Goal: Task Accomplishment & Management: Manage account settings

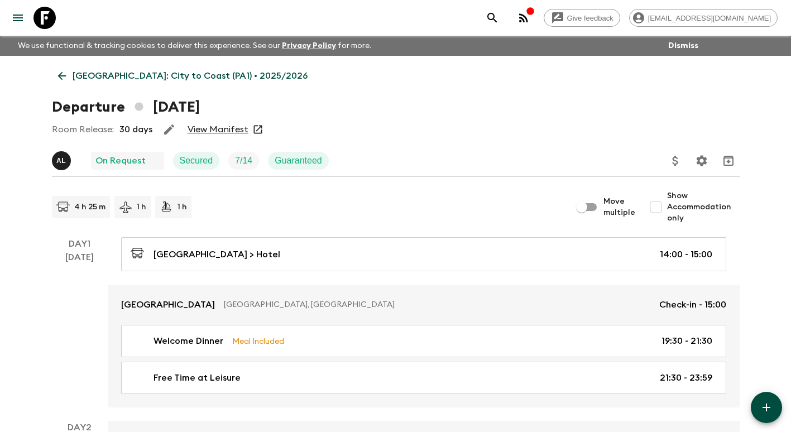
click at [60, 75] on icon at bounding box center [62, 76] width 12 height 12
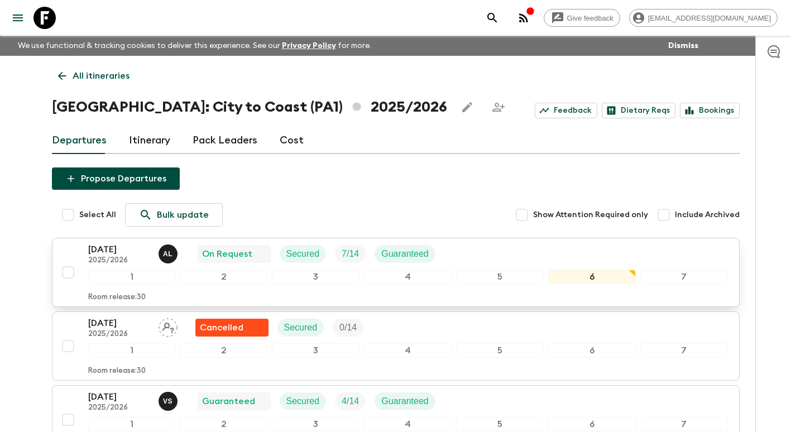
click at [116, 249] on p "13 Sep 2025" at bounding box center [118, 249] width 61 height 13
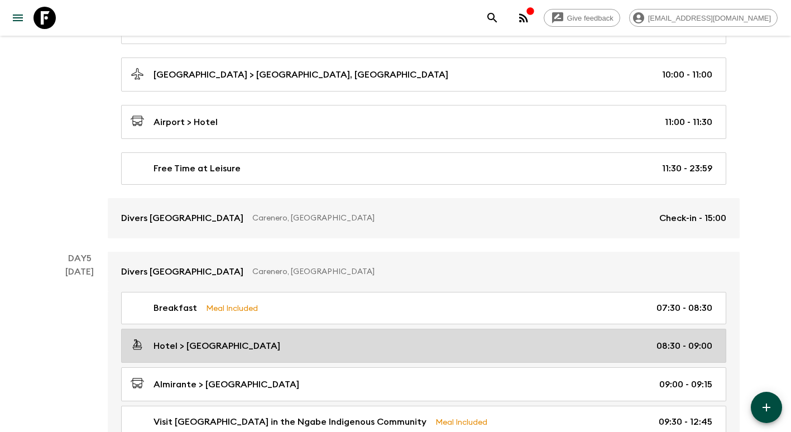
scroll to position [949, 0]
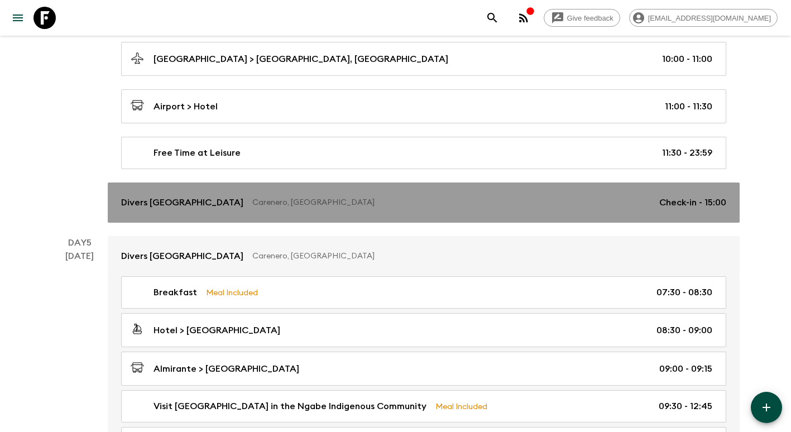
click at [334, 206] on p "Carenero, Panama" at bounding box center [451, 202] width 398 height 11
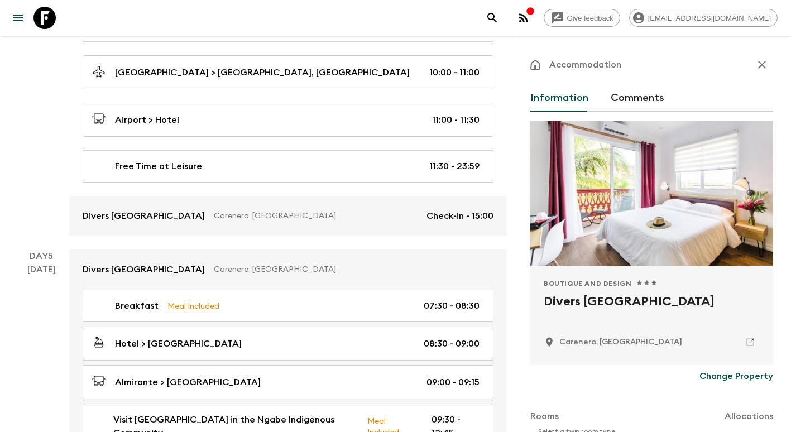
click at [755, 71] on icon "button" at bounding box center [761, 64] width 13 height 13
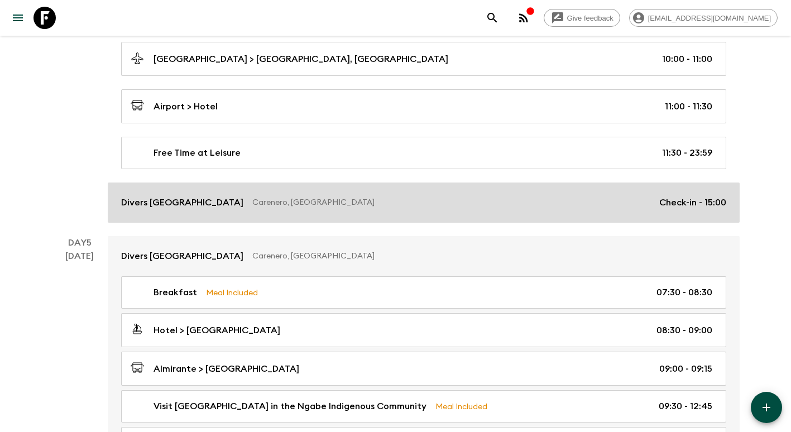
click at [602, 204] on p "Carenero, [GEOGRAPHIC_DATA]" at bounding box center [451, 202] width 398 height 11
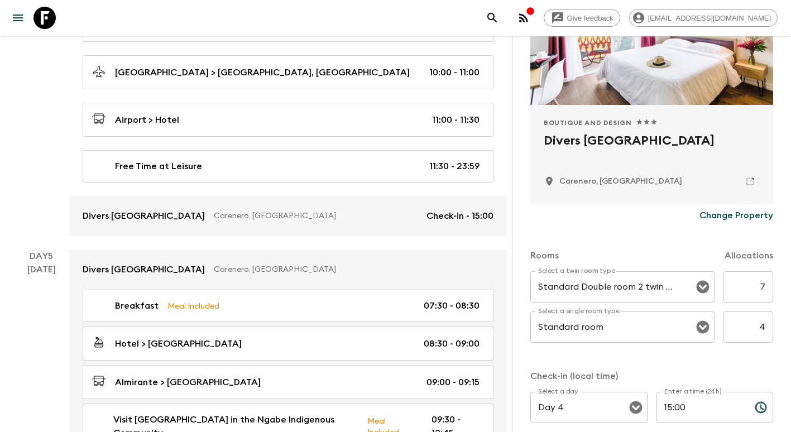
scroll to position [24, 0]
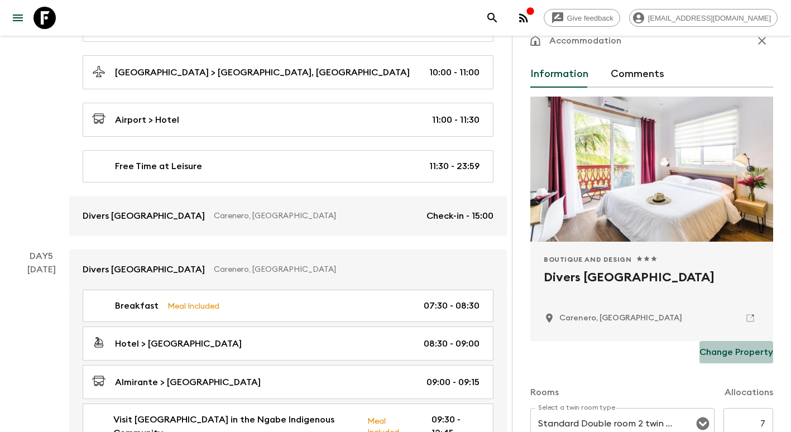
click at [746, 348] on p "Change Property" at bounding box center [736, 351] width 74 height 13
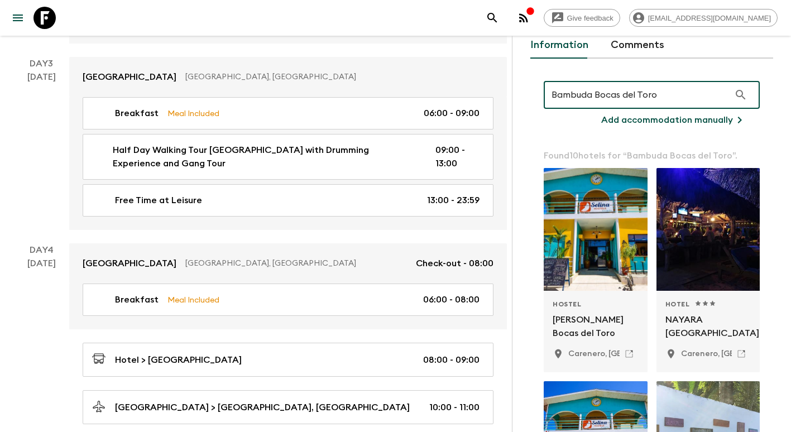
scroll to position [0, 0]
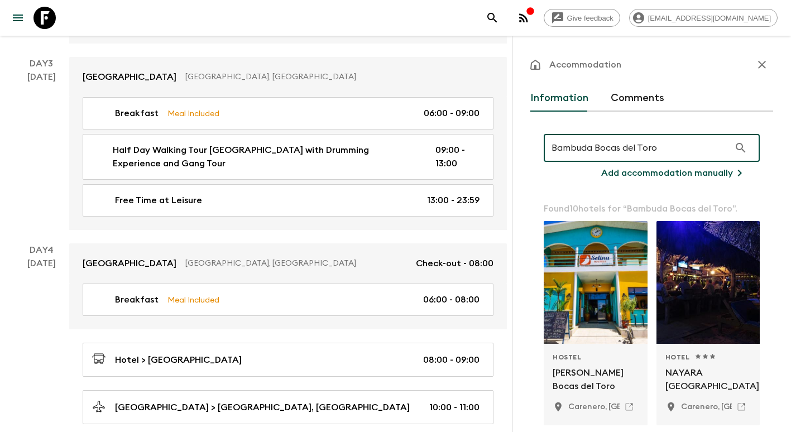
type input "Bambuda Bocas del Toro"
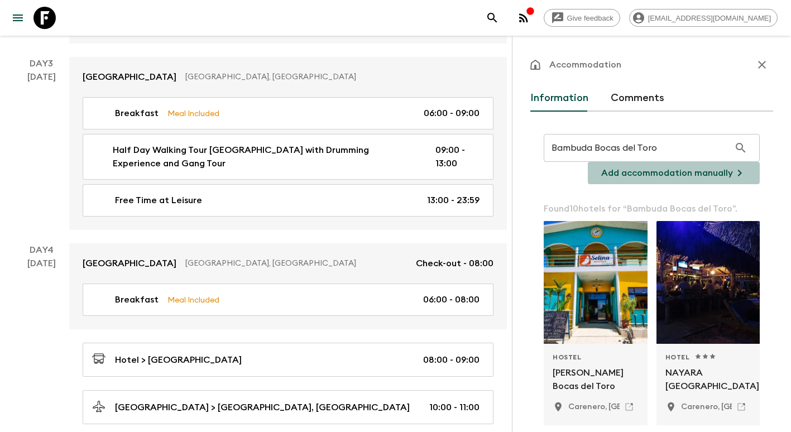
click at [733, 175] on icon "button" at bounding box center [739, 172] width 13 height 13
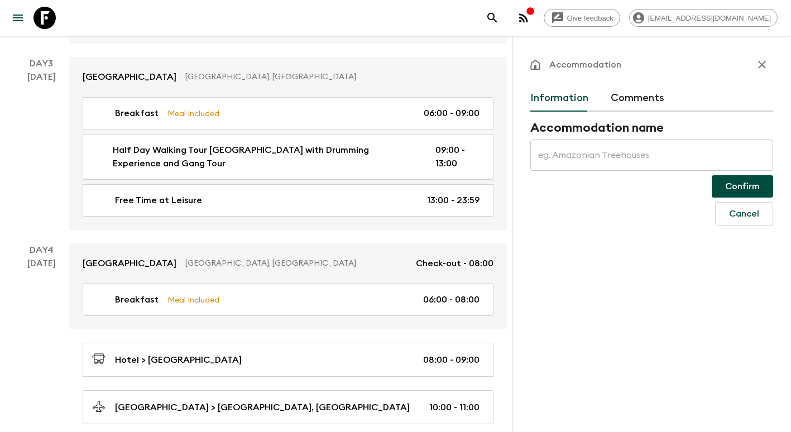
click at [597, 153] on input "text" at bounding box center [651, 155] width 243 height 31
type input "Bambuda [GEOGRAPHIC_DATA]"
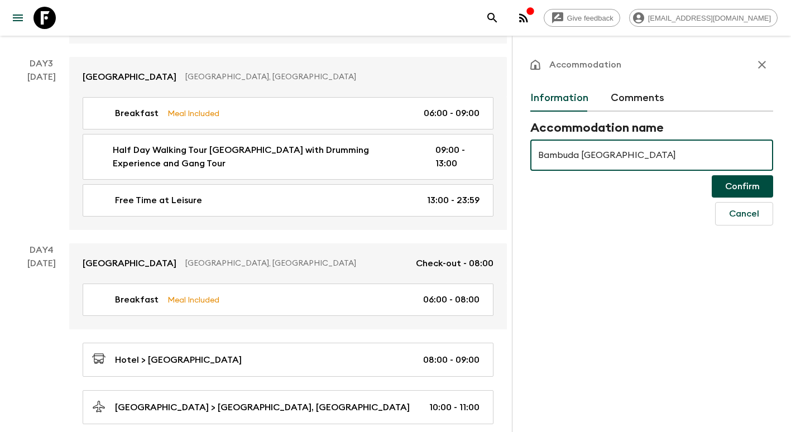
click at [750, 184] on button "Confirm" at bounding box center [742, 186] width 61 height 22
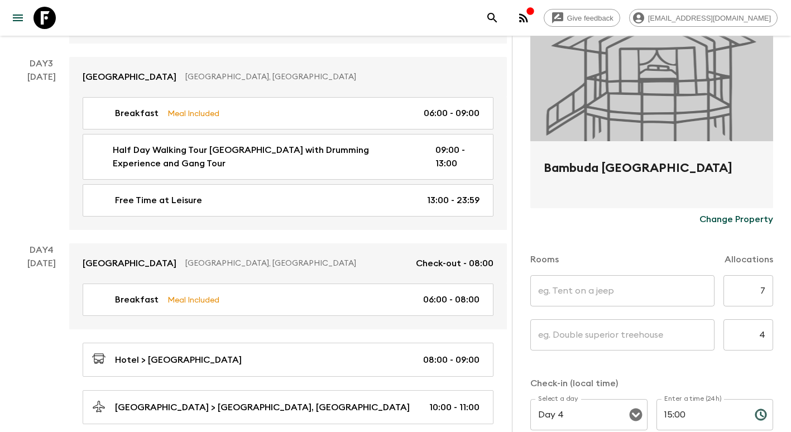
scroll to position [275, 0]
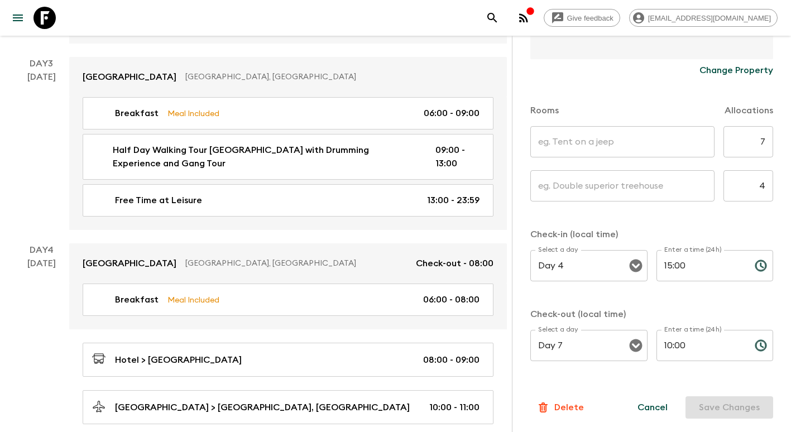
click at [572, 137] on input "text" at bounding box center [622, 141] width 184 height 31
type input "Single Rooms"
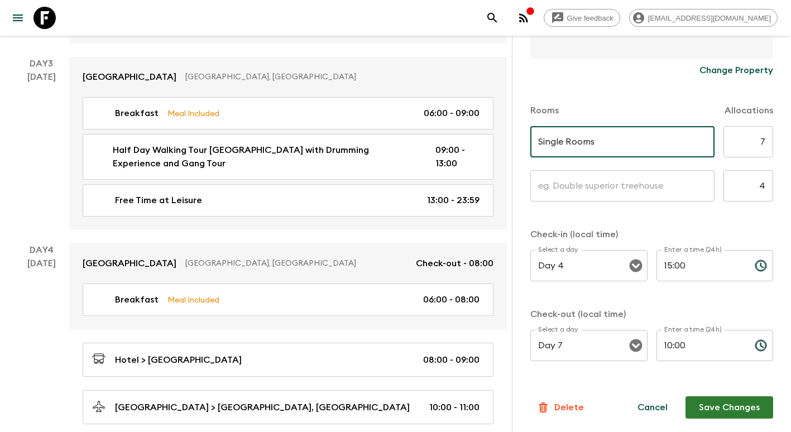
click at [588, 186] on input "text" at bounding box center [622, 185] width 184 height 31
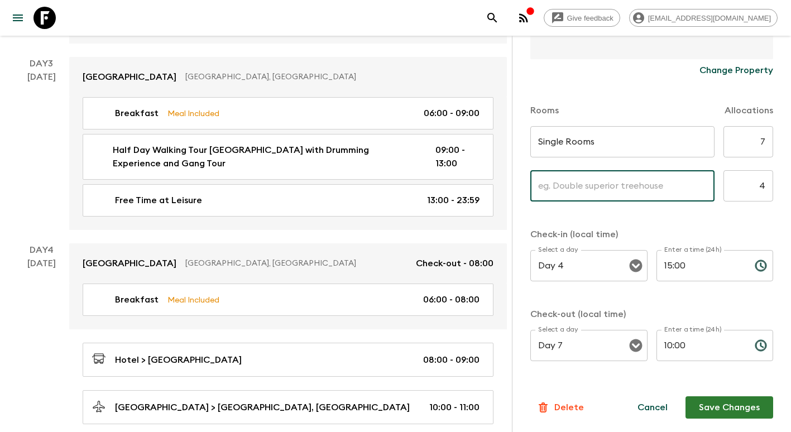
type input "Twin"
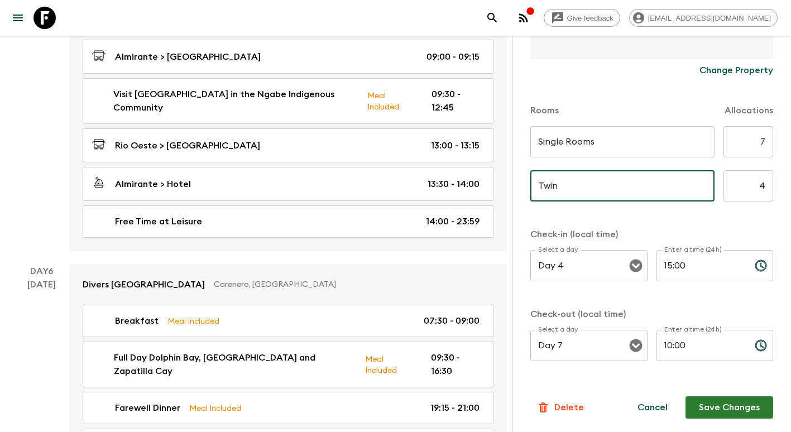
scroll to position [1284, 0]
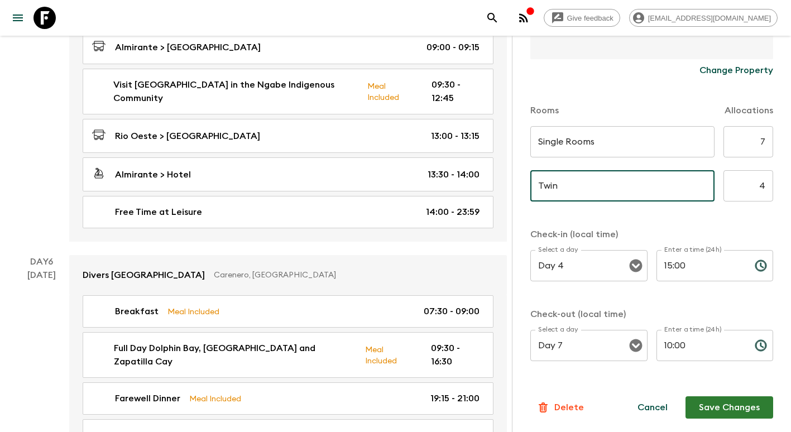
click at [731, 404] on button "Save Changes" at bounding box center [729, 407] width 88 height 22
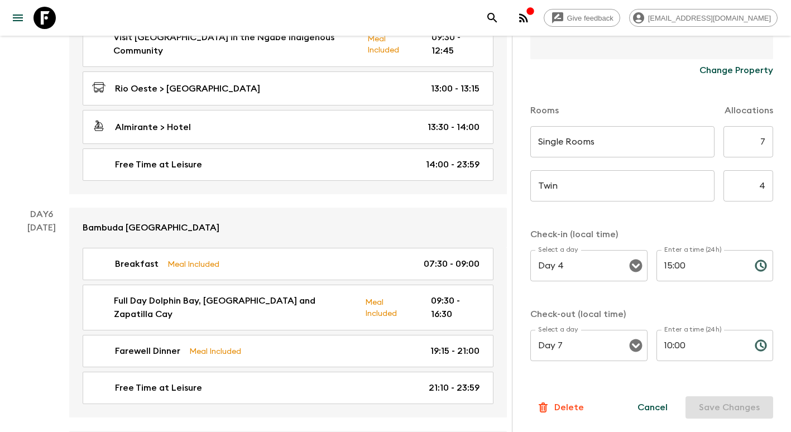
scroll to position [1408, 0]
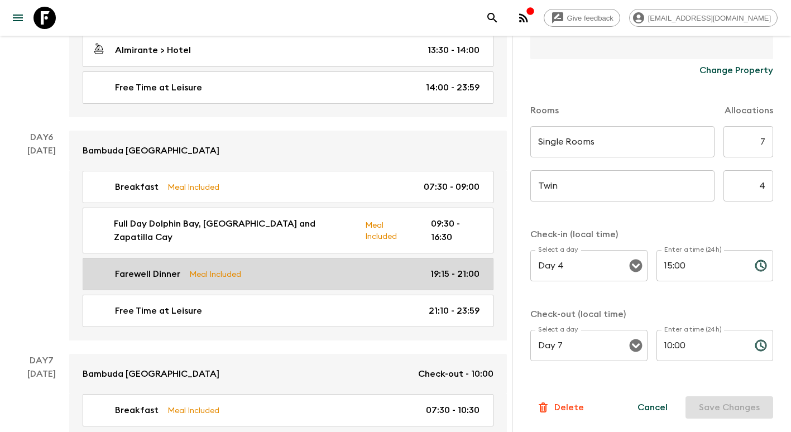
click at [229, 268] on p "Meal Included" at bounding box center [215, 274] width 52 height 12
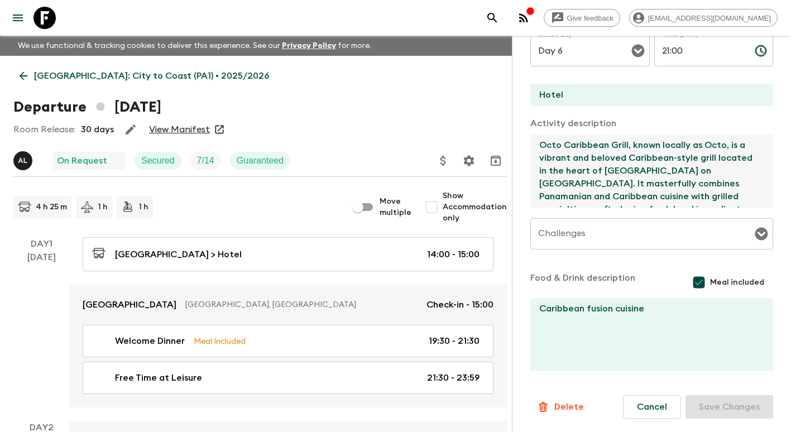
click at [44, 75] on p "[GEOGRAPHIC_DATA]: City to Coast (PA1) • 2025/2026" at bounding box center [151, 75] width 235 height 13
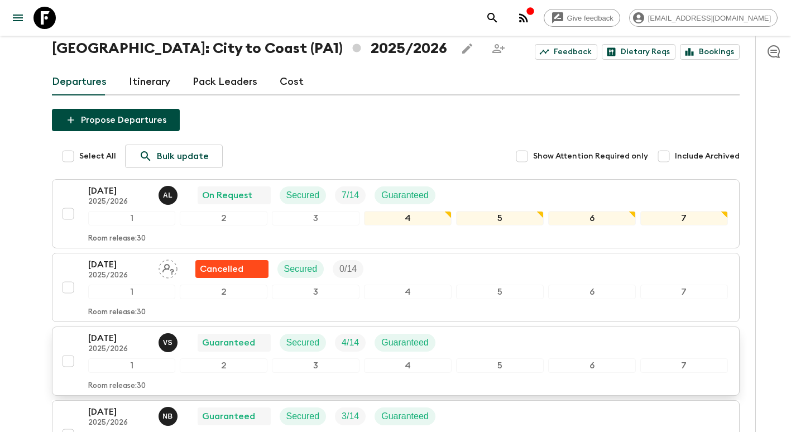
scroll to position [167, 0]
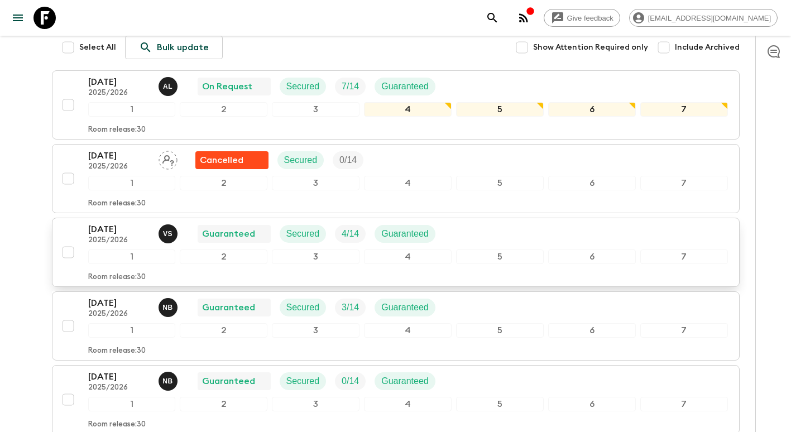
click at [108, 238] on p "2025/2026" at bounding box center [118, 240] width 61 height 9
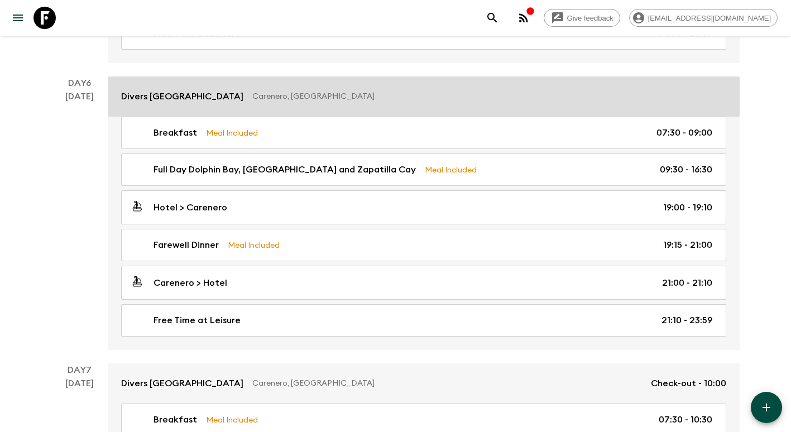
scroll to position [1451, 0]
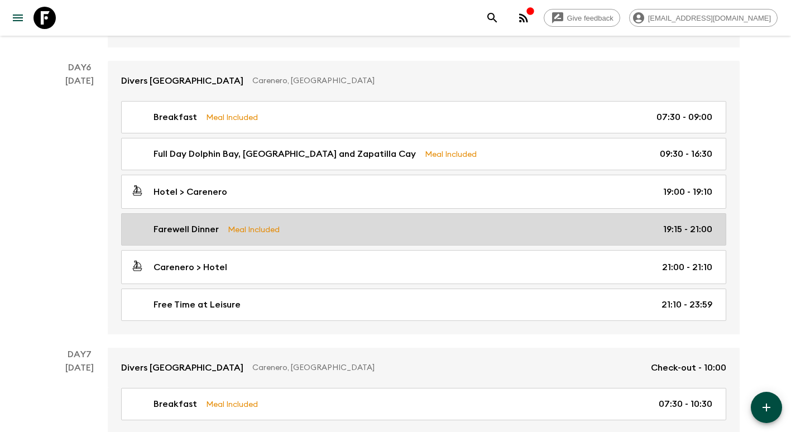
click at [220, 235] on div "Farewell Dinner Meal Included 19:15 - 21:00" at bounding box center [422, 229] width 582 height 13
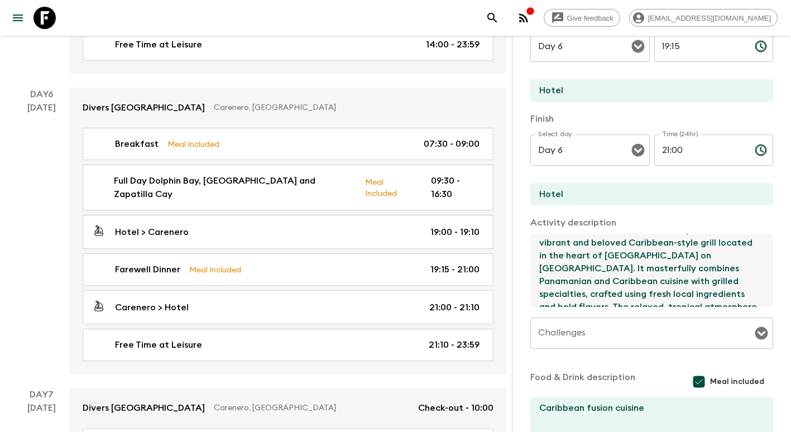
scroll to position [39, 0]
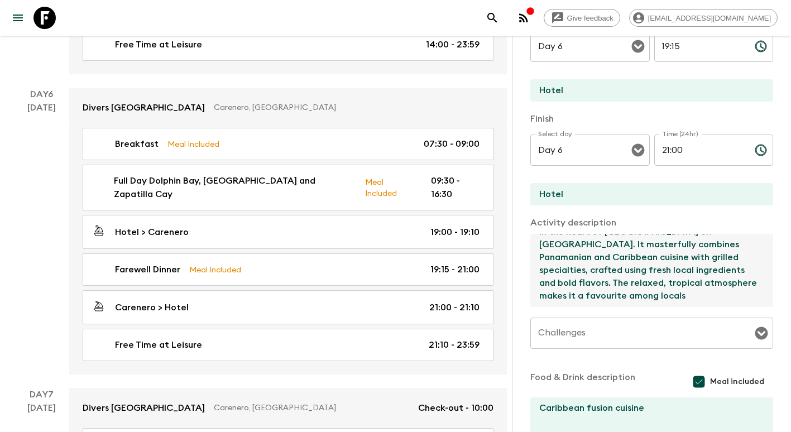
drag, startPoint x: 536, startPoint y: 244, endPoint x: 702, endPoint y: 304, distance: 176.2
click at [702, 304] on textarea "Octo Caribbean Grill, known locally as Octo, is a vibrant and beloved Caribbean…" at bounding box center [647, 270] width 234 height 73
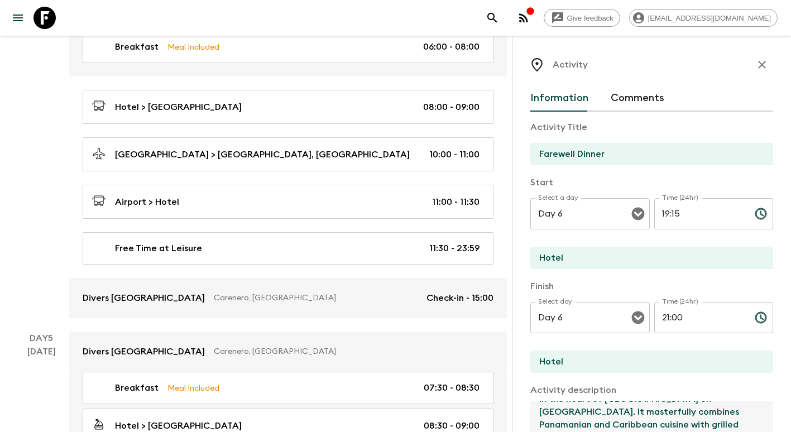
scroll to position [893, 0]
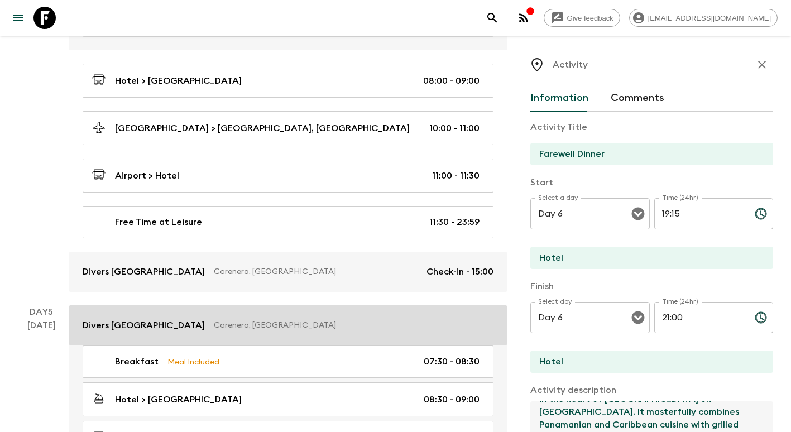
click at [189, 318] on link "Divers [GEOGRAPHIC_DATA], [GEOGRAPHIC_DATA]" at bounding box center [288, 325] width 438 height 40
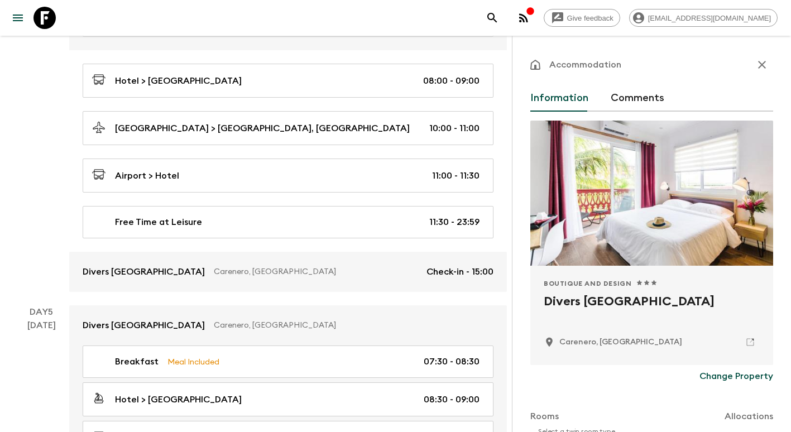
click at [717, 380] on p "Change Property" at bounding box center [736, 375] width 74 height 13
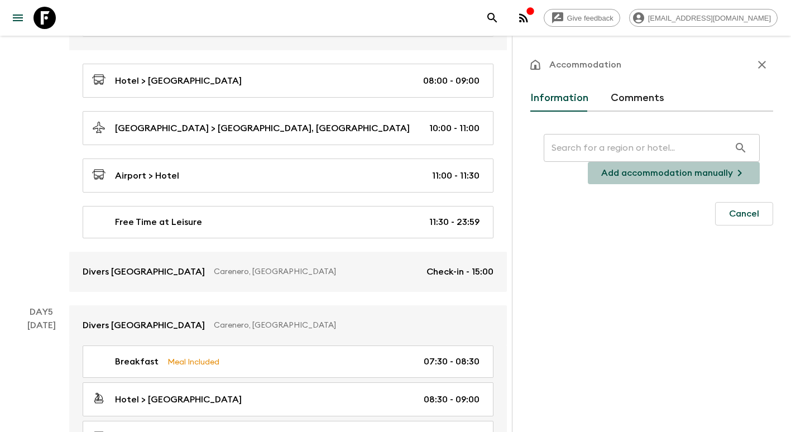
click at [710, 167] on p "Add accommodation manually" at bounding box center [667, 172] width 132 height 13
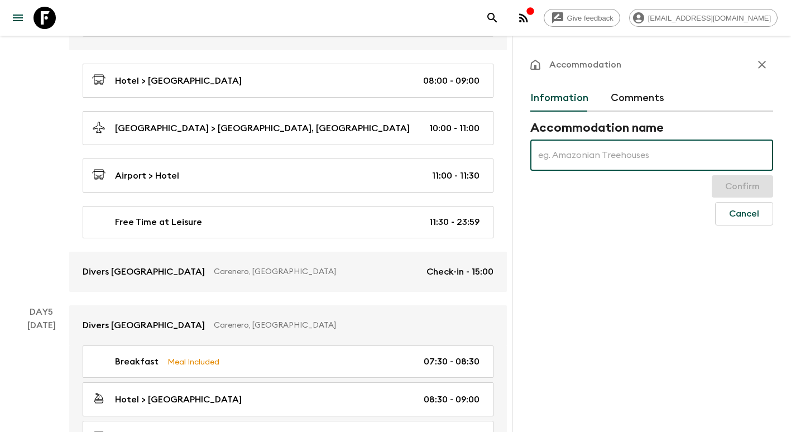
click at [625, 147] on input "text" at bounding box center [651, 155] width 243 height 31
type input "Bambuda [GEOGRAPHIC_DATA]"
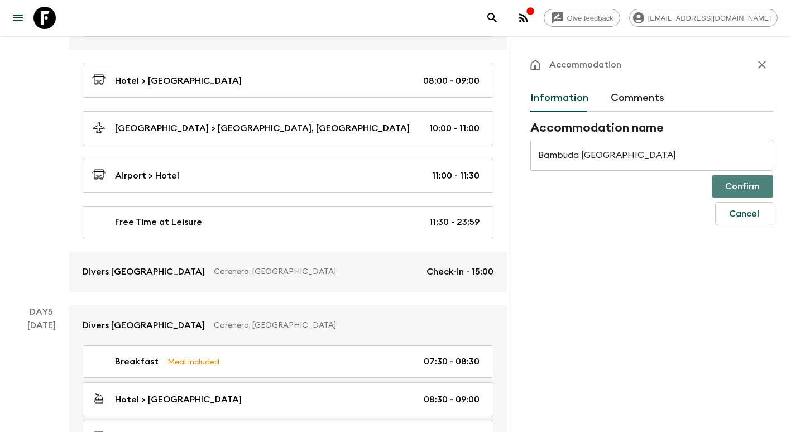
click at [755, 194] on button "Confirm" at bounding box center [742, 186] width 61 height 22
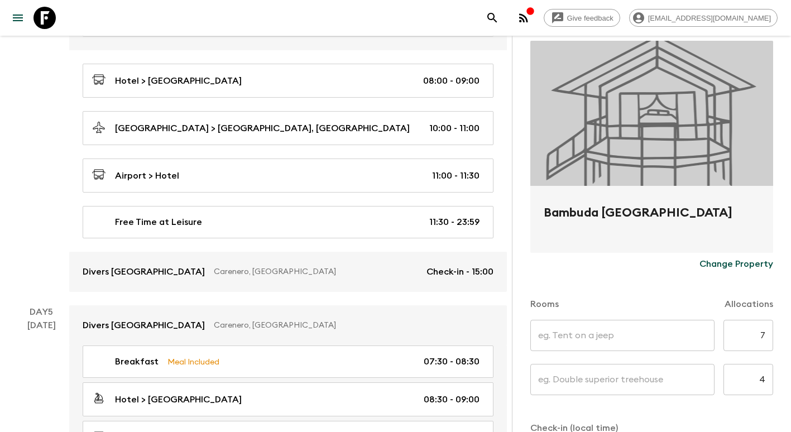
scroll to position [223, 0]
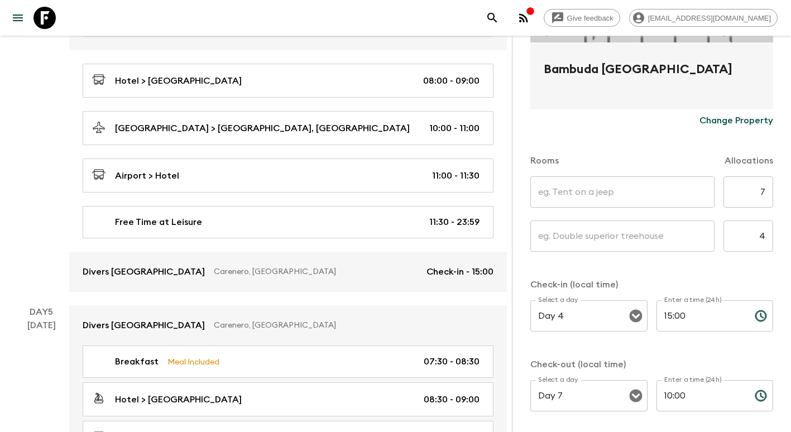
click at [674, 191] on input "text" at bounding box center [622, 191] width 184 height 31
type input "Single Rooms"
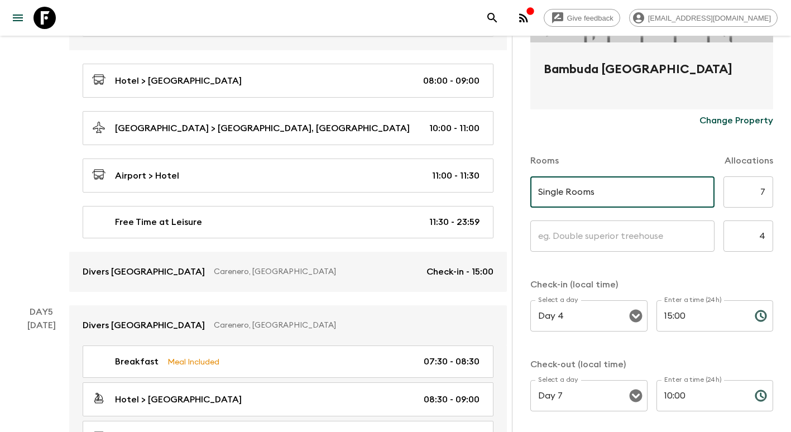
type input "Twin"
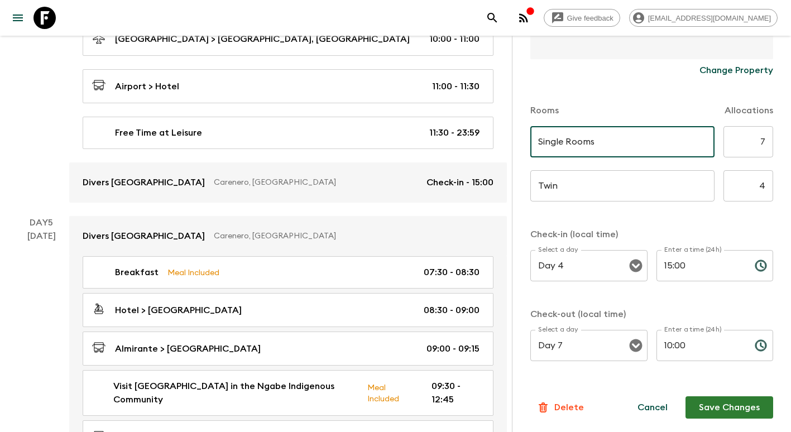
scroll to position [1060, 0]
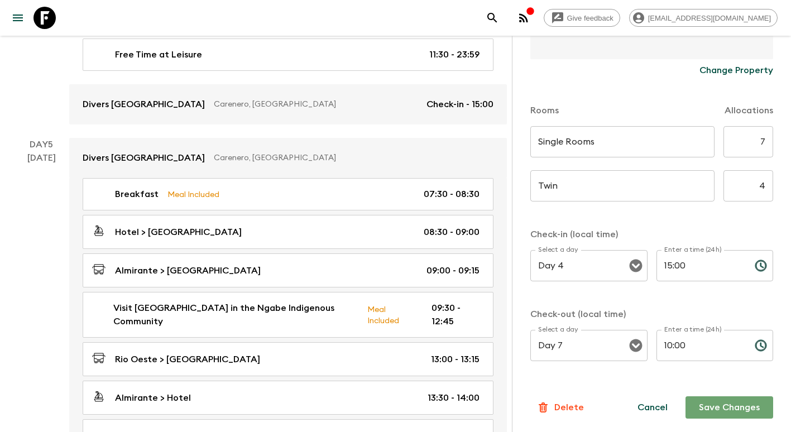
click at [726, 408] on button "Save Changes" at bounding box center [729, 407] width 88 height 22
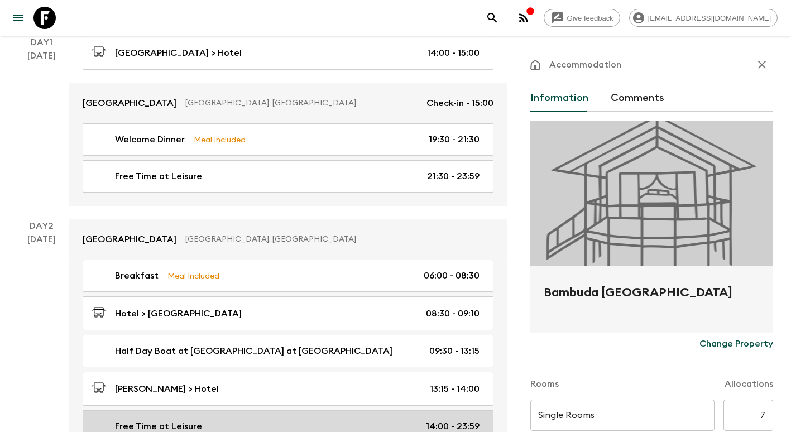
scroll to position [0, 0]
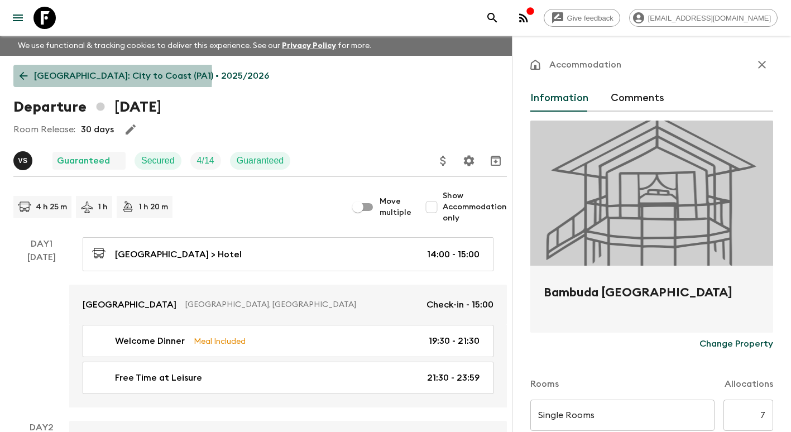
click at [23, 75] on icon at bounding box center [23, 76] width 12 height 12
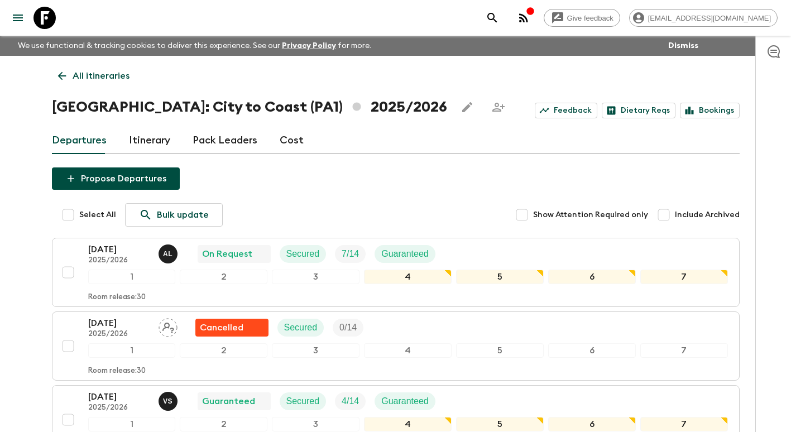
click at [290, 142] on link "Cost" at bounding box center [292, 140] width 24 height 27
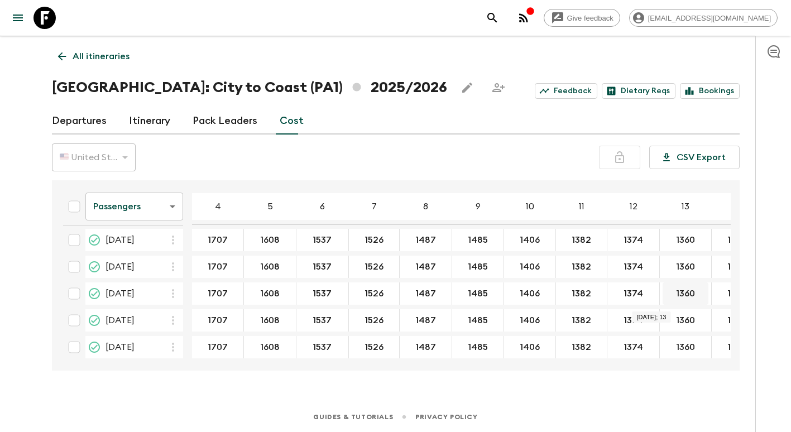
scroll to position [117, 0]
drag, startPoint x: 205, startPoint y: 339, endPoint x: 625, endPoint y: 343, distance: 420.3
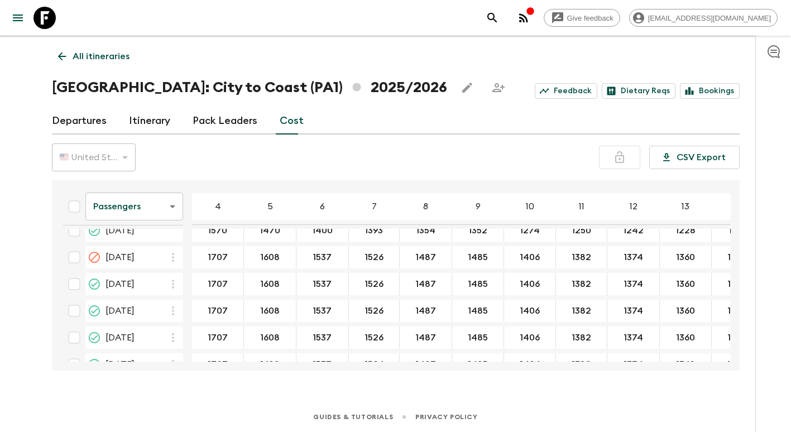
scroll to position [0, 0]
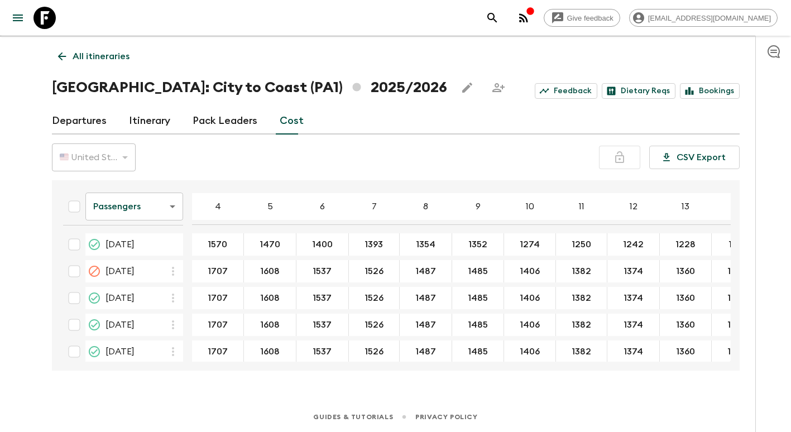
click at [152, 119] on link "Itinerary" at bounding box center [149, 121] width 41 height 27
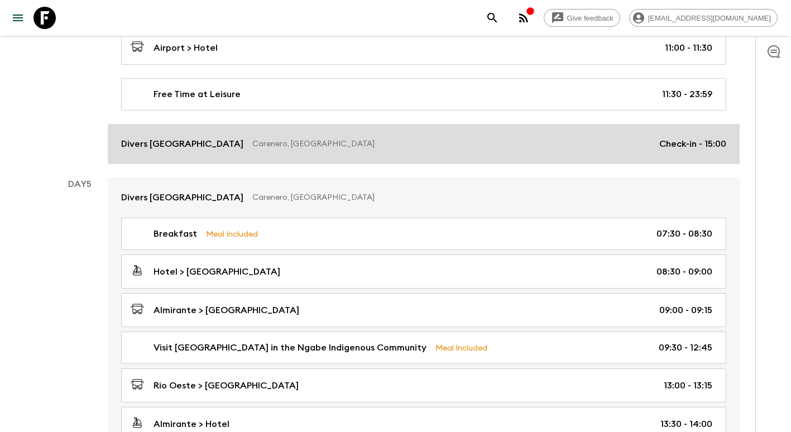
scroll to position [913, 0]
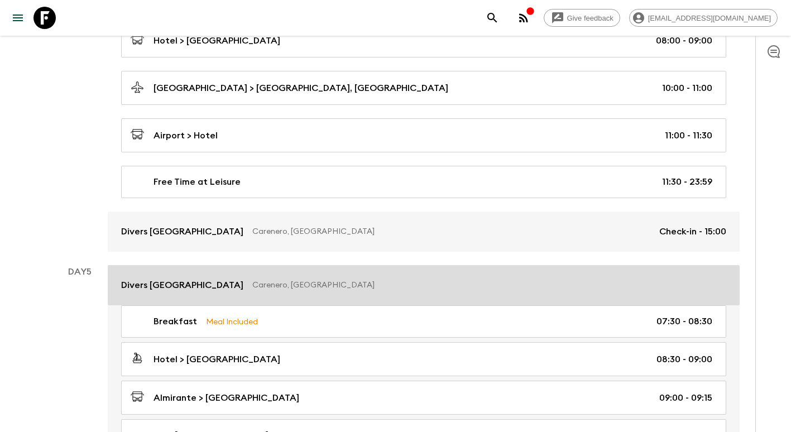
click at [389, 277] on link "Divers [GEOGRAPHIC_DATA], [GEOGRAPHIC_DATA]" at bounding box center [424, 285] width 632 height 40
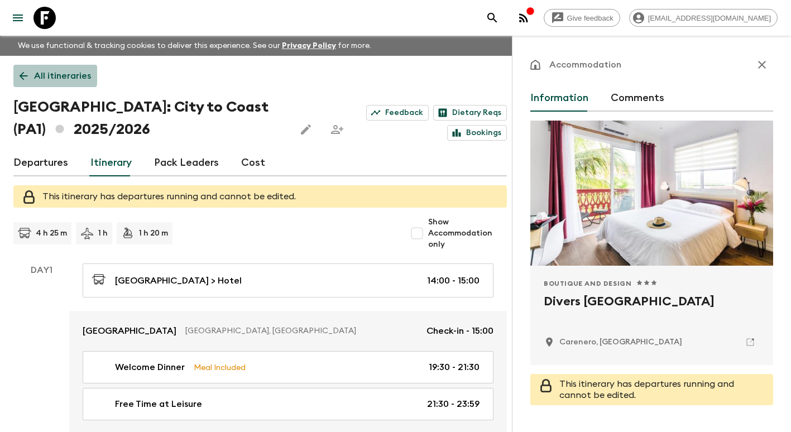
click at [28, 75] on icon at bounding box center [23, 76] width 12 height 12
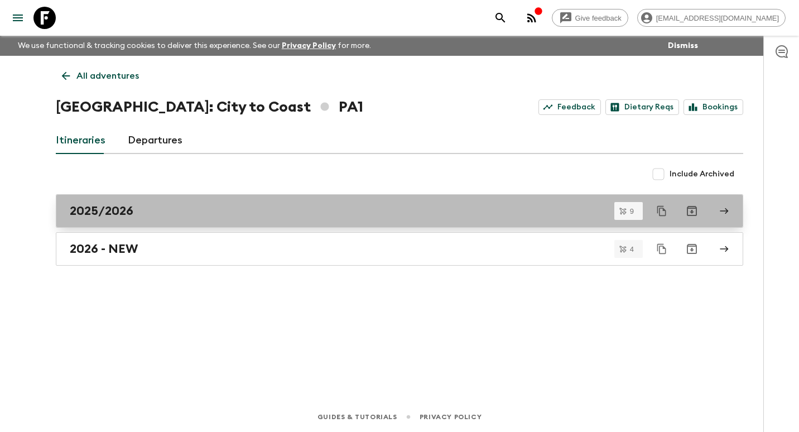
click at [150, 210] on div "2025/2026" at bounding box center [389, 211] width 638 height 15
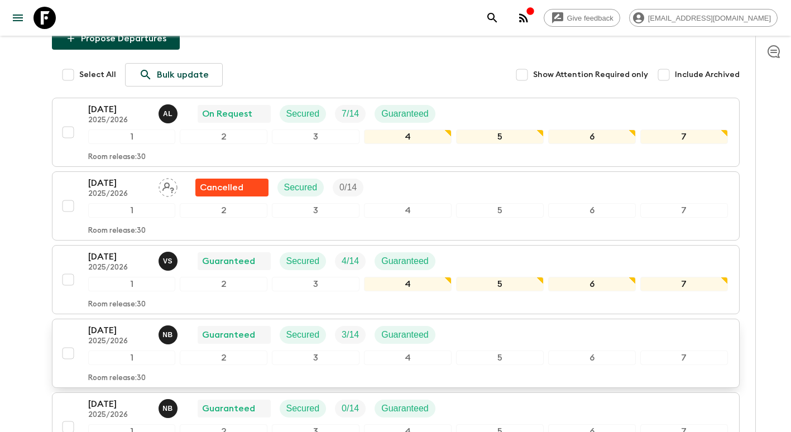
scroll to position [223, 0]
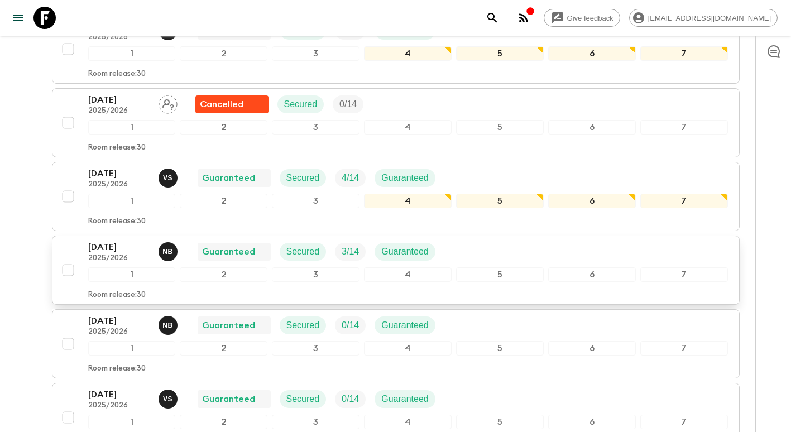
click at [119, 252] on p "[DATE]" at bounding box center [118, 247] width 61 height 13
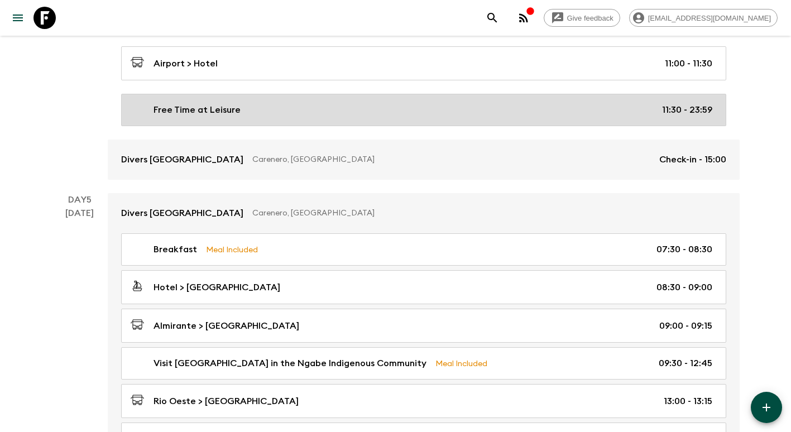
scroll to position [1005, 0]
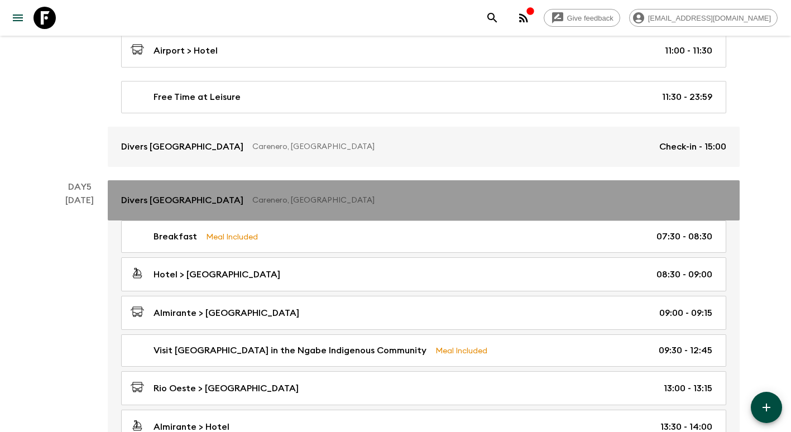
click at [320, 196] on p "Carenero, [GEOGRAPHIC_DATA]" at bounding box center [484, 200] width 465 height 11
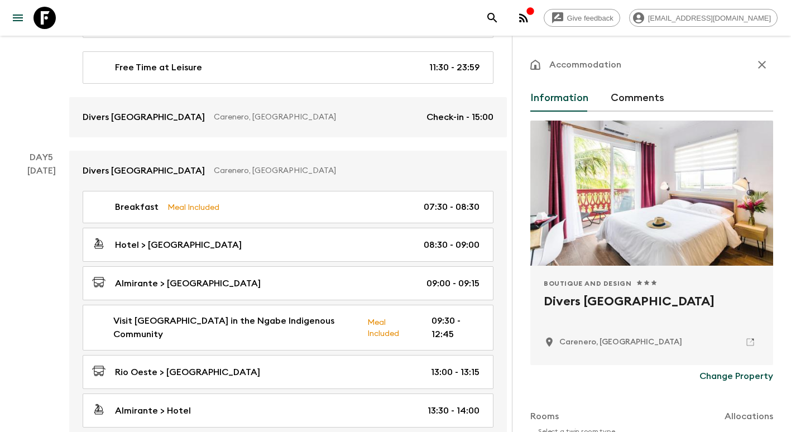
scroll to position [1116, 0]
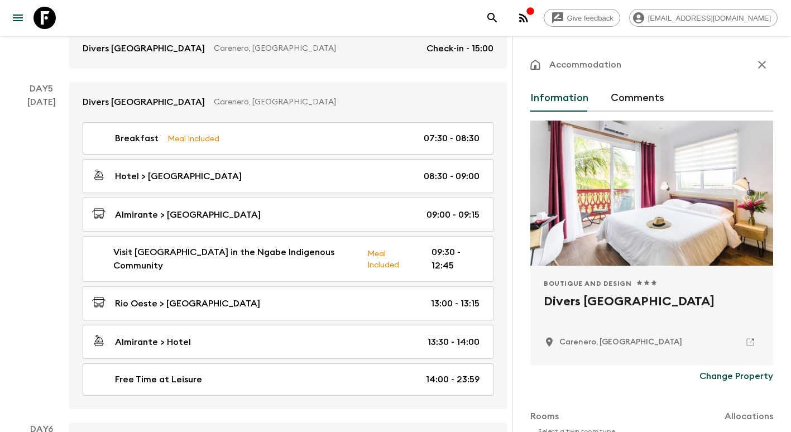
click at [733, 373] on p "Change Property" at bounding box center [736, 375] width 74 height 13
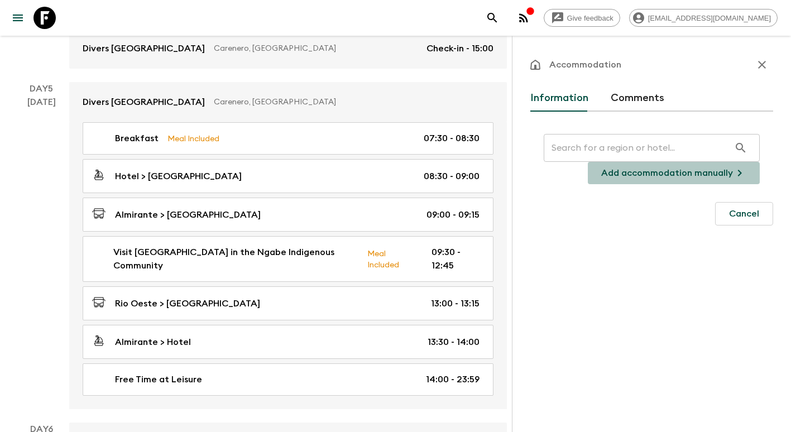
click at [693, 170] on p "Add accommodation manually" at bounding box center [667, 172] width 132 height 13
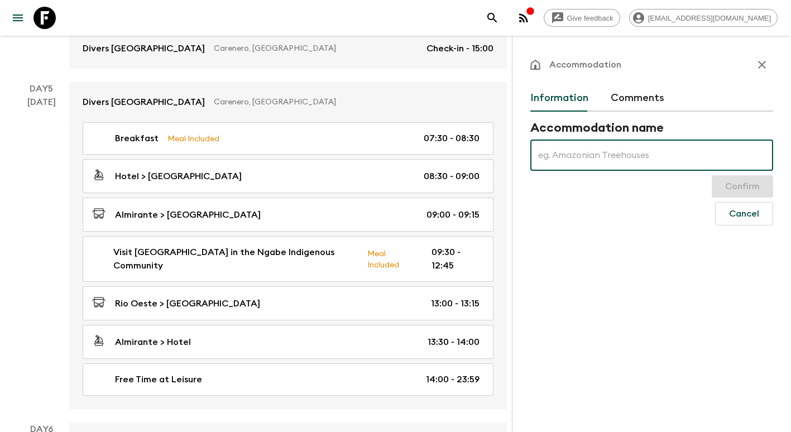
click at [623, 159] on input "text" at bounding box center [651, 155] width 243 height 31
type input "Bambuda [GEOGRAPHIC_DATA]"
click at [747, 186] on button "Confirm" at bounding box center [742, 186] width 61 height 22
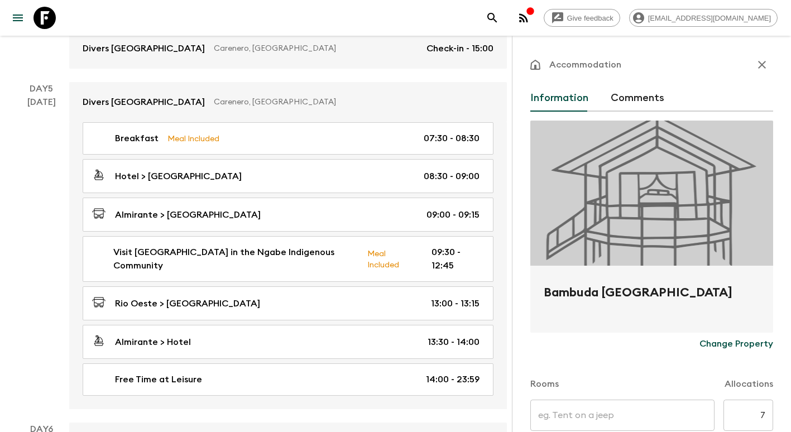
click at [615, 412] on input "text" at bounding box center [622, 415] width 184 height 31
type input "Single Rooms"
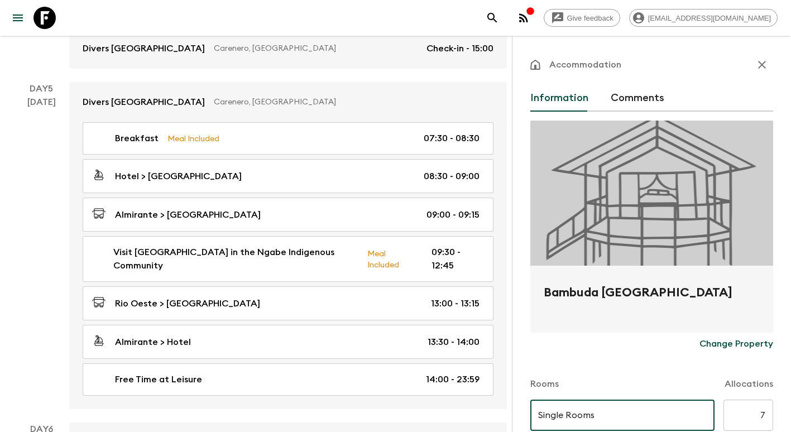
type input "Twin"
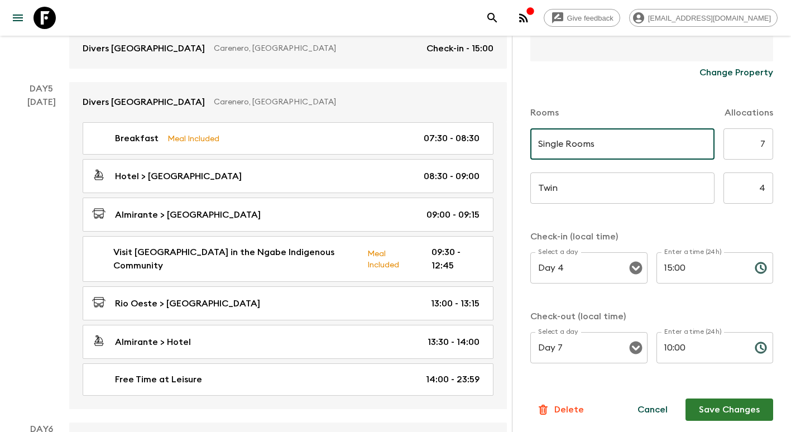
scroll to position [275, 0]
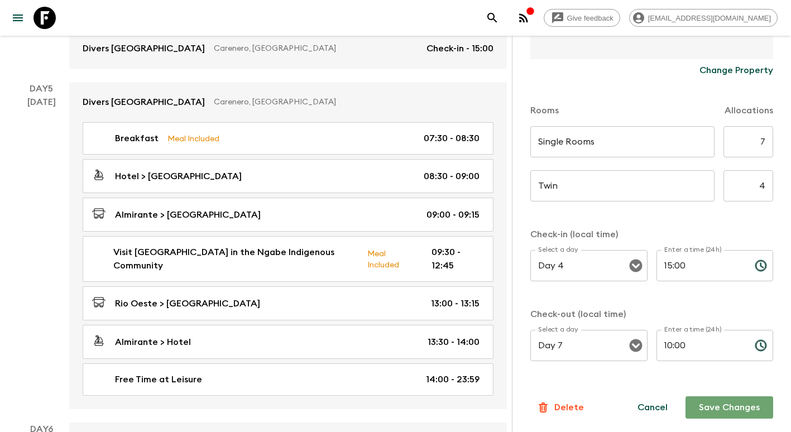
click at [723, 411] on button "Save Changes" at bounding box center [729, 407] width 88 height 22
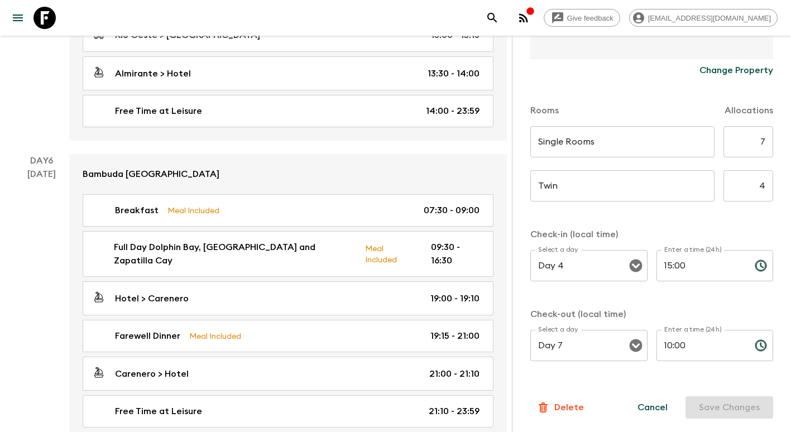
scroll to position [1395, 0]
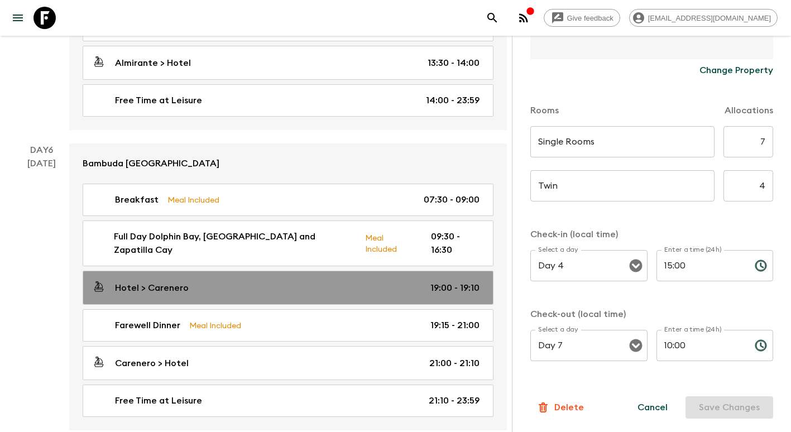
click at [229, 280] on div "Hotel > Carenero 19:00 - 19:10" at bounding box center [285, 287] width 387 height 15
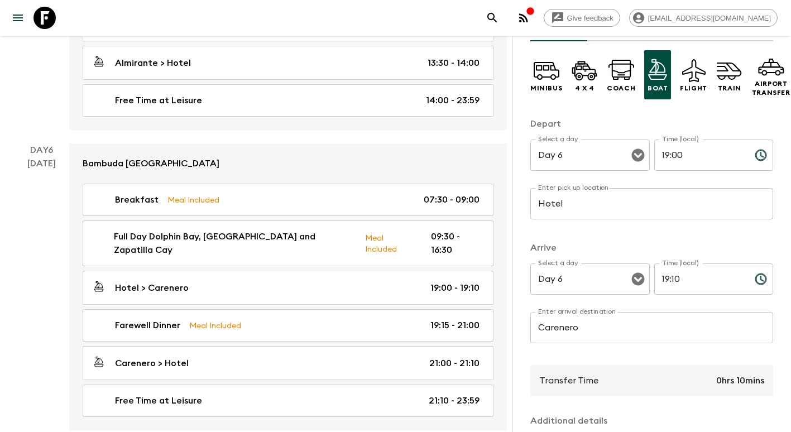
scroll to position [222, 0]
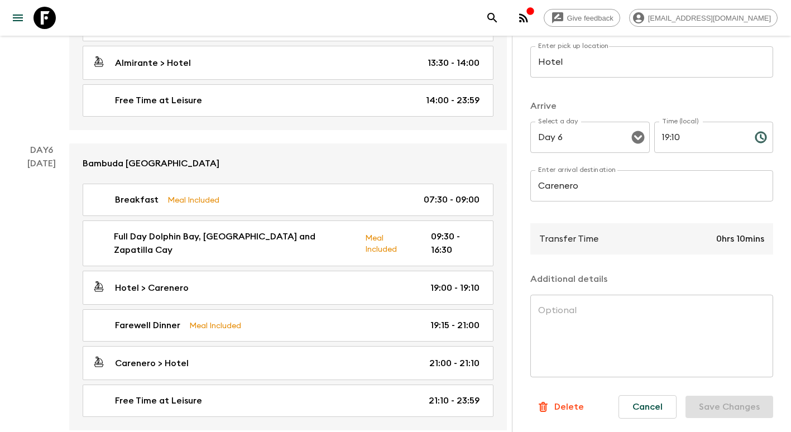
click at [573, 405] on p "Delete" at bounding box center [569, 406] width 30 height 13
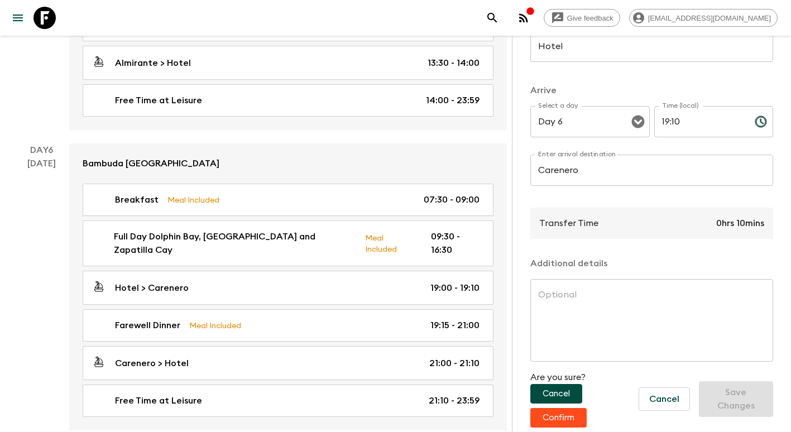
scroll to position [237, 0]
click at [574, 408] on button "Confirm" at bounding box center [558, 418] width 56 height 20
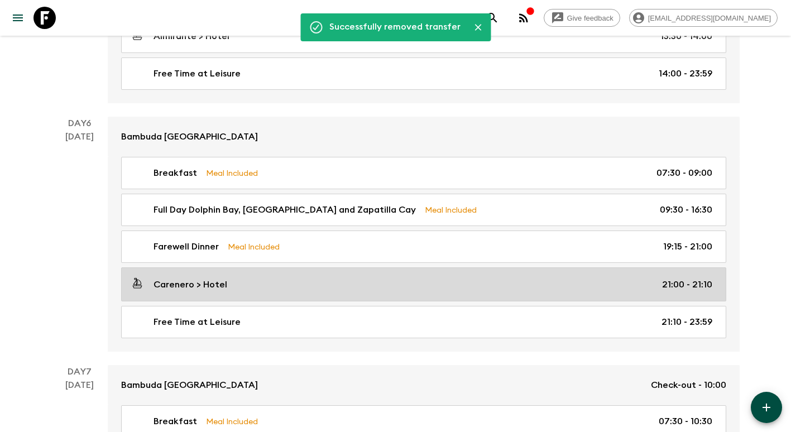
click at [497, 271] on link "Carenero > Hotel 21:00 - 21:10" at bounding box center [423, 284] width 605 height 34
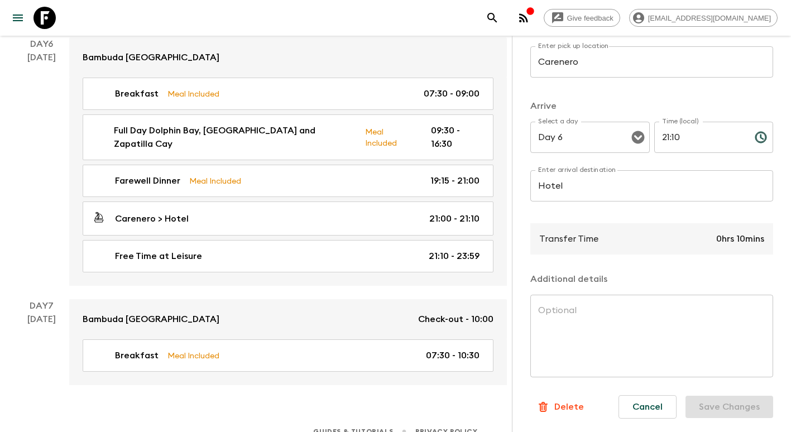
scroll to position [1502, 0]
click at [573, 400] on p "Delete" at bounding box center [569, 406] width 30 height 13
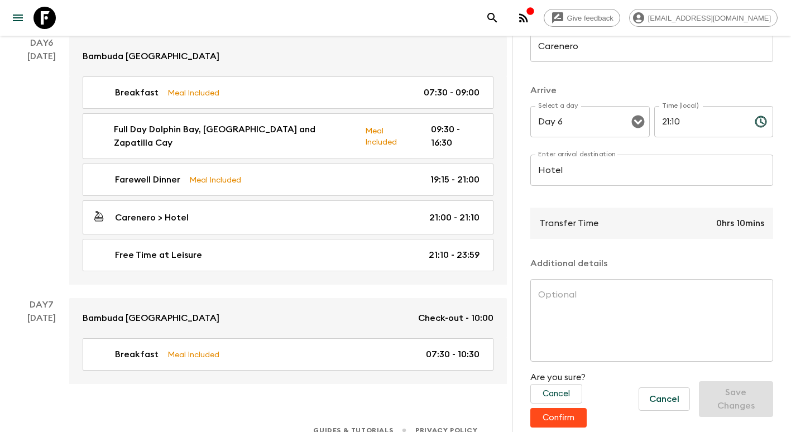
scroll to position [237, 0]
click at [572, 408] on button "Confirm" at bounding box center [558, 418] width 56 height 20
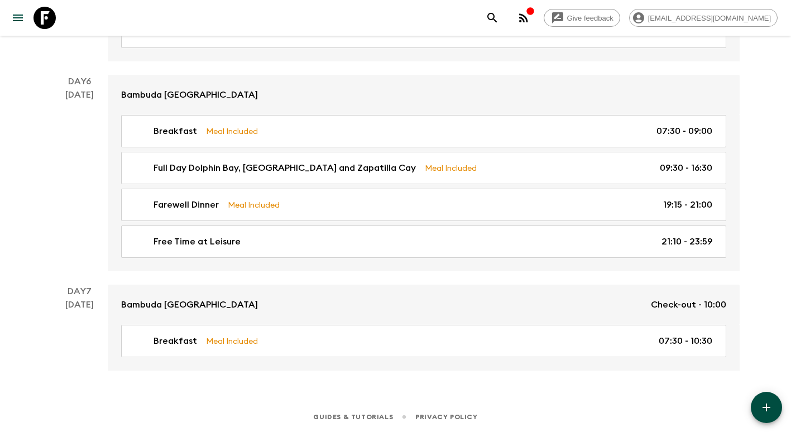
scroll to position [1326, 0]
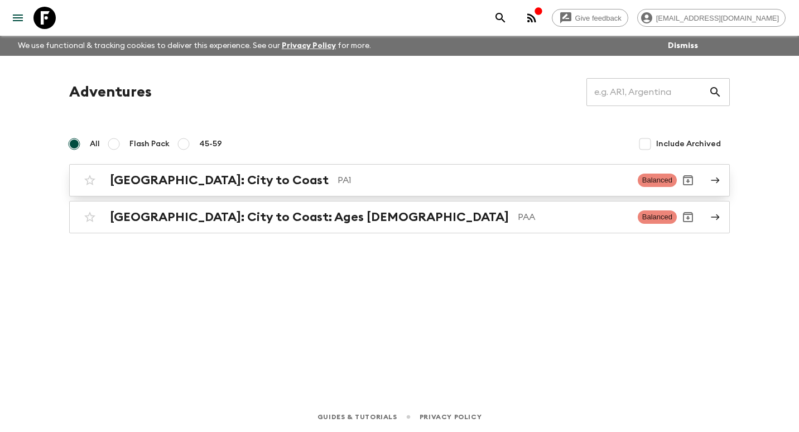
click at [198, 189] on div "Panama: City to Coast PA1 Balanced" at bounding box center [378, 180] width 598 height 22
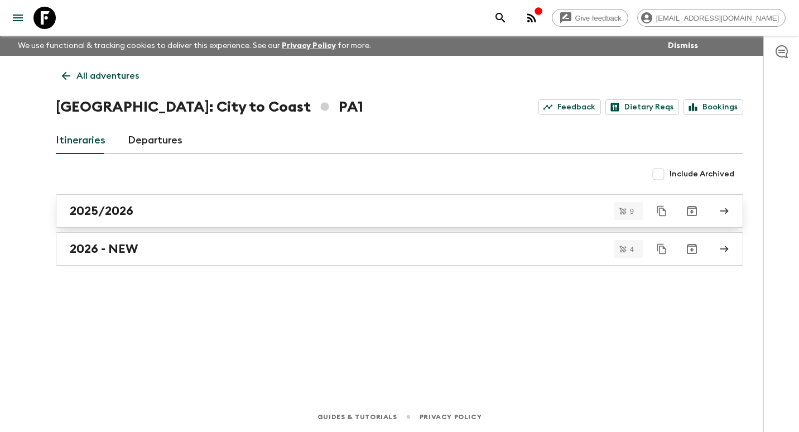
click at [194, 208] on div "2025/2026" at bounding box center [389, 211] width 638 height 15
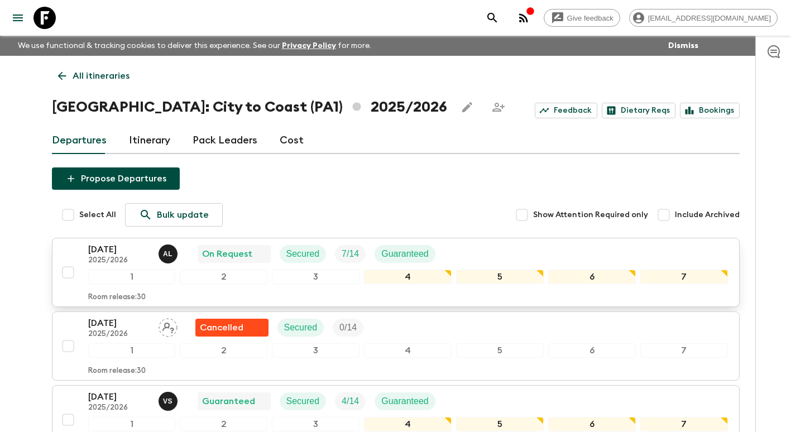
click at [92, 251] on p "13 Sep 2025" at bounding box center [118, 249] width 61 height 13
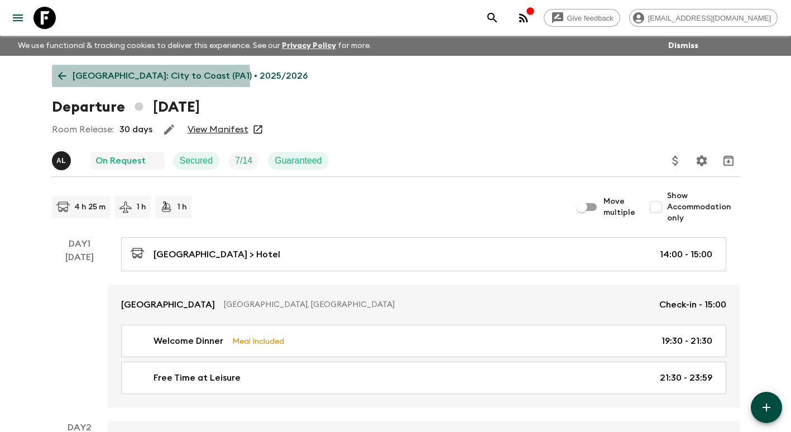
click at [73, 78] on p "Panama: City to Coast (PA1) • 2025/2026" at bounding box center [190, 75] width 235 height 13
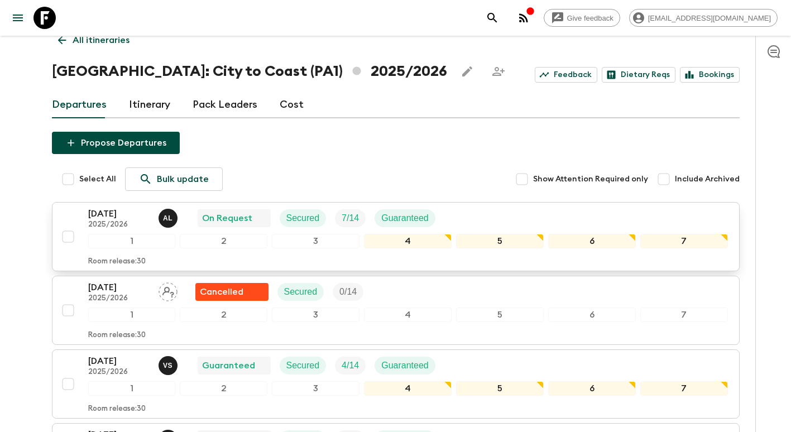
scroll to position [112, 0]
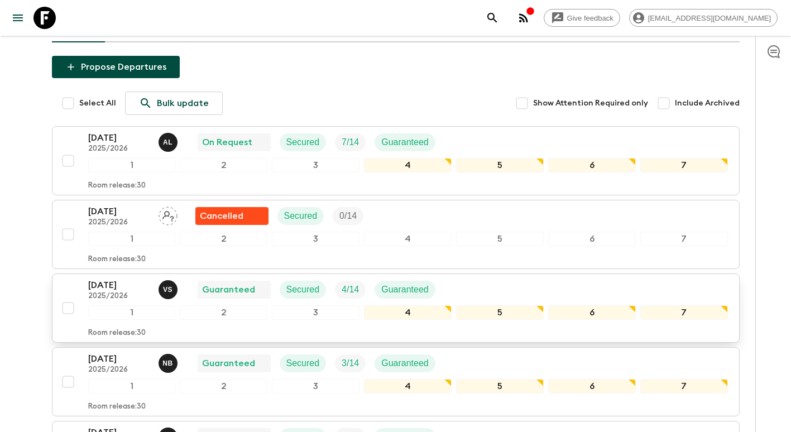
click at [111, 292] on p "2025/2026" at bounding box center [118, 296] width 61 height 9
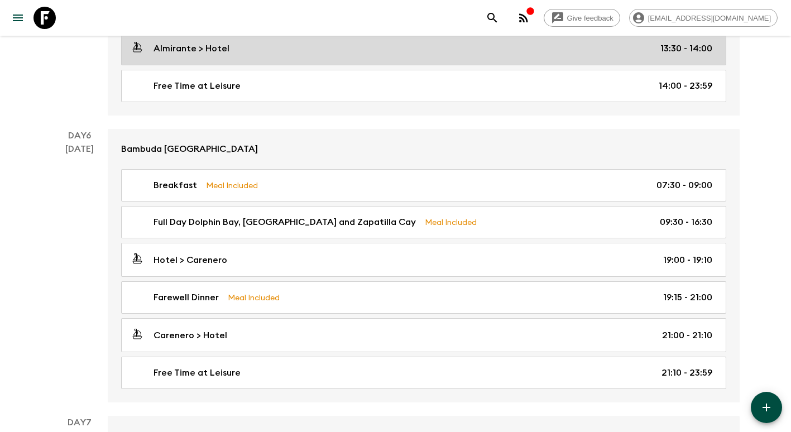
scroll to position [1395, 0]
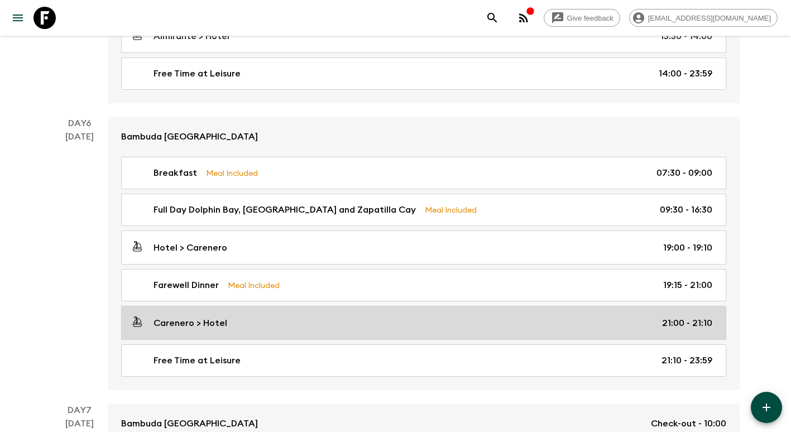
click at [242, 315] on div "Carenero > Hotel 21:00 - 21:10" at bounding box center [422, 322] width 582 height 15
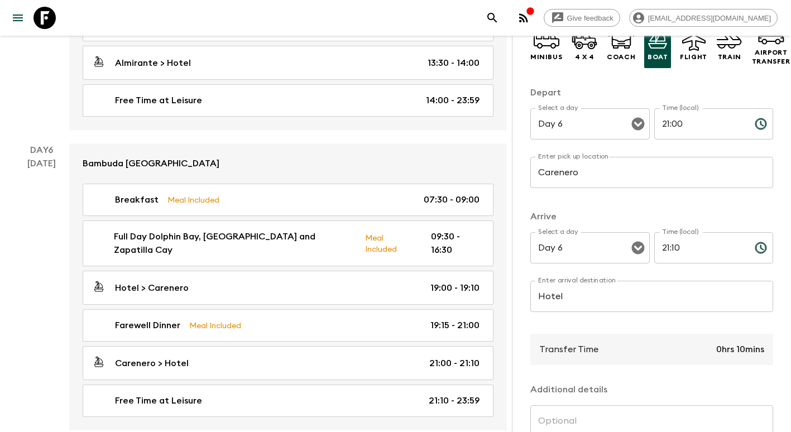
scroll to position [222, 0]
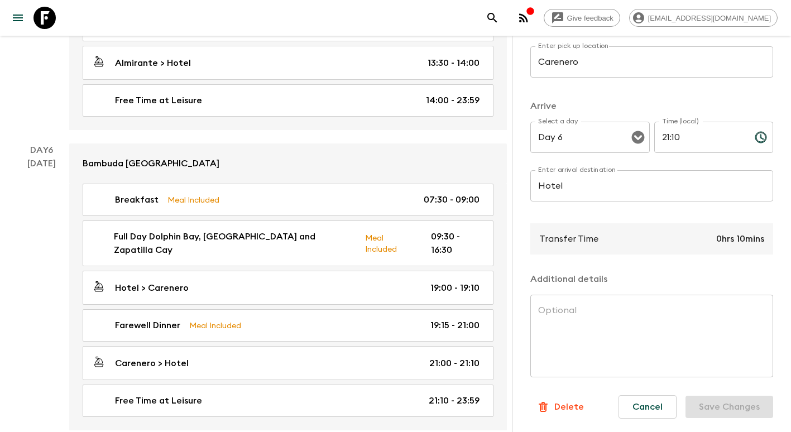
click at [566, 400] on p "Delete" at bounding box center [569, 406] width 30 height 13
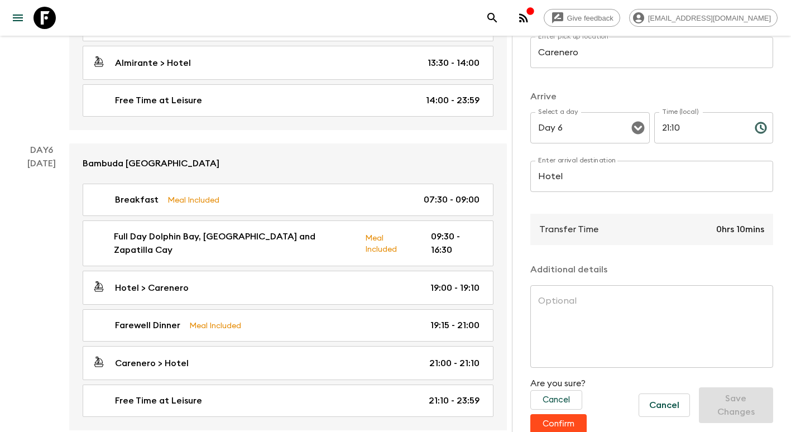
click at [566, 423] on button "Confirm" at bounding box center [558, 424] width 56 height 20
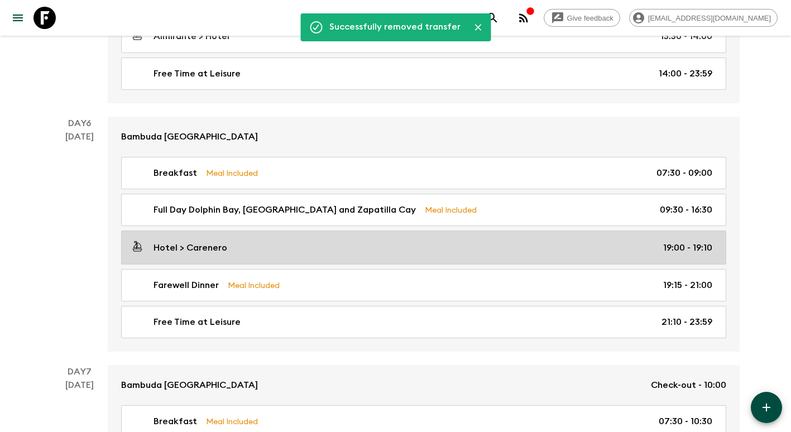
click at [669, 244] on p "19:00 - 19:10" at bounding box center [687, 247] width 49 height 13
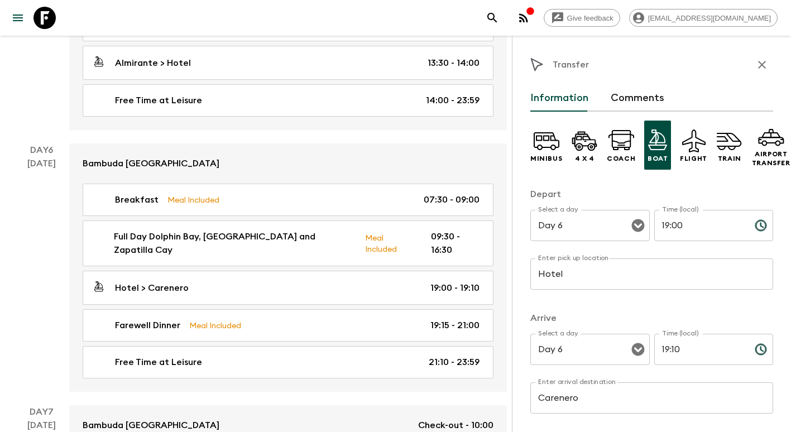
scroll to position [222, 0]
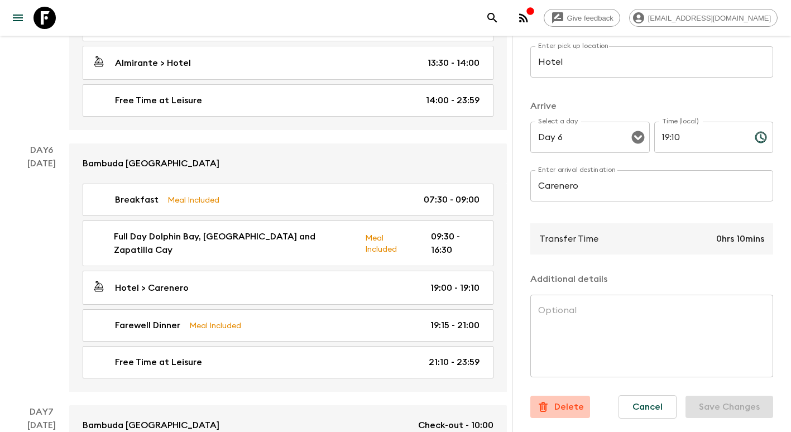
click at [563, 400] on p "Delete" at bounding box center [569, 406] width 30 height 13
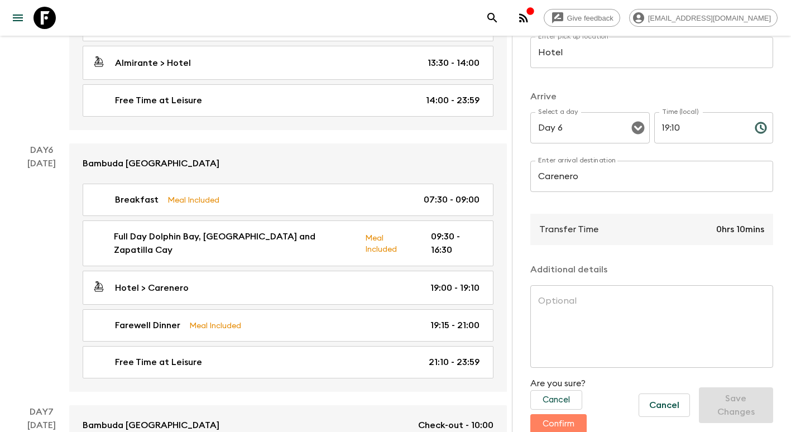
click at [568, 426] on button "Confirm" at bounding box center [558, 424] width 56 height 20
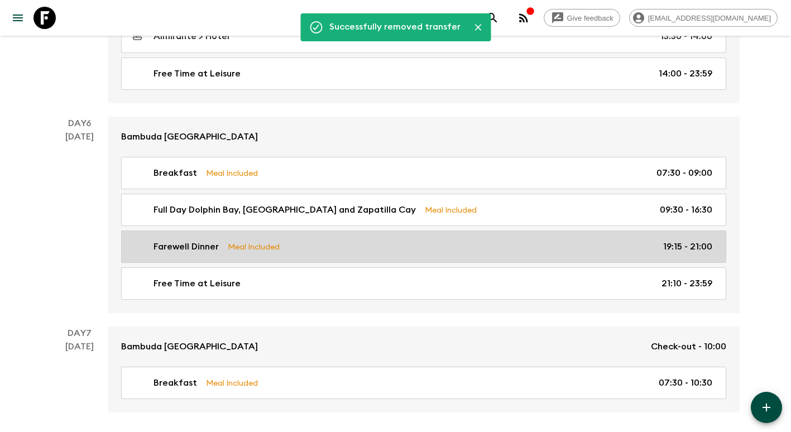
click at [292, 250] on div "Farewell Dinner Meal Included 19:15 - 21:00" at bounding box center [422, 246] width 582 height 13
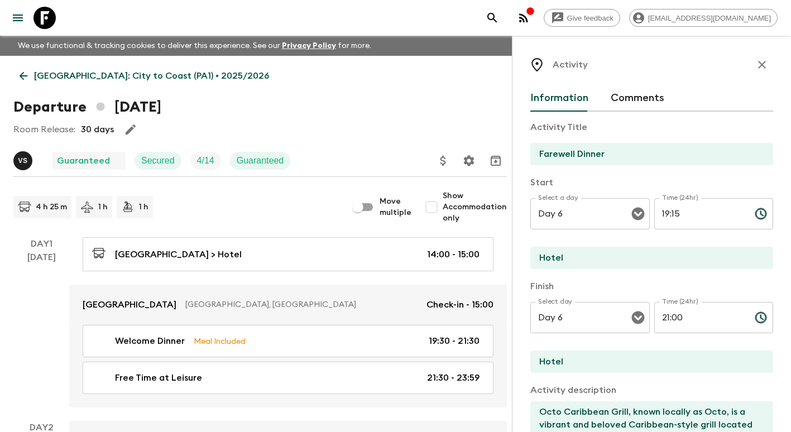
click at [28, 73] on icon at bounding box center [23, 76] width 12 height 12
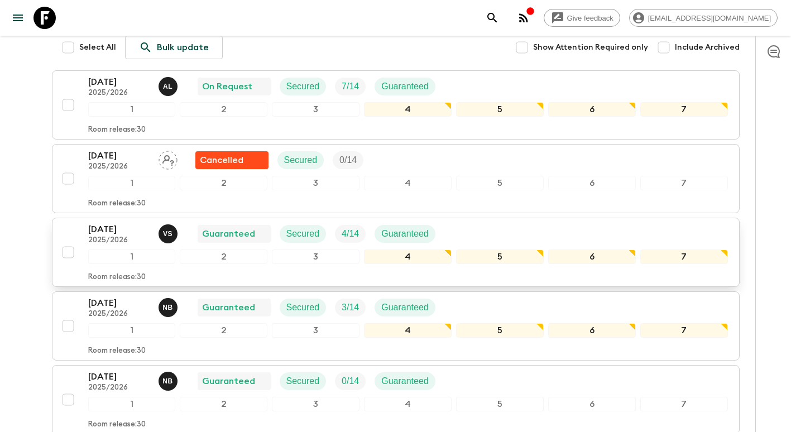
scroll to position [223, 0]
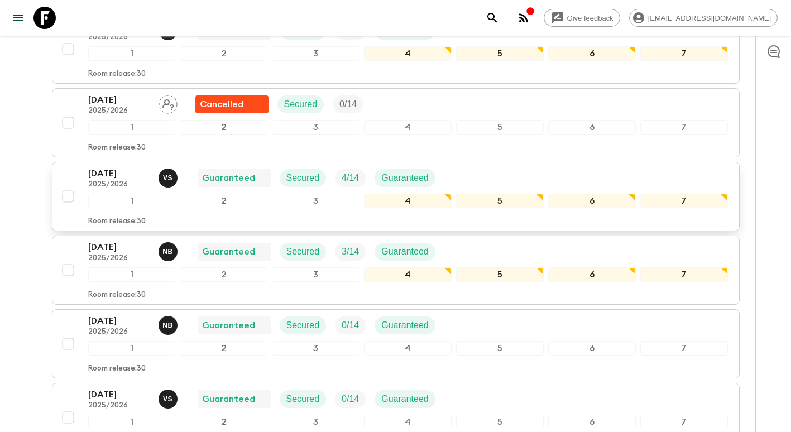
click at [118, 170] on p "[DATE]" at bounding box center [118, 173] width 61 height 13
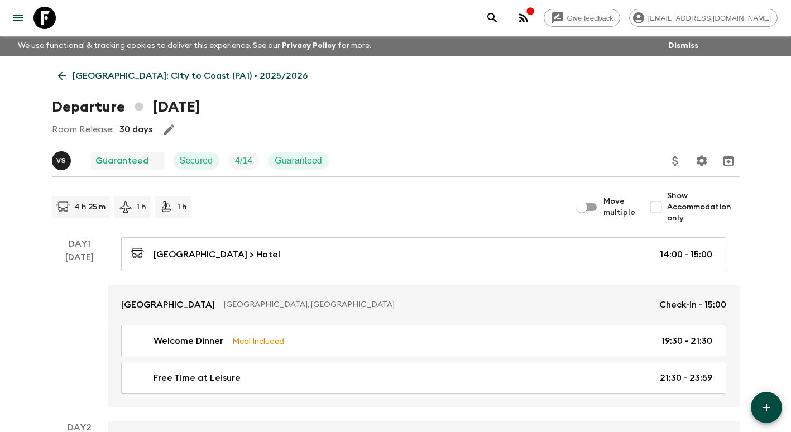
click at [673, 157] on icon "Update Price, Early Bird Discount and Costs" at bounding box center [675, 160] width 13 height 13
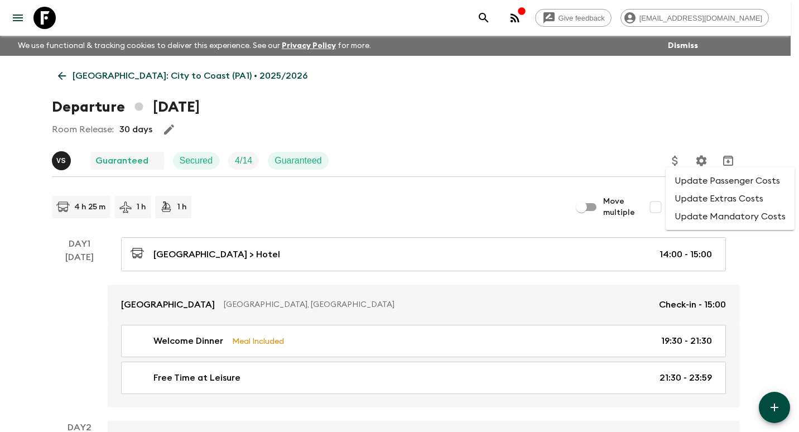
click at [706, 196] on li "Update Extras Costs" at bounding box center [730, 199] width 129 height 18
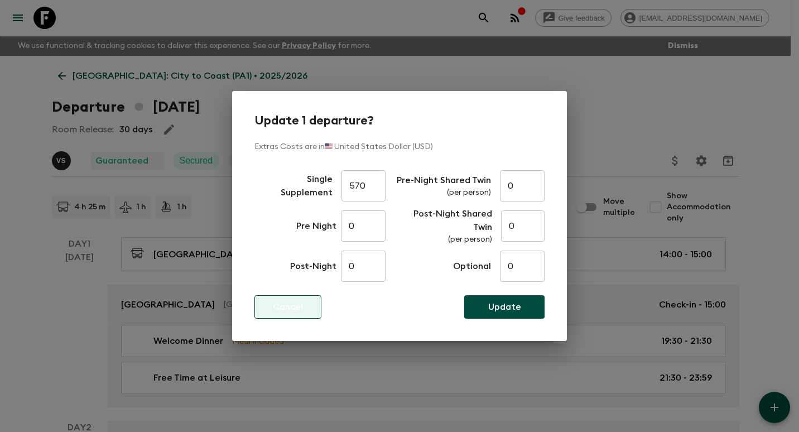
click at [286, 304] on p "Cancel" at bounding box center [288, 306] width 30 height 13
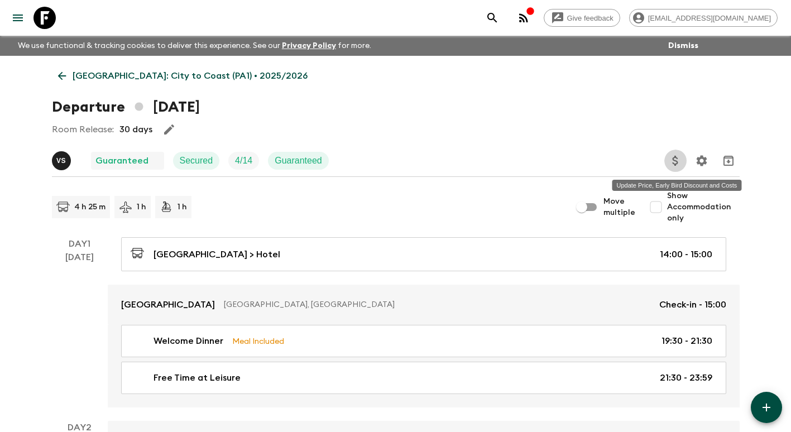
click at [664, 161] on button "Update Price, Early Bird Discount and Costs" at bounding box center [675, 161] width 22 height 22
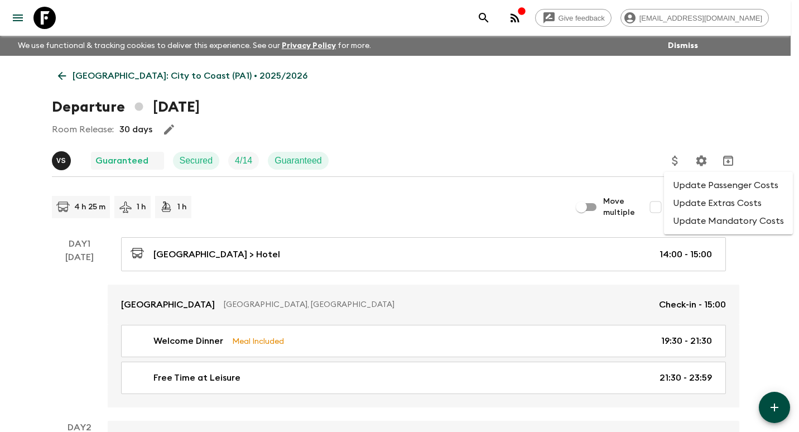
click at [729, 222] on li "Update Mandatory Costs" at bounding box center [728, 221] width 129 height 18
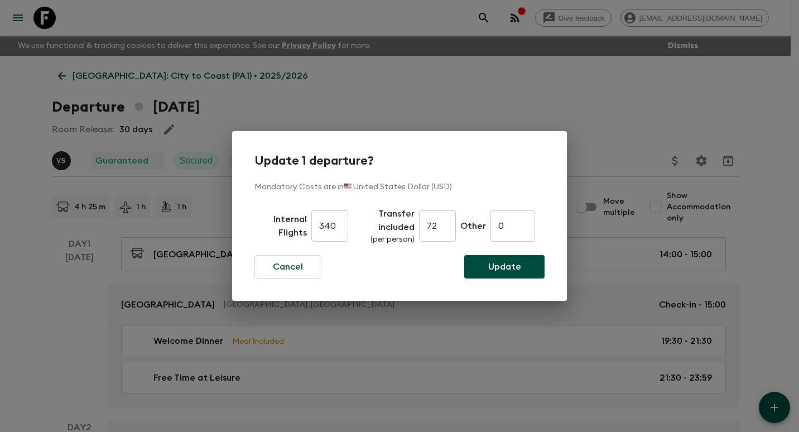
click at [628, 144] on div "Update 1 departure? Mandatory Costs are in 🇺🇸 United States Dollar (USD) Intern…" at bounding box center [399, 216] width 799 height 432
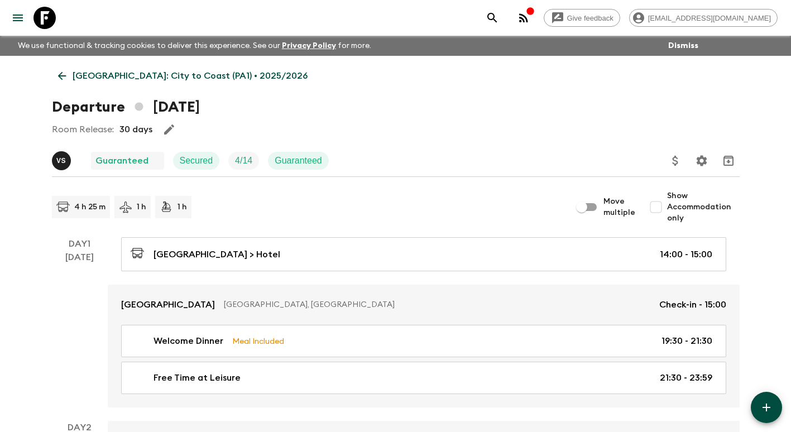
click at [64, 75] on icon at bounding box center [61, 76] width 8 height 8
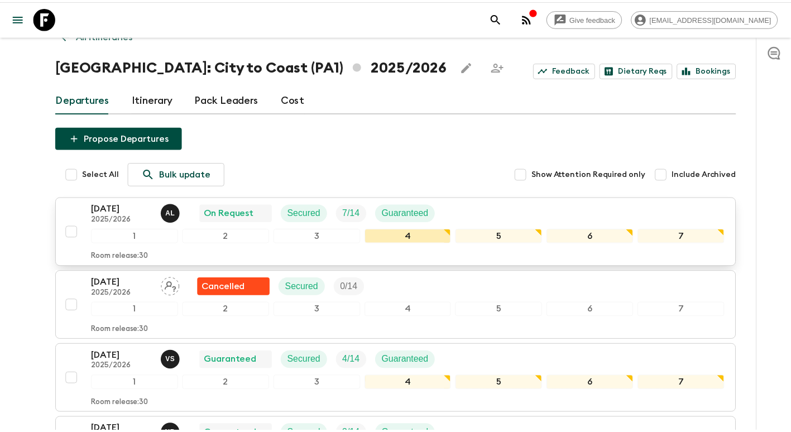
scroll to position [112, 0]
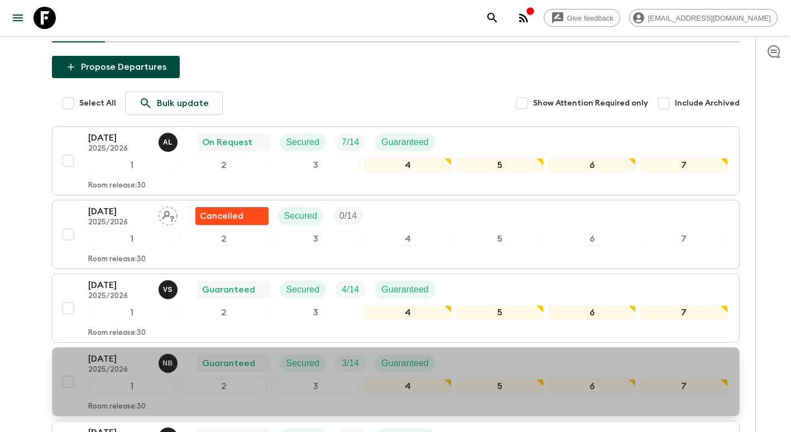
click at [109, 350] on button "[DATE] 2025/2026 N B Guaranteed Secured 3 / 14 Guaranteed 1 2 3 4 5 6 7 Room re…" at bounding box center [396, 381] width 688 height 69
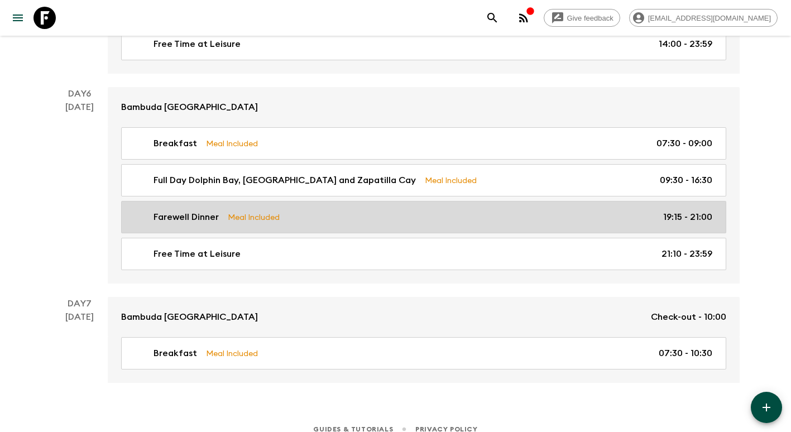
scroll to position [1437, 0]
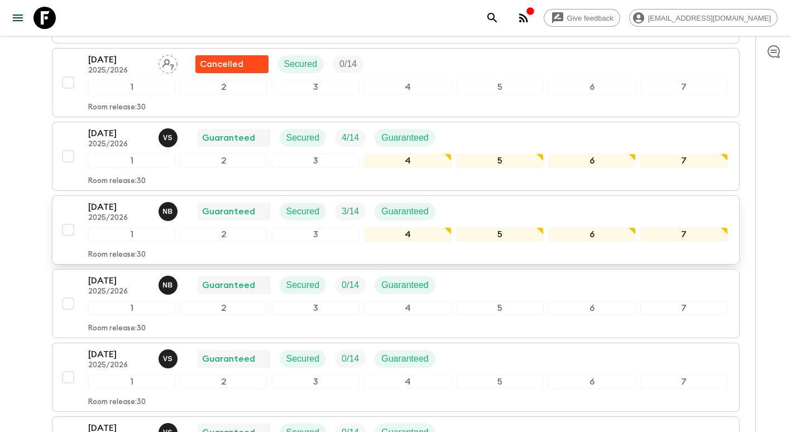
scroll to position [279, 0]
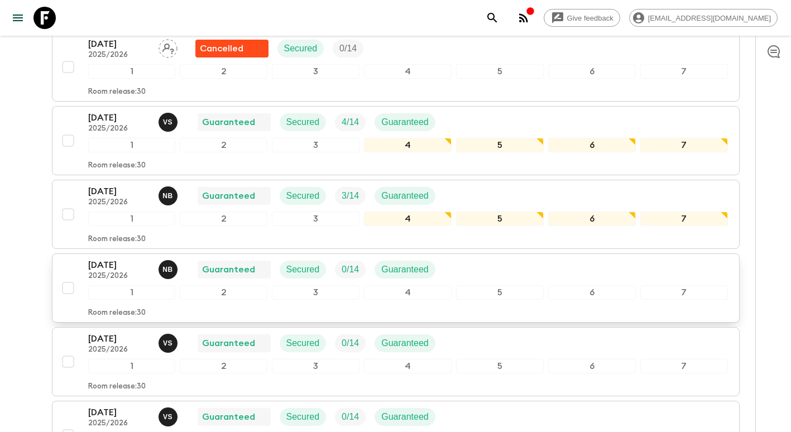
click at [121, 265] on p "[DATE]" at bounding box center [118, 264] width 61 height 13
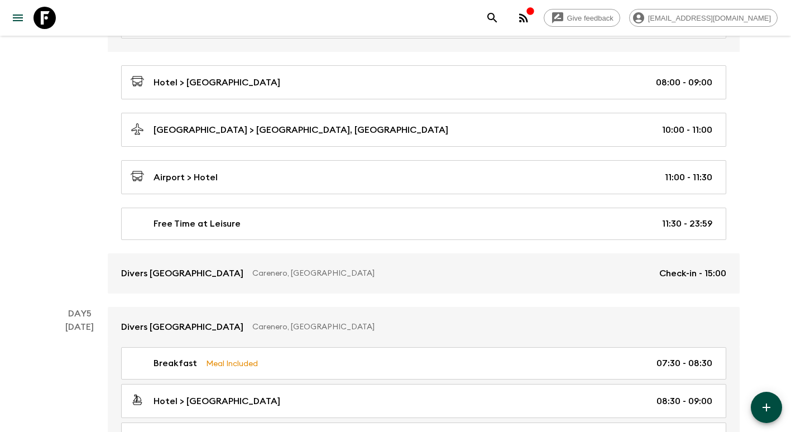
scroll to position [893, 0]
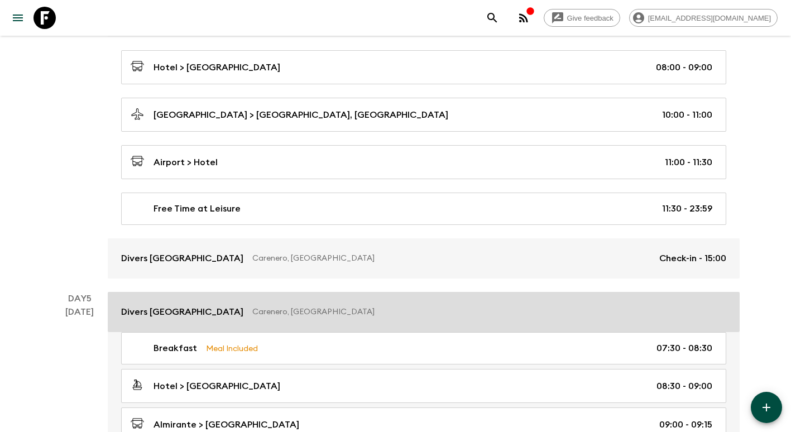
click at [438, 315] on p "Carenero, [GEOGRAPHIC_DATA]" at bounding box center [484, 311] width 465 height 11
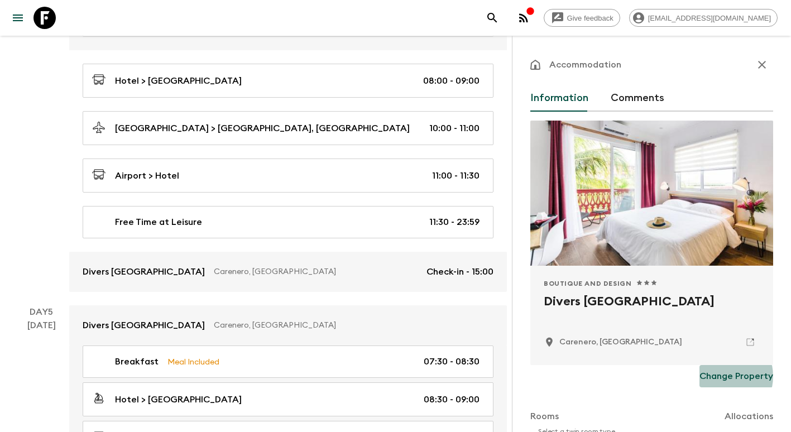
click at [710, 376] on p "Change Property" at bounding box center [736, 375] width 74 height 13
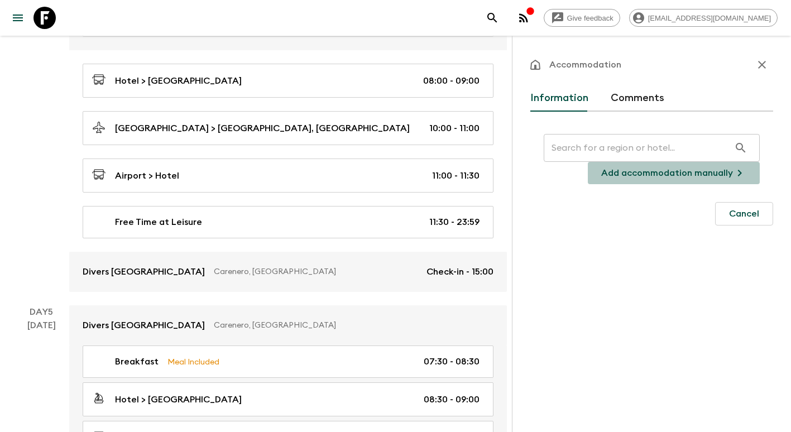
click at [707, 175] on p "Add accommodation manually" at bounding box center [667, 172] width 132 height 13
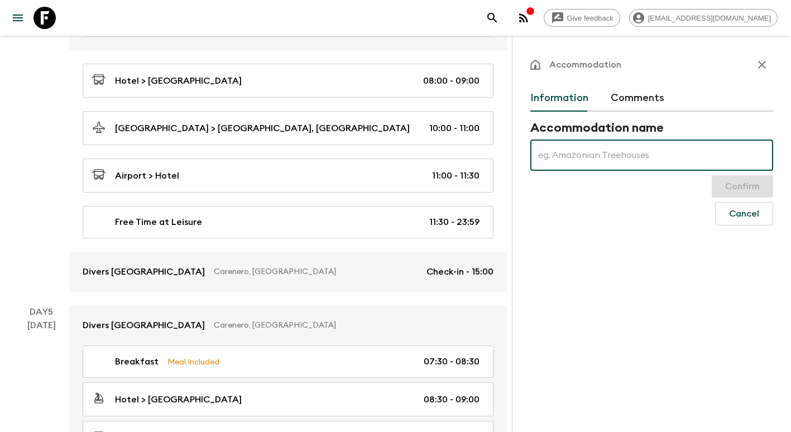
click at [605, 164] on input "text" at bounding box center [651, 155] width 243 height 31
type input "Bambuda [GEOGRAPHIC_DATA]"
click at [731, 182] on button "Confirm" at bounding box center [742, 186] width 61 height 22
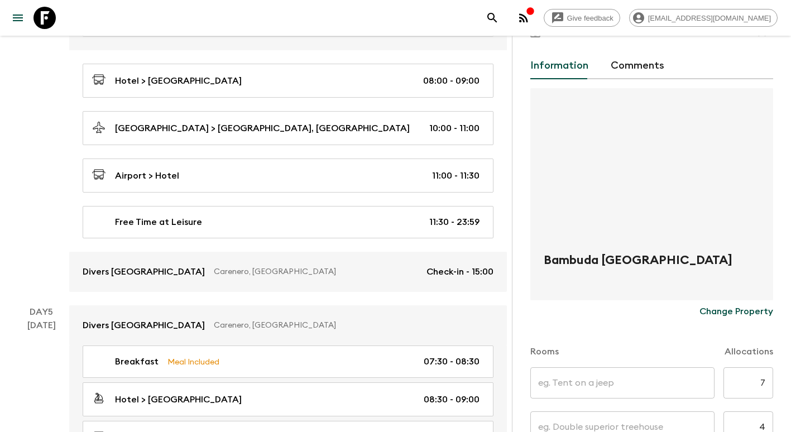
scroll to position [112, 0]
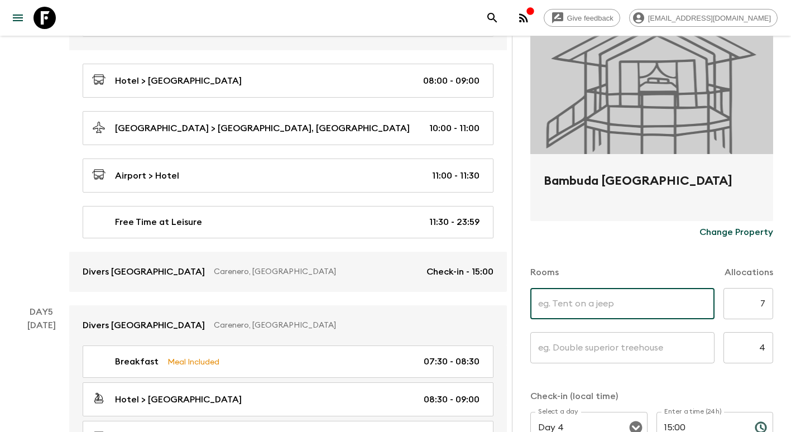
click at [640, 296] on input "text" at bounding box center [622, 303] width 184 height 31
type input "Single Rooms"
type input "Twin"
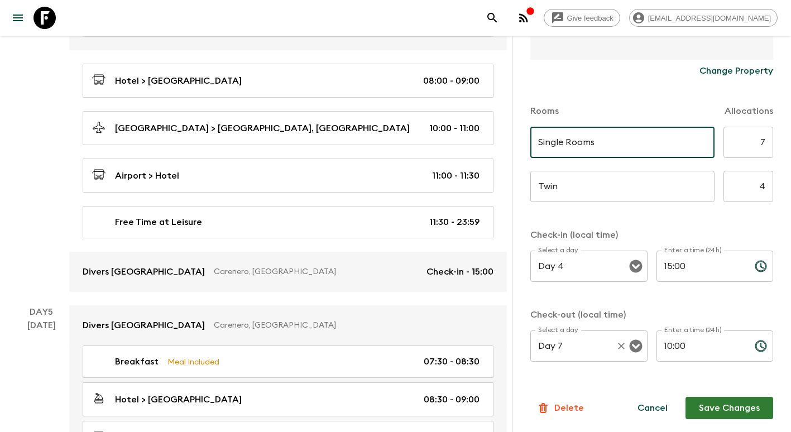
scroll to position [275, 0]
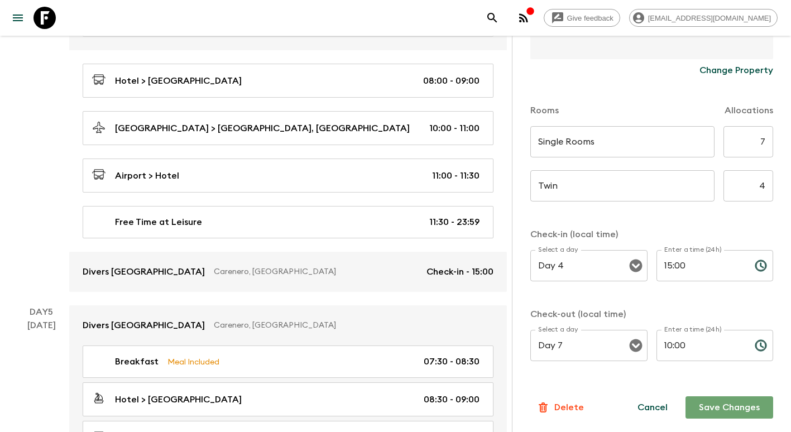
click at [722, 405] on button "Save Changes" at bounding box center [729, 407] width 88 height 22
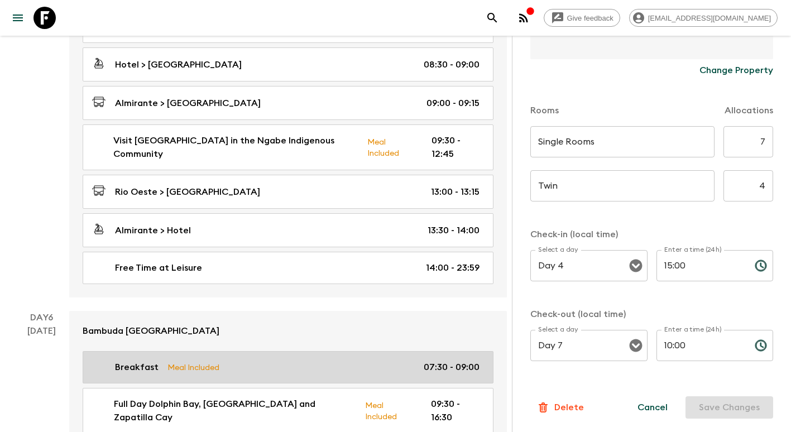
scroll to position [1395, 0]
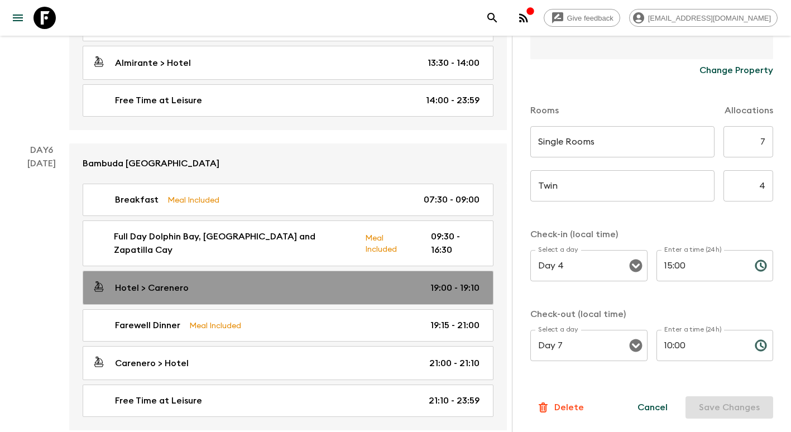
click at [367, 280] on div "Hotel > Carenero 19:00 - 19:10" at bounding box center [285, 287] width 387 height 15
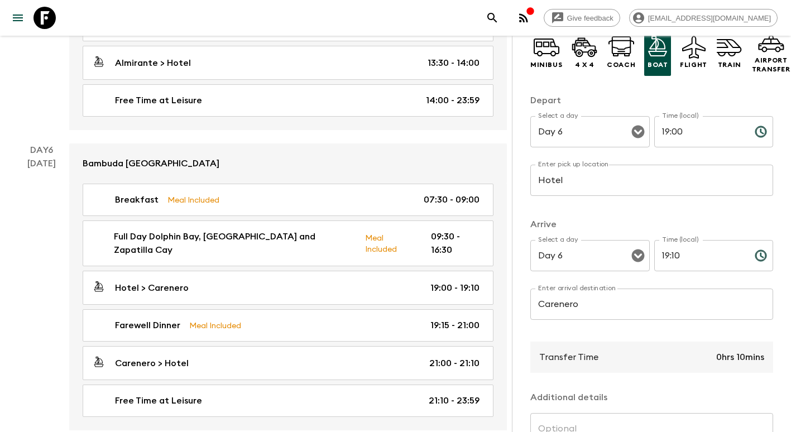
scroll to position [222, 0]
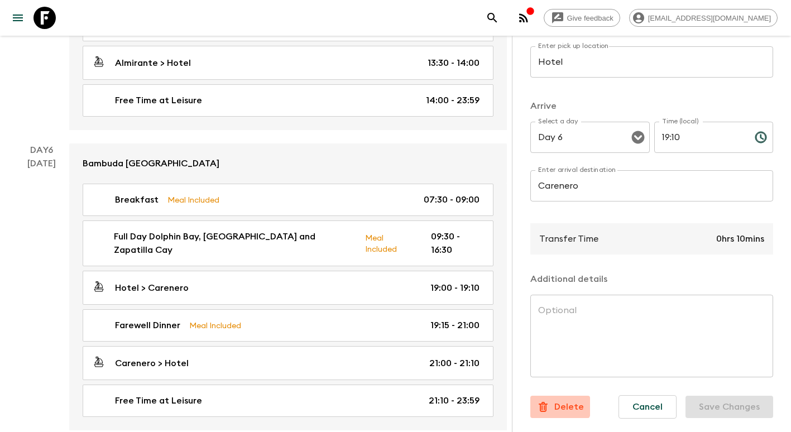
click at [558, 400] on p "Delete" at bounding box center [569, 406] width 30 height 13
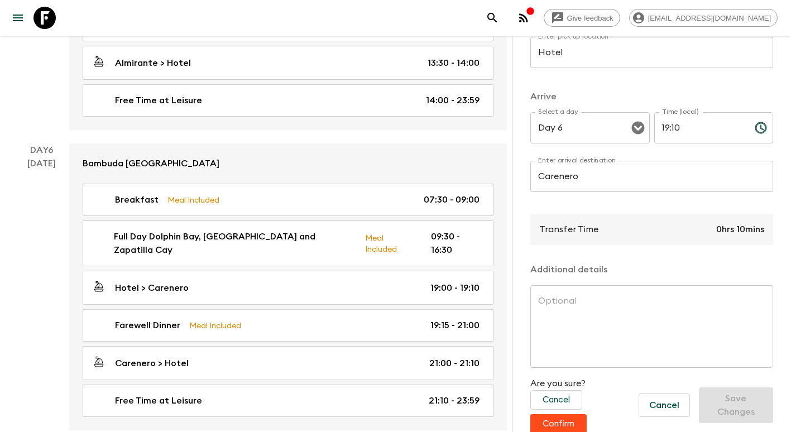
click at [559, 420] on button "Confirm" at bounding box center [558, 424] width 56 height 20
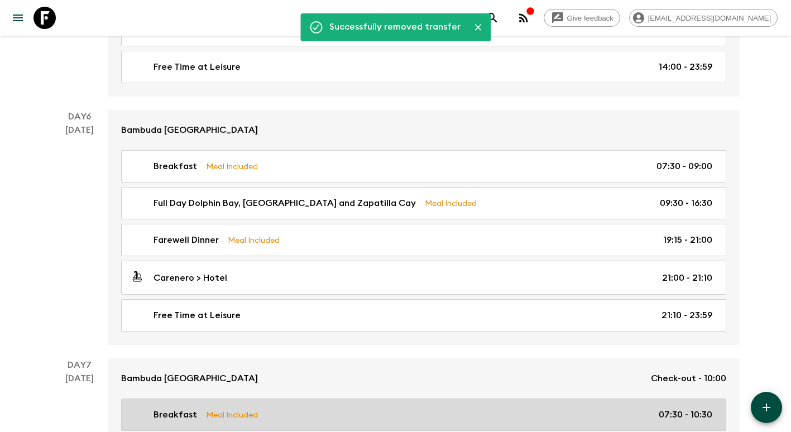
scroll to position [1308, 0]
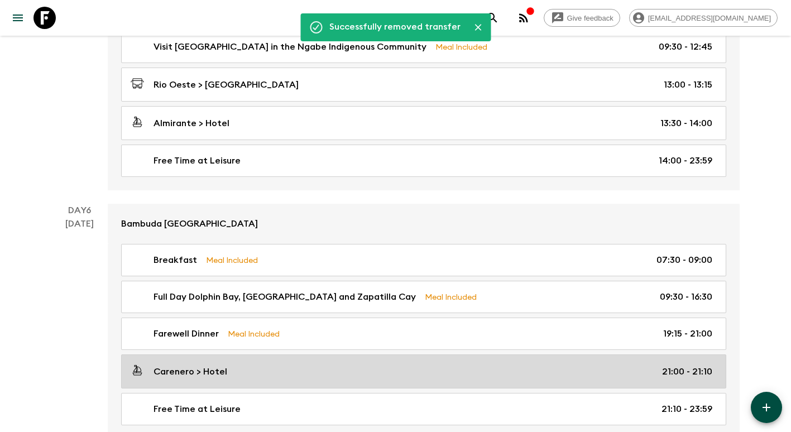
click at [313, 369] on div "Carenero > Hotel 21:00 - 21:10" at bounding box center [422, 371] width 582 height 15
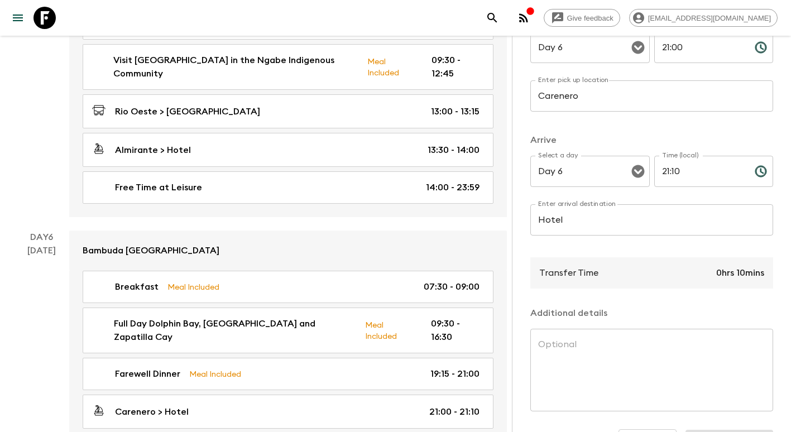
scroll to position [222, 0]
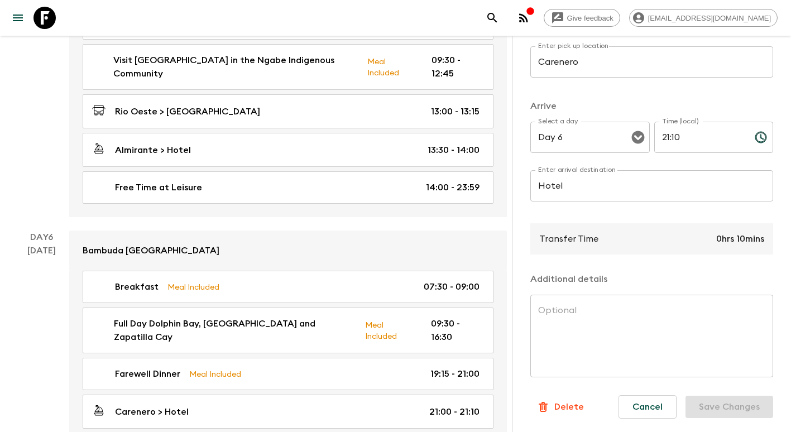
click at [556, 404] on p "Delete" at bounding box center [569, 406] width 30 height 13
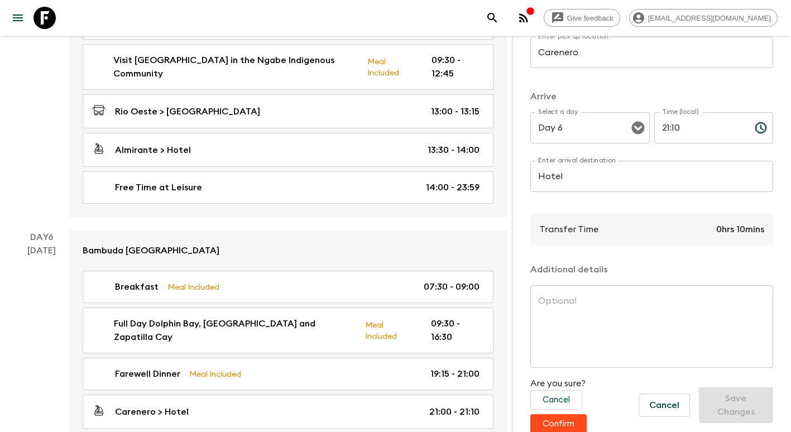
click at [558, 419] on button "Confirm" at bounding box center [558, 424] width 56 height 20
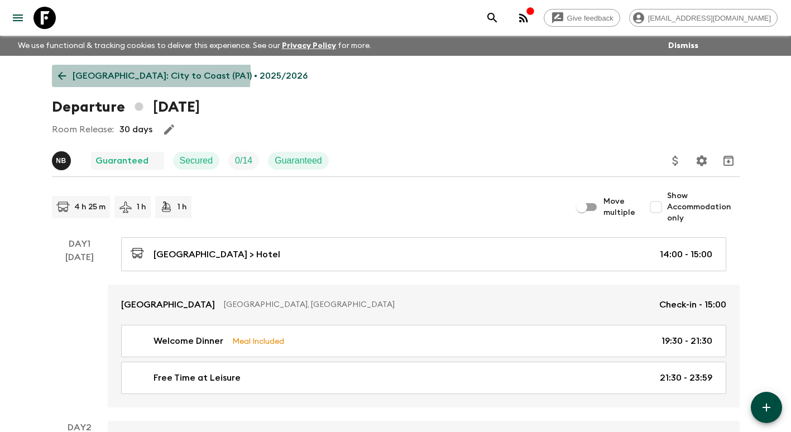
click at [60, 71] on icon at bounding box center [62, 76] width 12 height 12
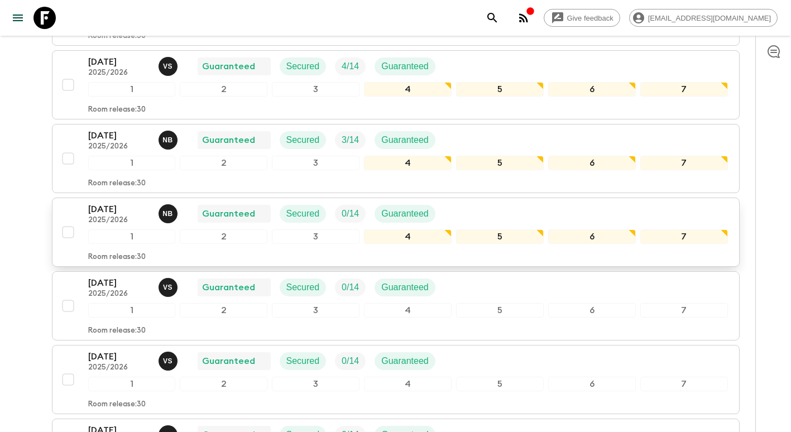
scroll to position [335, 0]
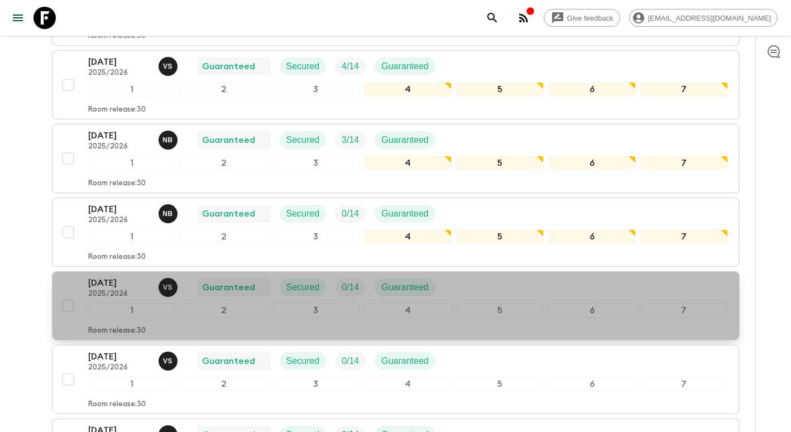
click at [114, 281] on p "[DATE]" at bounding box center [118, 282] width 61 height 13
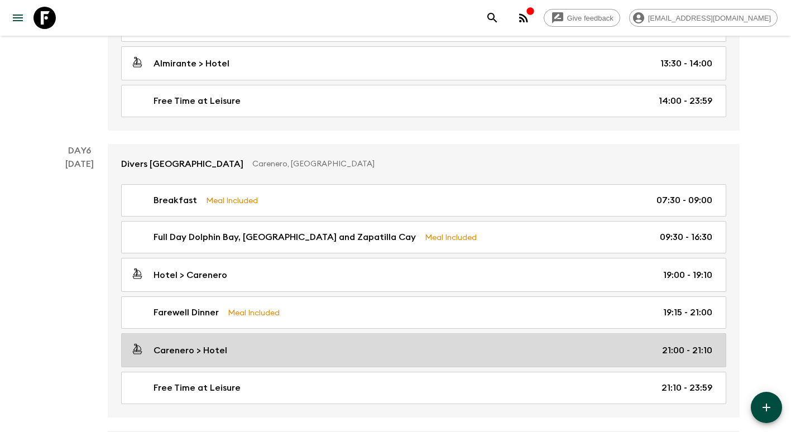
scroll to position [1339, 0]
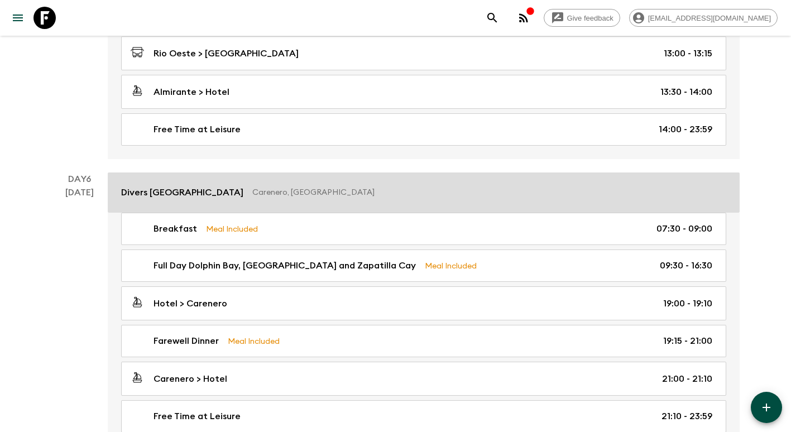
click at [258, 183] on link "Divers [GEOGRAPHIC_DATA], [GEOGRAPHIC_DATA]" at bounding box center [424, 192] width 632 height 40
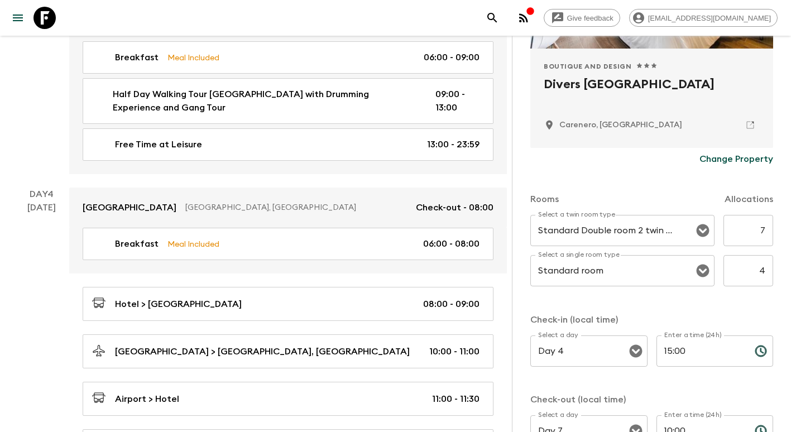
scroll to position [112, 0]
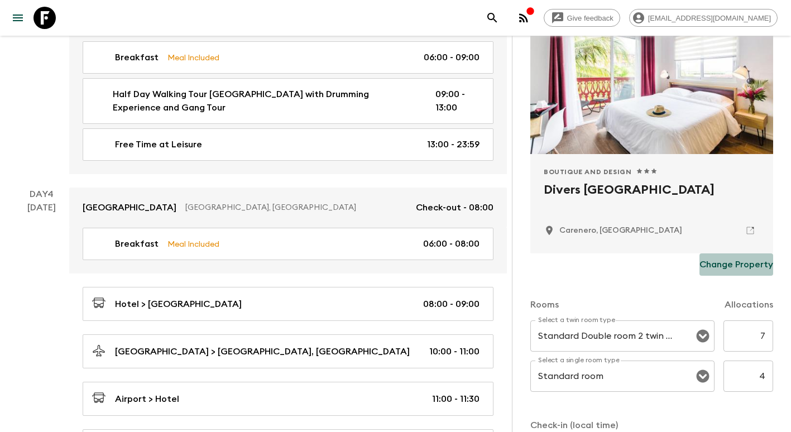
click at [752, 267] on p "Change Property" at bounding box center [736, 264] width 74 height 13
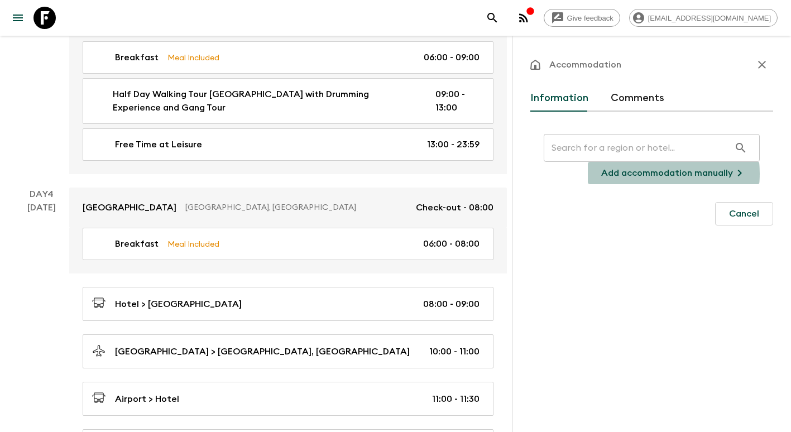
click at [638, 174] on p "Add accommodation manually" at bounding box center [667, 172] width 132 height 13
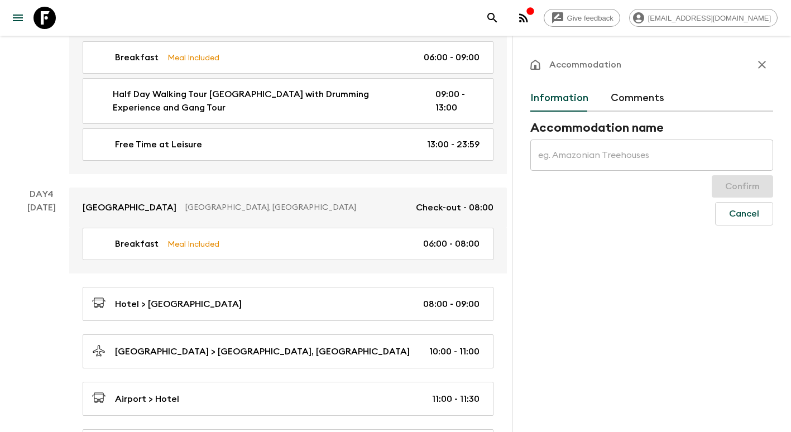
click at [579, 153] on input "text" at bounding box center [651, 155] width 243 height 31
type input "Bambuda [GEOGRAPHIC_DATA]"
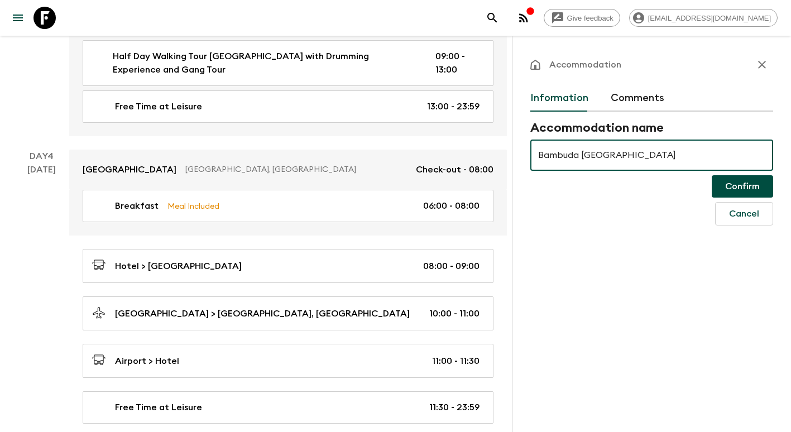
scroll to position [949, 0]
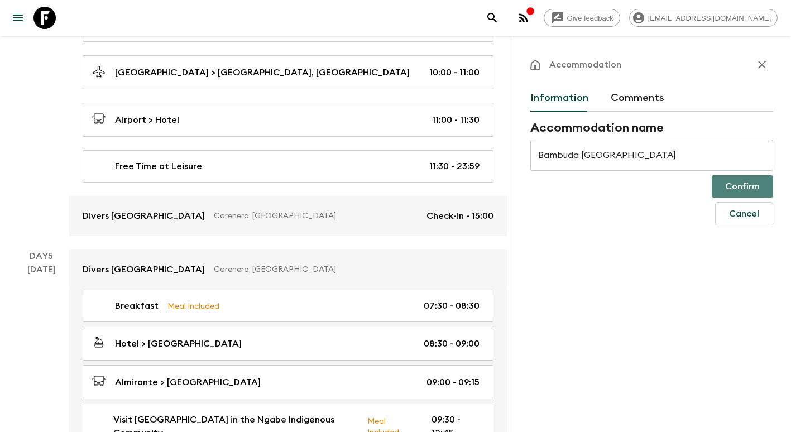
click at [761, 191] on button "Confirm" at bounding box center [742, 186] width 61 height 22
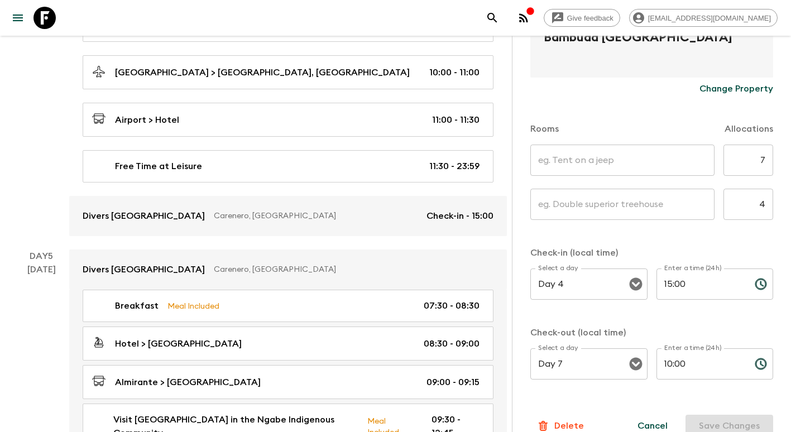
scroll to position [275, 0]
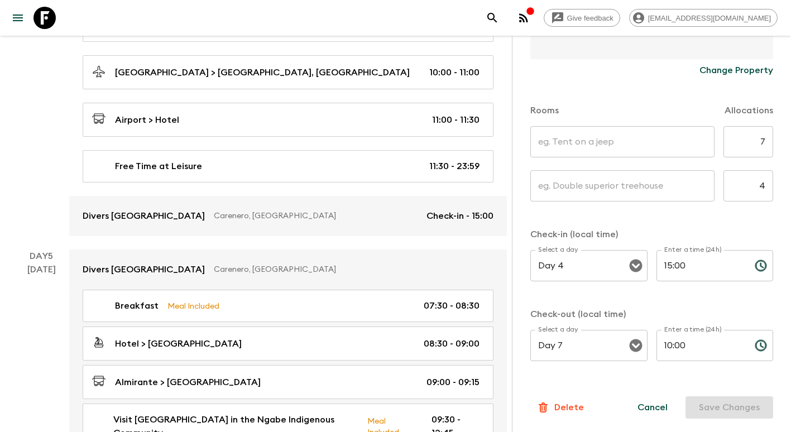
click at [589, 146] on input "text" at bounding box center [622, 141] width 184 height 31
type input "Single Rooms"
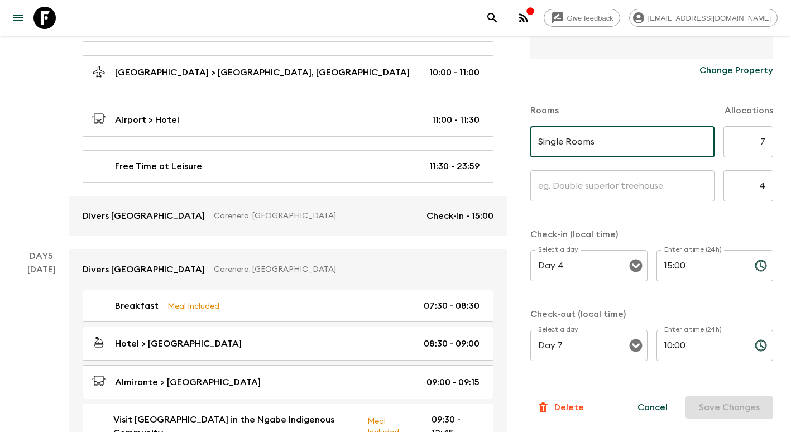
type input "Twin"
click at [705, 407] on button "Save Changes" at bounding box center [729, 407] width 88 height 22
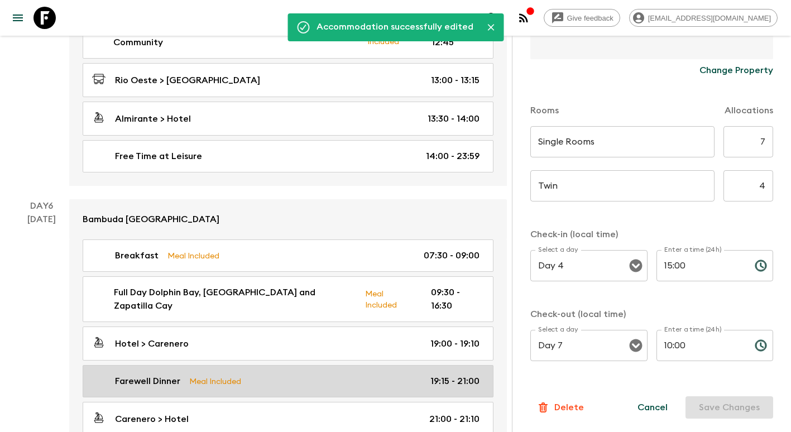
scroll to position [1395, 0]
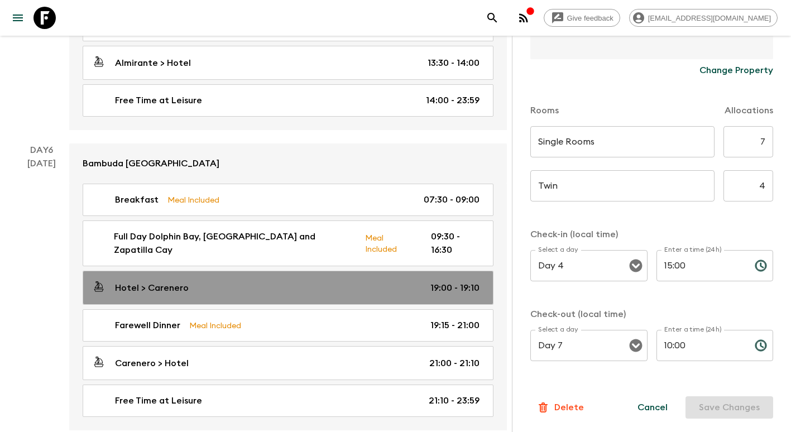
click at [191, 280] on div "Hotel > Carenero 19:00 - 19:10" at bounding box center [285, 287] width 387 height 15
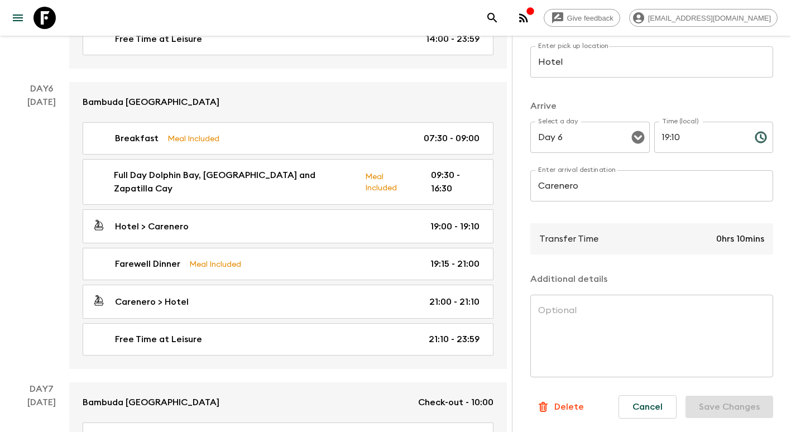
scroll to position [1541, 0]
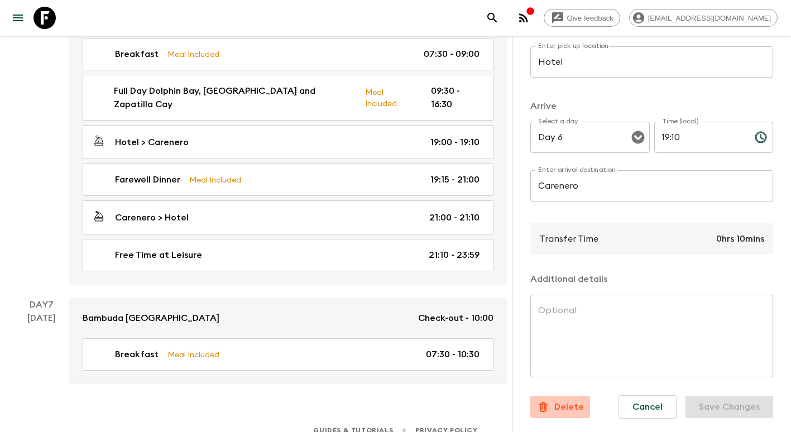
click at [559, 400] on p "Delete" at bounding box center [569, 406] width 30 height 13
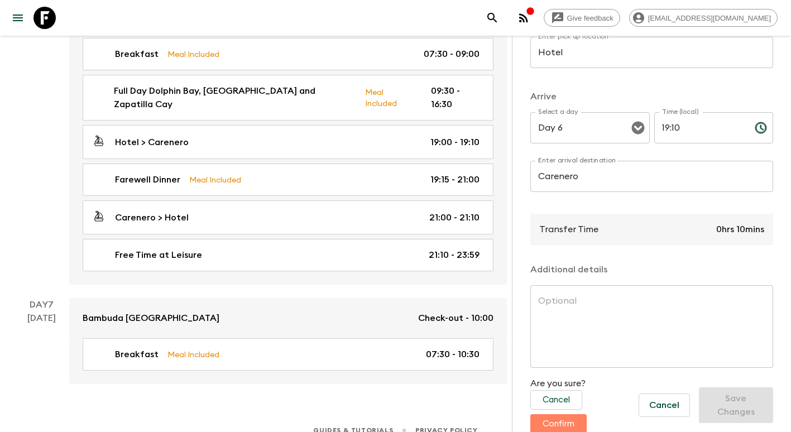
click at [559, 418] on button "Confirm" at bounding box center [558, 424] width 56 height 20
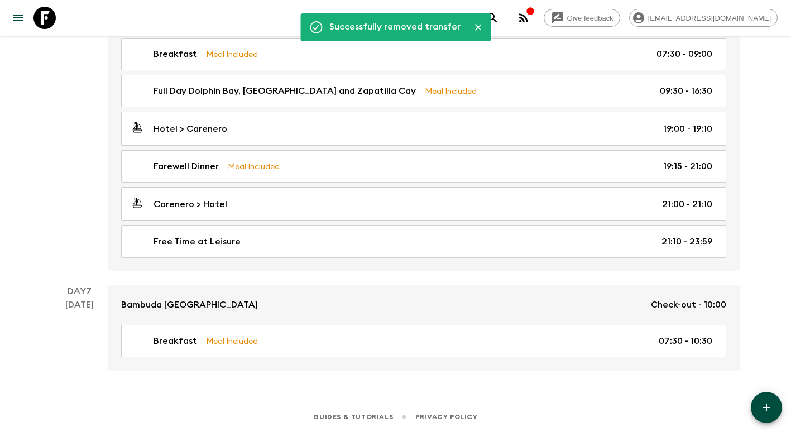
scroll to position [1476, 0]
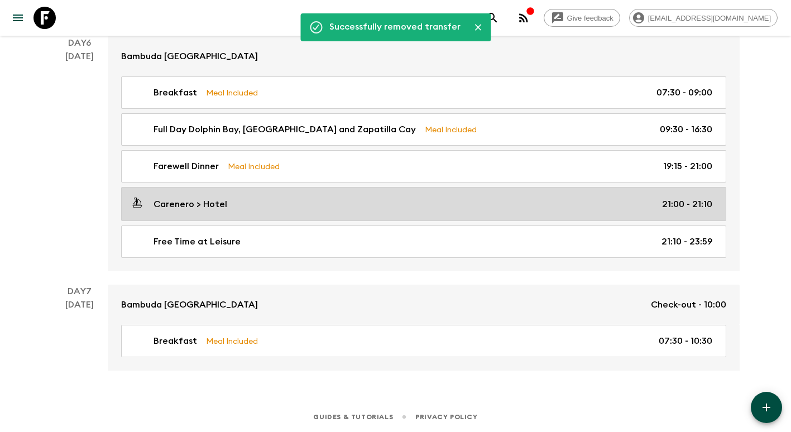
click at [367, 200] on div "Carenero > Hotel 21:00 - 21:10" at bounding box center [422, 203] width 582 height 15
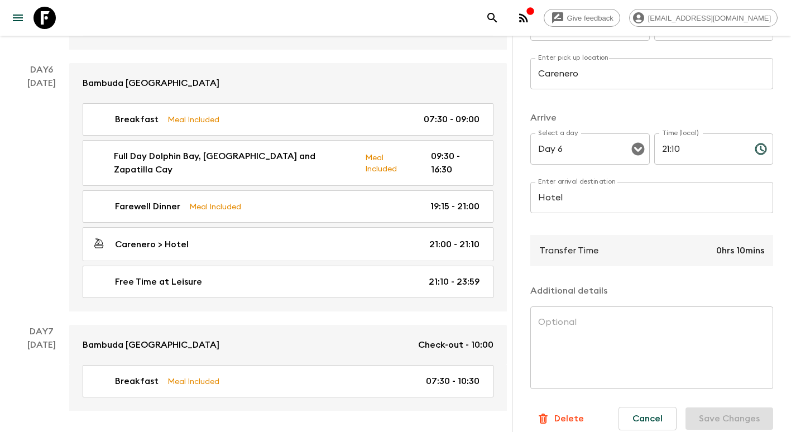
scroll to position [222, 0]
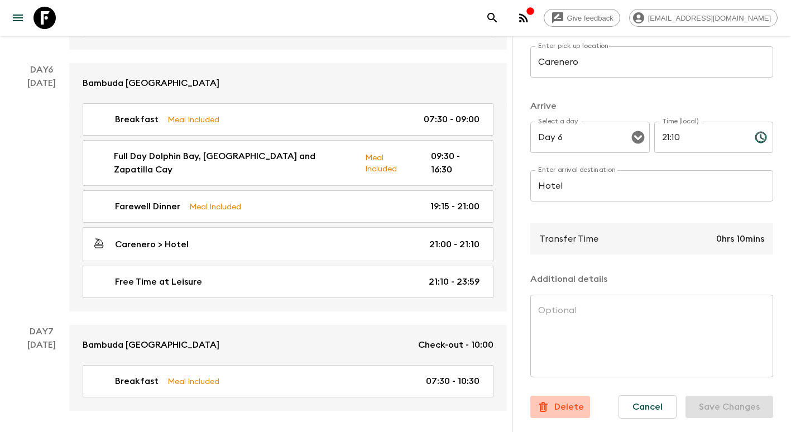
click at [564, 396] on button "Delete" at bounding box center [560, 407] width 60 height 22
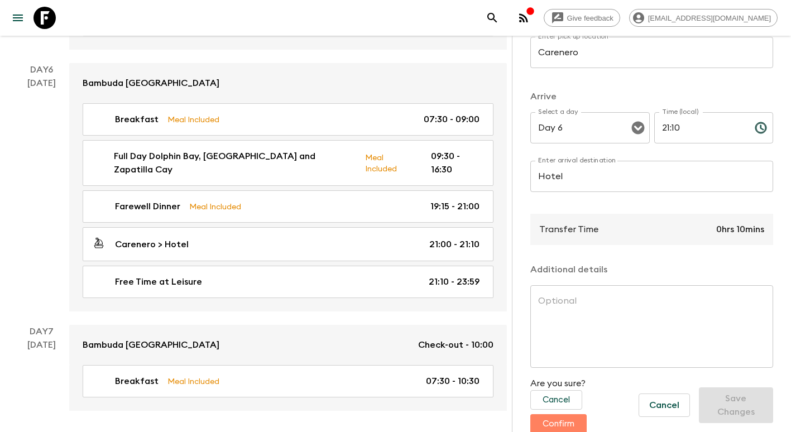
click at [549, 421] on button "Confirm" at bounding box center [558, 424] width 56 height 20
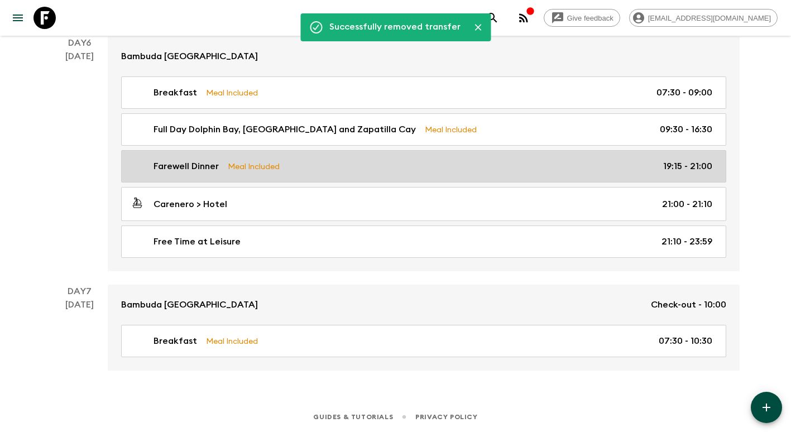
scroll to position [1437, 0]
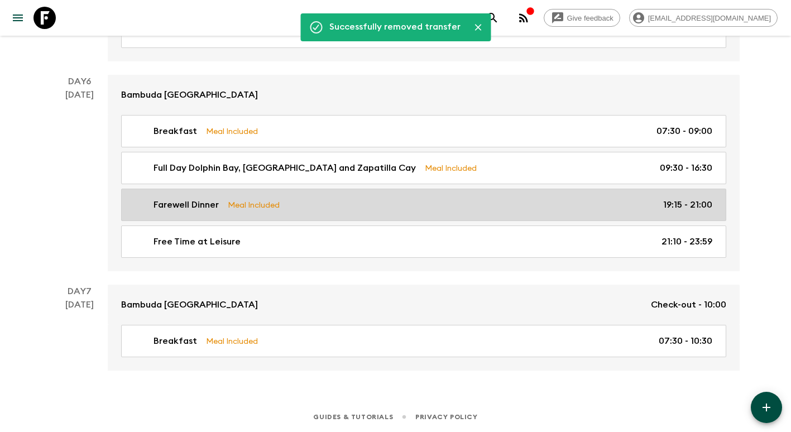
click at [209, 198] on p "Farewell Dinner" at bounding box center [185, 204] width 65 height 13
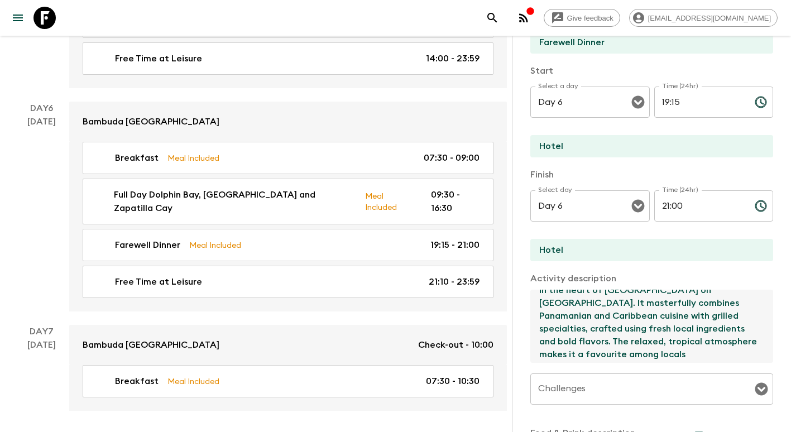
scroll to position [39, 0]
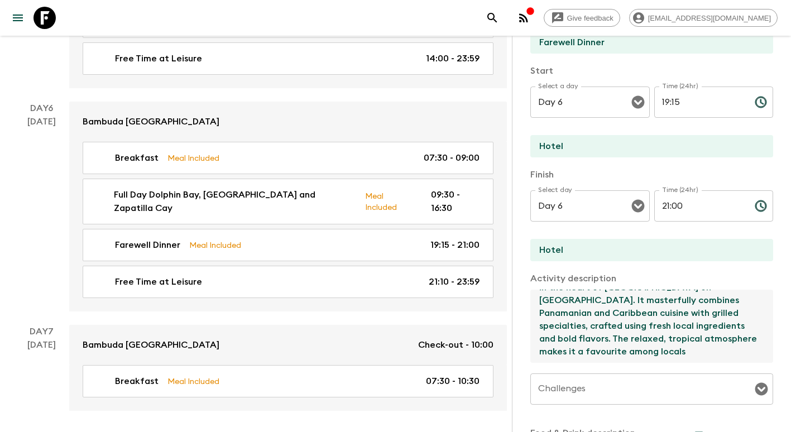
drag, startPoint x: 538, startPoint y: 300, endPoint x: 720, endPoint y: 367, distance: 193.9
click at [720, 367] on div "Activity Title Farewell Dinner Start Select a day Day 6 Select a day ​ Time (24…" at bounding box center [651, 264] width 243 height 528
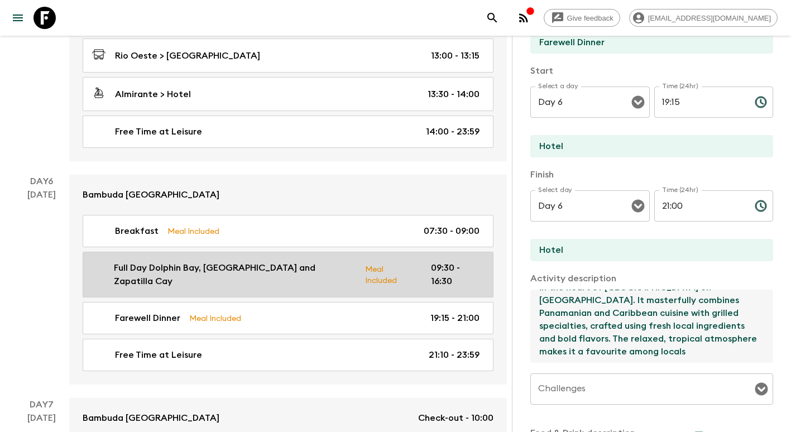
scroll to position [1185, 0]
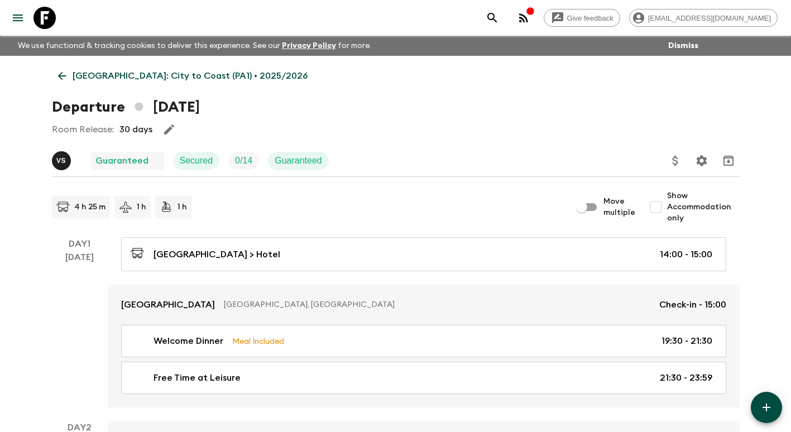
click at [61, 72] on icon at bounding box center [61, 76] width 8 height 8
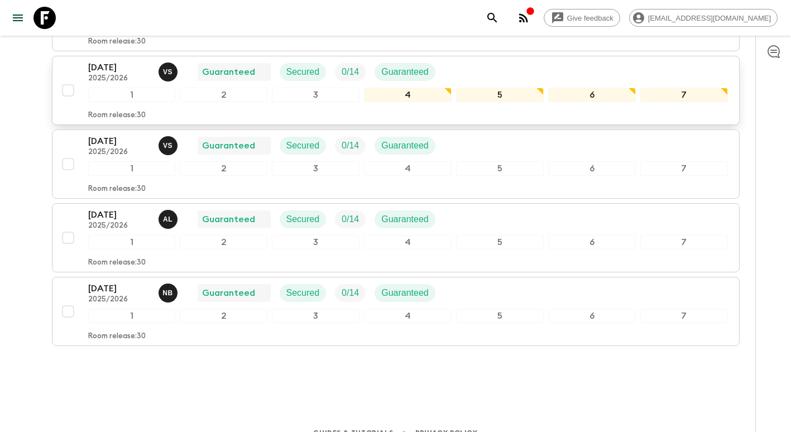
scroll to position [558, 0]
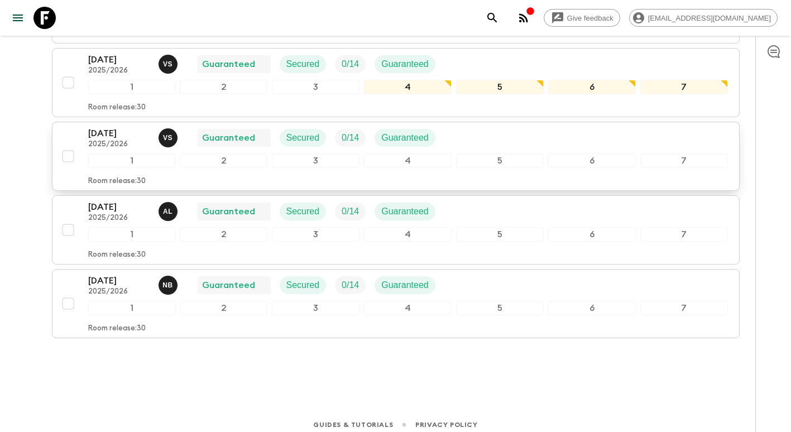
click at [129, 123] on button "[DATE] 2025/2026 v S Guaranteed Secured 0 / 14 Guaranteed 1 2 3 4 5 6 7 Room re…" at bounding box center [396, 156] width 688 height 69
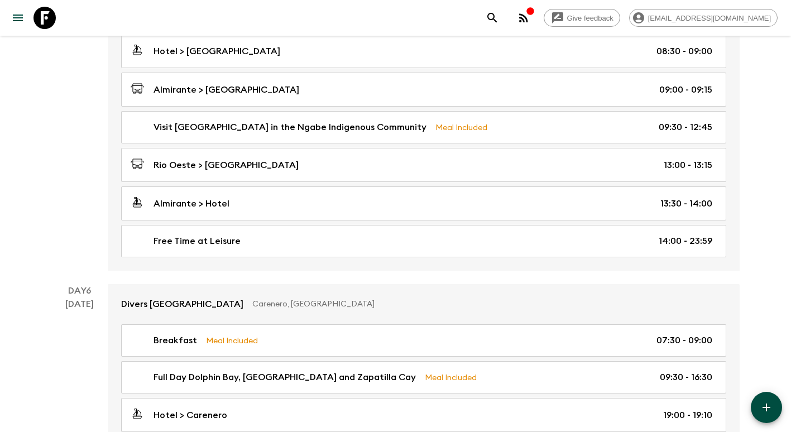
scroll to position [1395, 0]
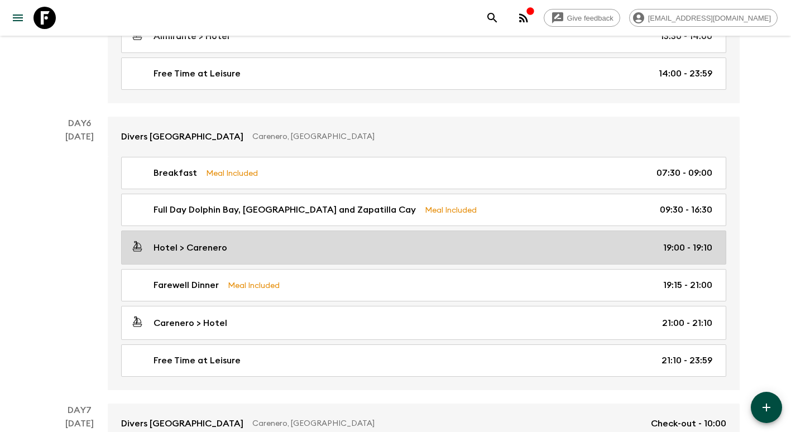
click at [265, 243] on div "Hotel > Carenero 19:00 - 19:10" at bounding box center [422, 247] width 582 height 15
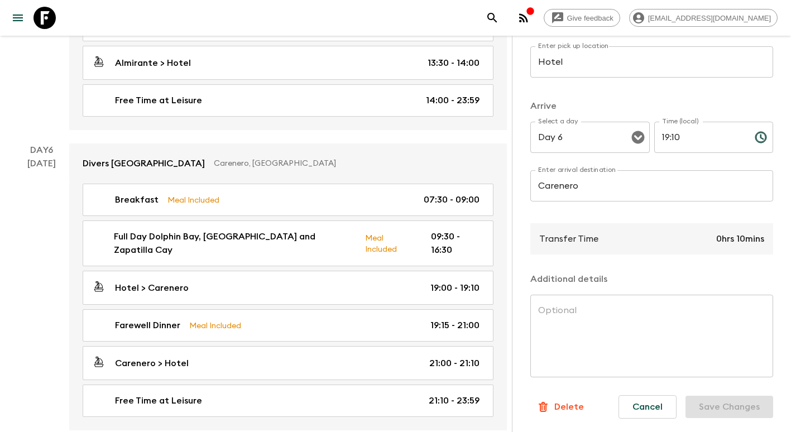
scroll to position [222, 0]
click at [566, 400] on p "Delete" at bounding box center [569, 406] width 30 height 13
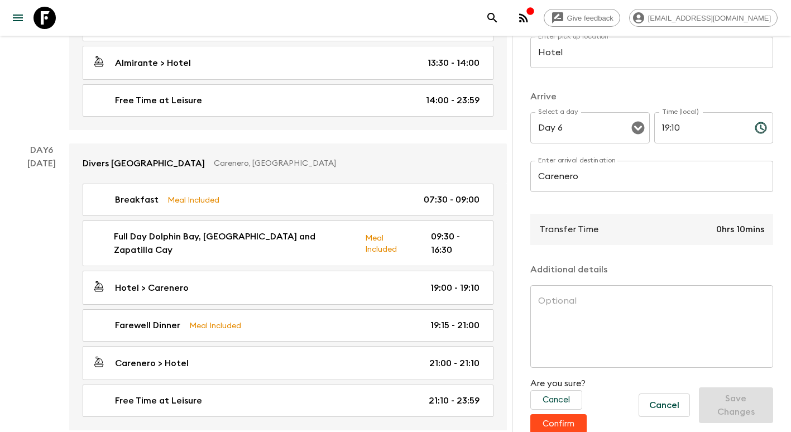
click at [561, 425] on button "Confirm" at bounding box center [558, 424] width 56 height 20
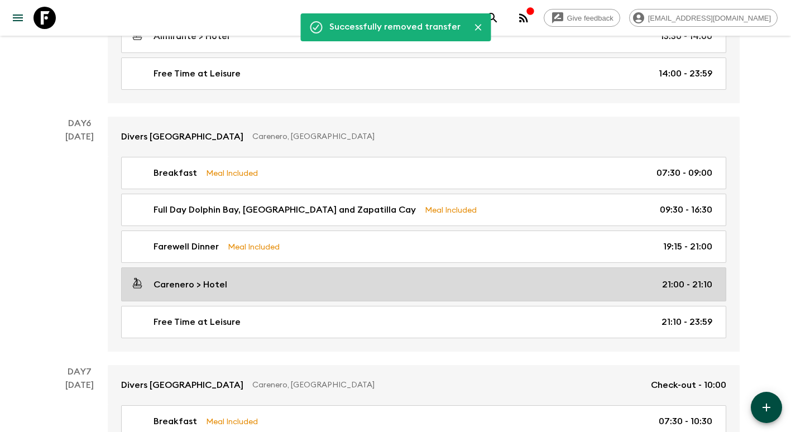
click at [244, 280] on div "Carenero > Hotel 21:00 - 21:10" at bounding box center [422, 284] width 582 height 15
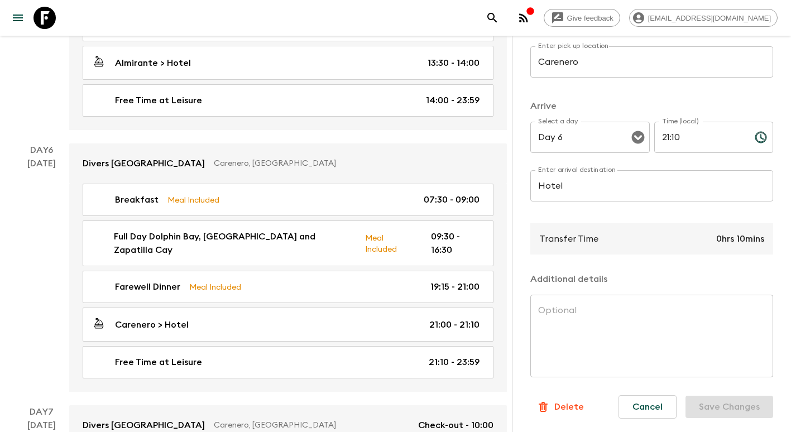
scroll to position [222, 0]
click at [564, 401] on p "Delete" at bounding box center [569, 406] width 30 height 13
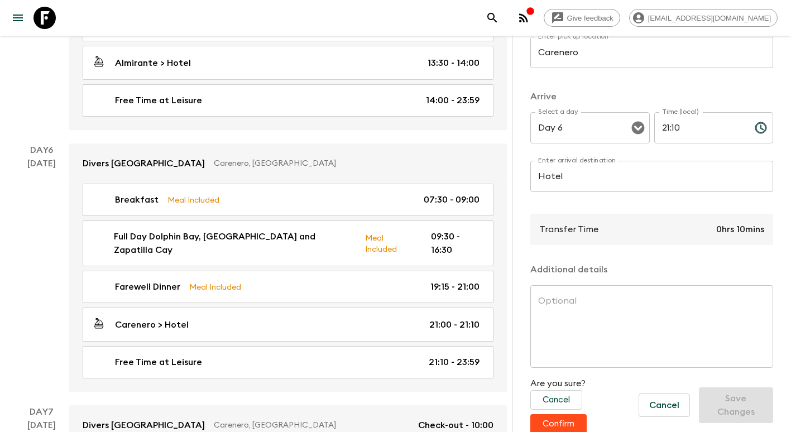
click at [564, 420] on button "Confirm" at bounding box center [558, 424] width 56 height 20
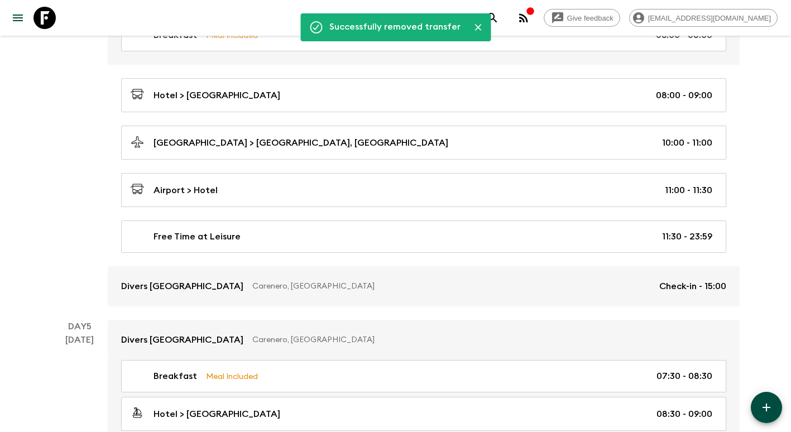
scroll to position [726, 0]
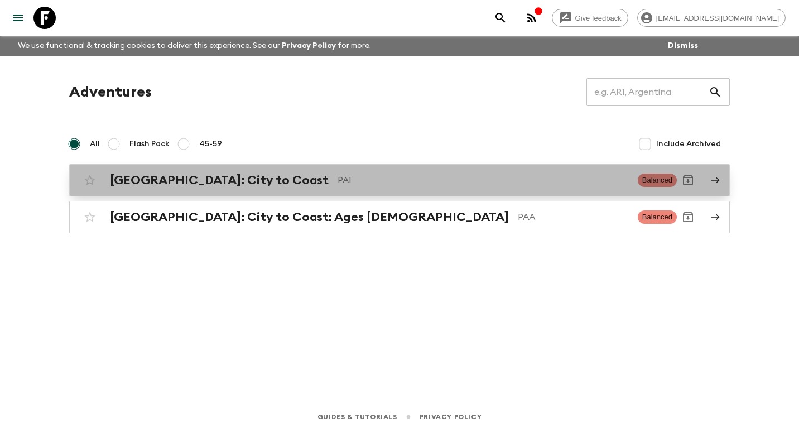
click at [198, 174] on h2 "[GEOGRAPHIC_DATA]: City to Coast" at bounding box center [219, 180] width 219 height 15
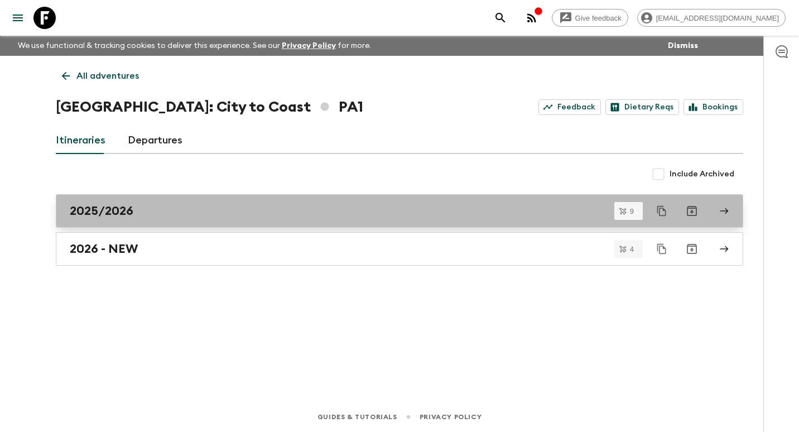
click at [200, 212] on div "2025/2026" at bounding box center [389, 211] width 638 height 15
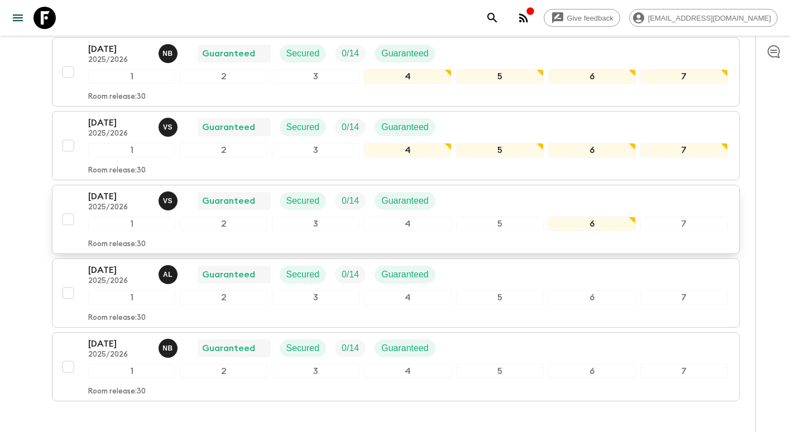
scroll to position [398, 0]
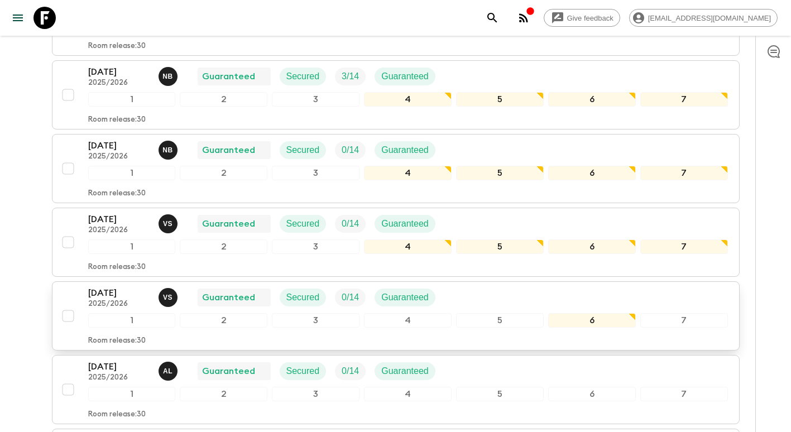
click at [90, 300] on p "2025/2026" at bounding box center [118, 304] width 61 height 9
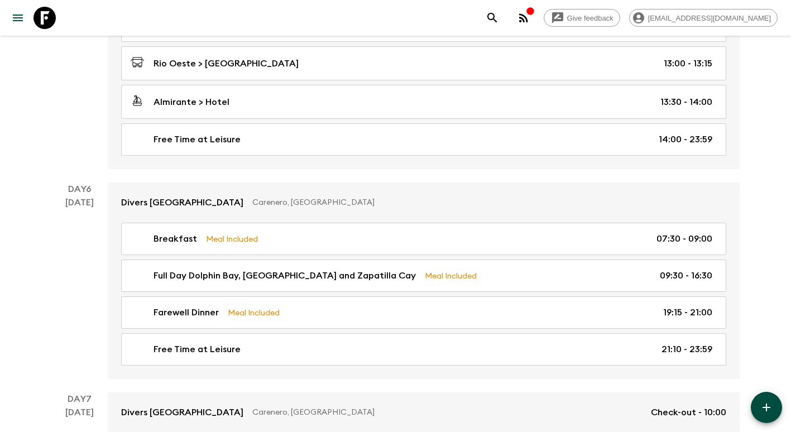
scroll to position [1339, 0]
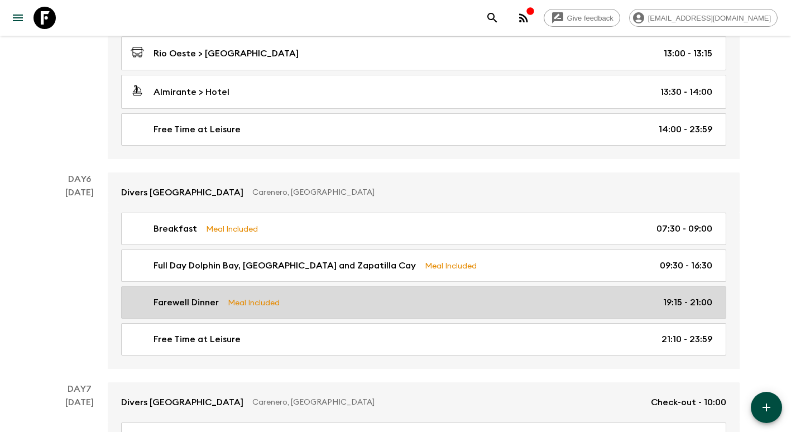
click at [434, 300] on div "Farewell Dinner Meal Included 19:15 - 21:00" at bounding box center [422, 302] width 582 height 13
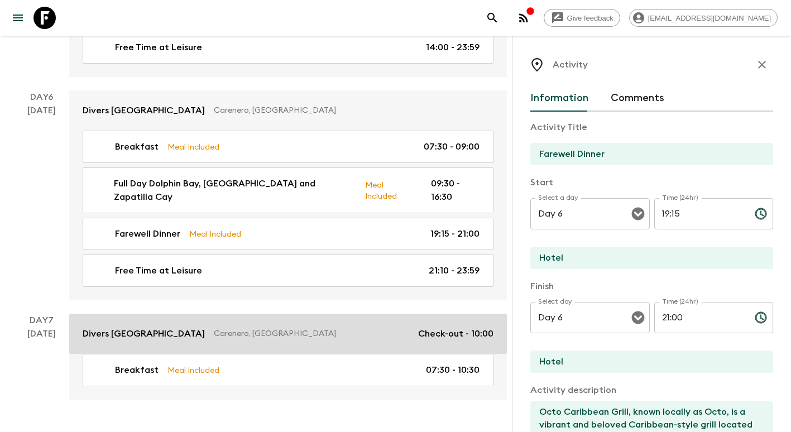
scroll to position [1464, 0]
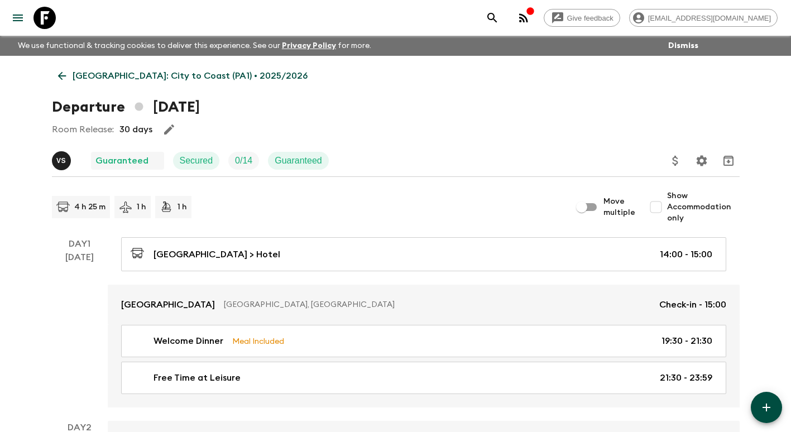
click at [123, 76] on p "[GEOGRAPHIC_DATA]: City to Coast (PA1) • 2025/2026" at bounding box center [190, 75] width 235 height 13
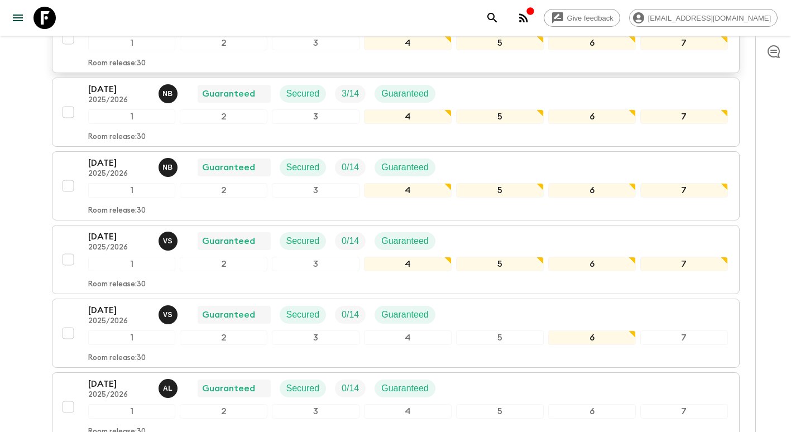
scroll to position [446, 0]
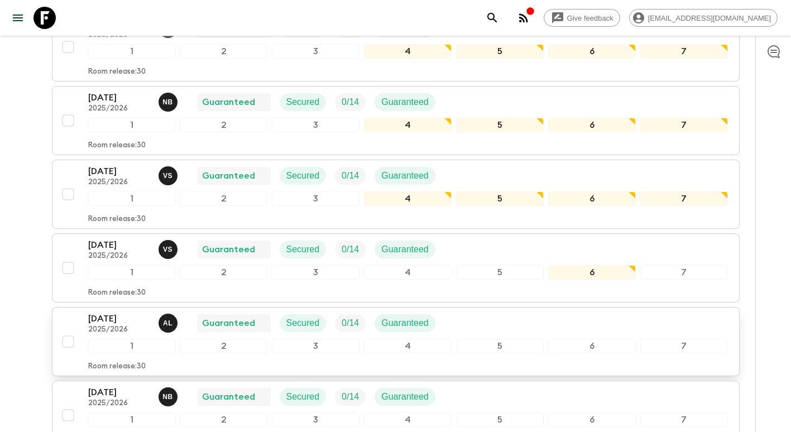
click at [121, 317] on p "[DATE]" at bounding box center [118, 318] width 61 height 13
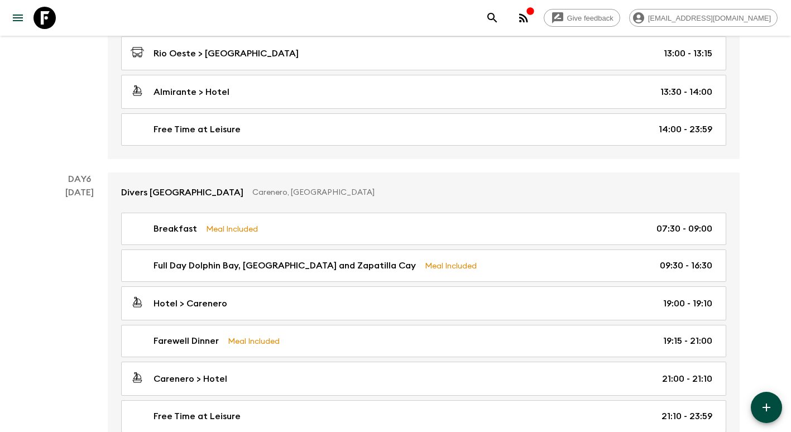
scroll to position [1451, 0]
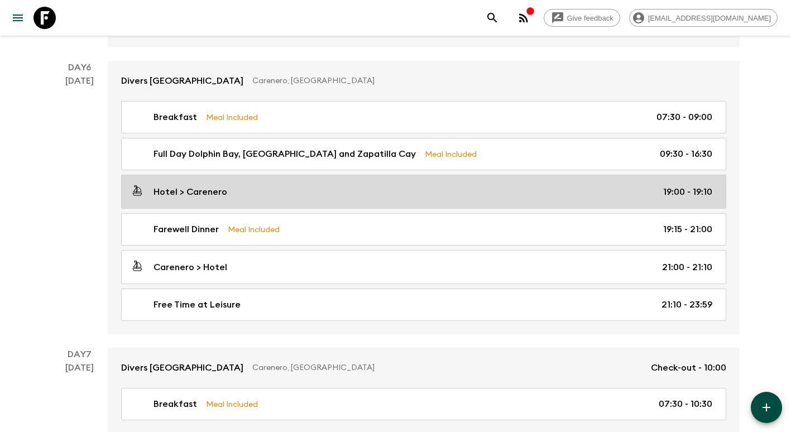
click at [278, 191] on div "Hotel > Carenero 19:00 - 19:10" at bounding box center [422, 191] width 582 height 15
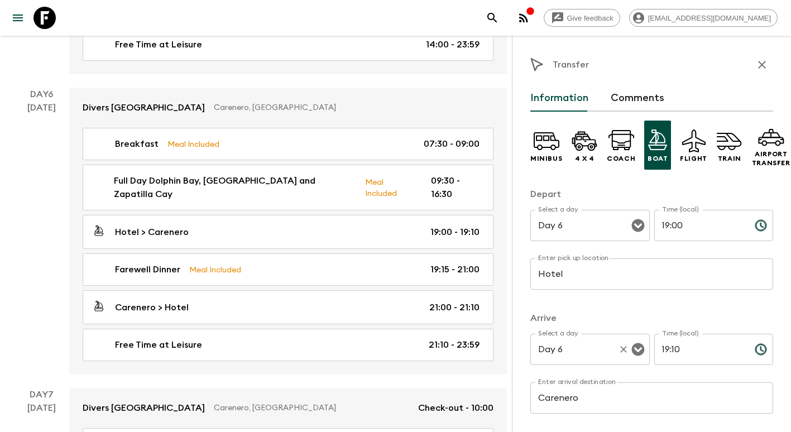
scroll to position [222, 0]
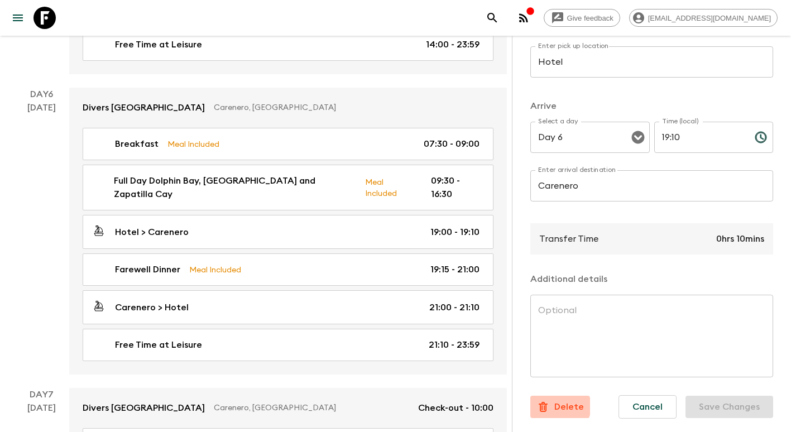
click at [559, 400] on p "Delete" at bounding box center [569, 406] width 30 height 13
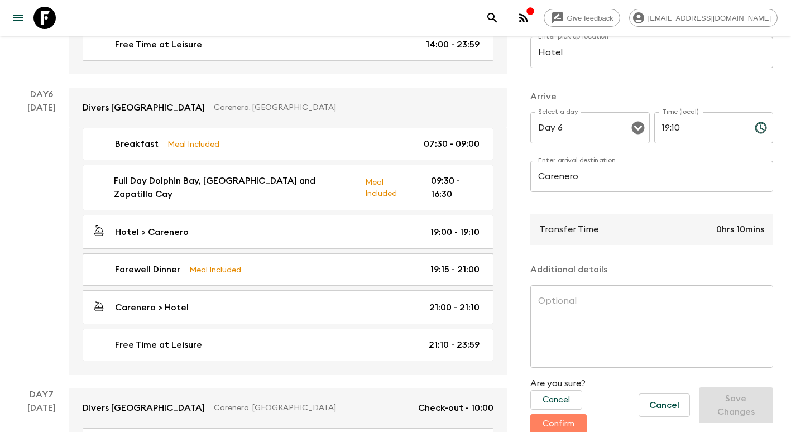
click at [560, 422] on button "Confirm" at bounding box center [558, 424] width 56 height 20
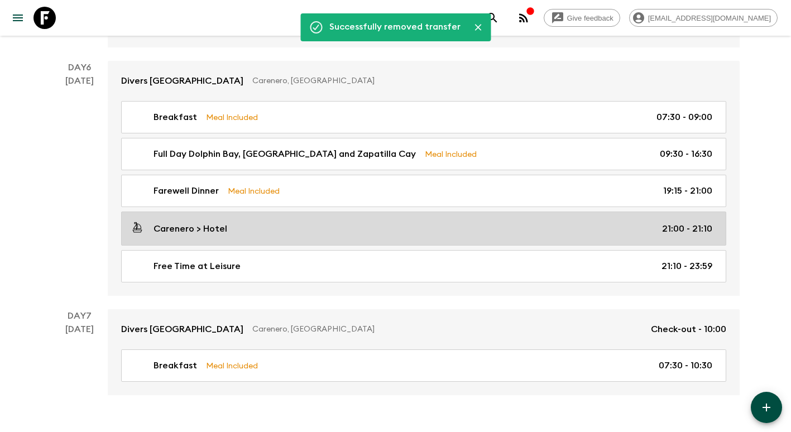
click at [275, 225] on div "Carenero > Hotel 21:00 - 21:10" at bounding box center [422, 228] width 582 height 15
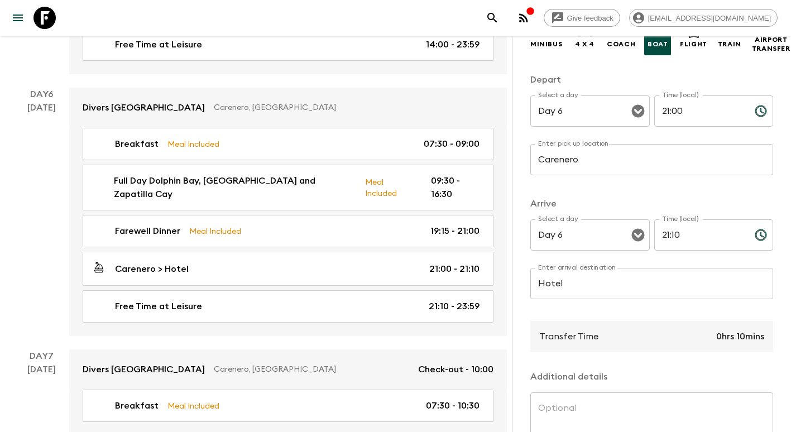
scroll to position [222, 0]
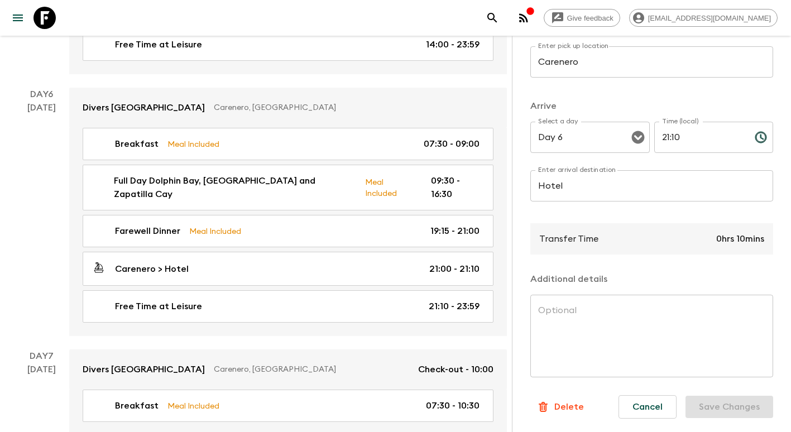
click at [563, 400] on p "Delete" at bounding box center [569, 406] width 30 height 13
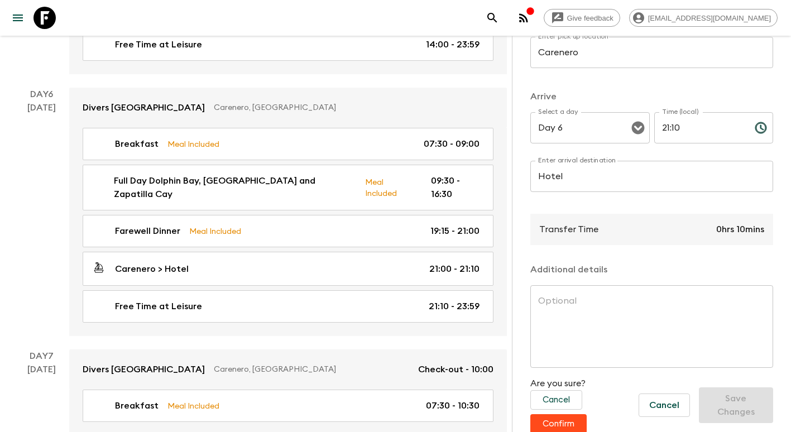
click at [565, 423] on button "Confirm" at bounding box center [558, 424] width 56 height 20
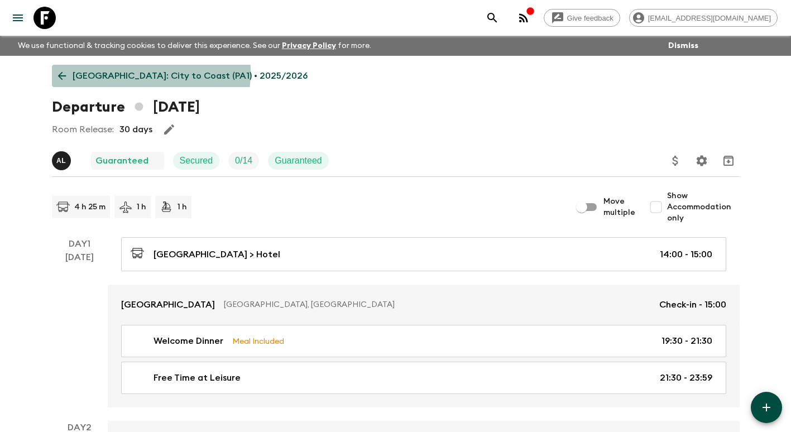
click at [114, 72] on p "[GEOGRAPHIC_DATA]: City to Coast (PA1) • 2025/2026" at bounding box center [190, 75] width 235 height 13
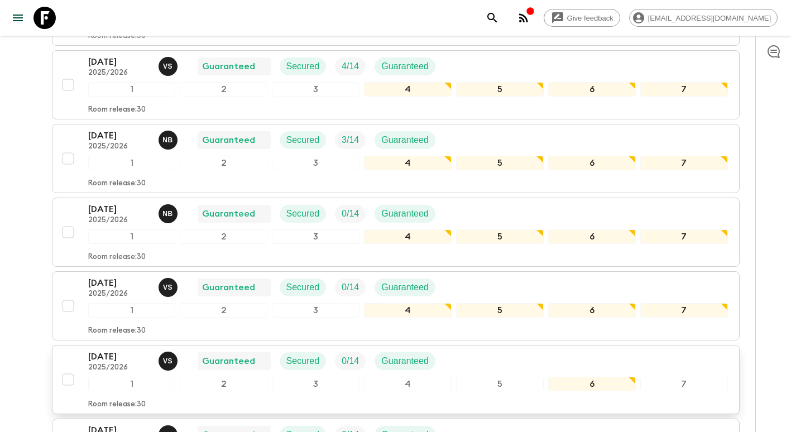
scroll to position [566, 0]
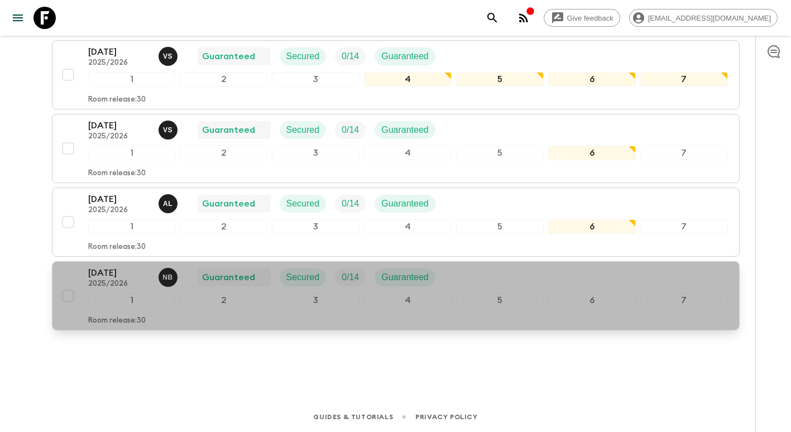
click at [113, 269] on p "[DATE]" at bounding box center [118, 272] width 61 height 13
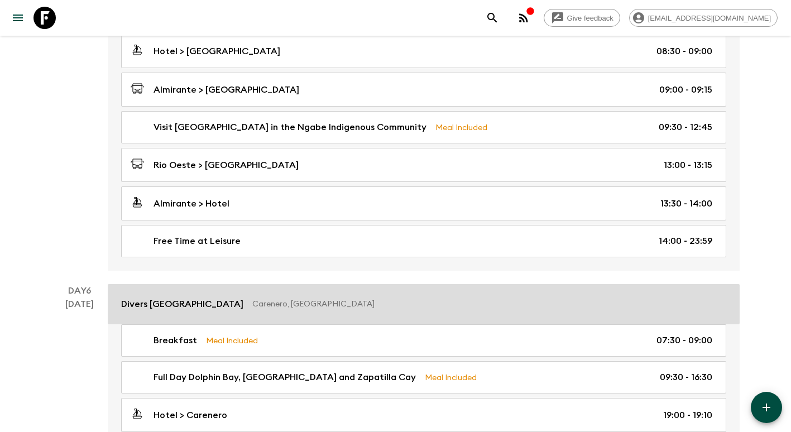
scroll to position [1395, 0]
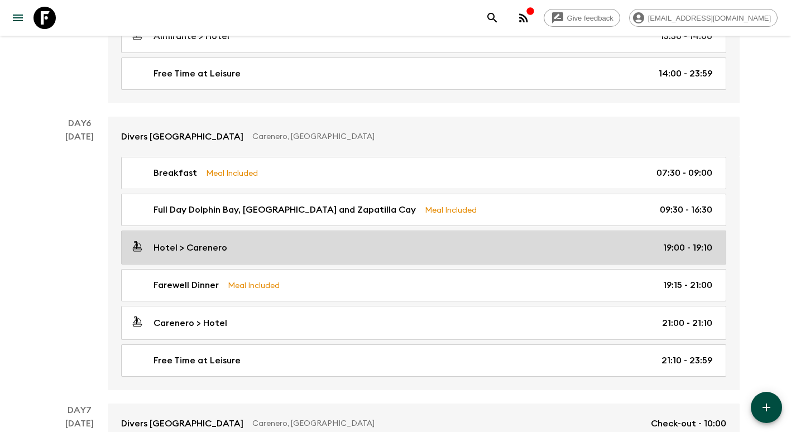
click at [273, 253] on div "Hotel > Carenero 19:00 - 19:10" at bounding box center [422, 247] width 582 height 15
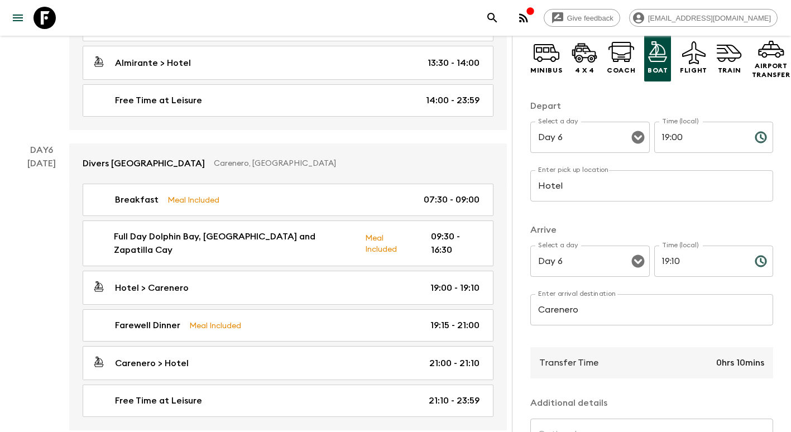
scroll to position [222, 0]
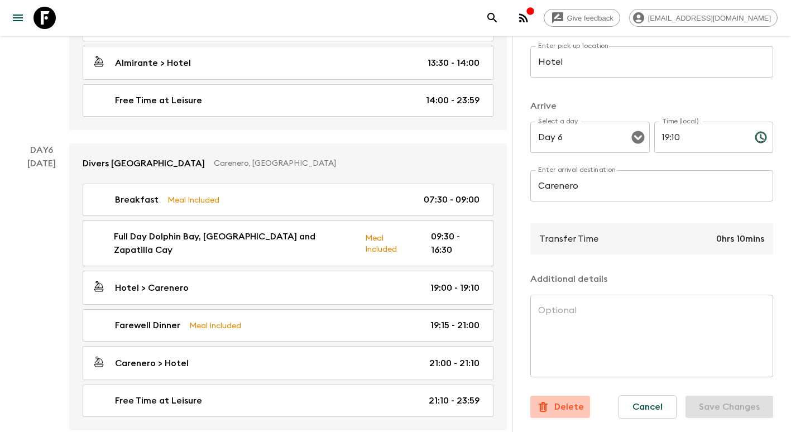
click at [565, 401] on p "Delete" at bounding box center [569, 406] width 30 height 13
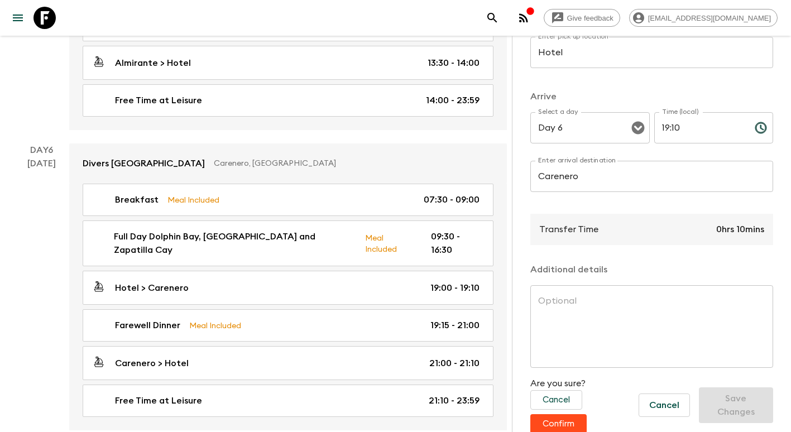
click at [567, 423] on button "Confirm" at bounding box center [558, 424] width 56 height 20
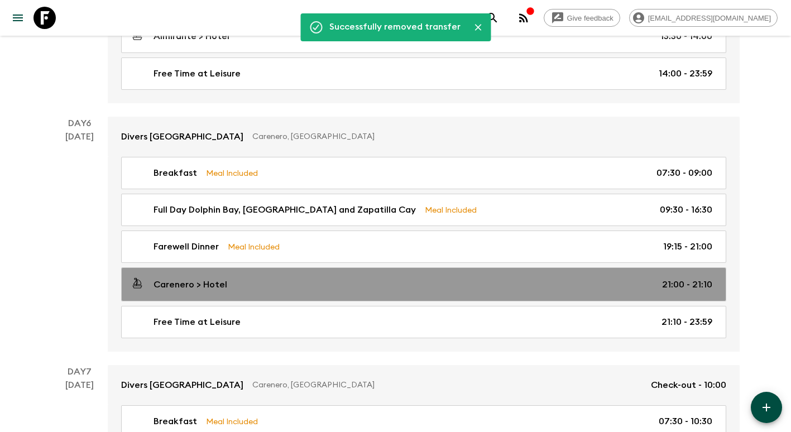
click at [278, 276] on link "Carenero > Hotel 21:00 - 21:10" at bounding box center [423, 284] width 605 height 34
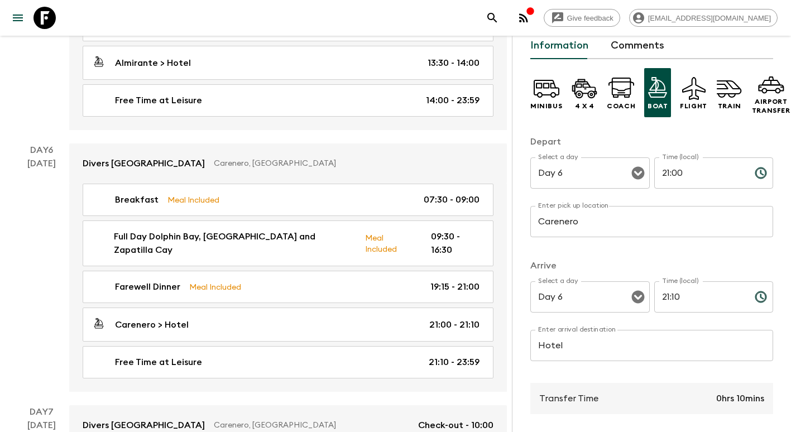
scroll to position [222, 0]
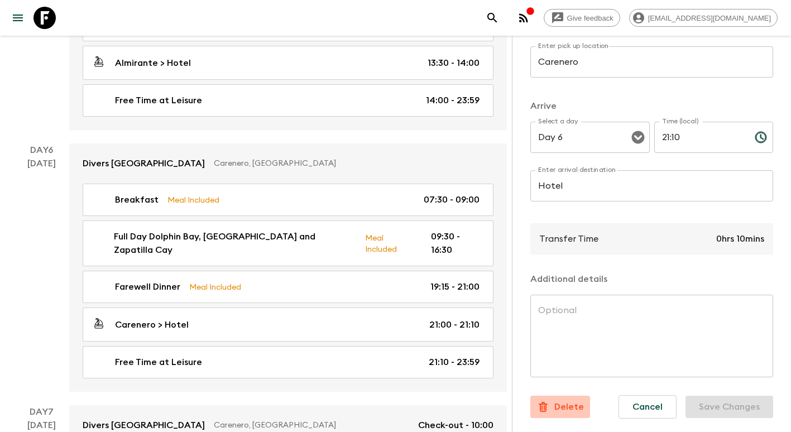
click at [568, 400] on p "Delete" at bounding box center [569, 406] width 30 height 13
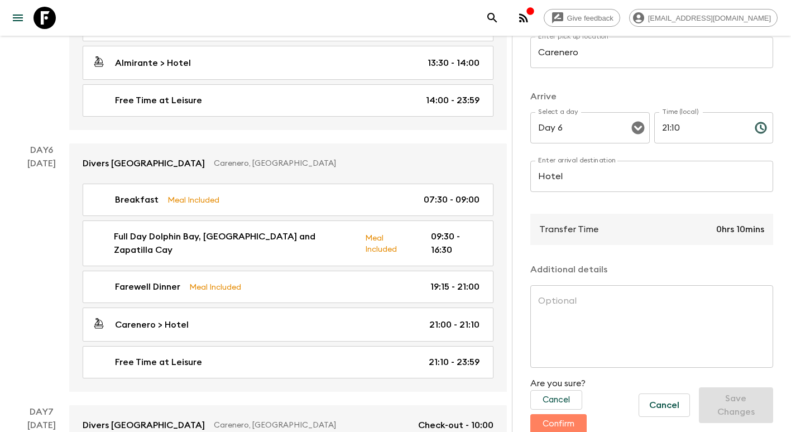
click at [565, 419] on button "Confirm" at bounding box center [558, 424] width 56 height 20
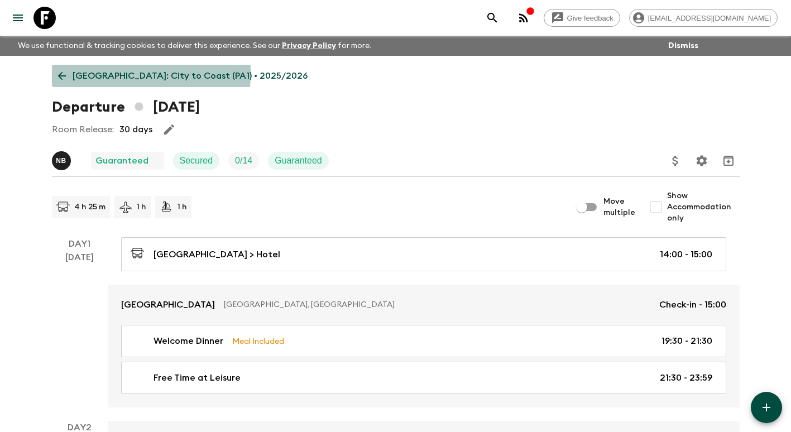
click at [60, 73] on icon at bounding box center [62, 76] width 12 height 12
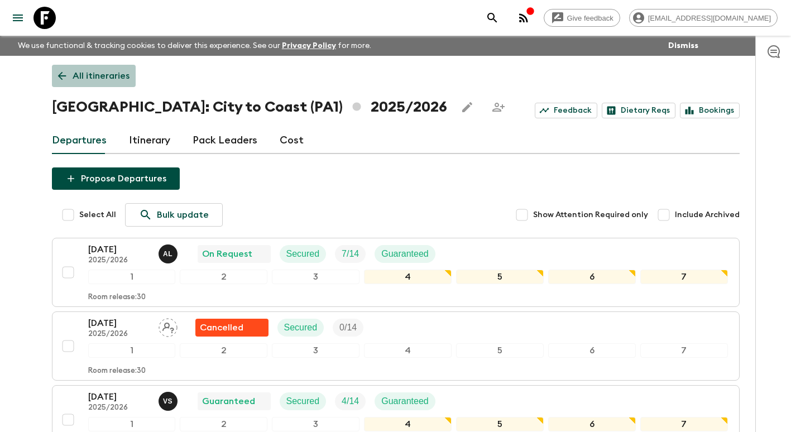
click at [117, 72] on p "All itineraries" at bounding box center [101, 75] width 57 height 13
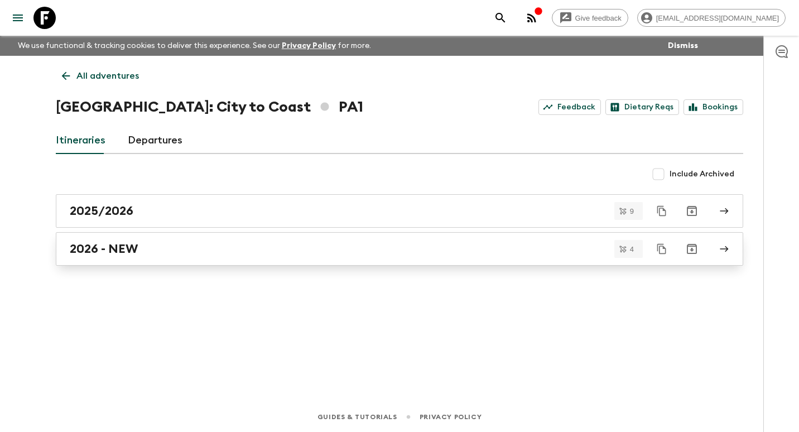
click at [142, 244] on div "2026 - NEW" at bounding box center [389, 249] width 638 height 15
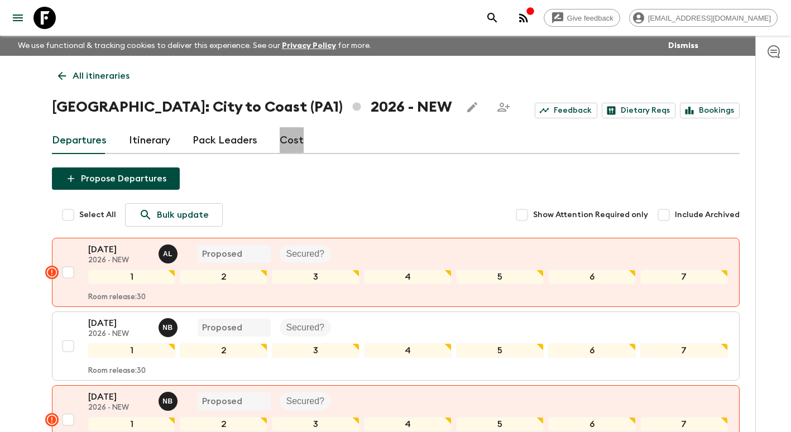
click at [289, 139] on link "Cost" at bounding box center [292, 140] width 24 height 27
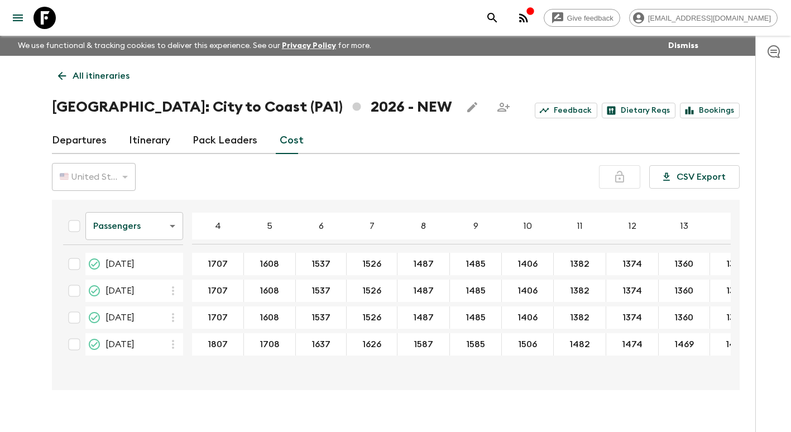
click at [146, 139] on link "Itinerary" at bounding box center [149, 140] width 41 height 27
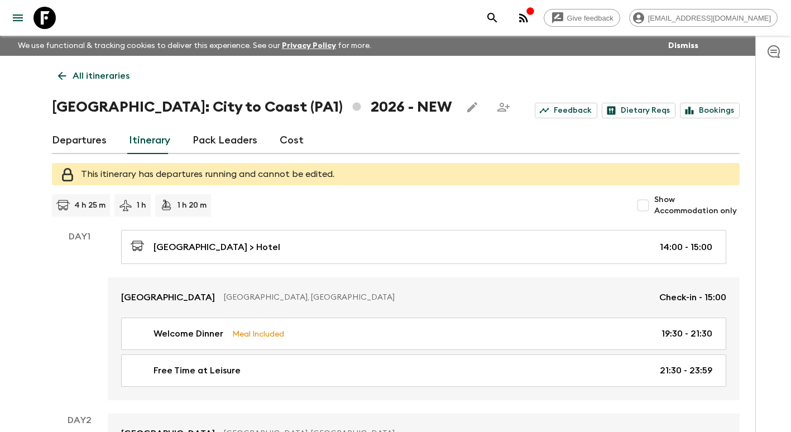
click at [152, 140] on link "Itinerary" at bounding box center [149, 140] width 41 height 27
click at [56, 73] on icon at bounding box center [62, 76] width 12 height 12
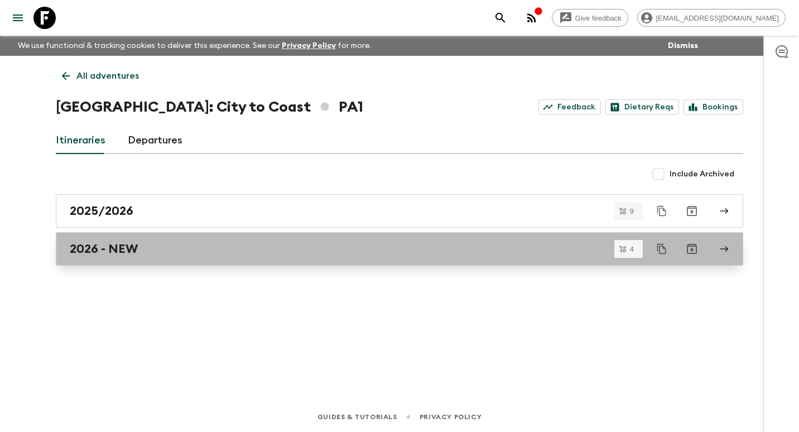
click at [138, 248] on h2 "2026 - NEW" at bounding box center [104, 249] width 68 height 15
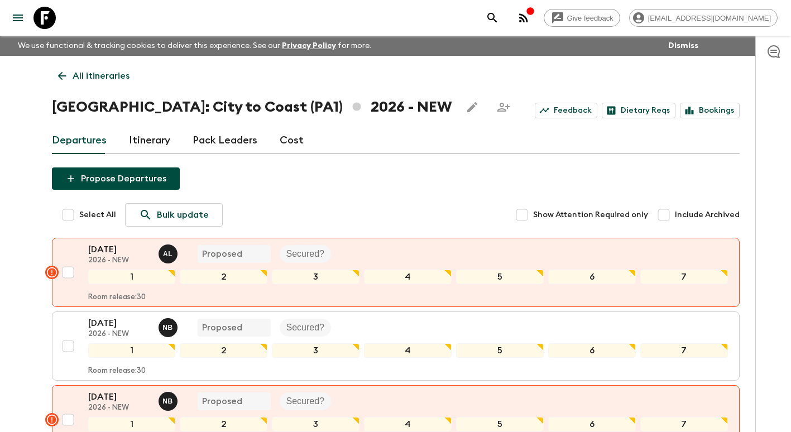
click at [154, 139] on link "Itinerary" at bounding box center [149, 140] width 41 height 27
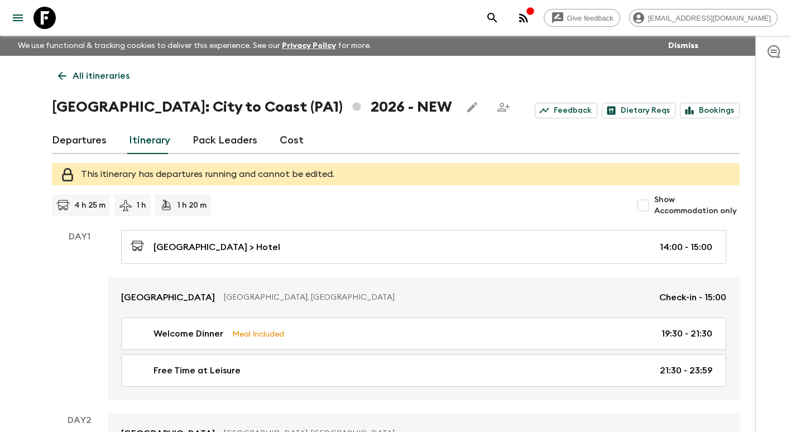
click at [71, 79] on link "All itineraries" at bounding box center [94, 76] width 84 height 22
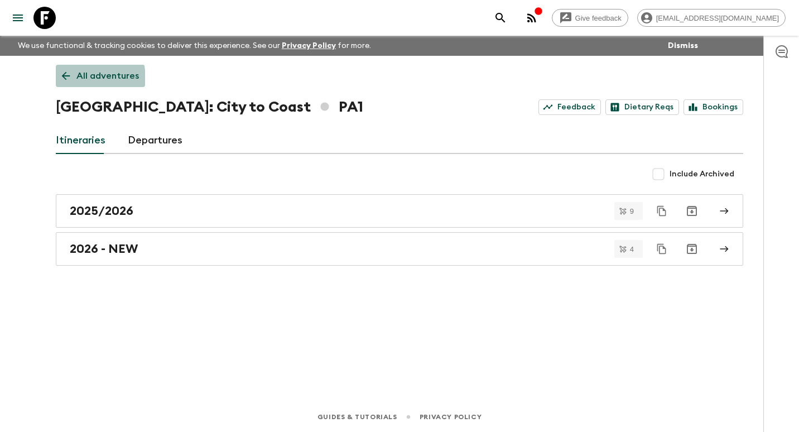
click at [71, 79] on icon at bounding box center [66, 76] width 12 height 12
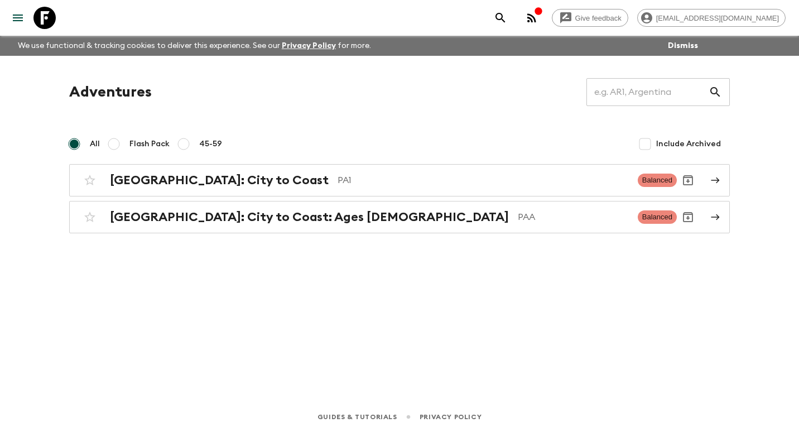
click at [71, 79] on div "Adventures ​" at bounding box center [399, 92] width 661 height 28
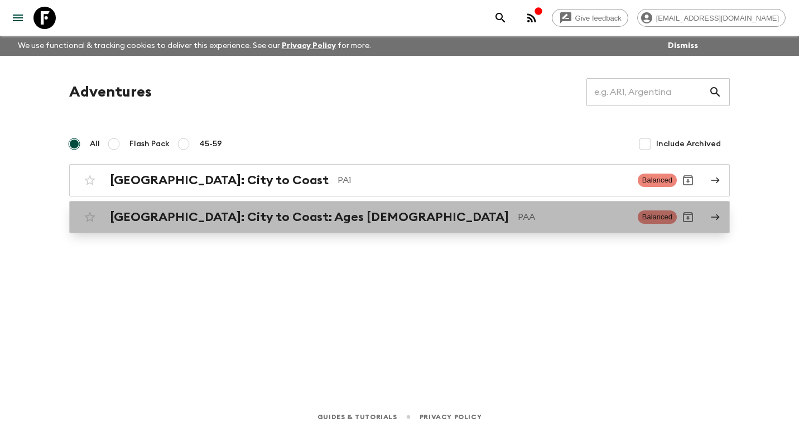
click at [169, 219] on h2 "[GEOGRAPHIC_DATA]: City to Coast: Ages [DEMOGRAPHIC_DATA]" at bounding box center [309, 217] width 399 height 15
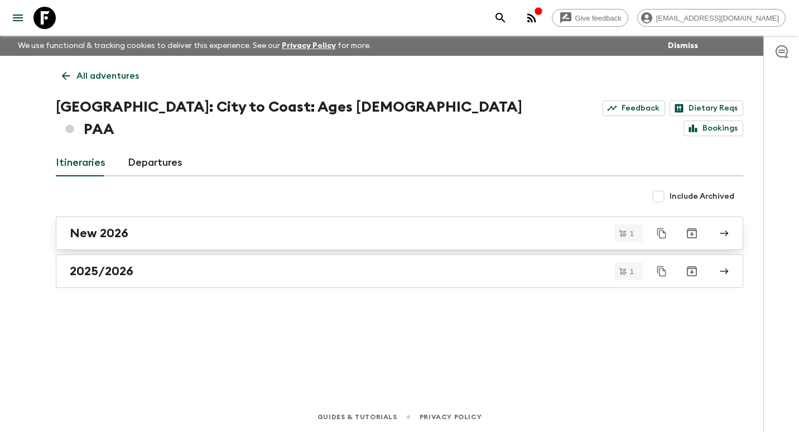
click at [156, 226] on div "New 2026" at bounding box center [389, 233] width 638 height 15
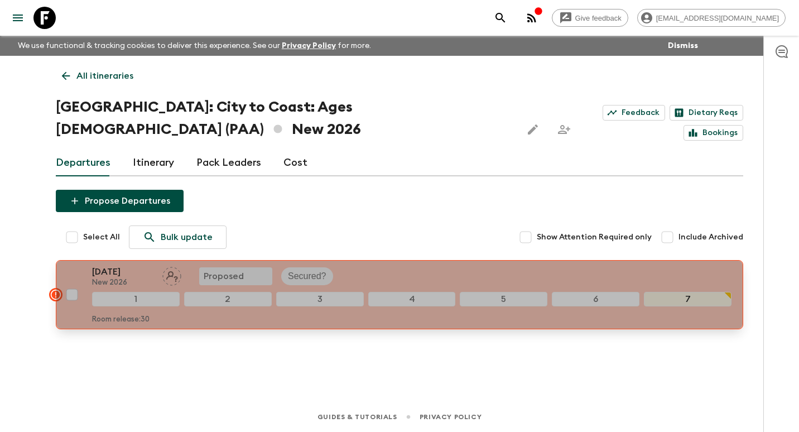
click at [134, 265] on p "[DATE]" at bounding box center [122, 271] width 61 height 13
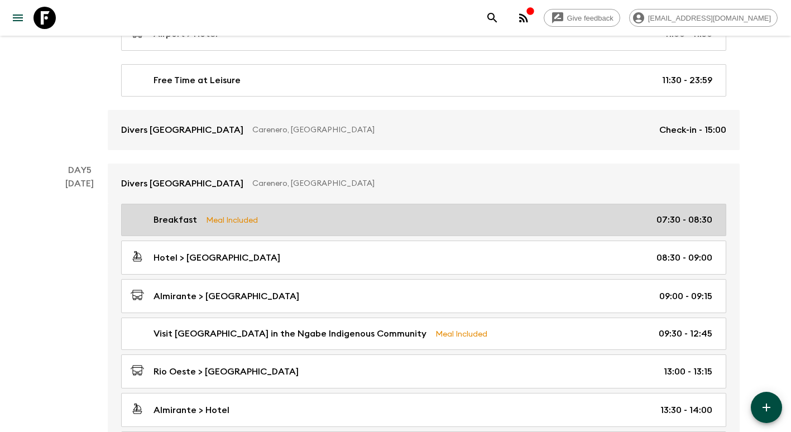
scroll to position [1060, 0]
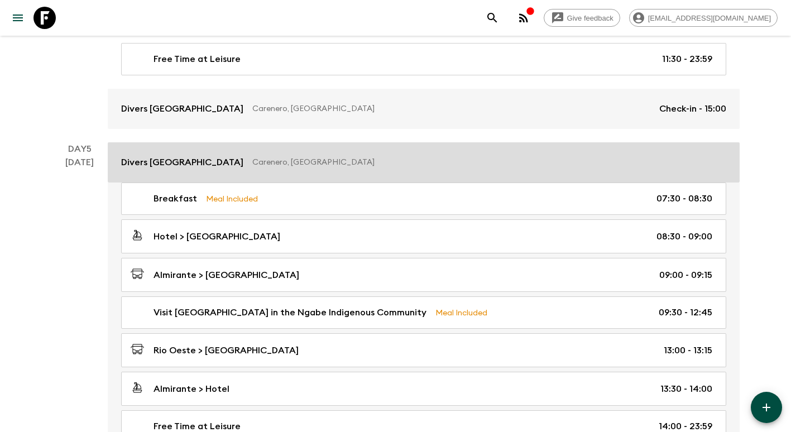
click at [393, 153] on link "Divers [GEOGRAPHIC_DATA], [GEOGRAPHIC_DATA]" at bounding box center [424, 162] width 632 height 40
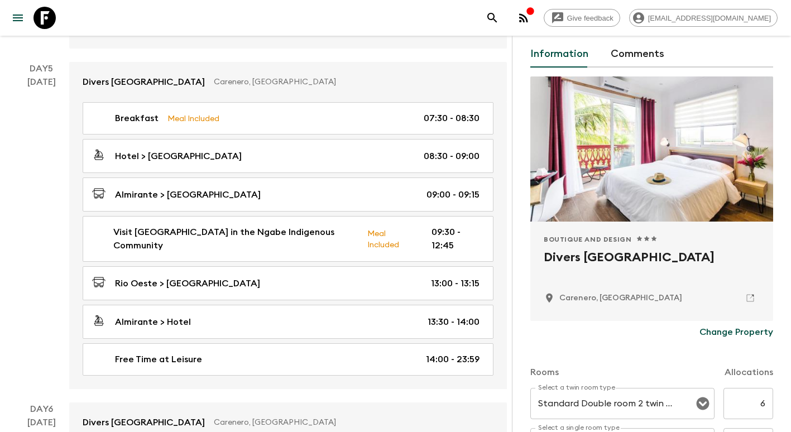
scroll to position [24, 0]
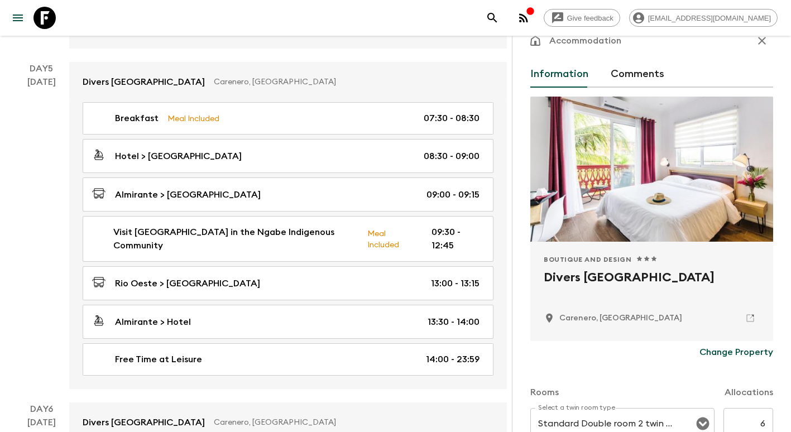
click at [721, 352] on p "Change Property" at bounding box center [736, 351] width 74 height 13
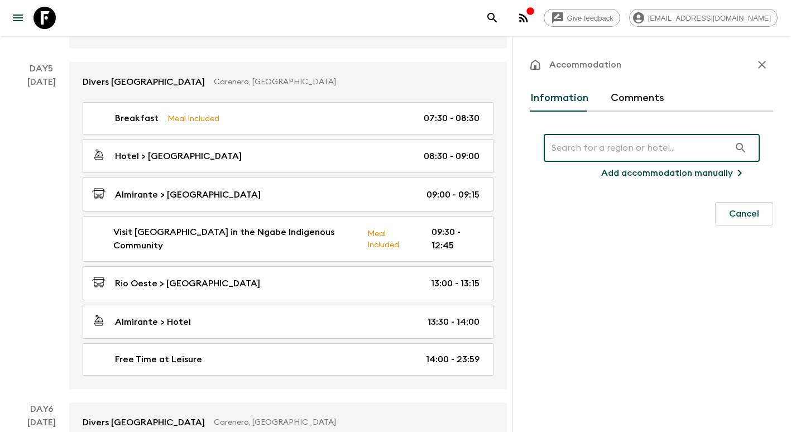
scroll to position [0, 0]
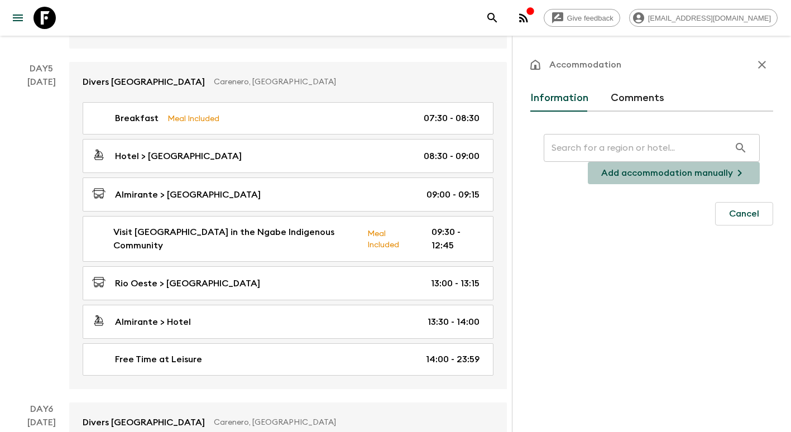
click at [646, 170] on p "Add accommodation manually" at bounding box center [667, 172] width 132 height 13
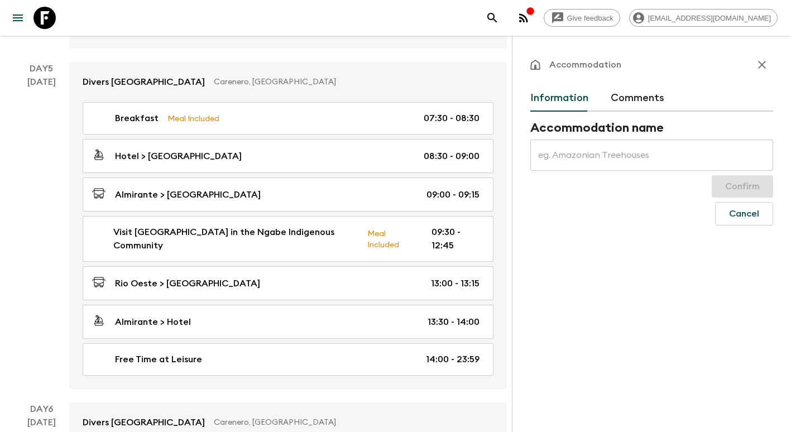
click at [622, 155] on input "text" at bounding box center [651, 155] width 243 height 31
type input "Bambuda [GEOGRAPHIC_DATA]"
click at [766, 192] on button "Confirm" at bounding box center [742, 186] width 61 height 22
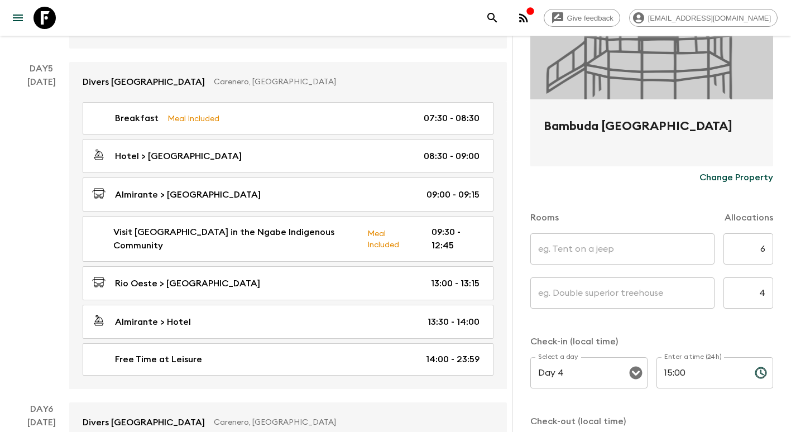
scroll to position [167, 0]
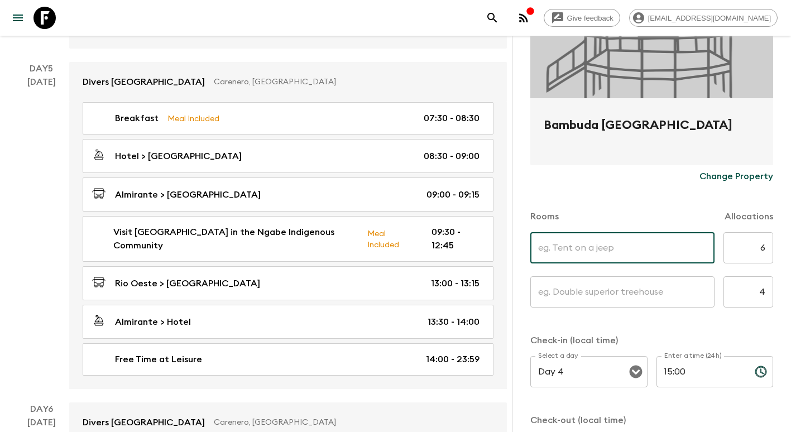
click at [624, 241] on input "text" at bounding box center [622, 247] width 184 height 31
type input "Single Rooms"
type input "Twin"
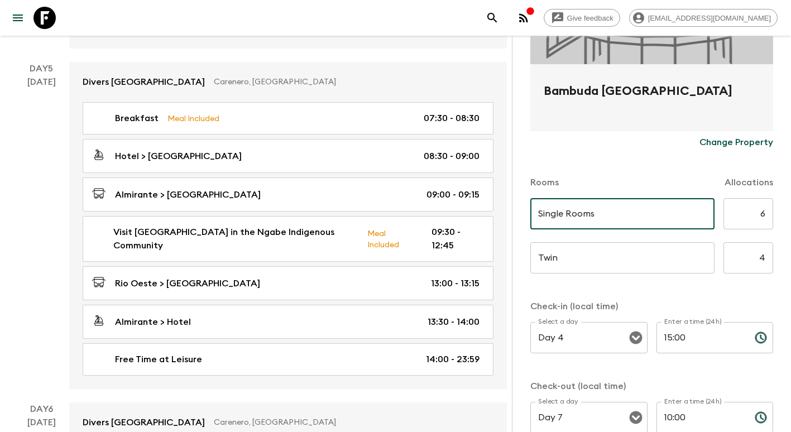
scroll to position [275, 0]
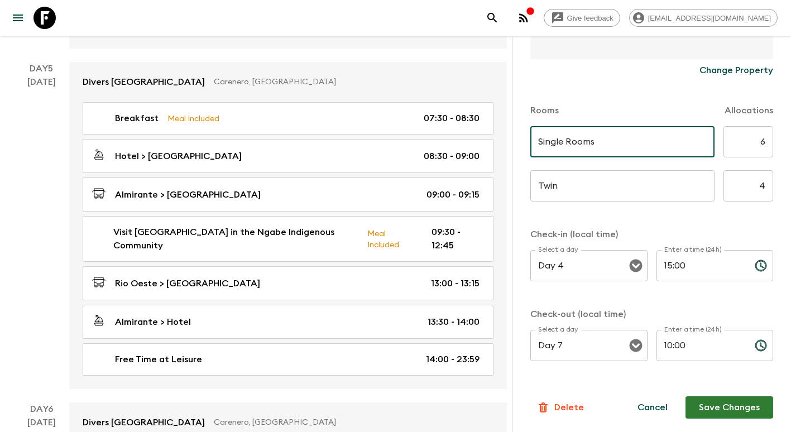
click at [715, 402] on button "Save Changes" at bounding box center [729, 407] width 88 height 22
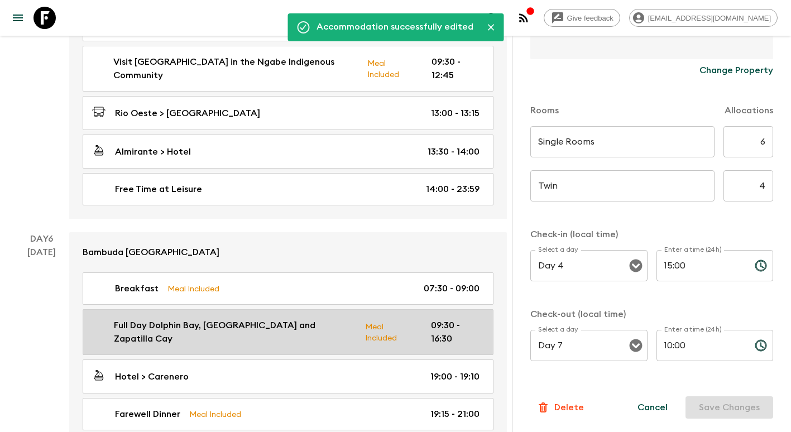
scroll to position [1395, 0]
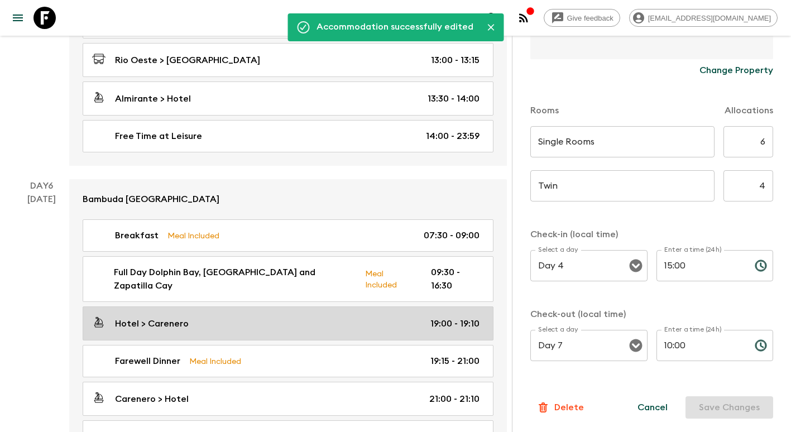
click at [251, 316] on div "Hotel > Carenero 19:00 - 19:10" at bounding box center [285, 323] width 387 height 15
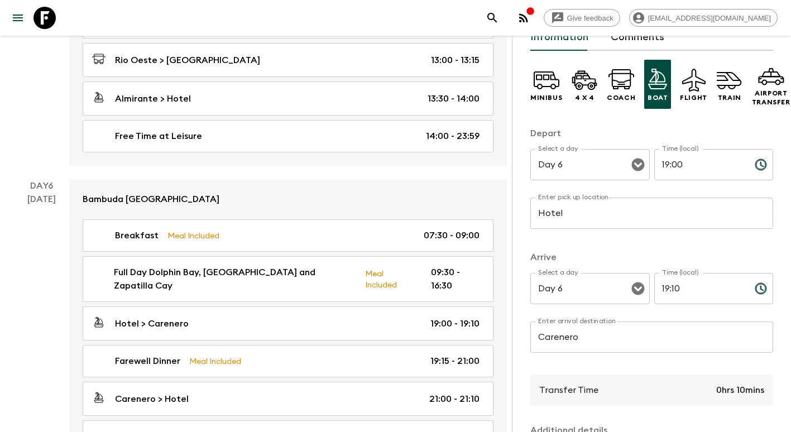
scroll to position [222, 0]
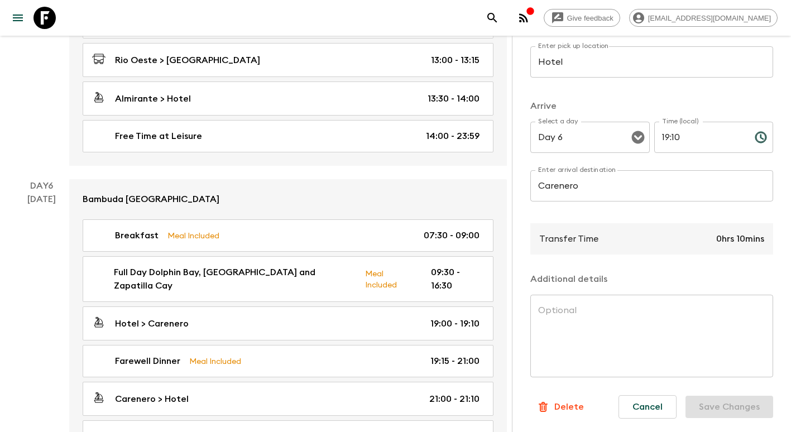
click at [556, 400] on p "Delete" at bounding box center [569, 406] width 30 height 13
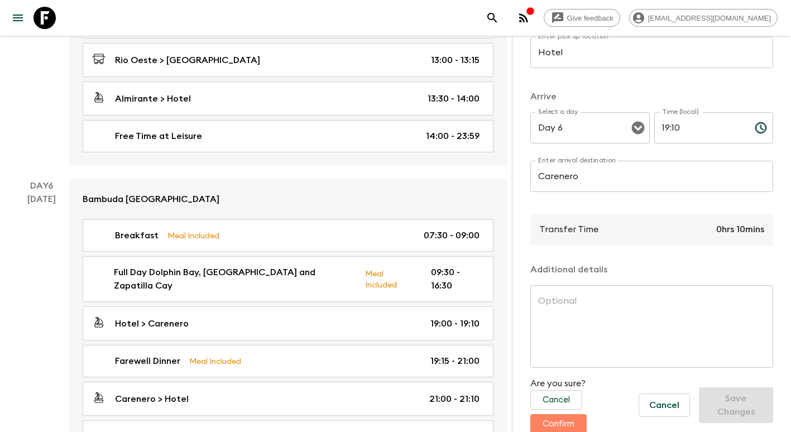
click at [561, 417] on button "Confirm" at bounding box center [558, 424] width 56 height 20
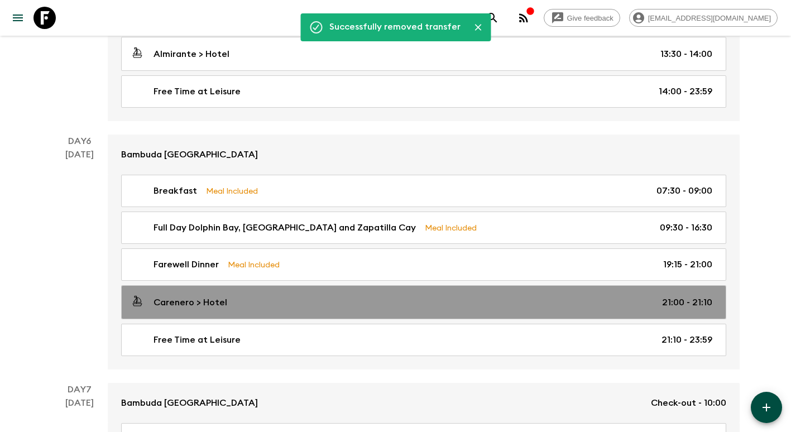
click at [275, 302] on div "Carenero > Hotel 21:00 - 21:10" at bounding box center [422, 302] width 582 height 15
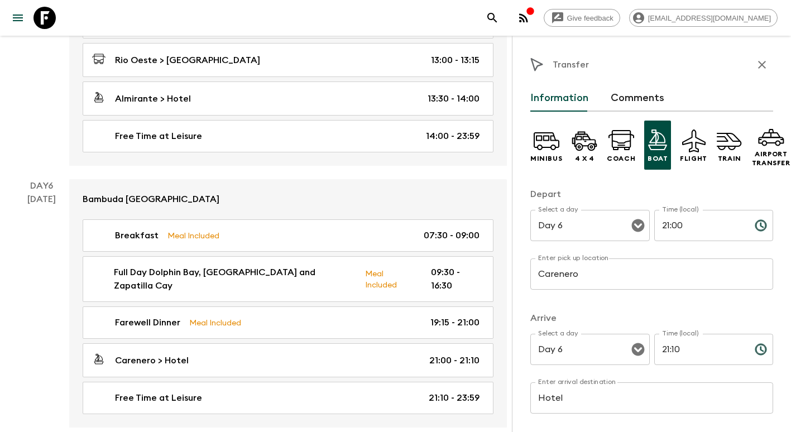
scroll to position [222, 0]
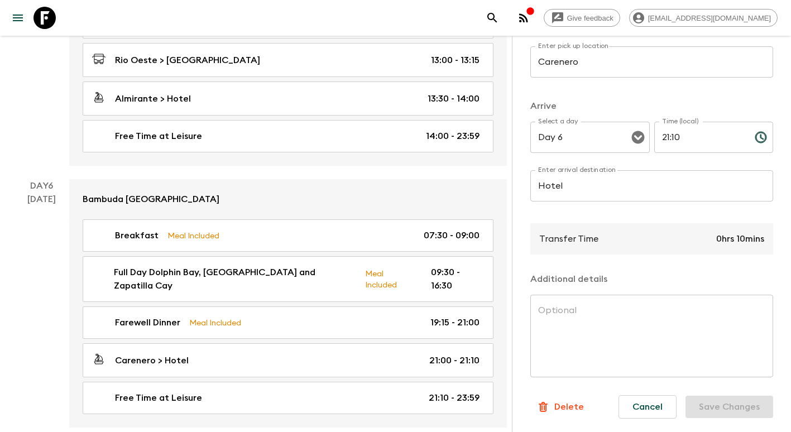
click at [570, 400] on p "Delete" at bounding box center [569, 406] width 30 height 13
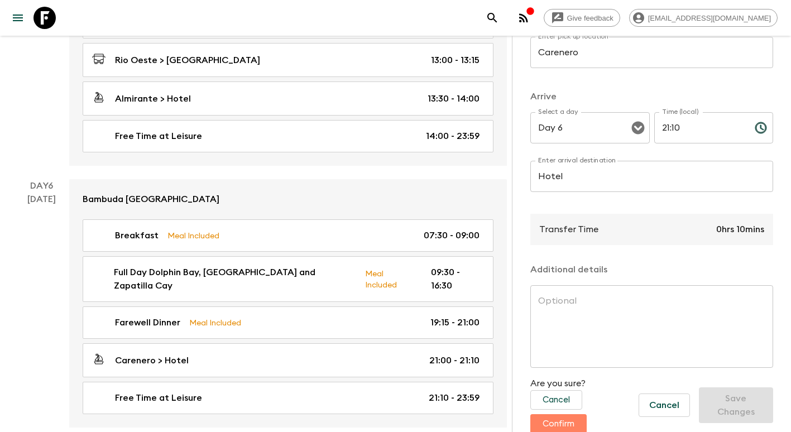
click at [570, 420] on button "Confirm" at bounding box center [558, 424] width 56 height 20
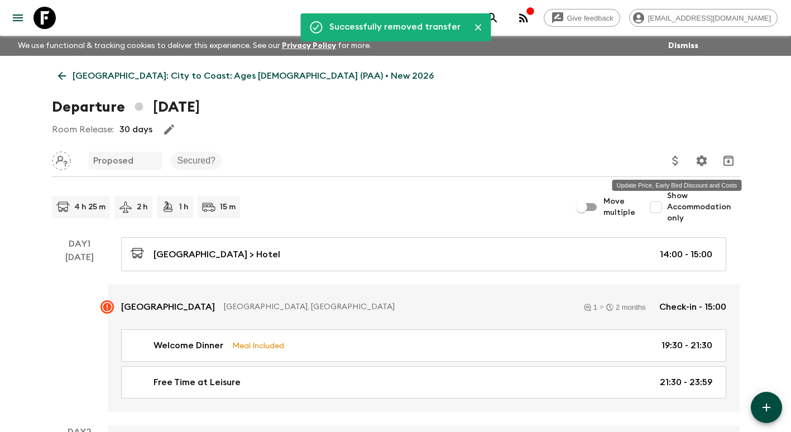
click at [673, 164] on icon "Update Price, Early Bird Discount and Costs" at bounding box center [675, 161] width 6 height 10
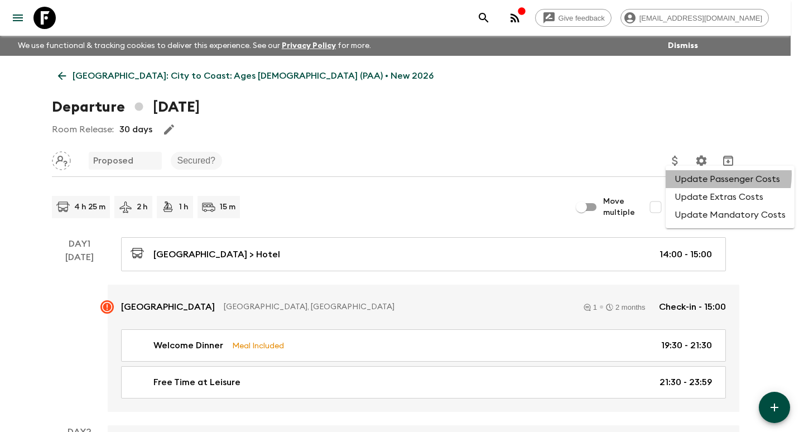
click at [709, 175] on li "Update Passenger Costs" at bounding box center [730, 179] width 129 height 18
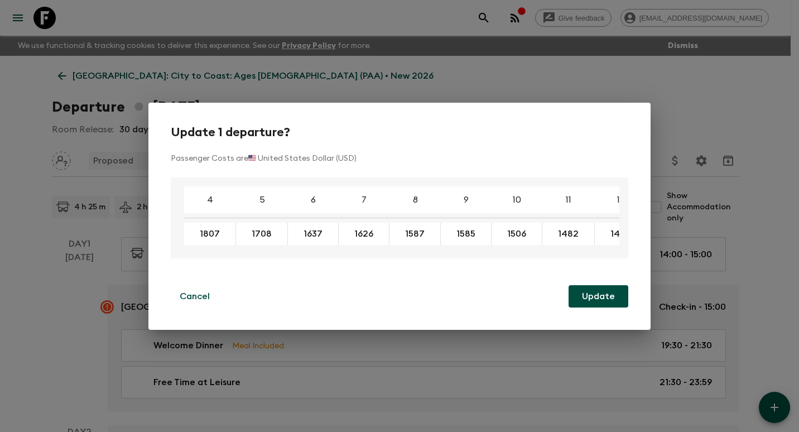
click at [368, 74] on div "Update 1 departure? Passenger Costs are 🇺🇸 United States Dollar (USD) 4 5 6 7 8…" at bounding box center [399, 216] width 799 height 432
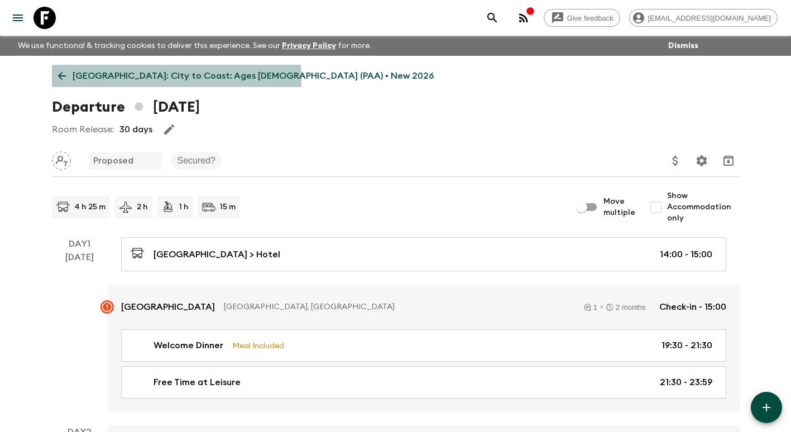
click at [60, 79] on icon at bounding box center [62, 76] width 12 height 12
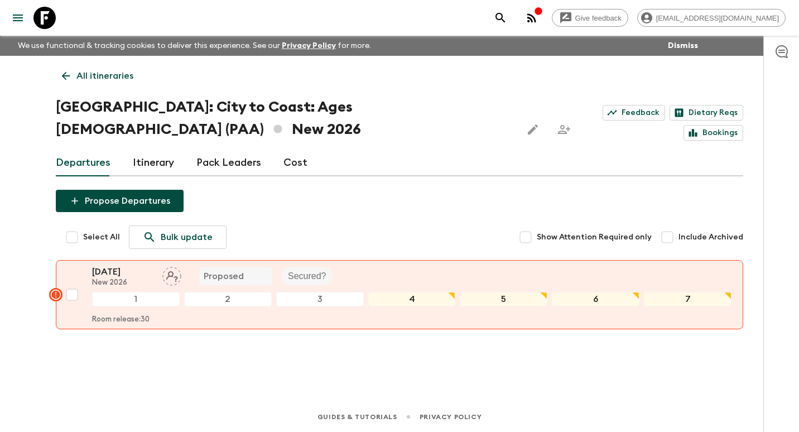
click at [65, 78] on icon at bounding box center [66, 76] width 8 height 8
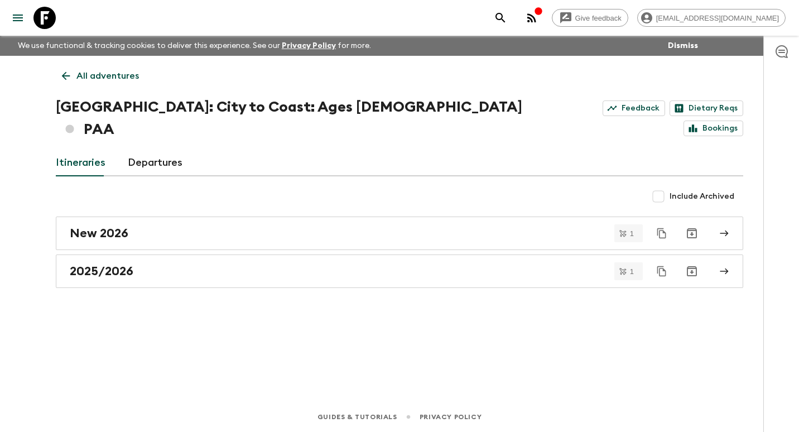
click at [84, 79] on p "All adventures" at bounding box center [107, 75] width 63 height 13
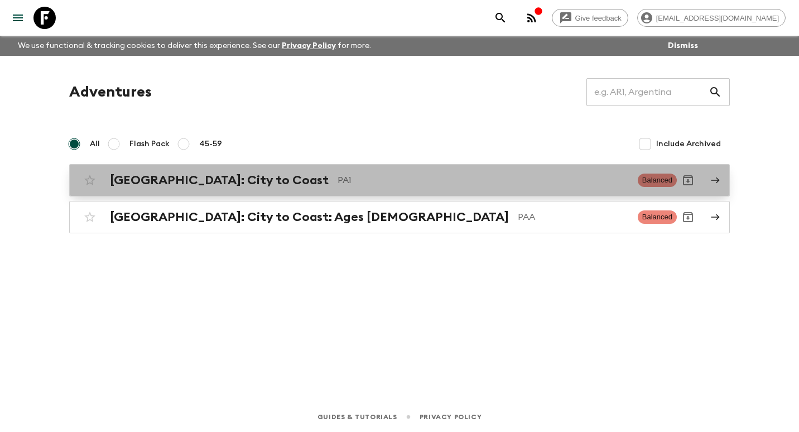
click at [190, 184] on h2 "[GEOGRAPHIC_DATA]: City to Coast" at bounding box center [219, 180] width 219 height 15
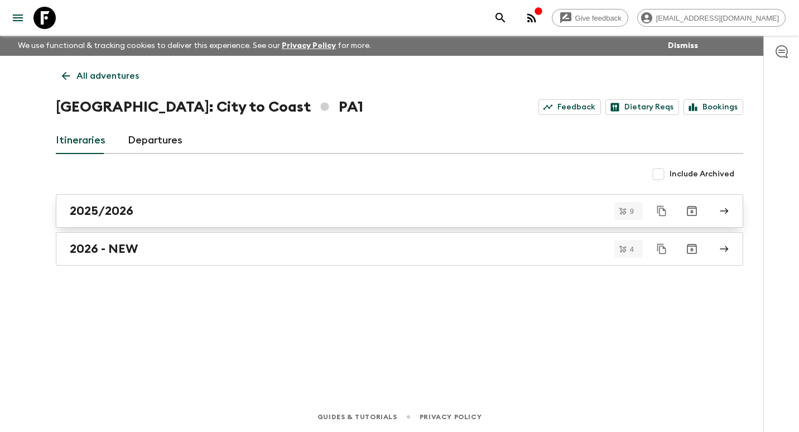
click at [158, 219] on link "2025/2026" at bounding box center [400, 210] width 688 height 33
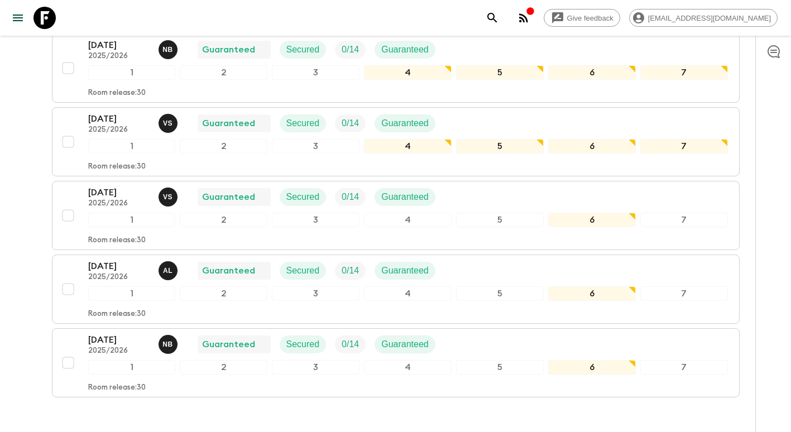
scroll to position [502, 0]
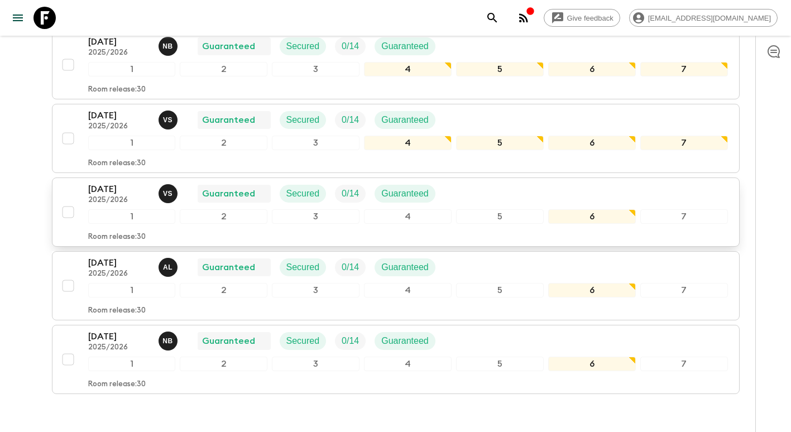
click at [120, 197] on p "2025/2026" at bounding box center [118, 200] width 61 height 9
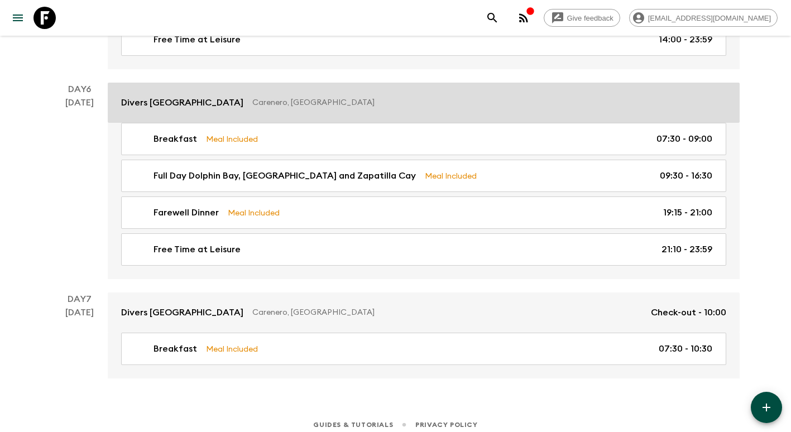
scroll to position [1437, 0]
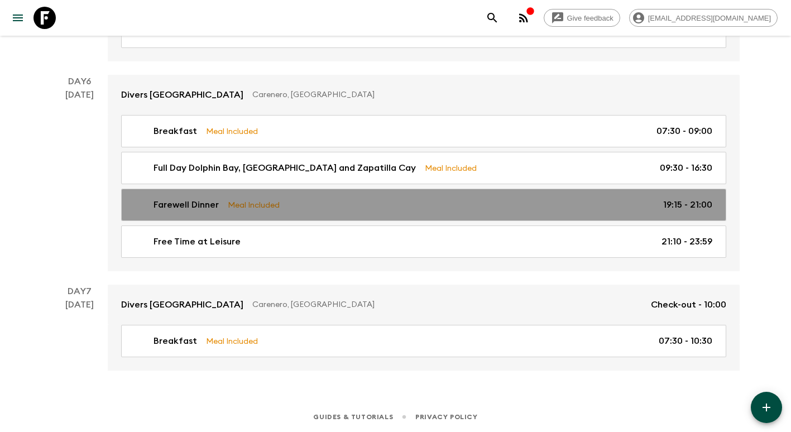
click at [316, 199] on div "Farewell Dinner Meal Included 19:15 - 21:00" at bounding box center [422, 204] width 582 height 13
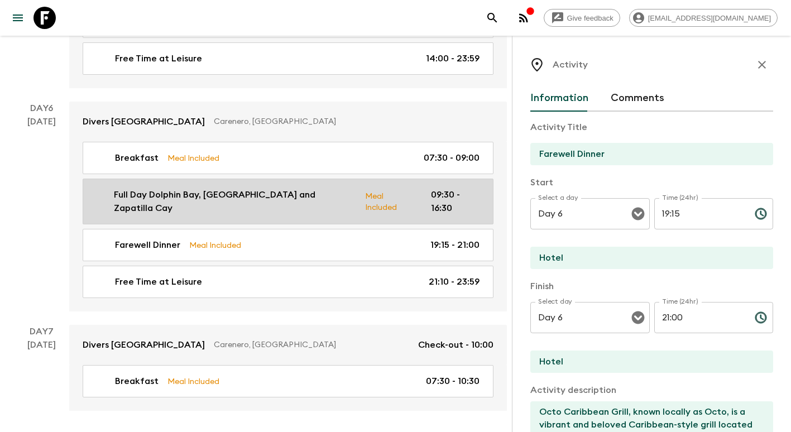
click at [315, 199] on p "Full Day Dolphin Bay, [GEOGRAPHIC_DATA] and Zapatilla Cay" at bounding box center [235, 201] width 242 height 27
type input "Full Day Dolphin Bay, [GEOGRAPHIC_DATA] and Zapatilla Cay"
type textarea "Discover the natural wonders of the [GEOGRAPHIC_DATA] on this full-day adventur…"
type textarea "Caribbean traditional food"
type input "09:30"
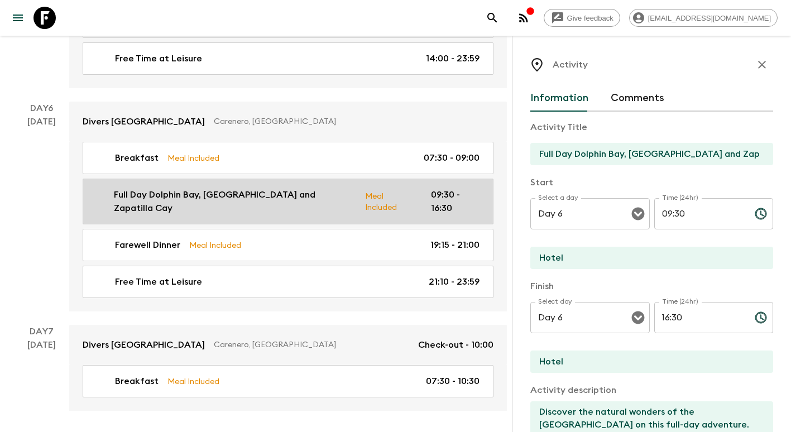
type input "16:30"
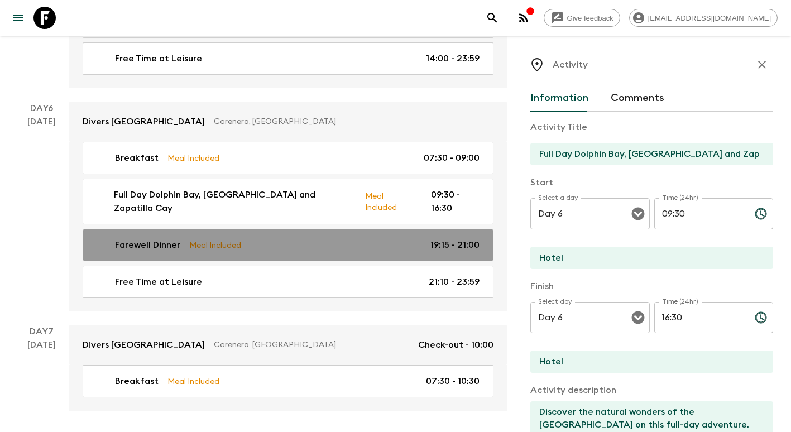
click at [343, 238] on div "Farewell Dinner Meal Included 19:15 - 21:00" at bounding box center [285, 244] width 387 height 13
type input "Farewell Dinner"
type textarea "Octo Caribbean Grill, known locally as Octo, is a vibrant and beloved Caribbean…"
type textarea "Caribbean fusion cuisine"
type input "19:15"
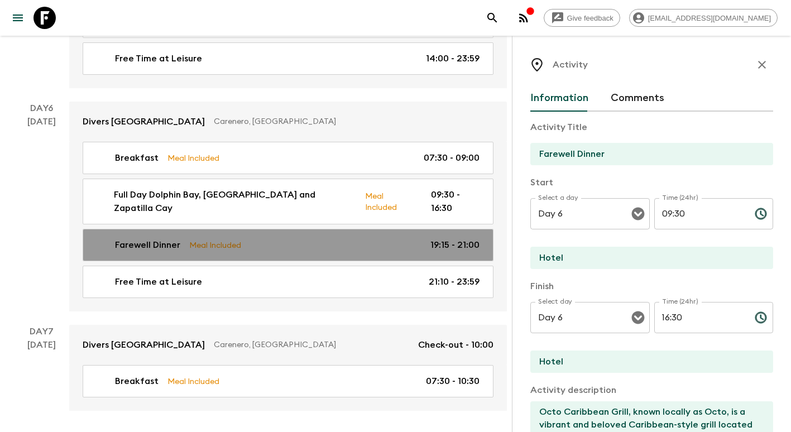
type input "21:00"
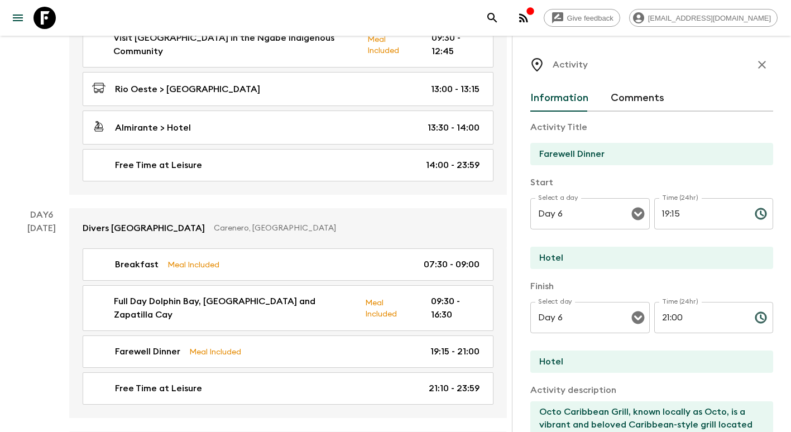
scroll to position [1326, 0]
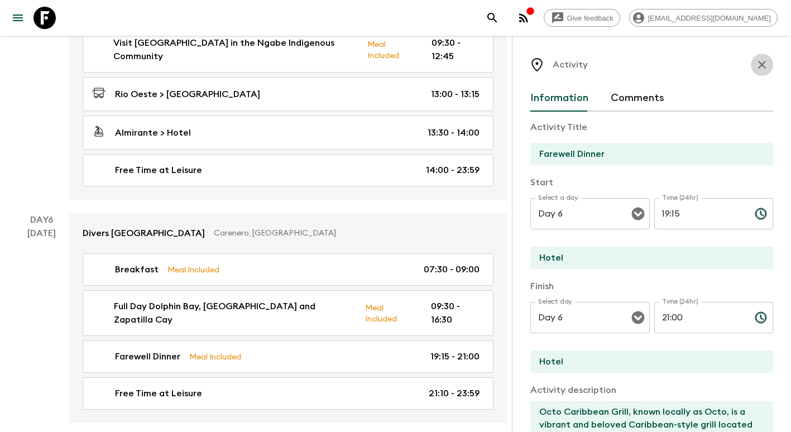
click at [758, 66] on icon "button" at bounding box center [762, 65] width 8 height 8
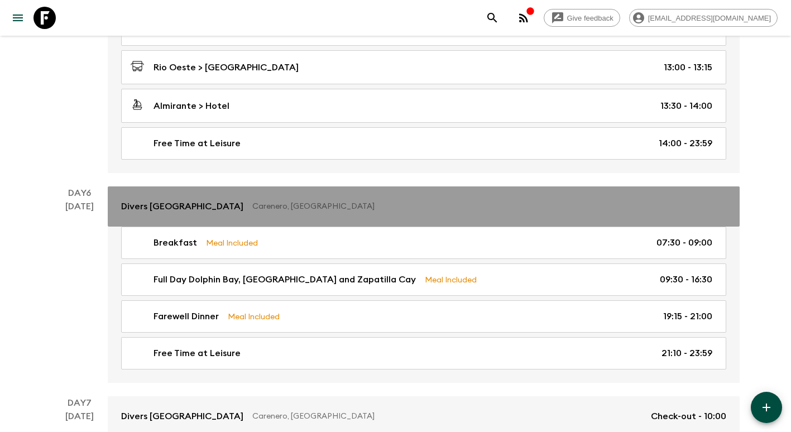
click at [263, 208] on p "Carenero, [GEOGRAPHIC_DATA]" at bounding box center [484, 206] width 465 height 11
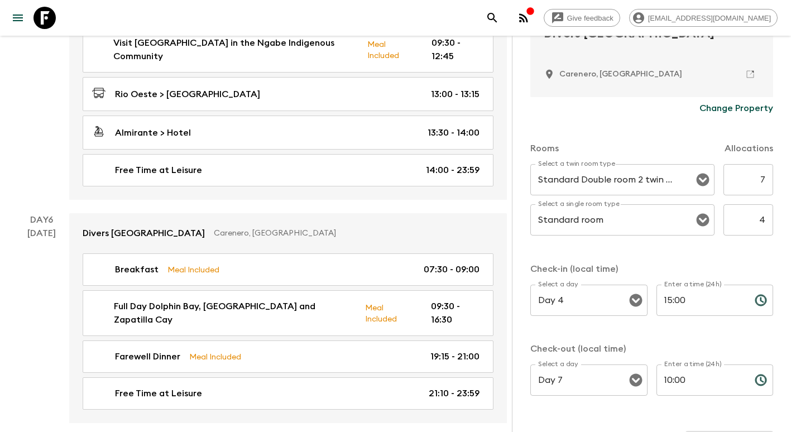
scroll to position [265, 0]
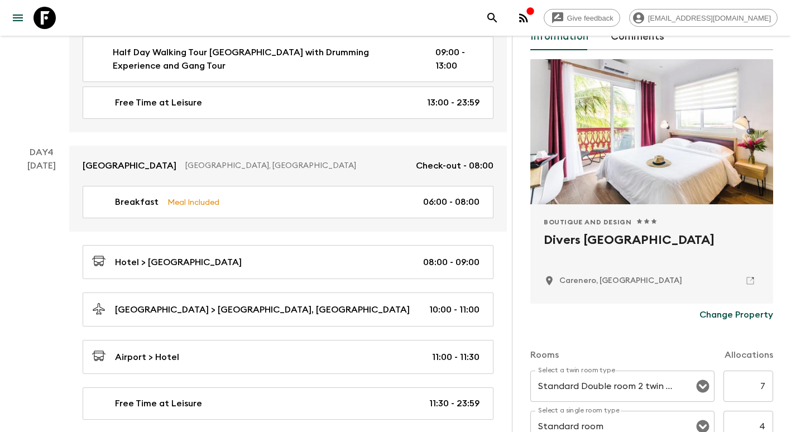
scroll to position [0, 0]
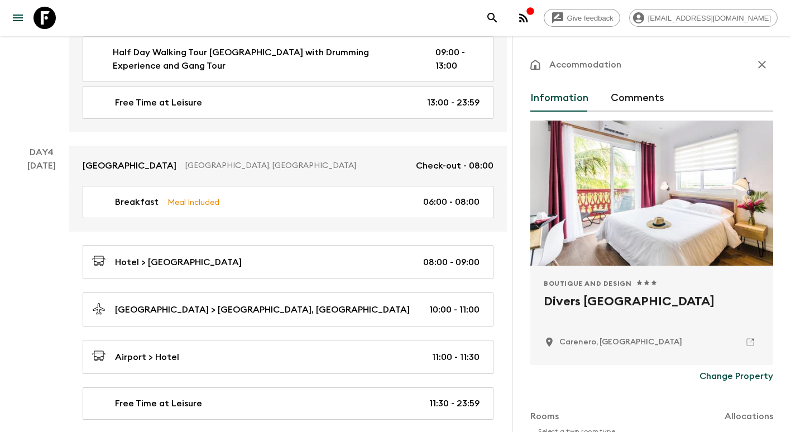
click at [755, 63] on icon "button" at bounding box center [761, 64] width 13 height 13
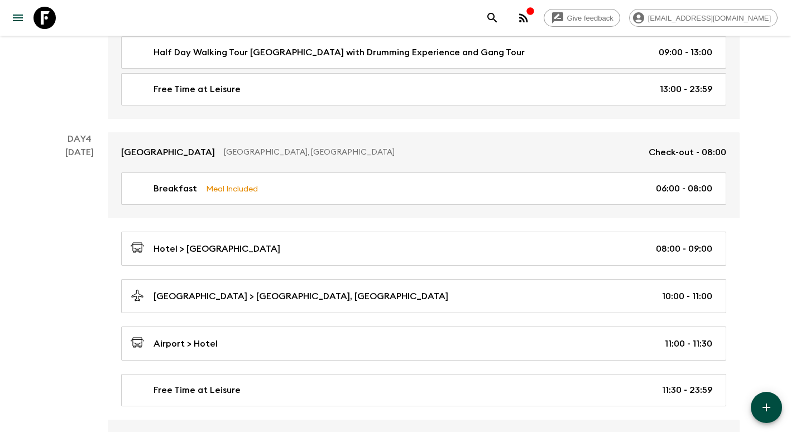
click at [766, 406] on icon "button" at bounding box center [766, 408] width 8 height 8
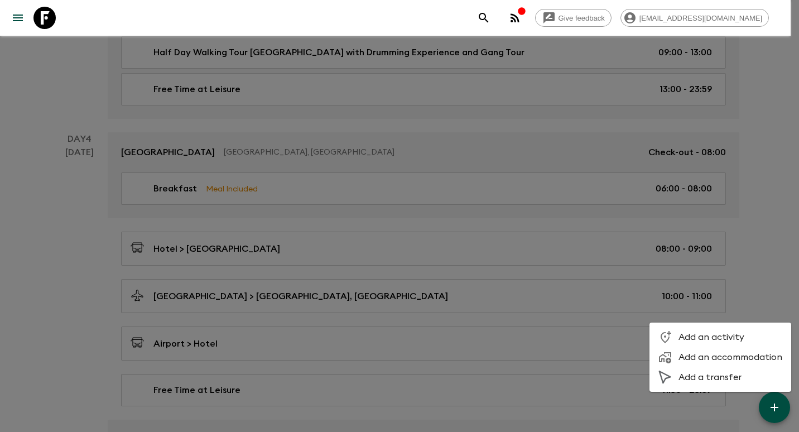
click at [721, 331] on li "Add an activity" at bounding box center [721, 337] width 142 height 20
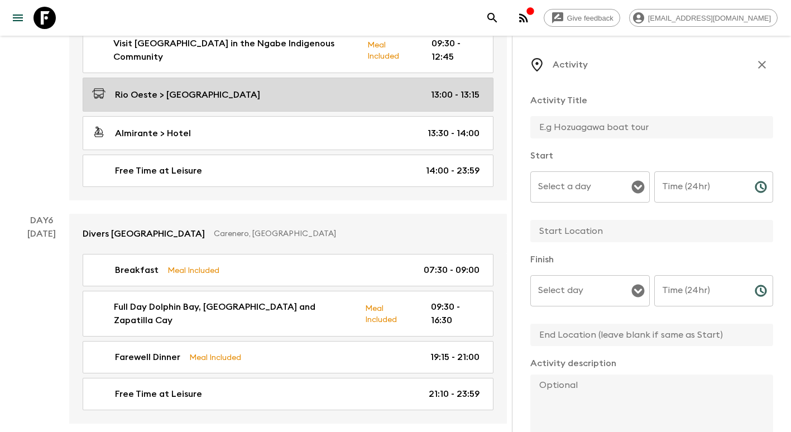
scroll to position [1326, 0]
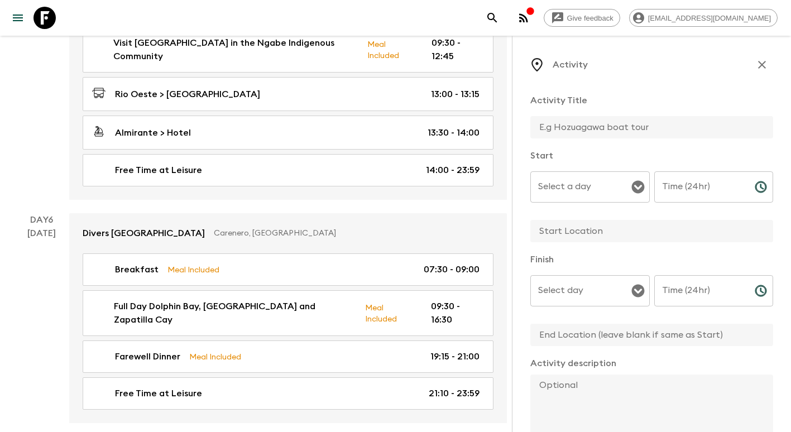
click at [621, 186] on input "Select a day" at bounding box center [581, 186] width 93 height 21
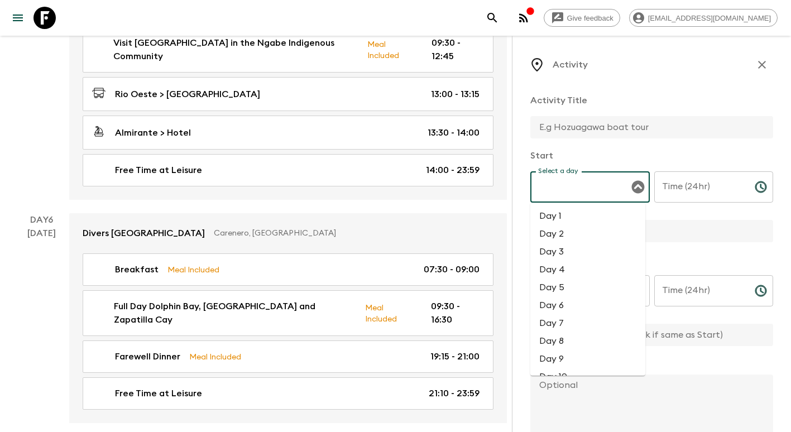
click at [569, 302] on li "Day 6" at bounding box center [587, 305] width 115 height 18
type input "Day 6"
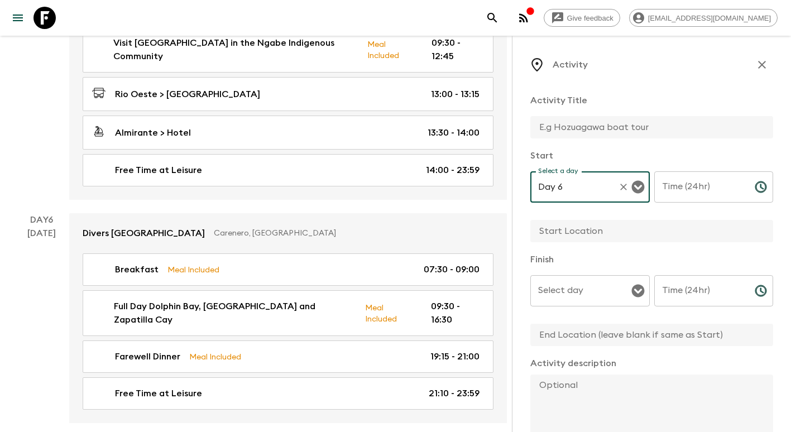
click at [666, 186] on input "Time (24hr)" at bounding box center [700, 186] width 92 height 31
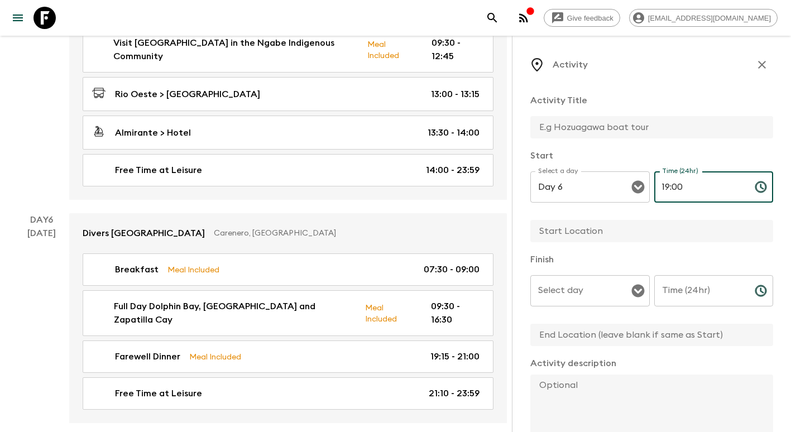
type input "19:00"
click at [617, 235] on input "text" at bounding box center [647, 231] width 234 height 22
type input "[GEOGRAPHIC_DATA]"
click at [586, 296] on input "Select day" at bounding box center [581, 290] width 93 height 21
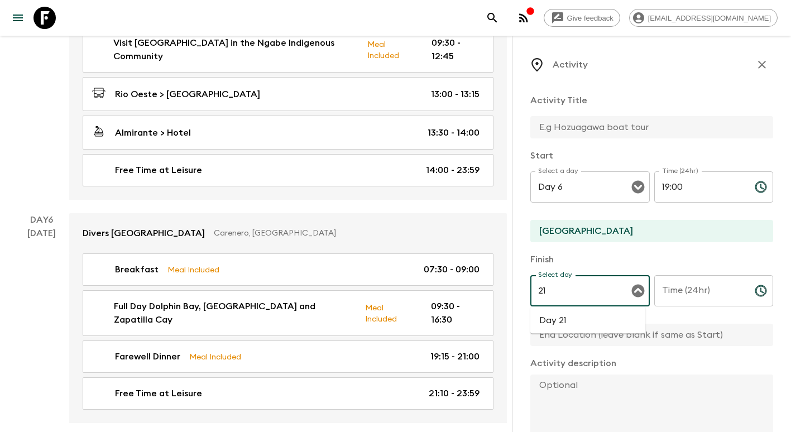
type input "2"
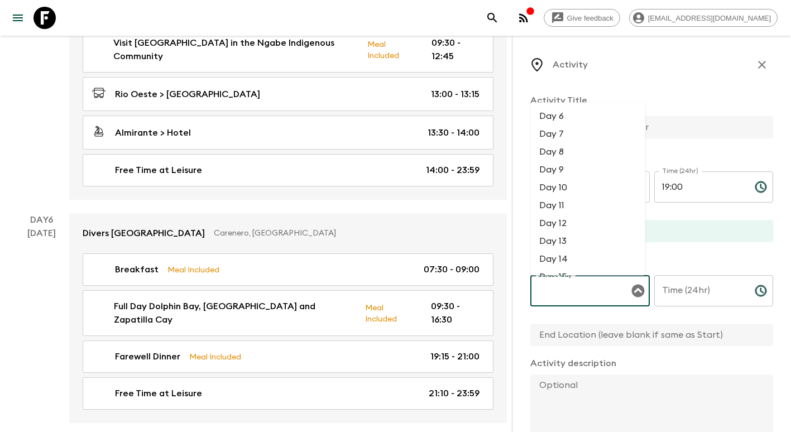
click at [559, 119] on li "Day 6" at bounding box center [587, 116] width 115 height 18
type input "Day 6"
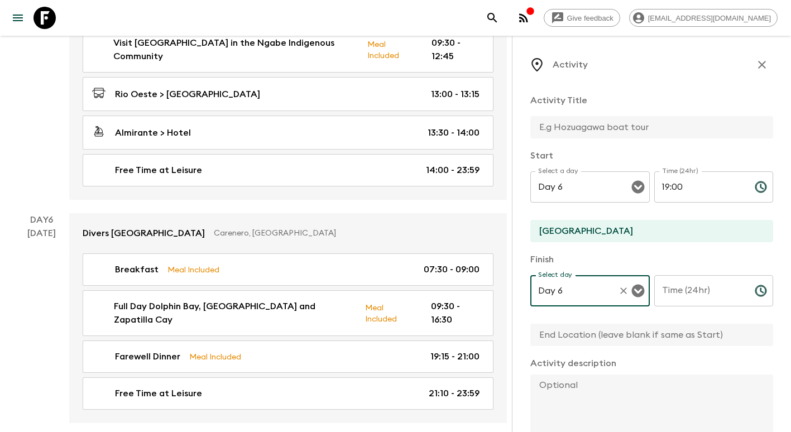
click at [704, 295] on input "Time (24hr)" at bounding box center [700, 290] width 92 height 31
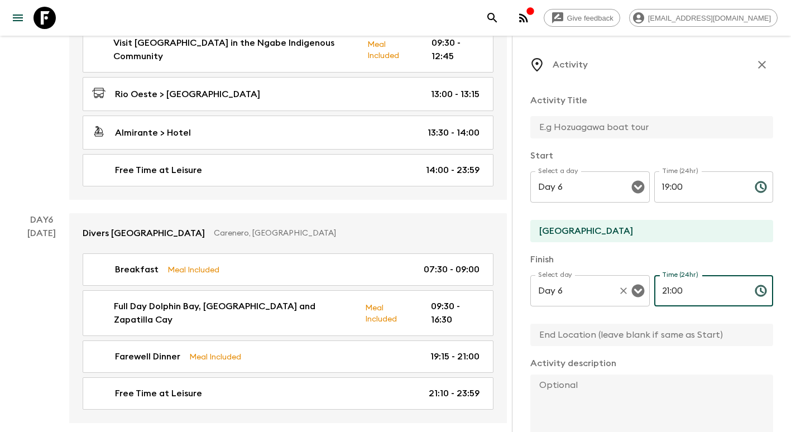
drag, startPoint x: 697, startPoint y: 292, endPoint x: 633, endPoint y: 294, distance: 63.6
click at [633, 294] on div "Select day Day 6 Select day ​ Time (24hr) 21:00 Time (24hr) ​" at bounding box center [651, 297] width 243 height 44
type input "19:15"
click at [594, 334] on input "text" at bounding box center [647, 335] width 234 height 22
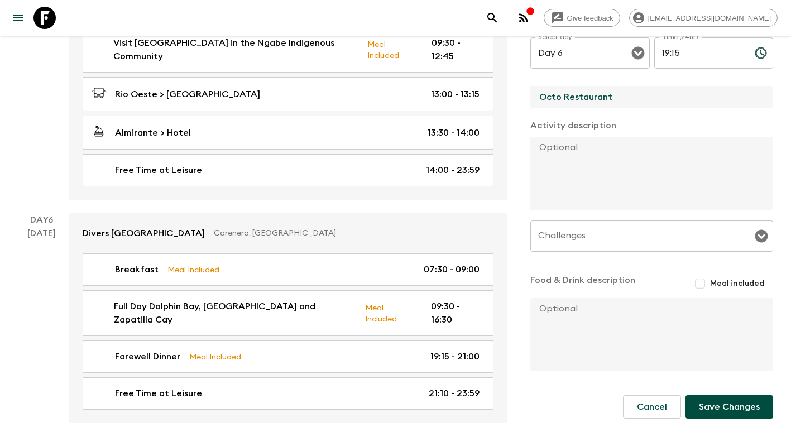
scroll to position [238, 0]
type input "Octo Restaurant"
click at [723, 399] on button "Save Changes" at bounding box center [729, 406] width 88 height 23
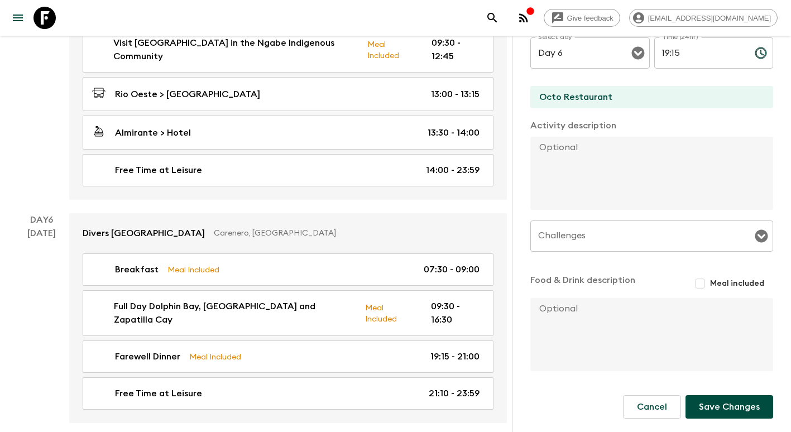
click at [725, 405] on button "Save Changes" at bounding box center [729, 406] width 88 height 23
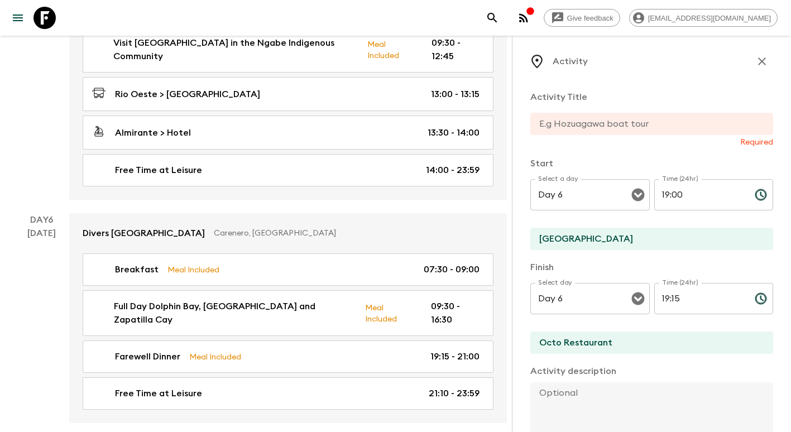
scroll to position [0, 0]
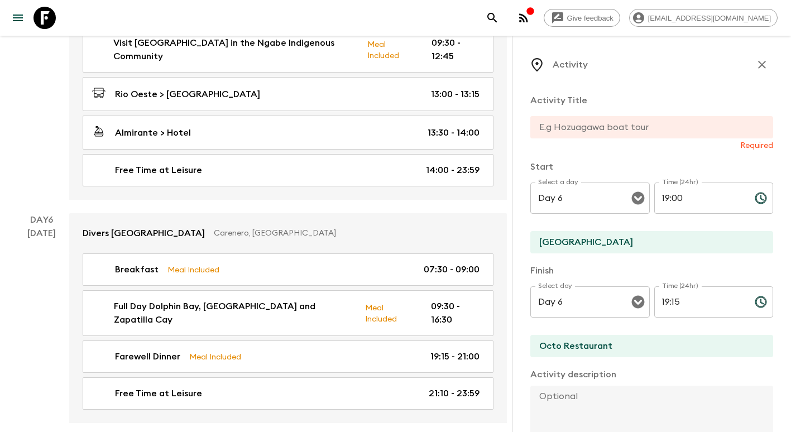
click at [595, 124] on input "text" at bounding box center [647, 127] width 234 height 22
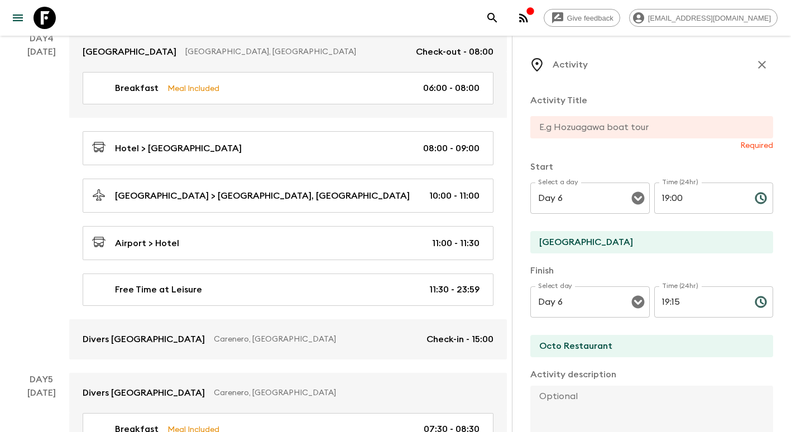
scroll to position [823, 0]
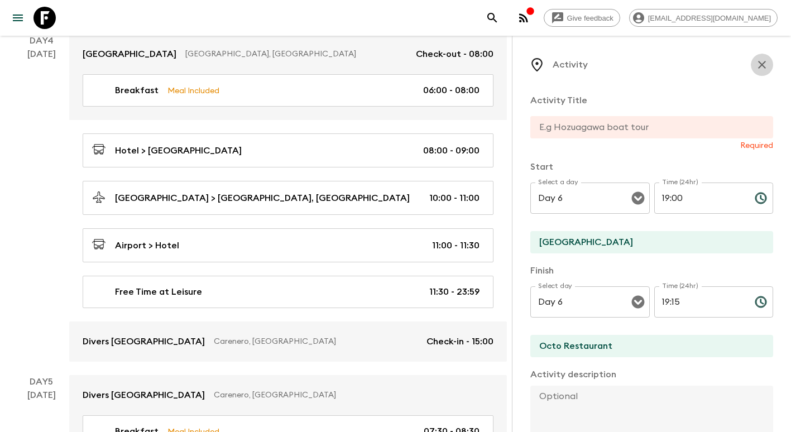
click at [757, 60] on icon "button" at bounding box center [761, 64] width 13 height 13
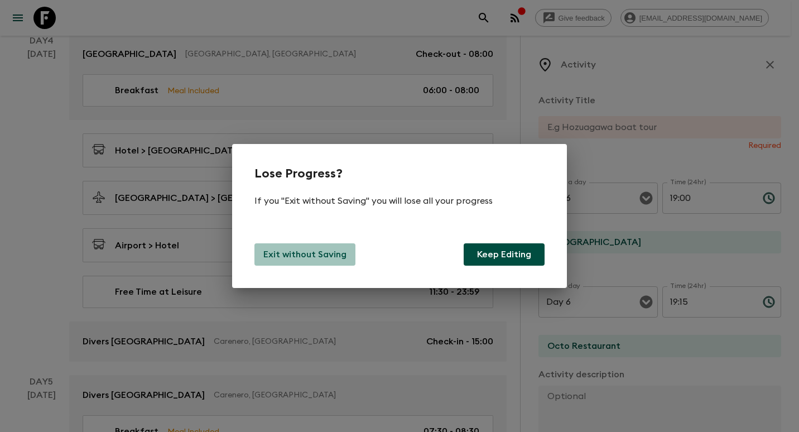
click at [338, 247] on button "Exit without Saving" at bounding box center [304, 254] width 101 height 22
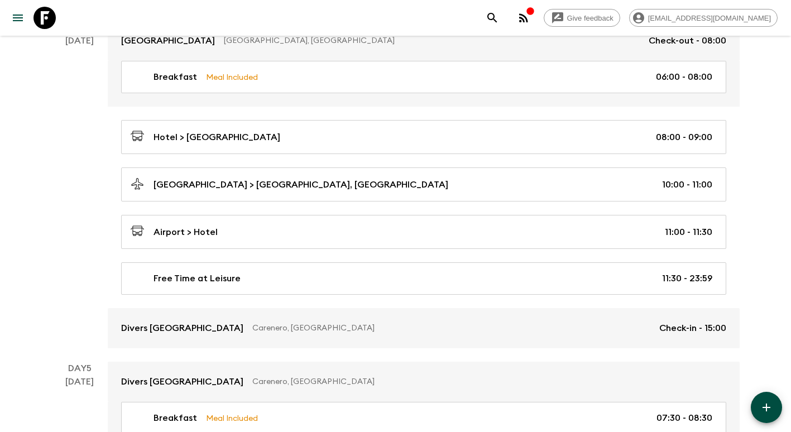
click at [769, 404] on icon "button" at bounding box center [766, 407] width 13 height 13
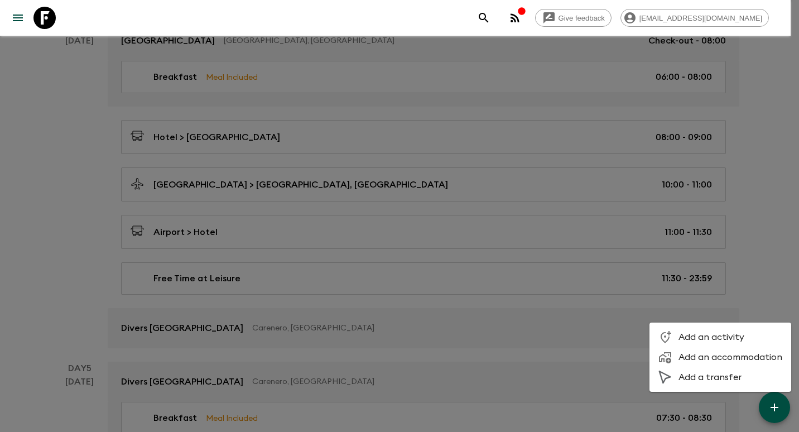
click at [729, 377] on span "Add a transfer" at bounding box center [731, 377] width 104 height 11
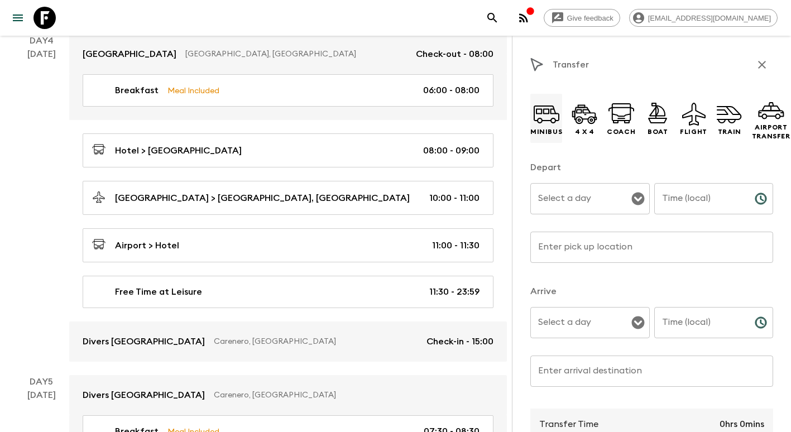
click at [531, 127] on div "Minibus" at bounding box center [546, 118] width 32 height 49
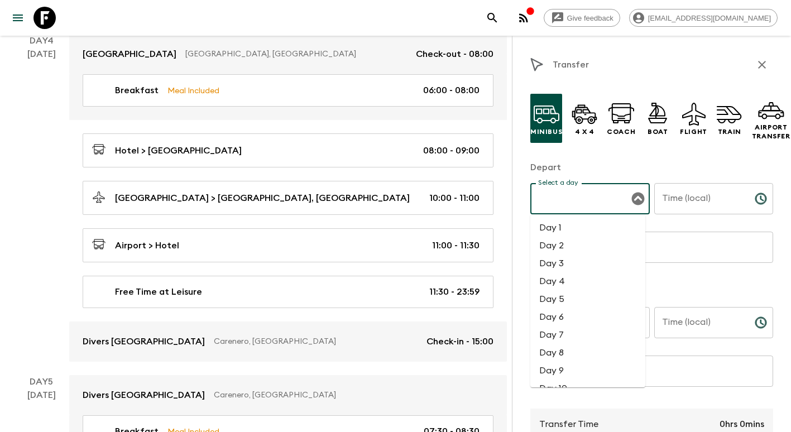
click at [600, 200] on input "Select a day" at bounding box center [581, 198] width 93 height 21
click at [589, 316] on li "Day 6" at bounding box center [587, 317] width 115 height 18
type input "Day 6"
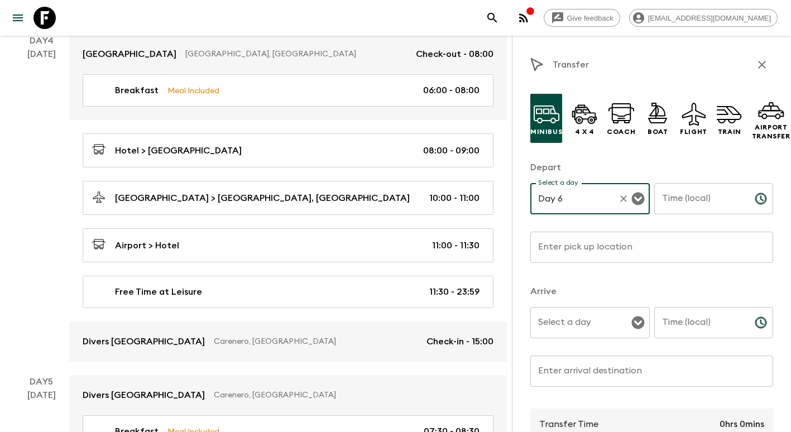
click at [696, 195] on input "Time (local)" at bounding box center [700, 198] width 92 height 31
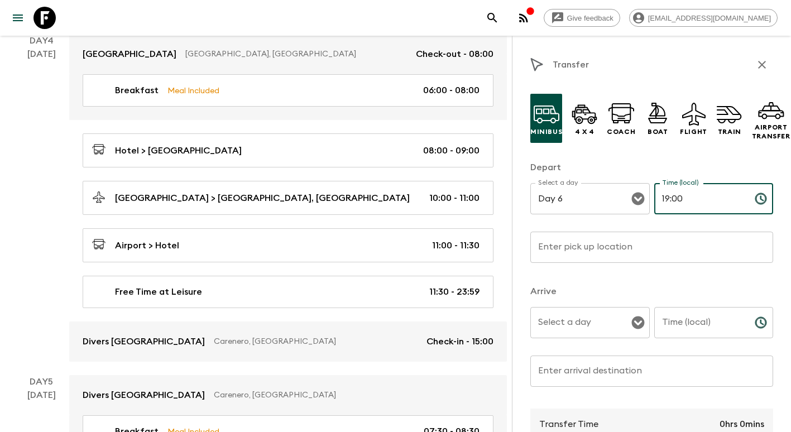
type input "19:00"
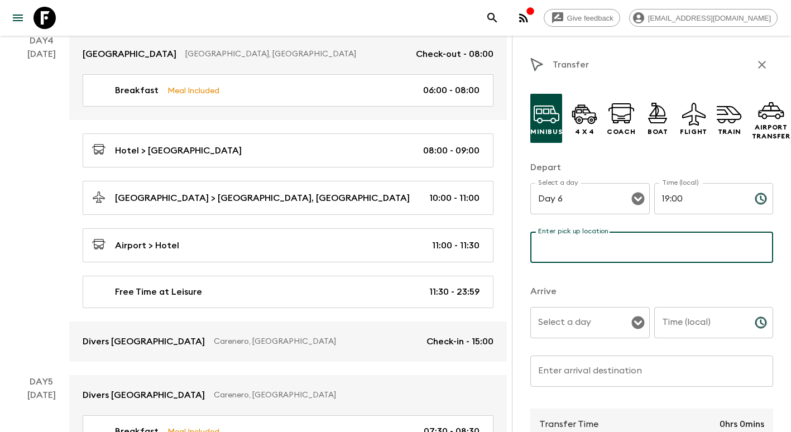
click at [689, 242] on input "Enter pick up location" at bounding box center [651, 247] width 243 height 31
type input "[GEOGRAPHIC_DATA]"
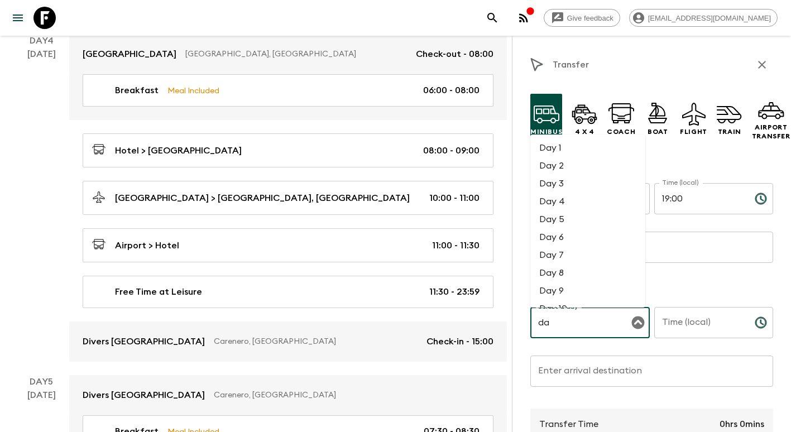
click at [572, 236] on li "Day 6" at bounding box center [587, 237] width 115 height 18
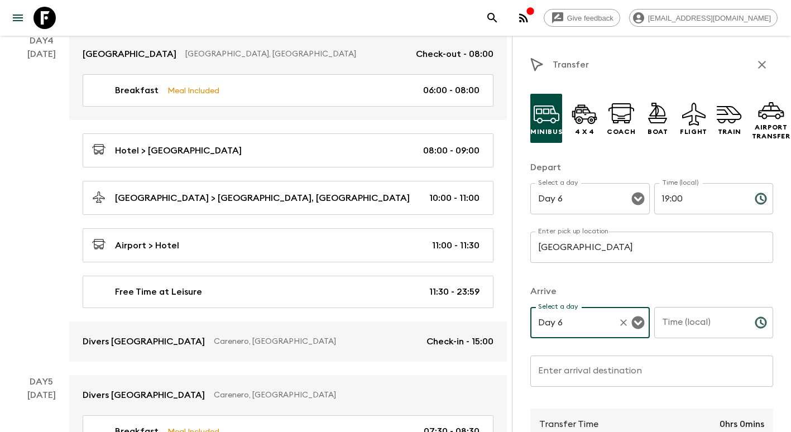
type input "Day 6"
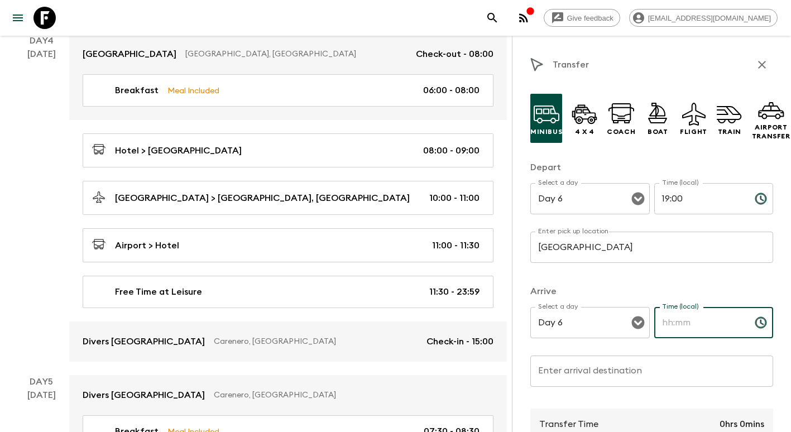
click at [693, 331] on input "Time (local)" at bounding box center [700, 322] width 92 height 31
drag, startPoint x: 675, startPoint y: 324, endPoint x: 587, endPoint y: 323, distance: 88.2
click at [587, 323] on div "Select a day Day 6 Select a day ​ Time (local) 1 Time (local) ​" at bounding box center [651, 329] width 243 height 44
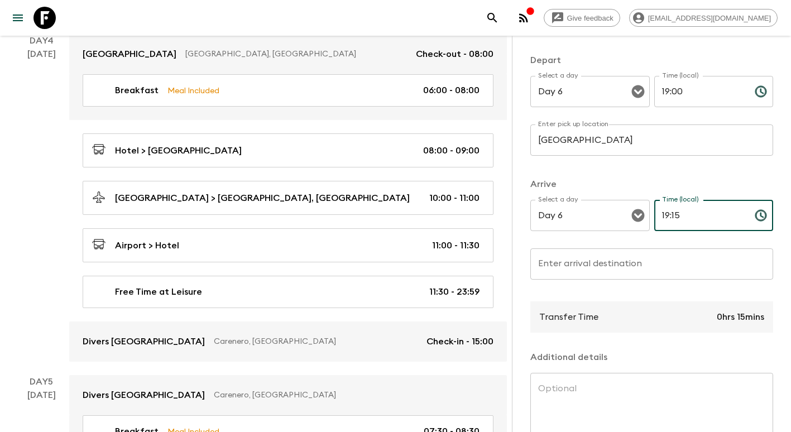
scroll to position [112, 0]
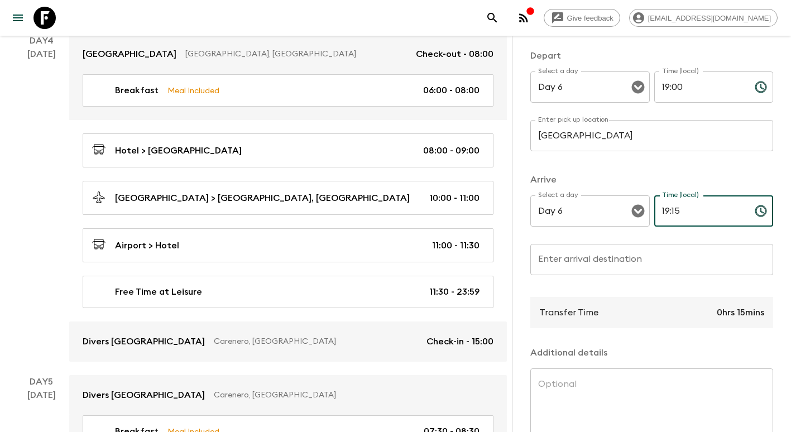
type input "19:15"
click at [590, 268] on input "Enter arrival destination" at bounding box center [651, 259] width 243 height 31
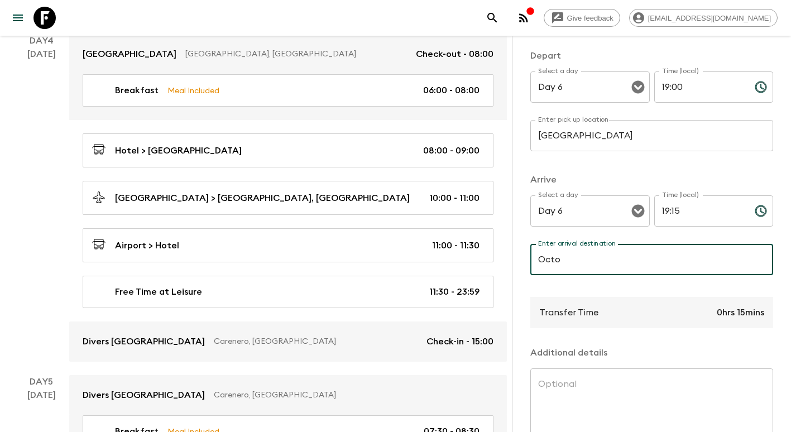
type input "Octo Restaurant"
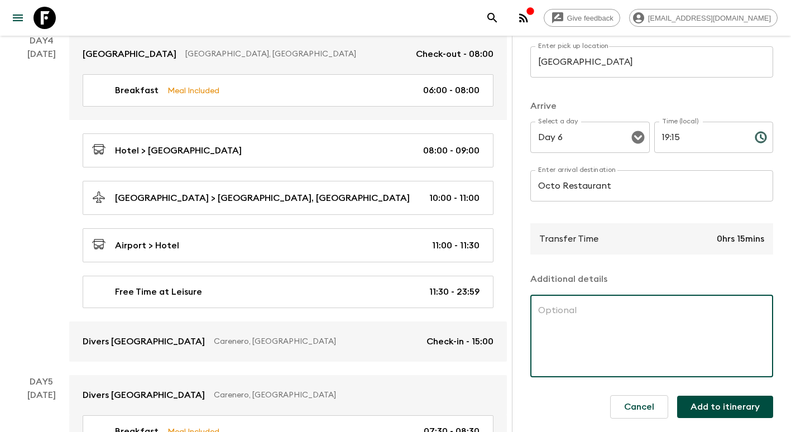
scroll to position [27, 0]
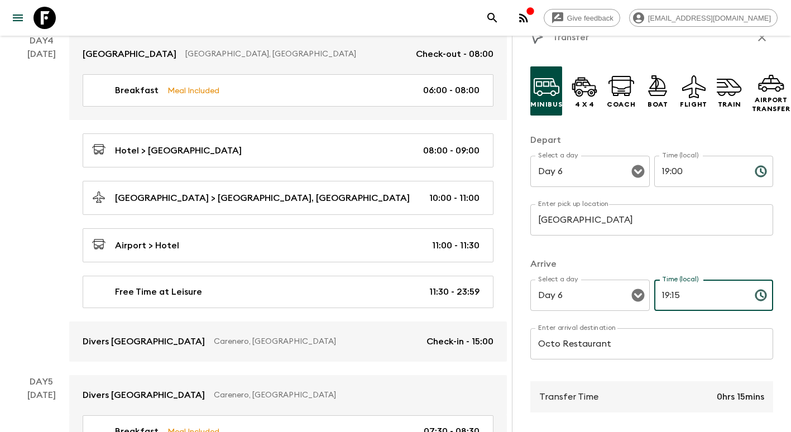
click at [678, 296] on input "19:15" at bounding box center [700, 295] width 92 height 31
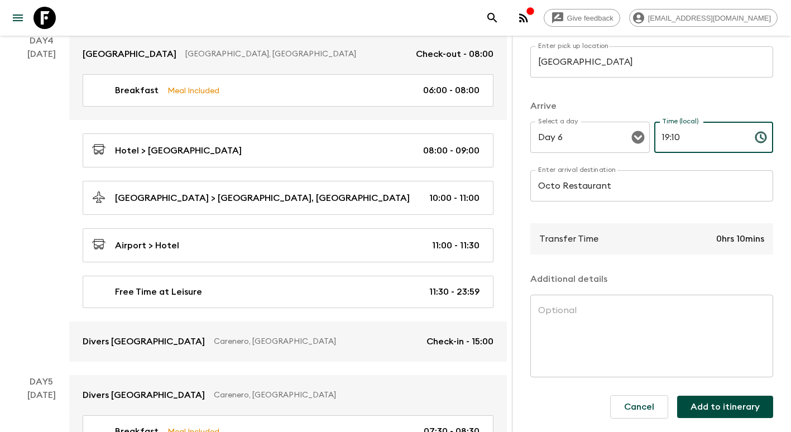
type input "19:10"
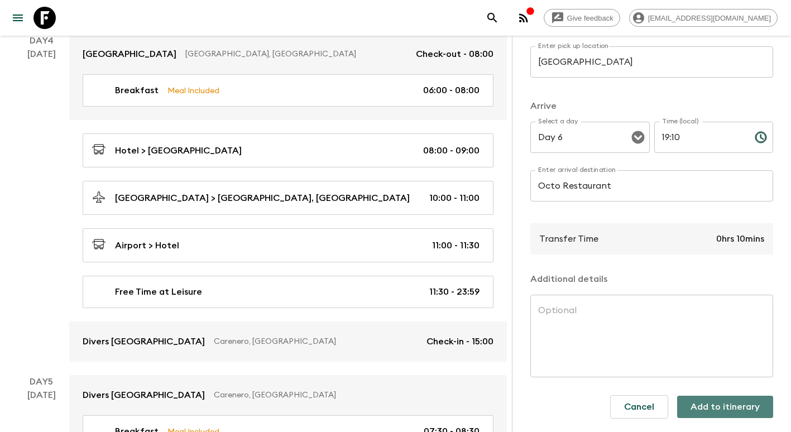
click at [730, 398] on button "Add to itinerary" at bounding box center [725, 407] width 96 height 22
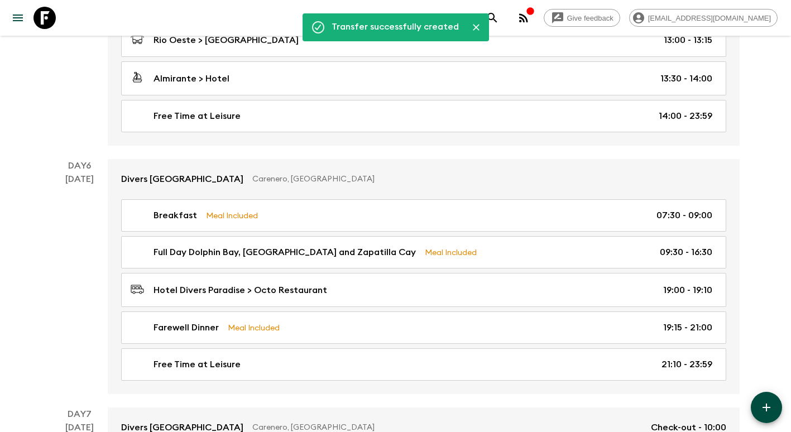
scroll to position [1381, 0]
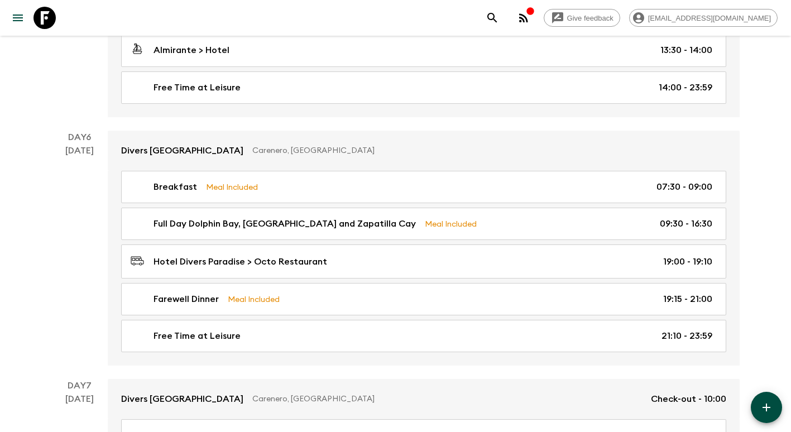
click at [771, 407] on icon "button" at bounding box center [766, 407] width 13 height 13
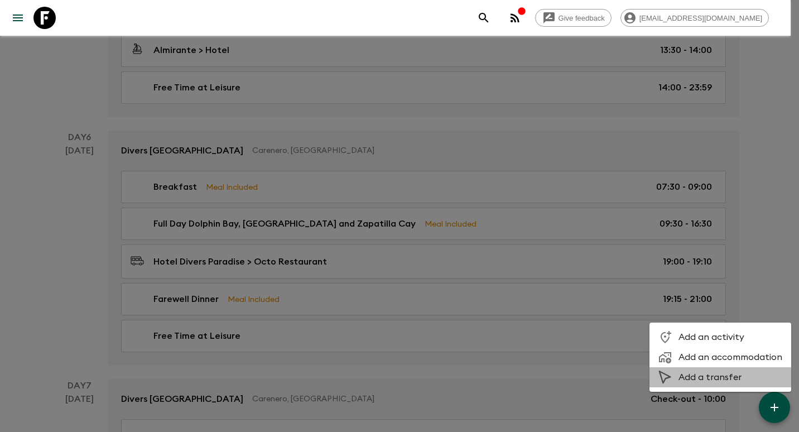
click at [729, 376] on span "Add a transfer" at bounding box center [731, 377] width 104 height 11
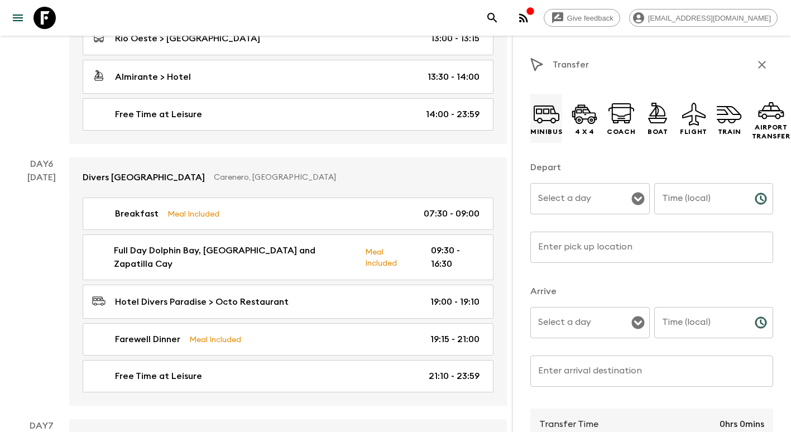
click at [537, 116] on icon at bounding box center [546, 113] width 27 height 27
click at [569, 194] on div "Select a day Select a day ​" at bounding box center [589, 205] width 119 height 44
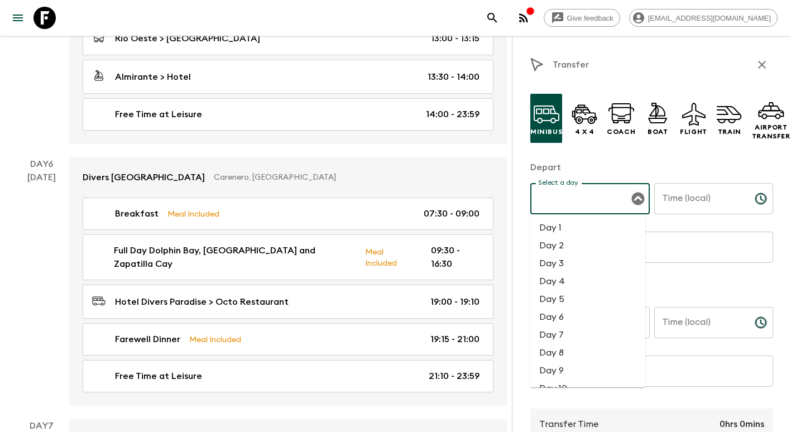
click at [573, 323] on li "Day 6" at bounding box center [587, 317] width 115 height 18
type input "Day 6"
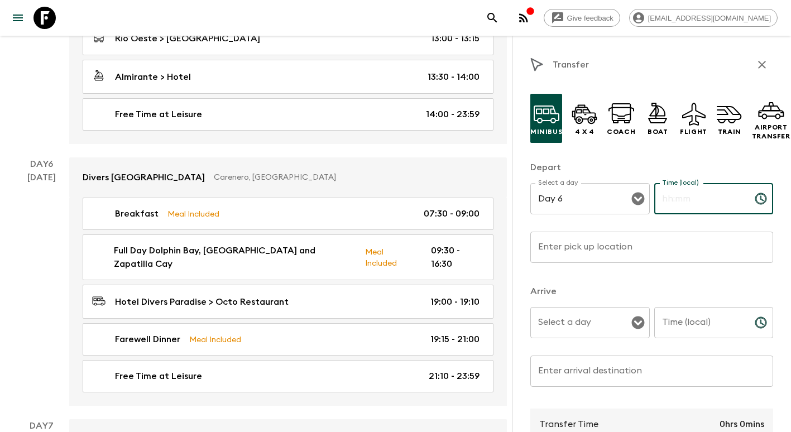
click at [678, 201] on input "Time (local)" at bounding box center [700, 198] width 92 height 31
type input "21:00"
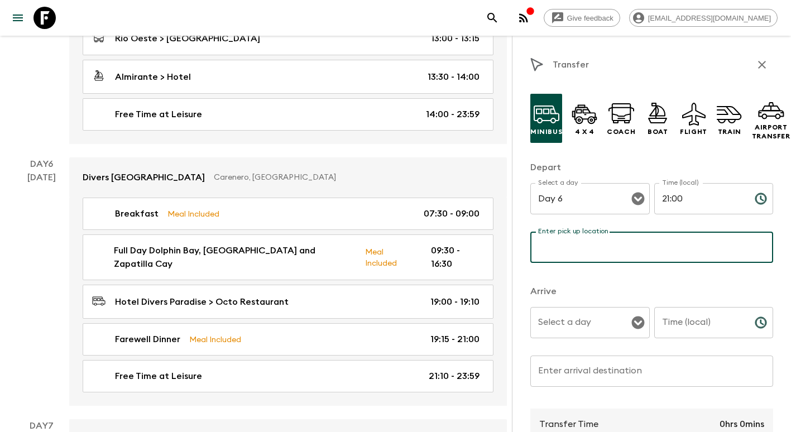
click at [642, 240] on input "Enter pick up location" at bounding box center [651, 247] width 243 height 31
type input "o"
type input "Octo Restaurant"
click at [584, 323] on input "Select a day" at bounding box center [581, 322] width 93 height 21
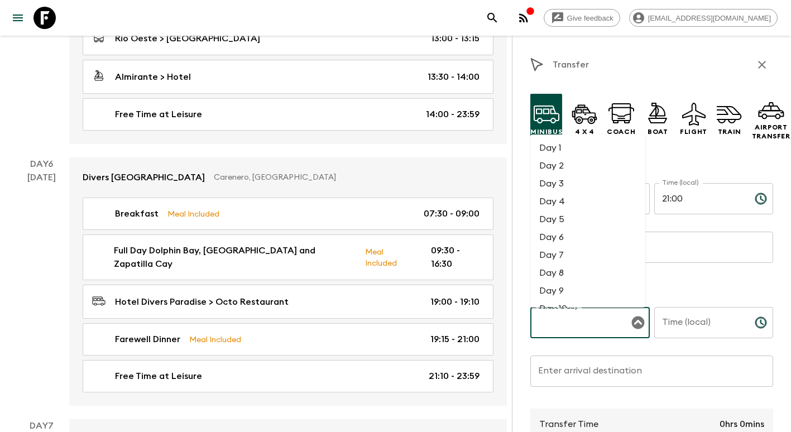
click at [566, 236] on li "Day 6" at bounding box center [587, 237] width 115 height 18
type input "Day 6"
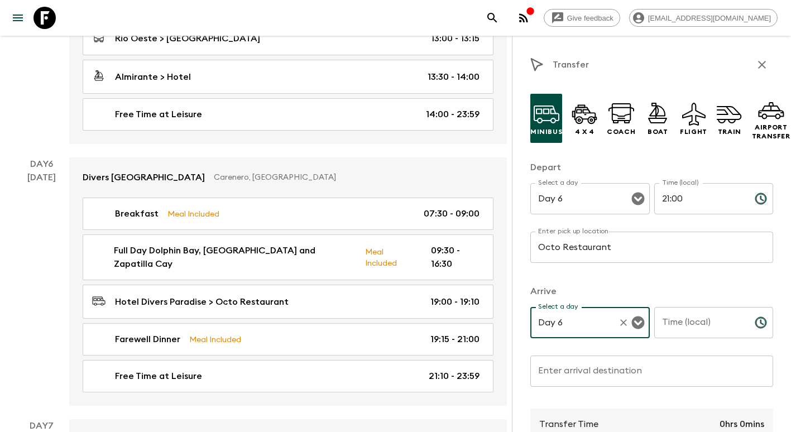
click at [693, 325] on input "Time (local)" at bounding box center [700, 322] width 92 height 31
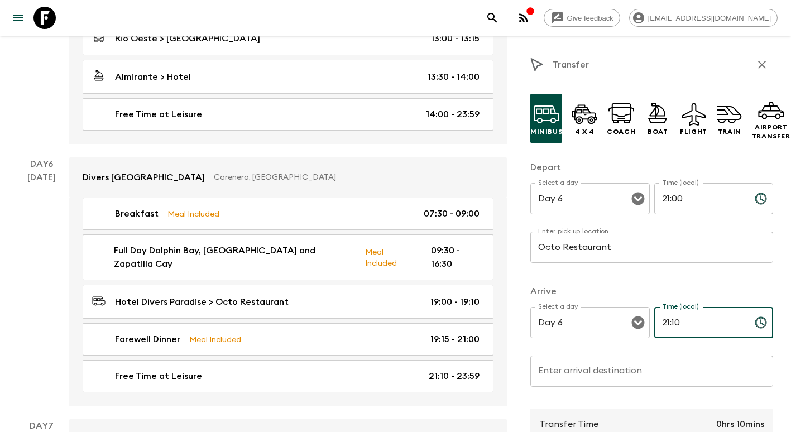
type input "21:10"
click at [612, 366] on div "Enter arrival destination Enter arrival destination ​" at bounding box center [651, 378] width 243 height 44
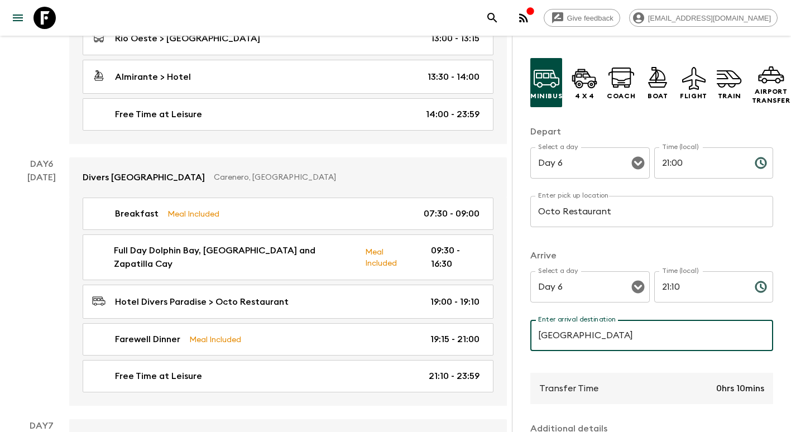
scroll to position [195, 0]
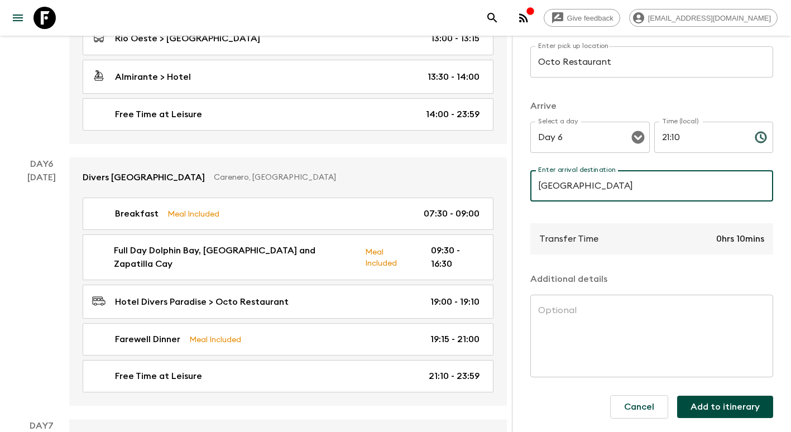
type input "[GEOGRAPHIC_DATA]"
click at [715, 396] on button "Add to itinerary" at bounding box center [725, 407] width 96 height 22
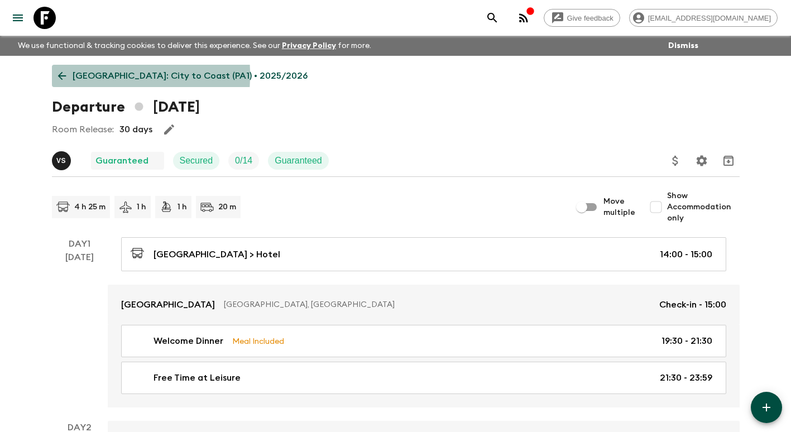
click at [54, 75] on link "[GEOGRAPHIC_DATA]: City to Coast (PA1) • 2025/2026" at bounding box center [183, 76] width 262 height 22
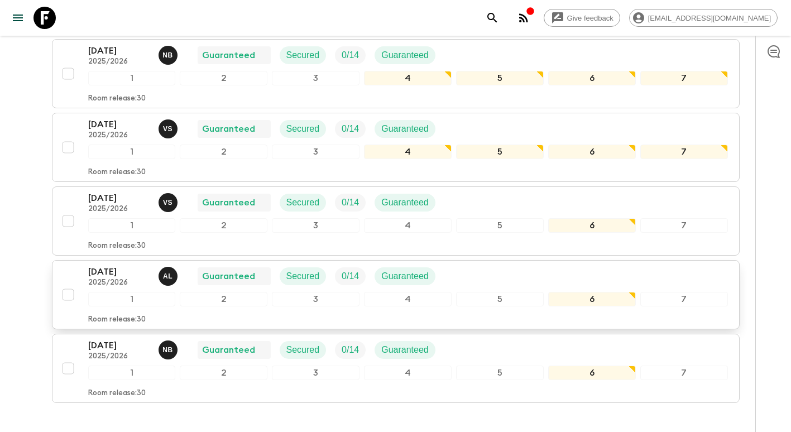
scroll to position [502, 0]
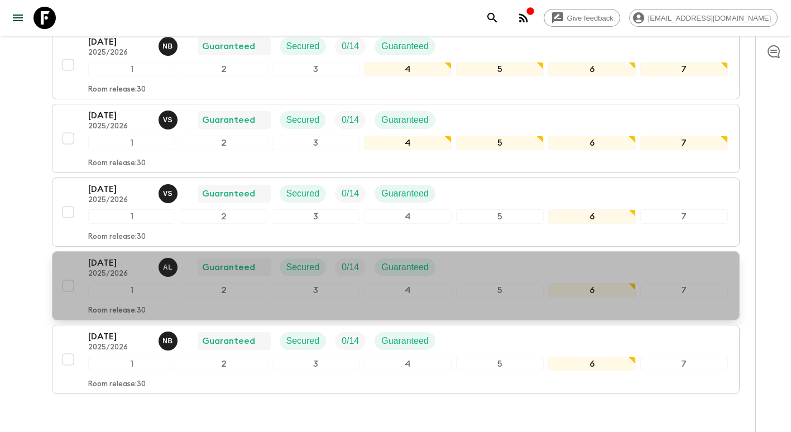
click at [122, 268] on p "[DATE]" at bounding box center [118, 262] width 61 height 13
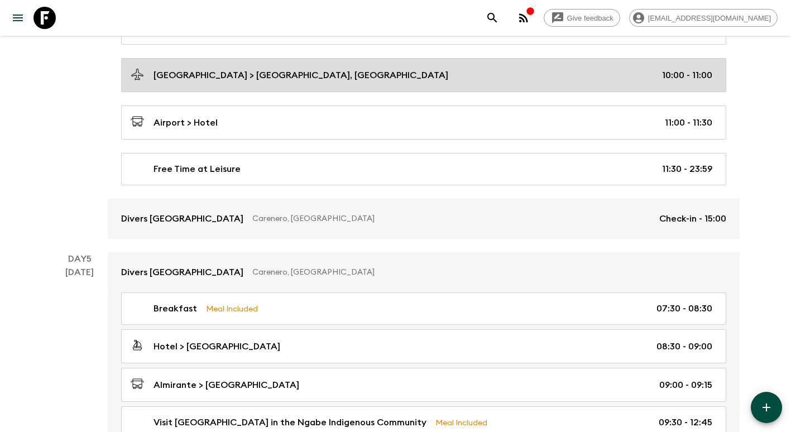
scroll to position [949, 0]
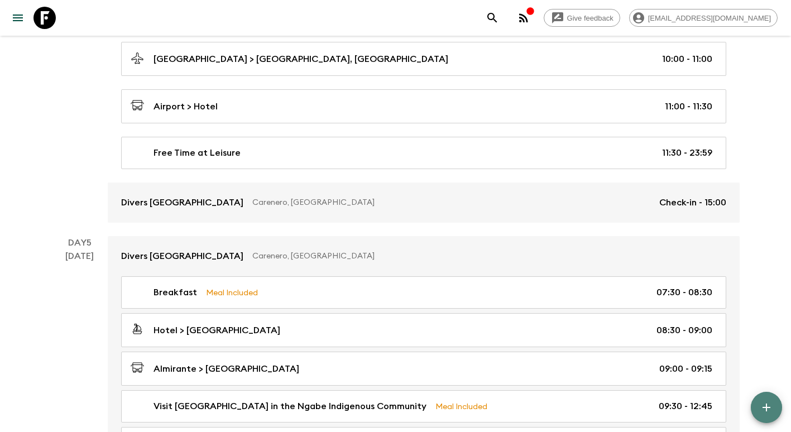
click at [763, 409] on icon "button" at bounding box center [766, 407] width 13 height 13
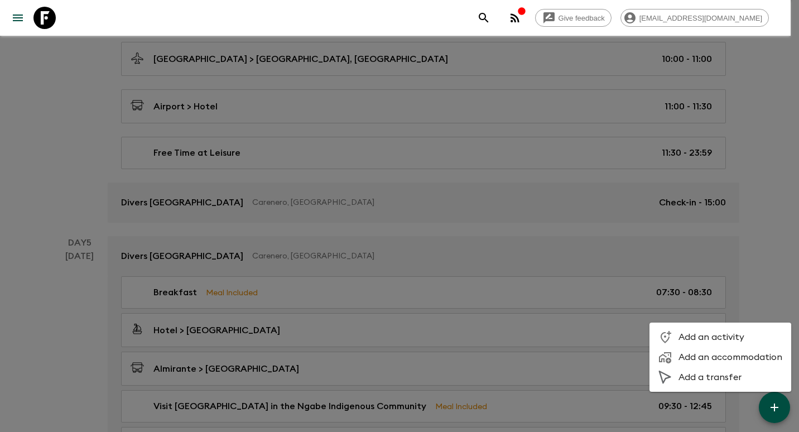
click at [722, 378] on span "Add a transfer" at bounding box center [731, 377] width 104 height 11
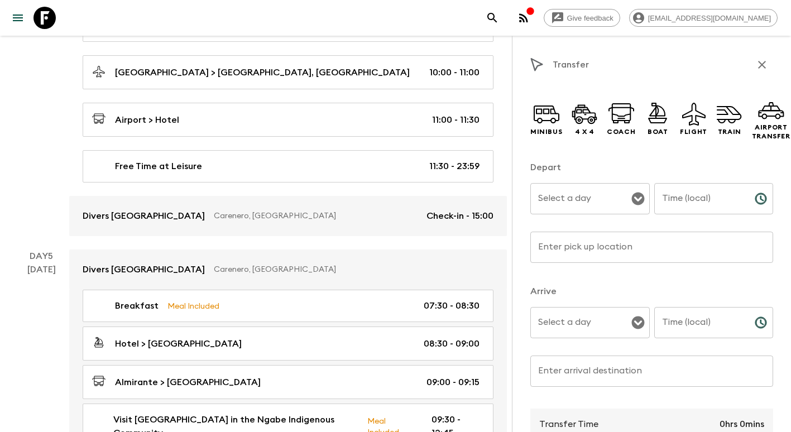
click at [529, 120] on div "Transfer Minibus 4 x 4 Coach Boat Flight Train Airport Transfer Depart Select a…" at bounding box center [651, 252] width 279 height 432
click at [539, 124] on icon at bounding box center [546, 113] width 27 height 27
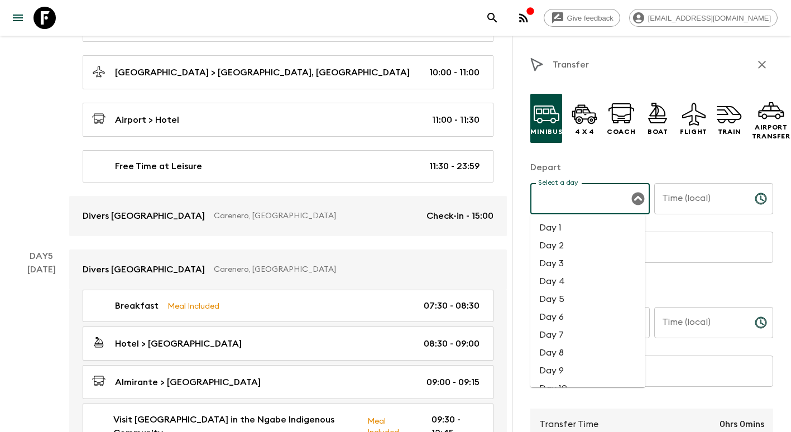
click at [575, 196] on input "Select a day" at bounding box center [581, 198] width 93 height 21
click at [578, 313] on li "Day 6" at bounding box center [587, 317] width 115 height 18
type input "Day 6"
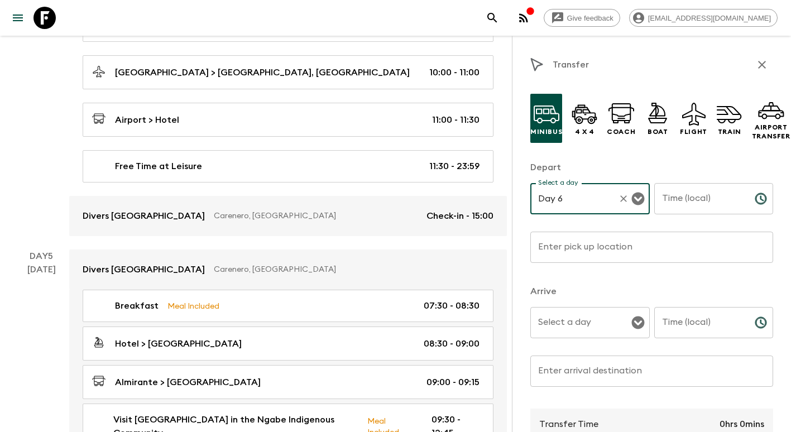
click at [683, 202] on input "Time (local)" at bounding box center [700, 198] width 92 height 31
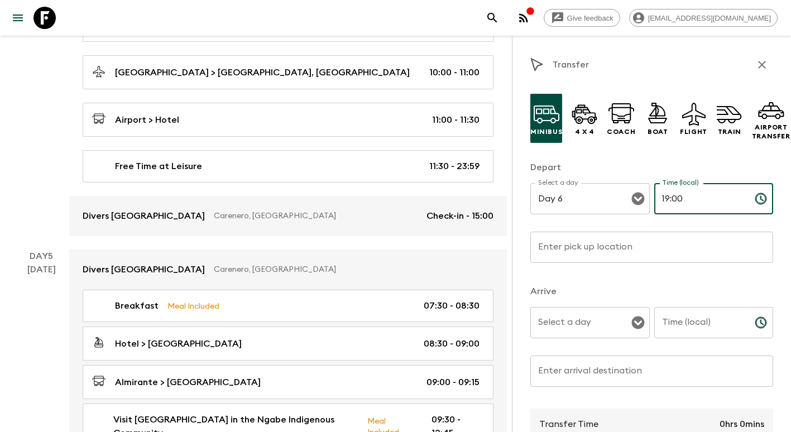
type input "19:00"
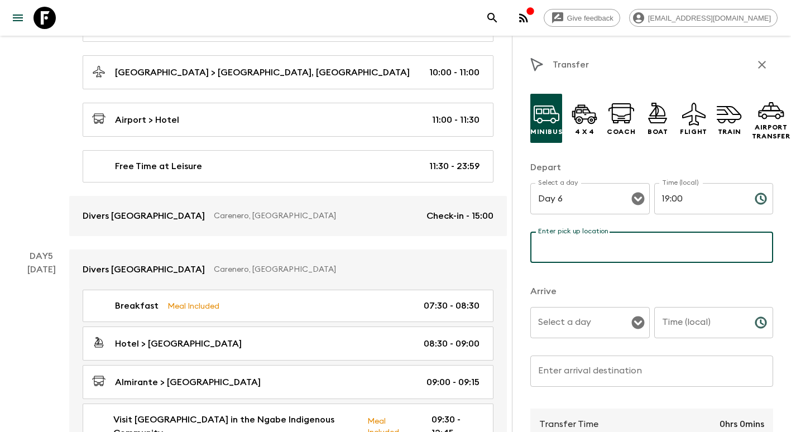
click at [635, 238] on input "Enter pick up location" at bounding box center [651, 247] width 243 height 31
type input "[GEOGRAPHIC_DATA]"
click at [575, 319] on input "Select a day" at bounding box center [581, 322] width 93 height 21
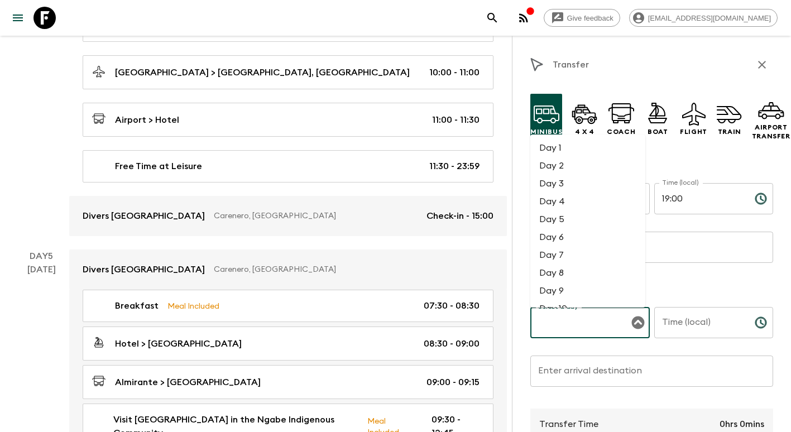
click at [566, 244] on li "Day 6" at bounding box center [587, 237] width 115 height 18
type input "Day 6"
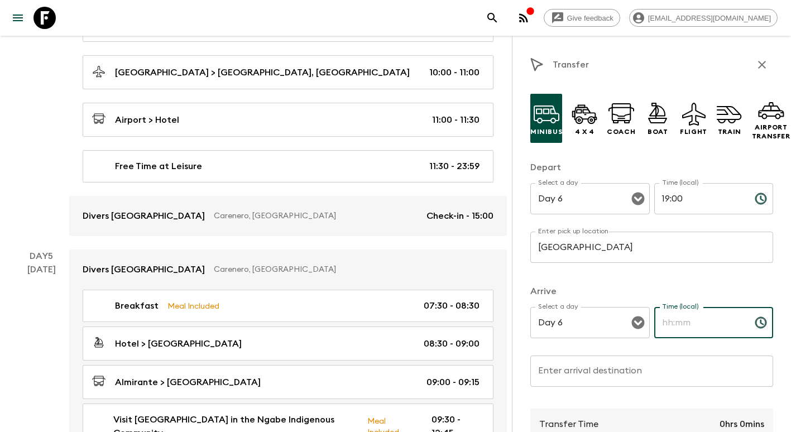
click at [678, 321] on input "Time (local)" at bounding box center [700, 322] width 92 height 31
type input "19:10"
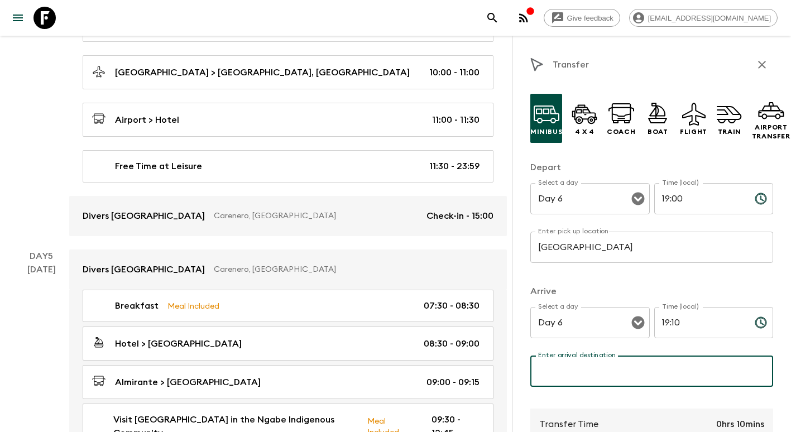
click at [603, 369] on input "Enter arrival destination" at bounding box center [651, 371] width 243 height 31
type input "Octo Restaurant"
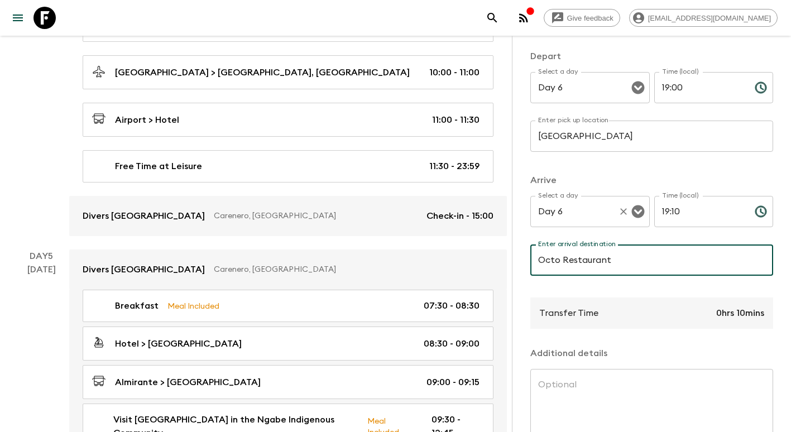
scroll to position [112, 0]
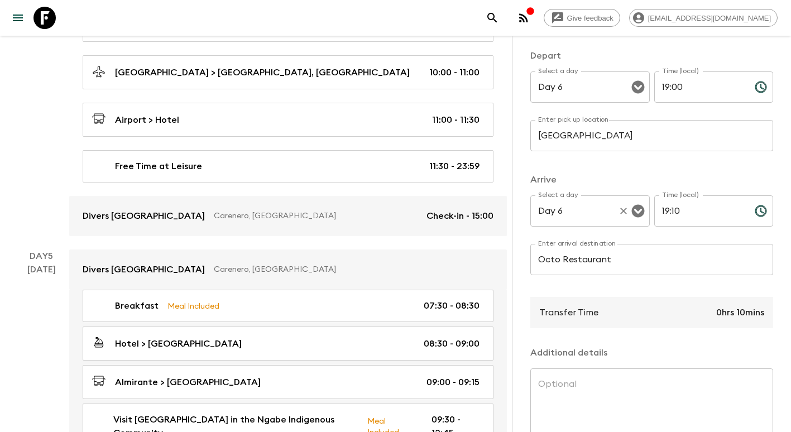
click at [606, 317] on div "Transfer Time 0hrs 10mins" at bounding box center [651, 312] width 243 height 31
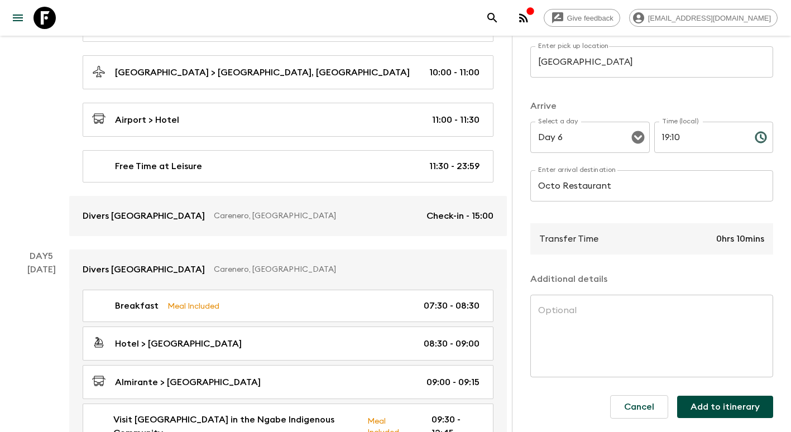
scroll to position [195, 0]
click at [709, 402] on button "Add to itinerary" at bounding box center [725, 407] width 96 height 22
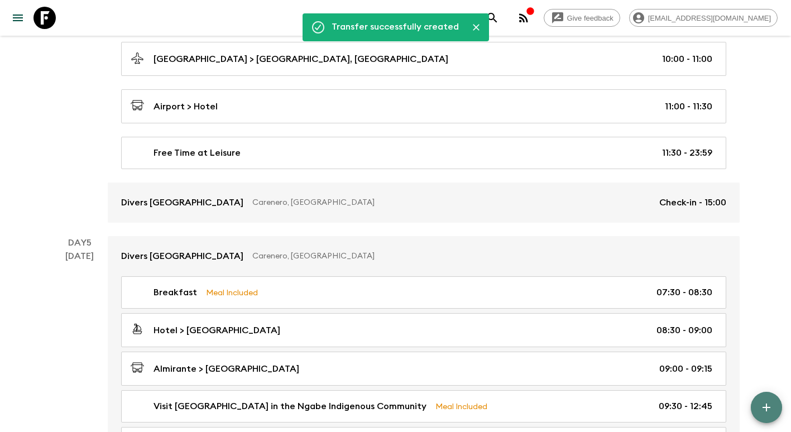
click at [762, 404] on icon "button" at bounding box center [766, 407] width 13 height 13
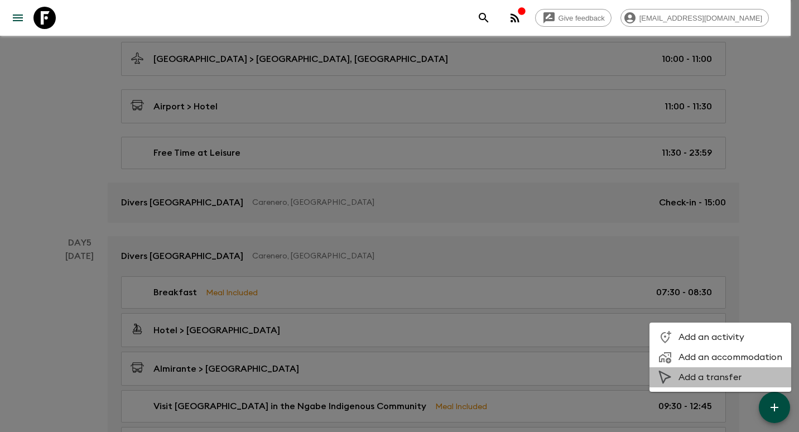
click at [727, 372] on span "Add a transfer" at bounding box center [731, 377] width 104 height 11
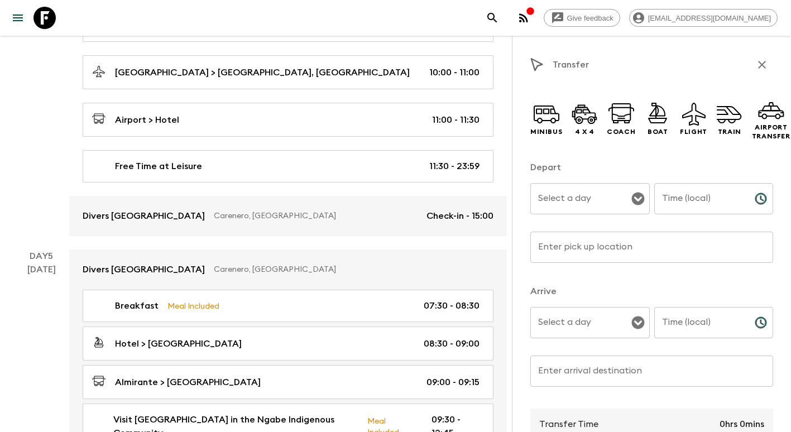
click at [561, 194] on input "Select a day" at bounding box center [581, 198] width 93 height 21
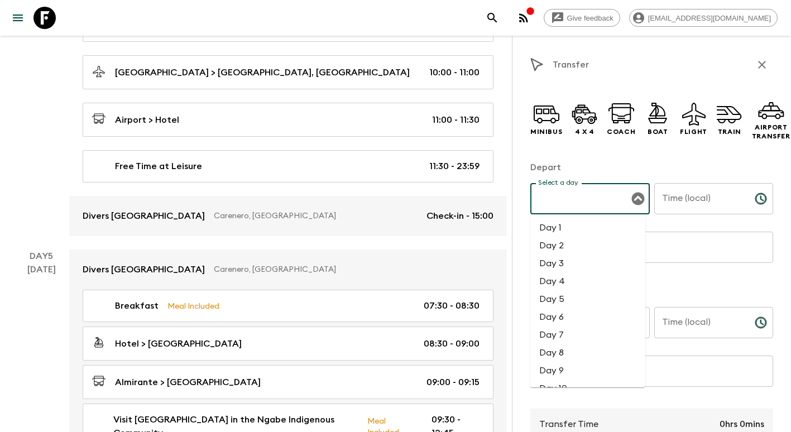
click at [577, 311] on li "Day 6" at bounding box center [587, 317] width 115 height 18
type input "Day 6"
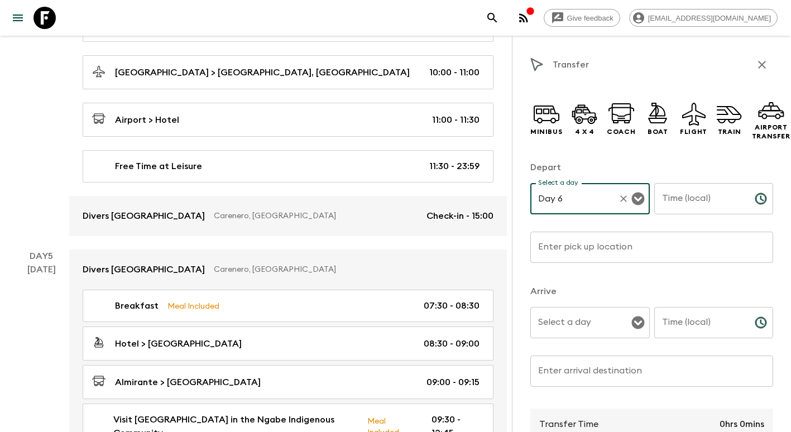
click at [679, 200] on input "Time (local)" at bounding box center [700, 198] width 92 height 31
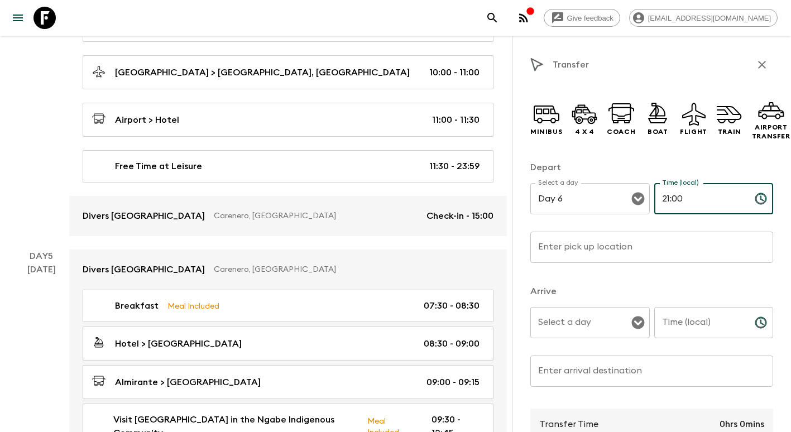
type input "21:00"
click at [561, 245] on input "Enter pick up location" at bounding box center [651, 247] width 243 height 31
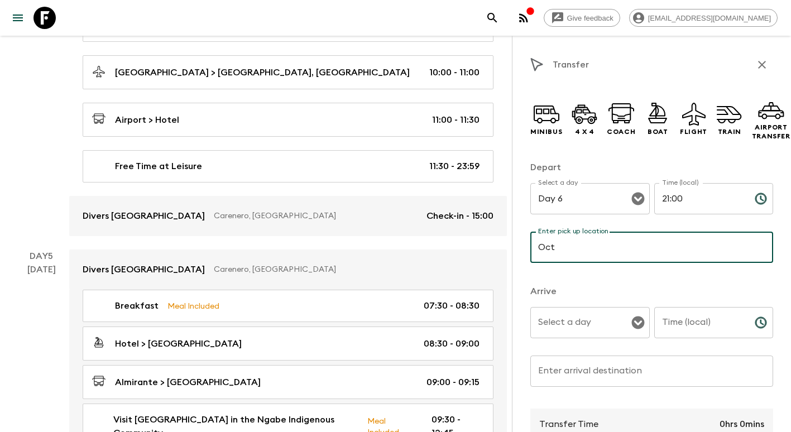
type input "Octo Restaurant"
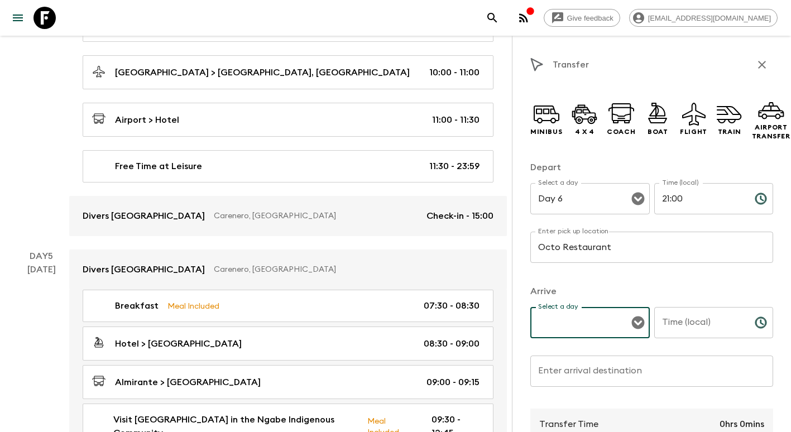
click at [590, 330] on input "Select a day" at bounding box center [581, 322] width 93 height 21
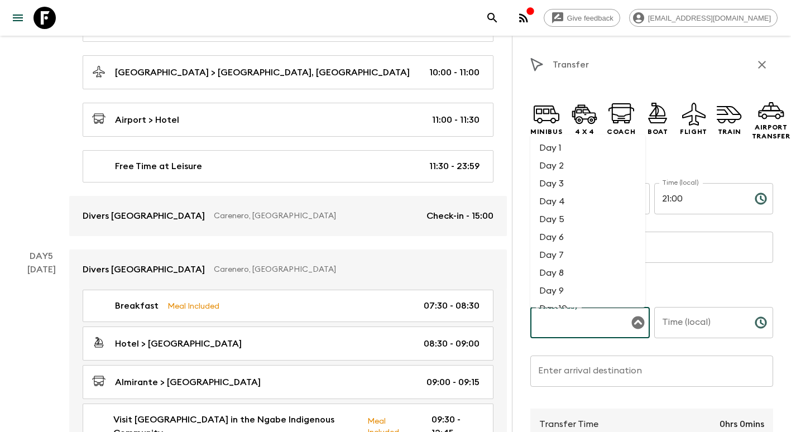
click at [582, 242] on li "Day 6" at bounding box center [587, 237] width 115 height 18
type input "Day 6"
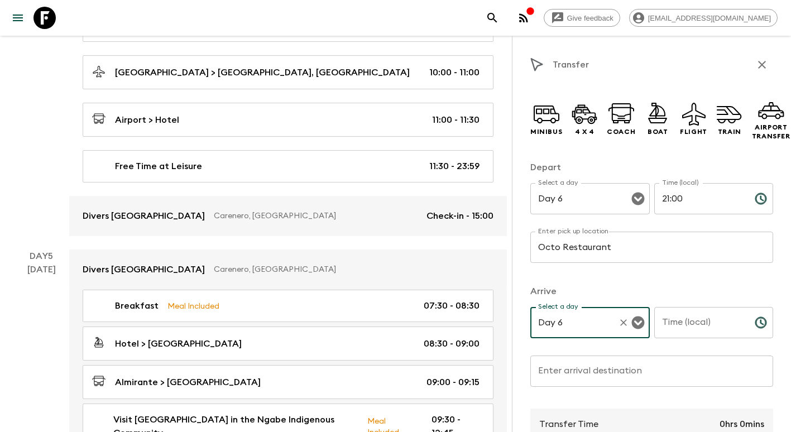
click at [671, 316] on div "Time (local) Time (local) ​" at bounding box center [713, 329] width 119 height 44
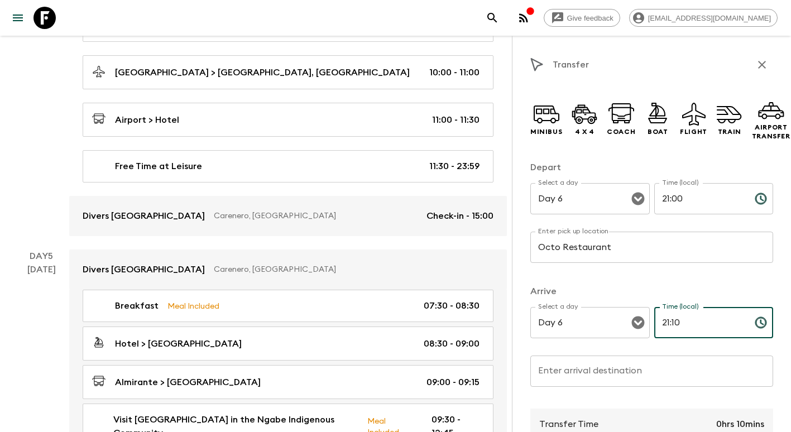
type input "21:10"
click at [566, 375] on input "Enter arrival destination" at bounding box center [651, 371] width 243 height 31
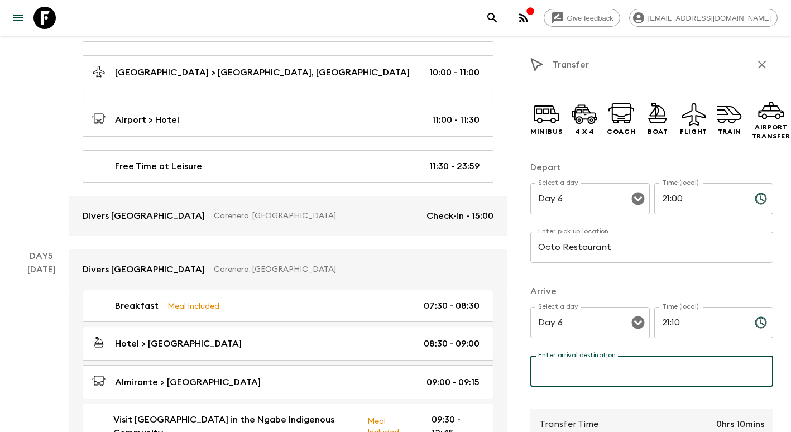
type input "[GEOGRAPHIC_DATA]"
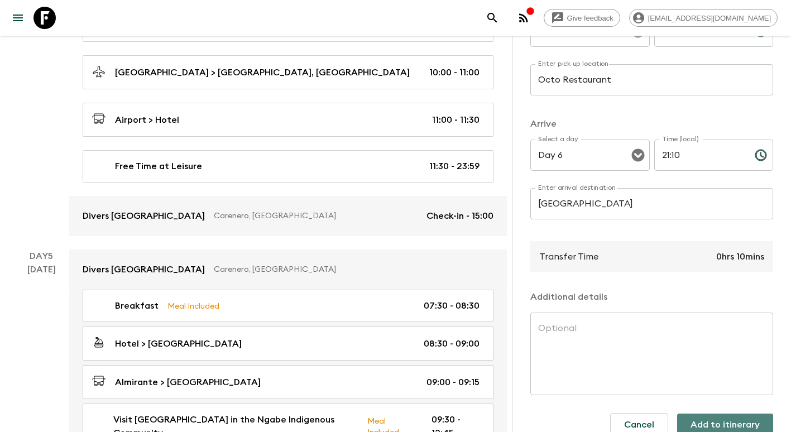
click at [728, 419] on button "Add to itinerary" at bounding box center [725, 425] width 96 height 22
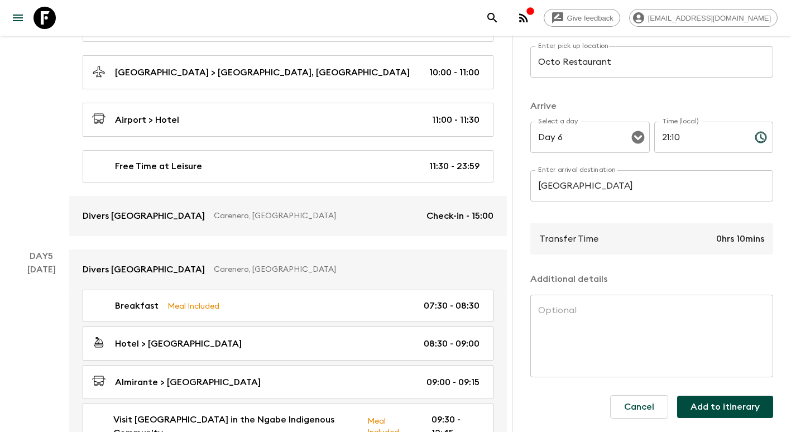
scroll to position [209, 0]
click at [724, 396] on button "Add to itinerary" at bounding box center [725, 407] width 96 height 22
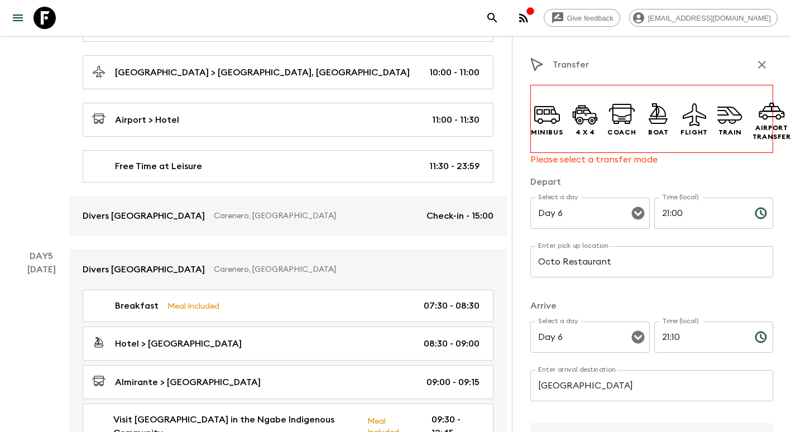
scroll to position [0, 0]
click at [544, 113] on icon at bounding box center [547, 114] width 27 height 27
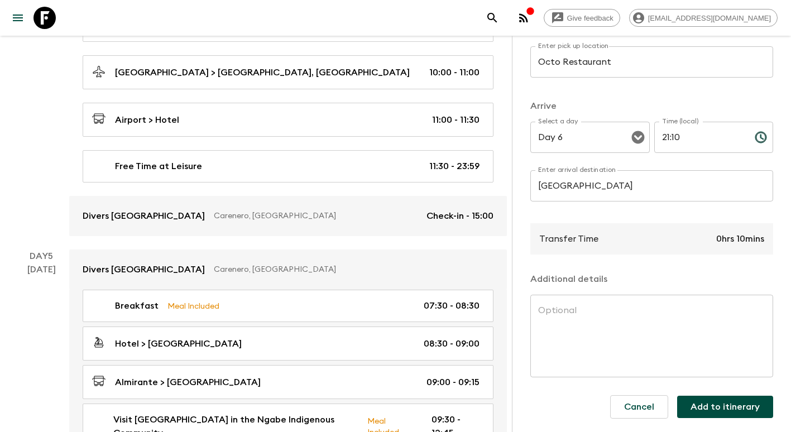
scroll to position [195, 0]
click at [722, 396] on button "Add to itinerary" at bounding box center [725, 407] width 96 height 22
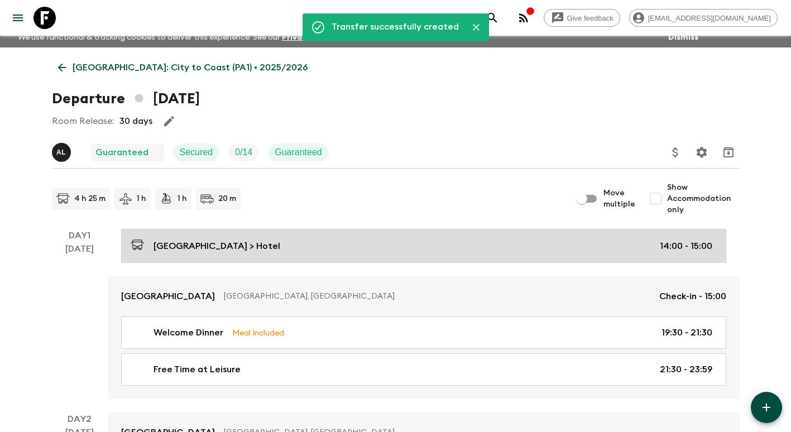
scroll to position [7, 0]
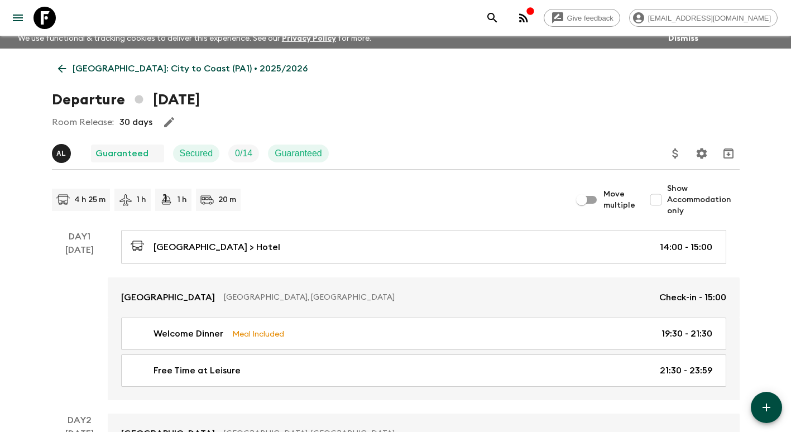
click at [64, 61] on link "[GEOGRAPHIC_DATA]: City to Coast (PA1) • 2025/2026" at bounding box center [183, 68] width 262 height 22
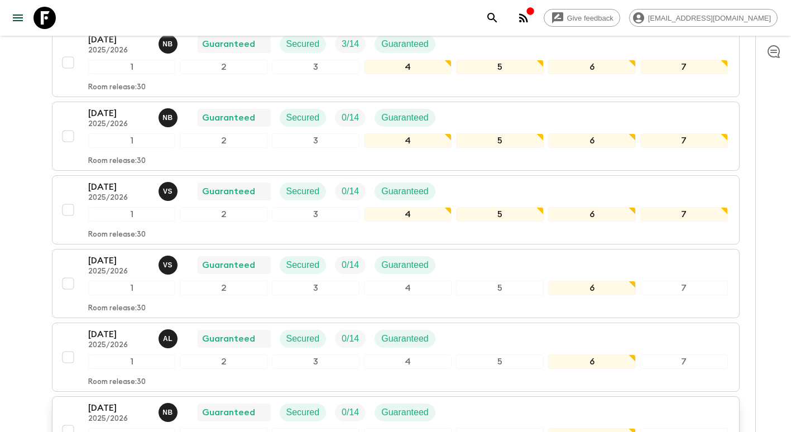
scroll to position [566, 0]
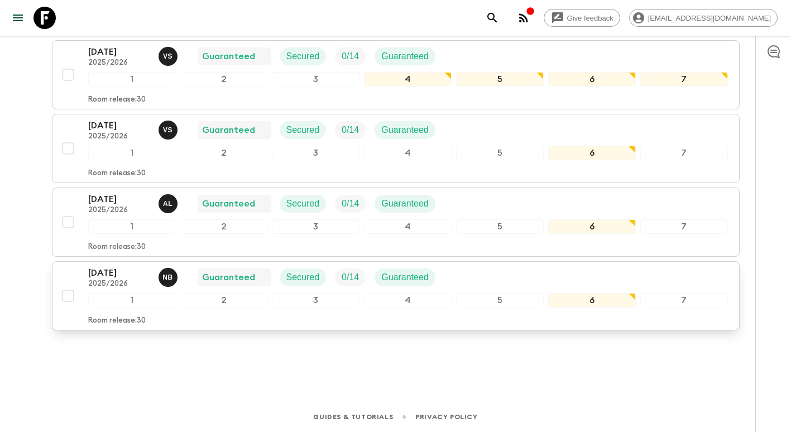
click at [111, 276] on p "[DATE]" at bounding box center [118, 272] width 61 height 13
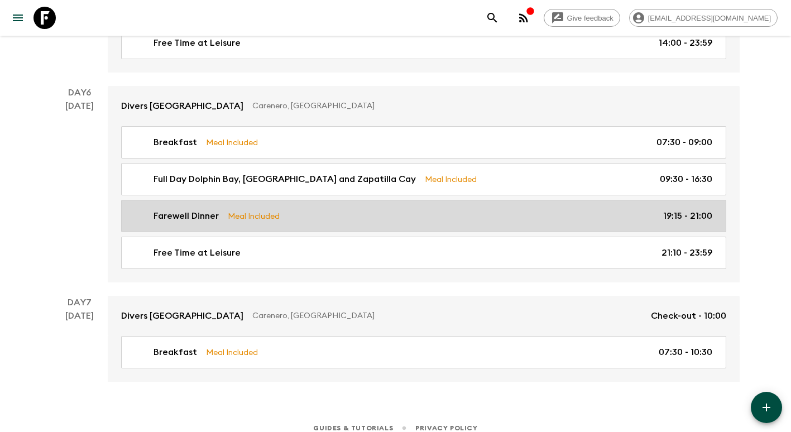
scroll to position [1437, 0]
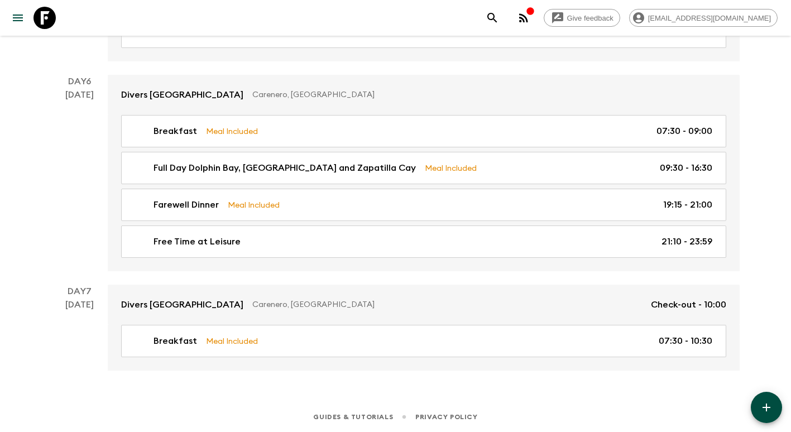
click at [780, 404] on button "button" at bounding box center [766, 407] width 31 height 31
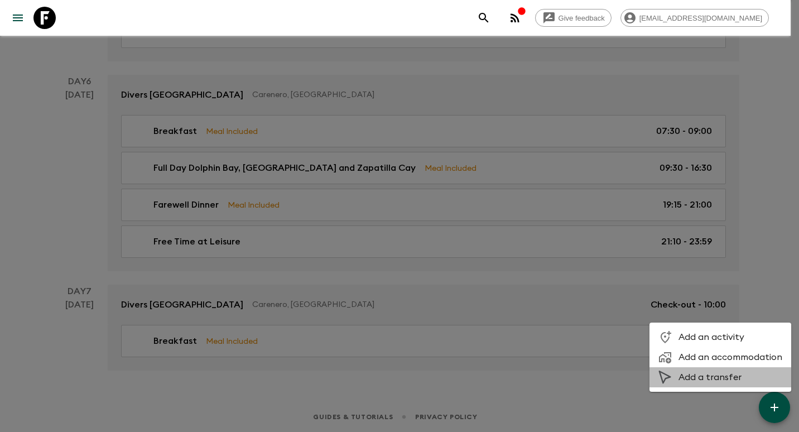
click at [731, 383] on span "Add a transfer" at bounding box center [731, 377] width 104 height 11
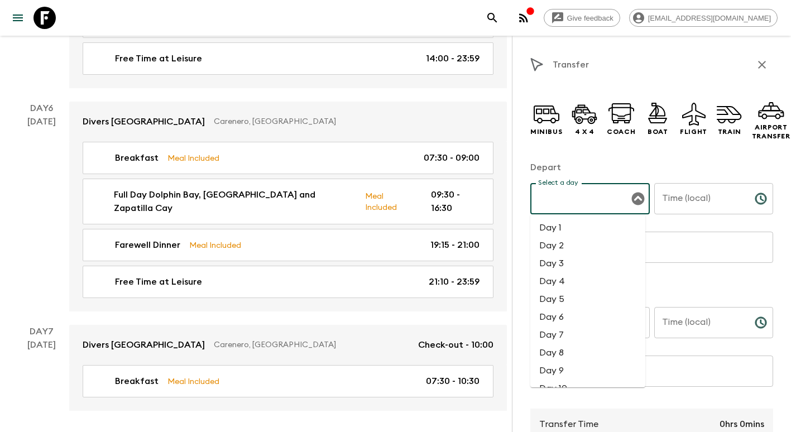
click at [574, 196] on input "Select a day" at bounding box center [581, 198] width 93 height 21
click at [570, 312] on li "Day 6" at bounding box center [587, 317] width 115 height 18
type input "Day 6"
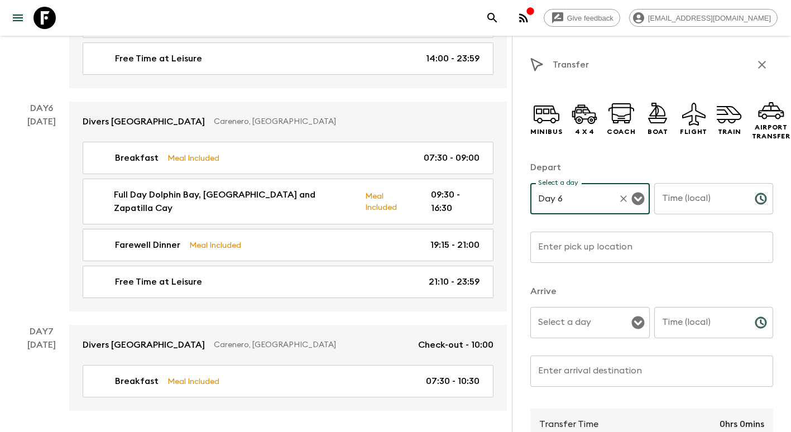
click at [686, 204] on input "Time (local)" at bounding box center [700, 198] width 92 height 31
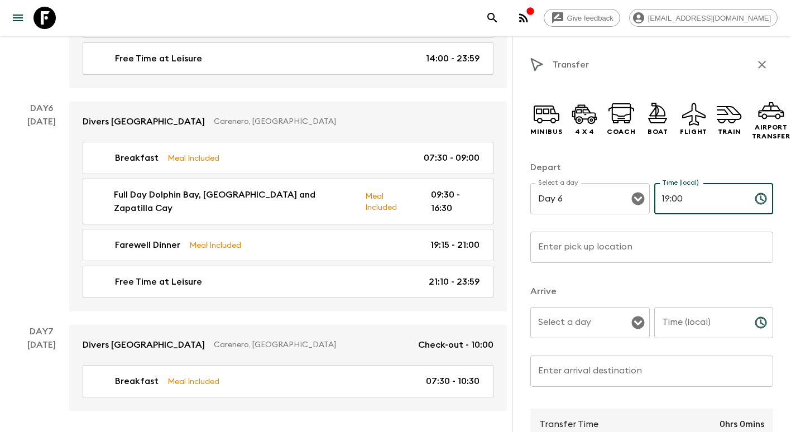
type input "19:00"
click at [623, 248] on input "Enter pick up location" at bounding box center [651, 247] width 243 height 31
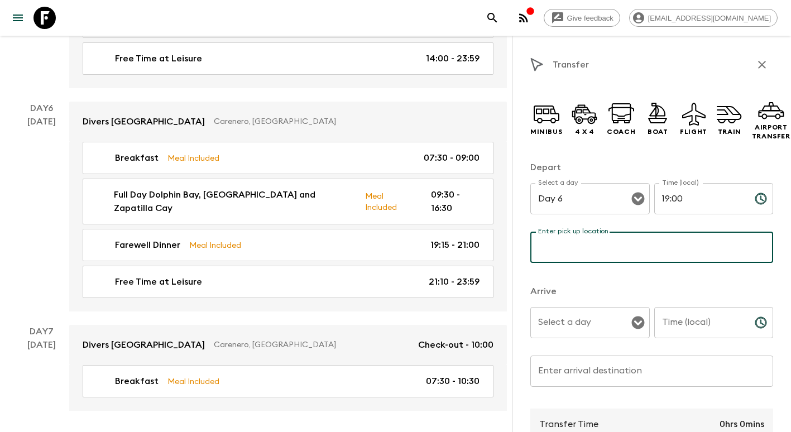
type input "[GEOGRAPHIC_DATA]"
click at [589, 330] on input "Select a day" at bounding box center [581, 322] width 93 height 21
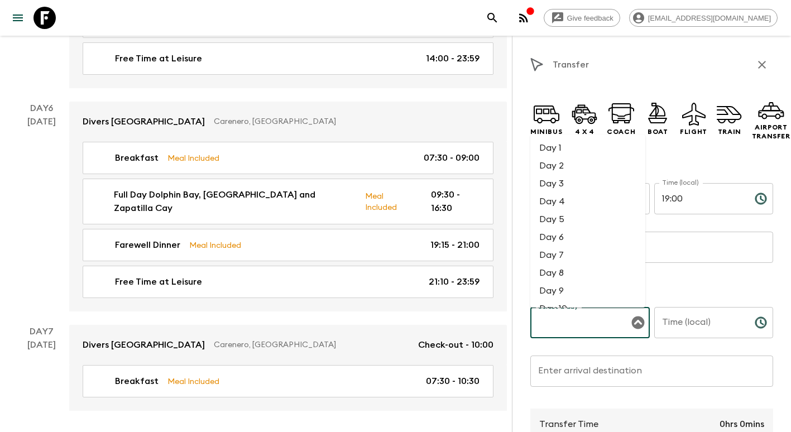
click at [563, 238] on li "Day 6" at bounding box center [587, 237] width 115 height 18
type input "Day 6"
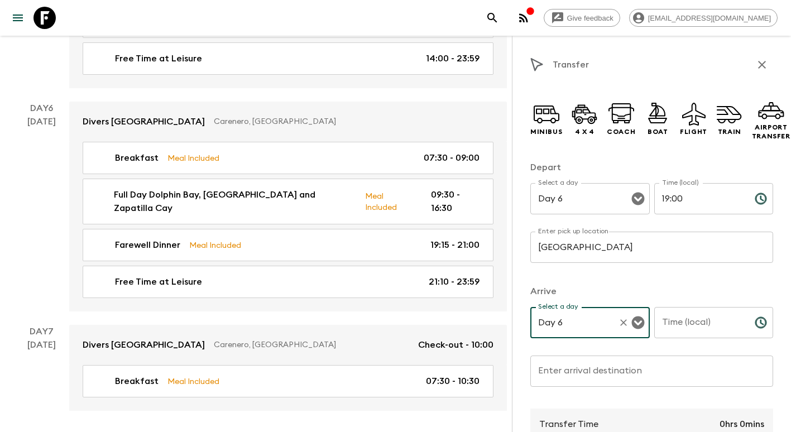
click at [674, 318] on div "Time (local) Time (local) ​" at bounding box center [713, 329] width 119 height 44
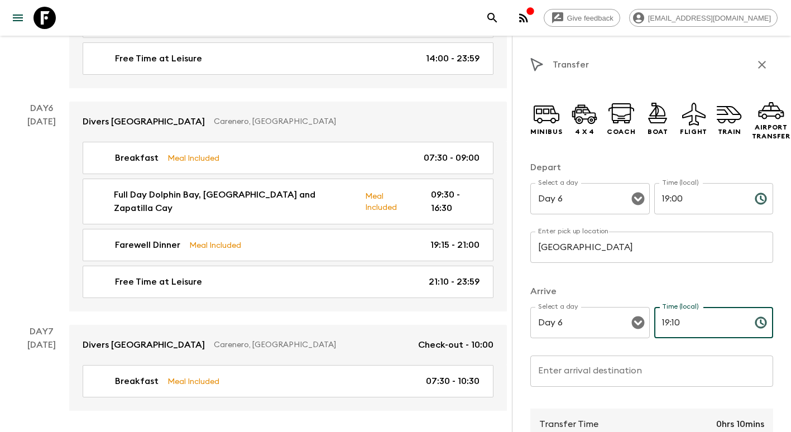
type input "19:10"
click at [626, 375] on input "Enter arrival destination" at bounding box center [651, 371] width 243 height 31
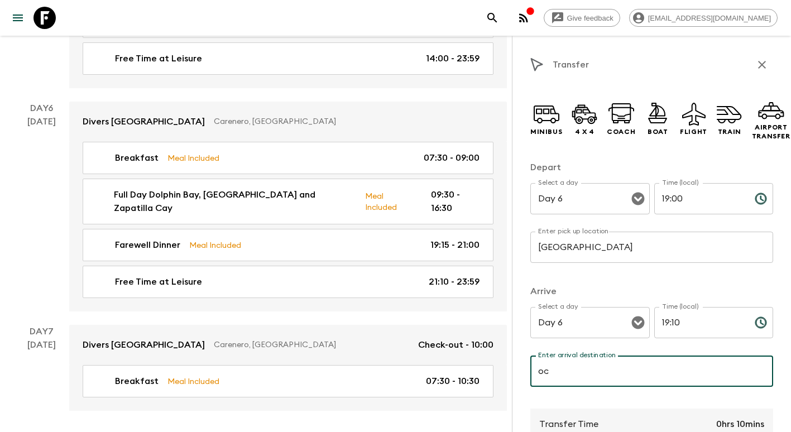
type input "Octo Restaurant"
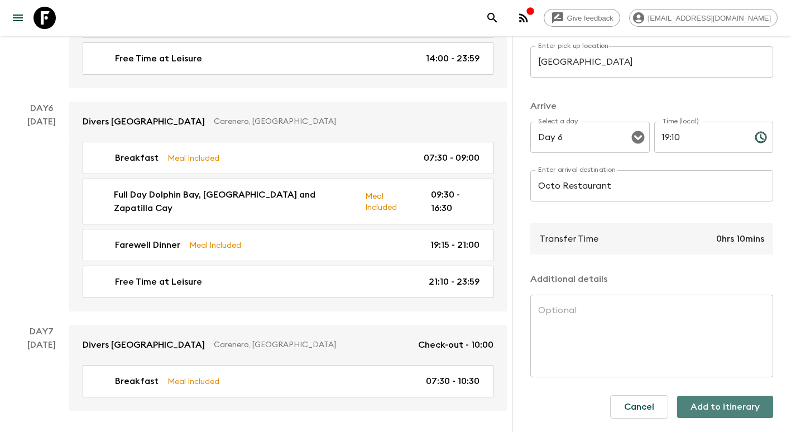
click at [719, 402] on button "Add to itinerary" at bounding box center [725, 407] width 96 height 22
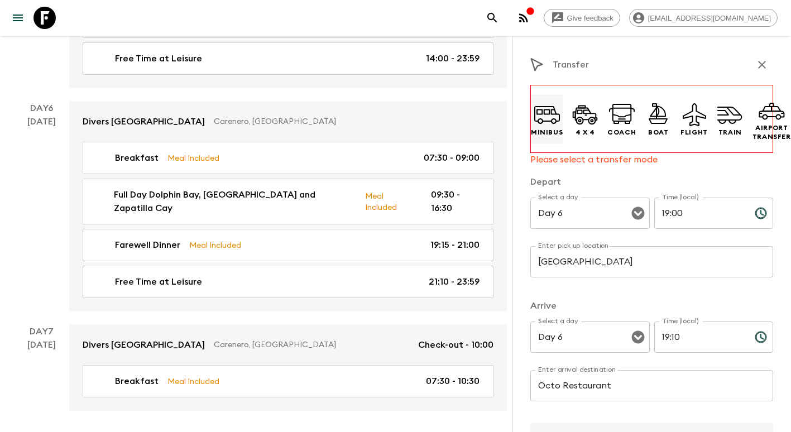
click at [545, 122] on icon at bounding box center [547, 114] width 27 height 27
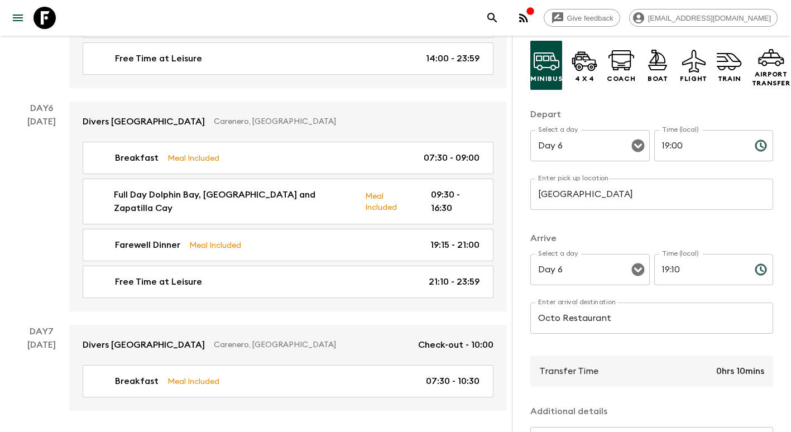
scroll to position [195, 0]
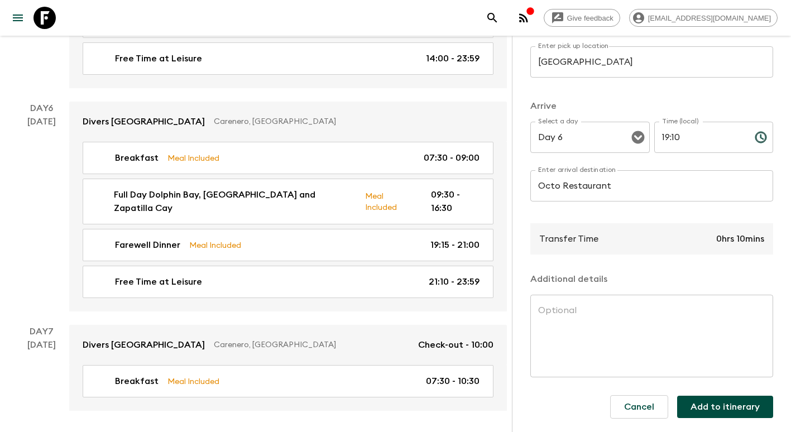
click at [729, 400] on button "Add to itinerary" at bounding box center [725, 407] width 96 height 22
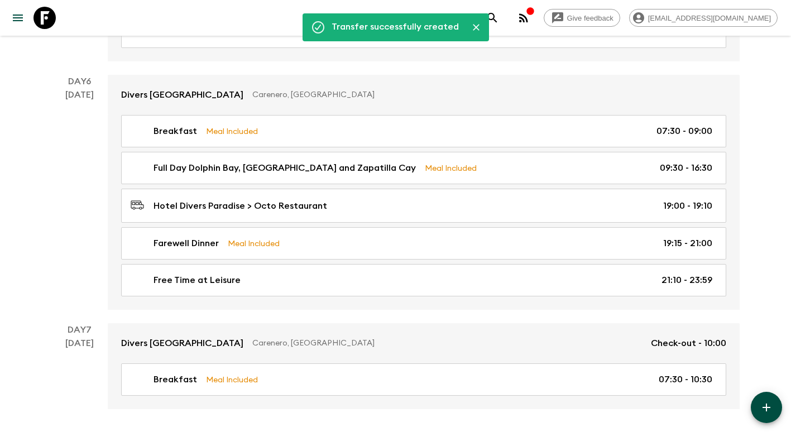
click at [768, 406] on icon "button" at bounding box center [766, 407] width 13 height 13
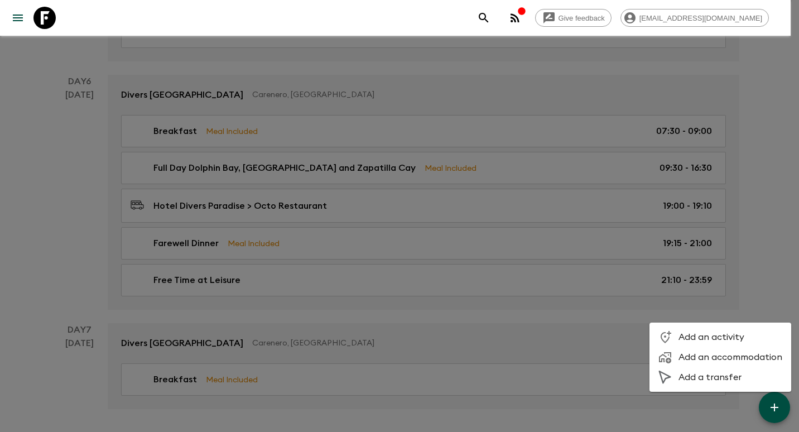
click at [722, 382] on span "Add a transfer" at bounding box center [731, 377] width 104 height 11
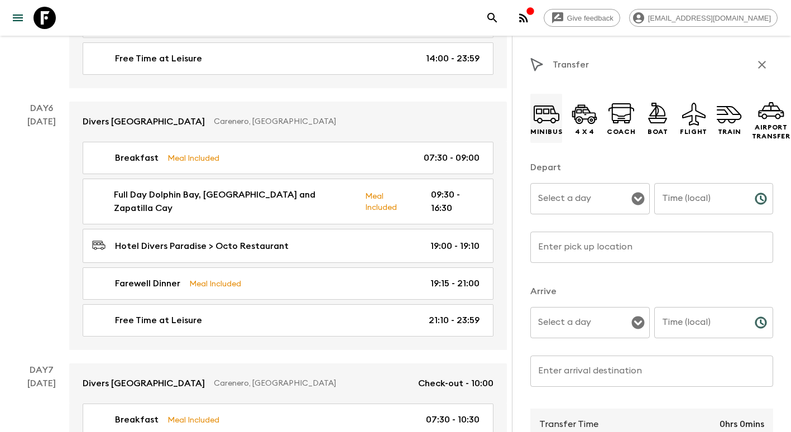
click at [539, 127] on icon at bounding box center [546, 113] width 27 height 27
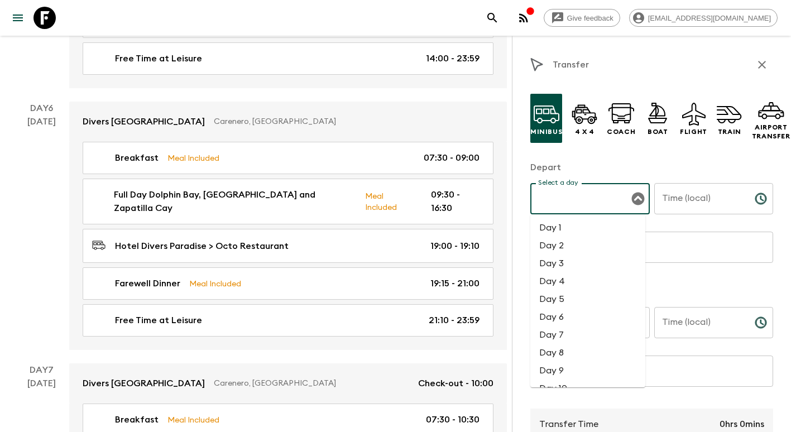
click at [573, 199] on input "Select a day" at bounding box center [581, 198] width 93 height 21
click at [583, 318] on li "Day 6" at bounding box center [587, 317] width 115 height 18
type input "Day 6"
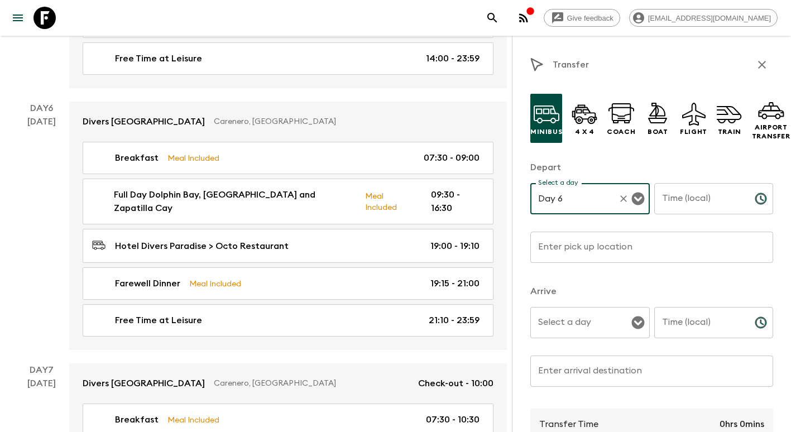
click at [683, 199] on input "Time (local)" at bounding box center [700, 198] width 92 height 31
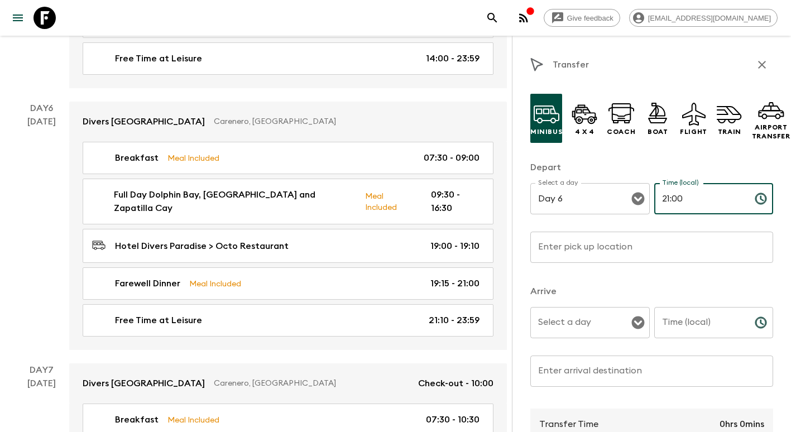
type input "21:00"
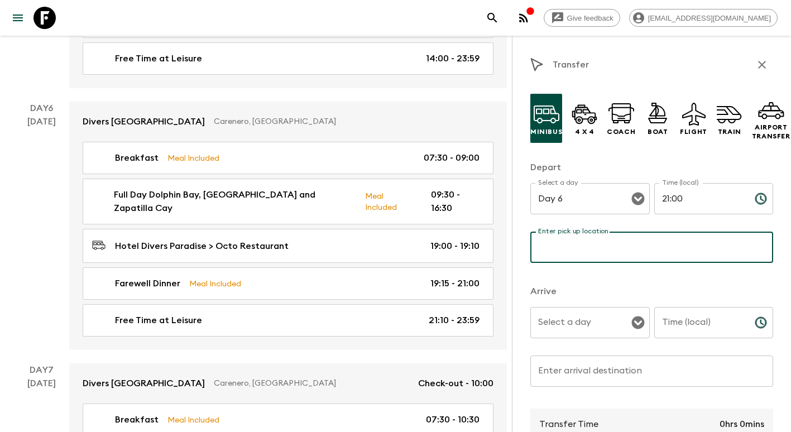
click at [626, 252] on input "Enter pick up location" at bounding box center [651, 247] width 243 height 31
type input "[GEOGRAPHIC_DATA]"
type input "19:10"
type input "Octo Restaurant"
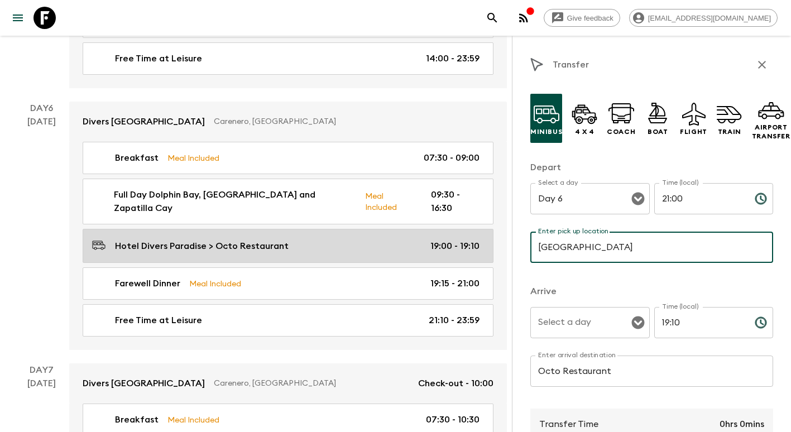
drag, startPoint x: 645, startPoint y: 246, endPoint x: 379, endPoint y: 236, distance: 265.9
type input "Octo Restaurant"
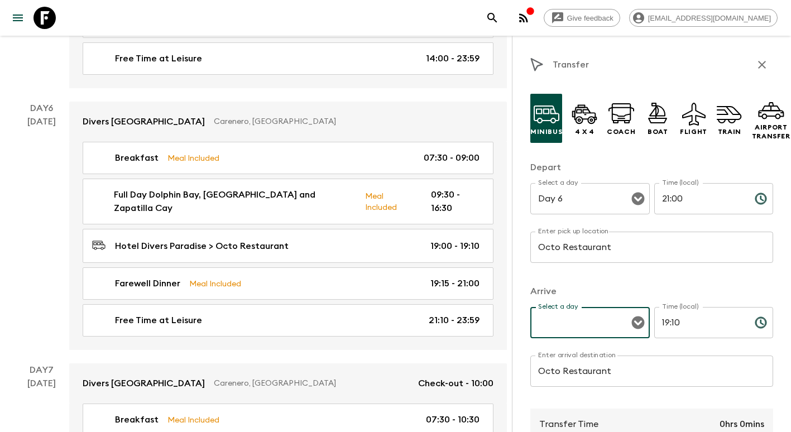
click at [576, 328] on input "Select a day" at bounding box center [581, 322] width 93 height 21
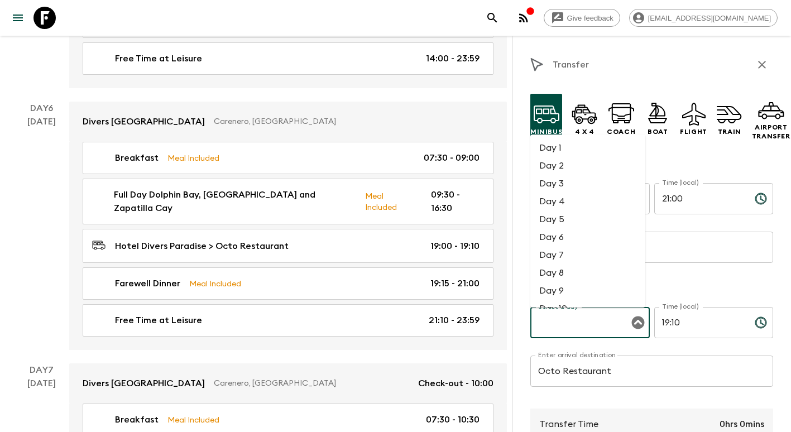
click at [568, 236] on li "Day 6" at bounding box center [587, 237] width 115 height 18
type input "Day 6"
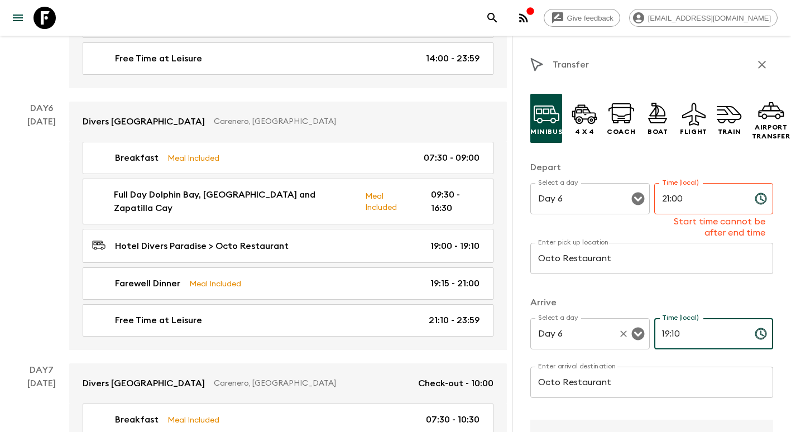
drag, startPoint x: 694, startPoint y: 330, endPoint x: 564, endPoint y: 328, distance: 130.1
click at [564, 328] on div "Select a day Day 6 Select a day ​ Time (local) 19:10 Time (local) ​" at bounding box center [651, 340] width 243 height 44
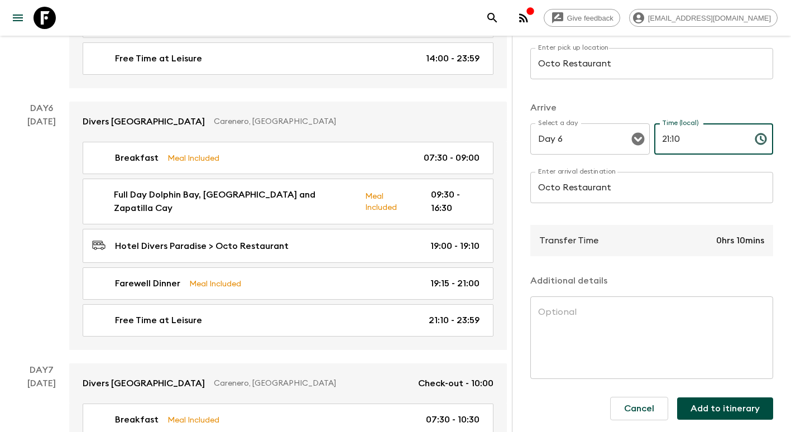
scroll to position [195, 0]
type input "21:10"
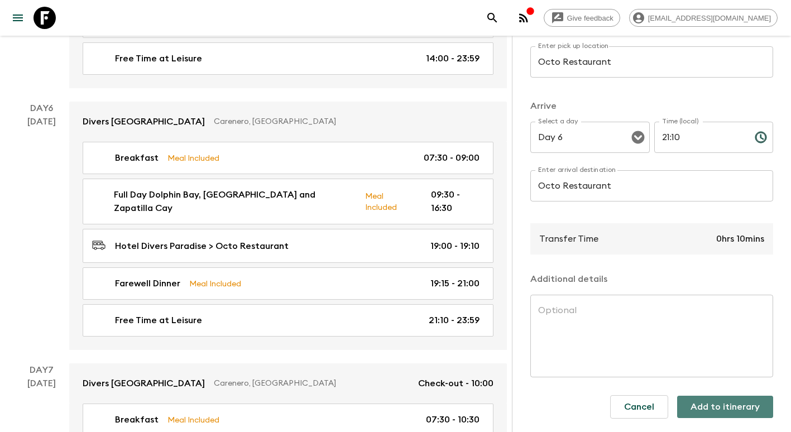
click at [745, 396] on button "Add to itinerary" at bounding box center [725, 407] width 96 height 22
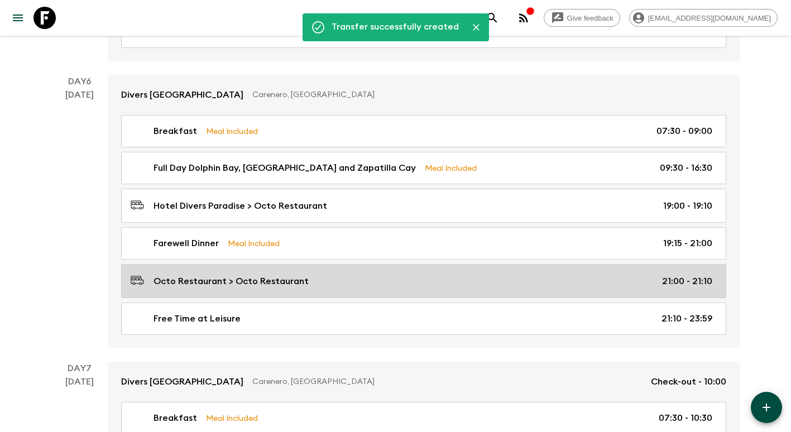
click at [249, 280] on p "Octo Restaurant > Octo Restaurant" at bounding box center [230, 281] width 155 height 13
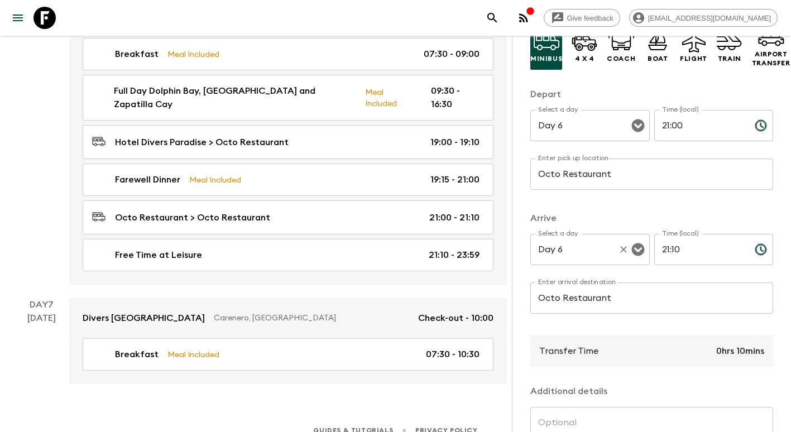
scroll to position [112, 0]
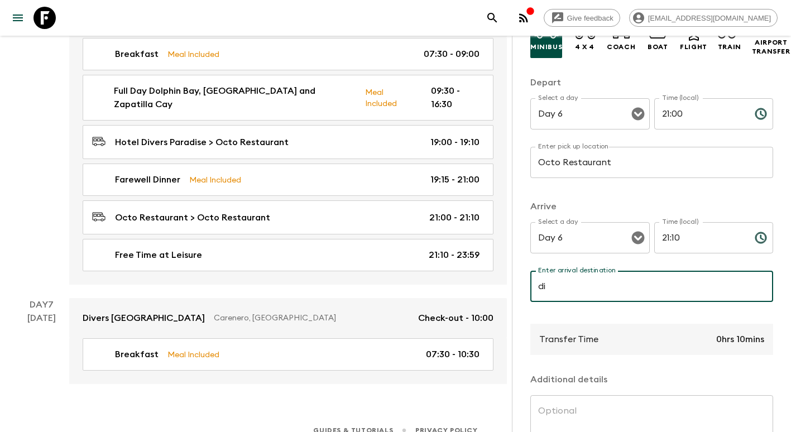
type input "d"
type input "[GEOGRAPHIC_DATA]"
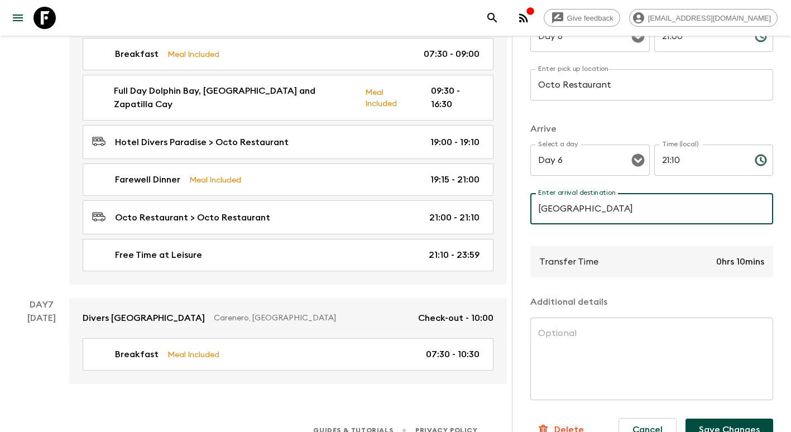
scroll to position [222, 0]
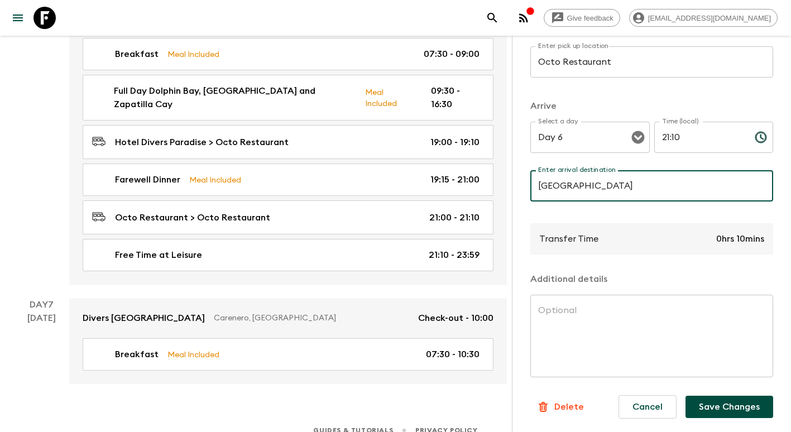
click at [732, 401] on button "Save Changes" at bounding box center [729, 407] width 88 height 22
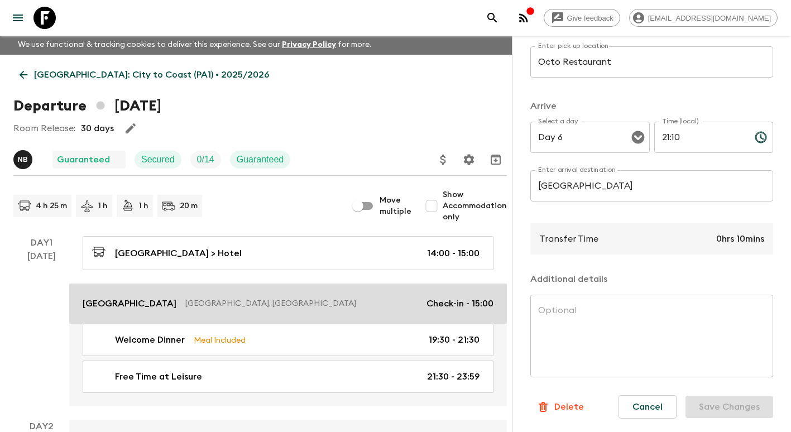
scroll to position [0, 0]
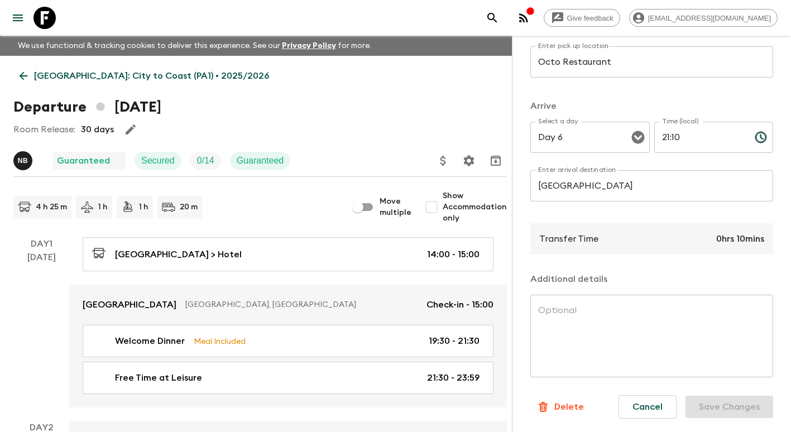
click at [26, 75] on icon at bounding box center [23, 76] width 12 height 12
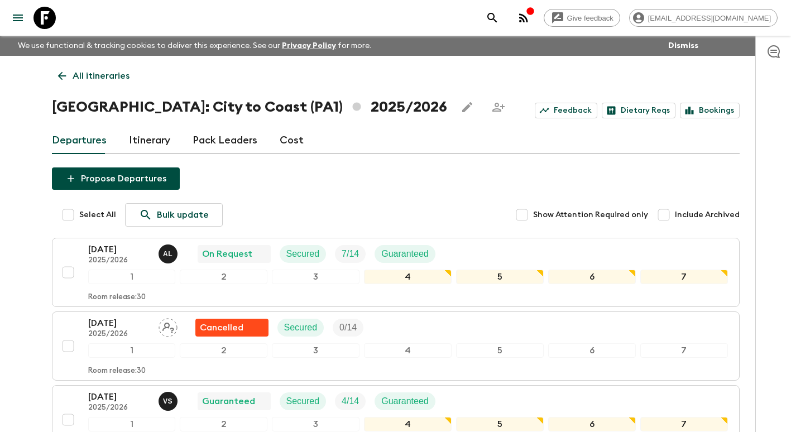
click at [75, 72] on p "All itineraries" at bounding box center [101, 75] width 57 height 13
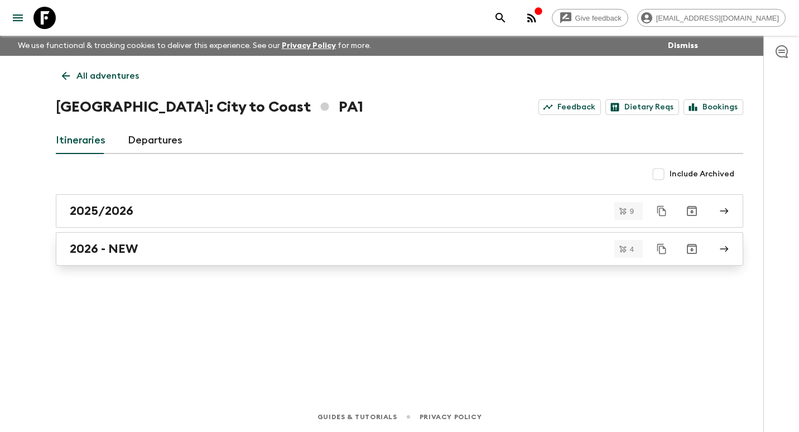
click at [133, 245] on h2 "2026 - NEW" at bounding box center [104, 249] width 68 height 15
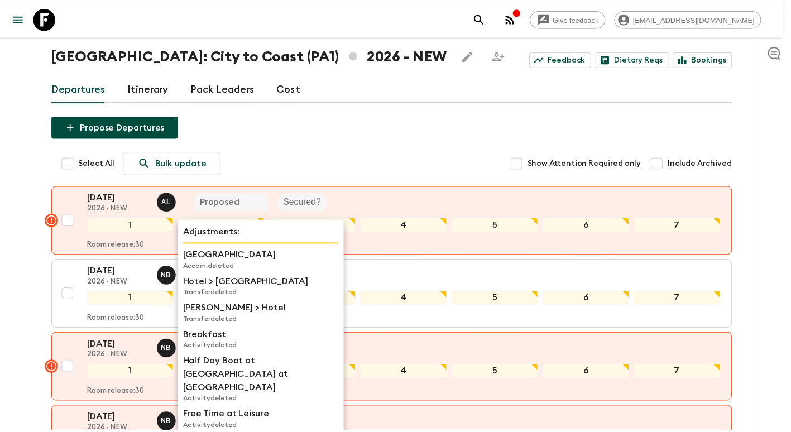
scroll to position [56, 0]
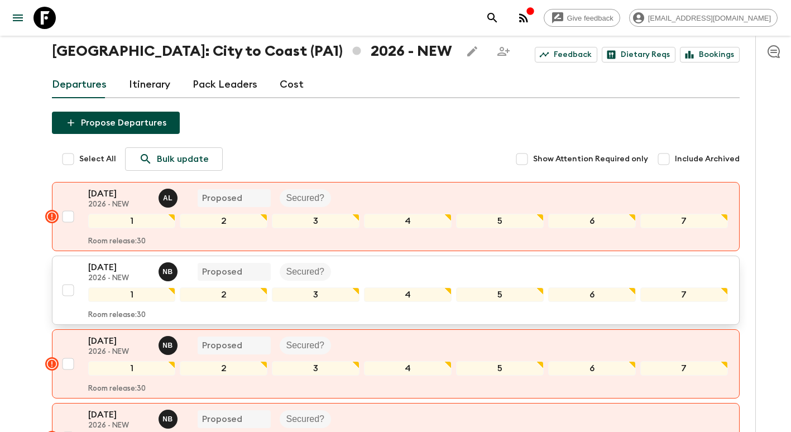
click at [124, 267] on p "[DATE]" at bounding box center [118, 267] width 61 height 13
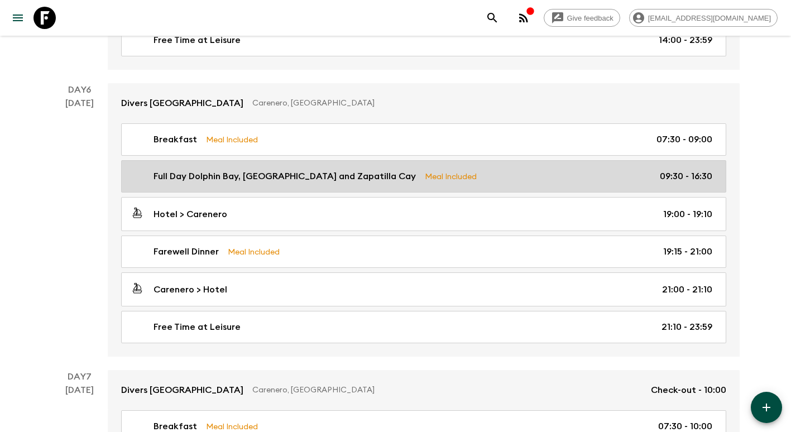
scroll to position [1451, 0]
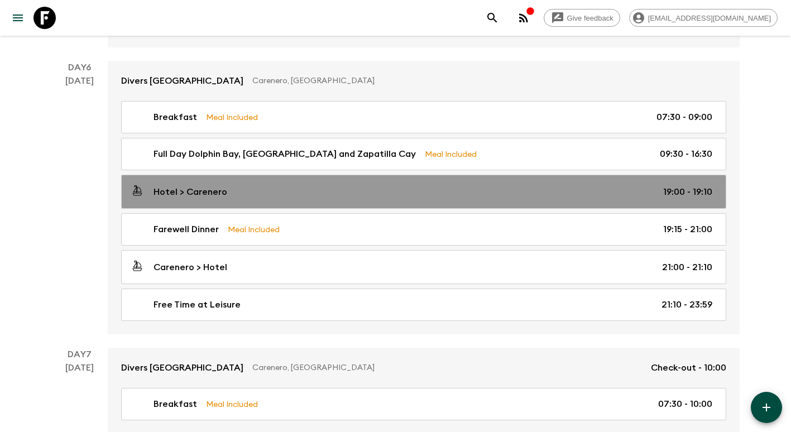
click at [214, 200] on link "Hotel > Carenero 19:00 - 19:10" at bounding box center [423, 192] width 605 height 34
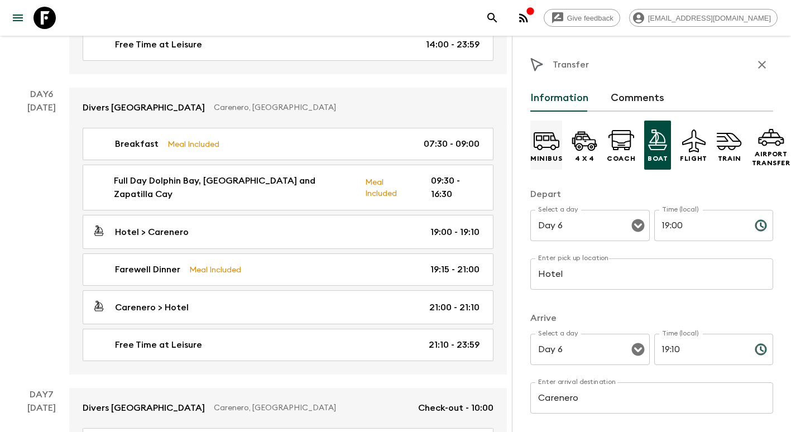
click at [543, 146] on icon at bounding box center [546, 140] width 27 height 27
click at [603, 272] on input "Hotel" at bounding box center [651, 273] width 243 height 31
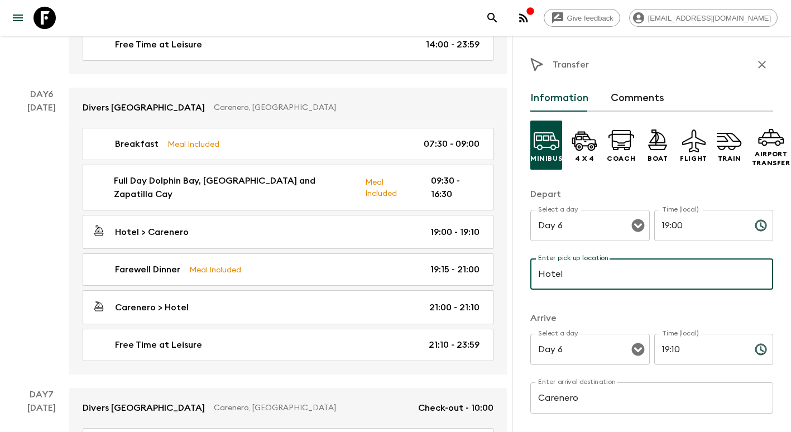
click at [603, 272] on input "Hotel" at bounding box center [651, 273] width 243 height 31
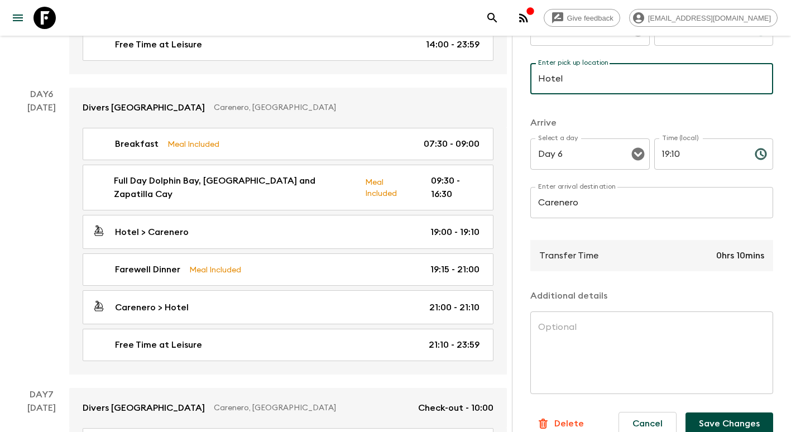
scroll to position [222, 0]
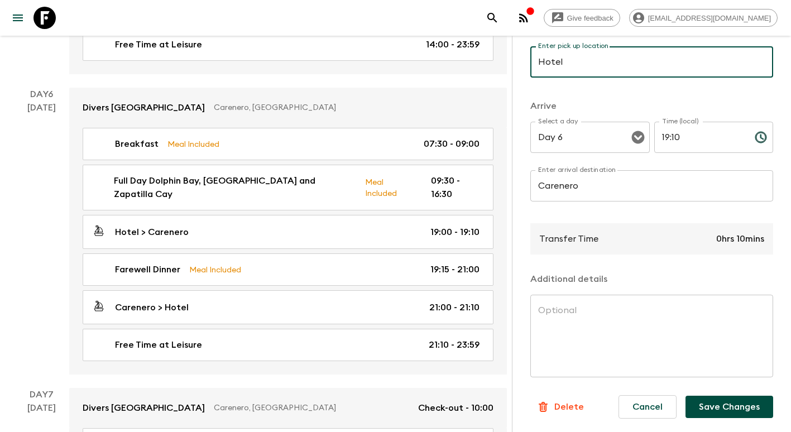
click at [588, 179] on input "Carenero" at bounding box center [651, 185] width 243 height 31
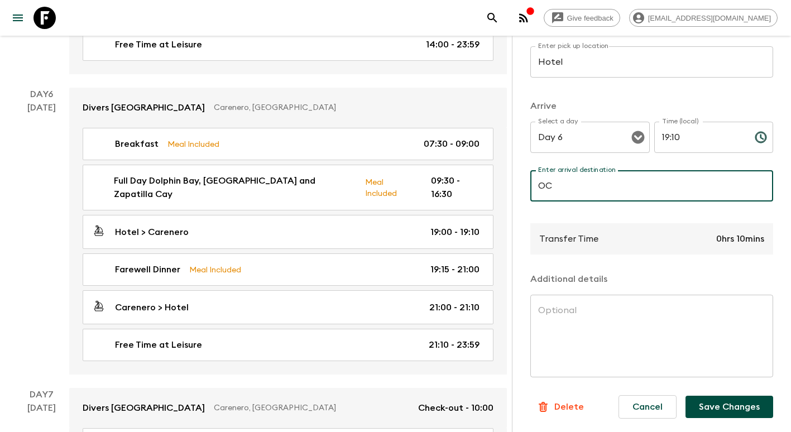
type input "Octo Restaurant"
click at [727, 396] on button "Save Changes" at bounding box center [729, 407] width 88 height 22
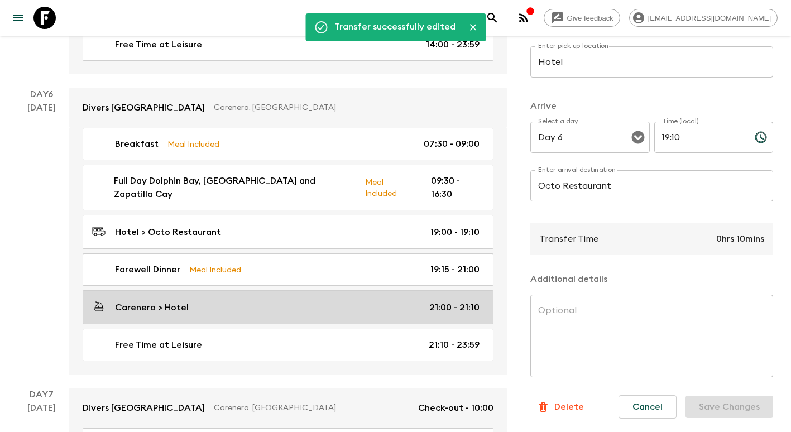
click at [266, 300] on div "Carenero > Hotel 21:00 - 21:10" at bounding box center [285, 307] width 387 height 15
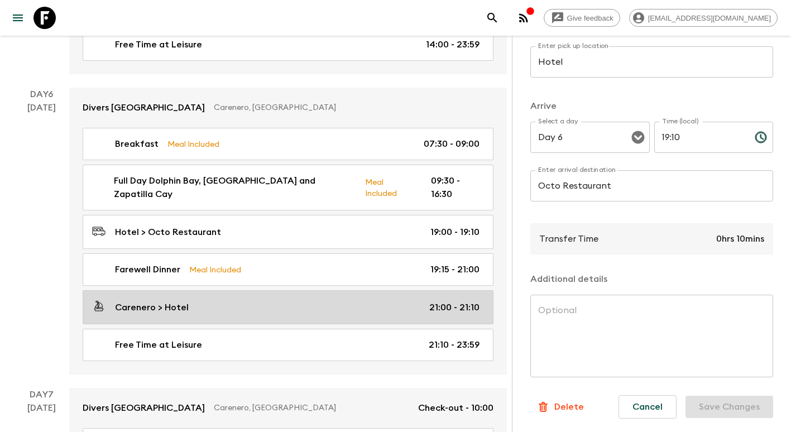
type input "Carenero"
type input "Hotel"
type input "21:00"
type input "21:10"
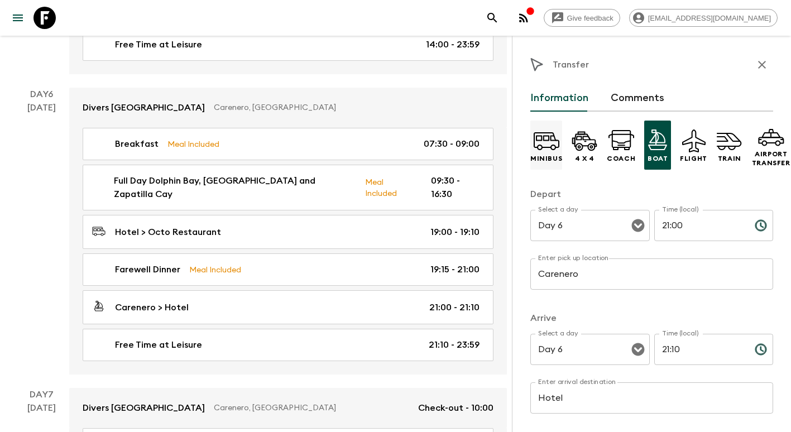
click at [560, 147] on div "Minibus" at bounding box center [546, 145] width 32 height 49
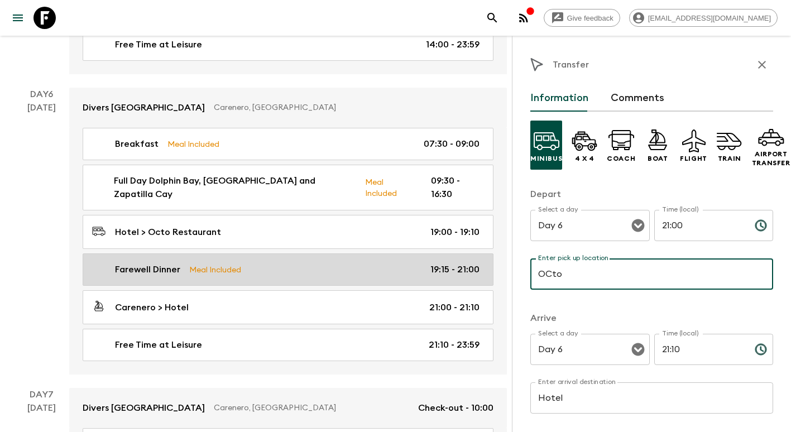
type input "Octo Restaurant"
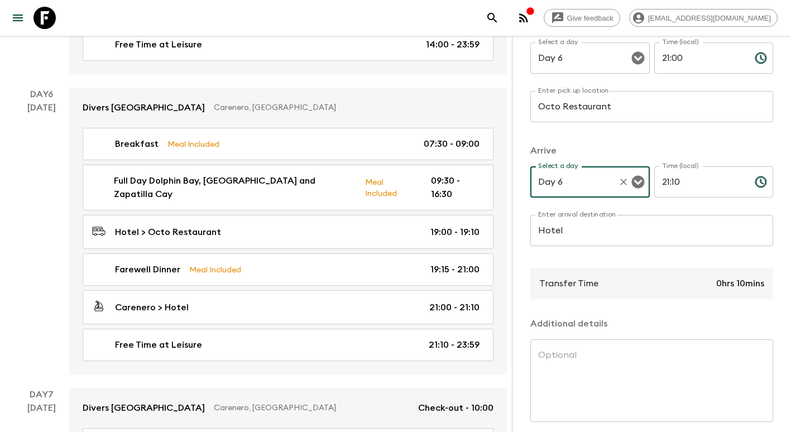
scroll to position [222, 0]
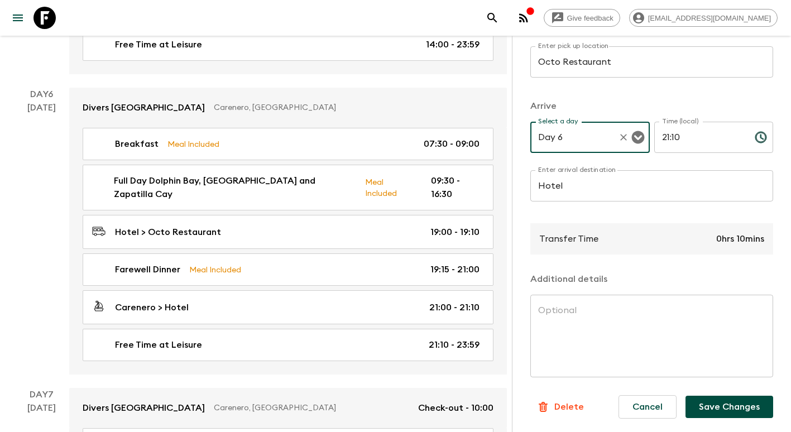
click at [734, 398] on button "Save Changes" at bounding box center [729, 407] width 88 height 22
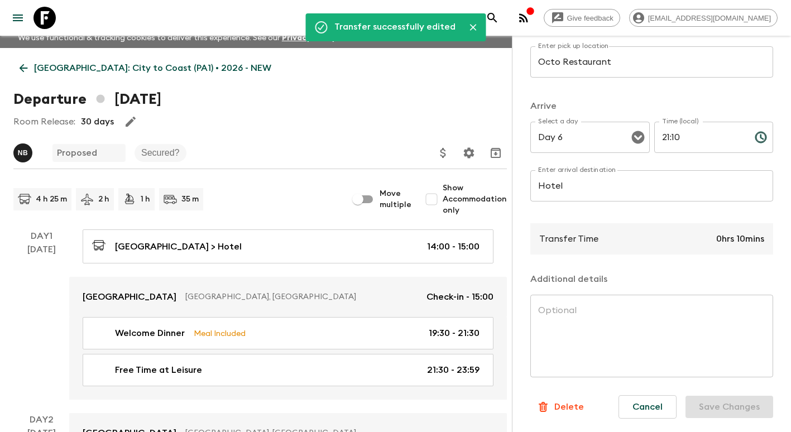
scroll to position [0, 0]
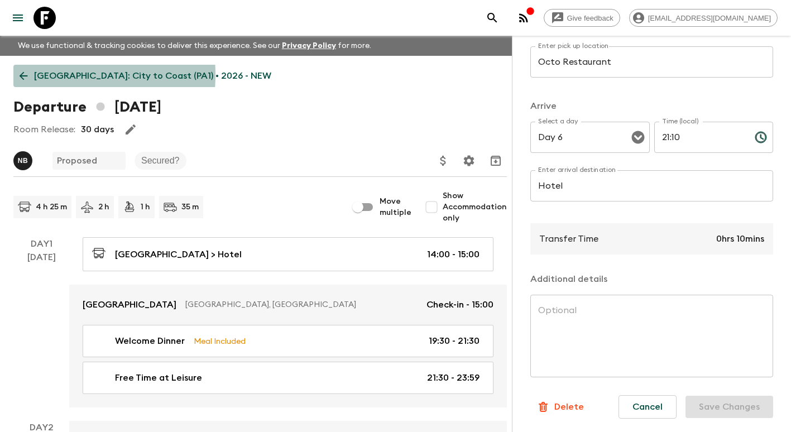
click at [30, 75] on link "[GEOGRAPHIC_DATA]: City to Coast (PA1) • 2026 - NEW" at bounding box center [145, 76] width 264 height 22
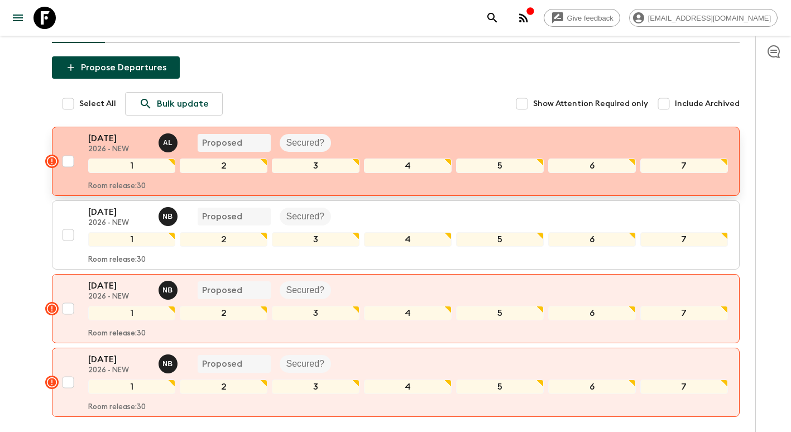
scroll to position [112, 0]
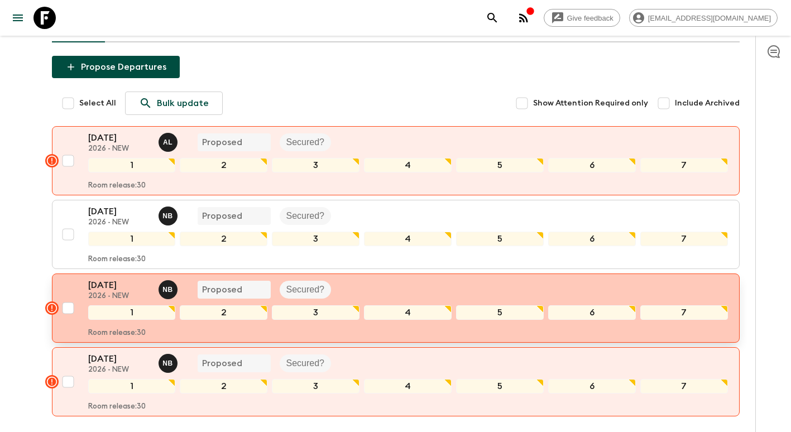
click at [105, 294] on p "2026 - NEW" at bounding box center [118, 296] width 61 height 9
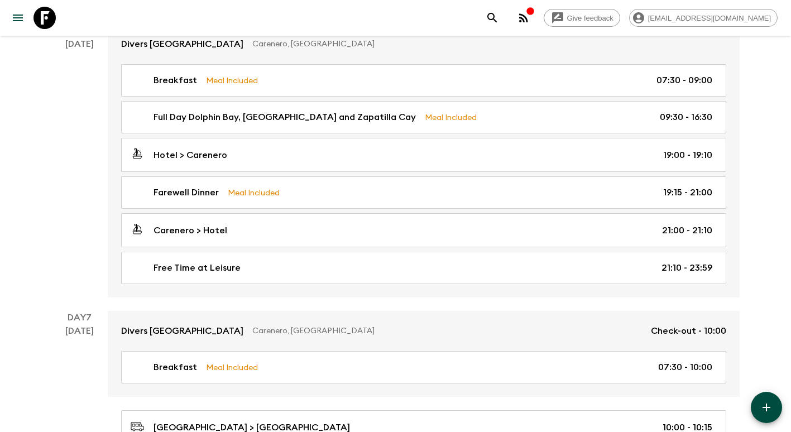
scroll to position [1507, 0]
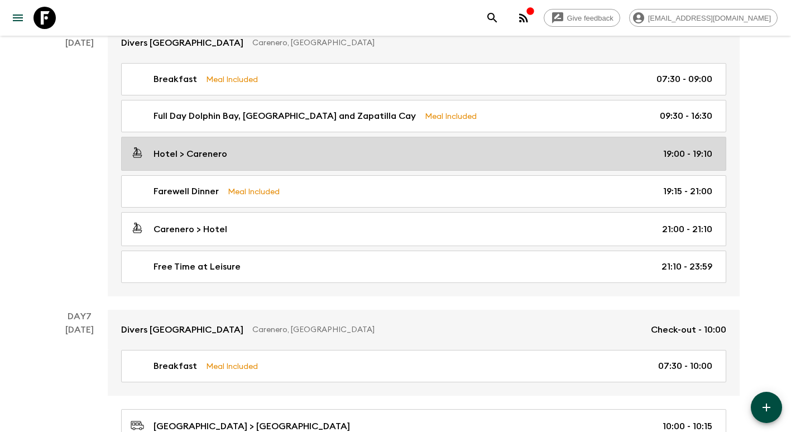
click at [234, 150] on div "Hotel > Carenero 19:00 - 19:10" at bounding box center [422, 153] width 582 height 15
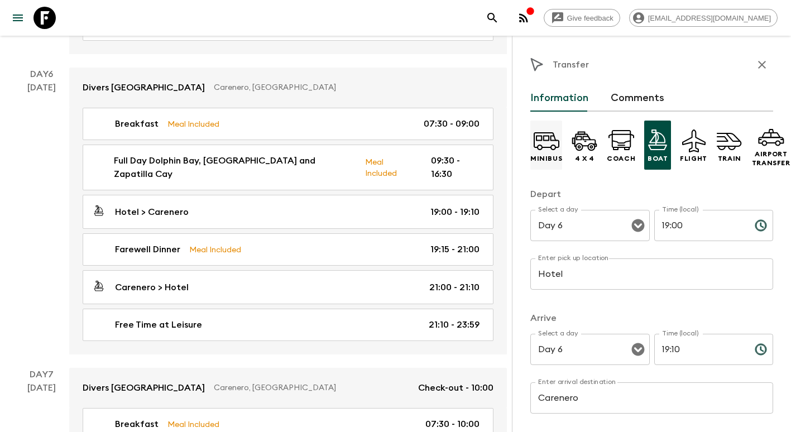
click at [536, 140] on icon at bounding box center [546, 139] width 21 height 6
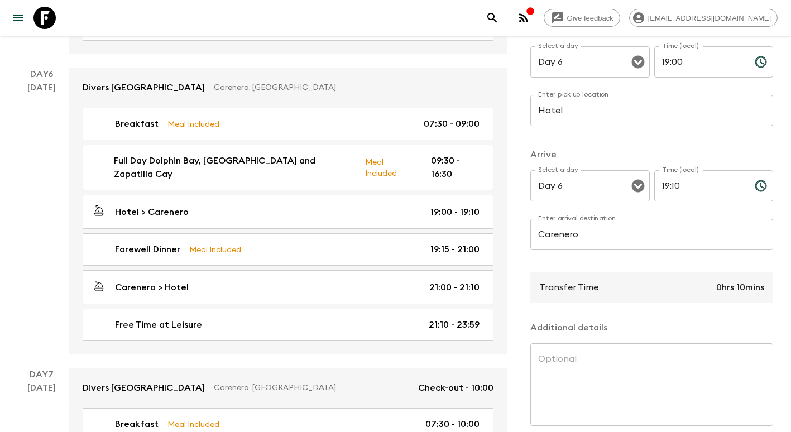
scroll to position [166, 0]
click at [594, 239] on input "Carenero" at bounding box center [651, 232] width 243 height 31
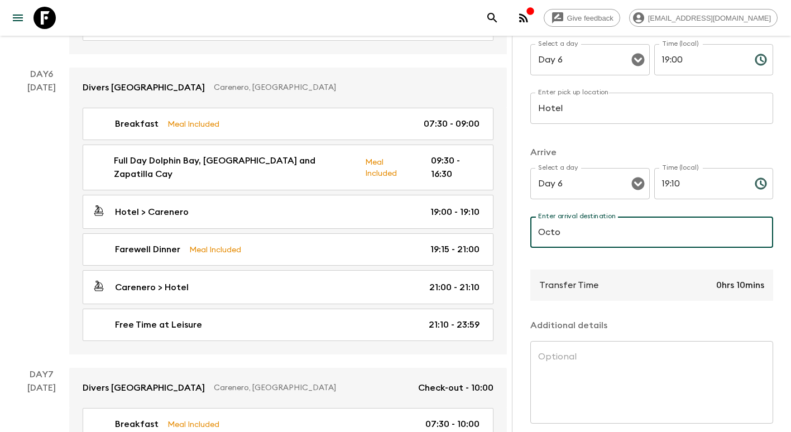
type input "Octo Restaurant"
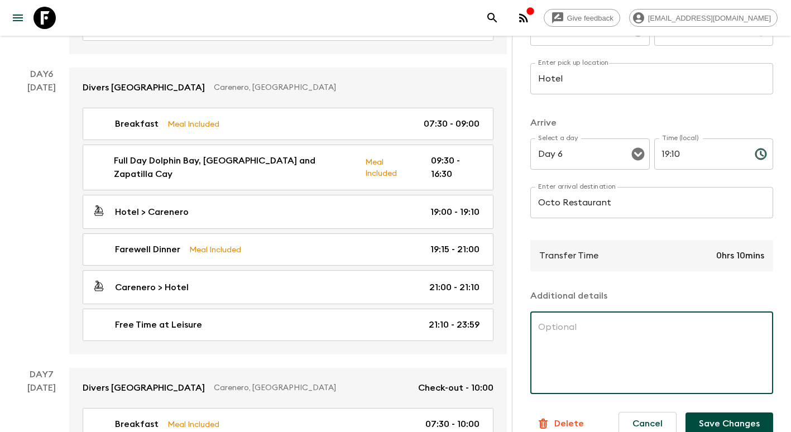
scroll to position [222, 0]
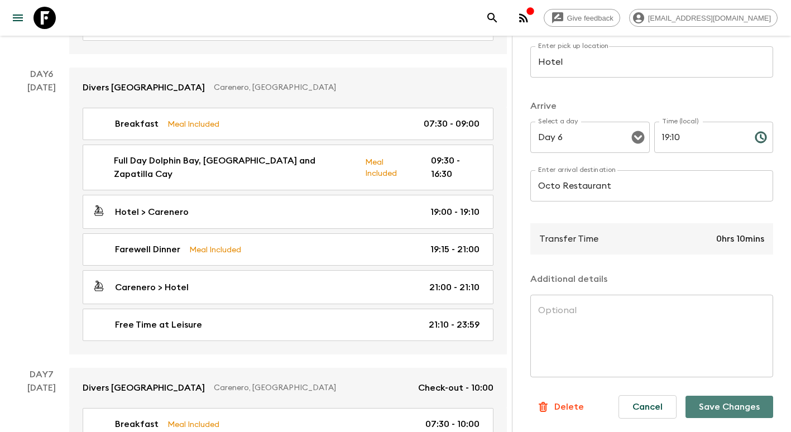
click at [753, 396] on button "Save Changes" at bounding box center [729, 407] width 88 height 22
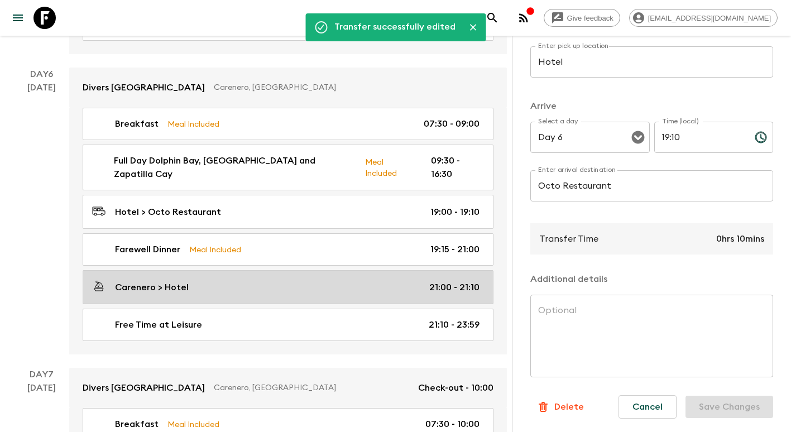
click at [183, 270] on link "Carenero > Hotel 21:00 - 21:10" at bounding box center [288, 287] width 411 height 34
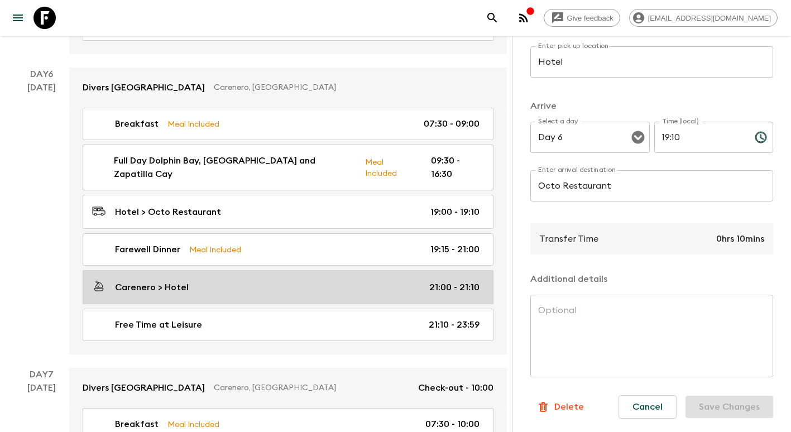
type input "Carenero"
type input "Hotel"
type input "21:00"
type input "21:10"
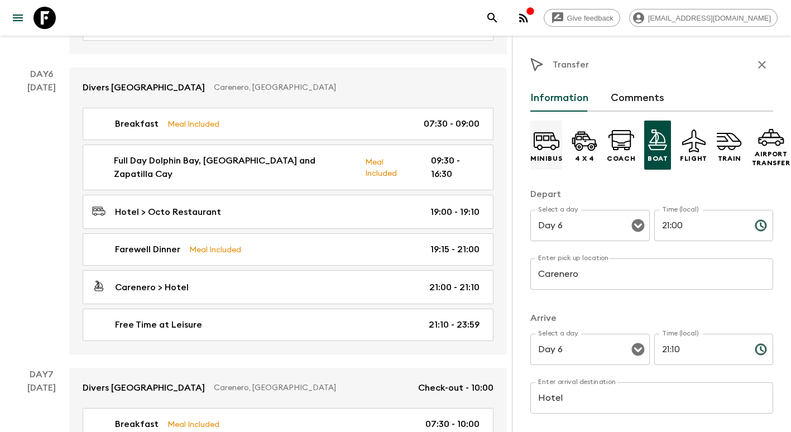
click at [555, 148] on icon at bounding box center [553, 148] width 6 height 6
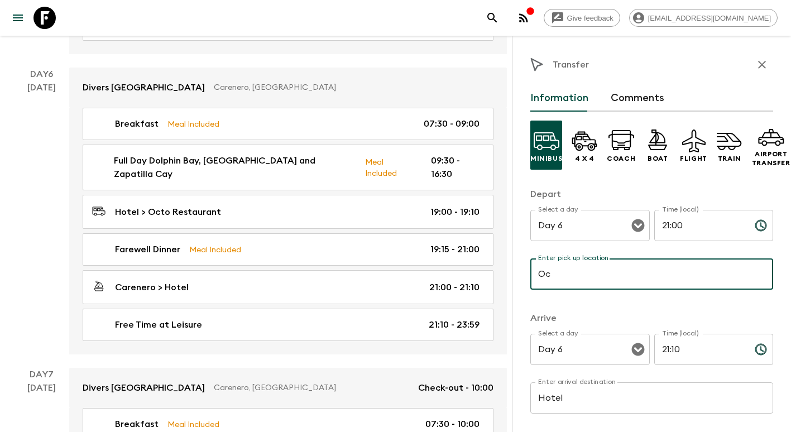
type input "Octo Restaurant"
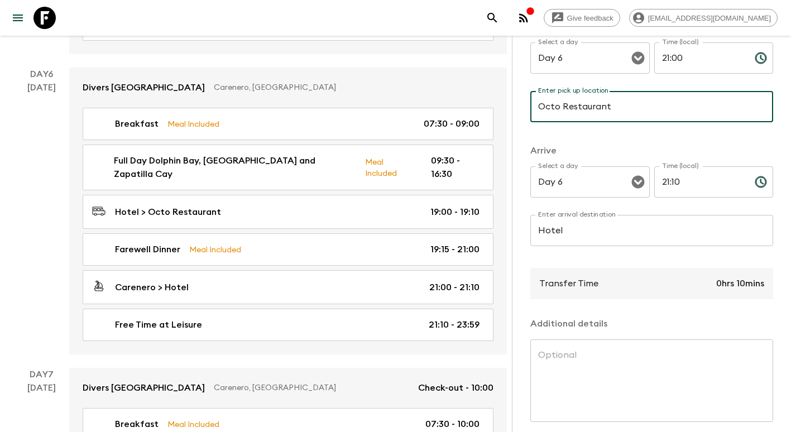
scroll to position [222, 0]
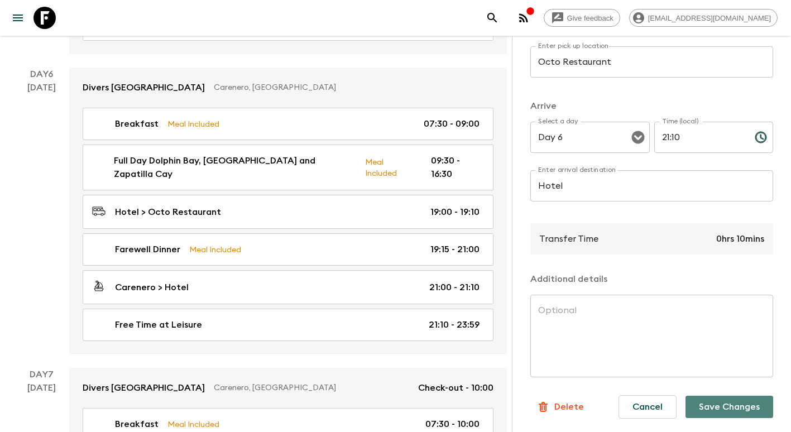
click at [718, 402] on button "Save Changes" at bounding box center [729, 407] width 88 height 22
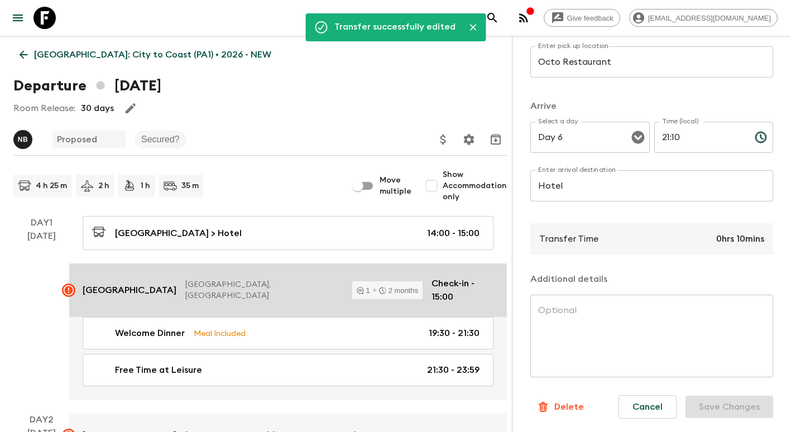
scroll to position [0, 0]
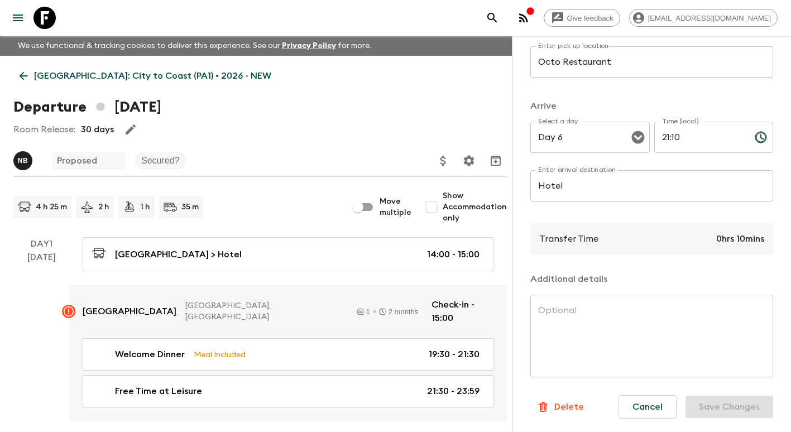
click at [734, 395] on div "Cancel Save Changes" at bounding box center [691, 406] width 164 height 41
click at [17, 74] on link "[GEOGRAPHIC_DATA]: City to Coast (PA1) • 2026 - NEW" at bounding box center [145, 76] width 264 height 22
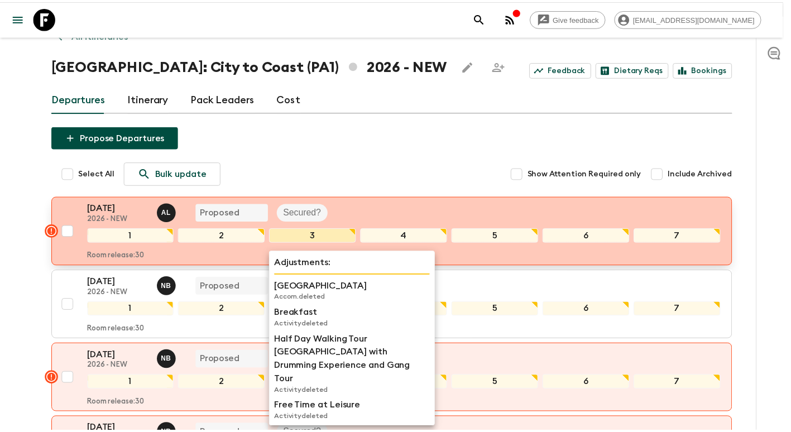
scroll to position [167, 0]
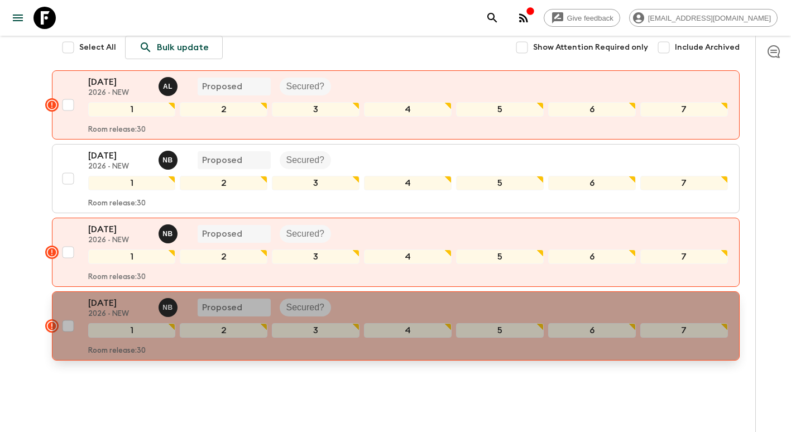
click at [116, 306] on p "[DATE]" at bounding box center [118, 302] width 61 height 13
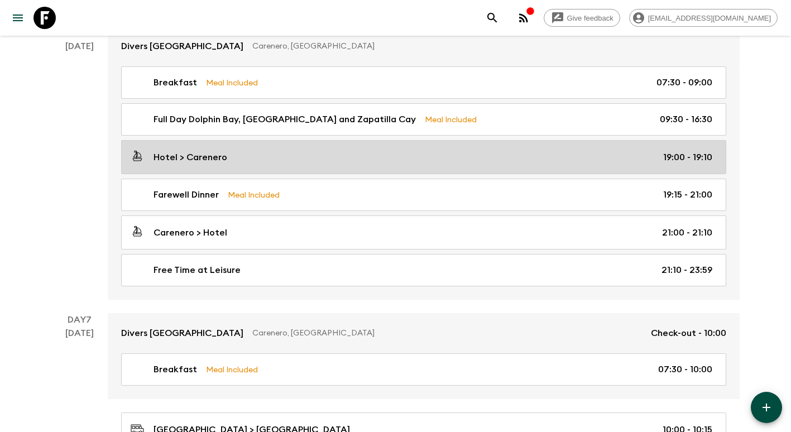
scroll to position [1507, 0]
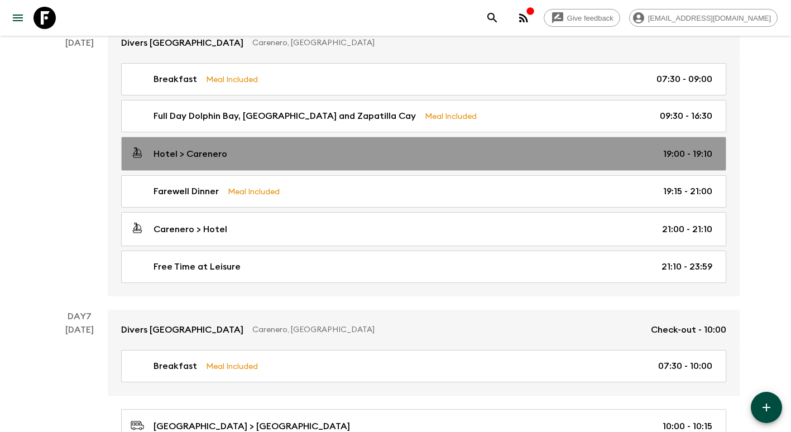
click at [249, 161] on div "Hotel > Carenero 19:00 - 19:10" at bounding box center [422, 153] width 582 height 15
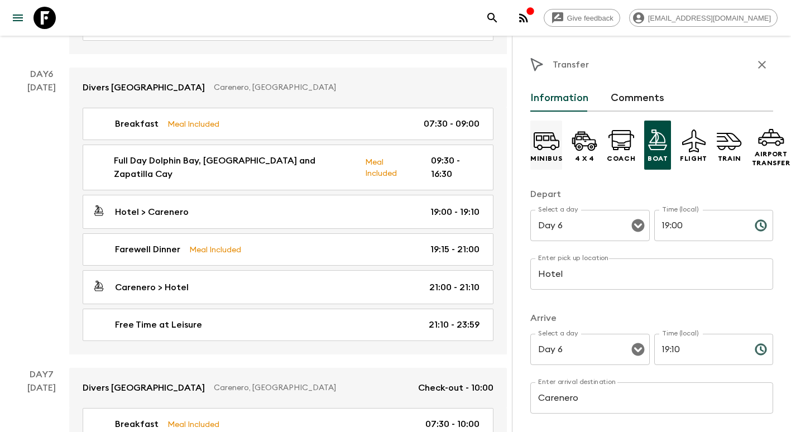
click at [540, 146] on icon at bounding box center [540, 148] width 6 height 6
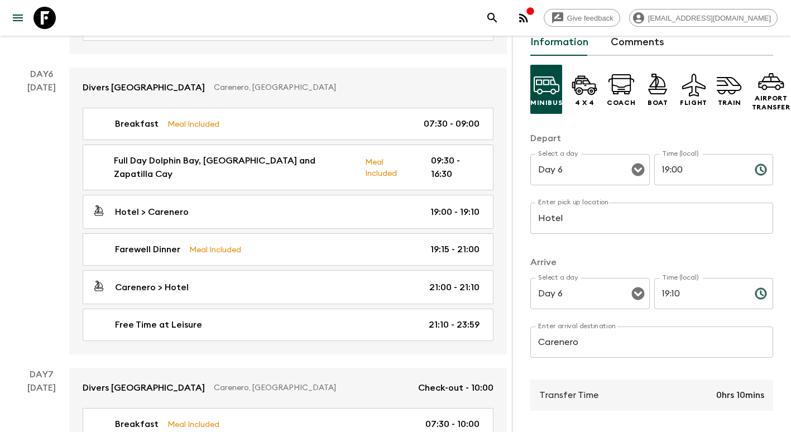
scroll to position [112, 0]
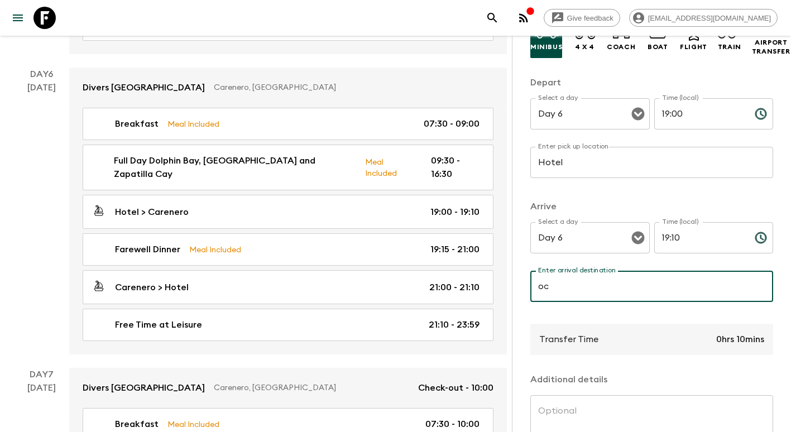
type input "Octo Restaurant"
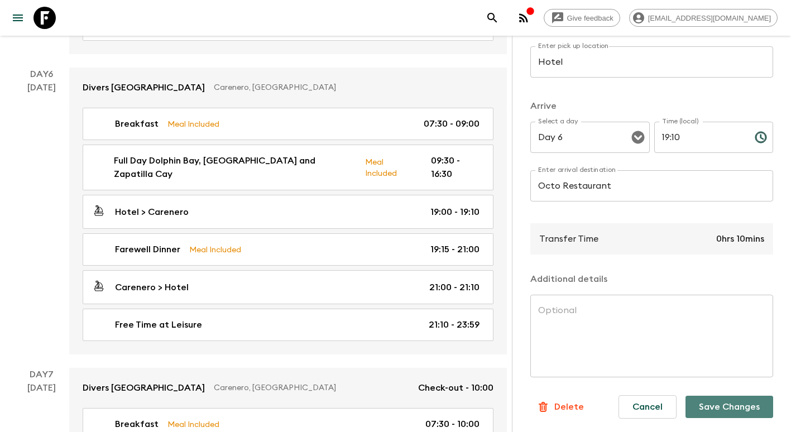
click at [732, 398] on button "Save Changes" at bounding box center [729, 407] width 88 height 22
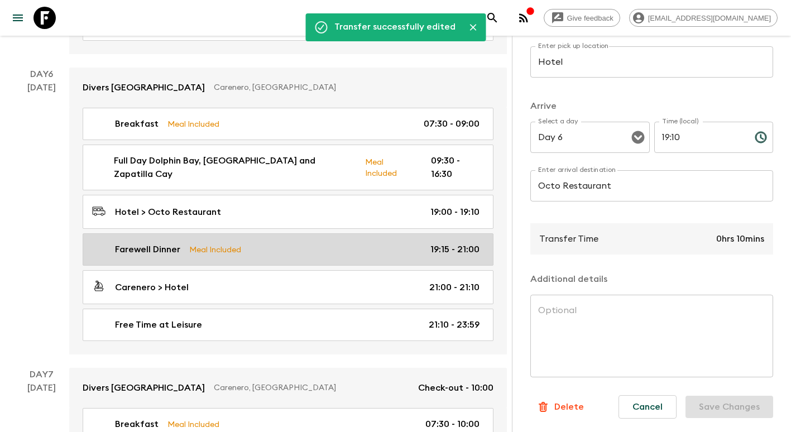
click at [215, 243] on p "Meal Included" at bounding box center [215, 249] width 52 height 12
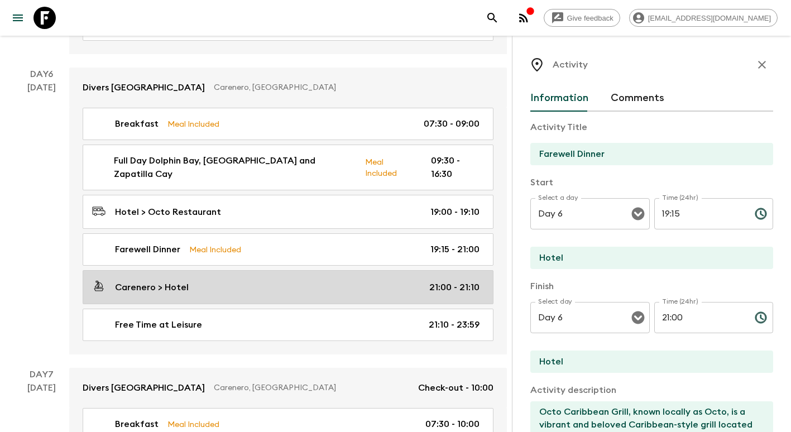
click at [201, 280] on div "Carenero > Hotel 21:00 - 21:10" at bounding box center [285, 287] width 387 height 15
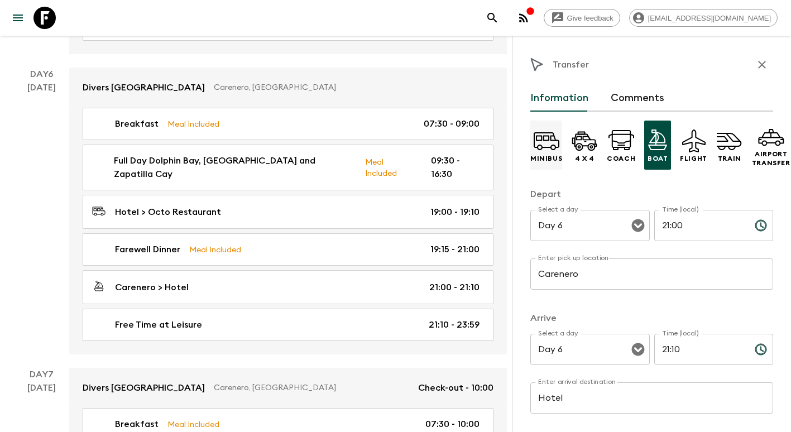
click at [546, 161] on p "Minibus" at bounding box center [546, 158] width 32 height 9
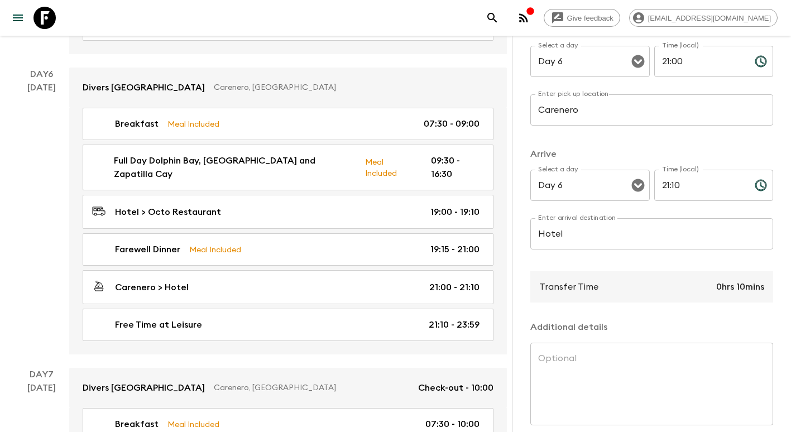
scroll to position [167, 0]
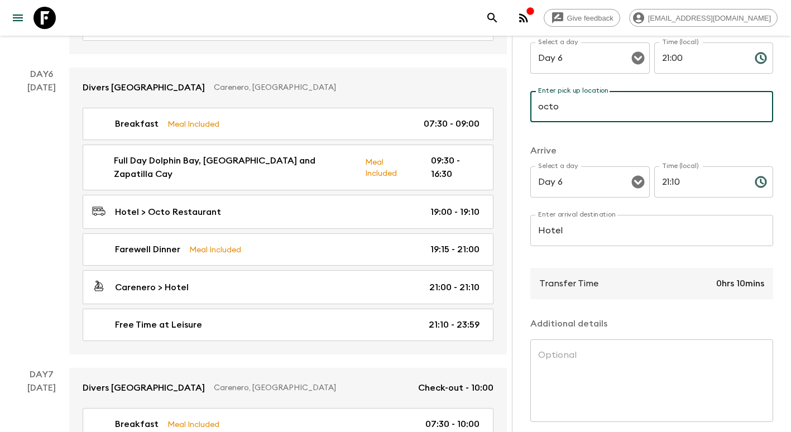
type input "Octo Restaurant"
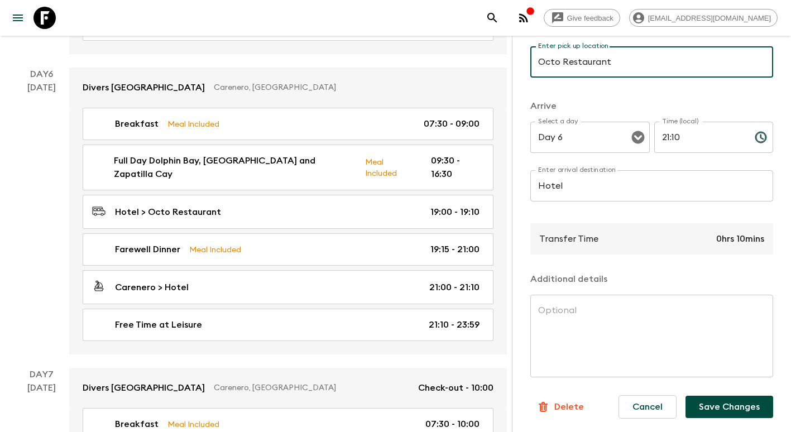
scroll to position [222, 0]
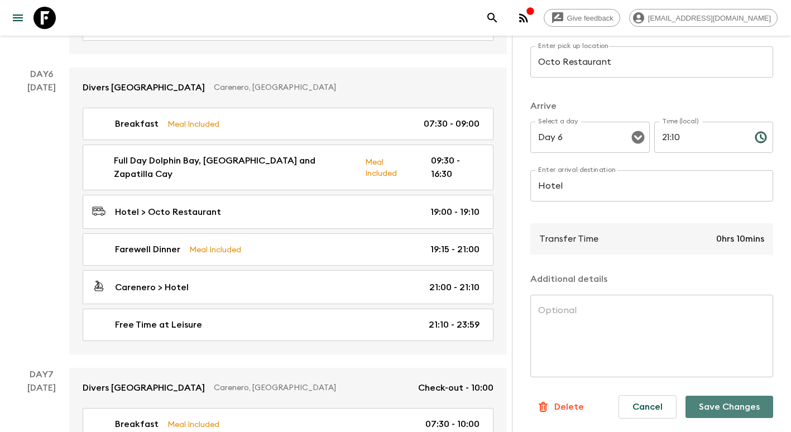
click at [729, 398] on button "Save Changes" at bounding box center [729, 407] width 88 height 22
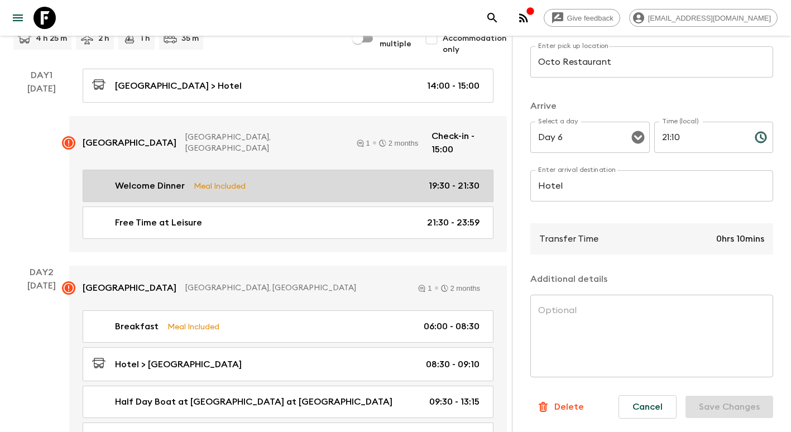
scroll to position [0, 0]
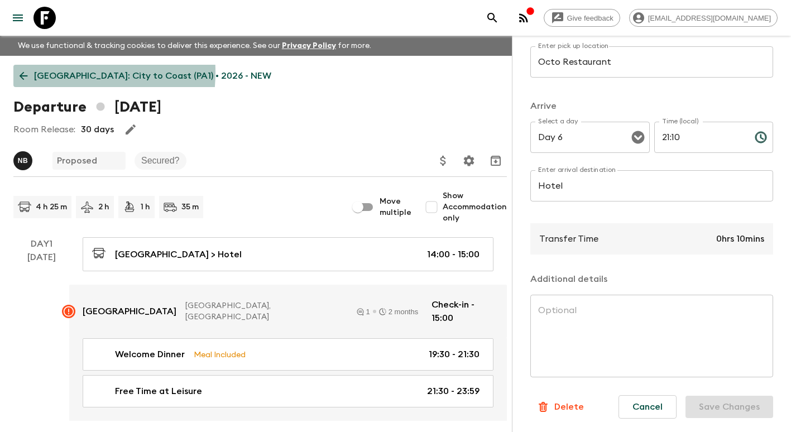
click at [36, 72] on p "[GEOGRAPHIC_DATA]: City to Coast (PA1) • 2026 - NEW" at bounding box center [152, 75] width 237 height 13
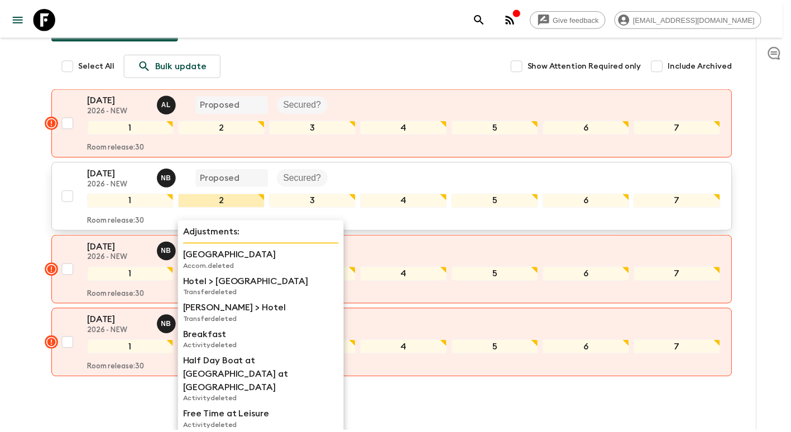
scroll to position [167, 0]
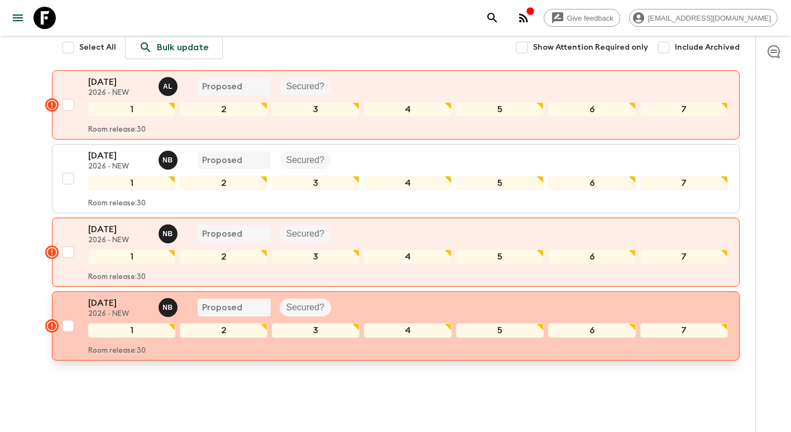
click at [377, 307] on div "[DATE] 2026 - NEW N B Proposed Secured?" at bounding box center [408, 307] width 640 height 22
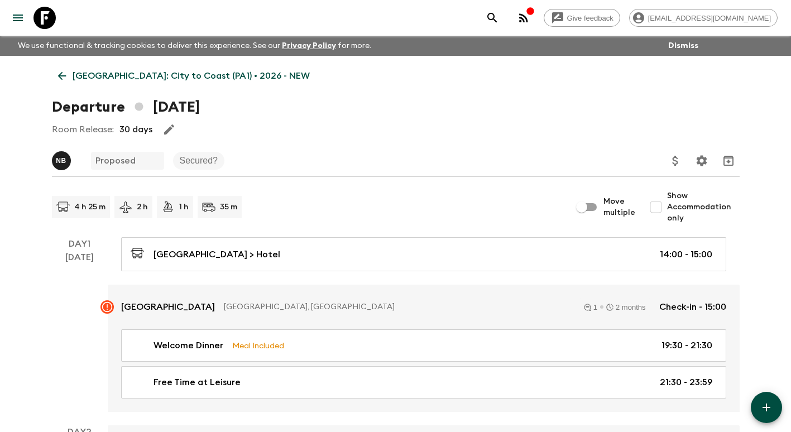
click at [63, 78] on icon at bounding box center [62, 76] width 12 height 12
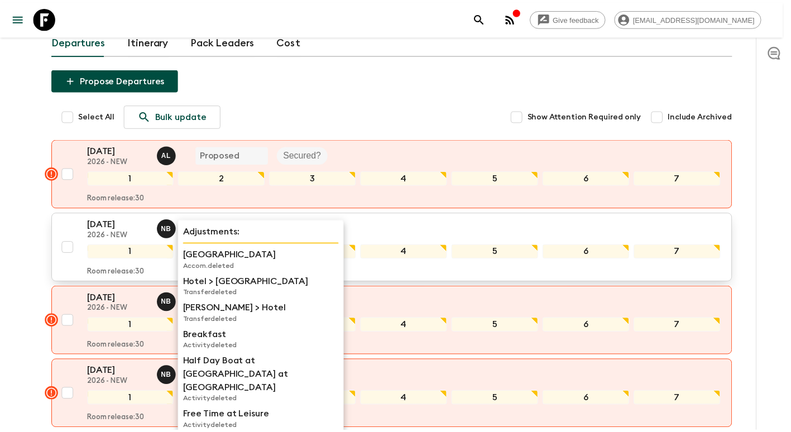
scroll to position [112, 0]
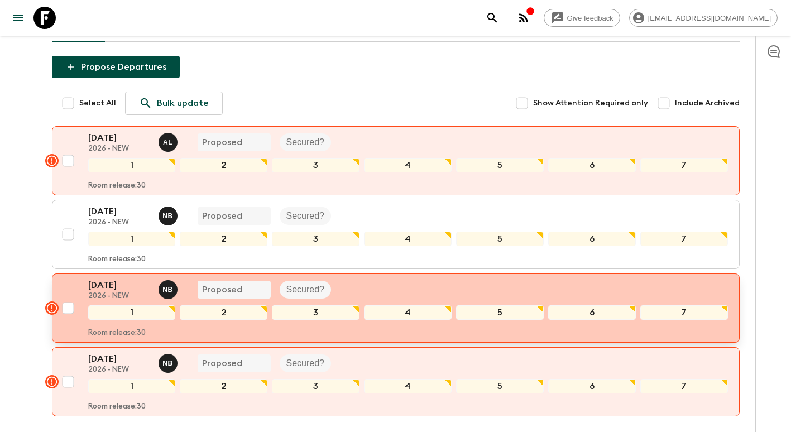
click at [111, 292] on p "2026 - NEW" at bounding box center [118, 296] width 61 height 9
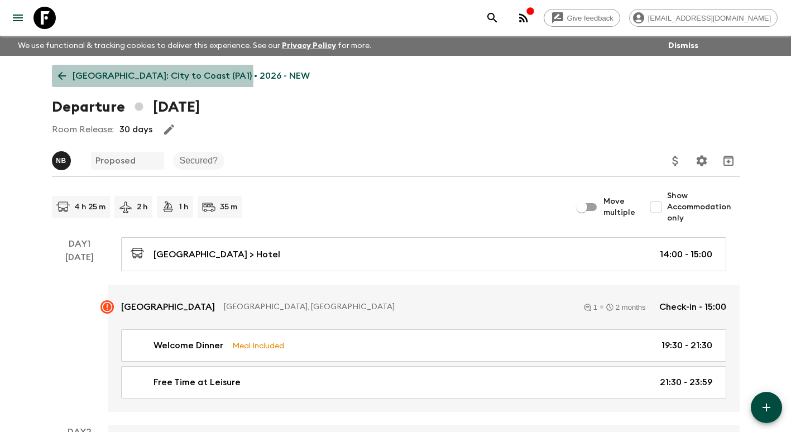
click at [74, 77] on p "[GEOGRAPHIC_DATA]: City to Coast (PA1) • 2026 - NEW" at bounding box center [191, 75] width 237 height 13
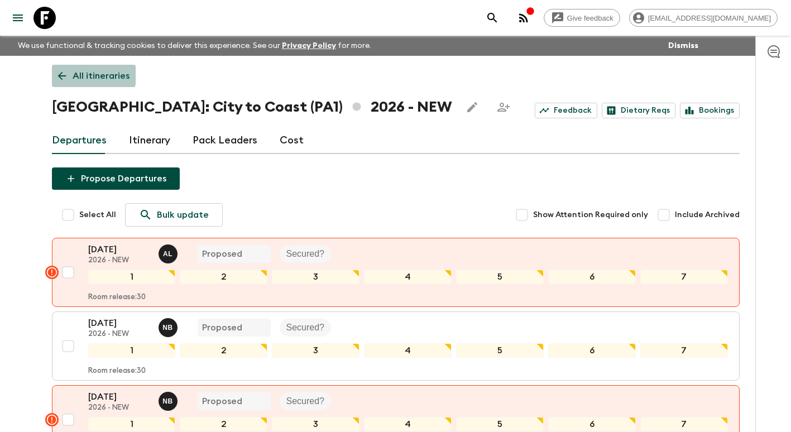
click at [56, 70] on icon at bounding box center [62, 76] width 12 height 12
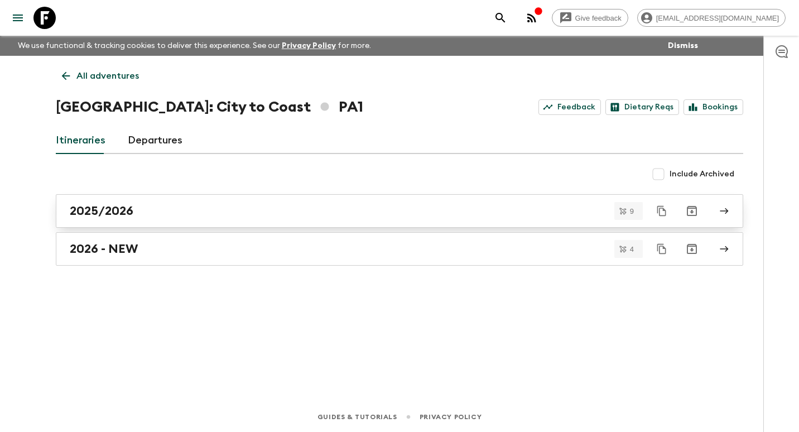
click at [132, 210] on h2 "2025/2026" at bounding box center [102, 211] width 64 height 15
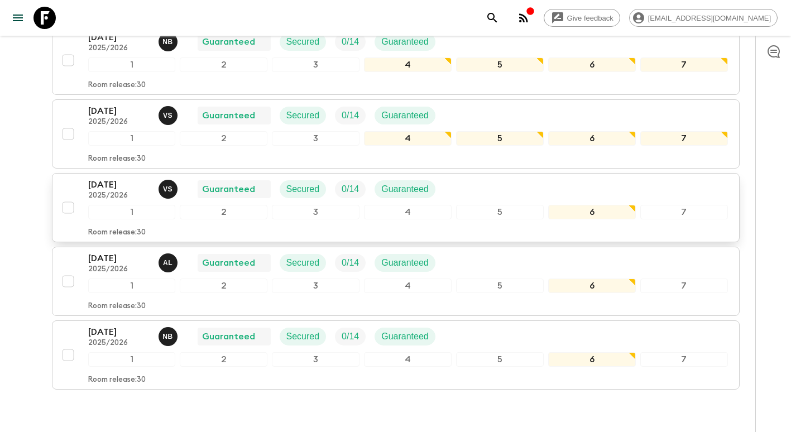
scroll to position [566, 0]
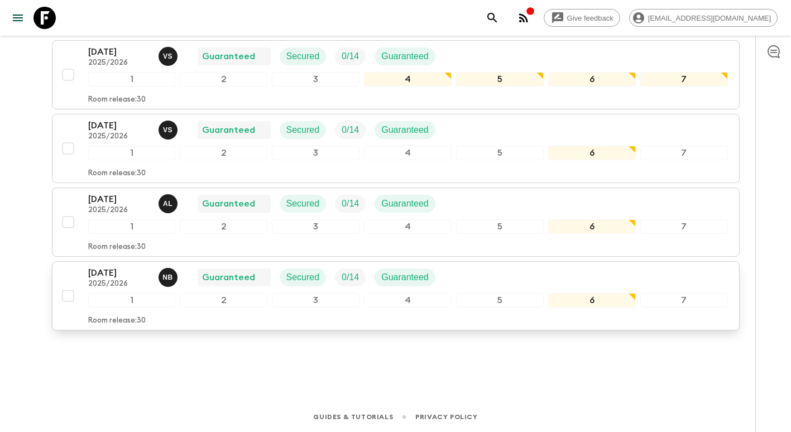
click at [122, 277] on p "[DATE]" at bounding box center [118, 272] width 61 height 13
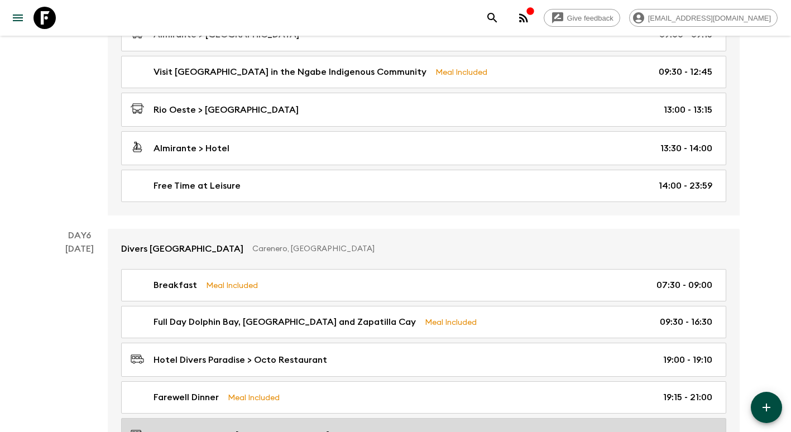
scroll to position [1068, 0]
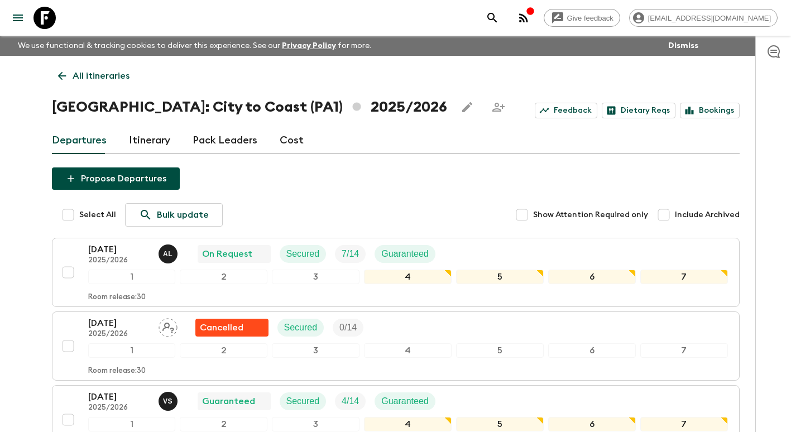
click at [65, 78] on icon at bounding box center [62, 76] width 12 height 12
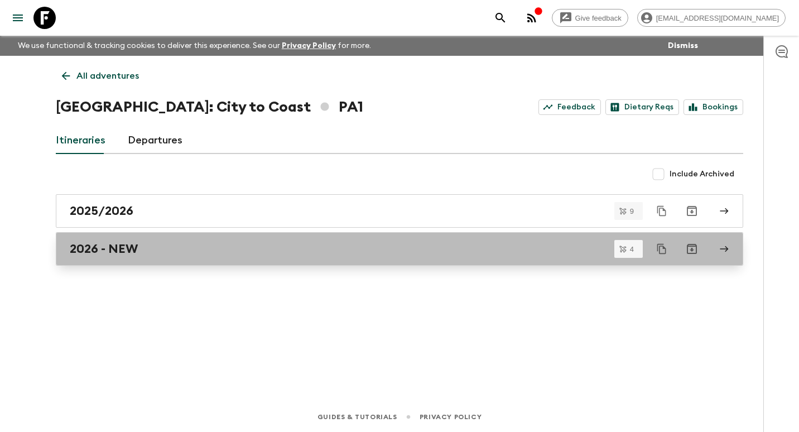
click at [158, 243] on div "2026 - NEW" at bounding box center [389, 249] width 638 height 15
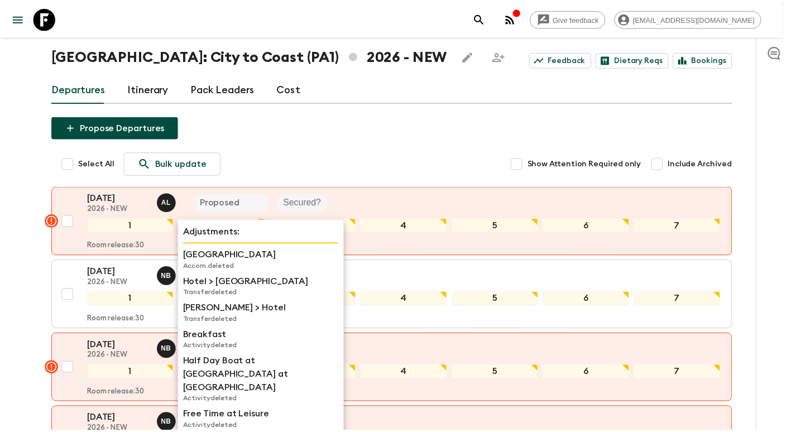
scroll to position [112, 0]
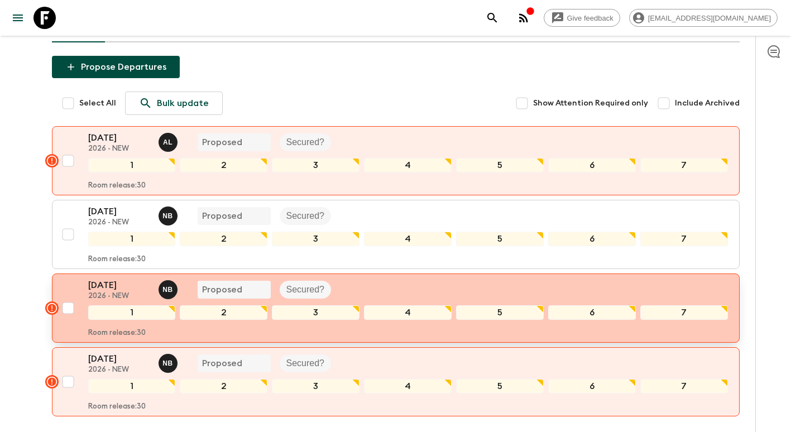
click at [127, 280] on p "[DATE]" at bounding box center [118, 284] width 61 height 13
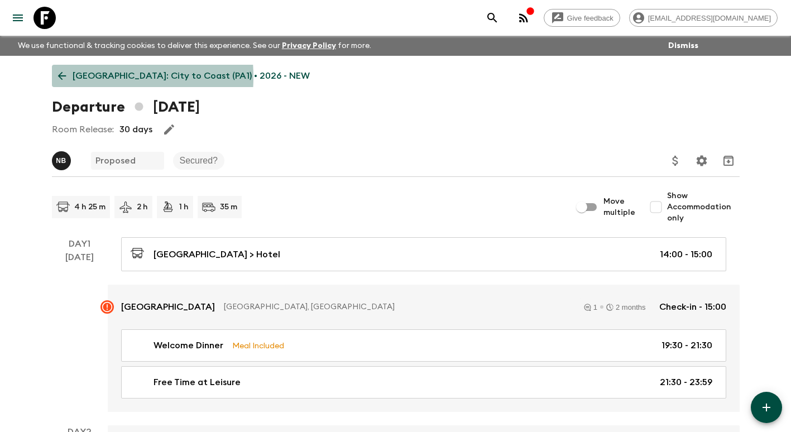
click at [68, 77] on link "[GEOGRAPHIC_DATA]: City to Coast (PA1) • 2026 - NEW" at bounding box center [184, 76] width 264 height 22
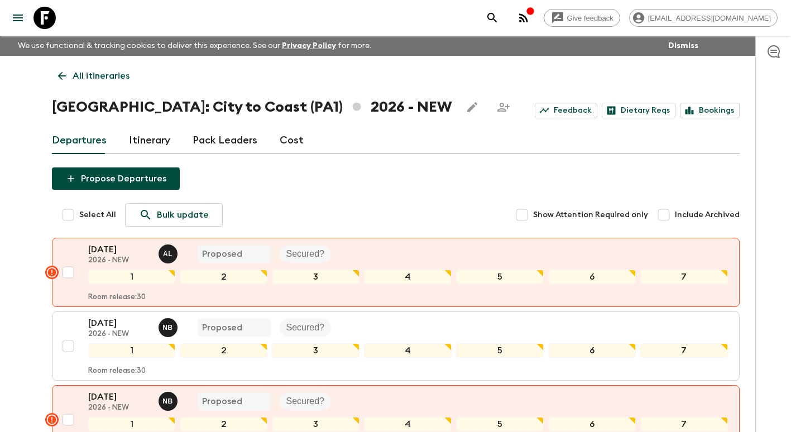
click at [74, 74] on p "All itineraries" at bounding box center [101, 75] width 57 height 13
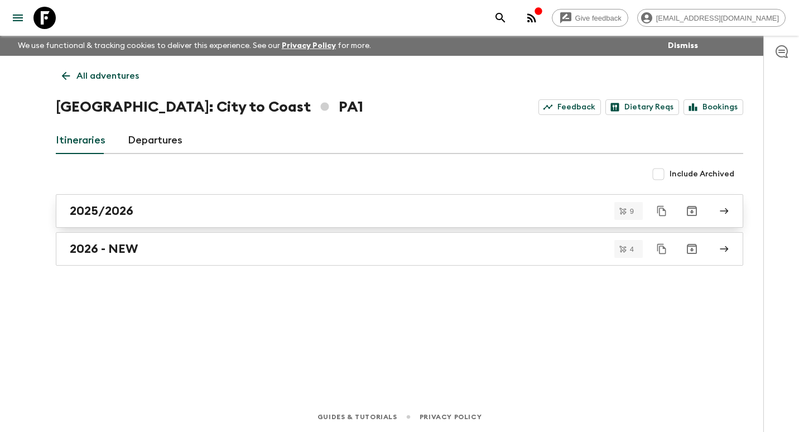
click at [152, 217] on div "2025/2026" at bounding box center [389, 211] width 638 height 15
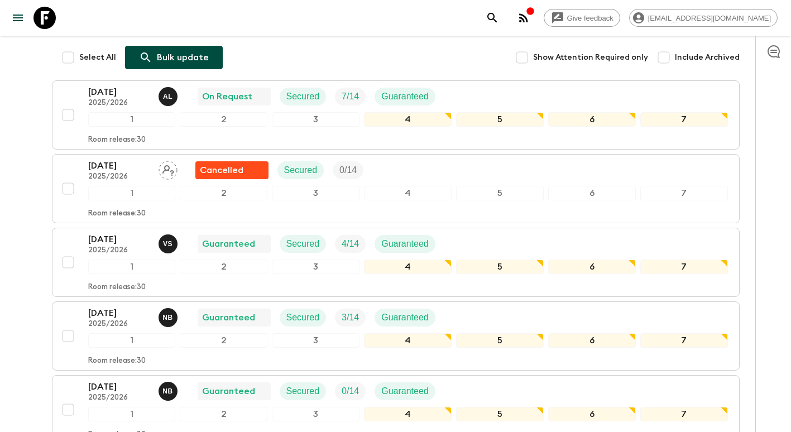
scroll to position [167, 0]
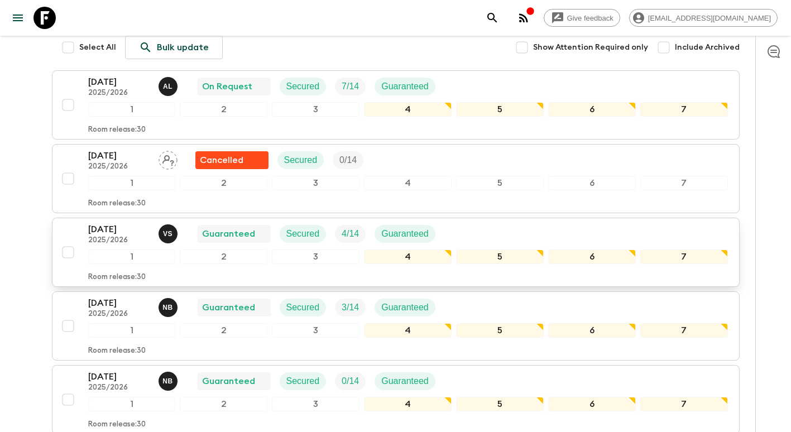
click at [123, 230] on p "[DATE]" at bounding box center [118, 229] width 61 height 13
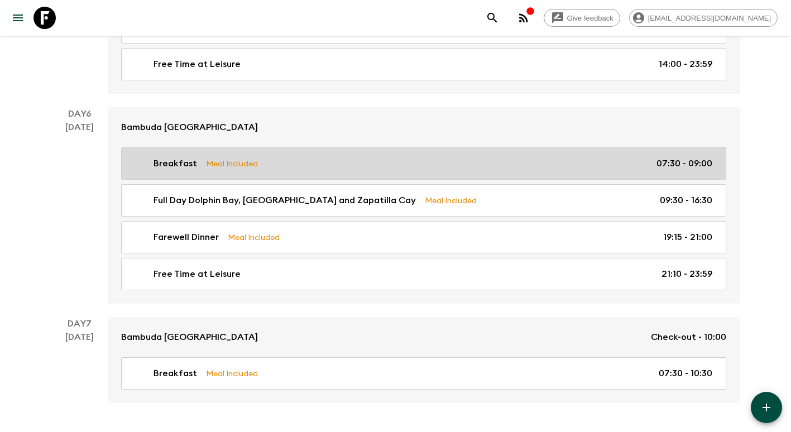
scroll to position [1437, 0]
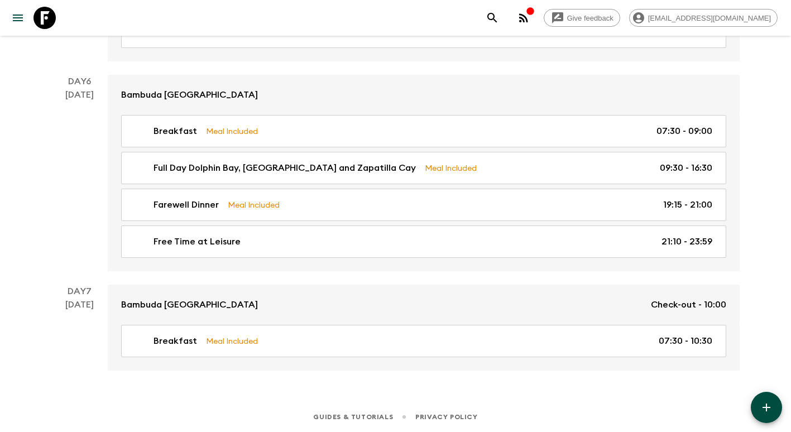
click at [776, 402] on button "button" at bounding box center [766, 407] width 31 height 31
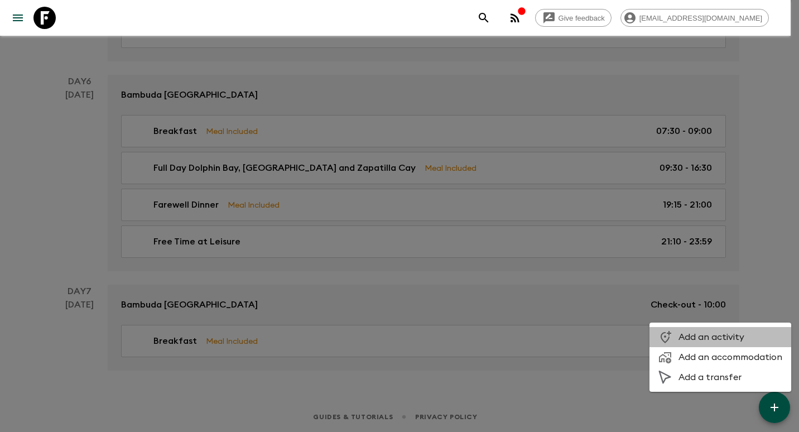
click at [743, 333] on span "Add an activity" at bounding box center [731, 337] width 104 height 11
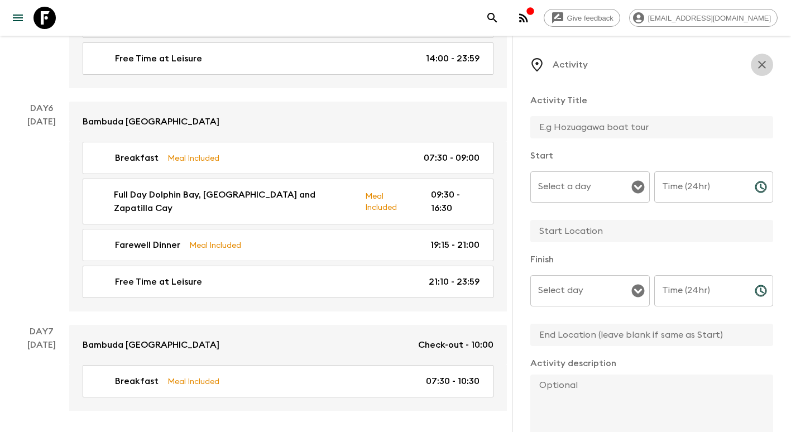
click at [758, 65] on icon "button" at bounding box center [761, 64] width 13 height 13
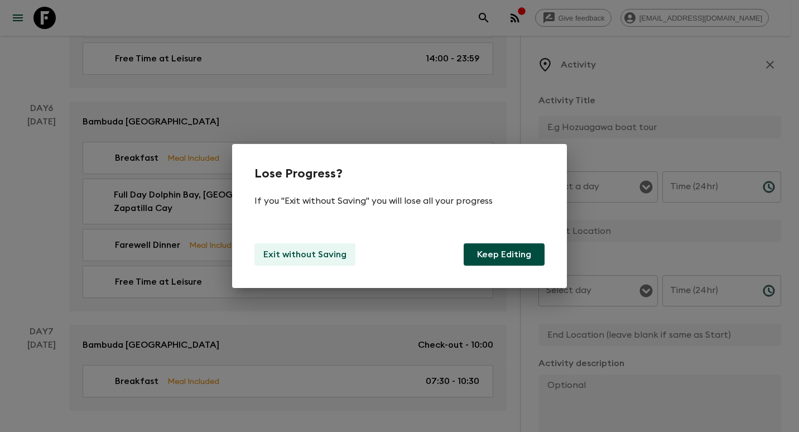
click at [333, 251] on p "Exit without Saving" at bounding box center [304, 254] width 83 height 13
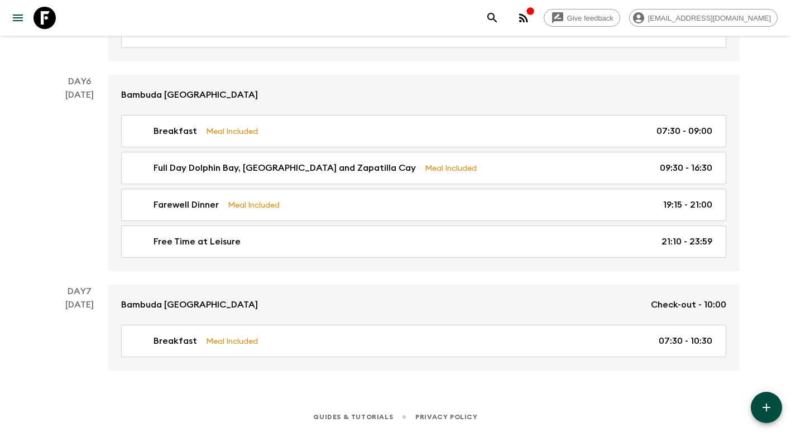
click at [770, 402] on button "button" at bounding box center [766, 407] width 31 height 31
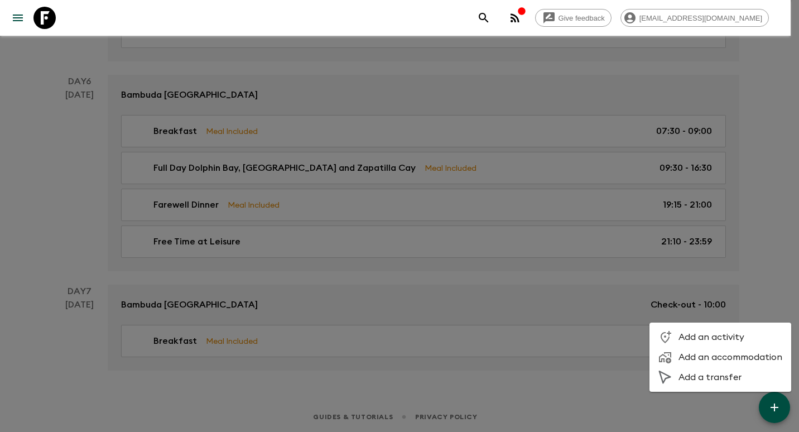
click at [723, 374] on span "Add a transfer" at bounding box center [731, 377] width 104 height 11
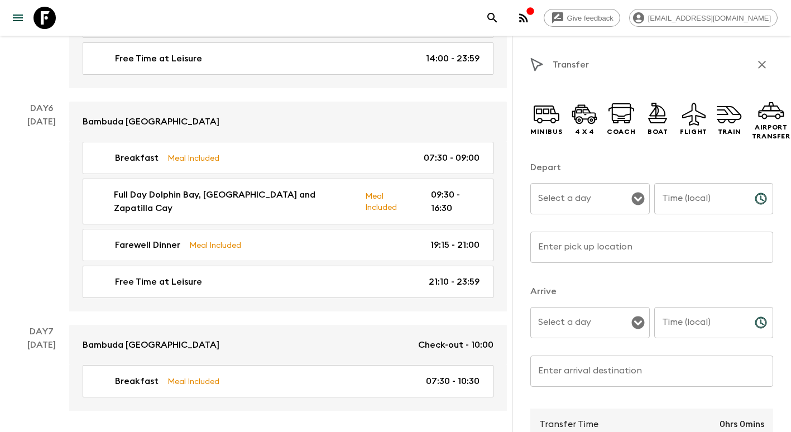
click at [542, 203] on input "Select a day" at bounding box center [581, 198] width 93 height 21
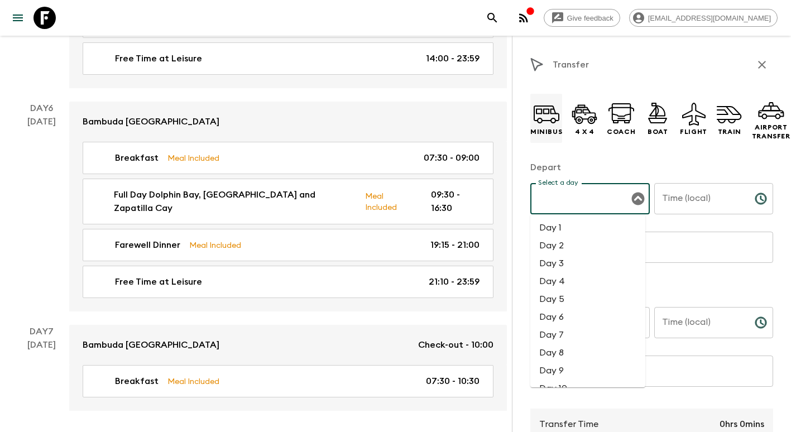
click at [554, 122] on icon at bounding box center [553, 121] width 6 height 6
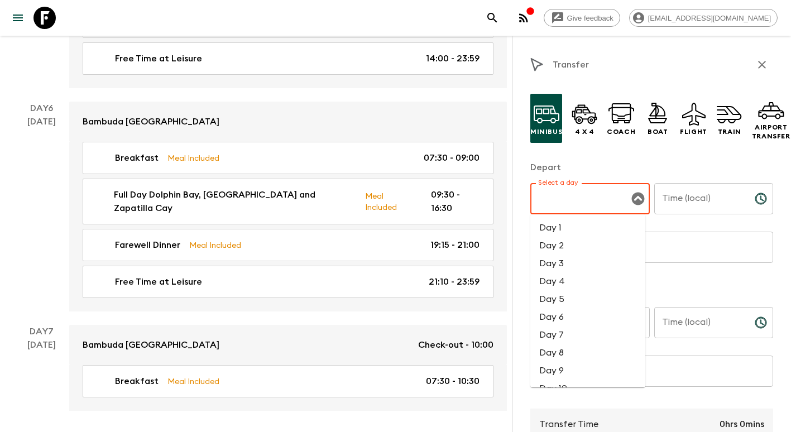
click at [570, 202] on input "Select a day" at bounding box center [581, 198] width 93 height 21
click at [572, 333] on li "Day 7" at bounding box center [587, 335] width 115 height 18
type input "Day 7"
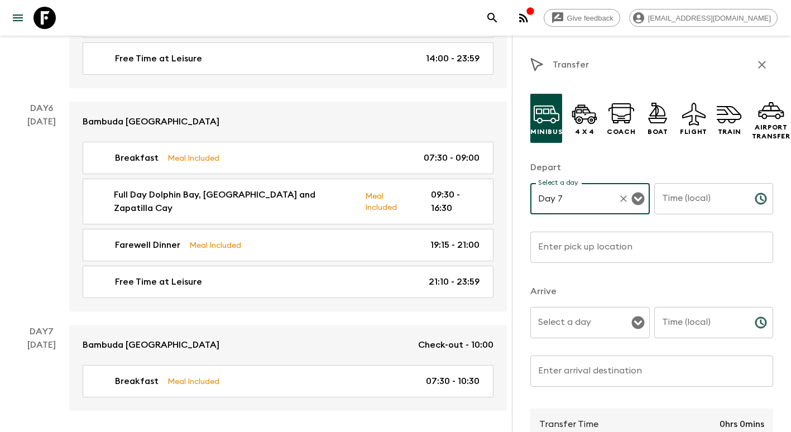
click at [693, 189] on div "Time (local) Time (local) ​" at bounding box center [713, 205] width 119 height 44
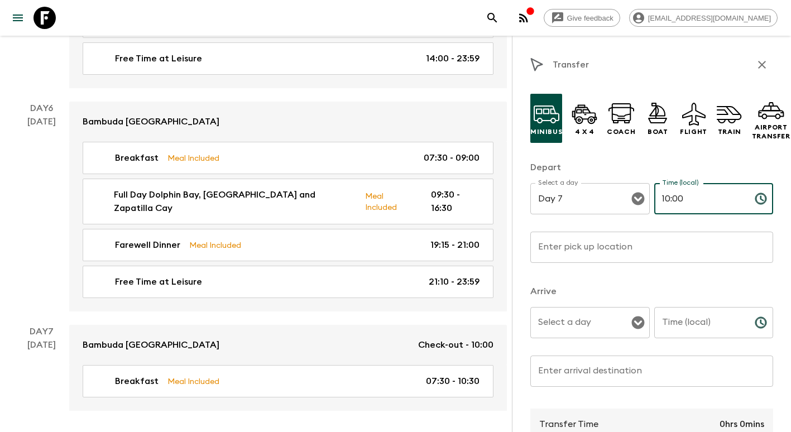
type input "10:00"
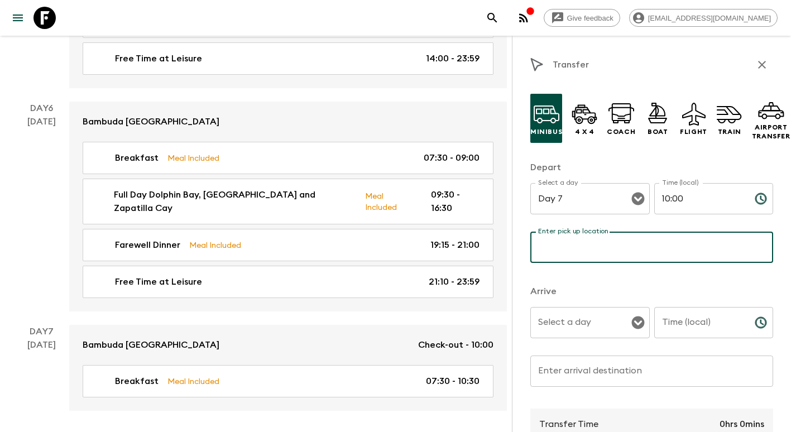
click at [607, 245] on input "Enter pick up location" at bounding box center [651, 247] width 243 height 31
type input "Hotel"
click at [569, 322] on input "Select a day" at bounding box center [581, 322] width 93 height 21
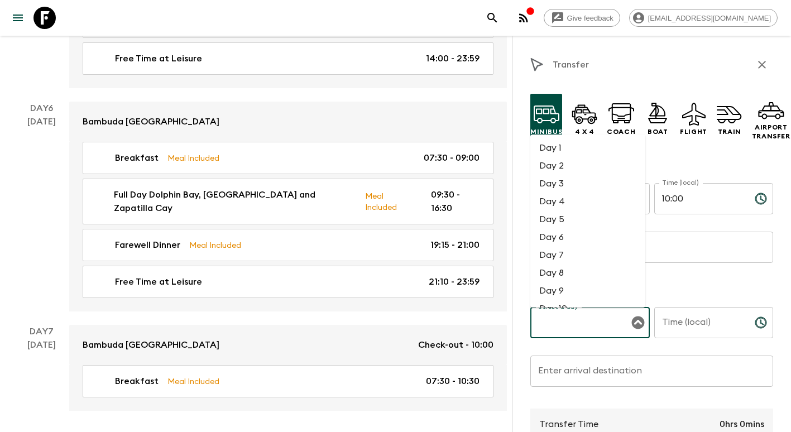
click at [564, 262] on li "Day 7" at bounding box center [587, 255] width 115 height 18
type input "Day 7"
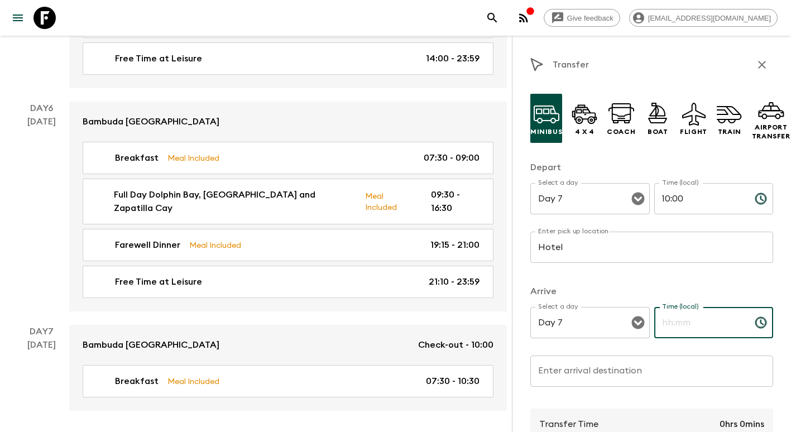
click at [685, 323] on input "Time (local)" at bounding box center [700, 322] width 92 height 31
type input "10:15"
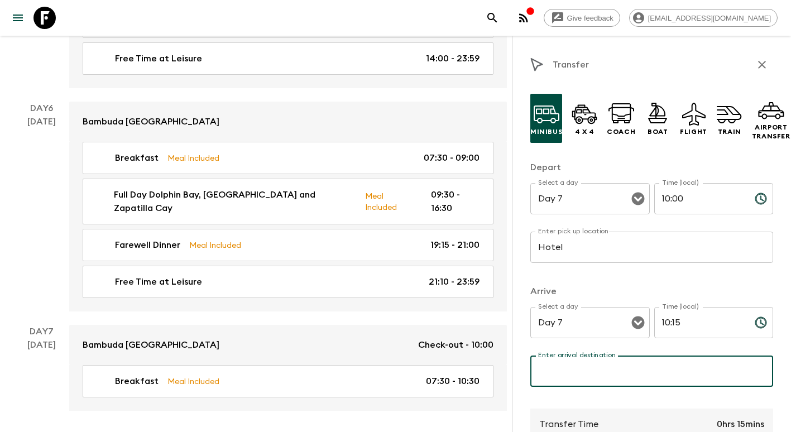
click at [610, 374] on input "Enter arrival destination" at bounding box center [651, 371] width 243 height 31
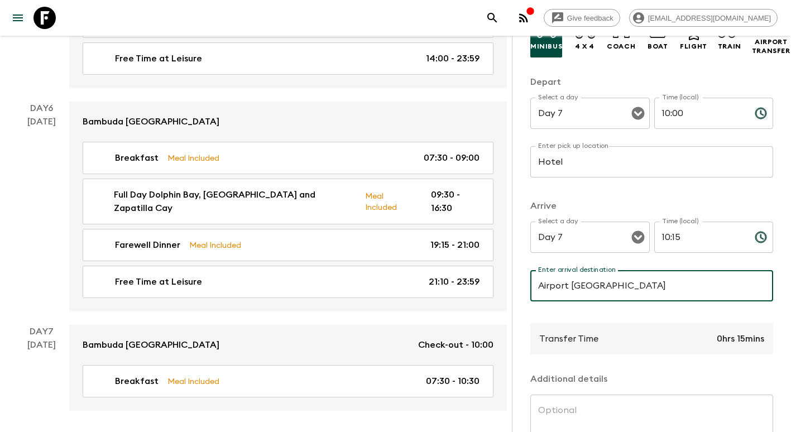
scroll to position [167, 0]
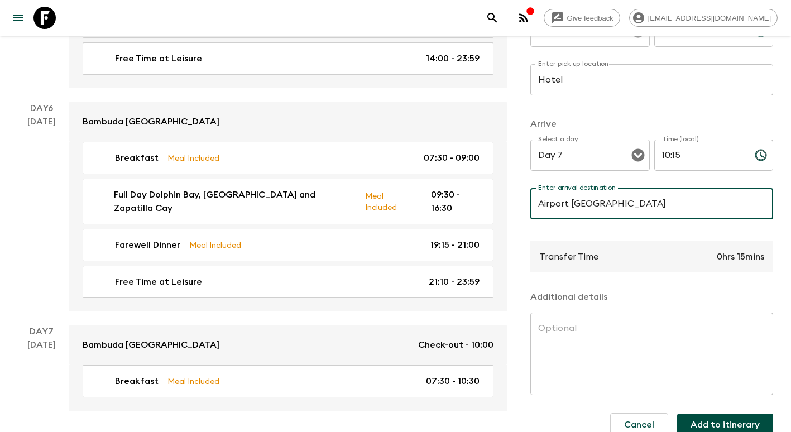
type input "Airport [GEOGRAPHIC_DATA]"
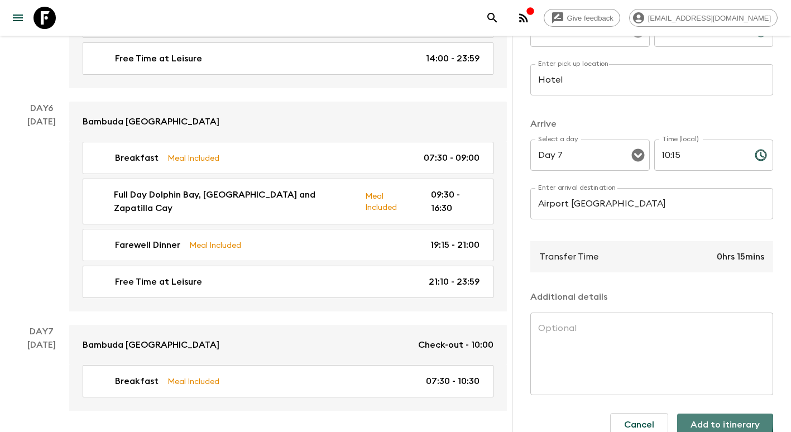
click at [718, 422] on button "Add to itinerary" at bounding box center [725, 425] width 96 height 22
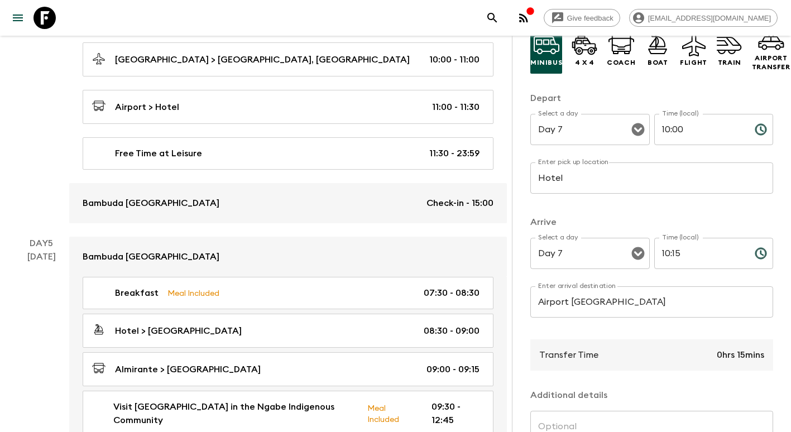
scroll to position [0, 0]
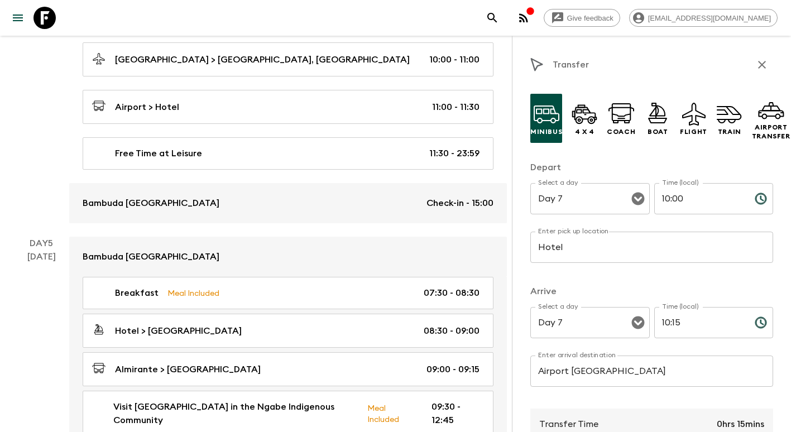
click at [758, 64] on icon "button" at bounding box center [762, 65] width 8 height 8
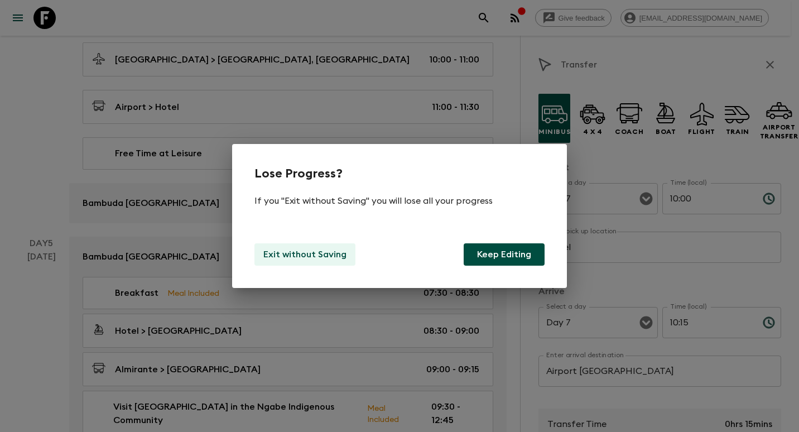
click at [304, 248] on p "Exit without Saving" at bounding box center [304, 254] width 83 height 13
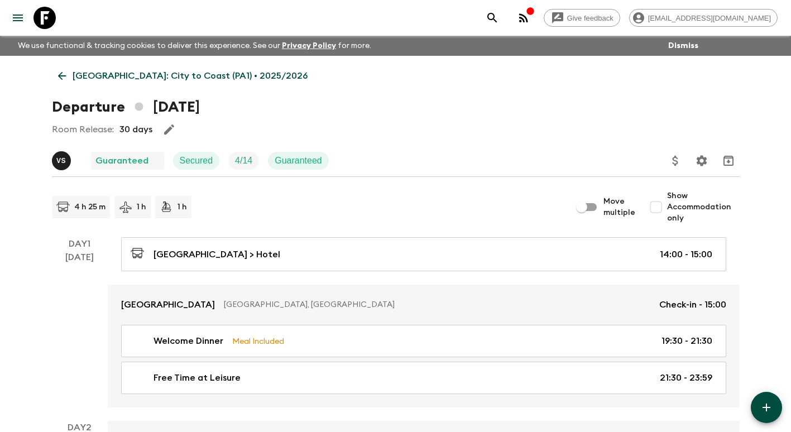
click at [64, 84] on link "[GEOGRAPHIC_DATA]: City to Coast (PA1) • 2025/2026" at bounding box center [183, 76] width 262 height 22
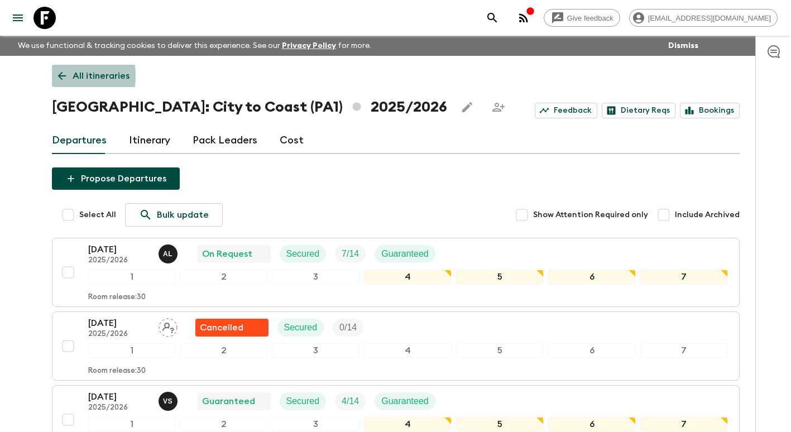
click at [63, 76] on icon at bounding box center [61, 76] width 8 height 8
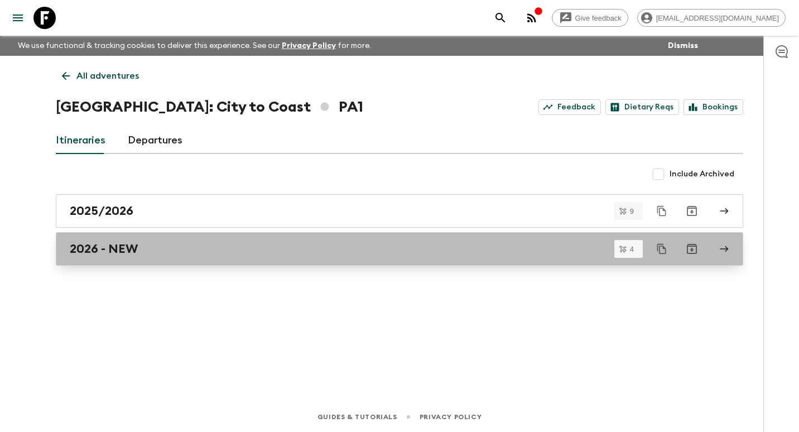
click at [179, 247] on div "2026 - NEW" at bounding box center [389, 249] width 638 height 15
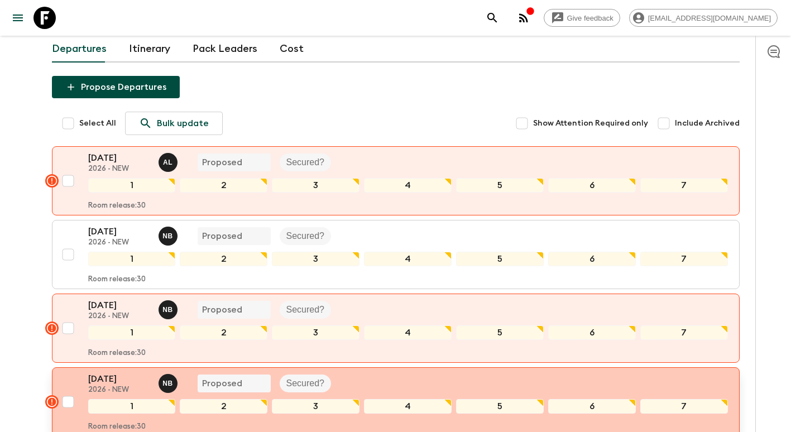
scroll to position [198, 0]
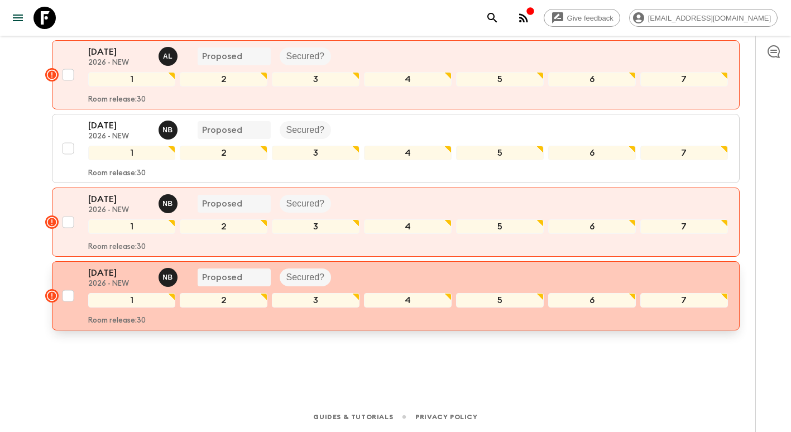
click at [108, 269] on p "[DATE]" at bounding box center [118, 272] width 61 height 13
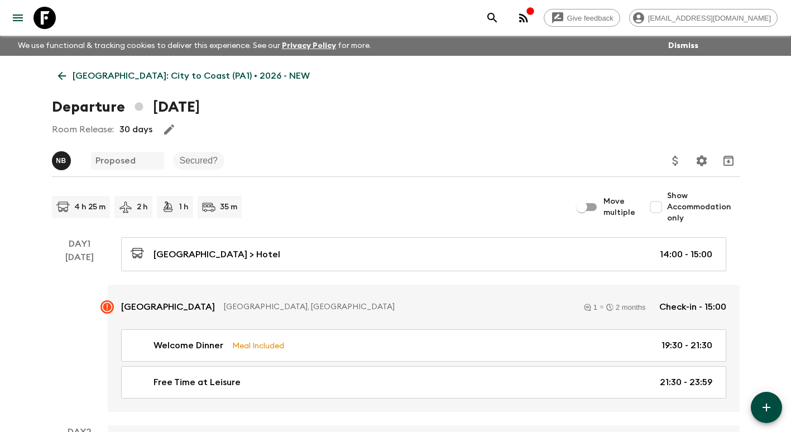
click at [141, 73] on p "[GEOGRAPHIC_DATA]: City to Coast (PA1) • 2026 - NEW" at bounding box center [191, 75] width 237 height 13
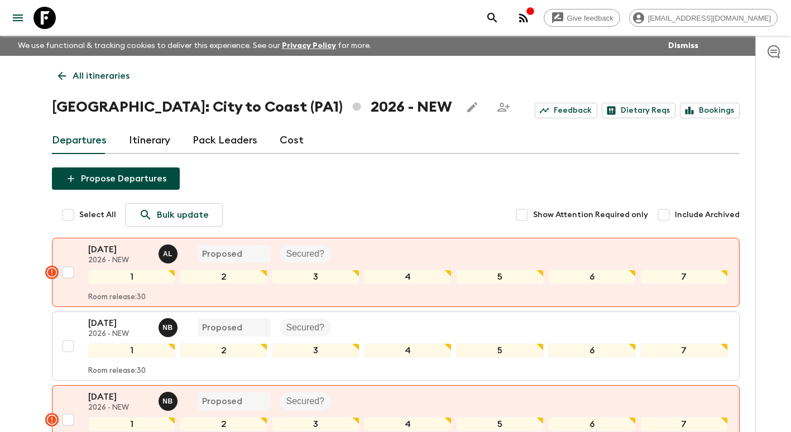
click at [60, 77] on icon at bounding box center [62, 76] width 12 height 12
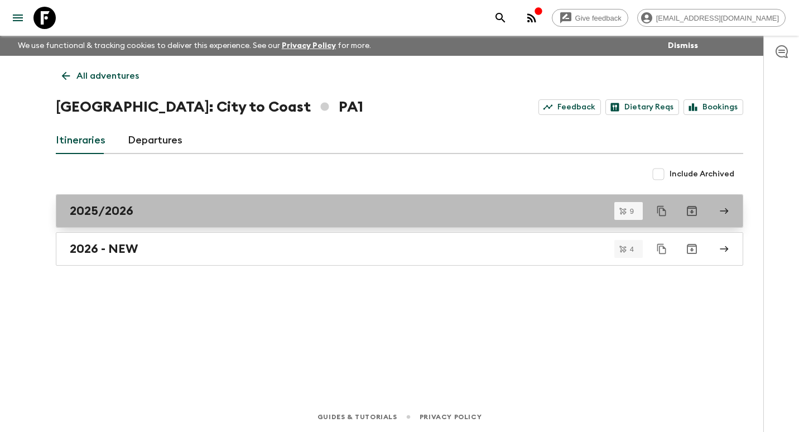
click at [140, 211] on div "2025/2026" at bounding box center [389, 211] width 638 height 15
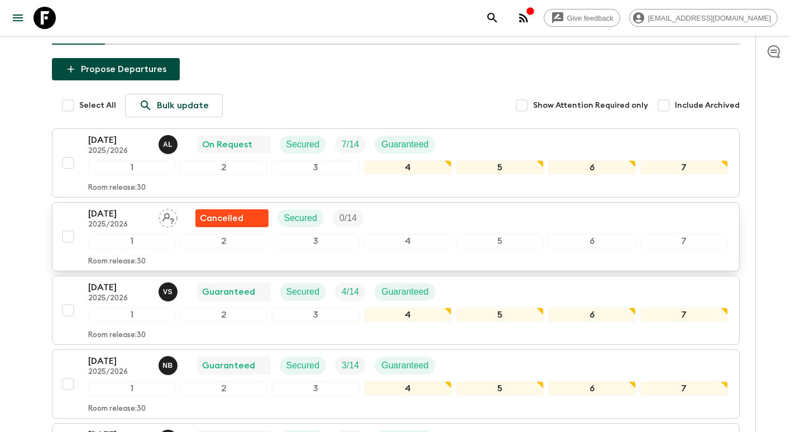
scroll to position [112, 0]
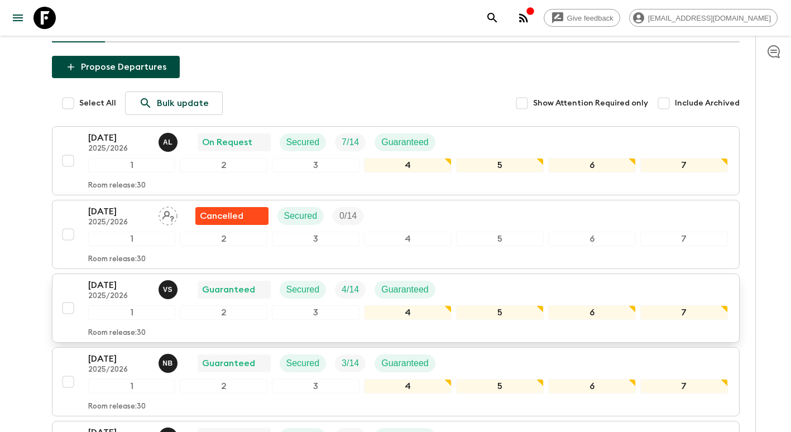
click at [118, 290] on p "[DATE]" at bounding box center [118, 284] width 61 height 13
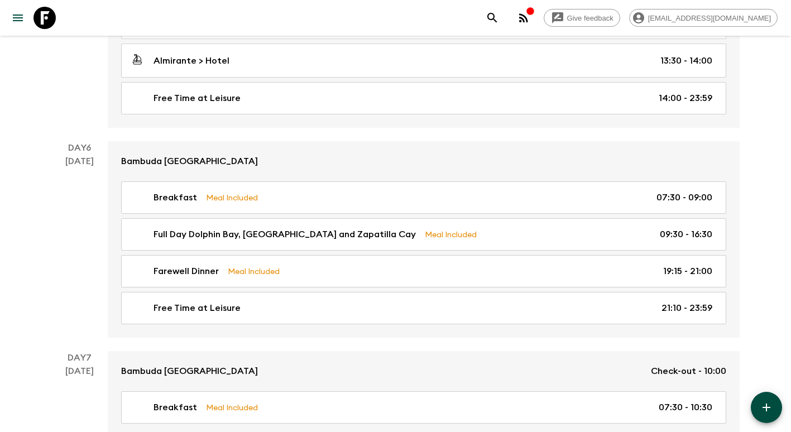
scroll to position [1437, 0]
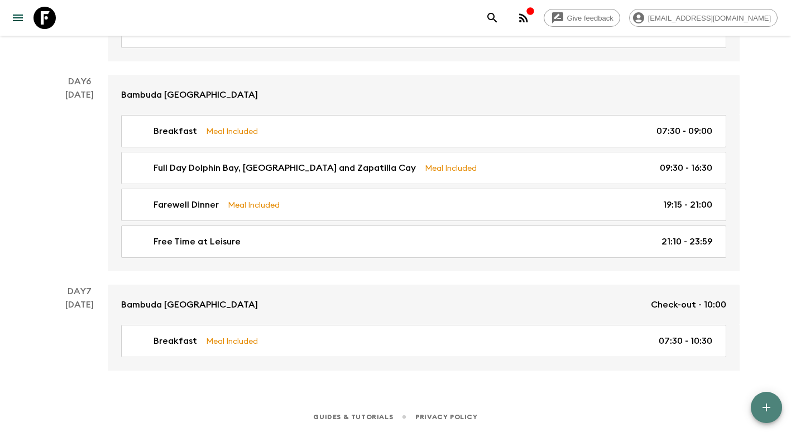
click at [767, 412] on icon "button" at bounding box center [766, 407] width 13 height 13
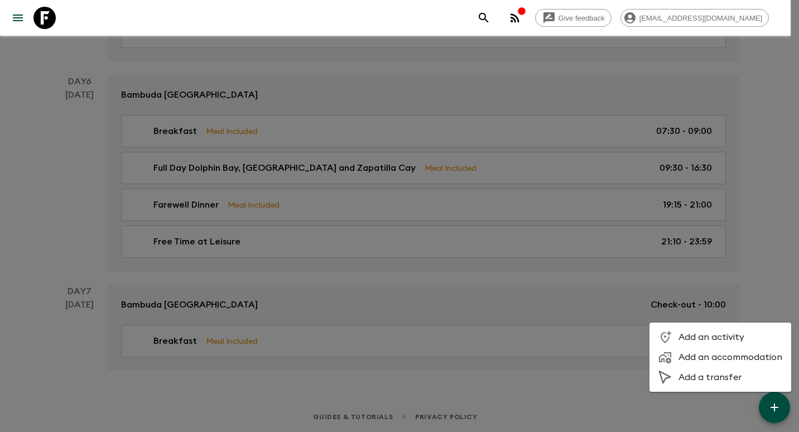
click at [739, 376] on span "Add a transfer" at bounding box center [731, 377] width 104 height 11
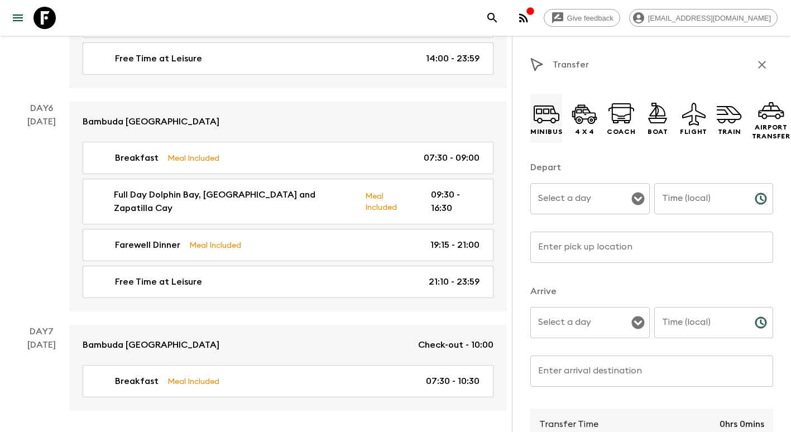
click at [534, 109] on icon at bounding box center [546, 113] width 27 height 27
click at [602, 199] on input "Select a day" at bounding box center [581, 198] width 93 height 21
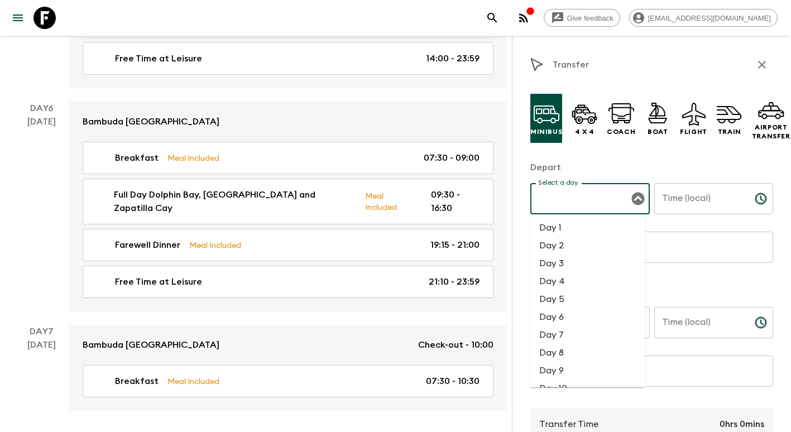
click at [587, 335] on li "Day 7" at bounding box center [587, 335] width 115 height 18
type input "Day 7"
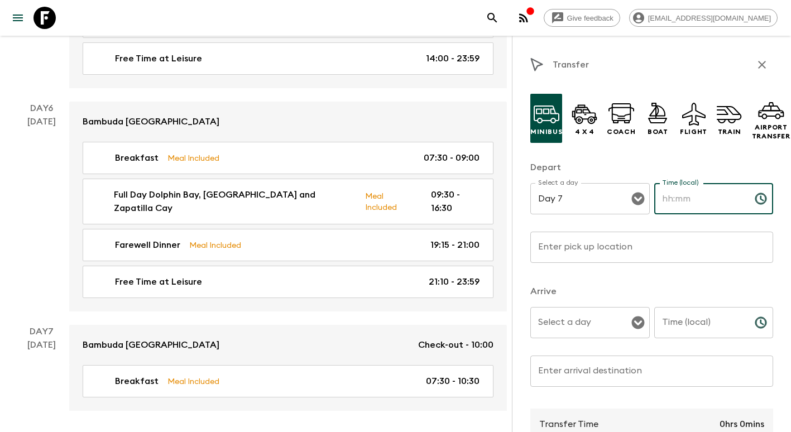
click at [703, 206] on input "Time (local)" at bounding box center [700, 198] width 92 height 31
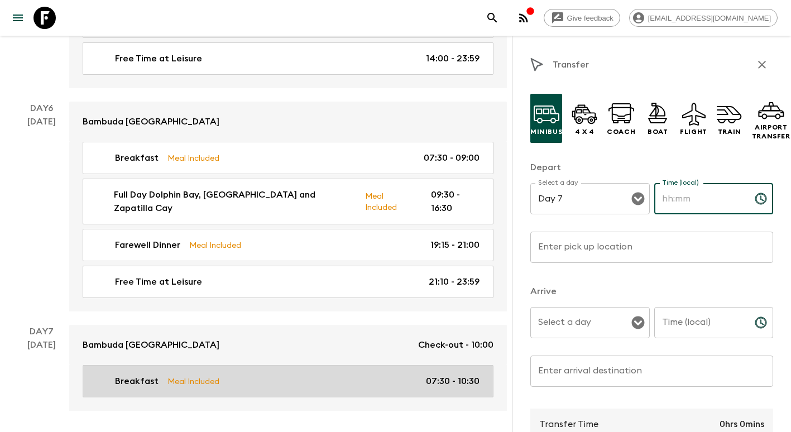
click at [463, 374] on p "07:30 - 10:30" at bounding box center [453, 380] width 54 height 13
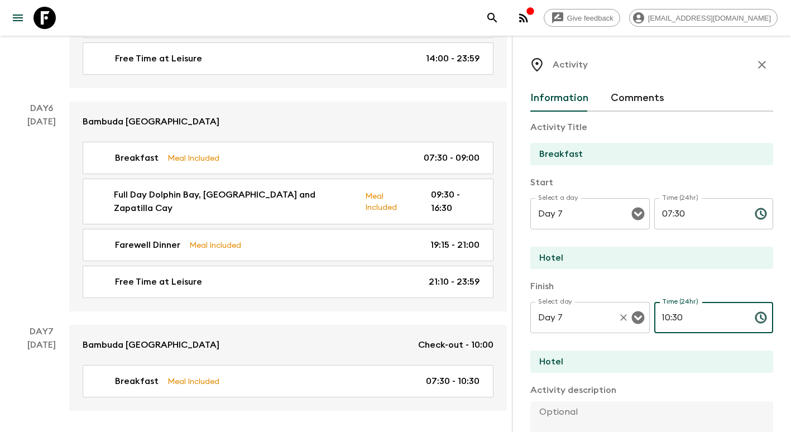
drag, startPoint x: 695, startPoint y: 322, endPoint x: 577, endPoint y: 317, distance: 118.4
click at [577, 317] on div "Select day Day 7 Select day ​ Time (24hr) 10:30 Time (24hr) ​" at bounding box center [651, 324] width 243 height 44
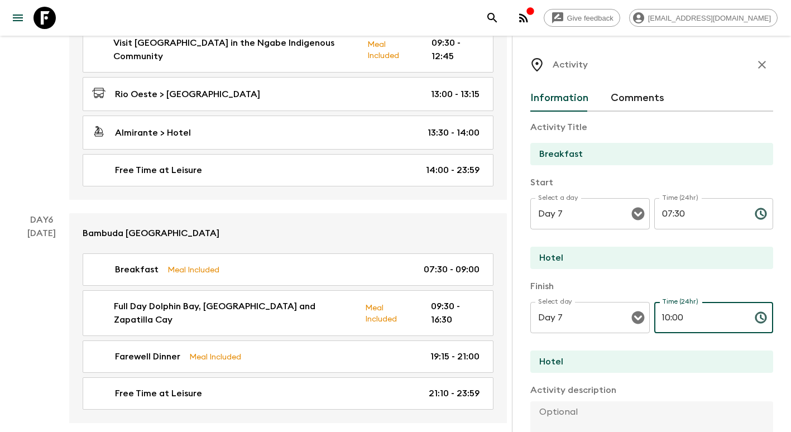
scroll to position [267, 0]
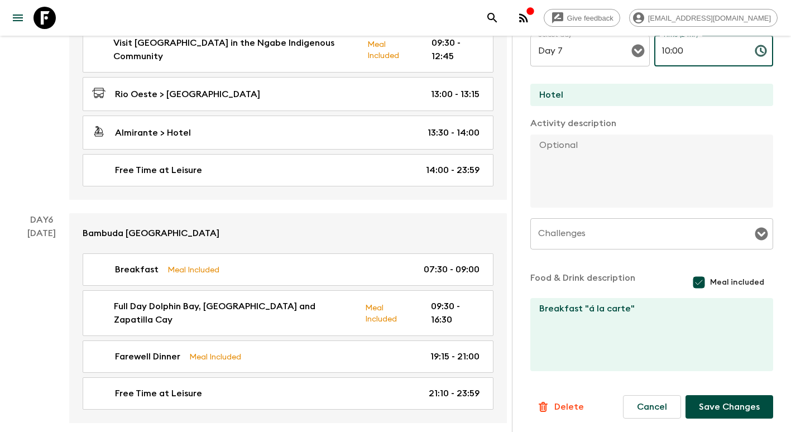
type input "10:00"
click at [736, 411] on button "Save Changes" at bounding box center [729, 406] width 88 height 23
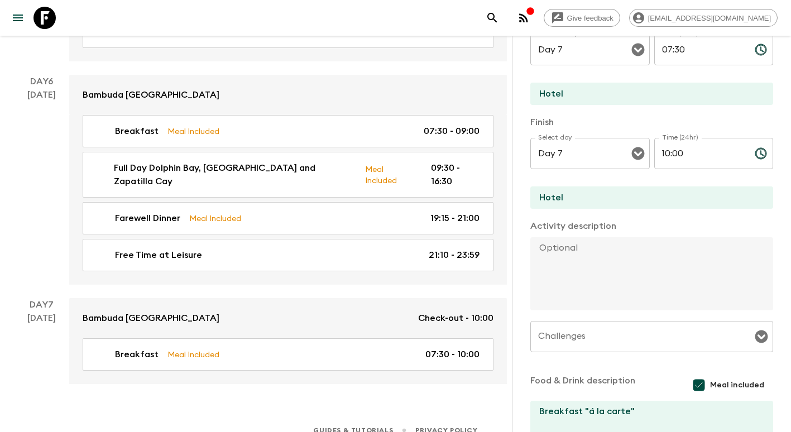
scroll to position [0, 0]
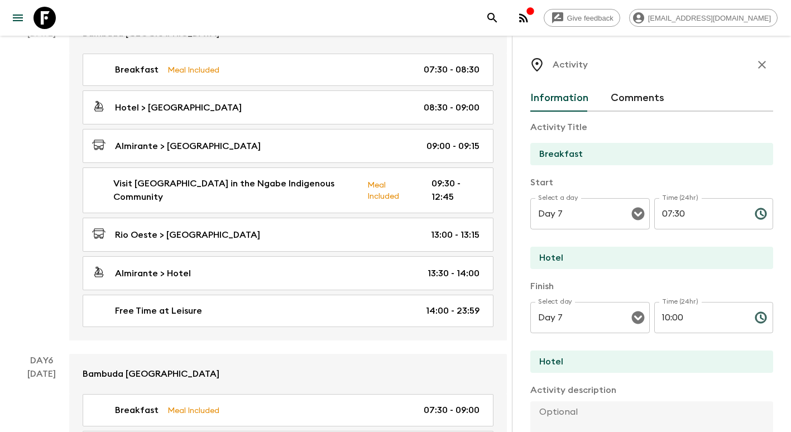
click at [755, 68] on icon "button" at bounding box center [761, 64] width 13 height 13
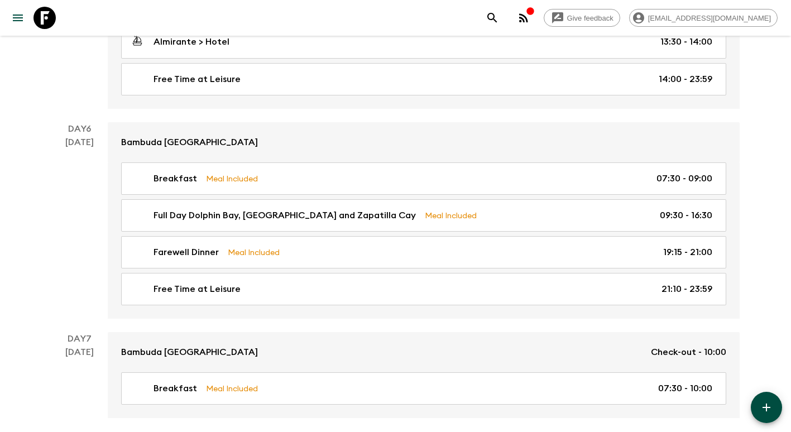
scroll to position [1437, 0]
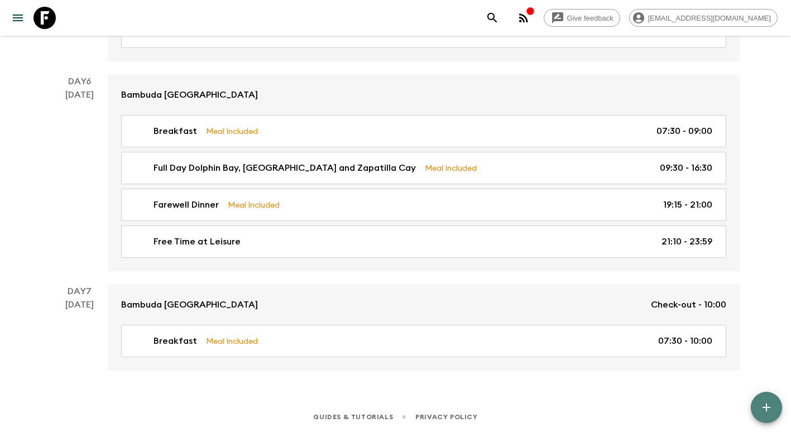
click at [771, 406] on icon "button" at bounding box center [766, 407] width 13 height 13
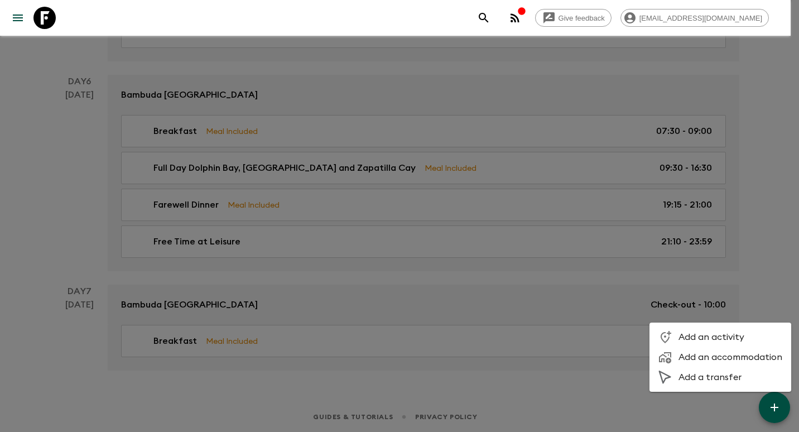
click at [728, 378] on span "Add a transfer" at bounding box center [731, 377] width 104 height 11
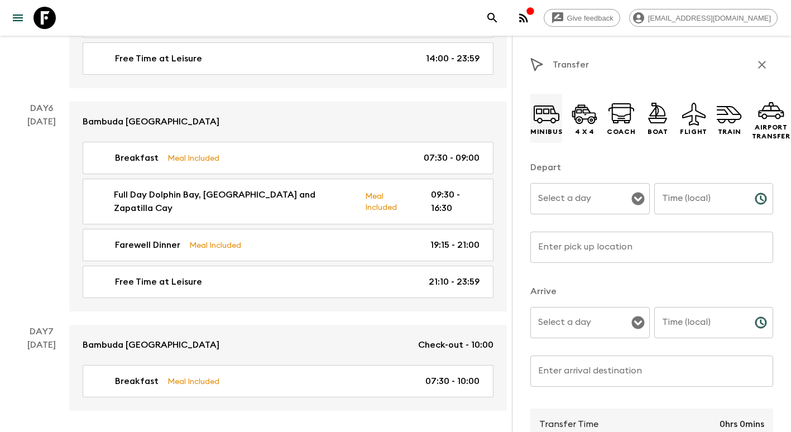
click at [559, 127] on icon at bounding box center [546, 113] width 27 height 27
click at [572, 195] on input "Select a day" at bounding box center [581, 198] width 93 height 21
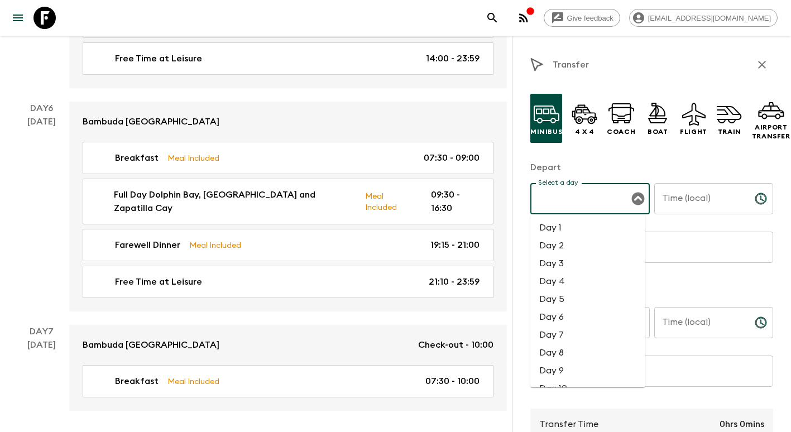
click at [569, 335] on li "Day 7" at bounding box center [587, 335] width 115 height 18
type input "Day 7"
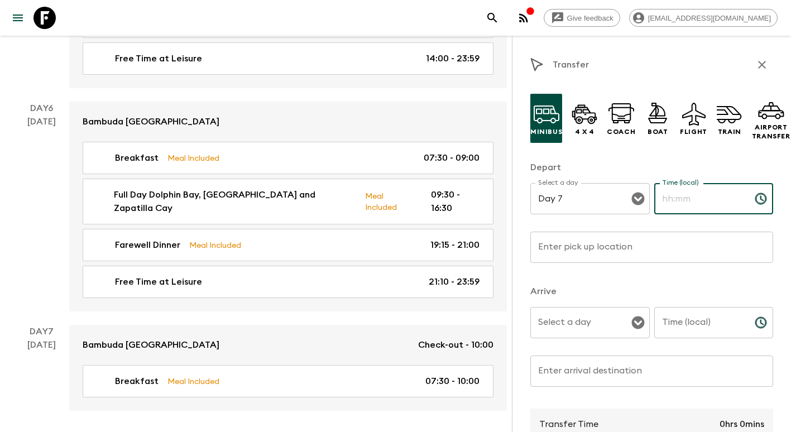
click at [698, 208] on input "Time (local)" at bounding box center [700, 198] width 92 height 31
type input "10:00"
click at [604, 242] on input "Enter pick up location" at bounding box center [651, 247] width 243 height 31
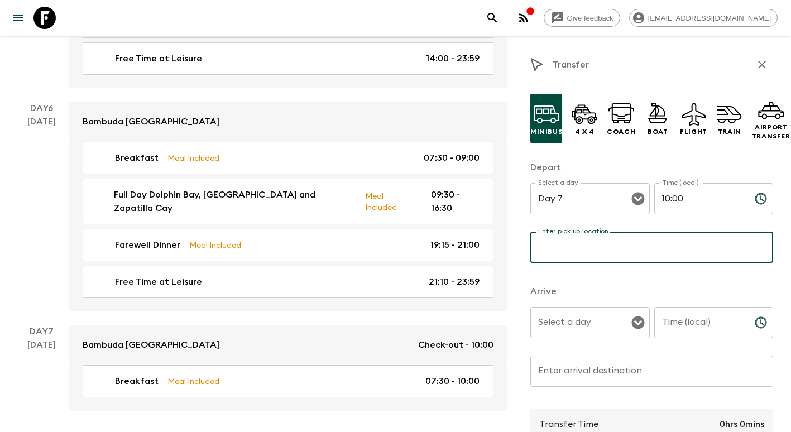
type input "Hotel"
type input "10:15"
type input "Airport [GEOGRAPHIC_DATA]"
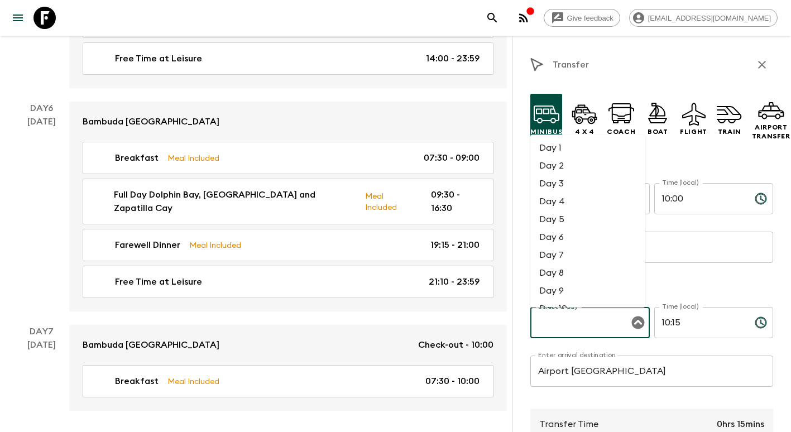
click at [580, 320] on div "Select a day Select a day ​" at bounding box center [589, 329] width 119 height 44
click at [568, 257] on li "Day 7" at bounding box center [587, 255] width 115 height 18
type input "Day 7"
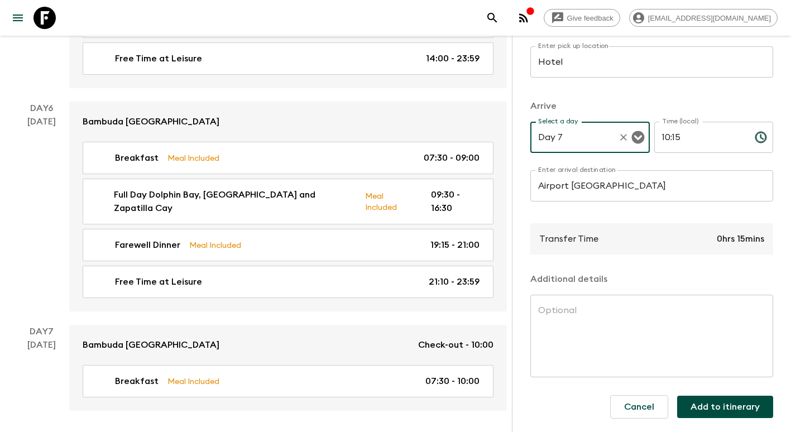
scroll to position [195, 0]
click at [741, 403] on button "Add to itinerary" at bounding box center [725, 407] width 96 height 22
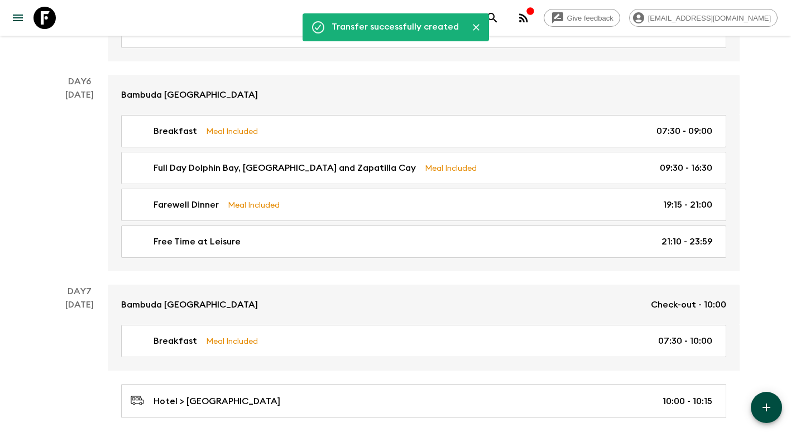
scroll to position [1485, 0]
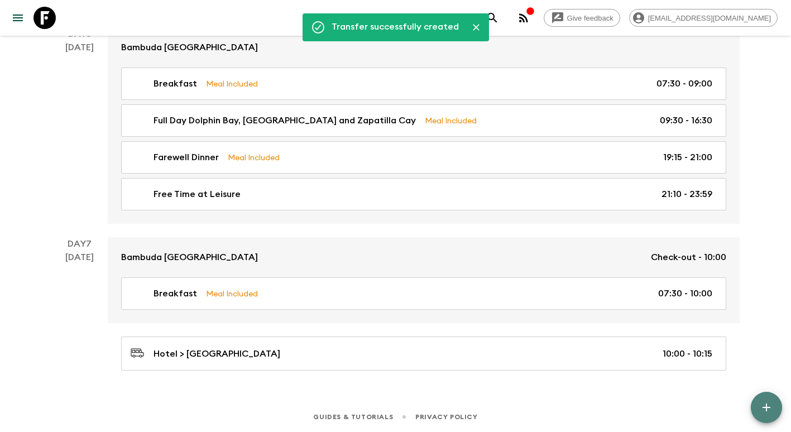
click at [772, 413] on icon "button" at bounding box center [766, 407] width 13 height 13
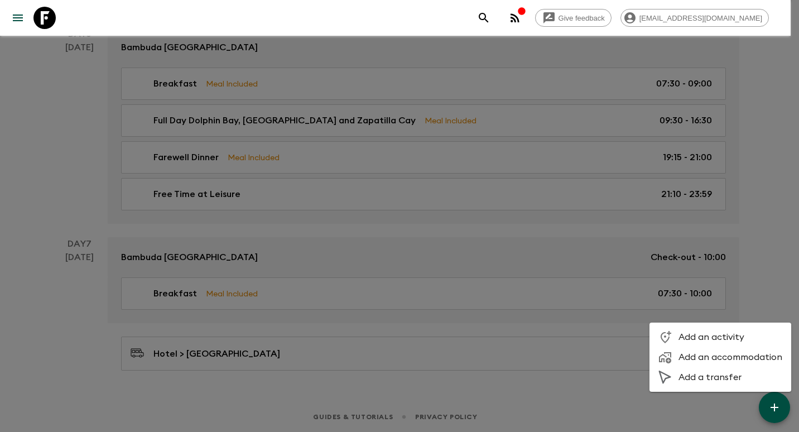
click at [721, 380] on span "Add a transfer" at bounding box center [731, 377] width 104 height 11
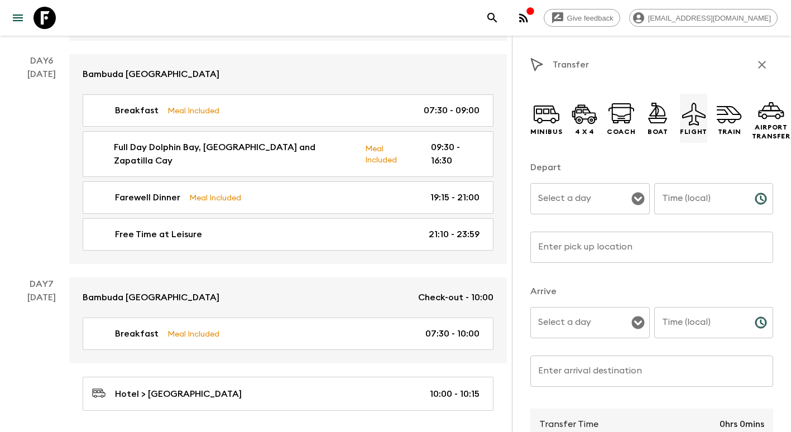
click at [688, 121] on icon at bounding box center [693, 114] width 23 height 23
click at [585, 203] on input "Select a day" at bounding box center [581, 198] width 93 height 21
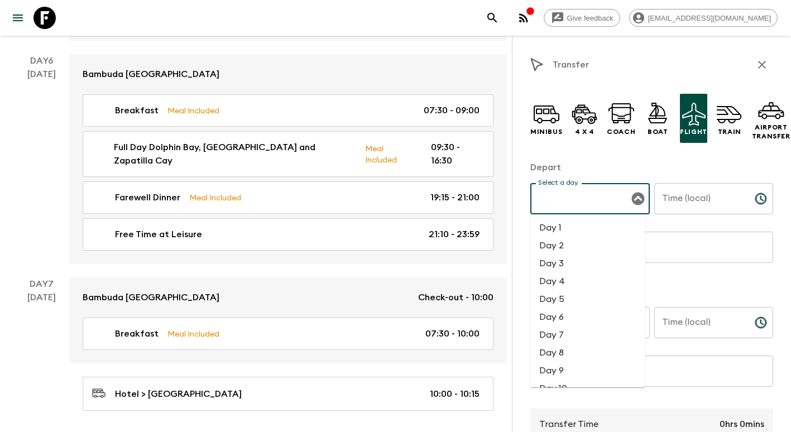
click at [559, 335] on li "Day 7" at bounding box center [587, 335] width 115 height 18
type input "Day 7"
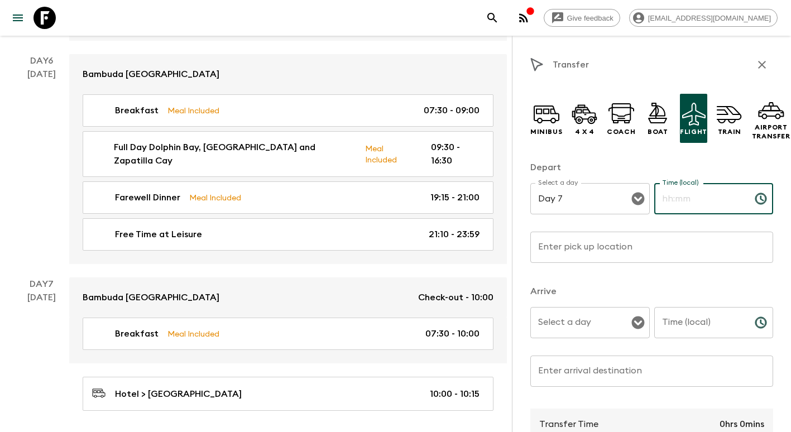
click at [676, 198] on input "Time (local)" at bounding box center [700, 198] width 92 height 31
type input "11:30"
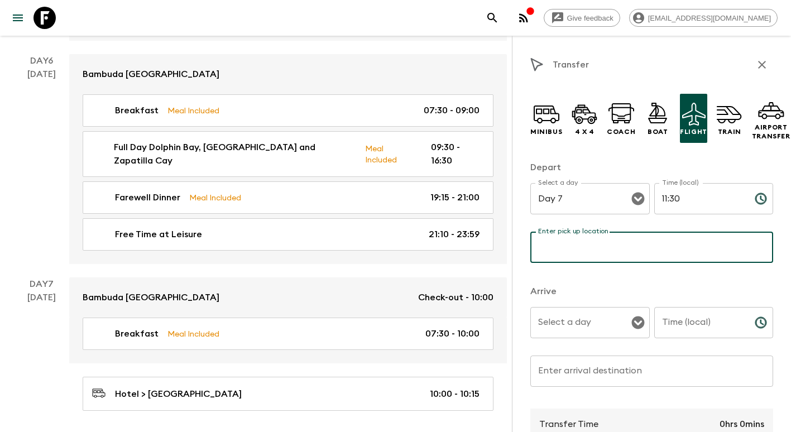
click at [609, 256] on input "Enter pick up location" at bounding box center [651, 247] width 243 height 31
type input "Bocas del Toro"
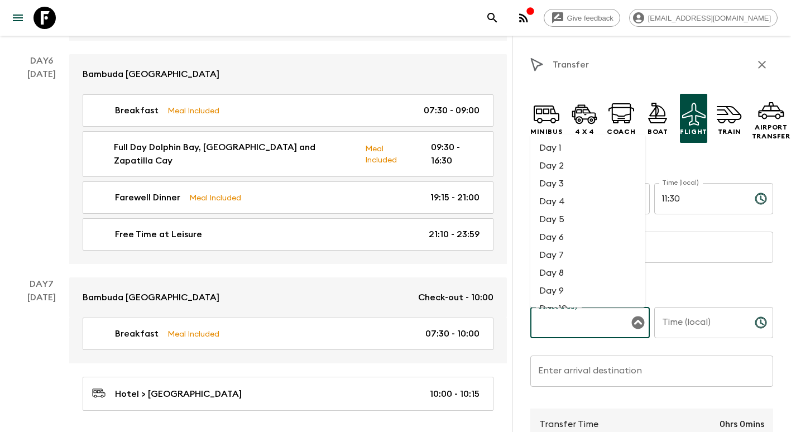
click at [579, 319] on div "Select a day Select a day ​" at bounding box center [589, 329] width 119 height 44
click at [564, 256] on li "Day 7" at bounding box center [587, 255] width 115 height 18
type input "Day 7"
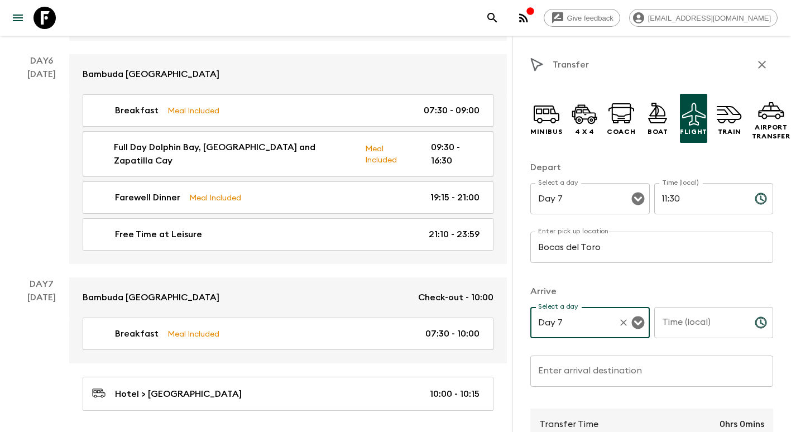
click at [673, 320] on div "Time (local) Time (local) ​" at bounding box center [713, 329] width 119 height 44
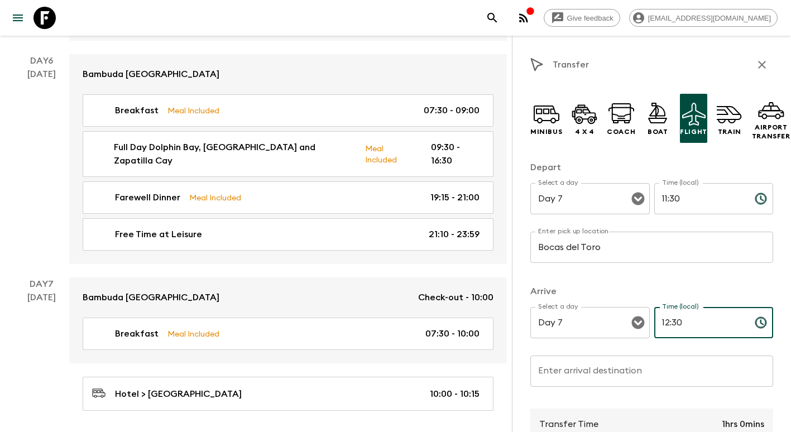
type input "12:30"
click at [537, 246] on input "Bocas del Toro" at bounding box center [651, 247] width 243 height 31
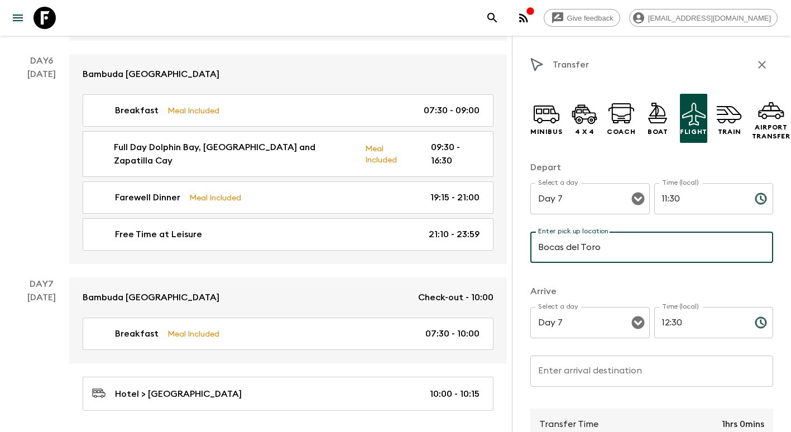
click at [617, 246] on input "Bocas del Toro" at bounding box center [651, 247] width 243 height 31
click at [537, 247] on input "Bocas del Toro" at bounding box center [651, 247] width 243 height 31
type input "Airport [GEOGRAPHIC_DATA]"
click at [577, 372] on input "Enter arrival destination" at bounding box center [651, 371] width 243 height 31
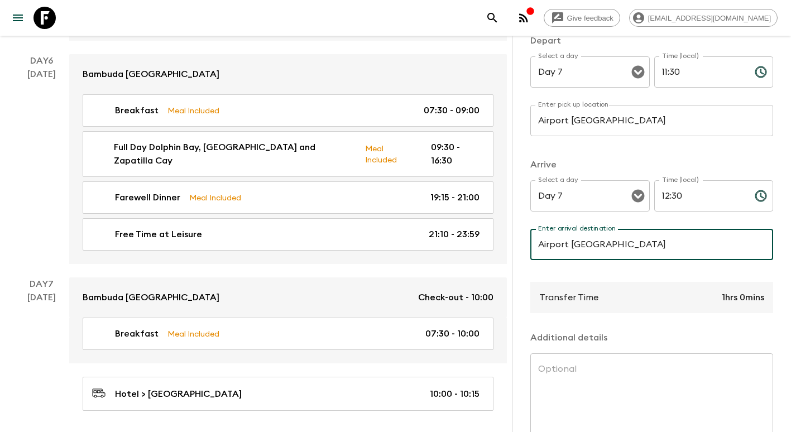
scroll to position [167, 0]
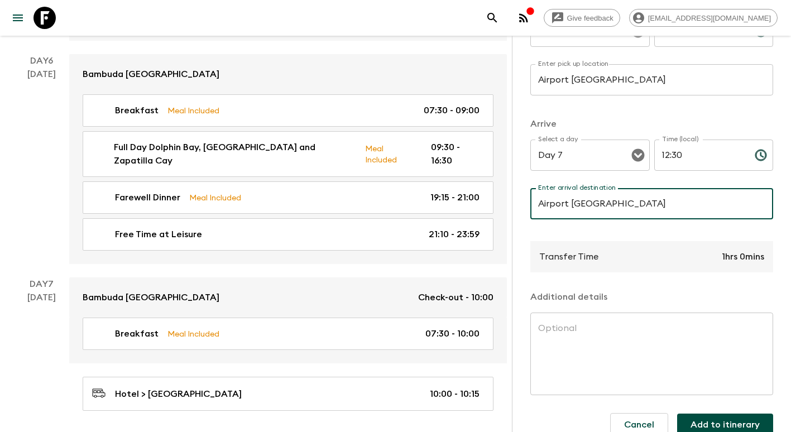
type input "Airport [GEOGRAPHIC_DATA]"
click at [728, 426] on button "Add to itinerary" at bounding box center [725, 425] width 96 height 22
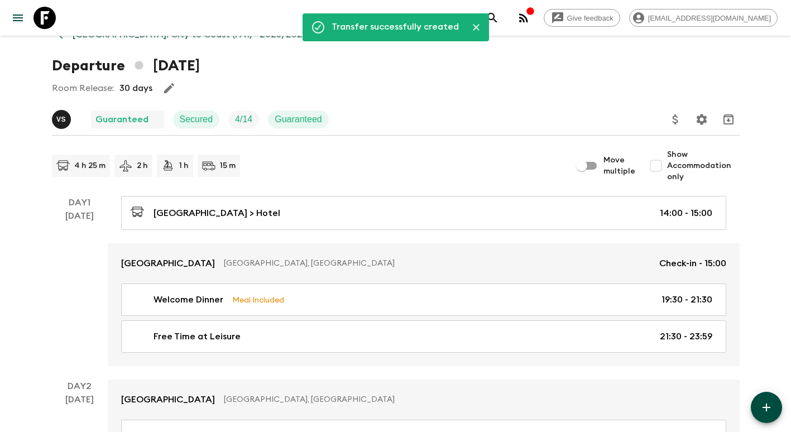
scroll to position [33, 0]
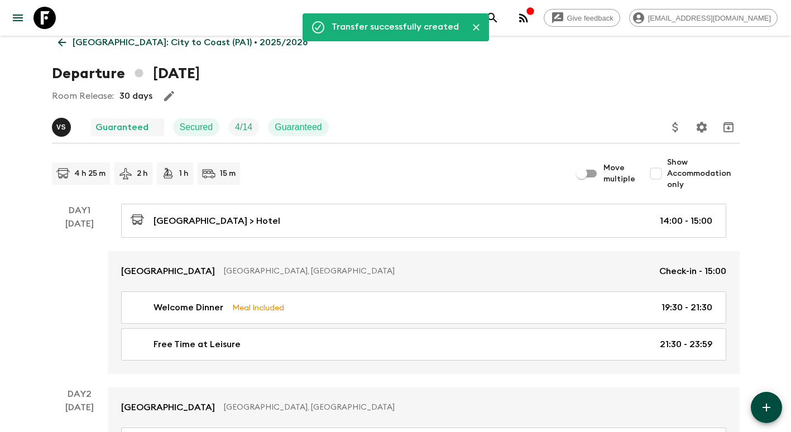
click at [60, 43] on icon at bounding box center [62, 42] width 12 height 12
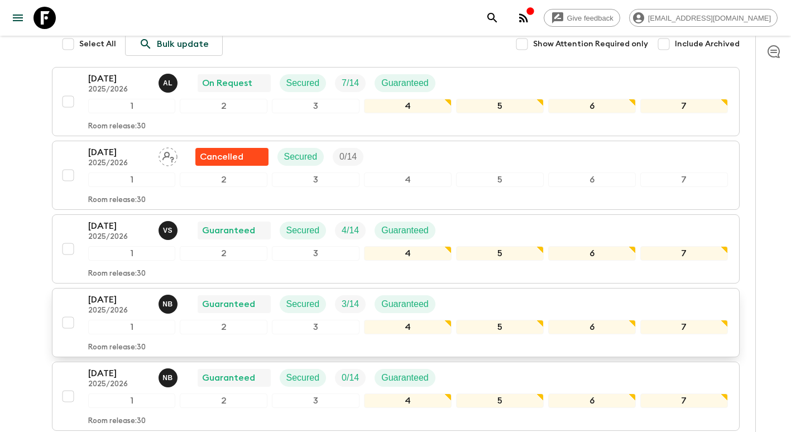
scroll to position [223, 0]
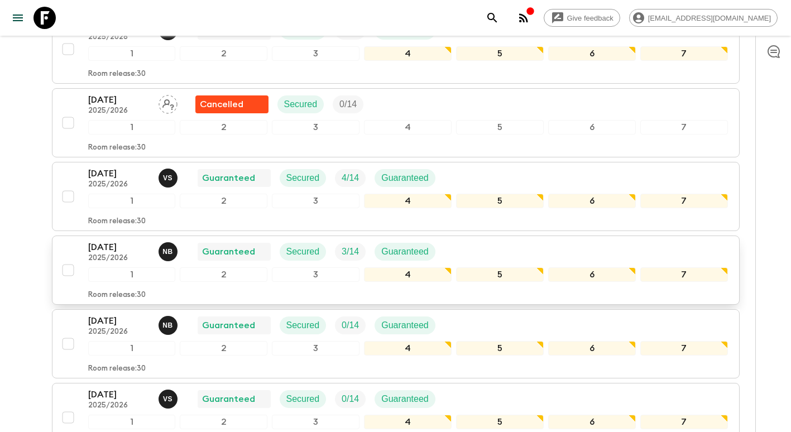
click at [112, 252] on p "[DATE]" at bounding box center [118, 247] width 61 height 13
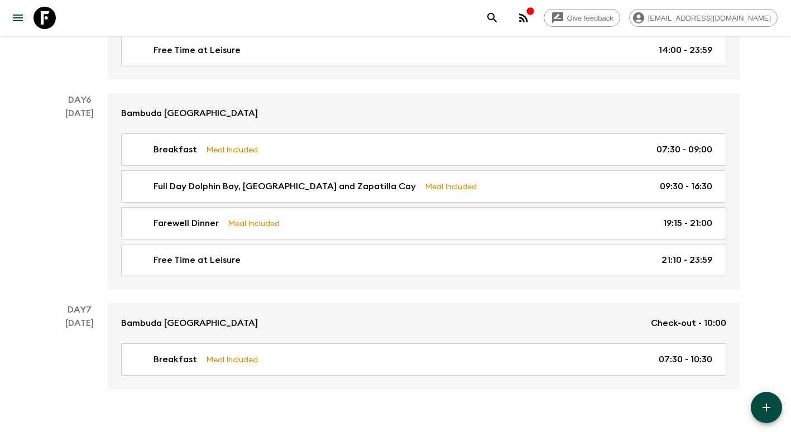
scroll to position [1437, 0]
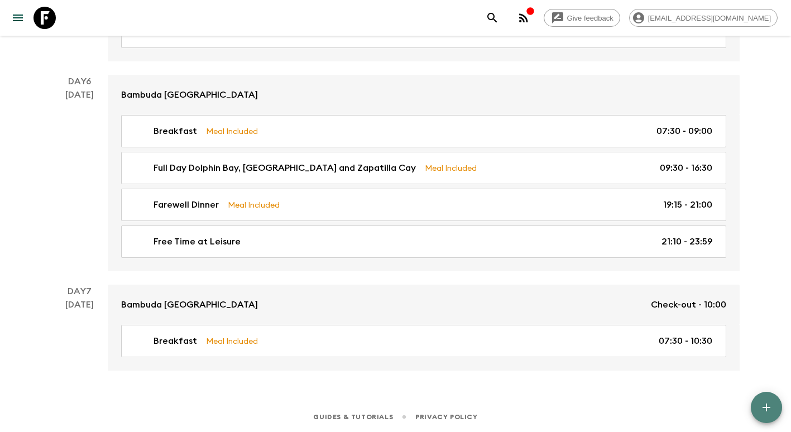
click at [769, 409] on icon "button" at bounding box center [766, 407] width 13 height 13
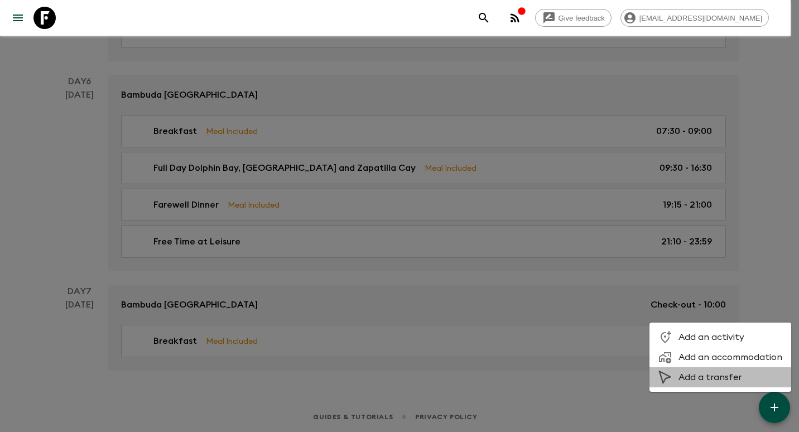
click at [745, 383] on li "Add a transfer" at bounding box center [721, 377] width 142 height 20
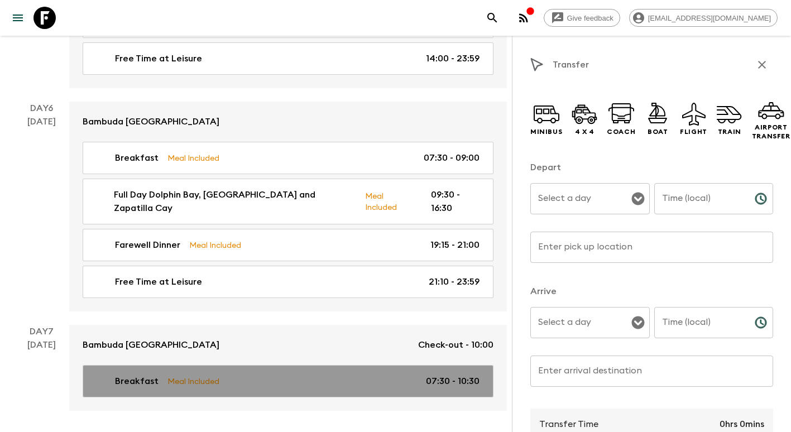
click at [474, 365] on link "Breakfast Meal Included 07:30 - 10:30" at bounding box center [288, 381] width 411 height 32
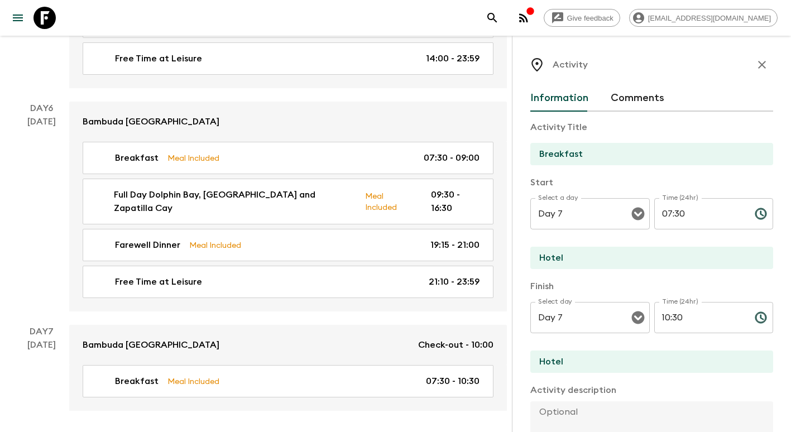
click at [689, 322] on input "10:30" at bounding box center [700, 317] width 92 height 31
click at [688, 320] on input "10:30" at bounding box center [700, 317] width 92 height 31
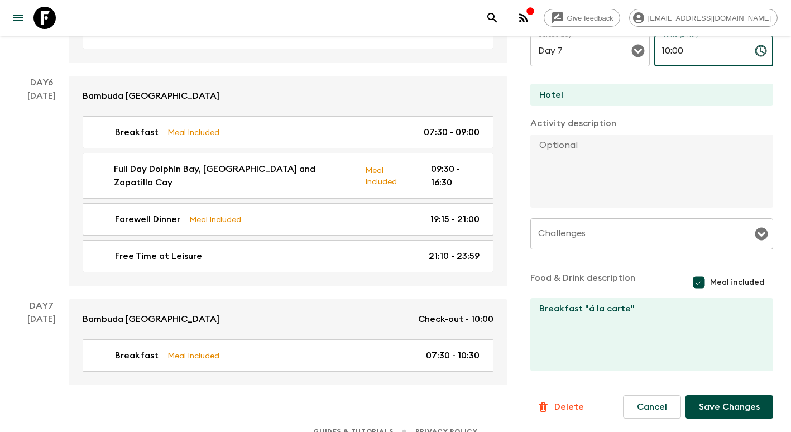
scroll to position [1464, 0]
type input "10:00"
click at [724, 410] on button "Save Changes" at bounding box center [729, 406] width 88 height 23
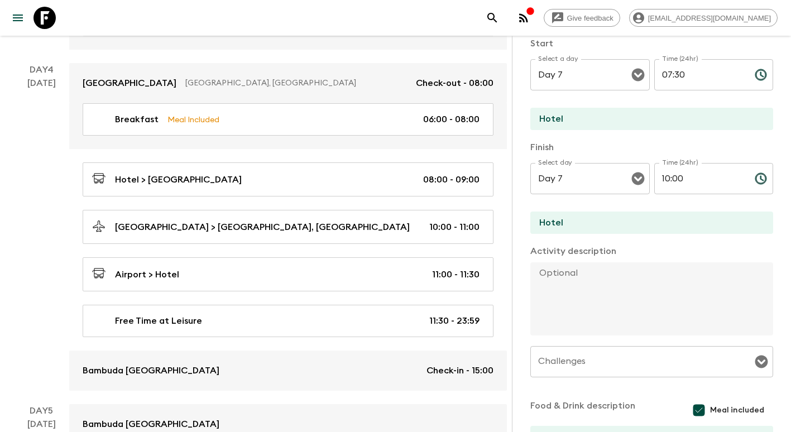
scroll to position [0, 0]
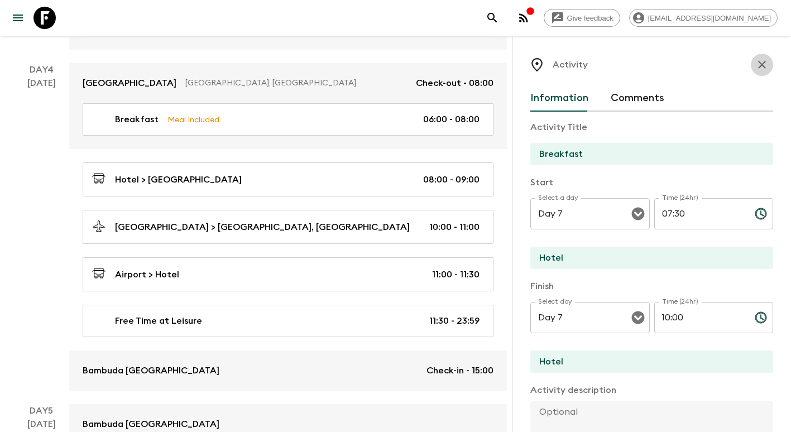
click at [756, 65] on icon "button" at bounding box center [761, 64] width 13 height 13
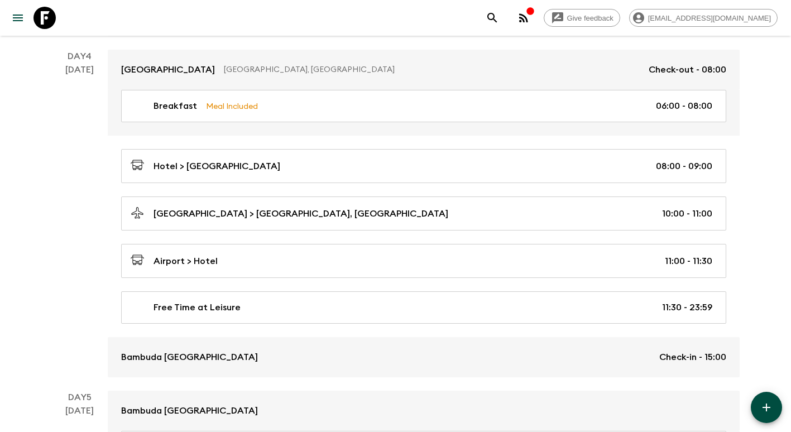
click at [766, 399] on button "button" at bounding box center [766, 407] width 31 height 31
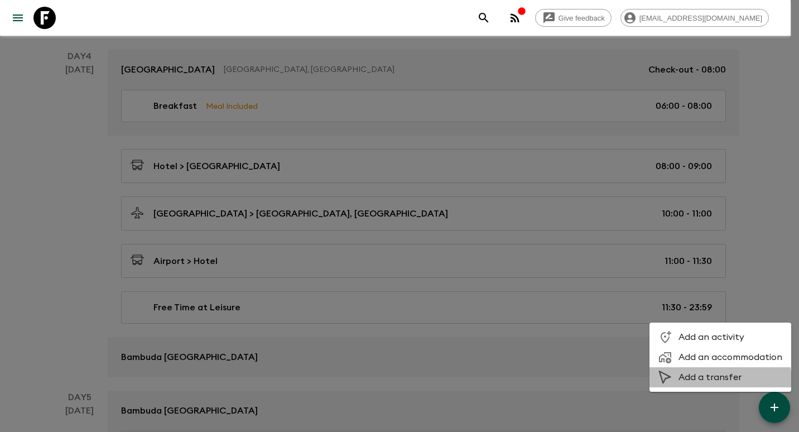
click at [717, 381] on span "Add a transfer" at bounding box center [731, 377] width 104 height 11
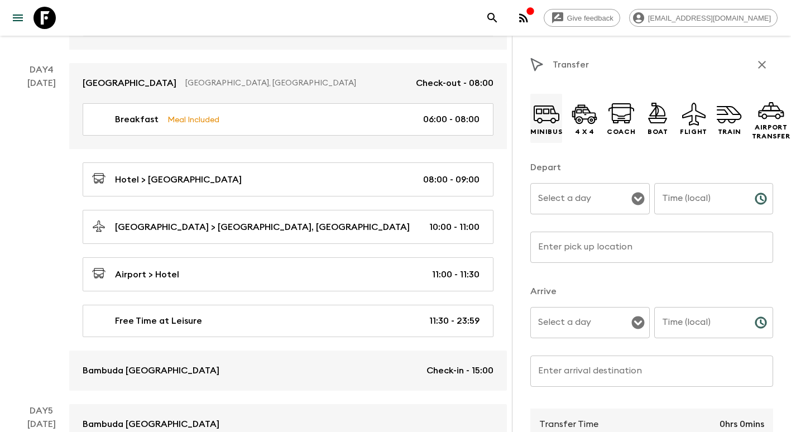
click at [545, 117] on icon at bounding box center [546, 113] width 27 height 27
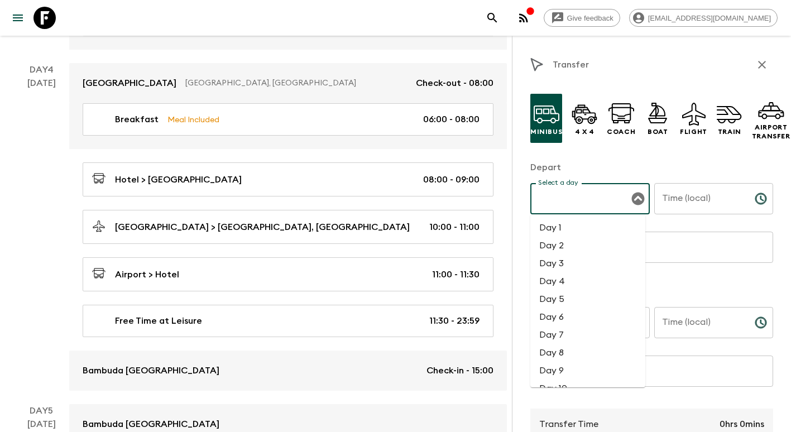
click at [581, 193] on div "Select a day Select a day ​" at bounding box center [589, 205] width 119 height 44
click at [569, 333] on li "Day 7" at bounding box center [587, 335] width 115 height 18
type input "Day 7"
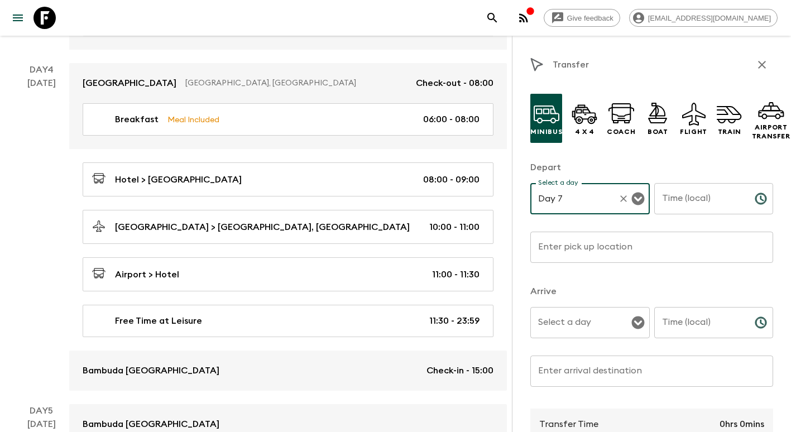
click at [692, 209] on input "Time (local)" at bounding box center [700, 198] width 92 height 31
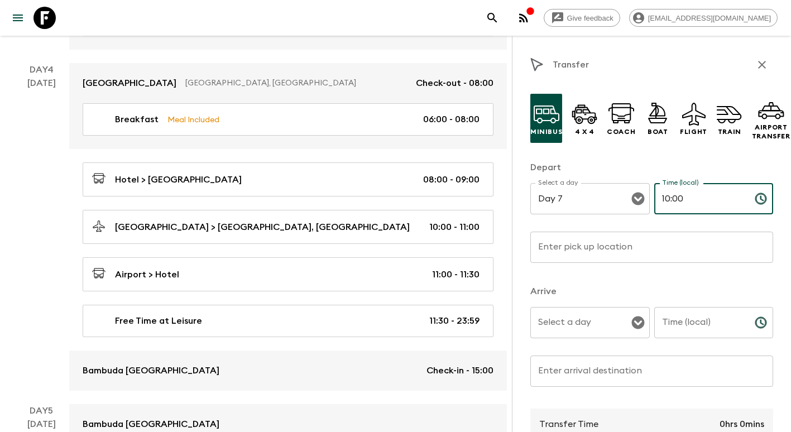
type input "10:00"
click at [617, 247] on input "Enter pick up location" at bounding box center [651, 247] width 243 height 31
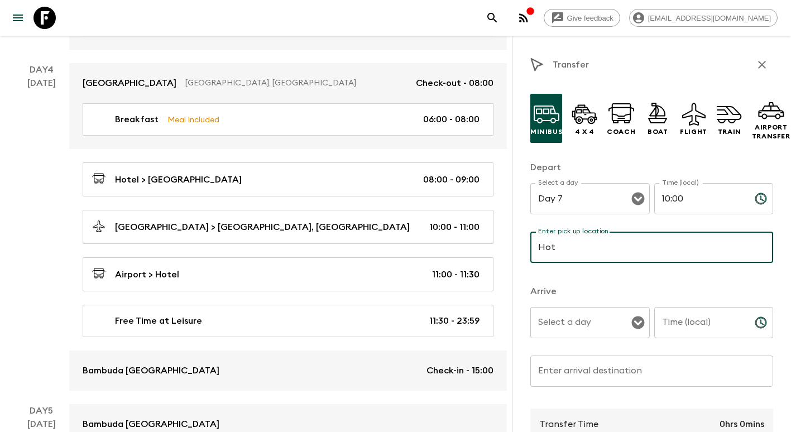
type input "Hotel"
click at [577, 321] on input "Select a day" at bounding box center [581, 322] width 93 height 21
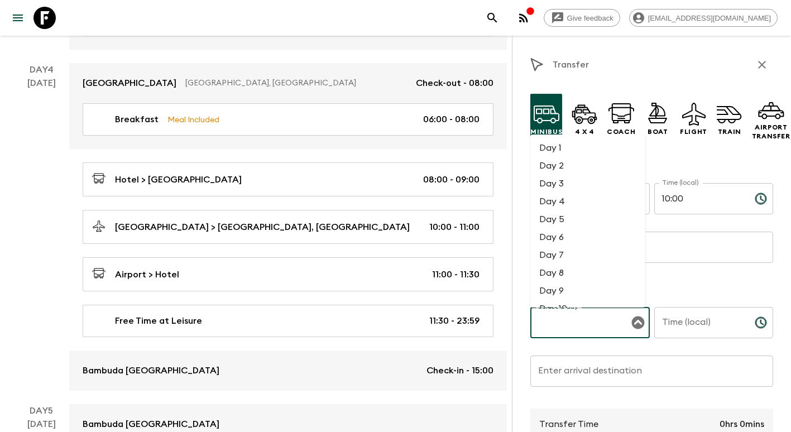
click at [563, 256] on li "Day 7" at bounding box center [587, 255] width 115 height 18
type input "Day 7"
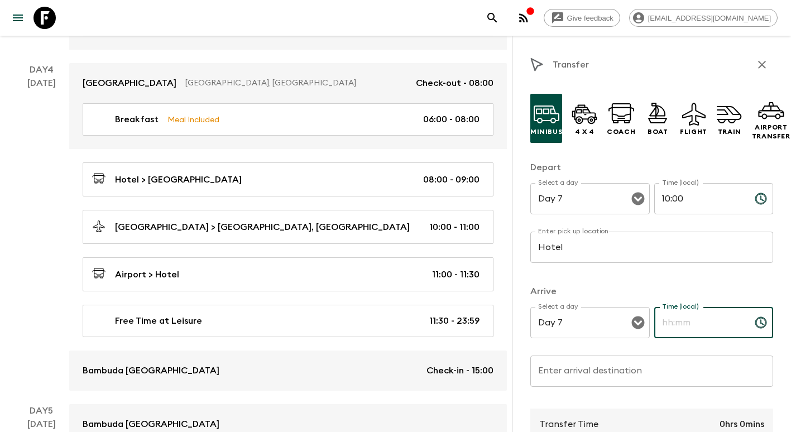
click at [686, 328] on input "Time (local)" at bounding box center [700, 322] width 92 height 31
type input "10:15"
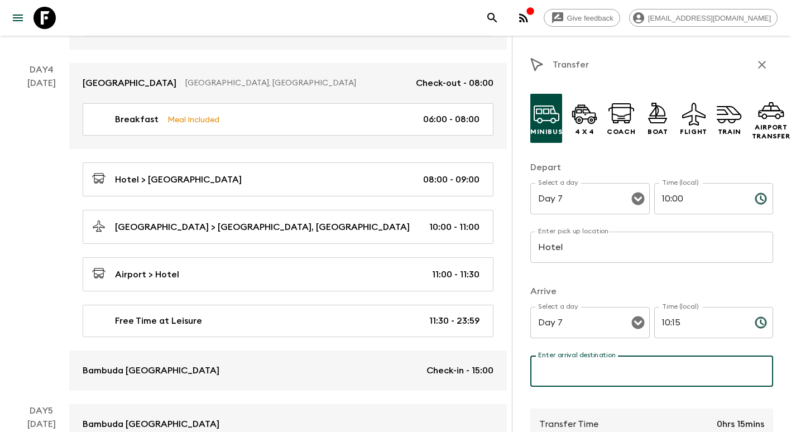
click at [631, 363] on input "Enter arrival destination" at bounding box center [651, 371] width 243 height 31
type input "[GEOGRAPHIC_DATA]"
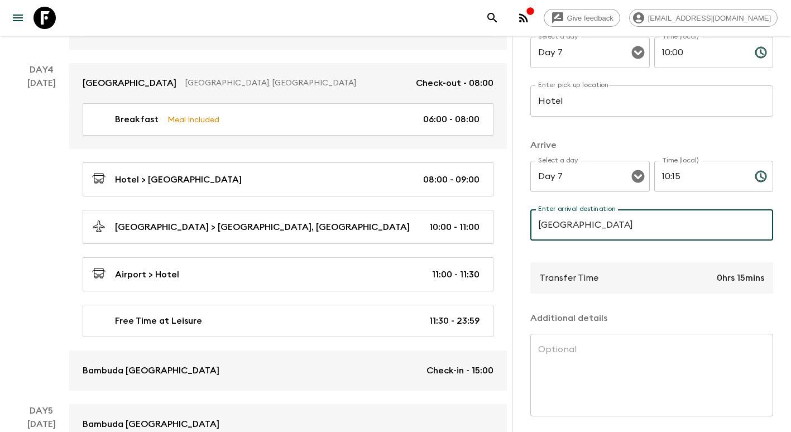
scroll to position [195, 0]
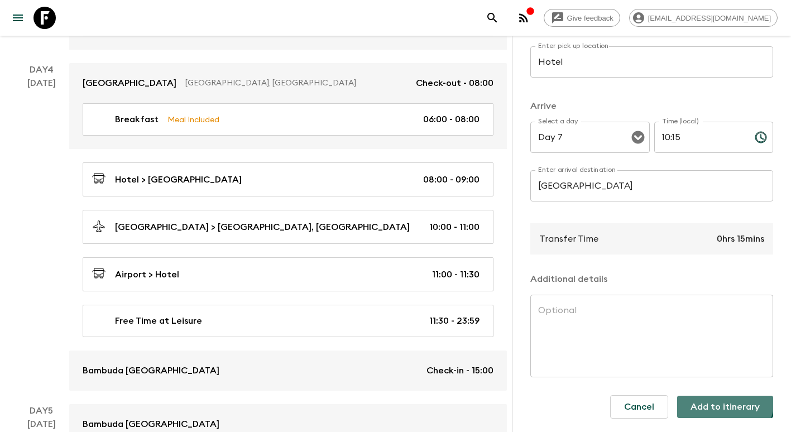
click at [711, 396] on button "Add to itinerary" at bounding box center [725, 407] width 96 height 22
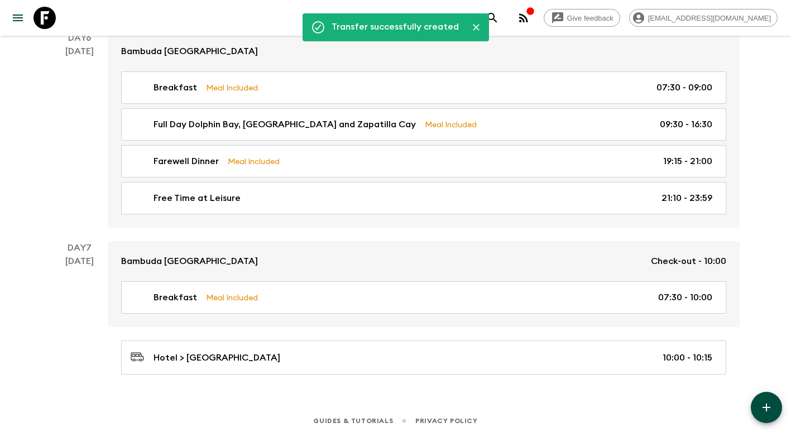
scroll to position [1485, 0]
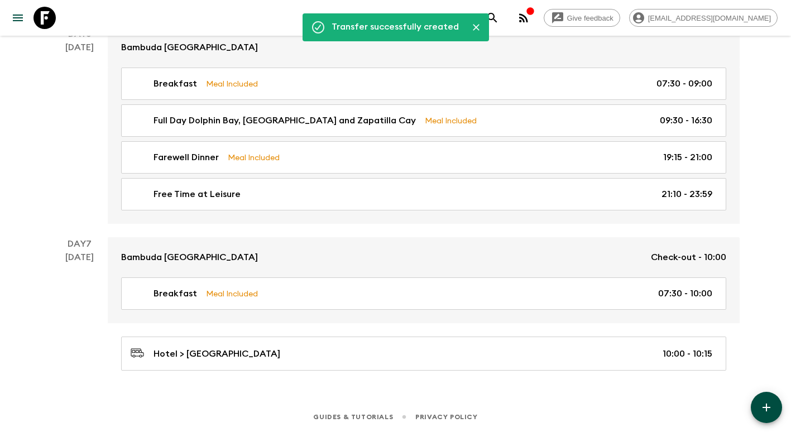
click at [767, 400] on button "button" at bounding box center [766, 407] width 31 height 31
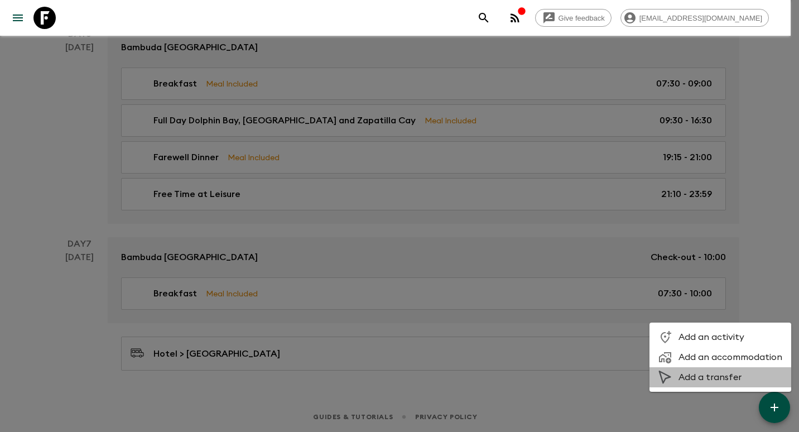
click at [726, 377] on span "Add a transfer" at bounding box center [731, 377] width 104 height 11
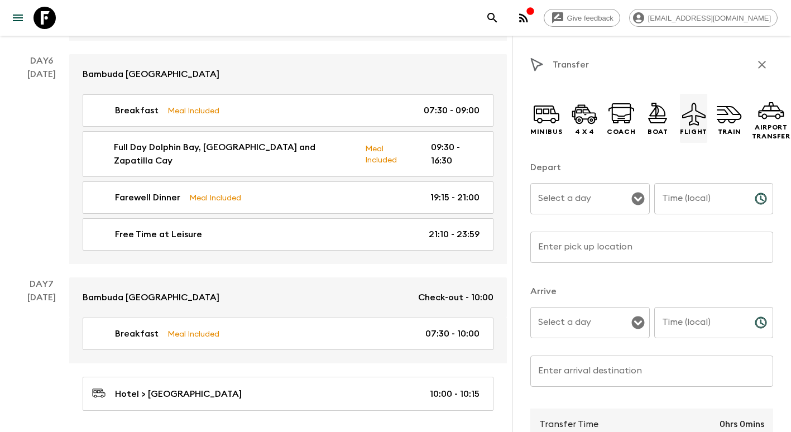
click at [696, 140] on div "Flight" at bounding box center [693, 118] width 27 height 49
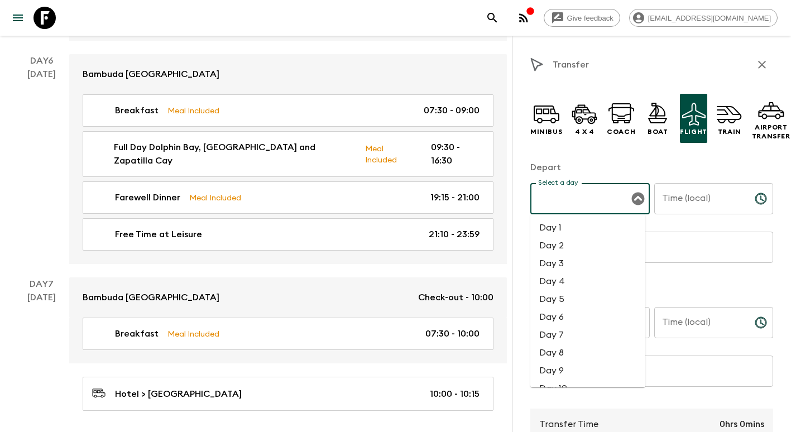
click at [592, 198] on input "Select a day" at bounding box center [581, 198] width 93 height 21
click at [570, 335] on li "Day 7" at bounding box center [587, 335] width 115 height 18
type input "Day 7"
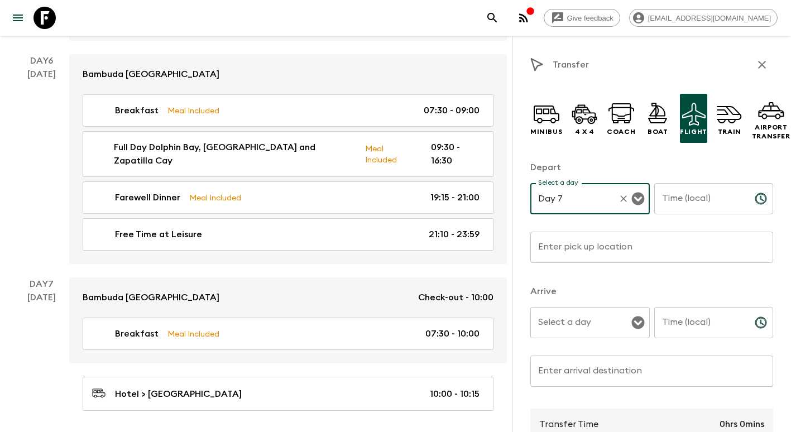
click at [693, 199] on input "Time (local)" at bounding box center [700, 198] width 92 height 31
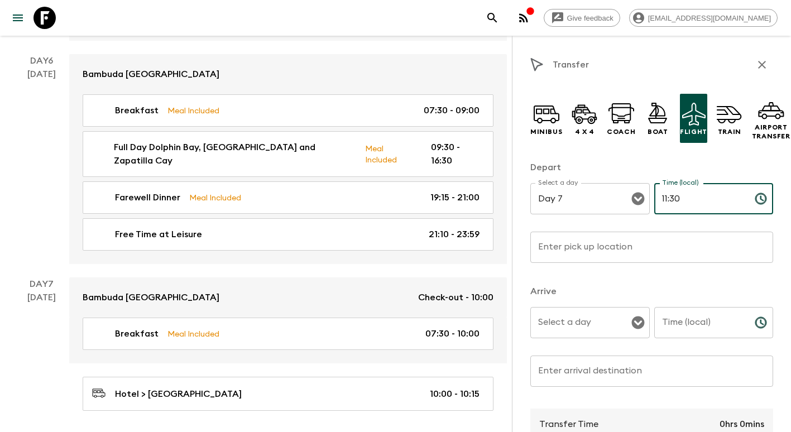
type input "11:30"
click at [564, 249] on input "Enter pick up location" at bounding box center [651, 247] width 243 height 31
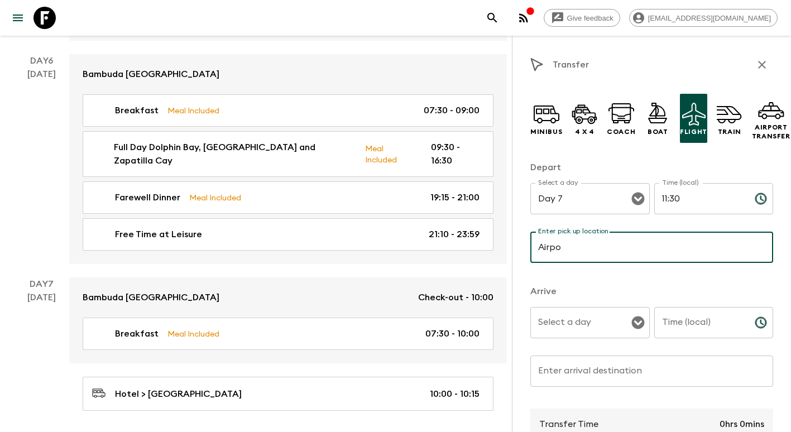
type input "Airport [GEOGRAPHIC_DATA]"
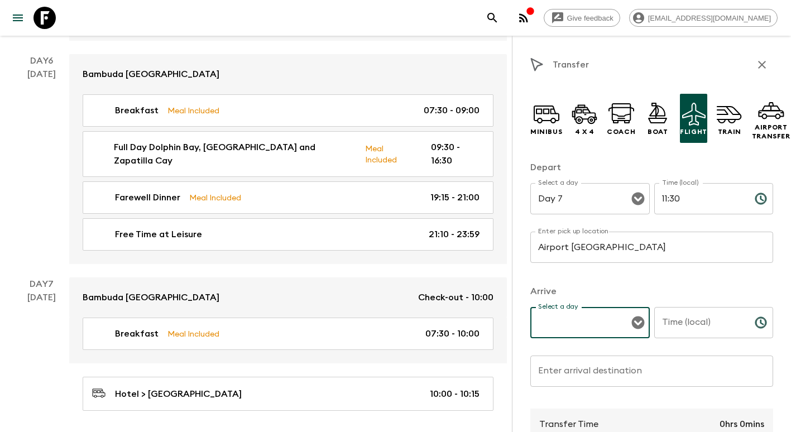
click at [587, 321] on input "Select a day" at bounding box center [581, 322] width 93 height 21
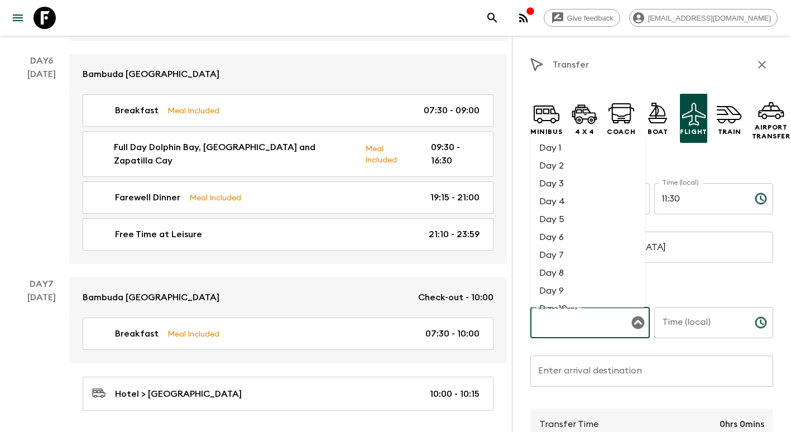
click at [565, 249] on li "Day 7" at bounding box center [587, 255] width 115 height 18
type input "Day 7"
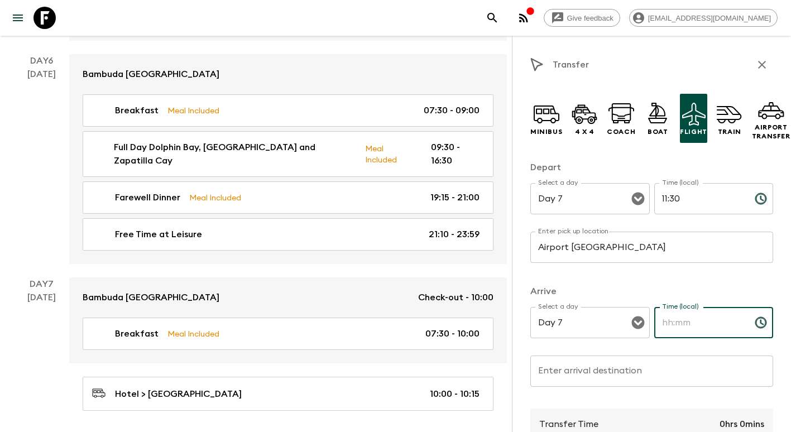
click at [683, 330] on input "Time (local)" at bounding box center [700, 322] width 92 height 31
type input "12:30"
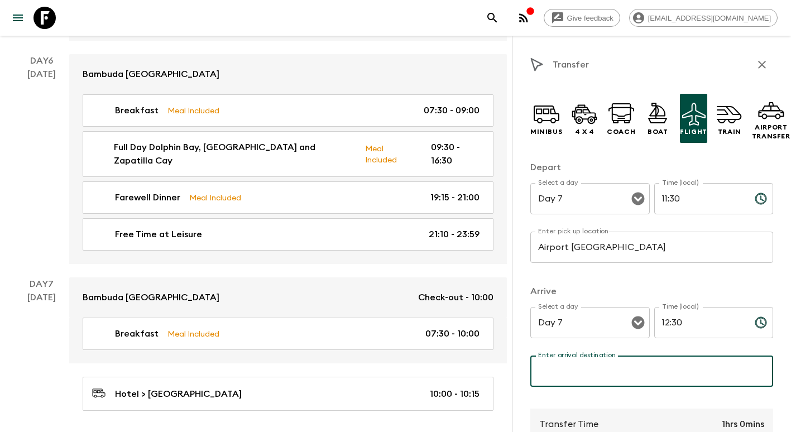
click at [613, 367] on input "Enter arrival destination" at bounding box center [651, 371] width 243 height 31
type input "A"
click at [613, 366] on input "ma" at bounding box center [651, 371] width 243 height 31
type input "m"
type input "a"
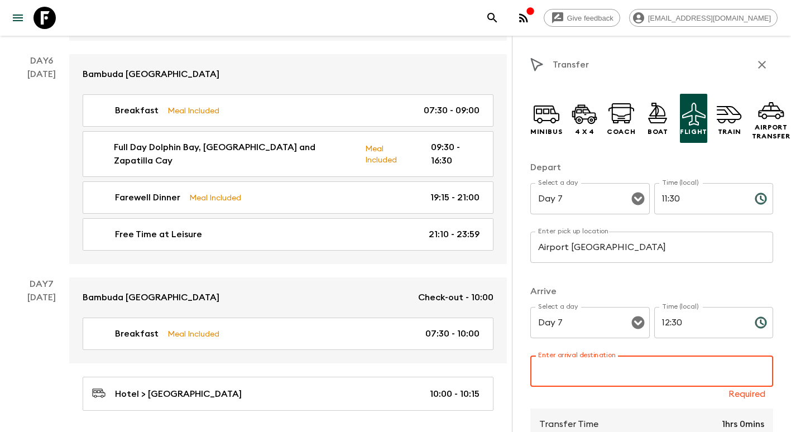
click at [675, 244] on input "Airport [GEOGRAPHIC_DATA]" at bounding box center [651, 247] width 243 height 31
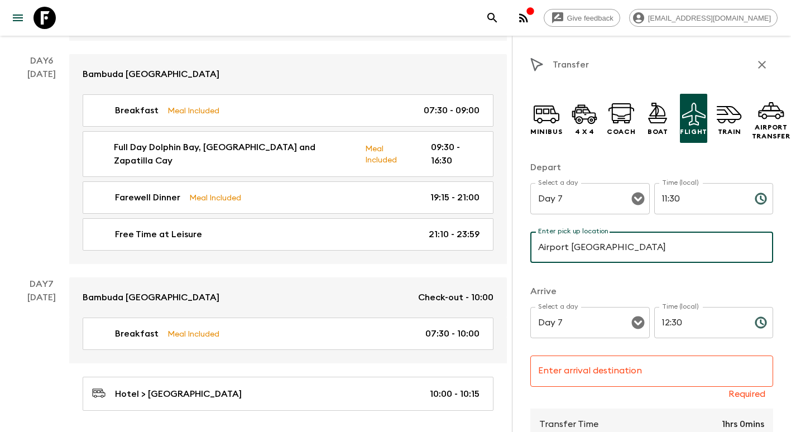
click at [588, 371] on input "Enter arrival destination" at bounding box center [651, 371] width 243 height 31
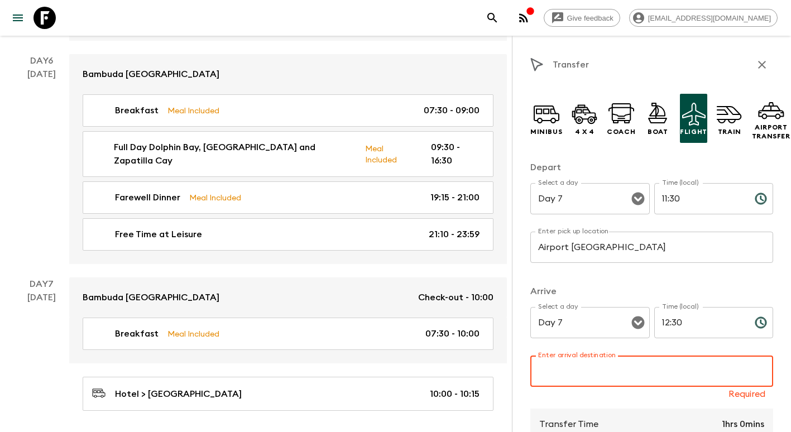
type input "[GEOGRAPHIC_DATA] "[PERSON_NAME]""
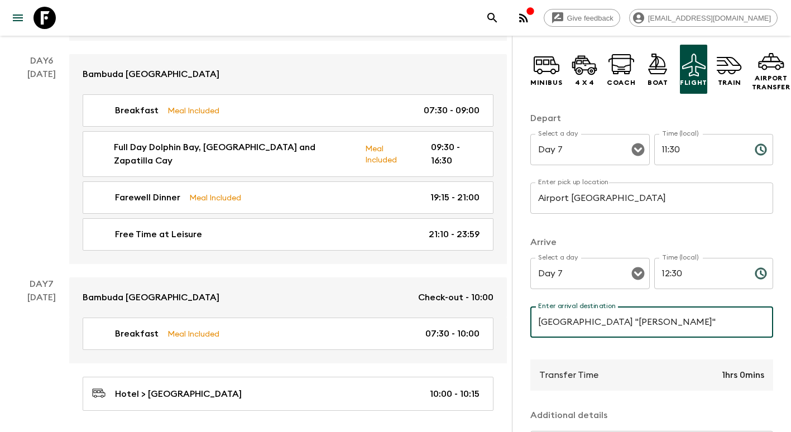
scroll to position [167, 0]
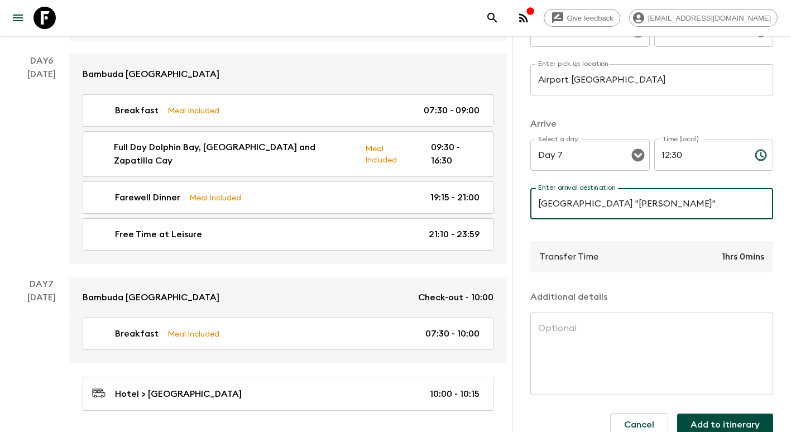
click at [736, 426] on button "Add to itinerary" at bounding box center [725, 425] width 96 height 22
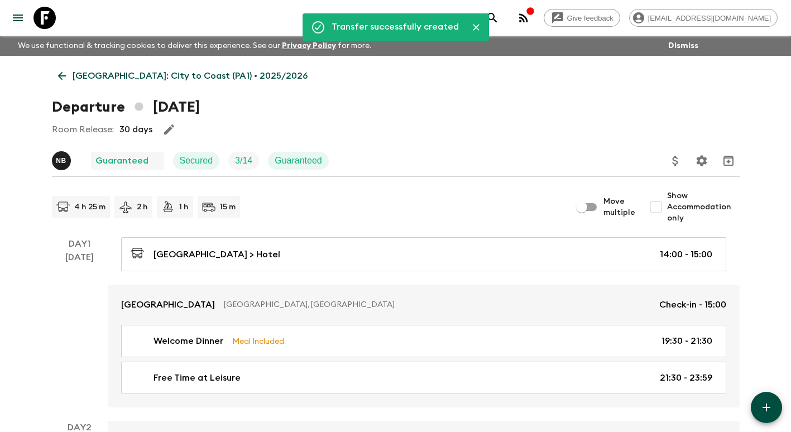
click at [58, 71] on icon at bounding box center [62, 76] width 12 height 12
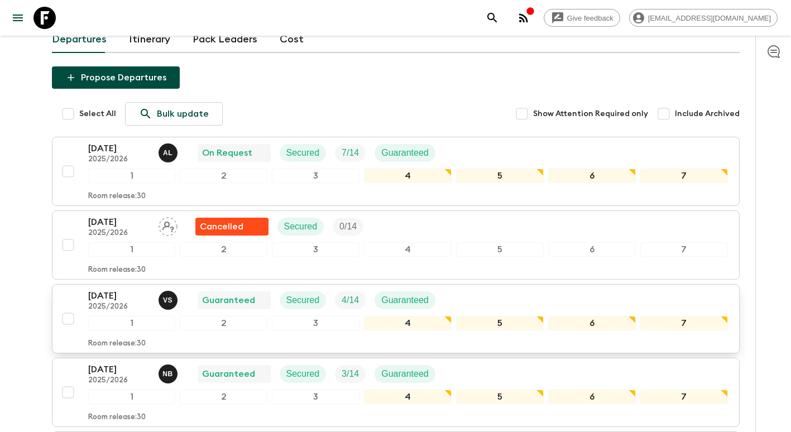
scroll to position [112, 0]
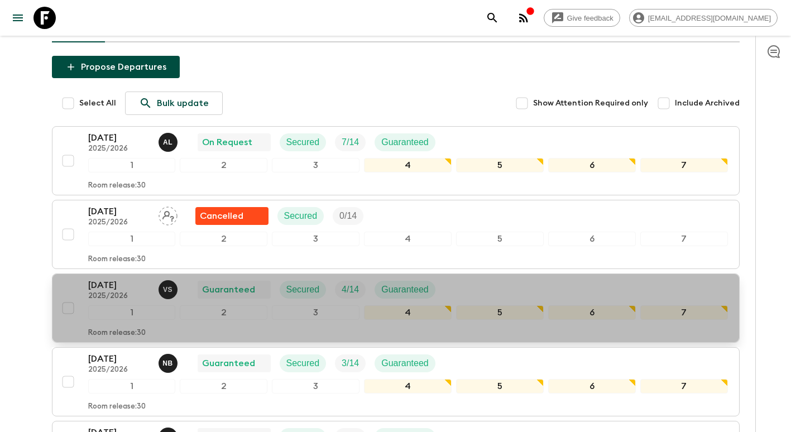
click at [120, 282] on p "[DATE]" at bounding box center [118, 284] width 61 height 13
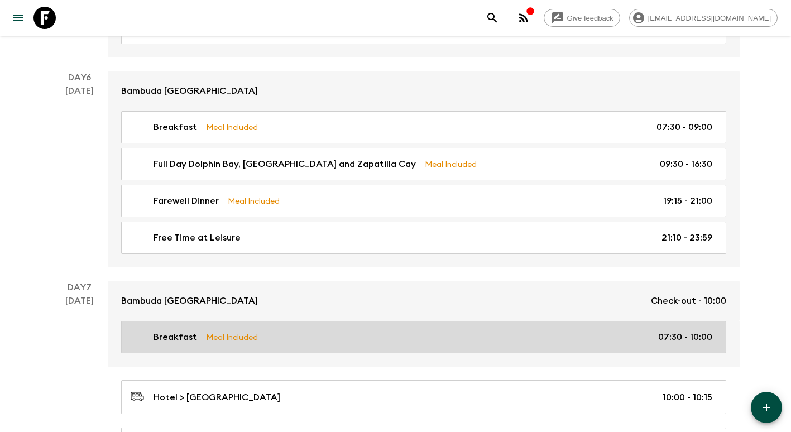
scroll to position [1532, 0]
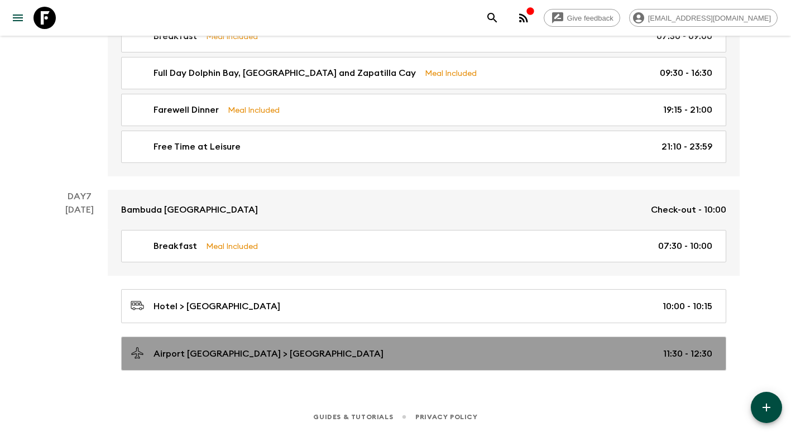
click at [393, 346] on div "Airport [GEOGRAPHIC_DATA] > [GEOGRAPHIC_DATA] 11:30 - 12:30" at bounding box center [422, 353] width 582 height 15
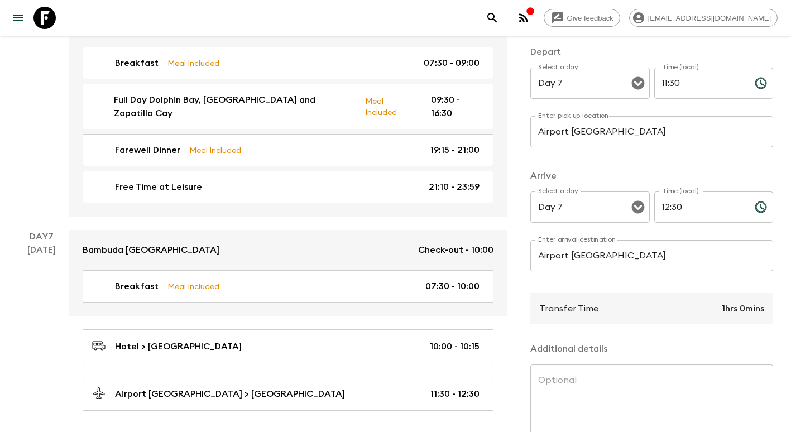
scroll to position [167, 0]
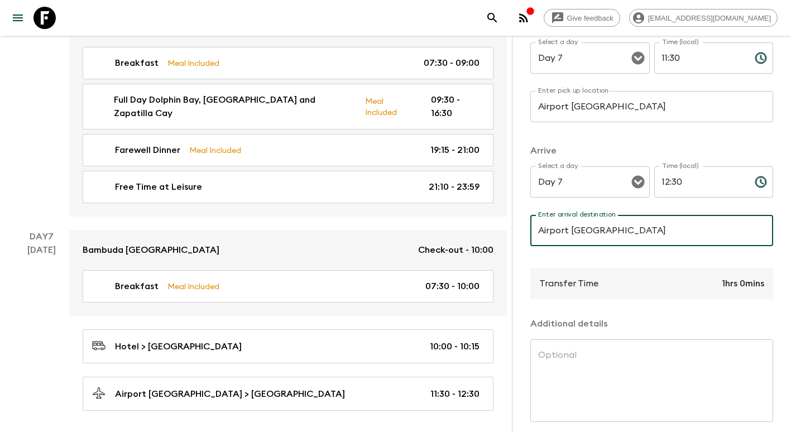
click at [620, 234] on input "Airport [GEOGRAPHIC_DATA]" at bounding box center [651, 230] width 243 height 31
type input "m"
type input "a"
type input "[GEOGRAPHIC_DATA] "[PERSON_NAME]""
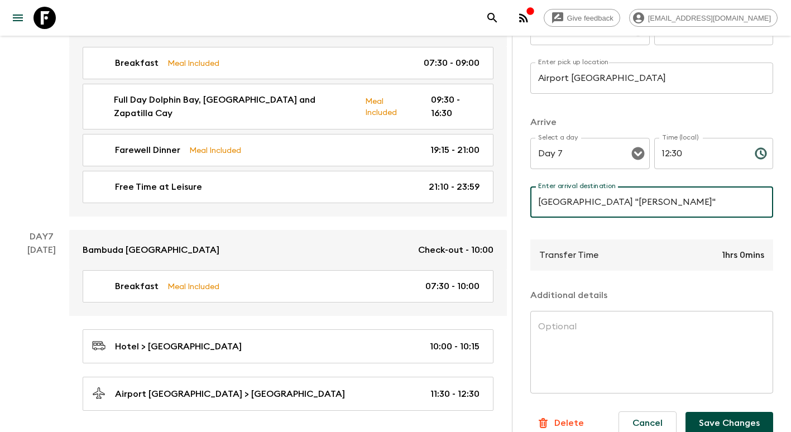
scroll to position [222, 0]
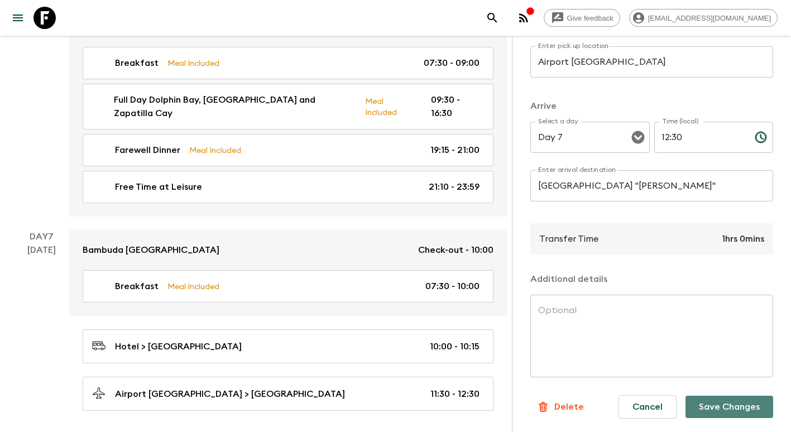
click at [714, 401] on button "Save Changes" at bounding box center [729, 407] width 88 height 22
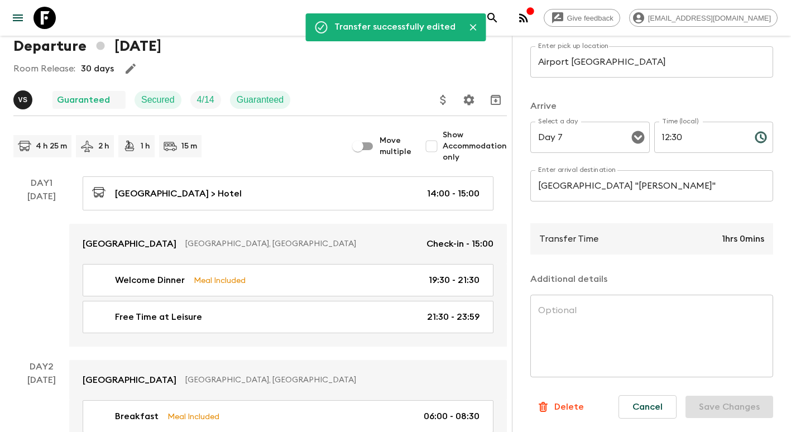
scroll to position [0, 0]
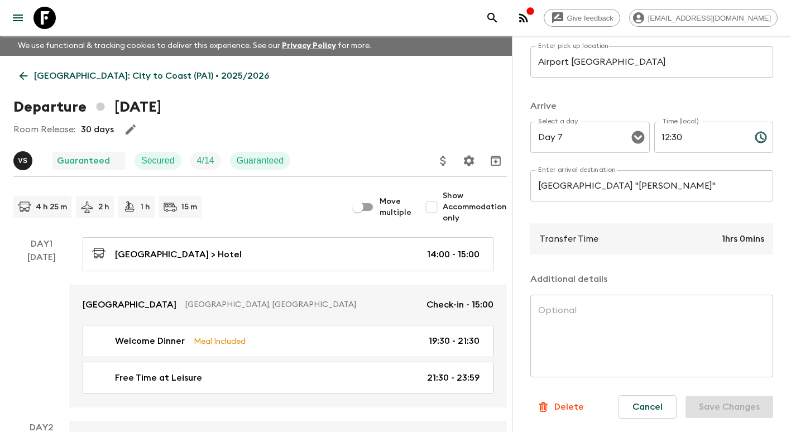
click at [21, 73] on icon at bounding box center [23, 76] width 12 height 12
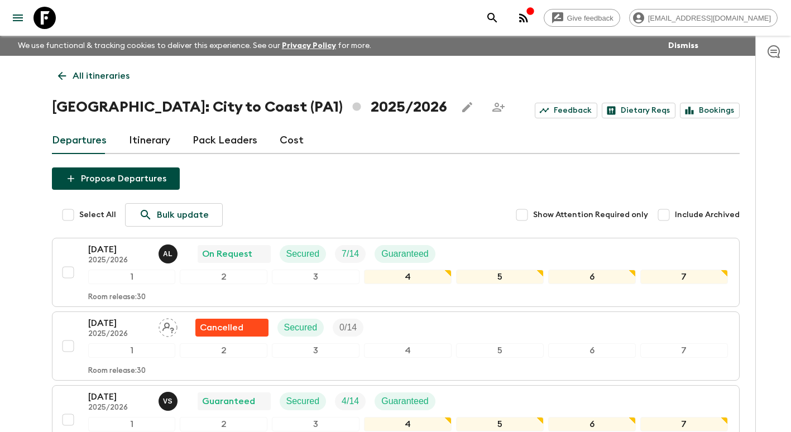
click at [69, 70] on link "All itineraries" at bounding box center [94, 76] width 84 height 22
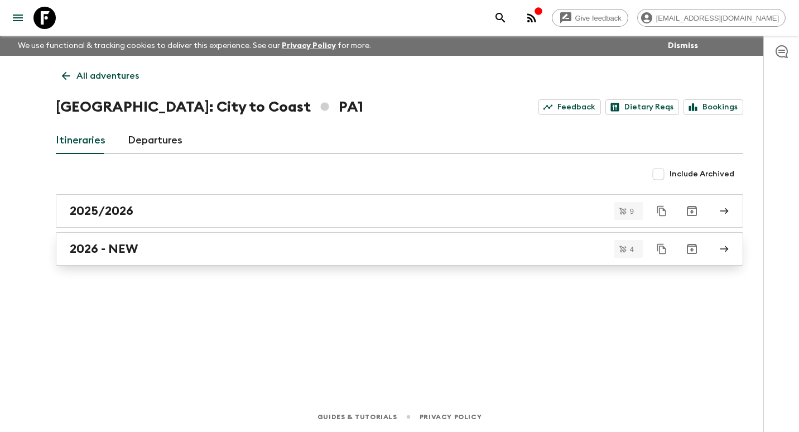
click at [150, 252] on div "2026 - NEW" at bounding box center [389, 249] width 638 height 15
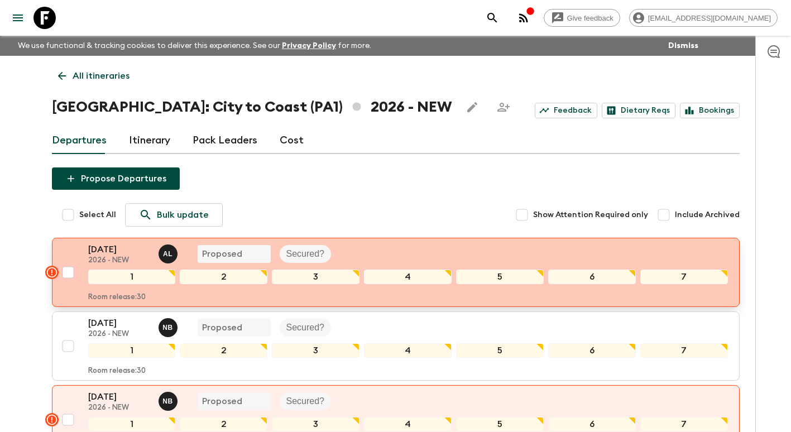
click at [124, 251] on p "[DATE]" at bounding box center [118, 249] width 61 height 13
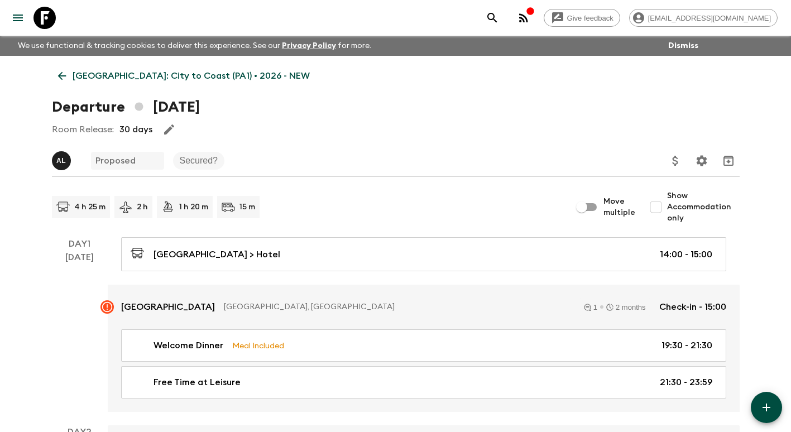
click at [66, 75] on icon at bounding box center [62, 76] width 12 height 12
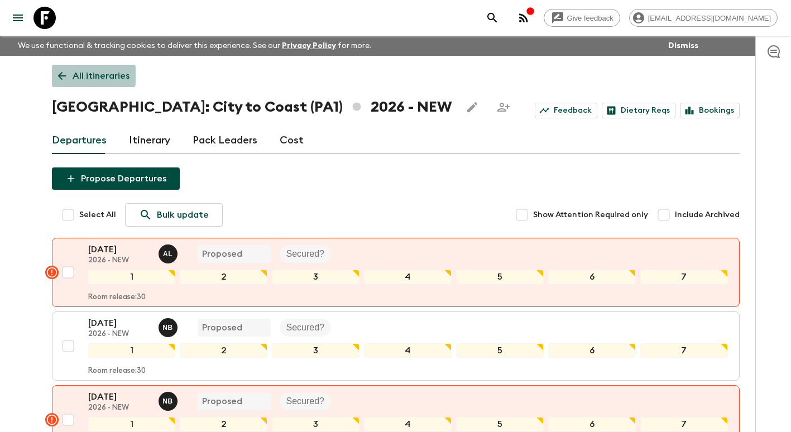
click at [61, 74] on icon at bounding box center [62, 76] width 12 height 12
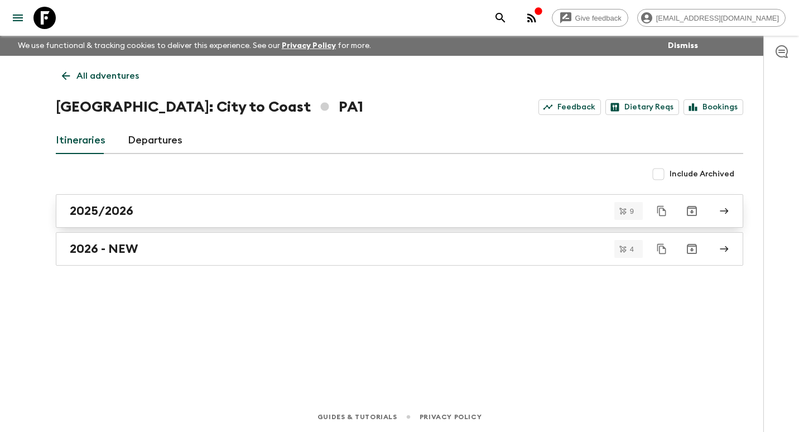
click at [123, 205] on h2 "2025/2026" at bounding box center [102, 211] width 64 height 15
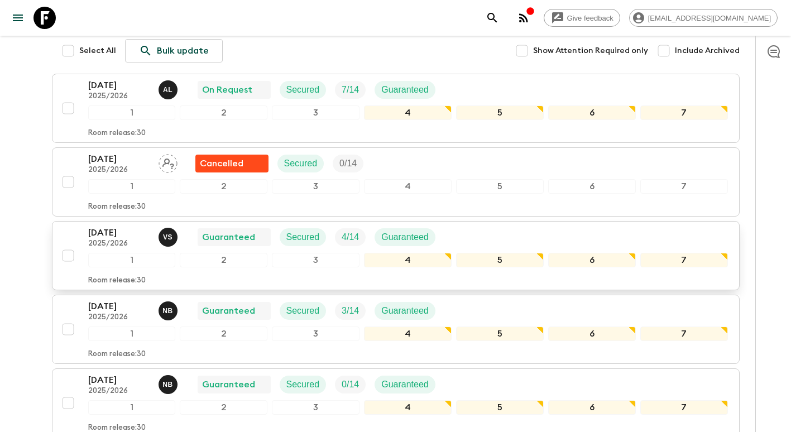
scroll to position [167, 0]
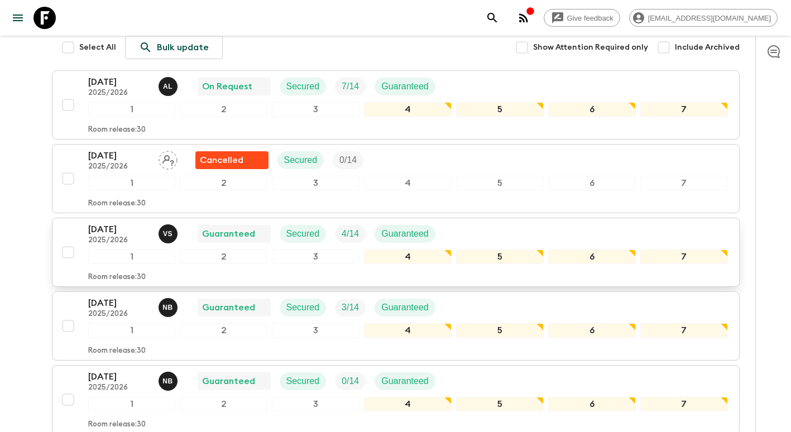
click at [128, 233] on p "[DATE]" at bounding box center [118, 229] width 61 height 13
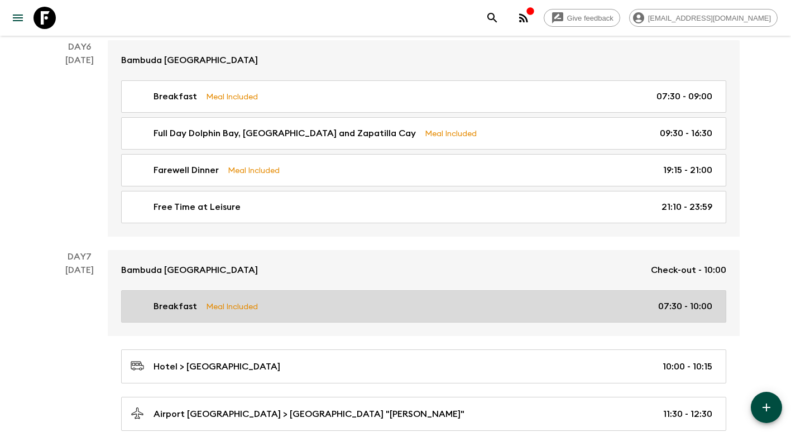
scroll to position [1532, 0]
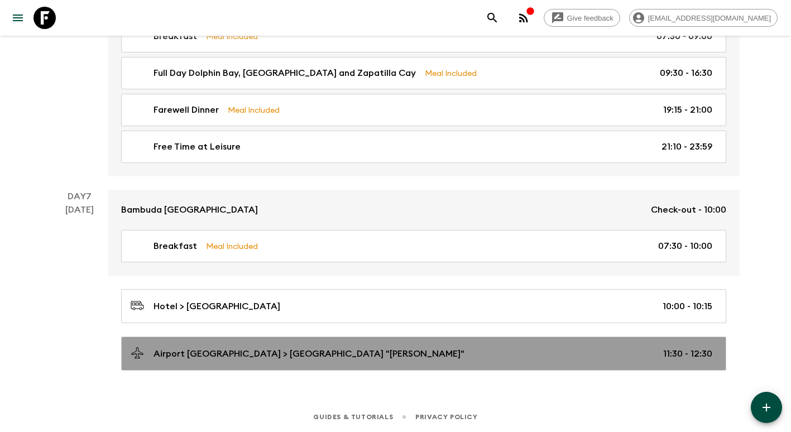
click at [399, 349] on p "Airport [GEOGRAPHIC_DATA] > [GEOGRAPHIC_DATA] "[PERSON_NAME]"" at bounding box center [308, 353] width 311 height 13
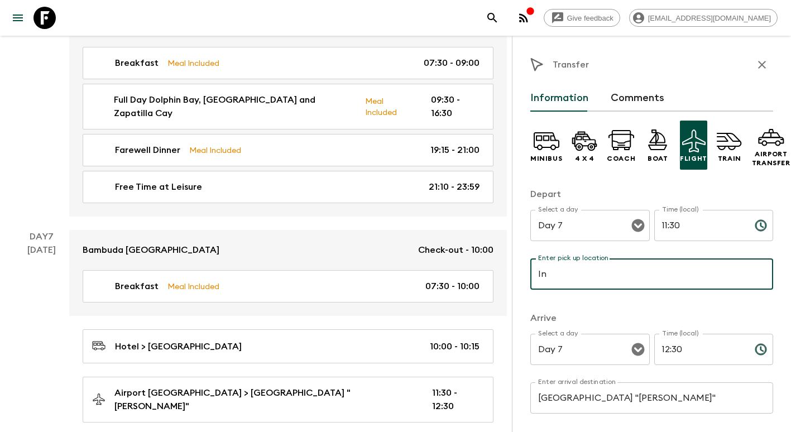
type input "[GEOGRAPHIC_DATA] "[GEOGRAPHIC_DATA]""
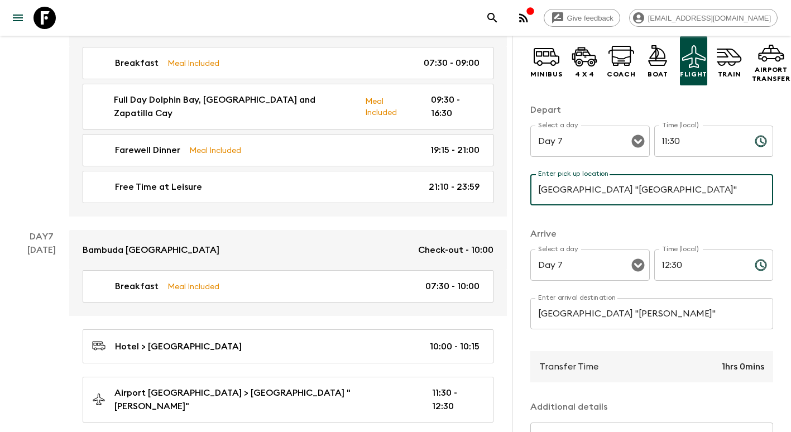
scroll to position [222, 0]
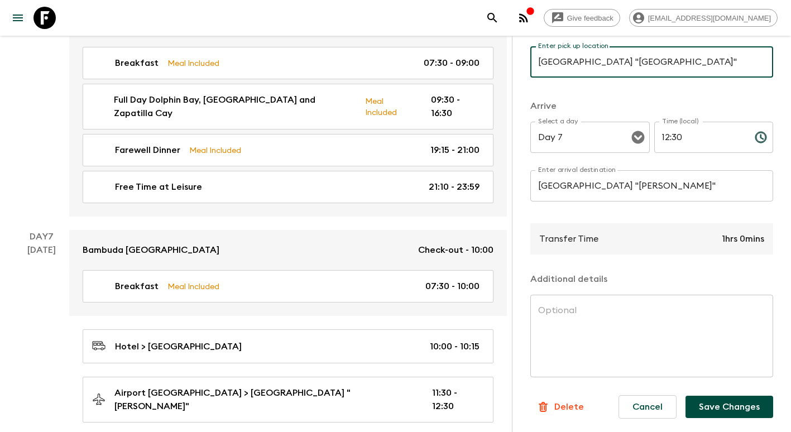
click at [726, 402] on button "Save Changes" at bounding box center [729, 407] width 88 height 22
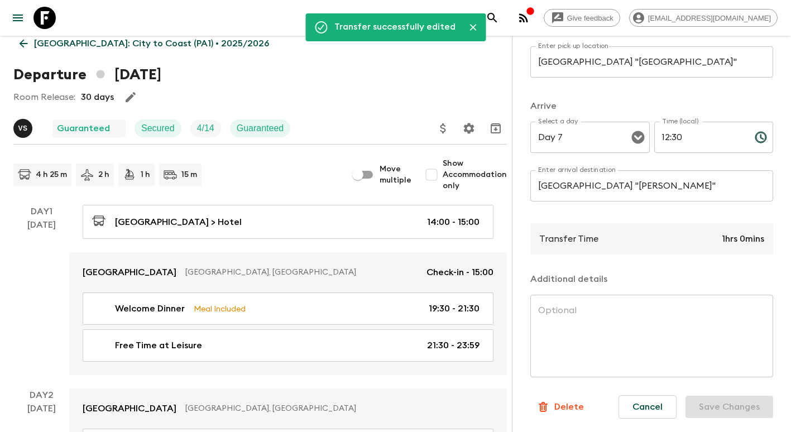
scroll to position [25, 0]
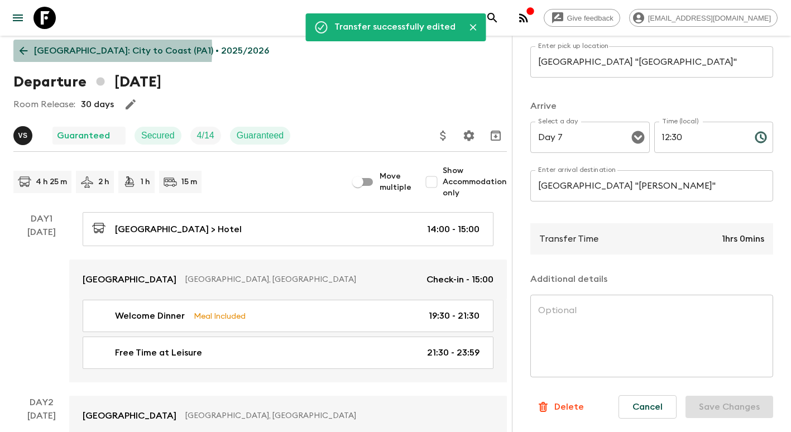
click at [21, 50] on icon at bounding box center [24, 51] width 8 height 8
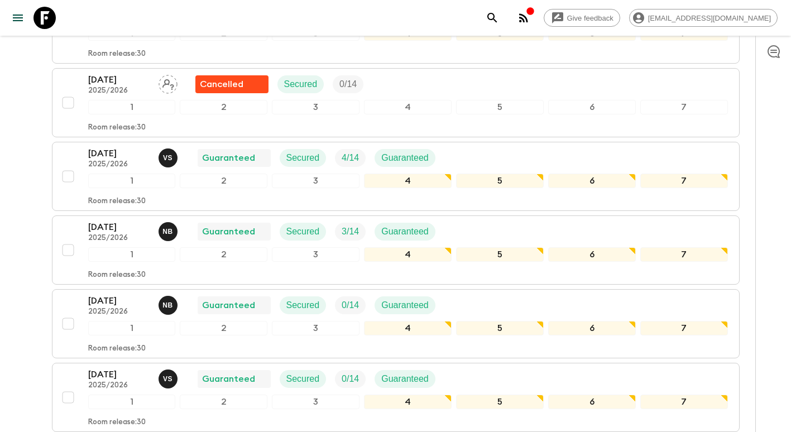
scroll to position [279, 0]
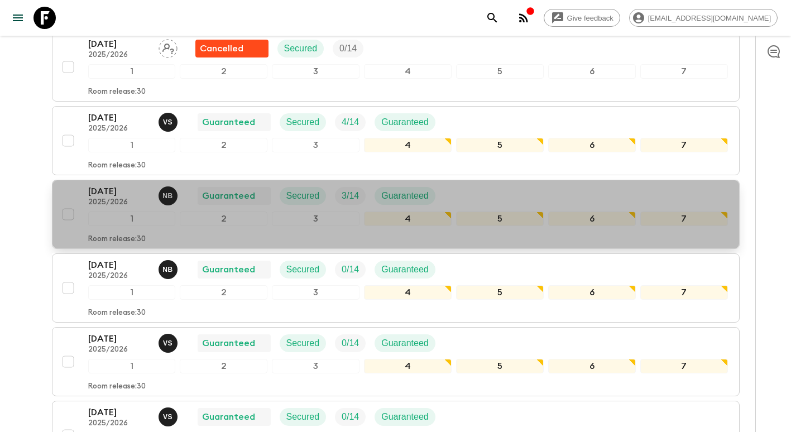
click at [117, 203] on p "2025/2026" at bounding box center [118, 202] width 61 height 9
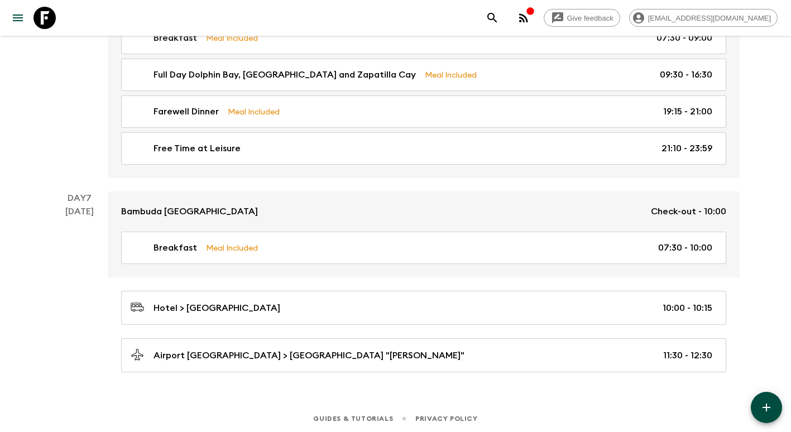
scroll to position [1532, 0]
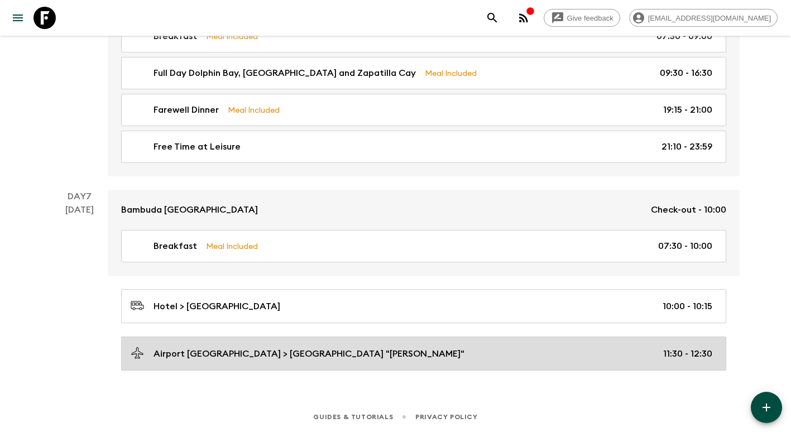
click at [384, 353] on p "Airport [GEOGRAPHIC_DATA] > [GEOGRAPHIC_DATA] "[PERSON_NAME]"" at bounding box center [308, 353] width 311 height 13
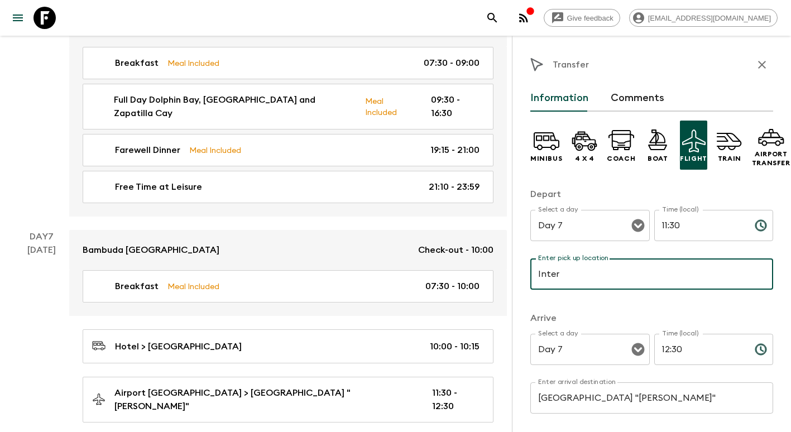
click at [689, 275] on input "Inter" at bounding box center [651, 273] width 243 height 31
type input "[GEOGRAPHIC_DATA] "[GEOGRAPHIC_DATA]""
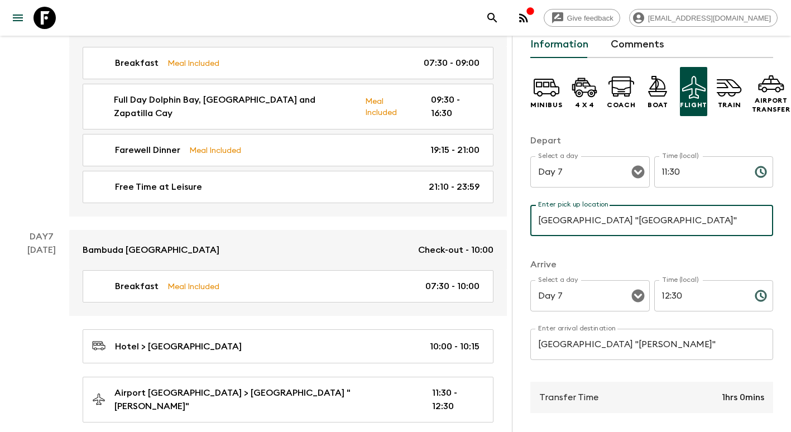
scroll to position [222, 0]
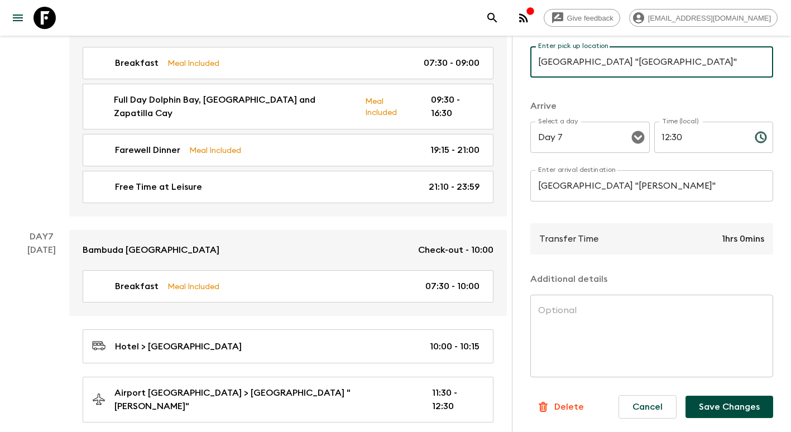
click at [703, 401] on button "Save Changes" at bounding box center [729, 407] width 88 height 22
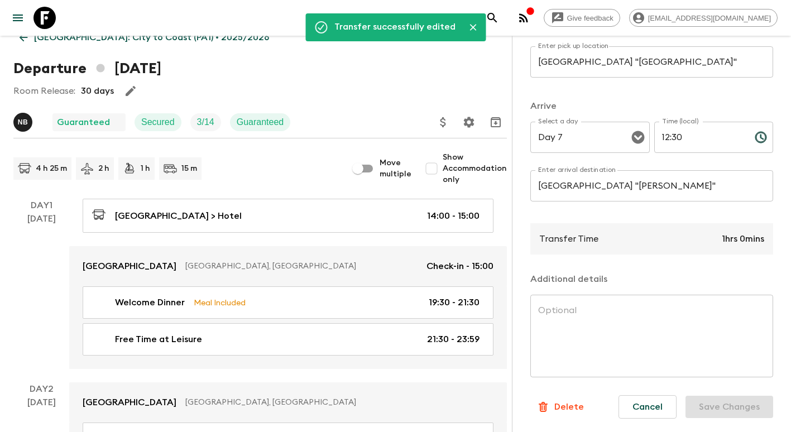
scroll to position [8, 0]
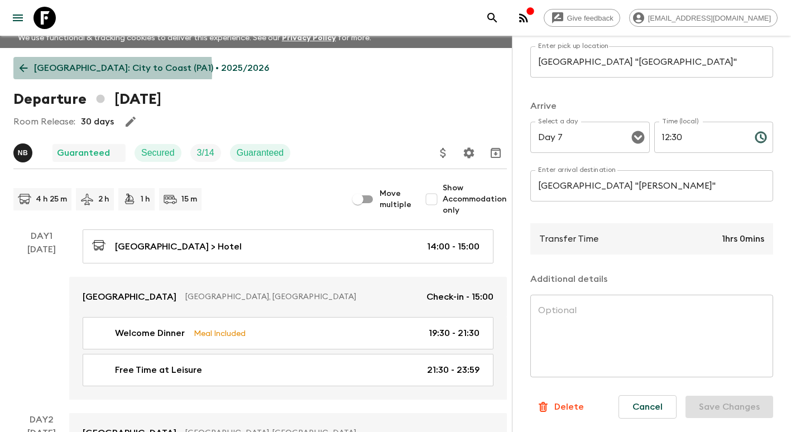
click at [27, 71] on icon at bounding box center [23, 68] width 12 height 12
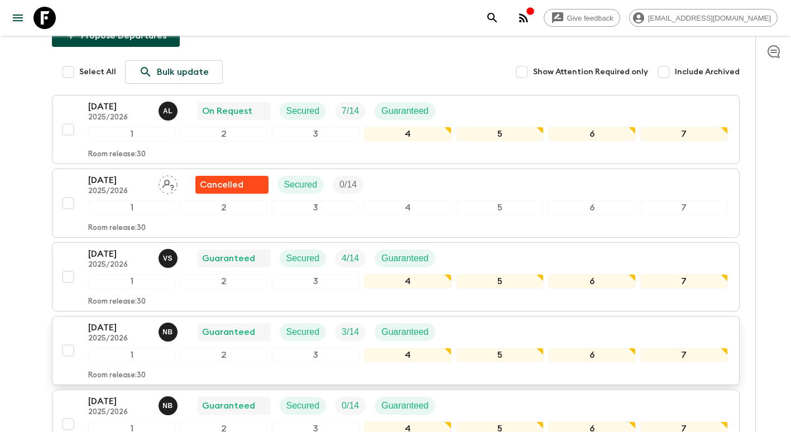
scroll to position [167, 0]
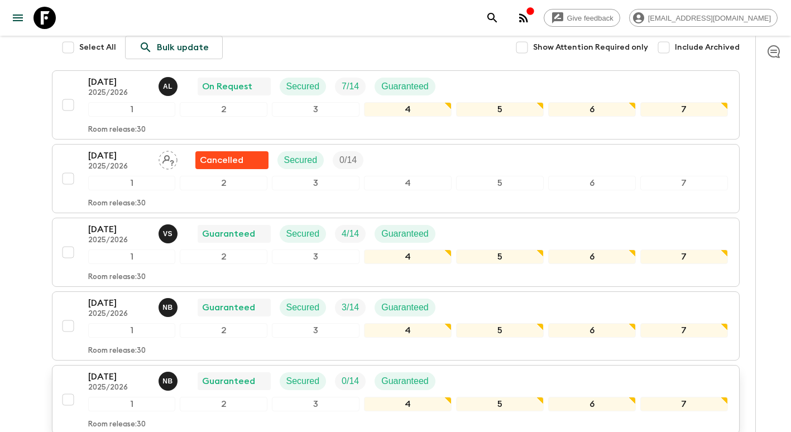
click at [119, 385] on p "2025/2026" at bounding box center [118, 387] width 61 height 9
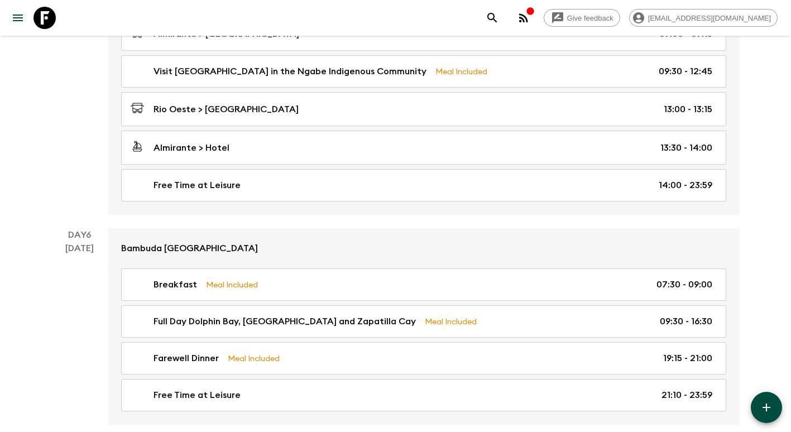
scroll to position [1437, 0]
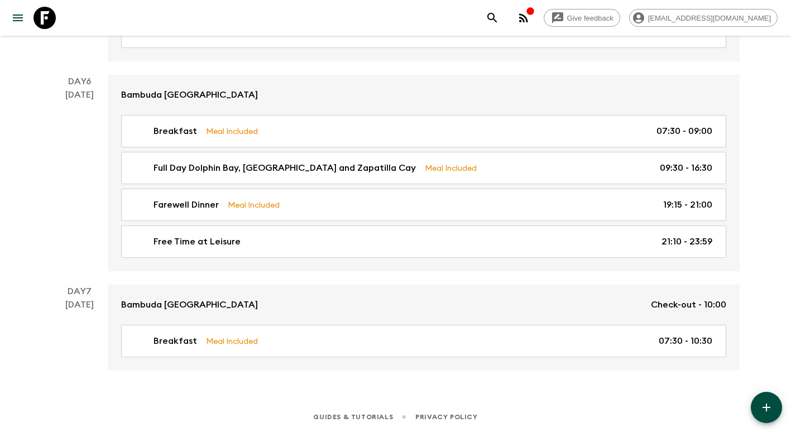
click at [772, 409] on icon "button" at bounding box center [766, 407] width 13 height 13
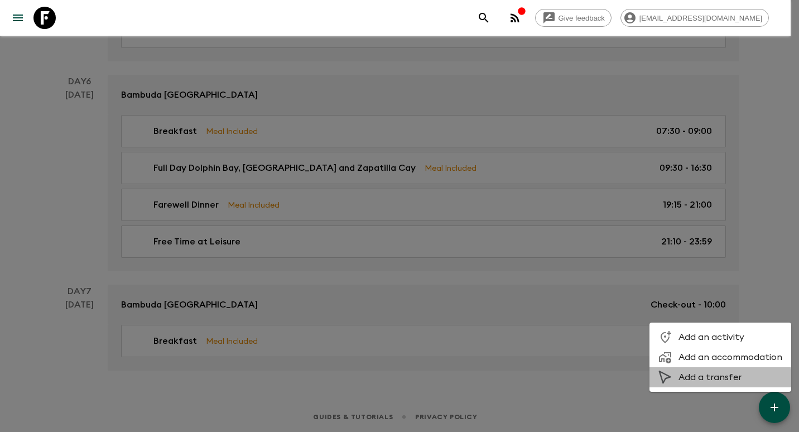
click at [707, 383] on li "Add a transfer" at bounding box center [721, 377] width 142 height 20
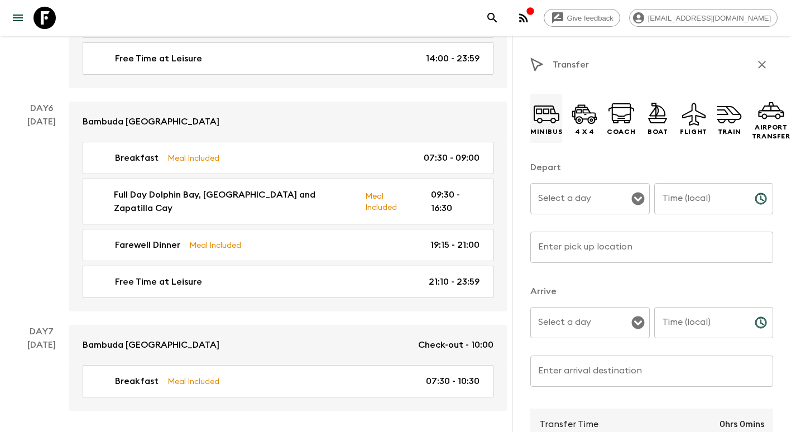
click at [545, 113] on icon at bounding box center [546, 113] width 27 height 27
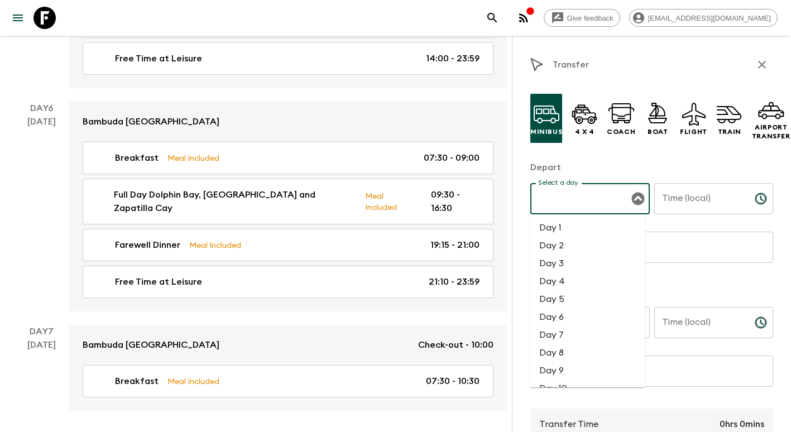
click at [584, 195] on input "Select a day" at bounding box center [581, 198] width 93 height 21
click at [569, 339] on li "Day 7" at bounding box center [587, 335] width 115 height 18
type input "Day 7"
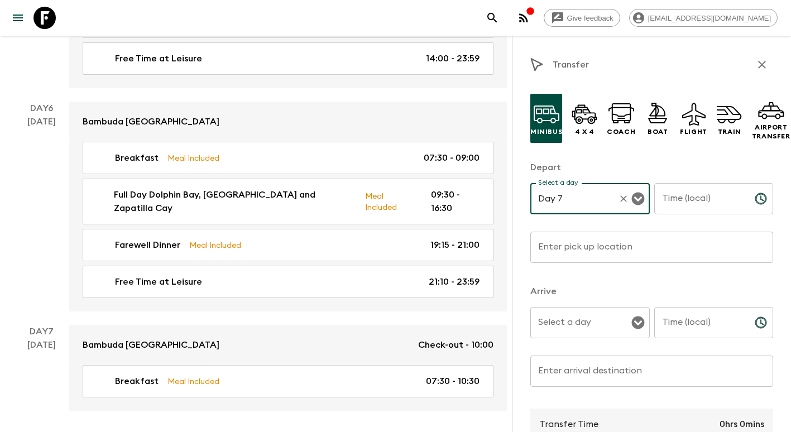
click at [697, 206] on input "Time (local)" at bounding box center [700, 198] width 92 height 31
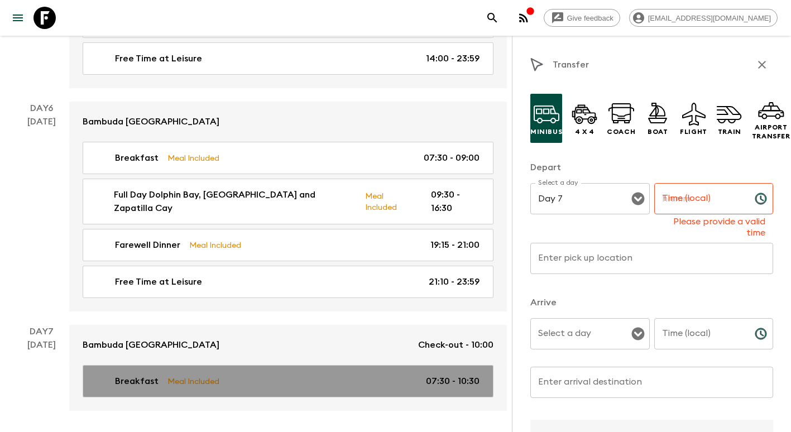
click at [474, 374] on p "07:30 - 10:30" at bounding box center [453, 380] width 54 height 13
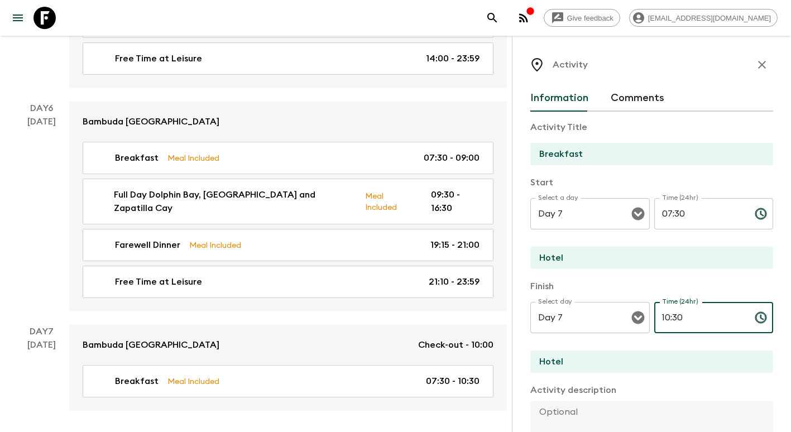
click at [711, 315] on input "10:30" at bounding box center [700, 317] width 92 height 31
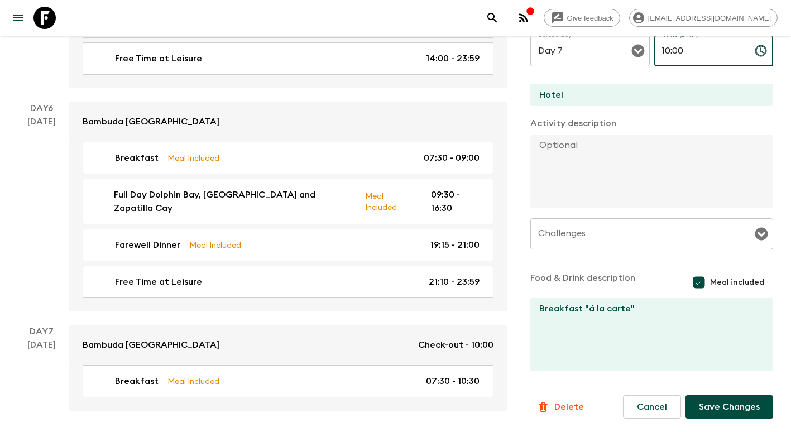
type input "10:00"
click at [717, 403] on button "Save Changes" at bounding box center [729, 406] width 88 height 23
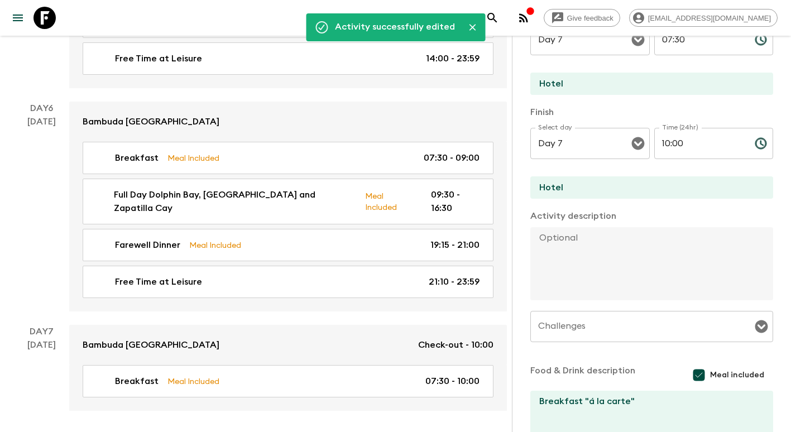
scroll to position [0, 0]
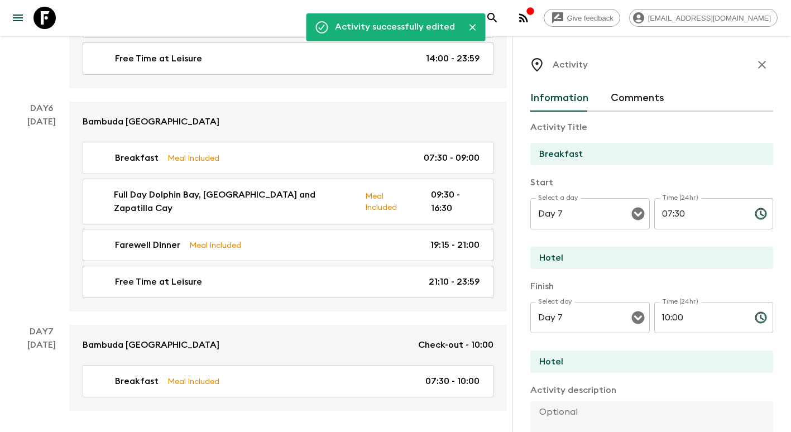
click at [755, 69] on icon "button" at bounding box center [761, 64] width 13 height 13
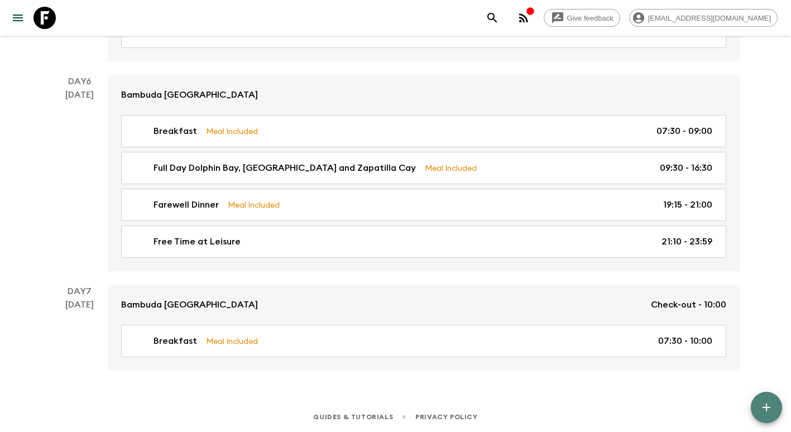
click at [763, 406] on icon "button" at bounding box center [766, 407] width 13 height 13
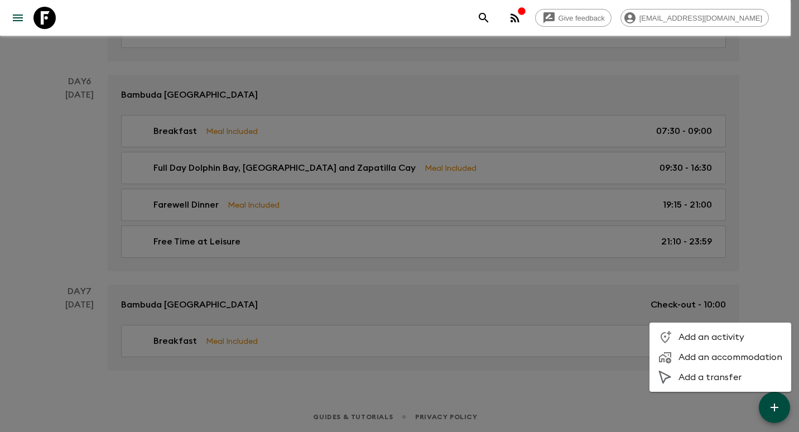
click at [735, 372] on span "Add a transfer" at bounding box center [731, 377] width 104 height 11
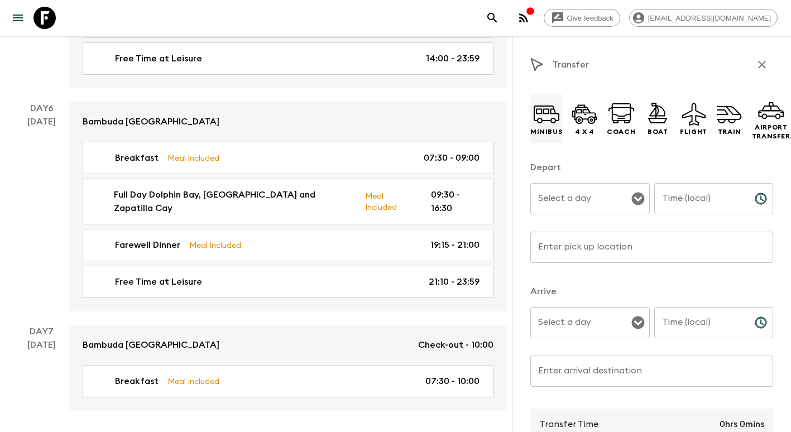
click at [545, 107] on icon at bounding box center [547, 113] width 26 height 16
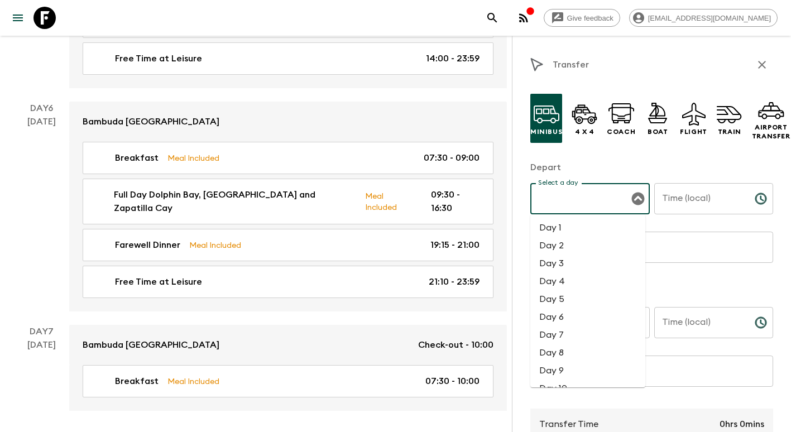
click at [596, 195] on input "Select a day" at bounding box center [581, 198] width 93 height 21
click at [566, 334] on li "Day 7" at bounding box center [587, 335] width 115 height 18
type input "Day 7"
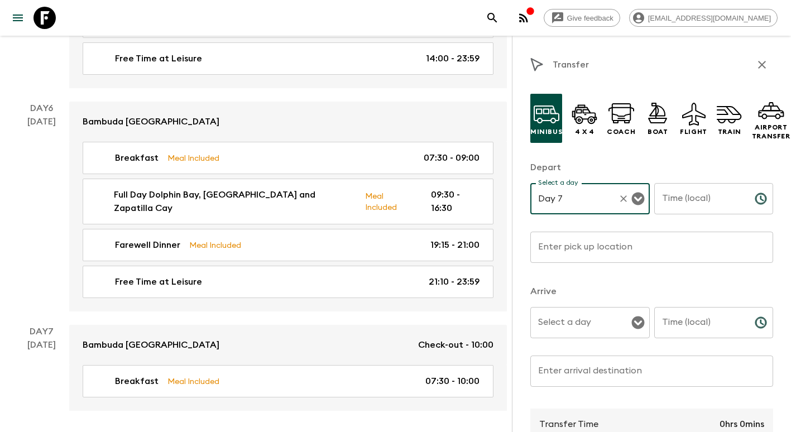
click at [685, 195] on input "Time (local)" at bounding box center [700, 198] width 92 height 31
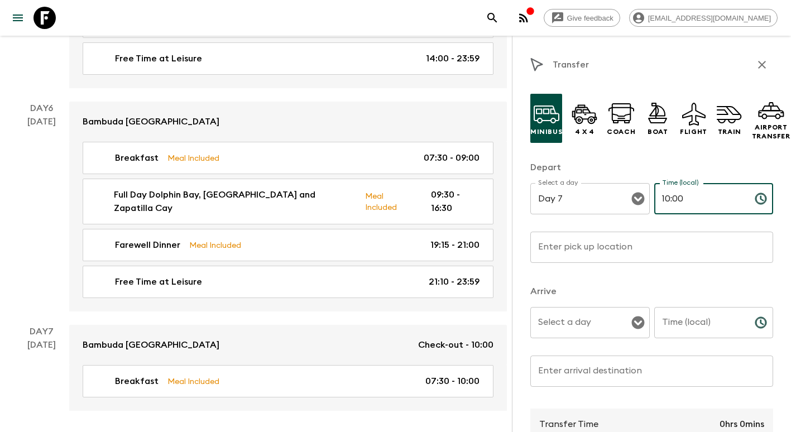
type input "10:00"
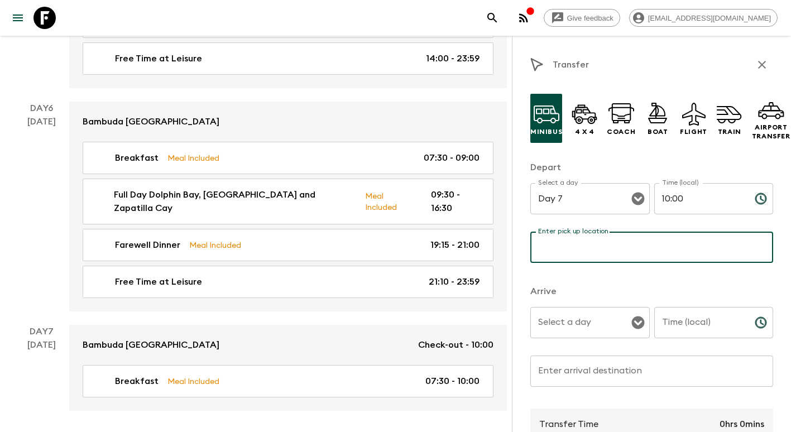
click at [581, 249] on input "Enter pick up location" at bounding box center [651, 247] width 243 height 31
type input "Hotel"
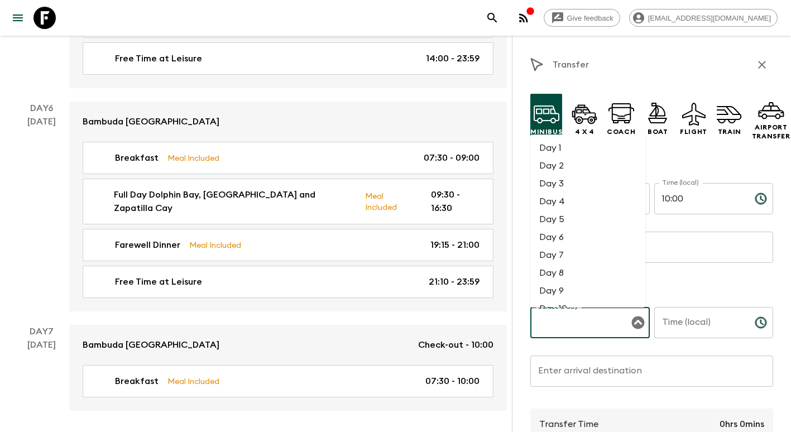
click at [602, 328] on input "Select a day" at bounding box center [581, 322] width 93 height 21
click at [565, 260] on li "Day 7" at bounding box center [587, 255] width 115 height 18
type input "Day 7"
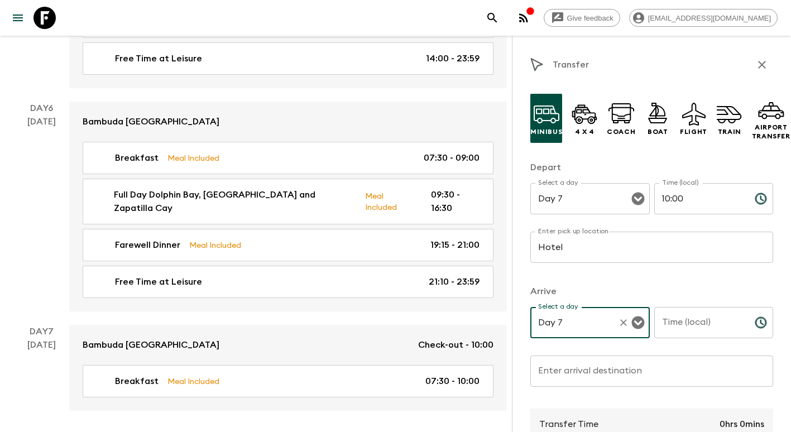
click at [695, 330] on input "Time (local)" at bounding box center [700, 322] width 92 height 31
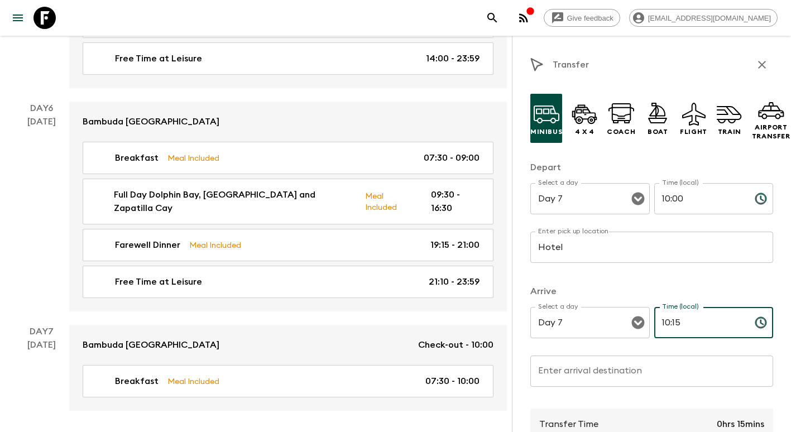
type input "10:15"
click at [587, 371] on input "Enter arrival destination" at bounding box center [651, 371] width 243 height 31
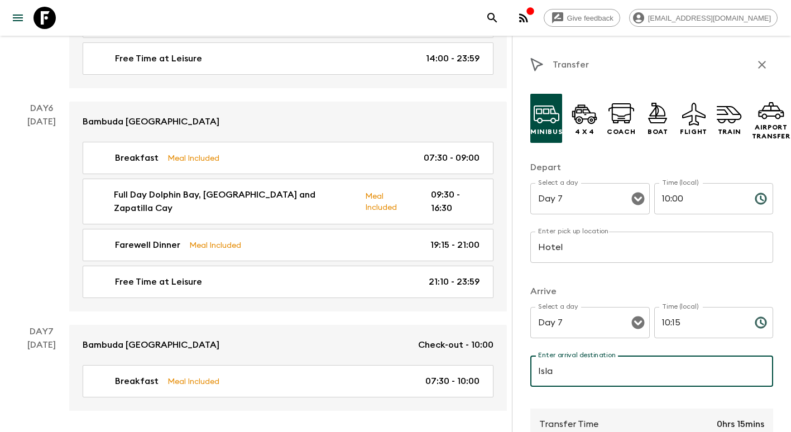
type input "[GEOGRAPHIC_DATA]"
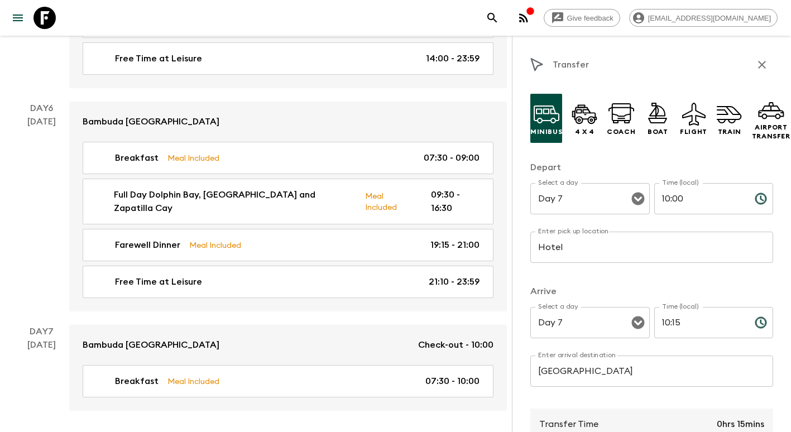
scroll to position [195, 0]
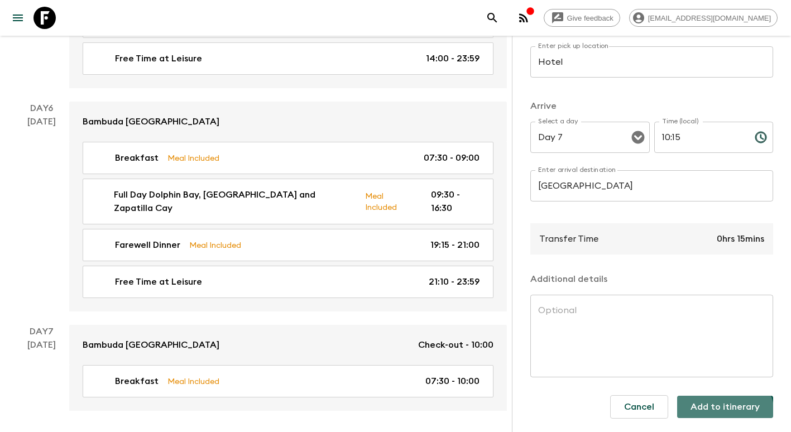
click at [717, 405] on button "Add to itinerary" at bounding box center [725, 407] width 96 height 22
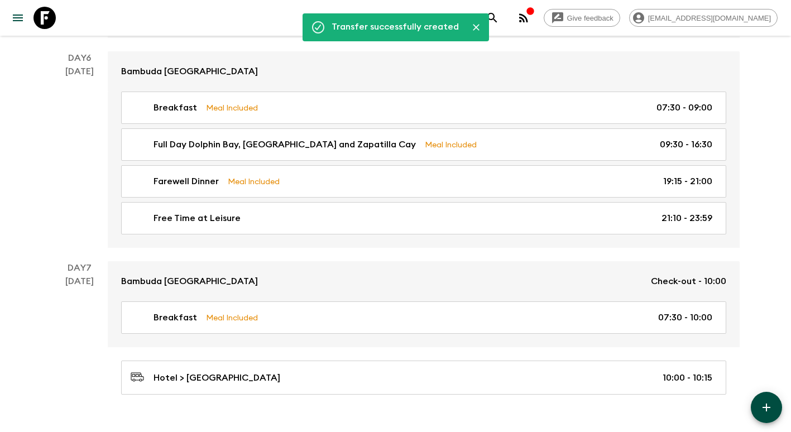
scroll to position [1485, 0]
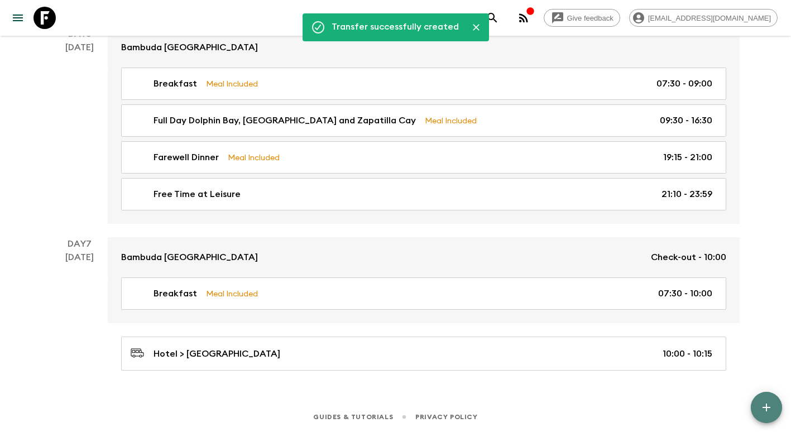
click at [777, 408] on button "button" at bounding box center [766, 407] width 31 height 31
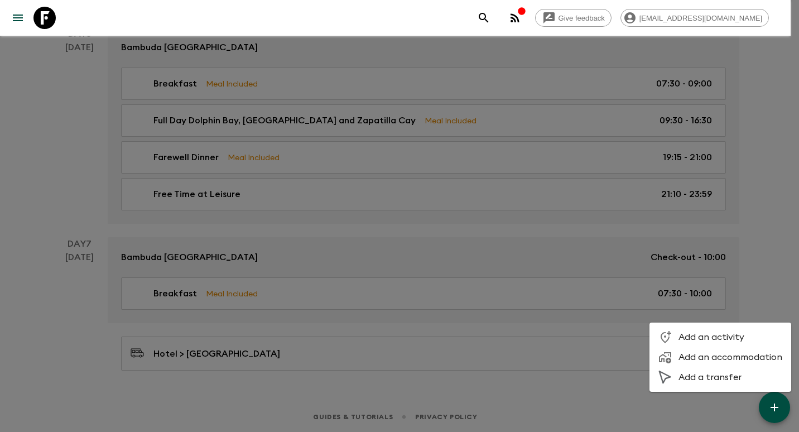
click at [743, 369] on li "Add a transfer" at bounding box center [721, 377] width 142 height 20
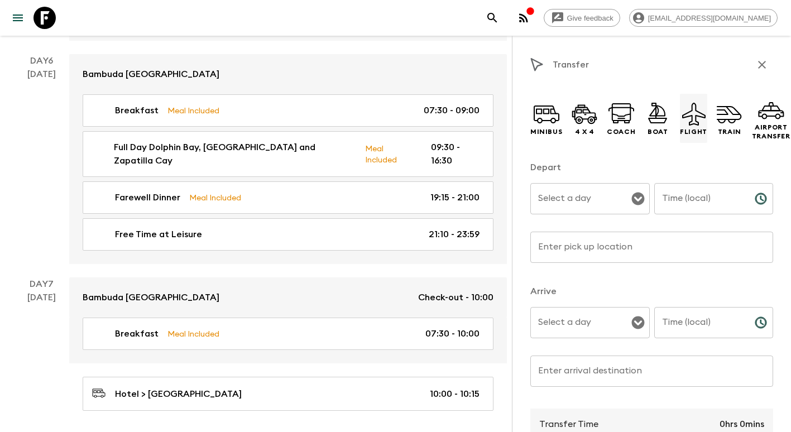
click at [692, 119] on icon at bounding box center [693, 114] width 23 height 23
click at [589, 199] on input "Select a day" at bounding box center [581, 198] width 93 height 21
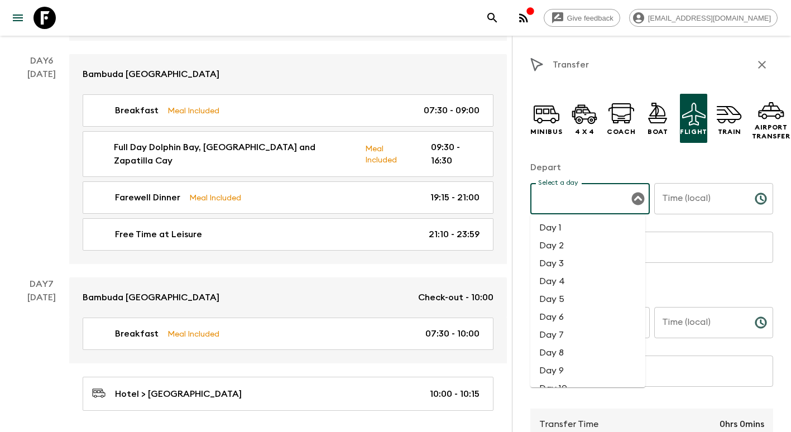
click at [580, 336] on li "Day 7" at bounding box center [587, 335] width 115 height 18
type input "Day 7"
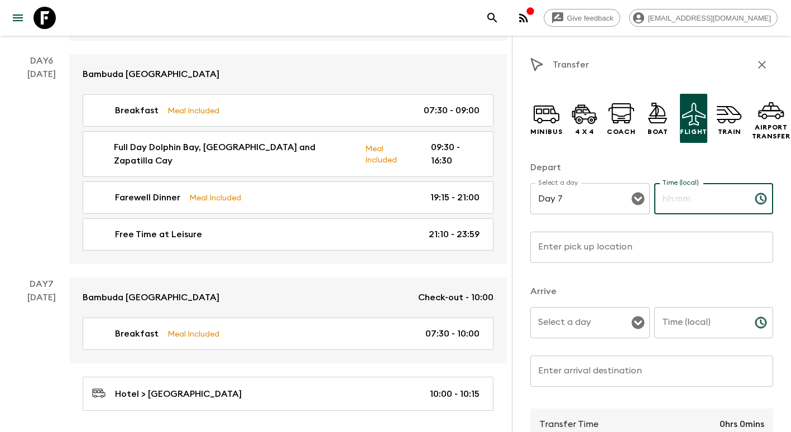
click at [686, 204] on input "Time (local)" at bounding box center [700, 198] width 92 height 31
type input "1"
type input "11:30"
click at [634, 253] on input "Enter pick up location" at bounding box center [651, 247] width 243 height 31
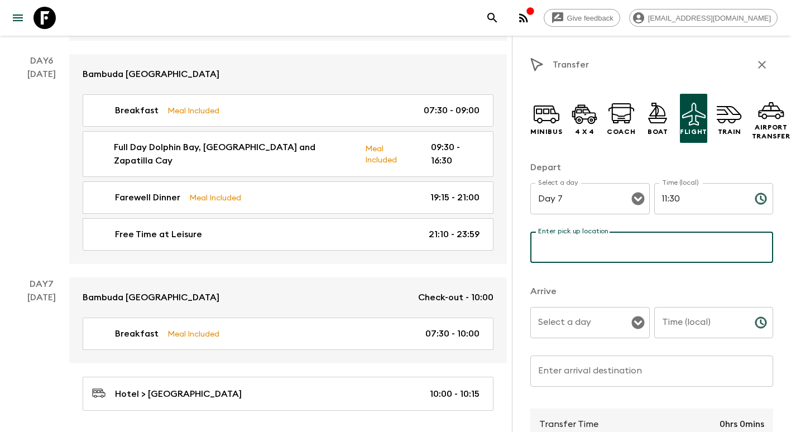
type input "Hotel"
type input "10:15"
type input "Isla"
click at [559, 317] on input "Select a day" at bounding box center [581, 322] width 93 height 21
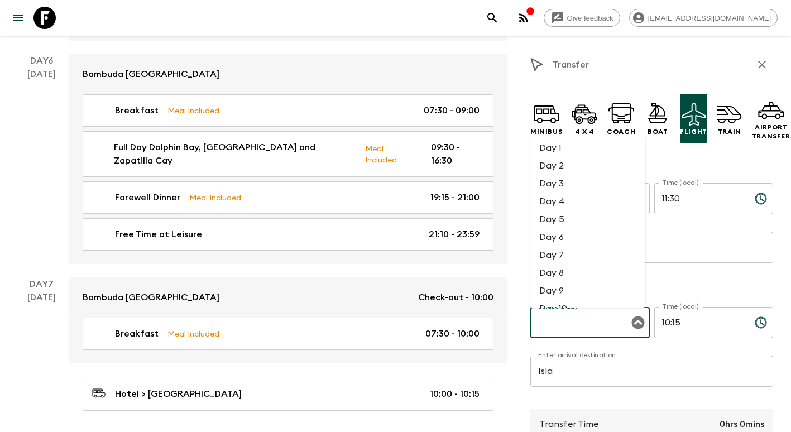
click at [556, 256] on li "Day 7" at bounding box center [587, 255] width 115 height 18
type input "Day 7"
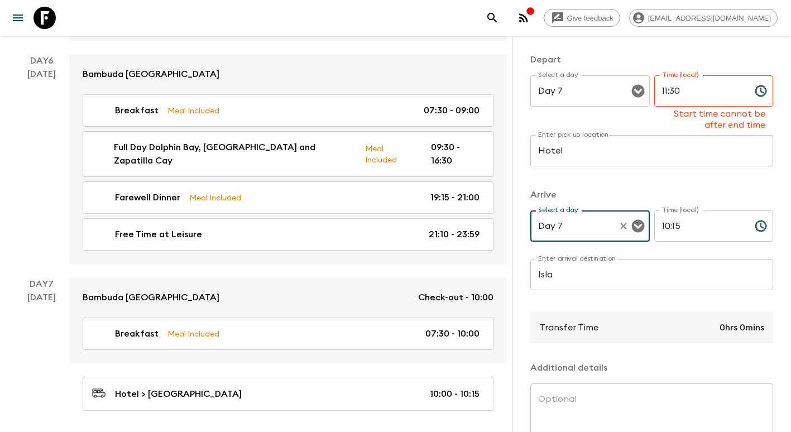
scroll to position [167, 0]
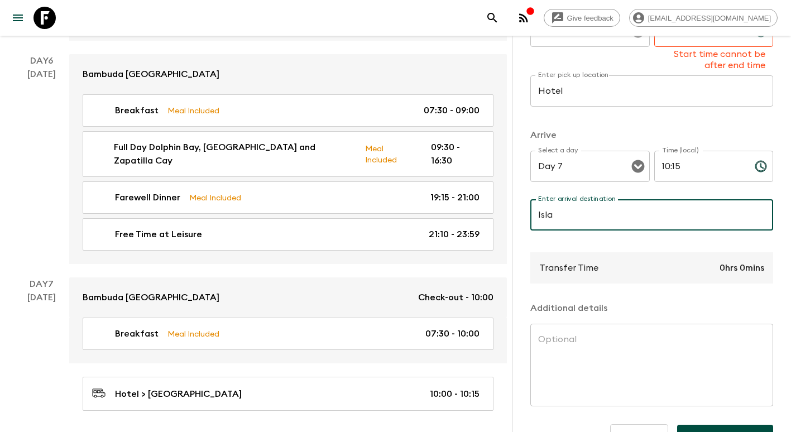
click at [575, 215] on input "Isla" at bounding box center [651, 214] width 243 height 31
type input "[GEOGRAPHIC_DATA]"
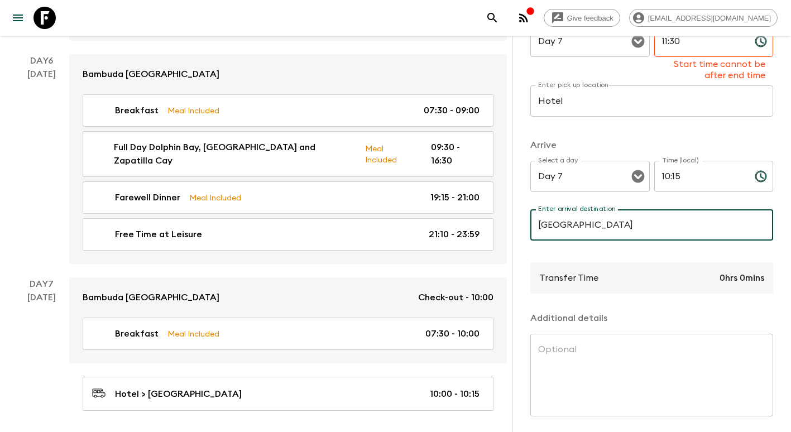
scroll to position [94, 0]
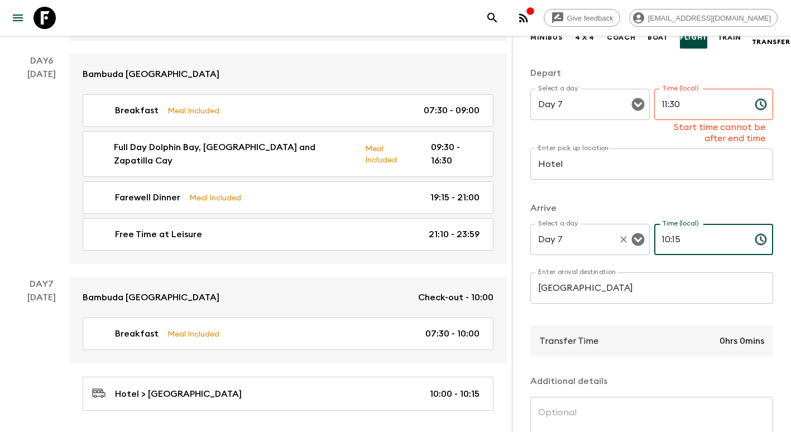
drag, startPoint x: 700, startPoint y: 242, endPoint x: 610, endPoint y: 238, distance: 89.9
click at [610, 238] on div "Select a day Day 7 Select a day ​ Time (local) 10:15 Time (local) ​" at bounding box center [651, 246] width 243 height 44
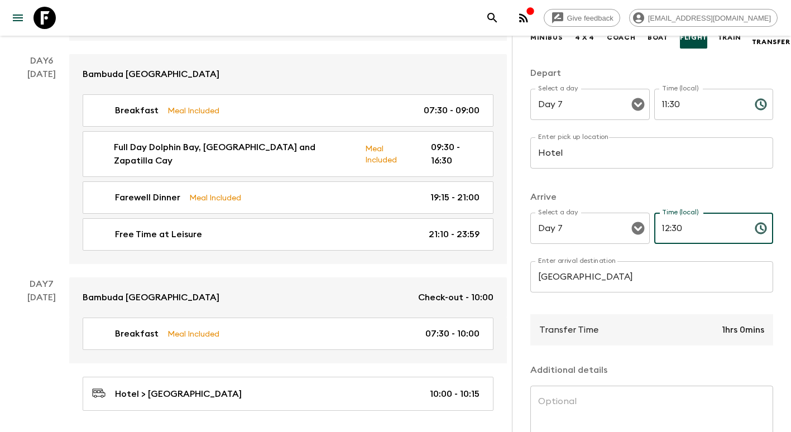
type input "12:30"
click at [605, 158] on input "Hotel" at bounding box center [651, 152] width 243 height 31
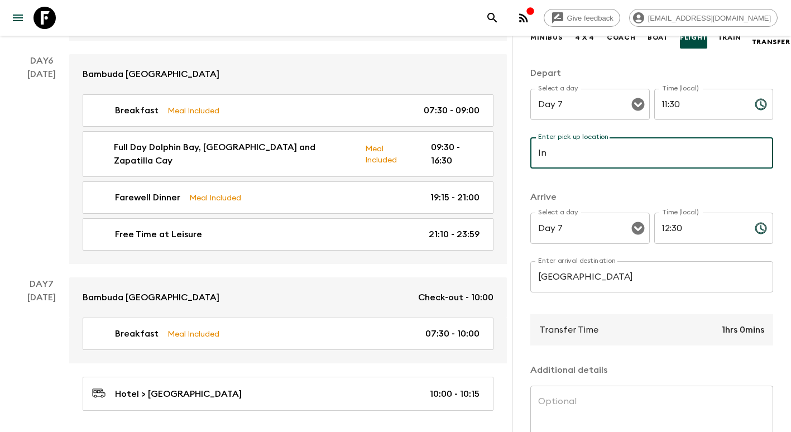
type input "In"
click at [649, 276] on input "[GEOGRAPHIC_DATA]" at bounding box center [651, 276] width 243 height 31
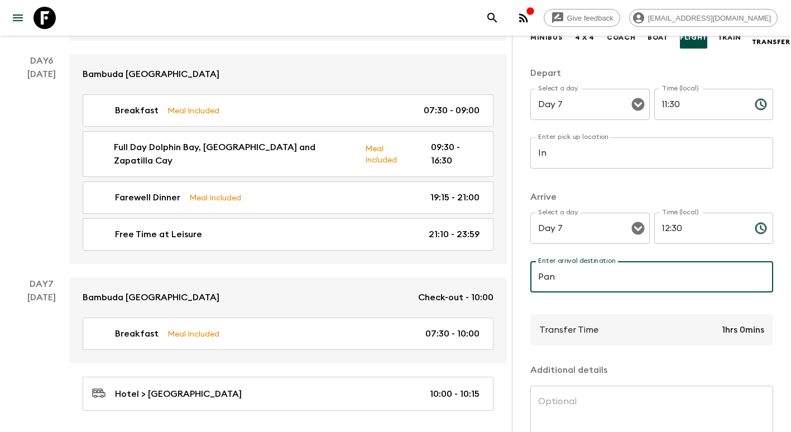
type input "[GEOGRAPHIC_DATA] "[PERSON_NAME]""
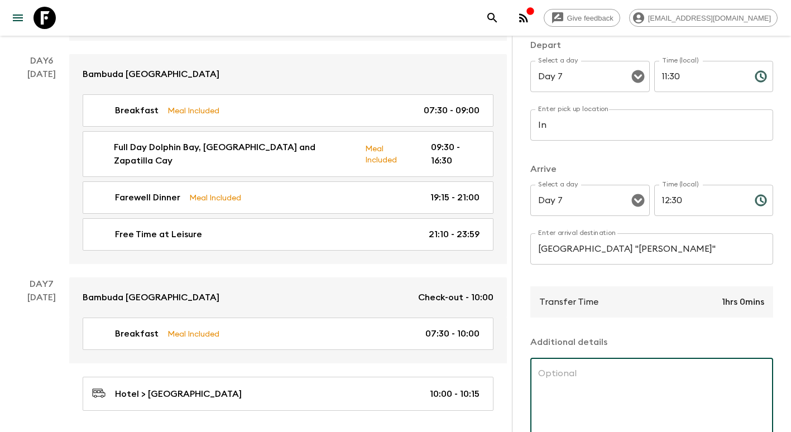
scroll to position [195, 0]
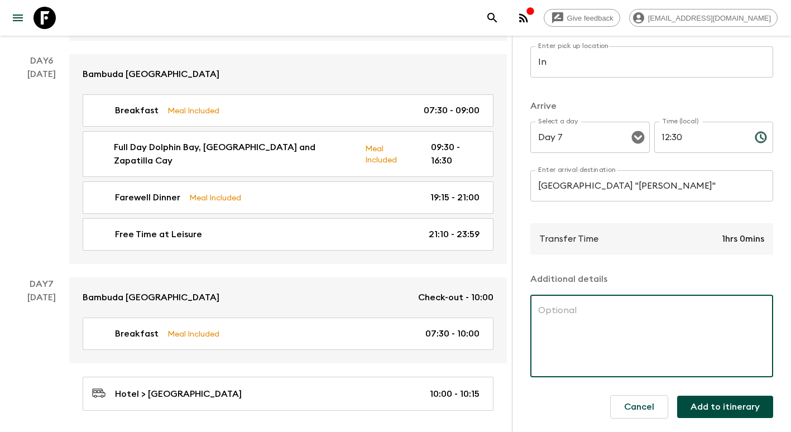
click at [731, 400] on button "Add to itinerary" at bounding box center [725, 407] width 96 height 22
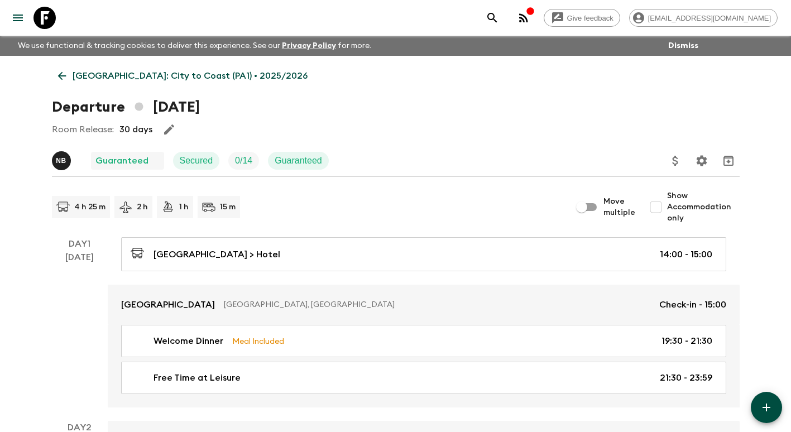
click at [66, 83] on link "[GEOGRAPHIC_DATA]: City to Coast (PA1) • 2025/2026" at bounding box center [183, 76] width 262 height 22
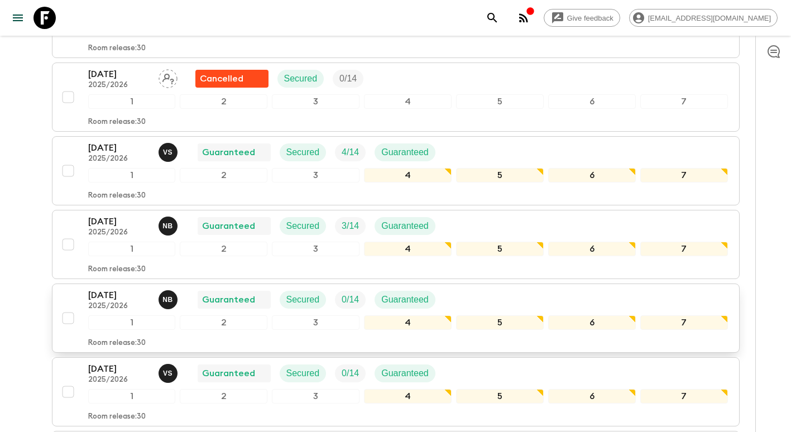
scroll to position [335, 0]
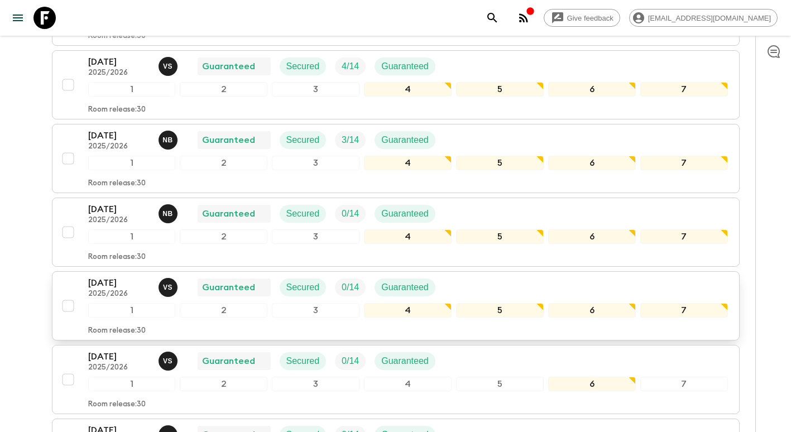
click at [121, 289] on p "[DATE]" at bounding box center [118, 282] width 61 height 13
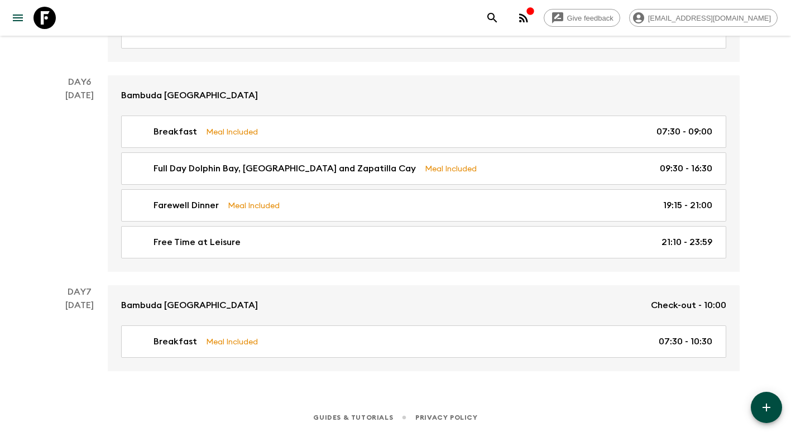
scroll to position [1437, 0]
click at [774, 406] on button "button" at bounding box center [766, 407] width 31 height 31
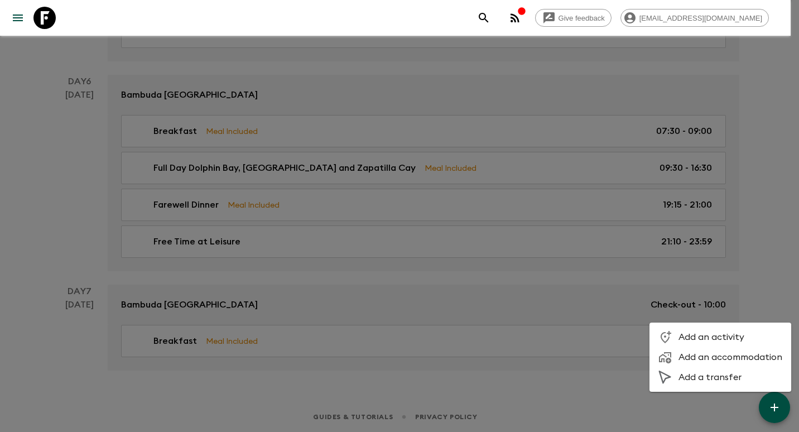
click at [739, 376] on span "Add a transfer" at bounding box center [731, 377] width 104 height 11
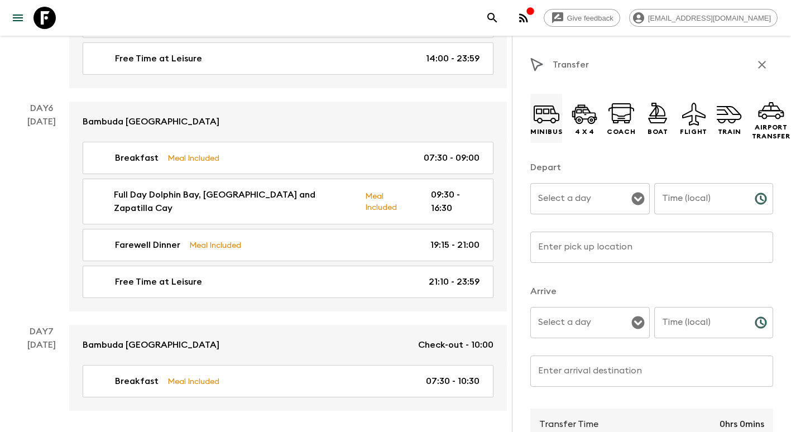
click at [556, 114] on icon at bounding box center [547, 113] width 26 height 16
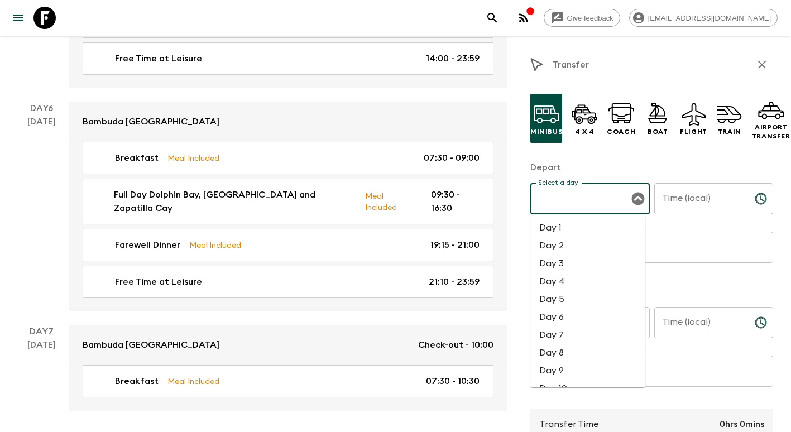
click at [588, 205] on input "Select a day" at bounding box center [581, 198] width 93 height 21
click at [573, 316] on li "Day 6" at bounding box center [587, 317] width 115 height 18
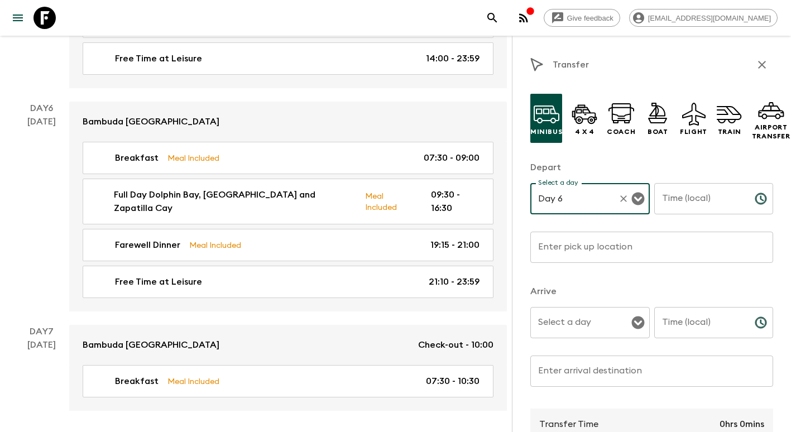
click at [570, 191] on input "Day 6" at bounding box center [574, 198] width 78 height 21
click at [570, 222] on li "Day 7" at bounding box center [587, 228] width 115 height 18
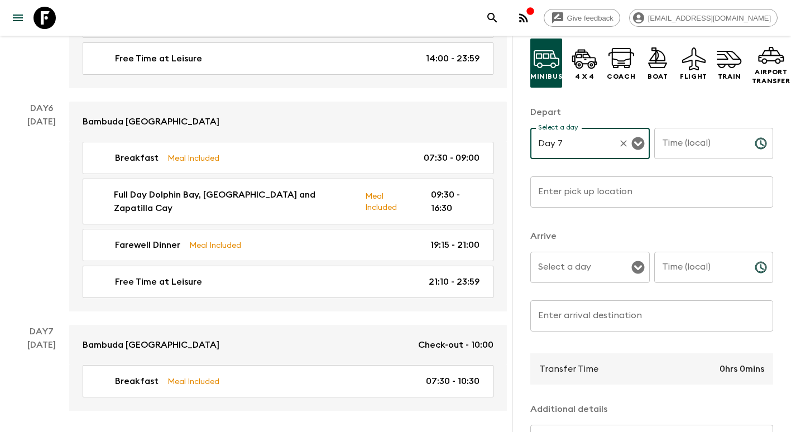
scroll to position [56, 0]
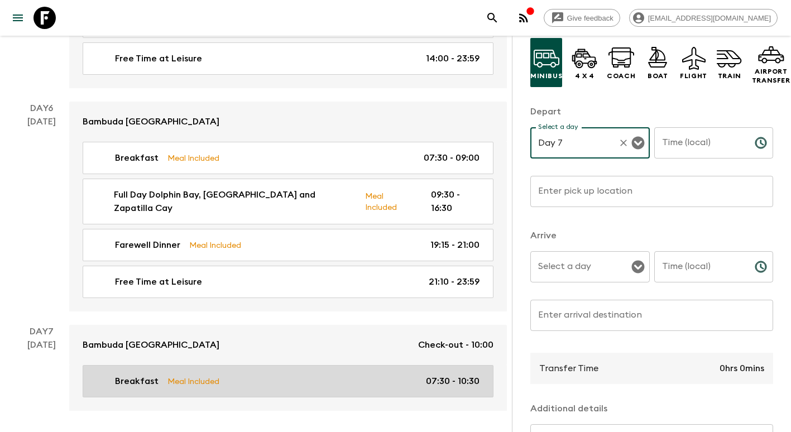
type input "Day 7"
click at [444, 374] on p "07:30 - 10:30" at bounding box center [453, 380] width 54 height 13
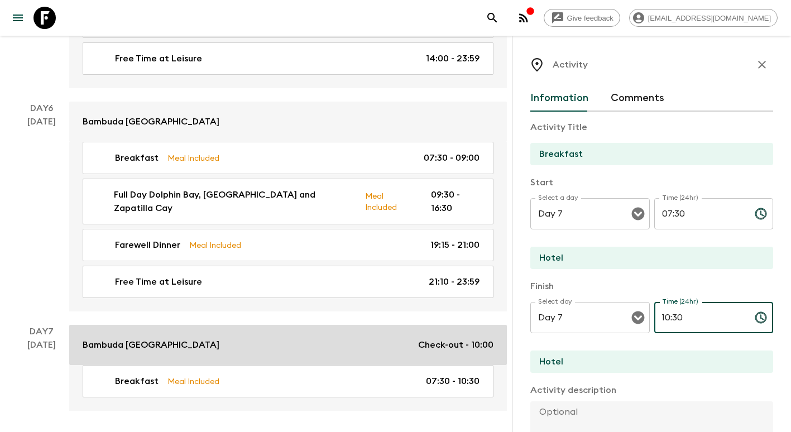
drag, startPoint x: 688, startPoint y: 322, endPoint x: 463, endPoint y: 318, distance: 224.4
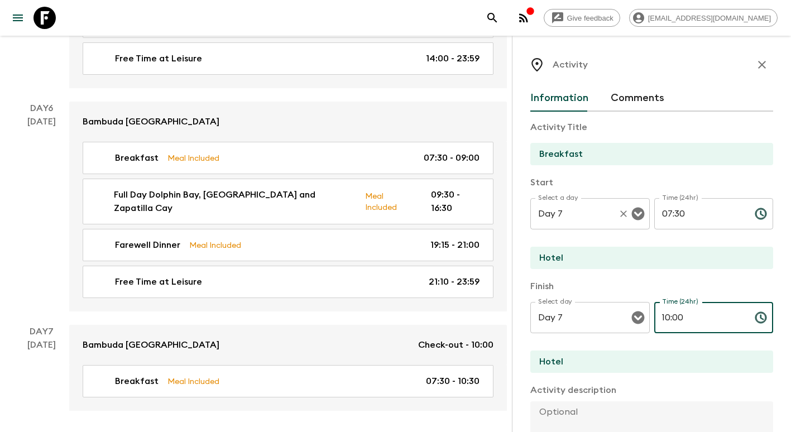
click at [573, 227] on div "Day 7 Select a day" at bounding box center [589, 213] width 119 height 31
type input "10:00"
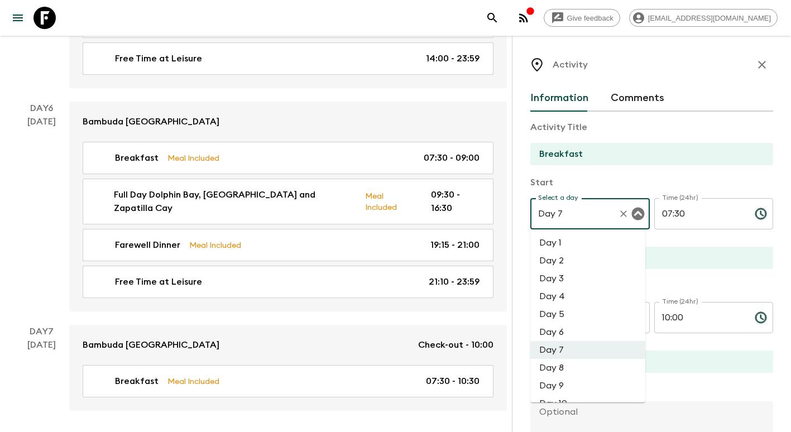
click at [761, 156] on div "Breakfast" at bounding box center [651, 154] width 243 height 22
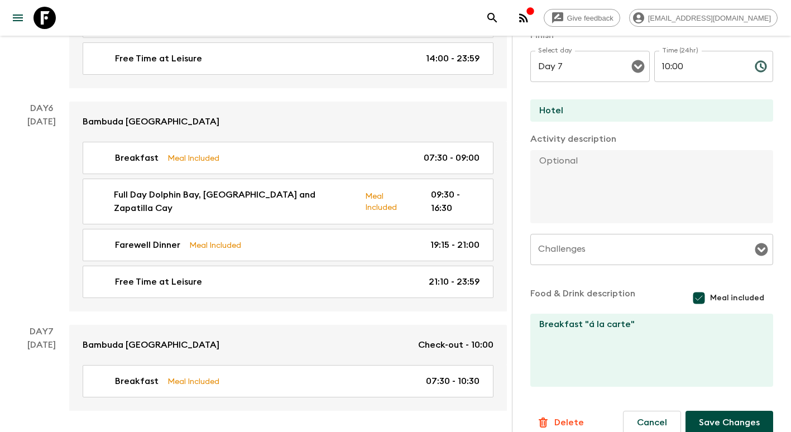
scroll to position [267, 0]
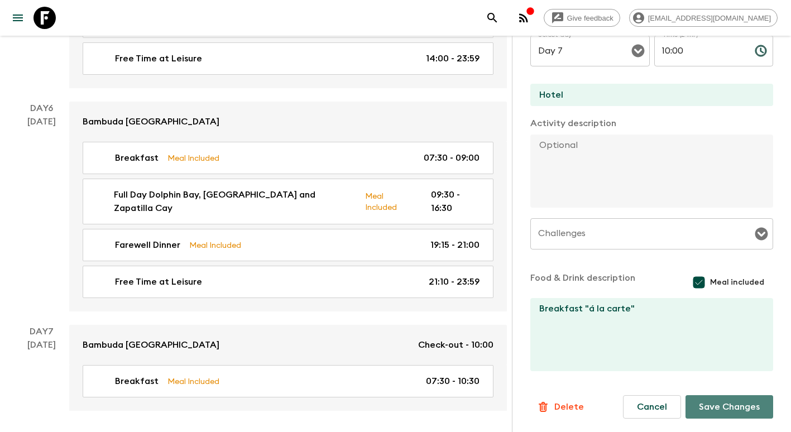
click at [736, 412] on button "Save Changes" at bounding box center [729, 406] width 88 height 23
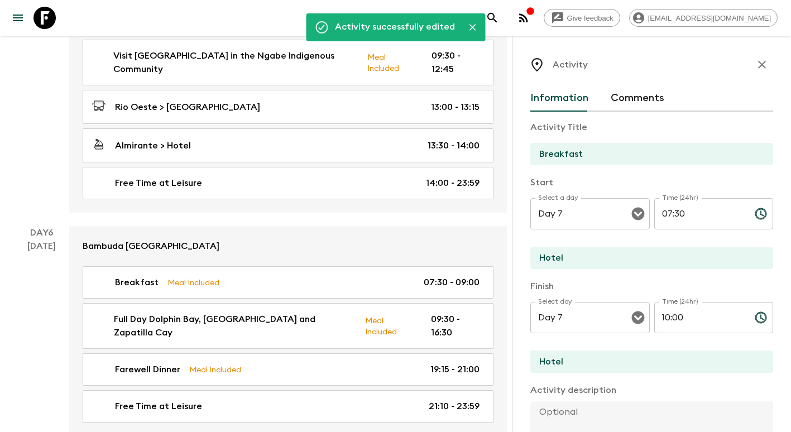
scroll to position [1158, 0]
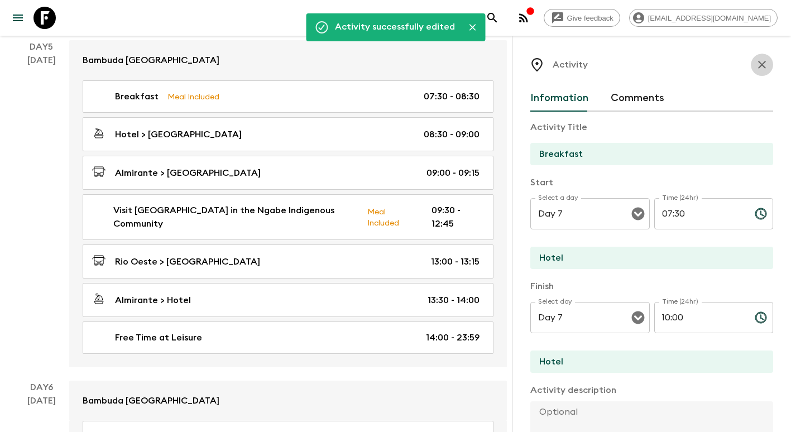
click at [758, 63] on icon "button" at bounding box center [762, 65] width 8 height 8
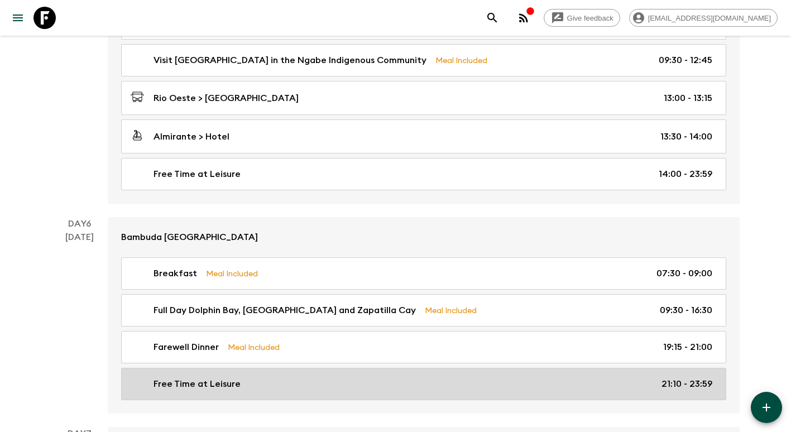
scroll to position [1437, 0]
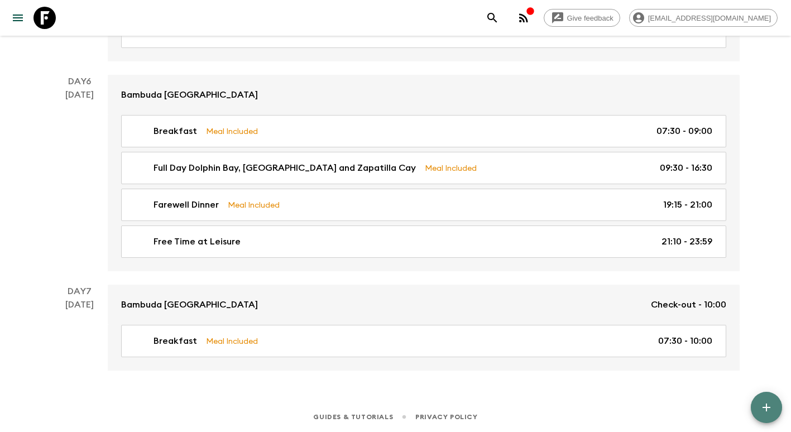
click at [765, 404] on icon "button" at bounding box center [766, 407] width 13 height 13
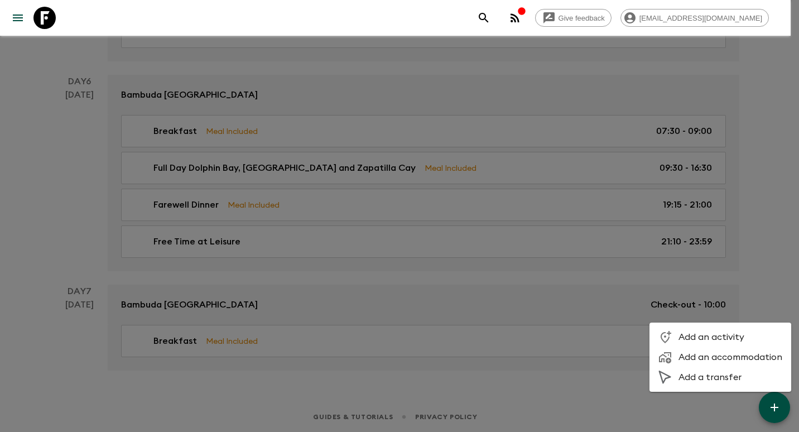
click at [734, 333] on span "Add an activity" at bounding box center [731, 337] width 104 height 11
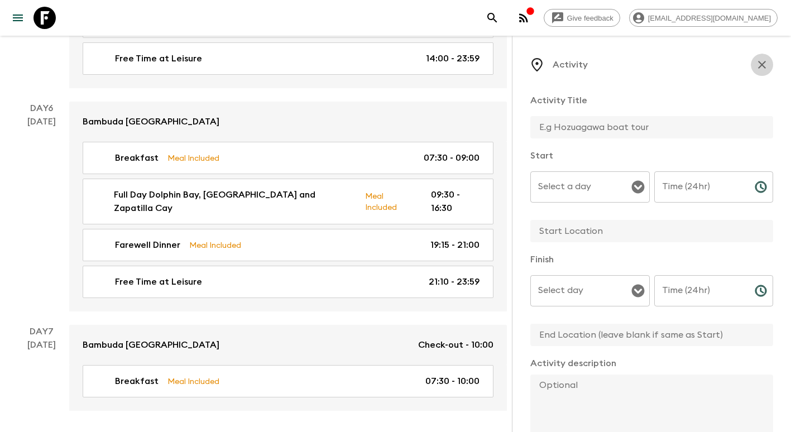
click at [751, 61] on button "button" at bounding box center [762, 65] width 22 height 22
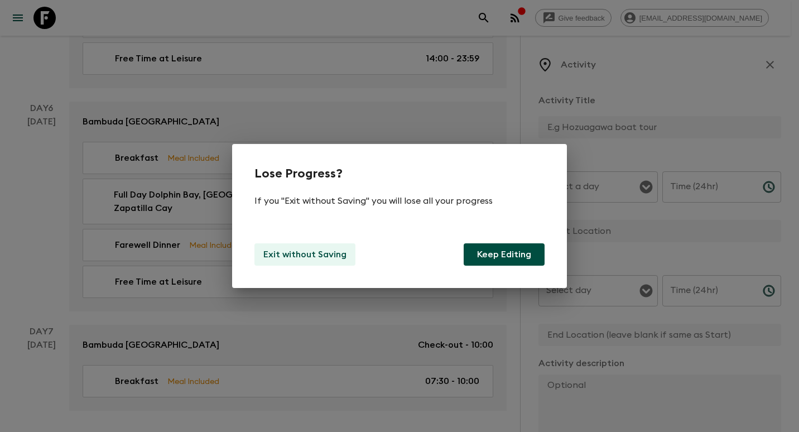
click at [278, 252] on p "Exit without Saving" at bounding box center [304, 254] width 83 height 13
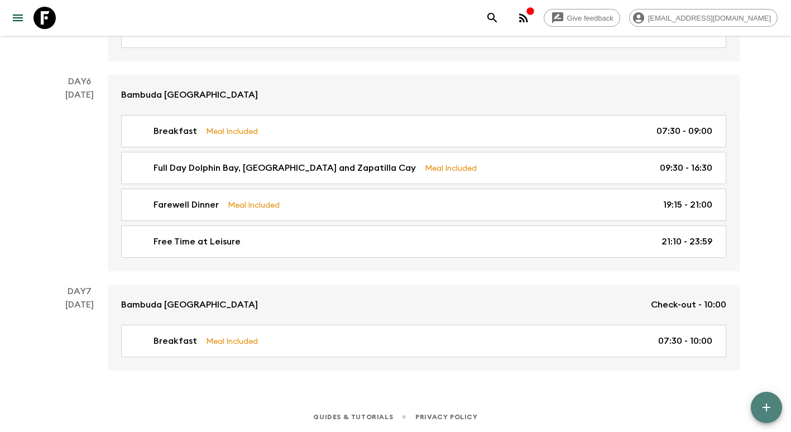
click at [764, 414] on span "button" at bounding box center [766, 407] width 13 height 13
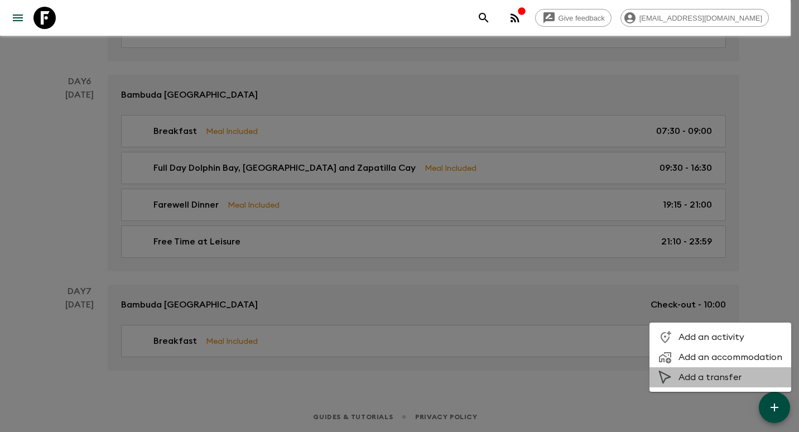
click at [725, 372] on span "Add a transfer" at bounding box center [731, 377] width 104 height 11
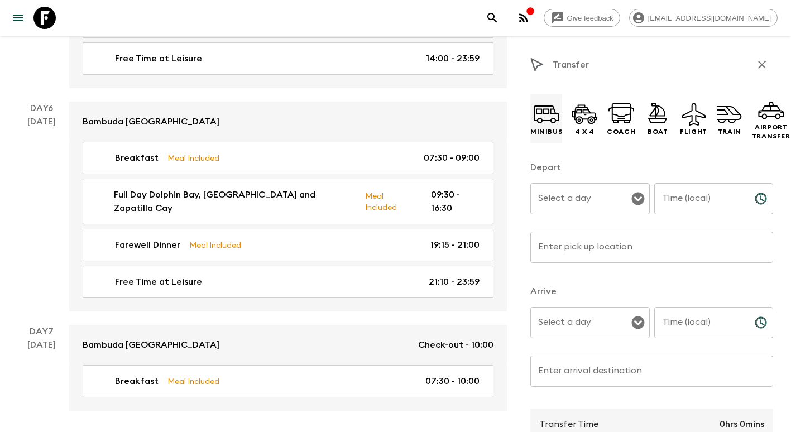
click at [553, 133] on p "Minibus" at bounding box center [546, 131] width 32 height 9
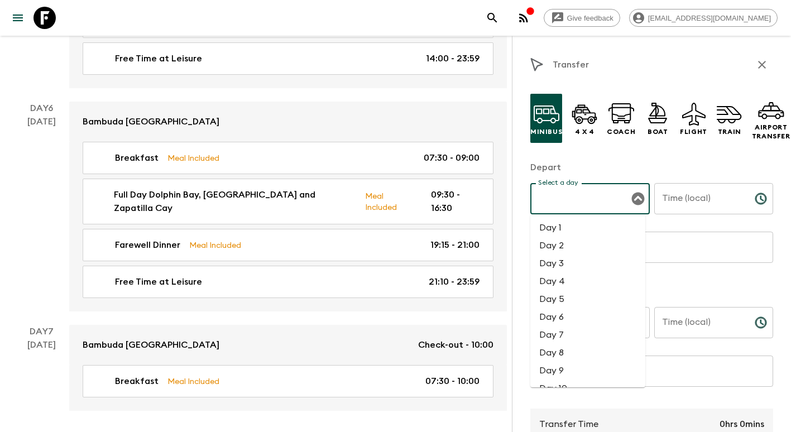
click at [578, 208] on input "Select a day" at bounding box center [581, 198] width 93 height 21
click at [579, 334] on li "Day 7" at bounding box center [587, 335] width 115 height 18
type input "Day 7"
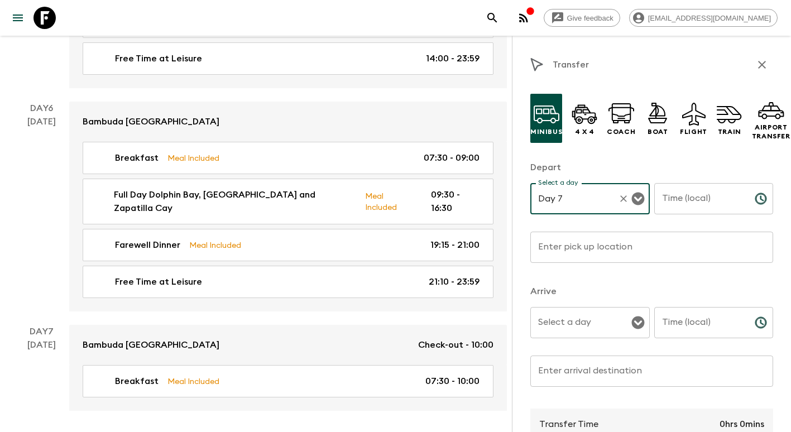
click at [678, 202] on input "Time (local)" at bounding box center [700, 198] width 92 height 31
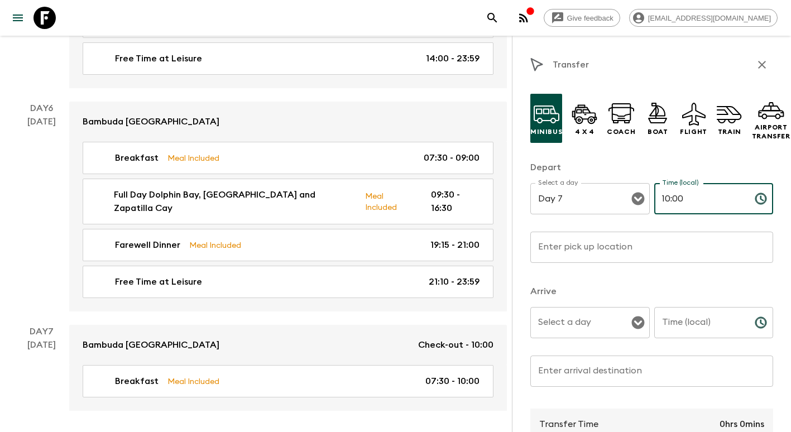
type input "10:00"
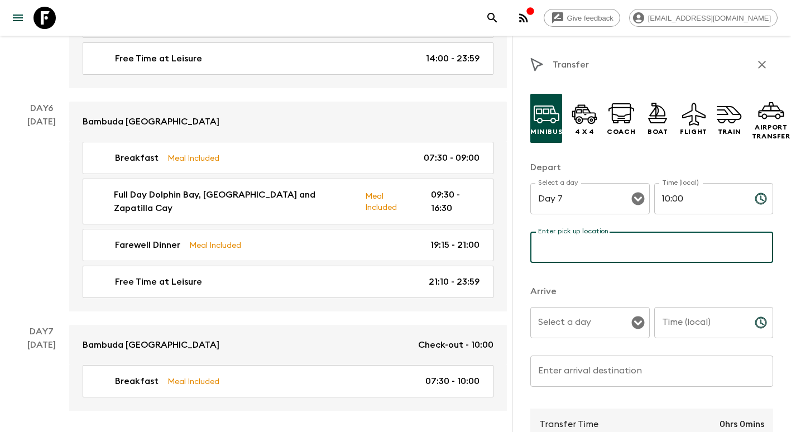
click at [565, 252] on input "Enter pick up location" at bounding box center [651, 247] width 243 height 31
type input "Hotel"
click at [575, 318] on div "Select a day Select a day ​" at bounding box center [589, 329] width 119 height 44
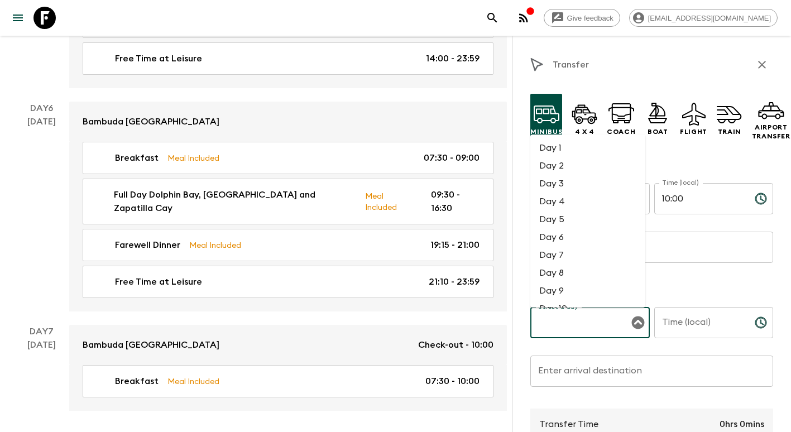
click at [561, 262] on li "Day 7" at bounding box center [587, 255] width 115 height 18
type input "Day 7"
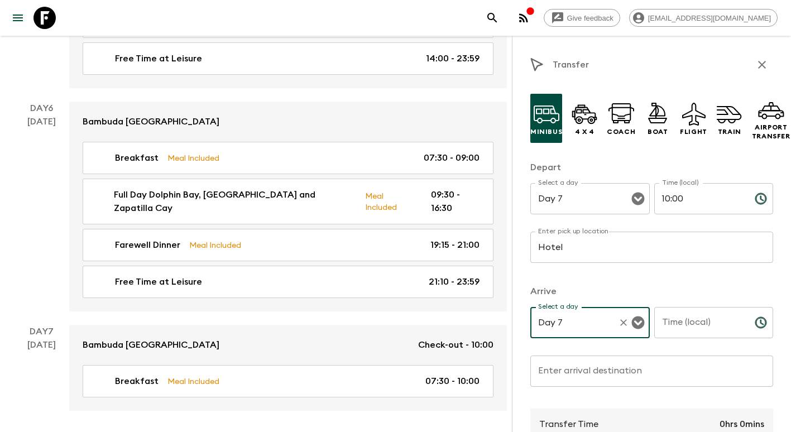
click at [685, 323] on input "Time (local)" at bounding box center [700, 322] width 92 height 31
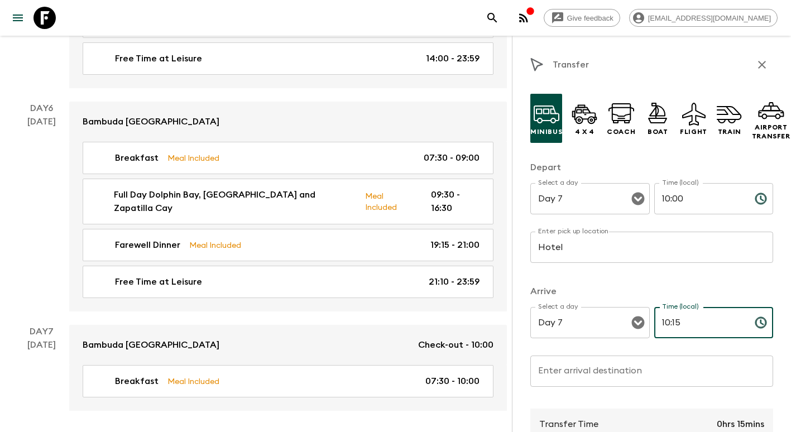
type input "10:15"
click at [604, 374] on input "Enter arrival destination" at bounding box center [651, 371] width 243 height 31
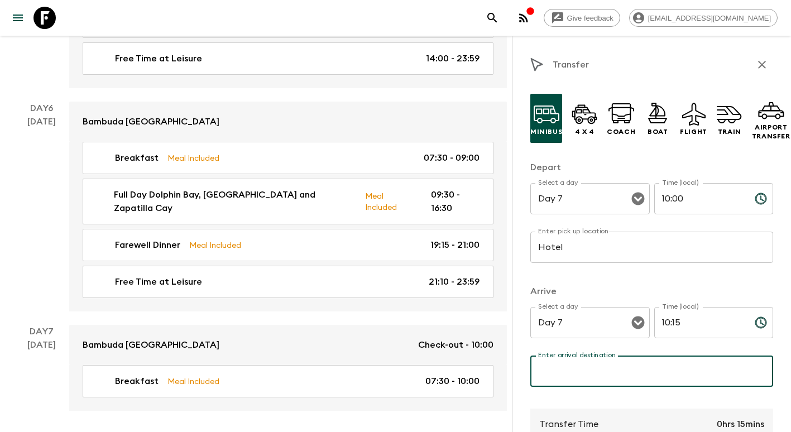
type input "[GEOGRAPHIC_DATA]"
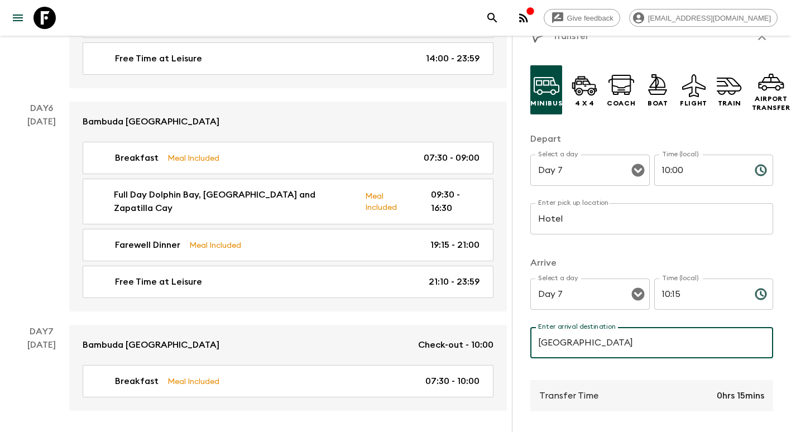
scroll to position [167, 0]
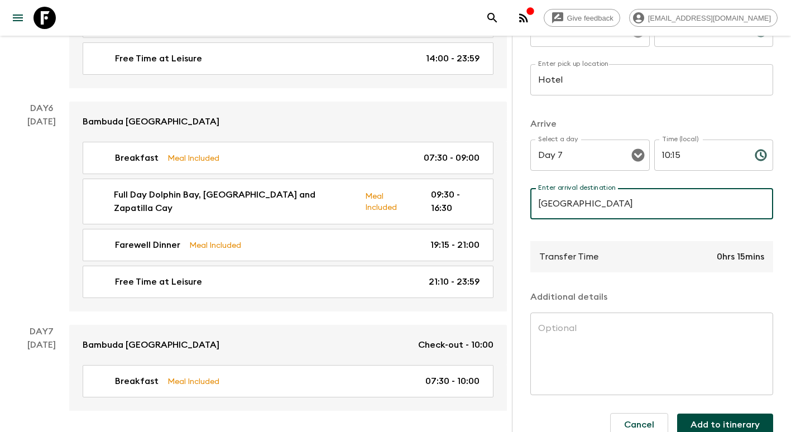
click at [713, 421] on button "Add to itinerary" at bounding box center [725, 425] width 96 height 22
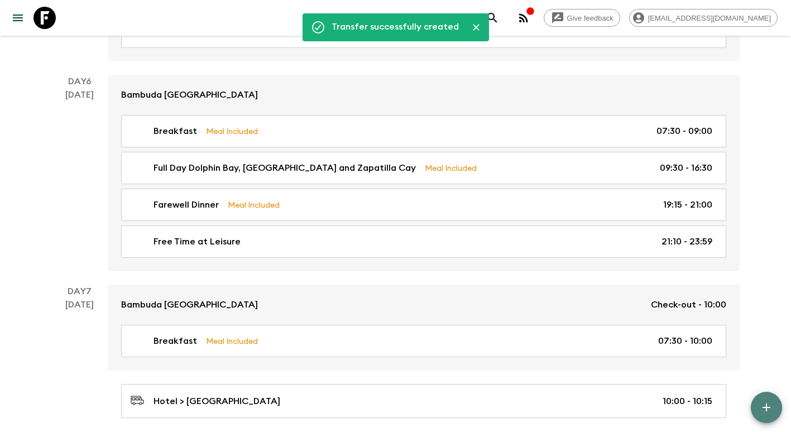
click at [765, 404] on icon "button" at bounding box center [766, 407] width 13 height 13
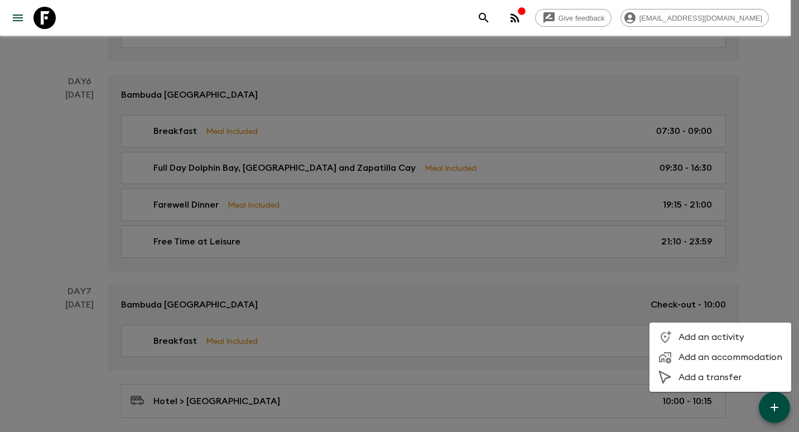
click at [732, 374] on span "Add a transfer" at bounding box center [731, 377] width 104 height 11
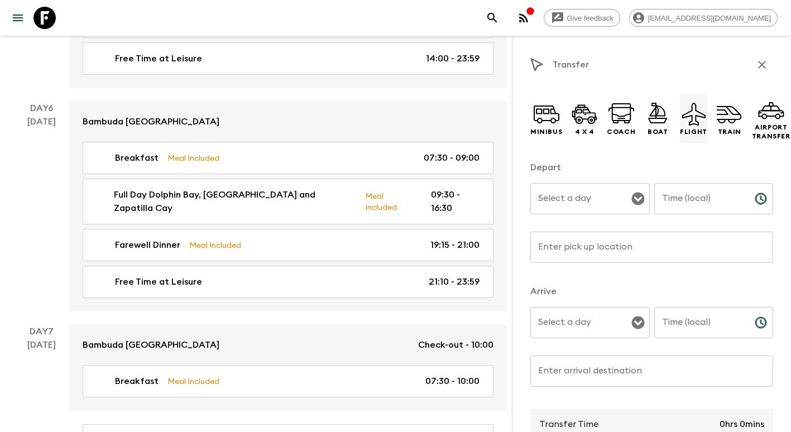
click at [700, 114] on icon at bounding box center [693, 113] width 27 height 27
click at [585, 196] on input "Select a day" at bounding box center [581, 198] width 93 height 21
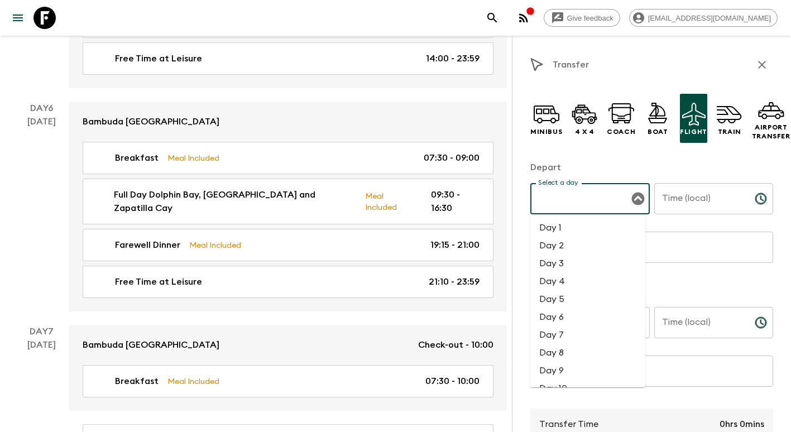
click at [569, 333] on li "Day 7" at bounding box center [587, 335] width 115 height 18
type input "Day 7"
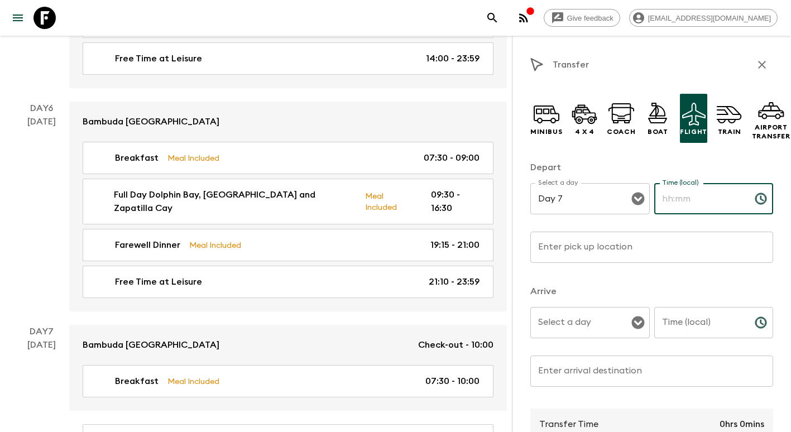
click at [693, 200] on input "Time (local)" at bounding box center [700, 198] width 92 height 31
type input "11:30"
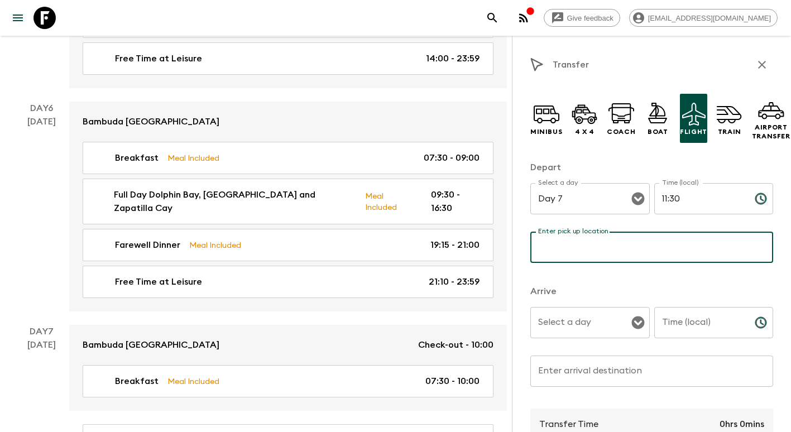
click at [597, 251] on input "Enter pick up location" at bounding box center [651, 247] width 243 height 31
type input "[GEOGRAPHIC_DATA] "[GEOGRAPHIC_DATA]""
click at [594, 324] on input "Select a day" at bounding box center [581, 322] width 93 height 21
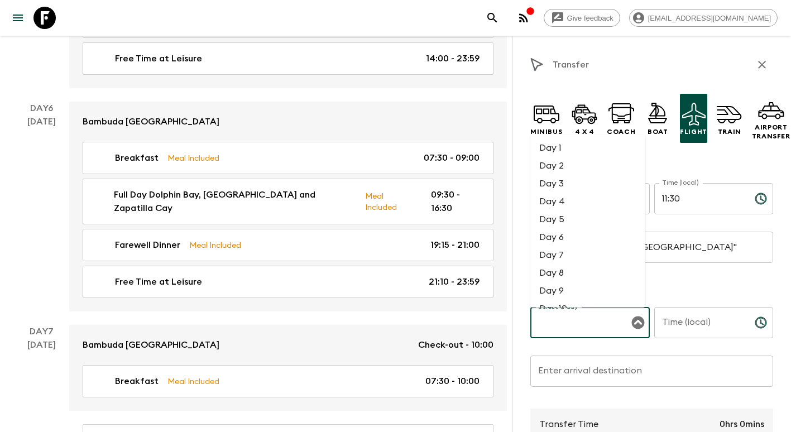
click at [560, 258] on li "Day 7" at bounding box center [587, 255] width 115 height 18
type input "Day 7"
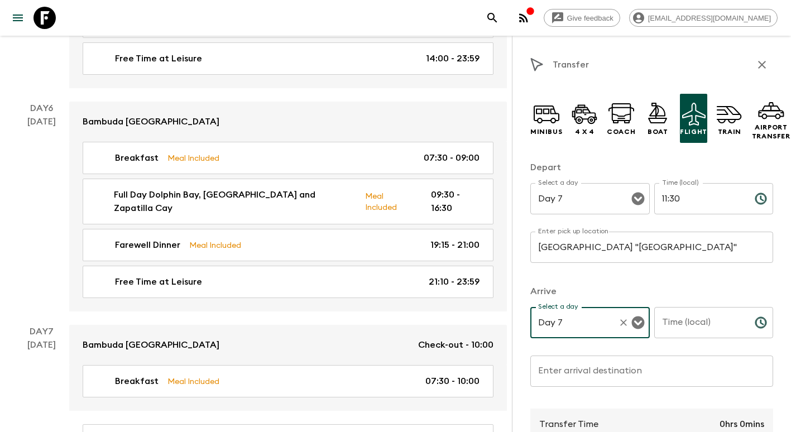
click at [688, 337] on input "Time (local)" at bounding box center [700, 322] width 92 height 31
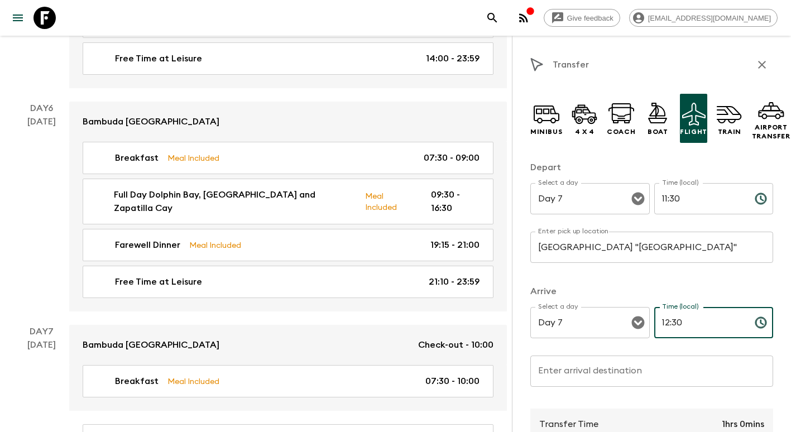
type input "12:30"
click at [611, 370] on input "Enter arrival destination" at bounding box center [651, 371] width 243 height 31
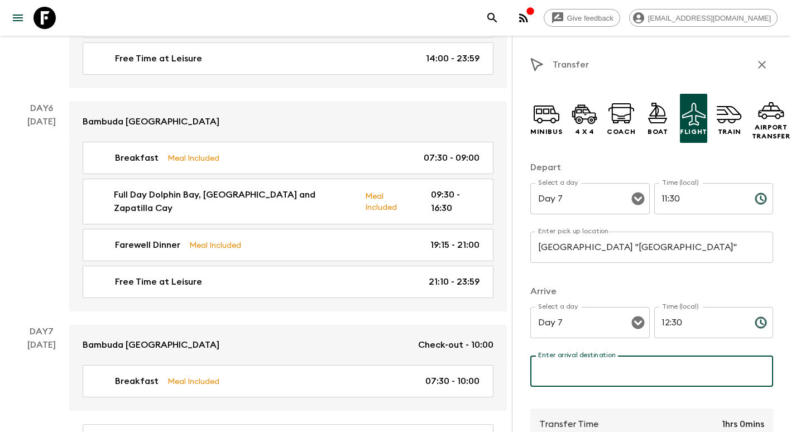
type input "[GEOGRAPHIC_DATA] "[PERSON_NAME]""
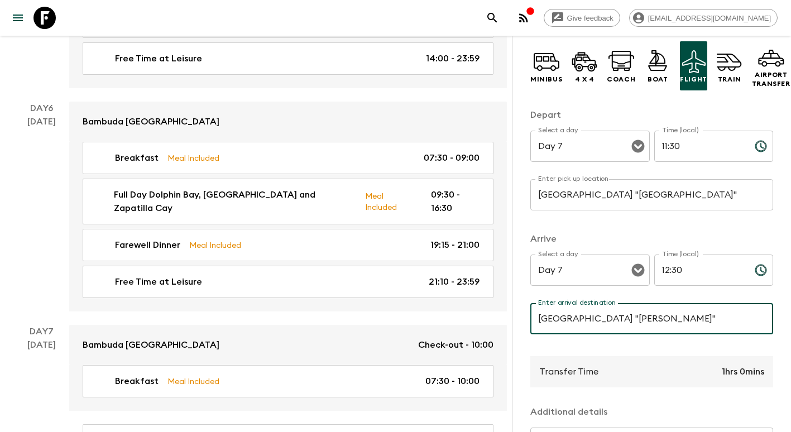
scroll to position [195, 0]
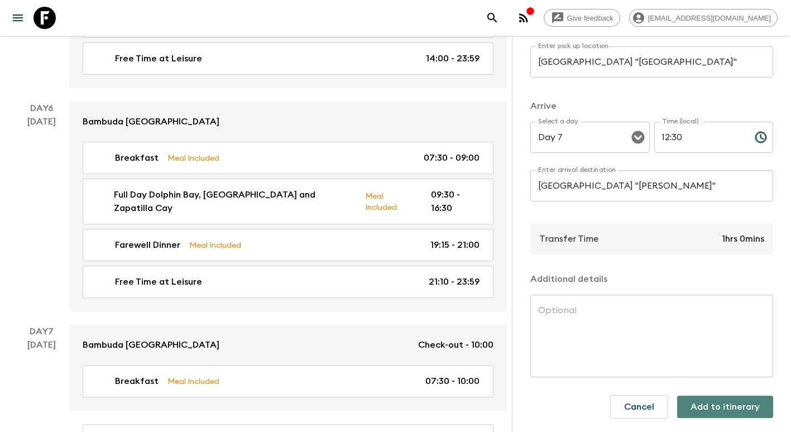
click at [739, 402] on button "Add to itinerary" at bounding box center [725, 407] width 96 height 22
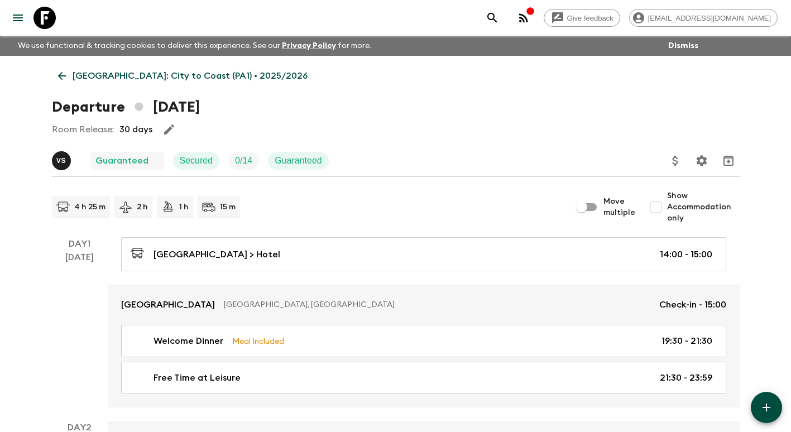
click at [115, 70] on p "[GEOGRAPHIC_DATA]: City to Coast (PA1) • 2025/2026" at bounding box center [190, 75] width 235 height 13
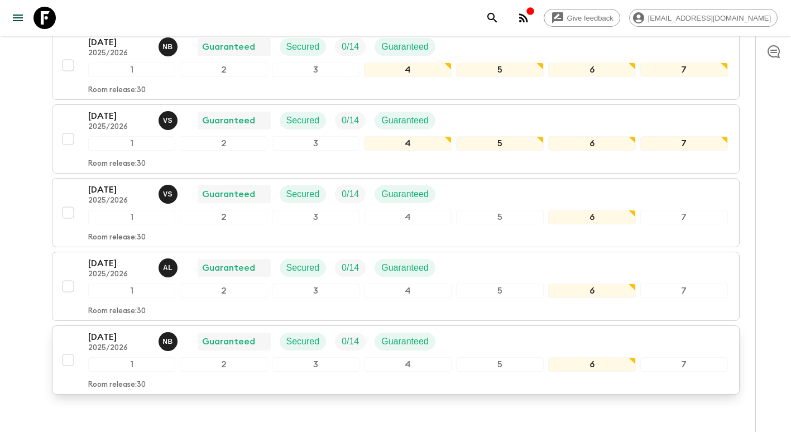
scroll to position [391, 0]
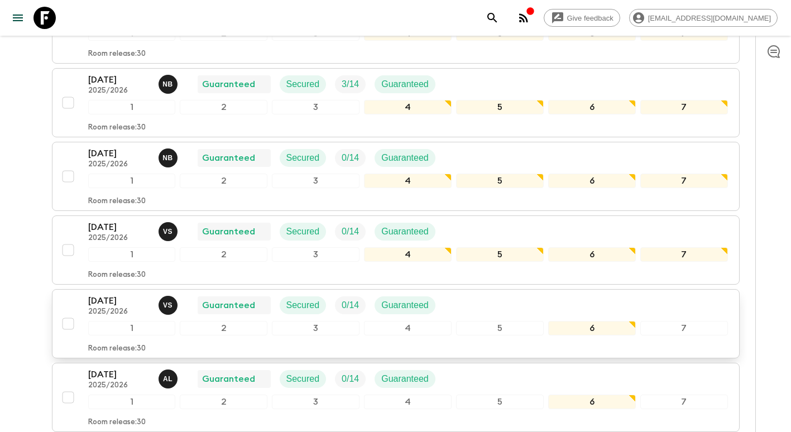
click at [109, 311] on p "2025/2026" at bounding box center [118, 312] width 61 height 9
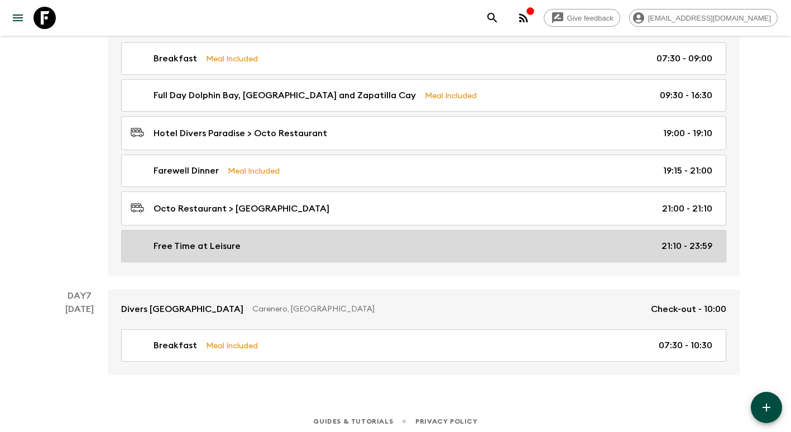
scroll to position [1514, 0]
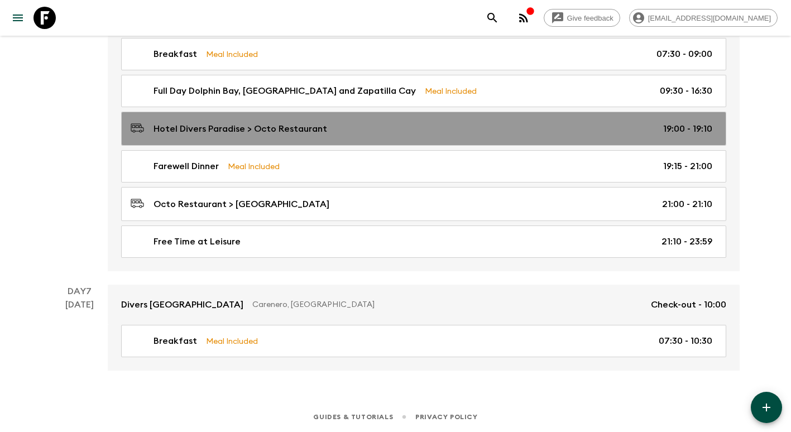
click at [216, 129] on p "Hotel Divers Paradise > Octo Restaurant" at bounding box center [240, 128] width 174 height 13
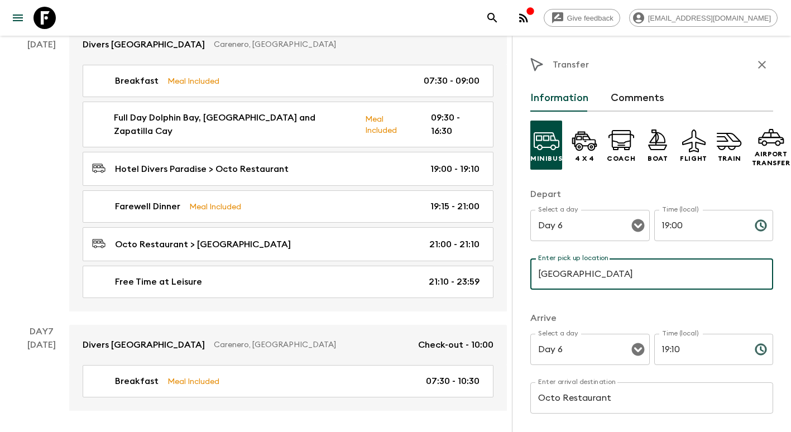
click at [640, 272] on input "[GEOGRAPHIC_DATA]" at bounding box center [651, 273] width 243 height 31
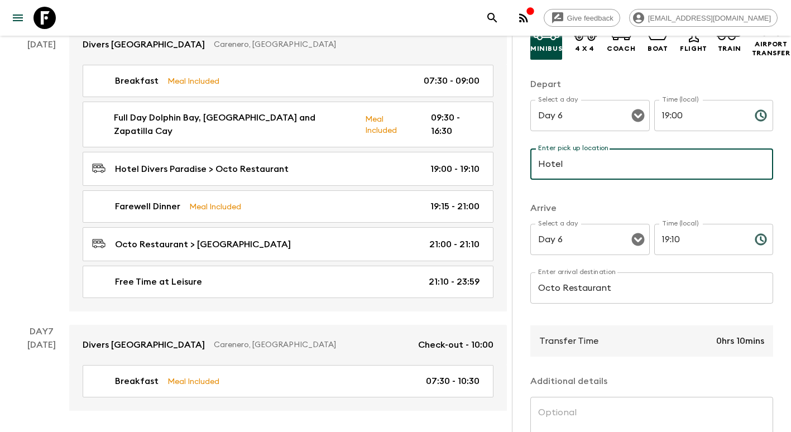
scroll to position [112, 0]
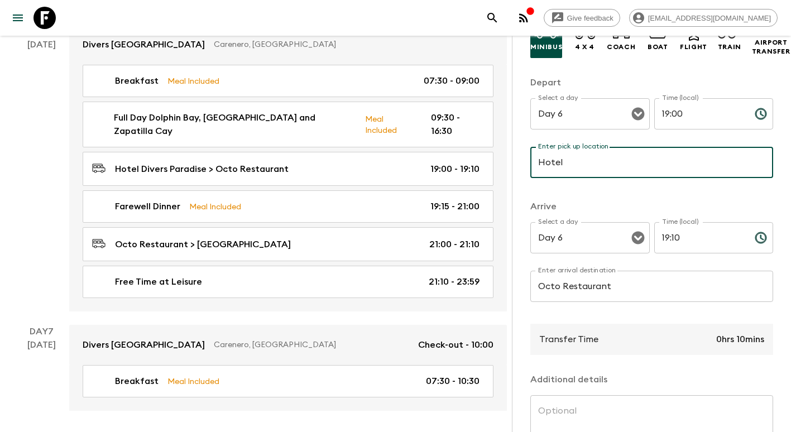
type input "Hotel"
click at [633, 268] on div "Arrive Select a day Day 6 Select a day ​ Time (local) 19:10 Time (local) ​ Ente…" at bounding box center [651, 257] width 243 height 115
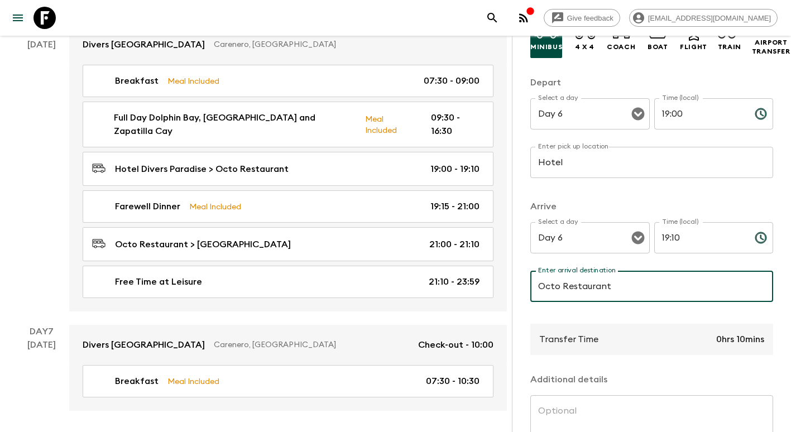
click at [561, 286] on input "Octo Restaurant" at bounding box center [651, 286] width 243 height 31
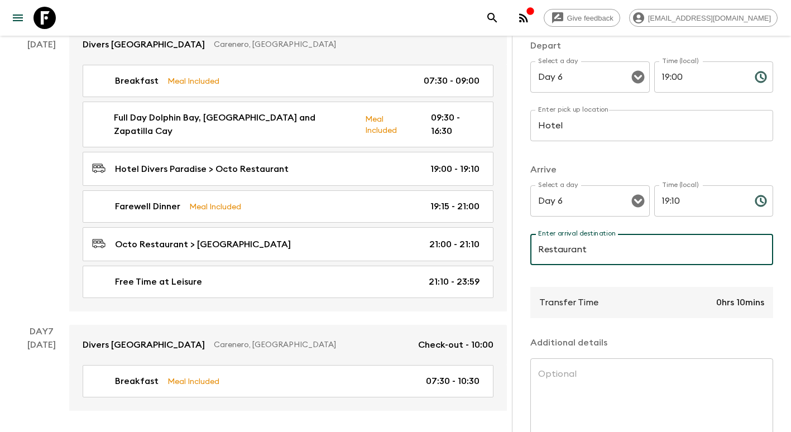
scroll to position [222, 0]
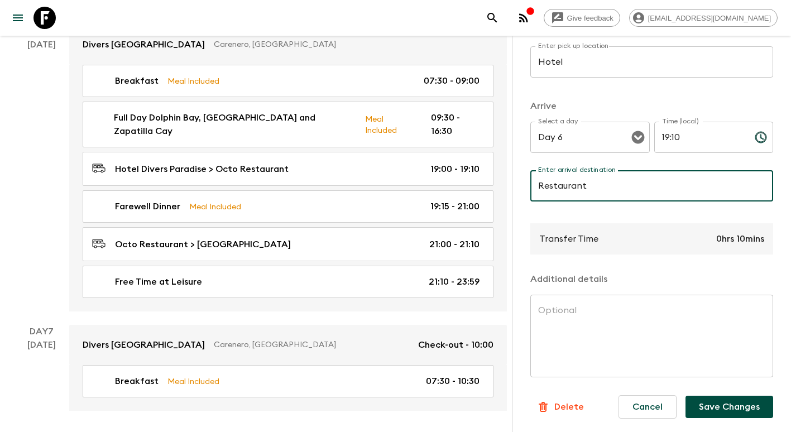
type input "Restaurant"
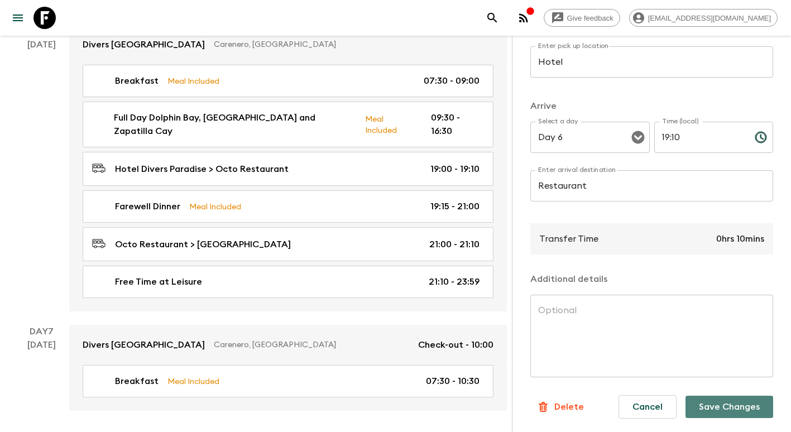
click at [728, 404] on button "Save Changes" at bounding box center [729, 407] width 88 height 22
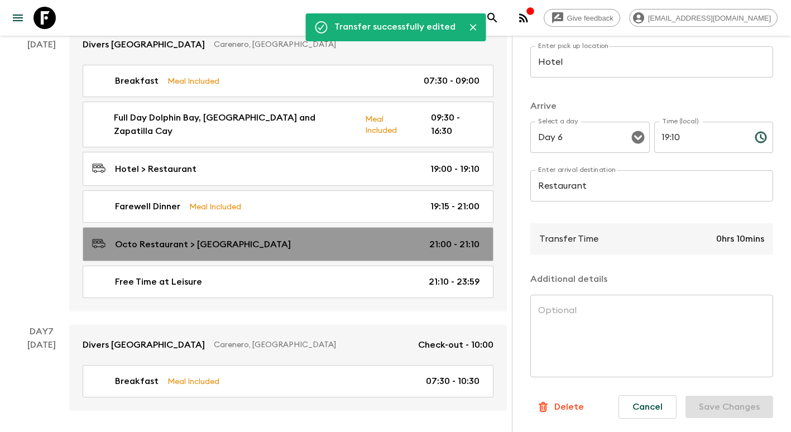
click at [297, 243] on link "Octo Restaurant > [GEOGRAPHIC_DATA] 21:00 - 21:10" at bounding box center [288, 244] width 411 height 34
type input "Octo Restaurant"
type input "[GEOGRAPHIC_DATA]"
type input "21:00"
type input "21:10"
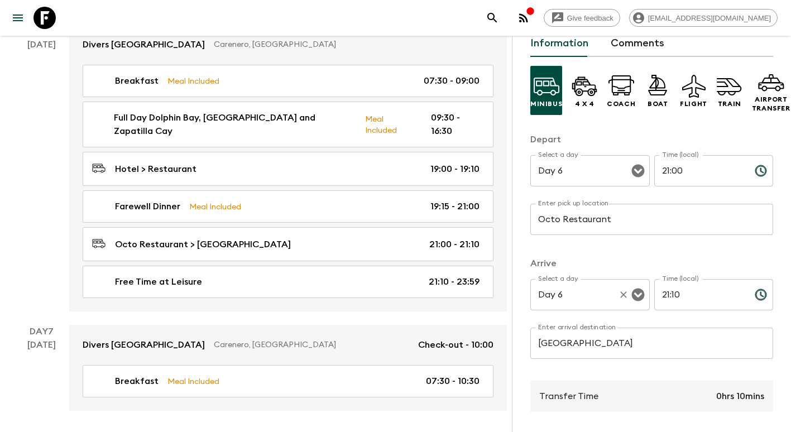
scroll to position [54, 0]
click at [561, 219] on input "Octo Restaurant" at bounding box center [651, 219] width 243 height 31
drag, startPoint x: 561, startPoint y: 221, endPoint x: 526, endPoint y: 219, distance: 35.8
click at [526, 219] on div "Transfer Information Comments Minibus 4 x 4 Coach Boat Flight Train Airport Tra…" at bounding box center [651, 252] width 279 height 432
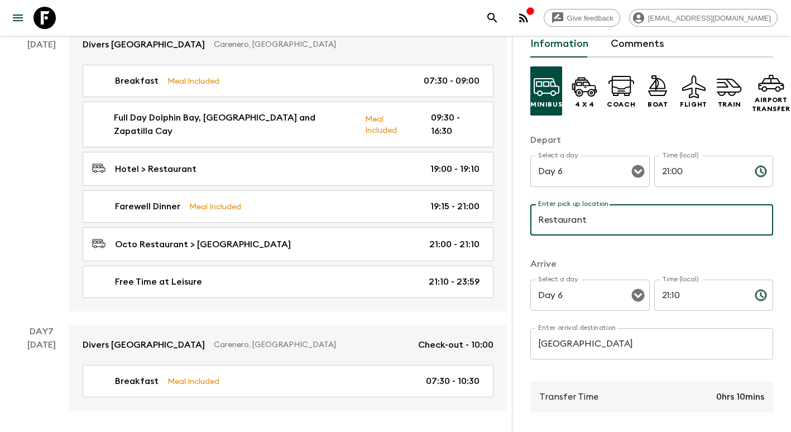
type input "Restaurant"
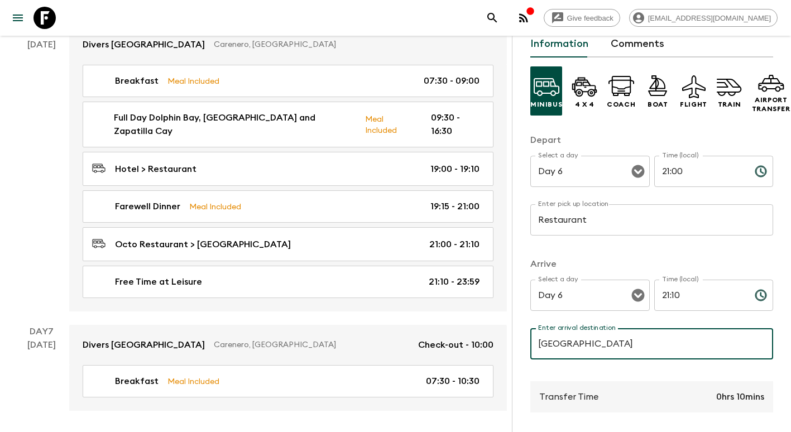
click at [655, 344] on input "[GEOGRAPHIC_DATA]" at bounding box center [651, 343] width 243 height 31
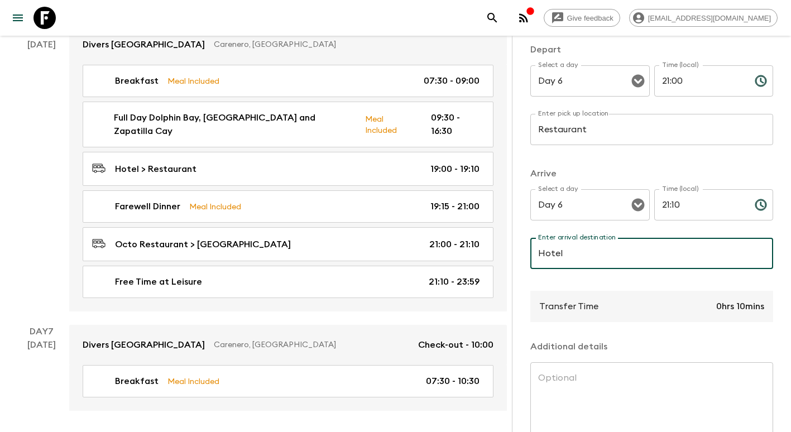
scroll to position [222, 0]
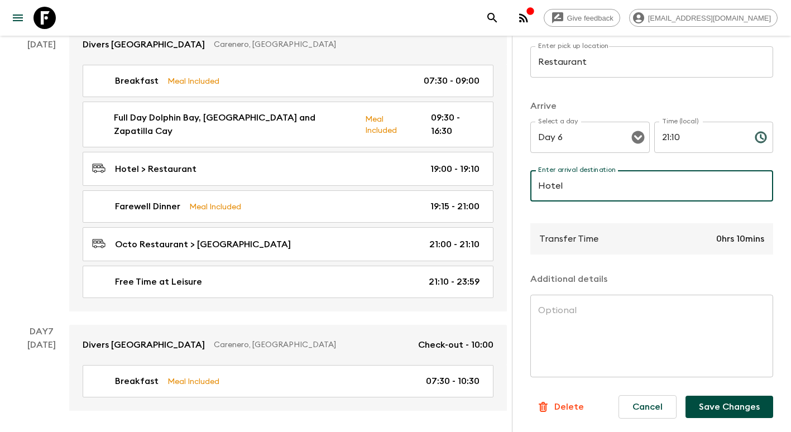
type input "Hotel"
click at [747, 397] on button "Save Changes" at bounding box center [729, 407] width 88 height 22
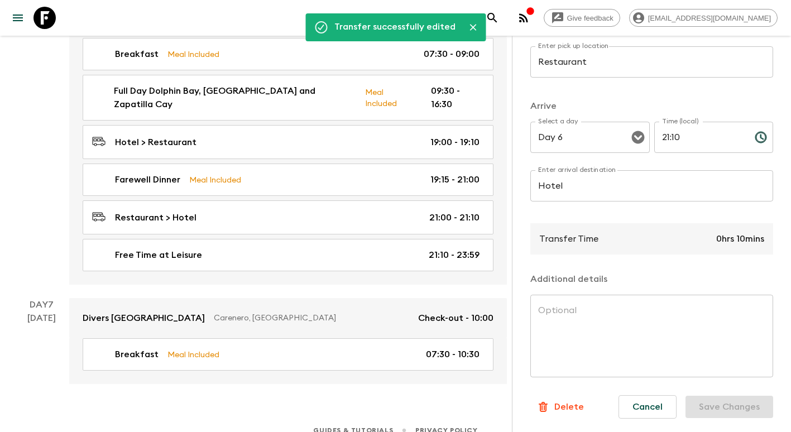
scroll to position [0, 0]
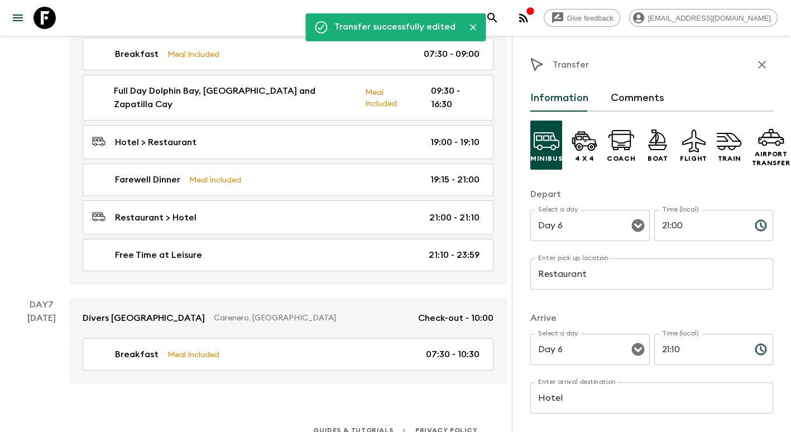
click at [755, 68] on icon "button" at bounding box center [761, 64] width 13 height 13
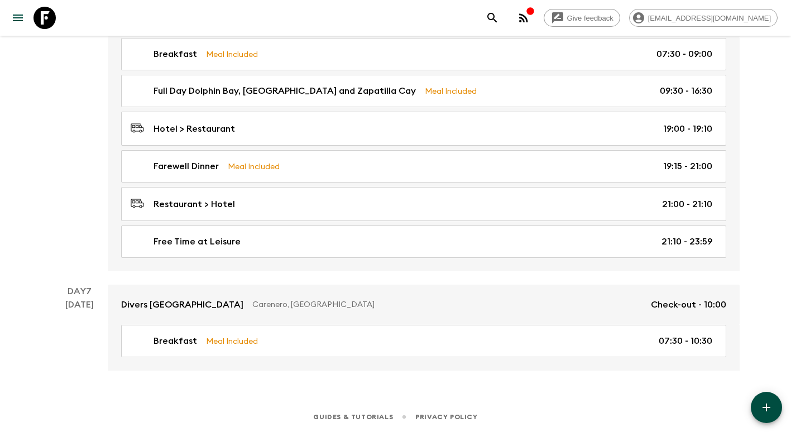
scroll to position [1514, 0]
click at [767, 409] on icon "button" at bounding box center [766, 408] width 8 height 8
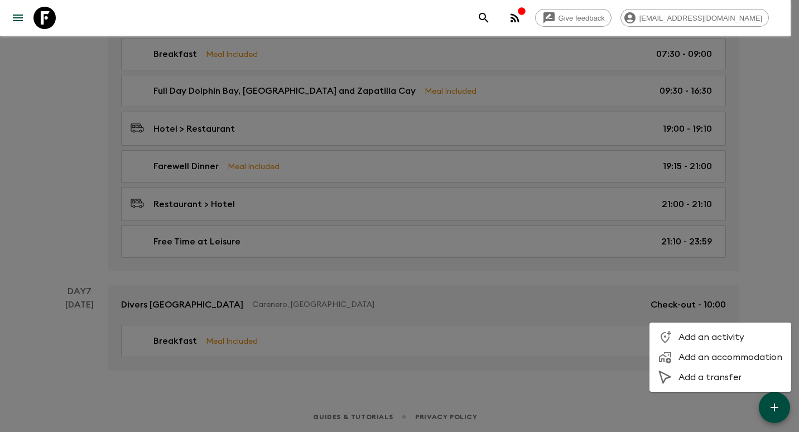
click at [704, 380] on span "Add a transfer" at bounding box center [731, 377] width 104 height 11
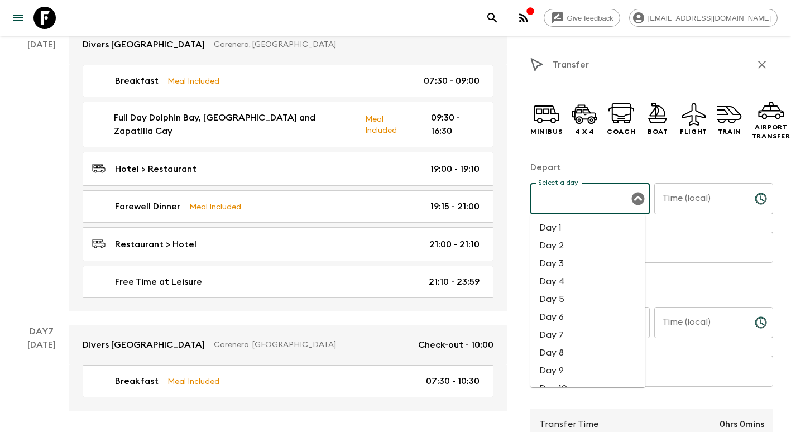
click at [564, 199] on input "Select a day" at bounding box center [581, 198] width 93 height 21
click at [564, 342] on li "Day 7" at bounding box center [587, 335] width 115 height 18
type input "Day 7"
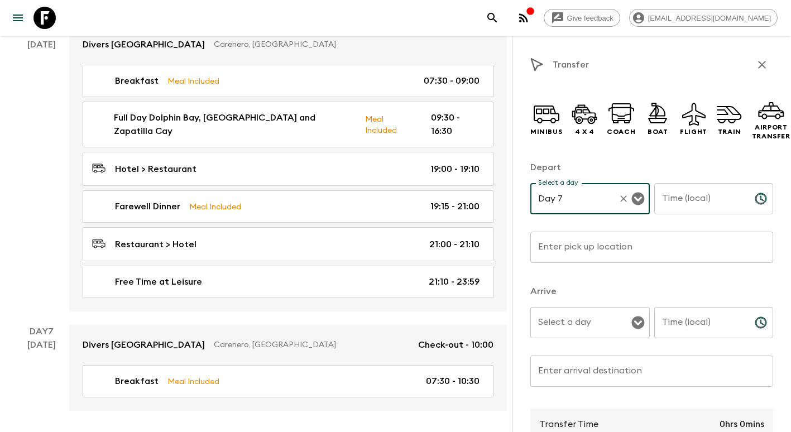
click at [696, 200] on input "Time (local)" at bounding box center [700, 198] width 92 height 31
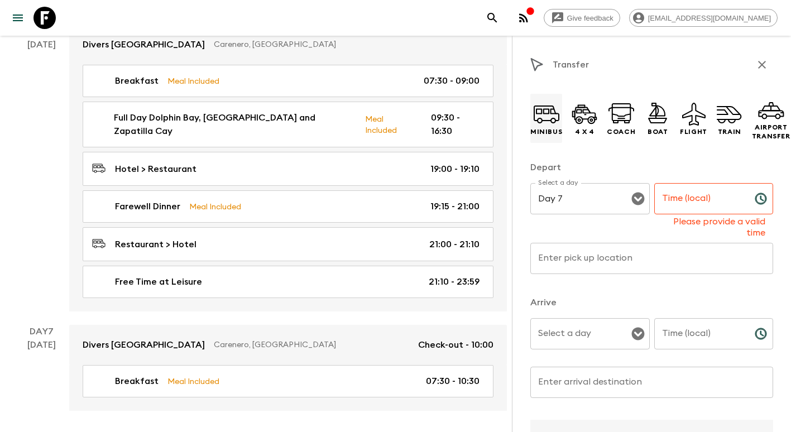
click at [554, 123] on icon at bounding box center [546, 113] width 27 height 27
click at [689, 204] on input "Time (local)" at bounding box center [700, 198] width 92 height 31
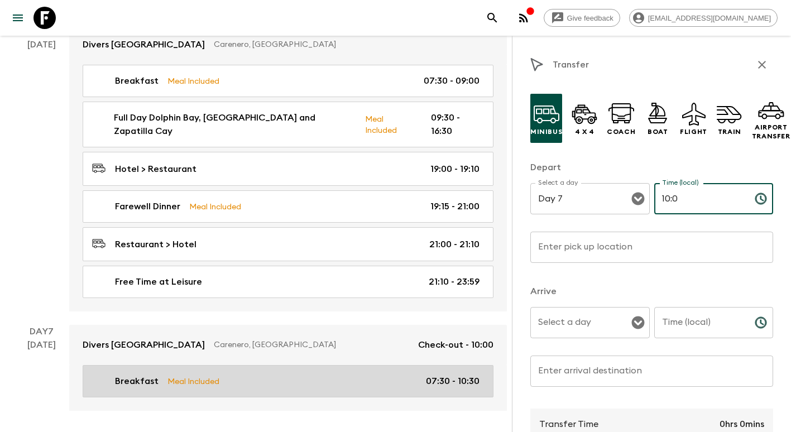
type input "10:0"
click at [472, 374] on p "07:30 - 10:30" at bounding box center [453, 380] width 54 height 13
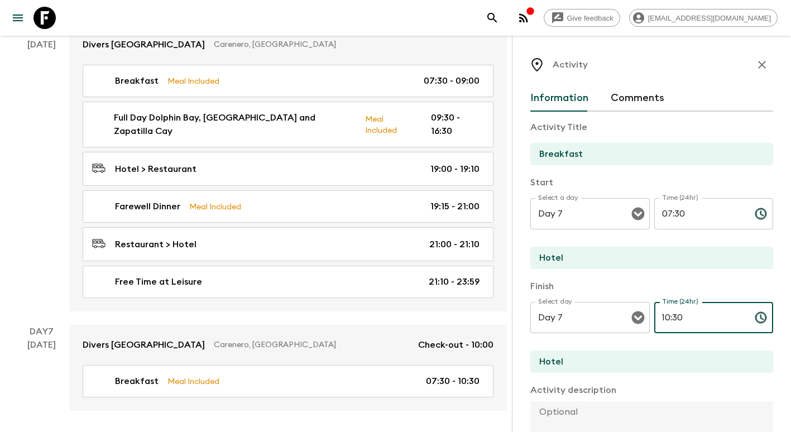
drag, startPoint x: 704, startPoint y: 314, endPoint x: 528, endPoint y: 311, distance: 175.8
click at [528, 311] on div "Activity Information Comments Activity Title Breakfast Start Select a day Day 7…" at bounding box center [651, 252] width 279 height 432
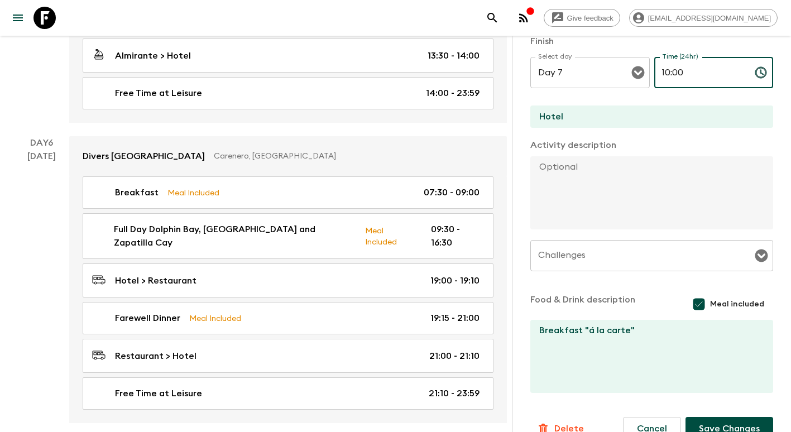
scroll to position [267, 0]
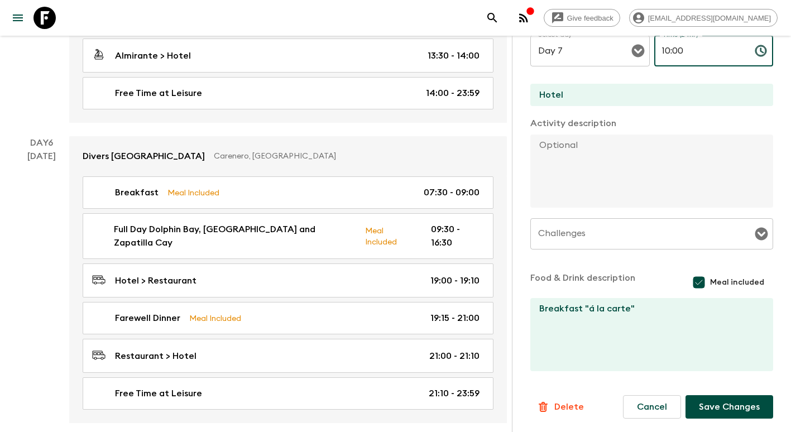
type input "10:00"
click at [728, 412] on button "Save Changes" at bounding box center [729, 406] width 88 height 23
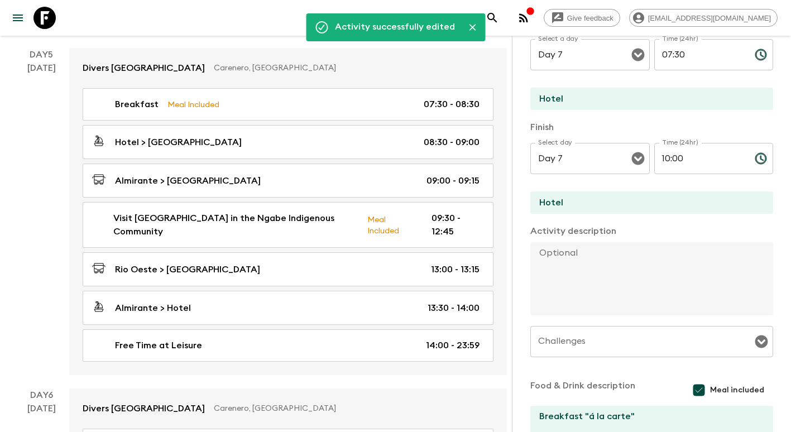
scroll to position [0, 0]
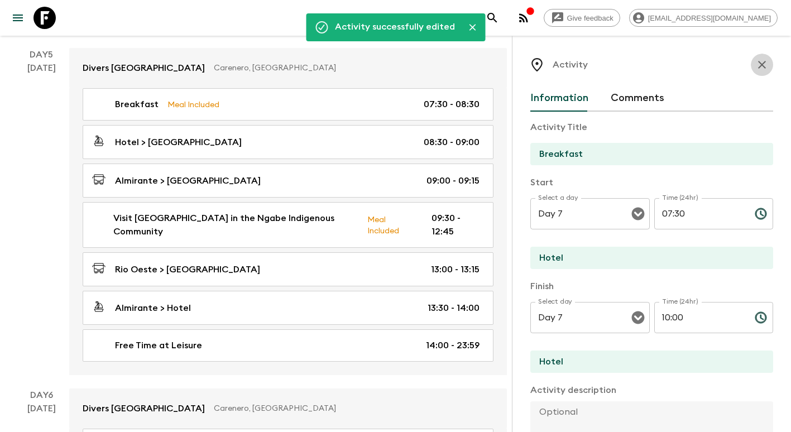
click at [755, 65] on icon "button" at bounding box center [761, 64] width 13 height 13
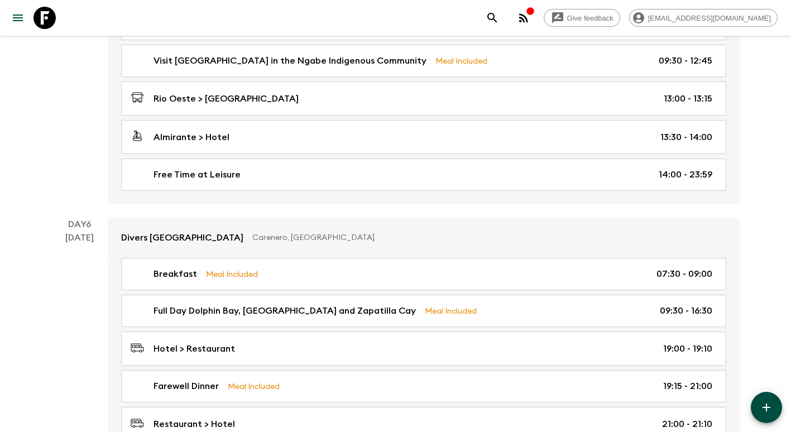
scroll to position [1318, 0]
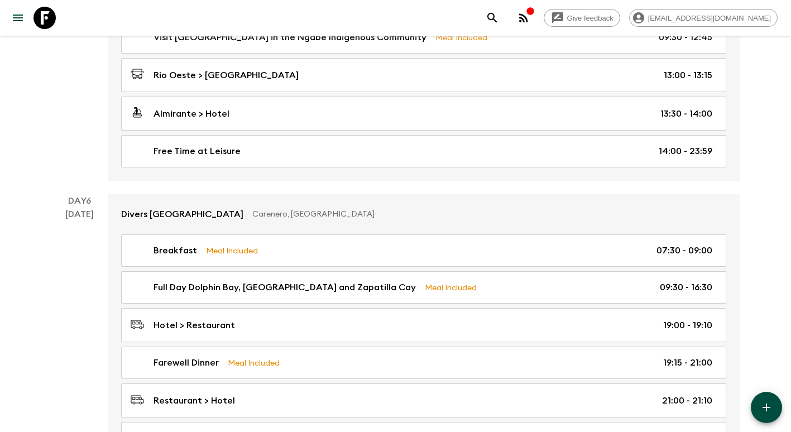
click at [762, 412] on icon "button" at bounding box center [766, 407] width 13 height 13
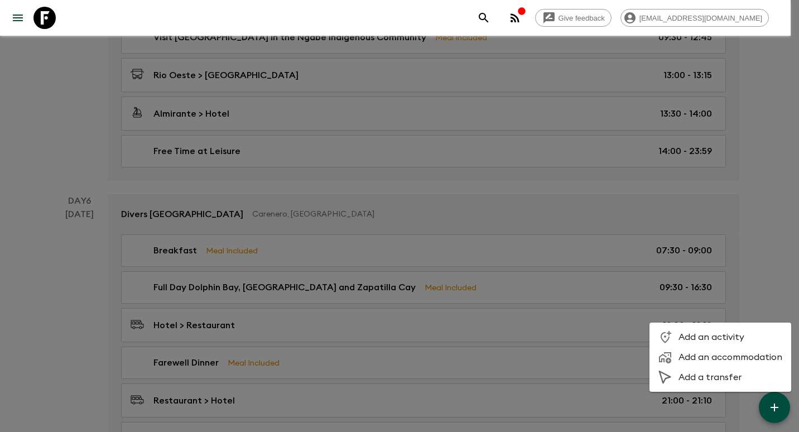
click at [717, 378] on span "Add a transfer" at bounding box center [731, 377] width 104 height 11
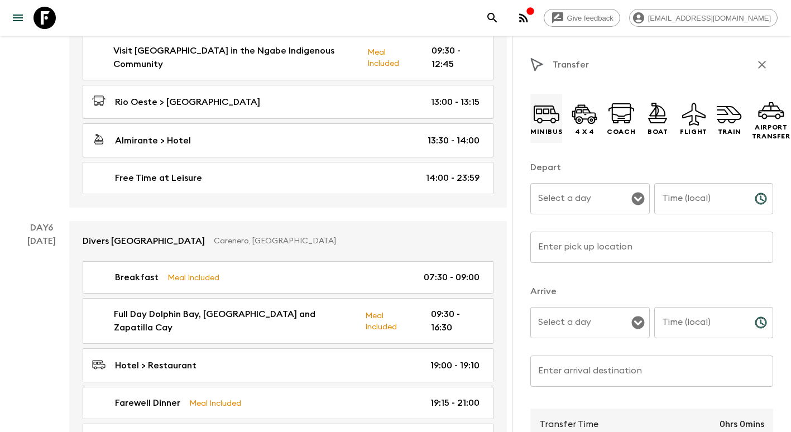
click at [552, 118] on icon at bounding box center [553, 121] width 6 height 6
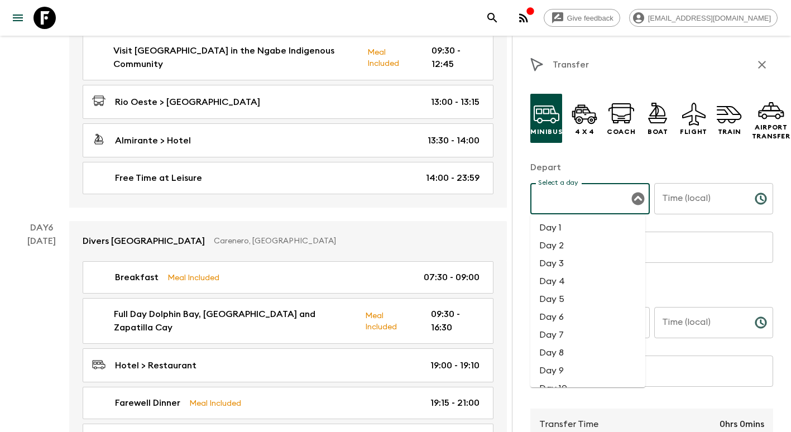
click at [585, 203] on input "Select a day" at bounding box center [581, 198] width 93 height 21
click at [577, 334] on li "Day 7" at bounding box center [587, 335] width 115 height 18
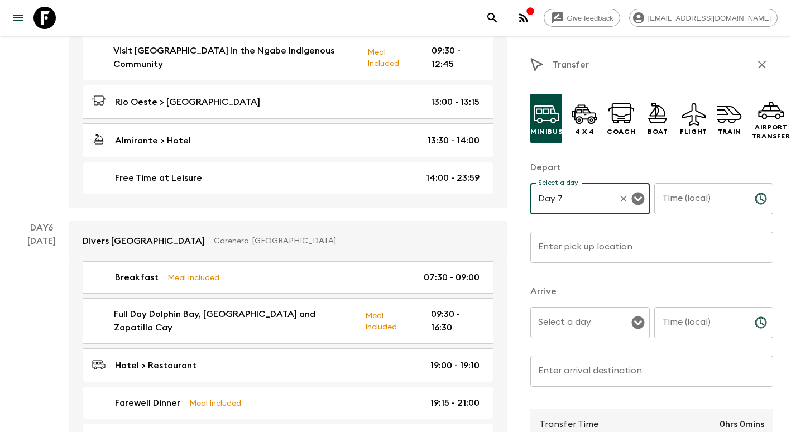
type input "Day 7"
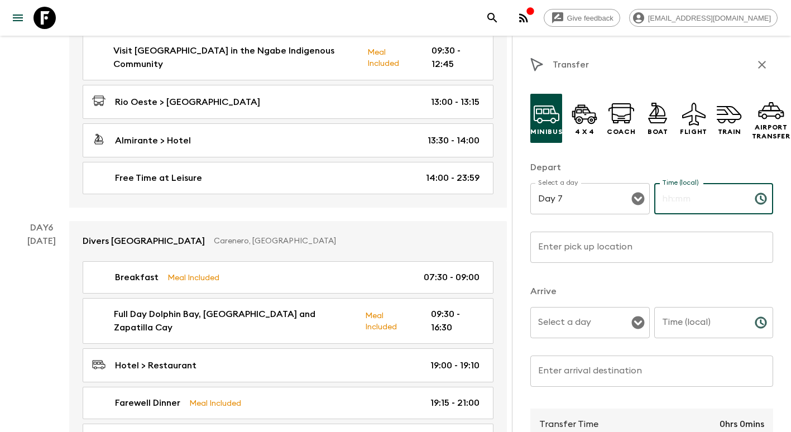
click at [675, 199] on input "Time (local)" at bounding box center [700, 198] width 92 height 31
type input "10:00"
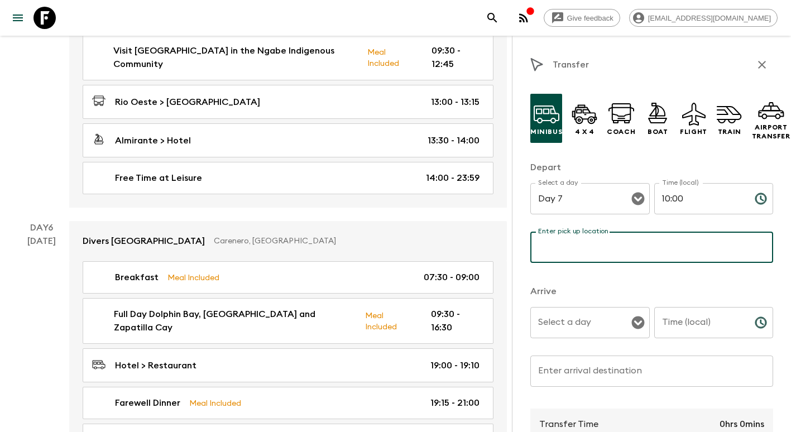
click at [623, 261] on input "Enter pick up location" at bounding box center [651, 247] width 243 height 31
type input "Hotel"
click at [572, 323] on input "Select a day" at bounding box center [581, 322] width 93 height 21
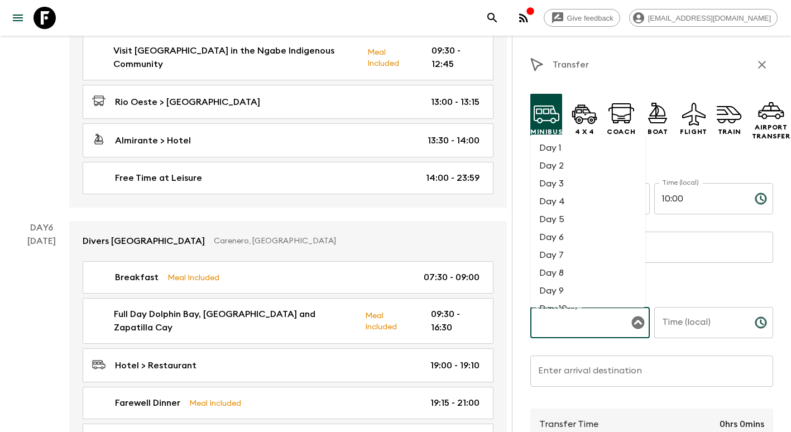
click at [563, 246] on li "Day 6" at bounding box center [587, 237] width 115 height 18
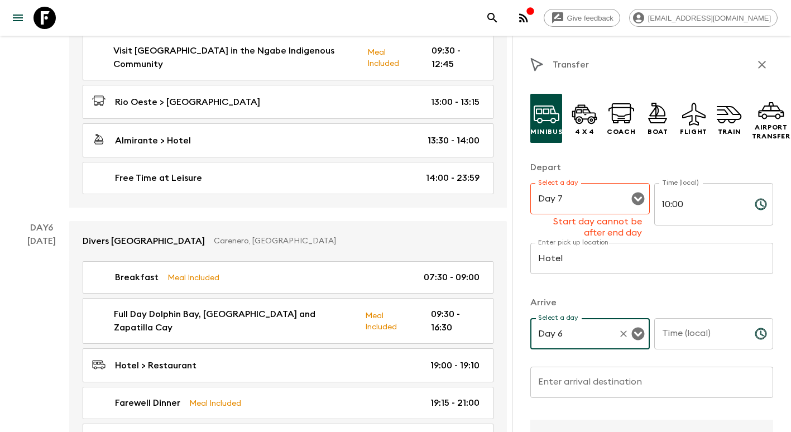
click at [566, 325] on input "Day 6" at bounding box center [574, 333] width 78 height 21
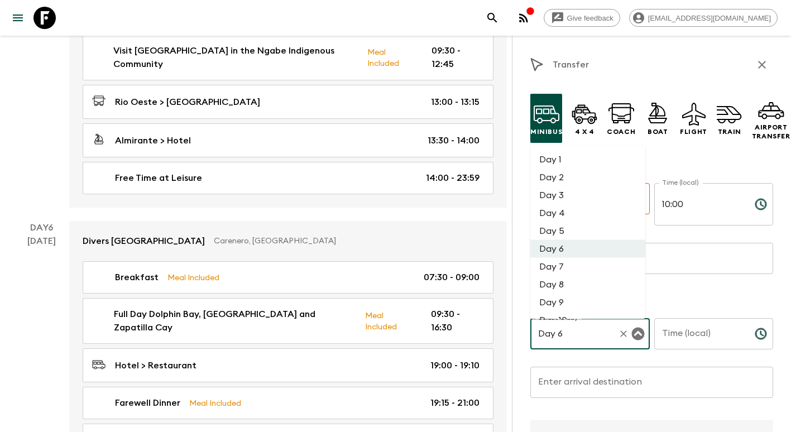
click at [561, 268] on li "Day 7" at bounding box center [587, 267] width 115 height 18
type input "Day 7"
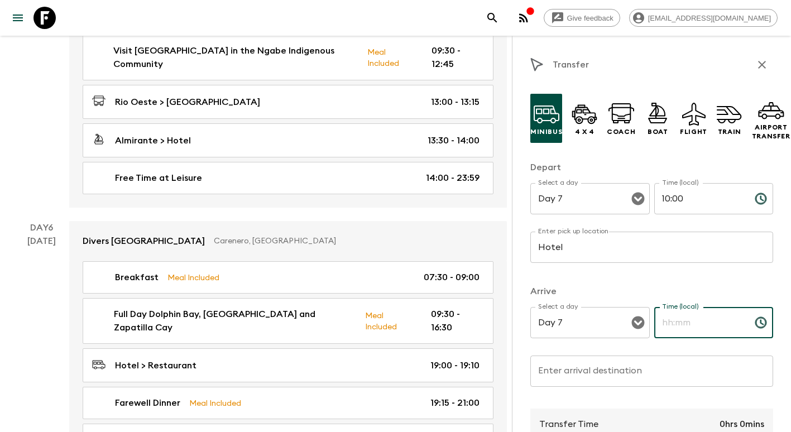
click at [678, 326] on input "Time (local)" at bounding box center [700, 322] width 92 height 31
type input "10:15"
click at [596, 374] on input "Enter arrival destination" at bounding box center [651, 371] width 243 height 31
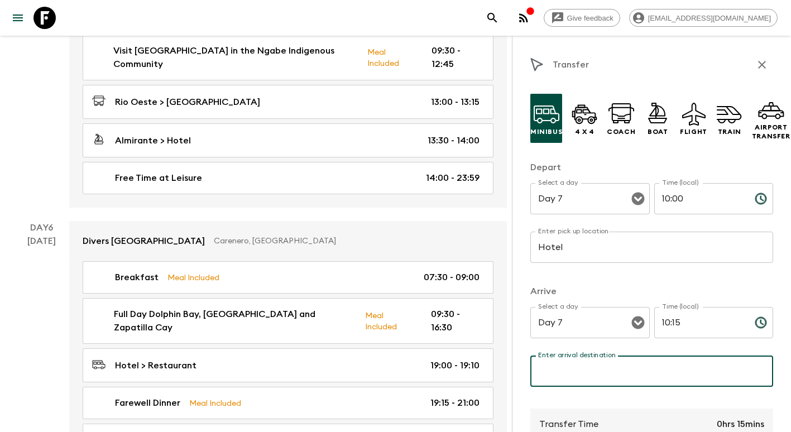
type input "[GEOGRAPHIC_DATA]"
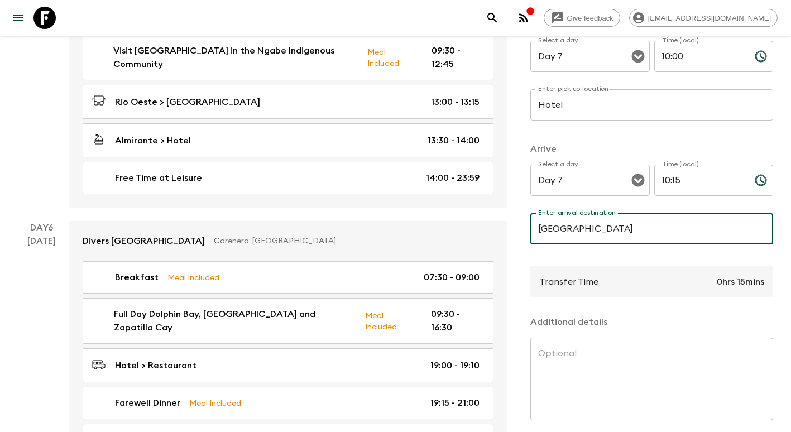
scroll to position [195, 0]
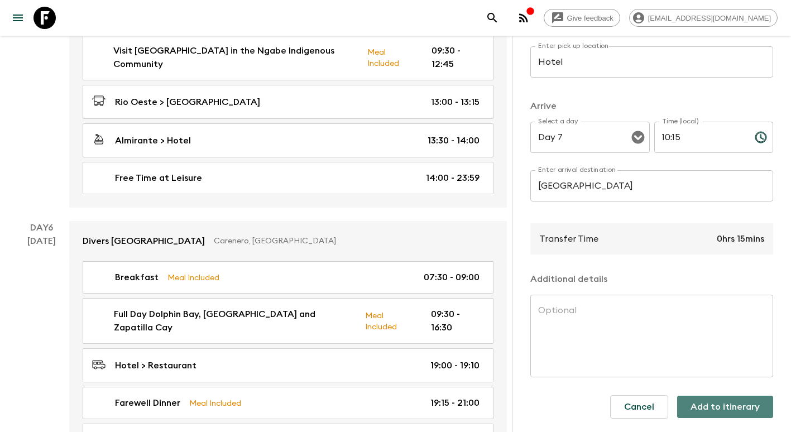
click at [721, 402] on button "Add to itinerary" at bounding box center [725, 407] width 96 height 22
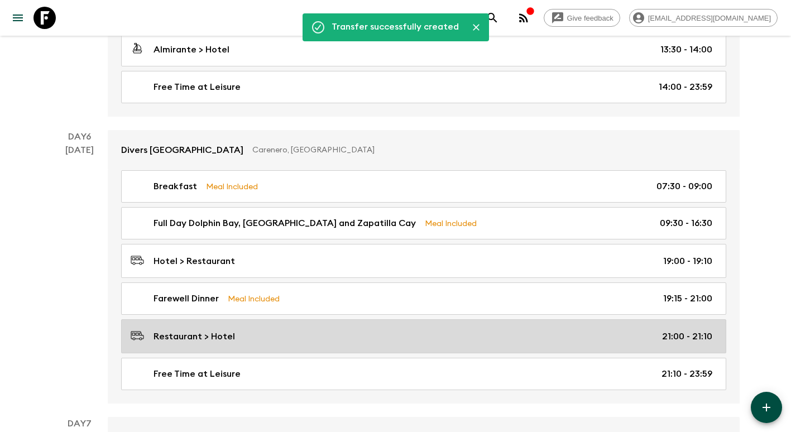
scroll to position [1562, 0]
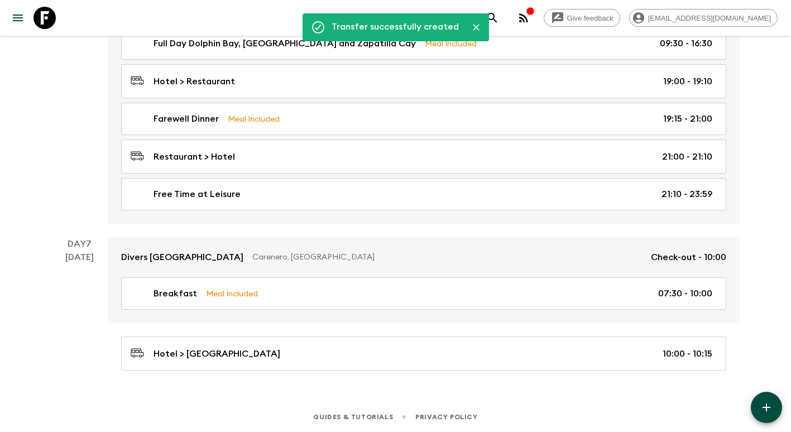
click at [765, 410] on icon "button" at bounding box center [766, 407] width 13 height 13
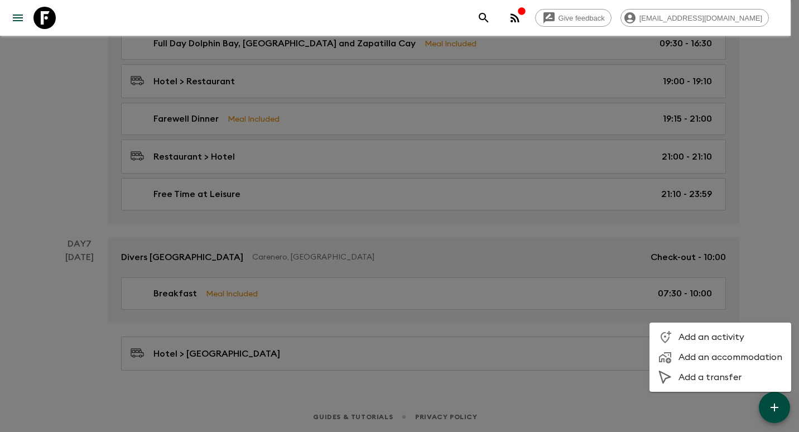
click at [735, 382] on span "Add a transfer" at bounding box center [731, 377] width 104 height 11
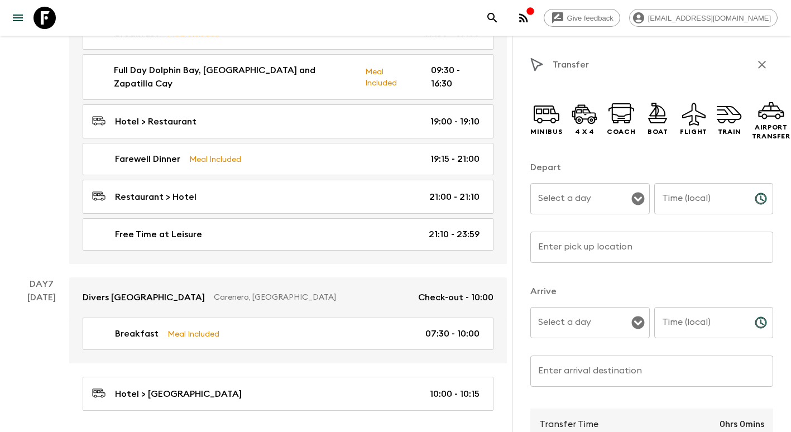
click at [565, 188] on div "Select a day" at bounding box center [589, 198] width 119 height 31
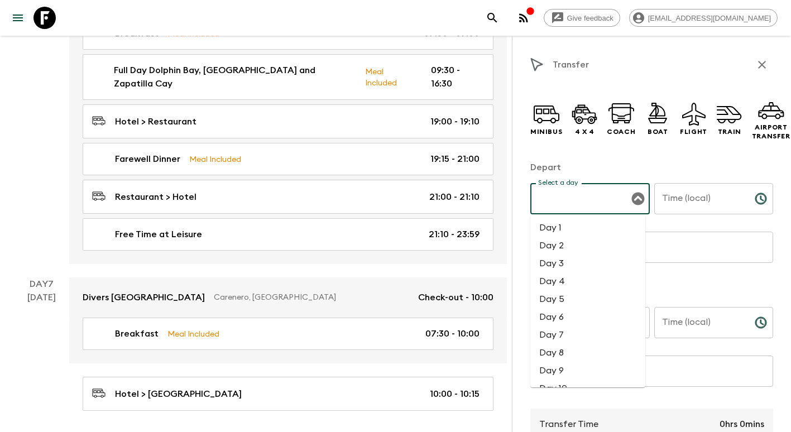
click at [574, 330] on li "Day 7" at bounding box center [587, 335] width 115 height 18
type input "Day 7"
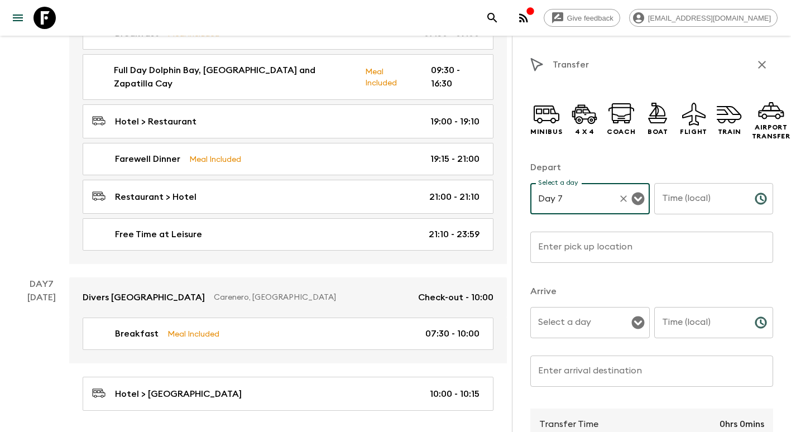
click at [711, 198] on input "Time (local)" at bounding box center [700, 198] width 92 height 31
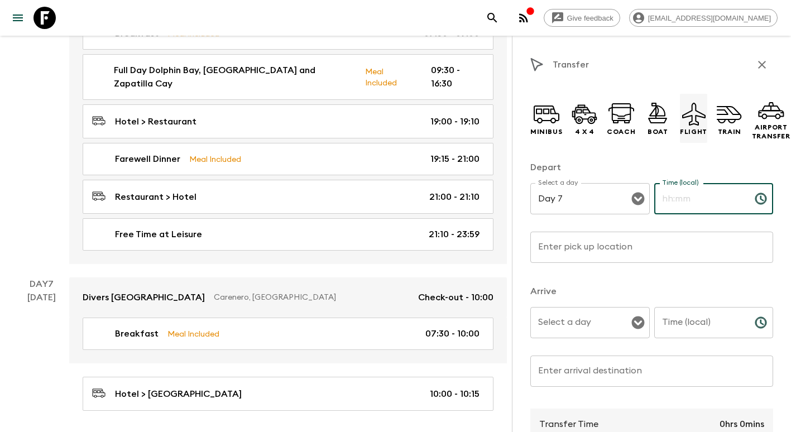
click at [685, 132] on p "Flight" at bounding box center [693, 131] width 27 height 9
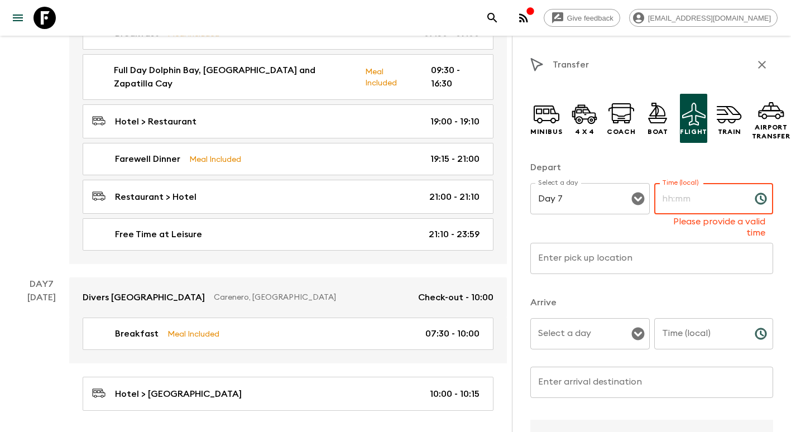
click at [689, 201] on input "Time (local)" at bounding box center [700, 198] width 92 height 31
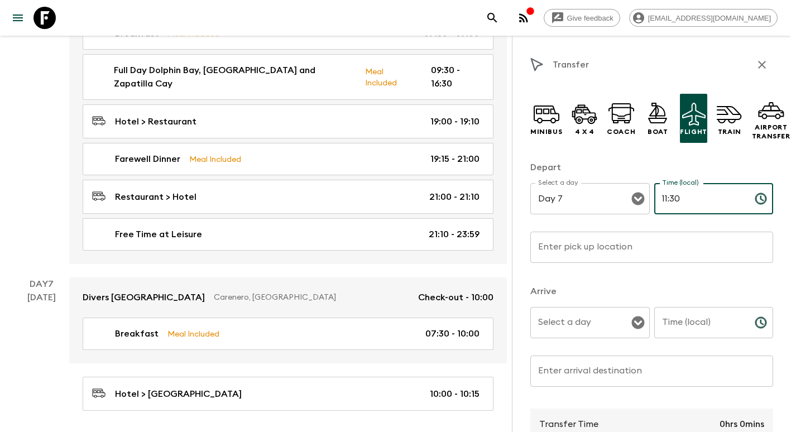
type input "11:30"
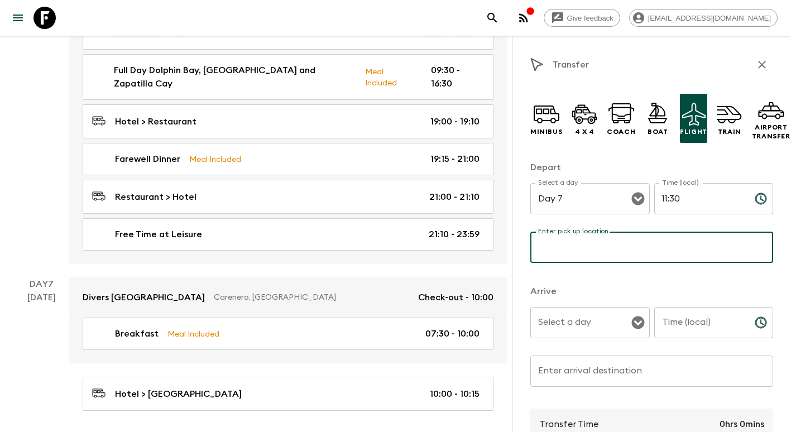
click at [609, 253] on input "Enter pick up location" at bounding box center [651, 247] width 243 height 31
type input "[GEOGRAPHIC_DATA] "[GEOGRAPHIC_DATA]""
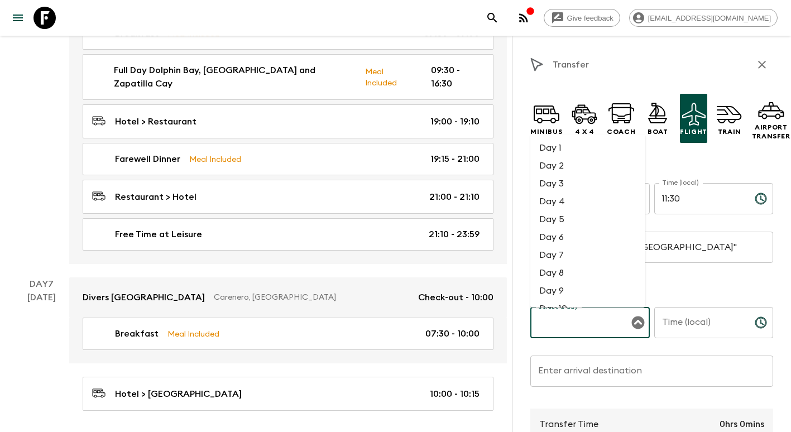
click at [579, 329] on input "Select a day" at bounding box center [581, 322] width 93 height 21
click at [601, 260] on li "Day 7" at bounding box center [587, 255] width 115 height 18
type input "Day 7"
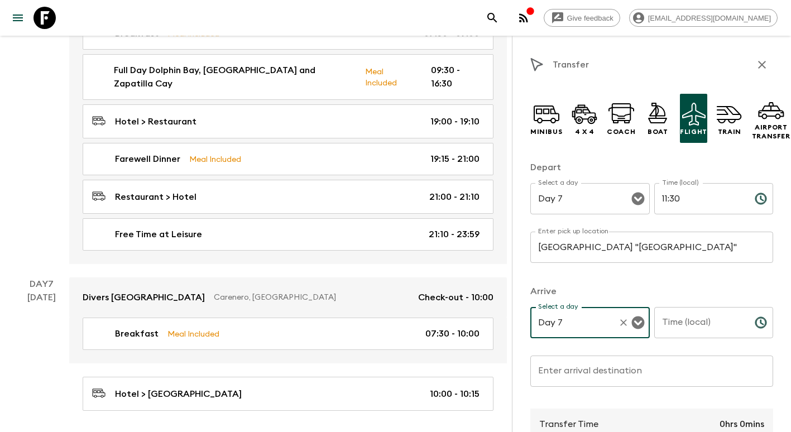
click at [679, 323] on input "Time (local)" at bounding box center [700, 322] width 92 height 31
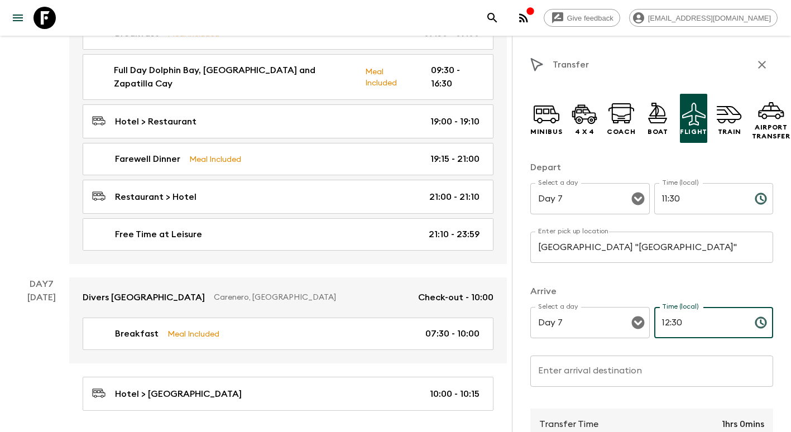
type input "12:30"
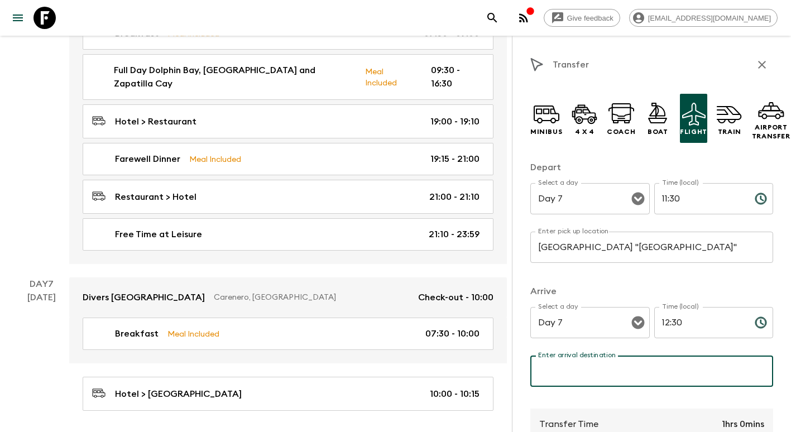
click at [607, 367] on input "Enter arrival destination" at bounding box center [651, 371] width 243 height 31
type input "[GEOGRAPHIC_DATA] "[PERSON_NAME]""
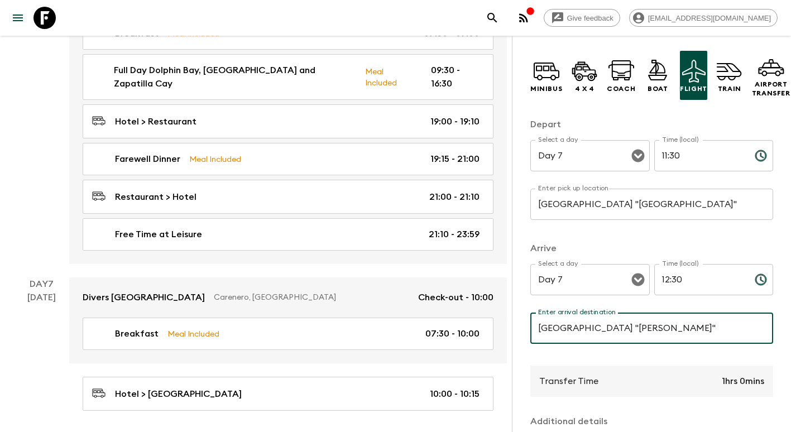
scroll to position [195, 0]
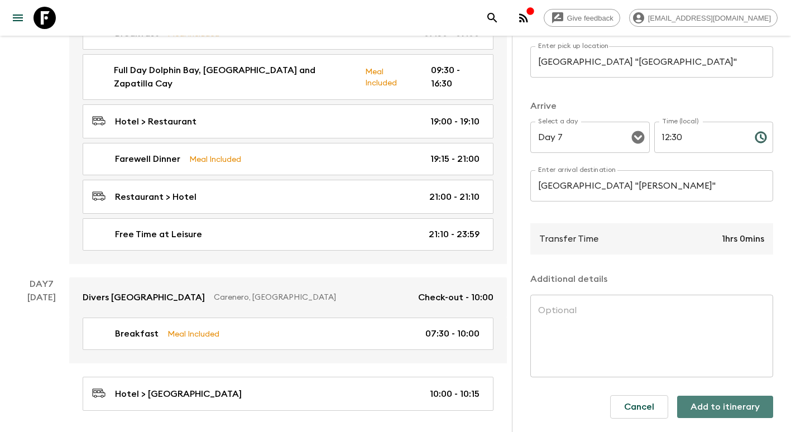
click at [720, 399] on button "Add to itinerary" at bounding box center [725, 407] width 96 height 22
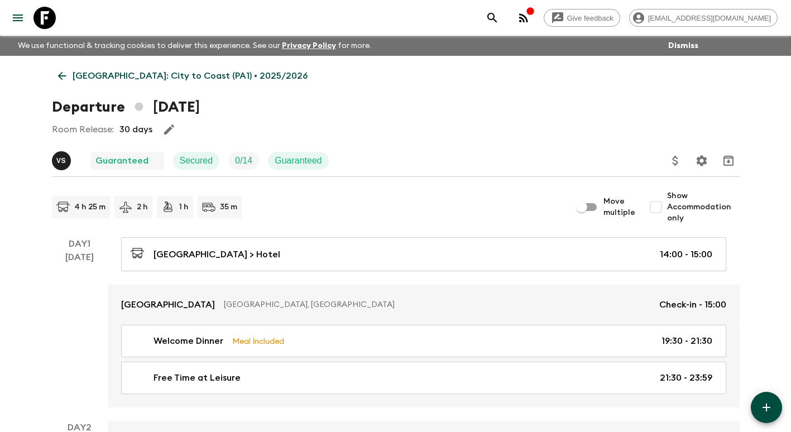
click at [64, 82] on link "[GEOGRAPHIC_DATA]: City to Coast (PA1) • 2025/2026" at bounding box center [183, 76] width 262 height 22
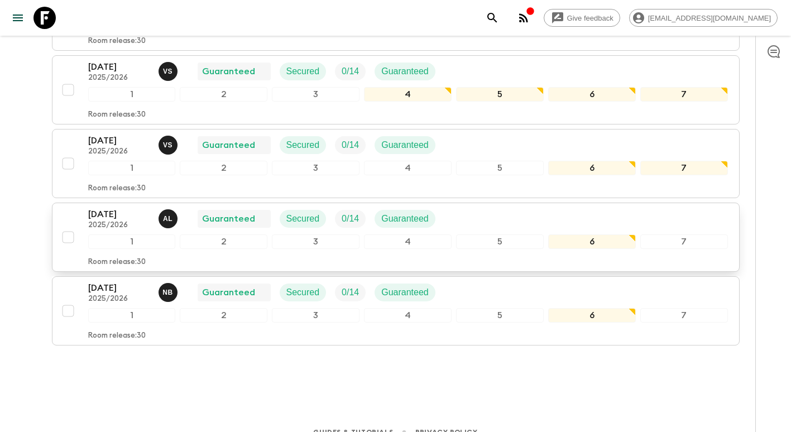
scroll to position [558, 0]
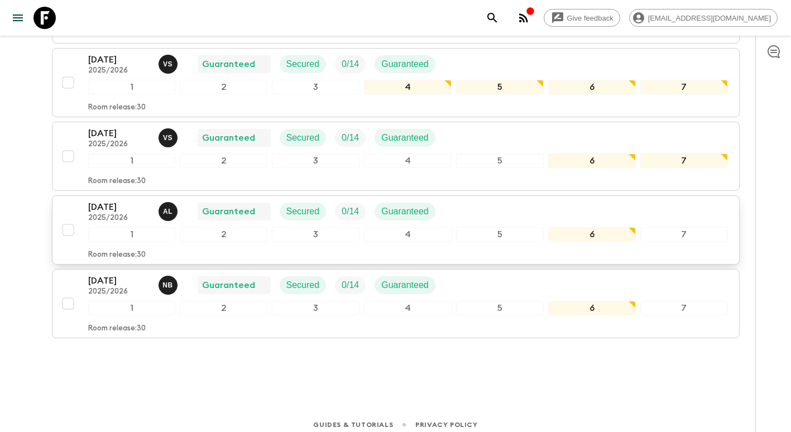
click at [109, 213] on p "[DATE]" at bounding box center [118, 206] width 61 height 13
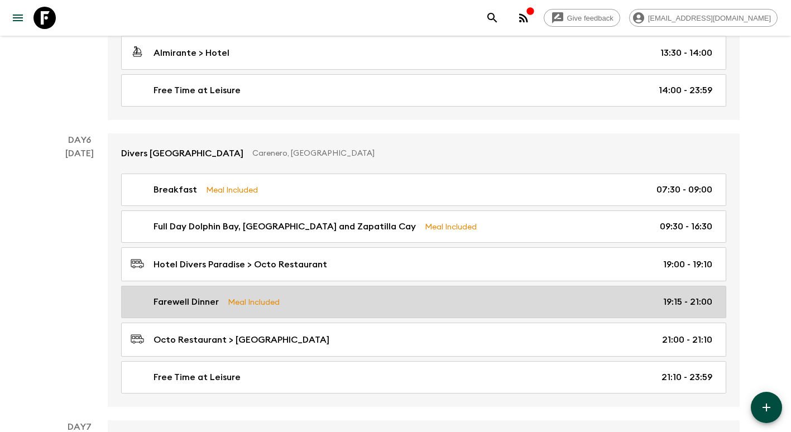
scroll to position [1395, 0]
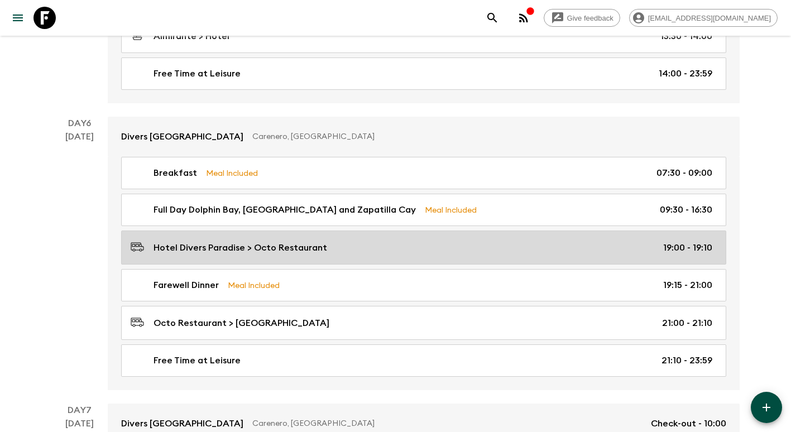
click at [300, 256] on link "[GEOGRAPHIC_DATA] > Octo Restaurant 19:00 - 19:10" at bounding box center [423, 247] width 605 height 34
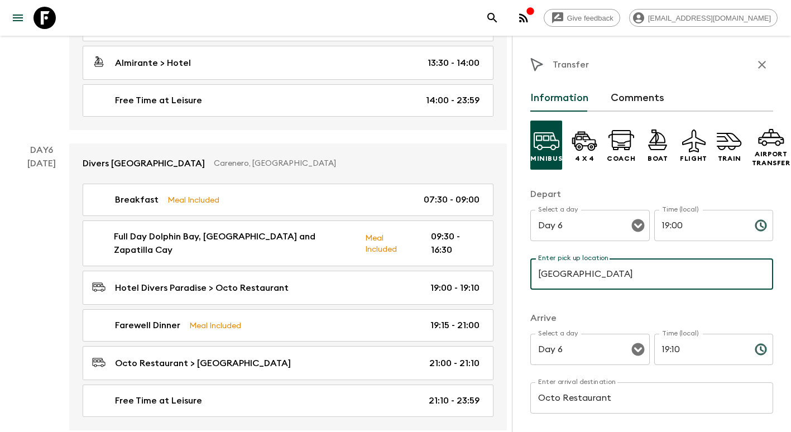
click at [638, 267] on input "[GEOGRAPHIC_DATA]" at bounding box center [651, 273] width 243 height 31
click at [639, 272] on input "[GEOGRAPHIC_DATA]" at bounding box center [651, 273] width 243 height 31
drag, startPoint x: 639, startPoint y: 272, endPoint x: 579, endPoint y: 275, distance: 60.3
click at [578, 275] on input "[GEOGRAPHIC_DATA]" at bounding box center [651, 273] width 243 height 31
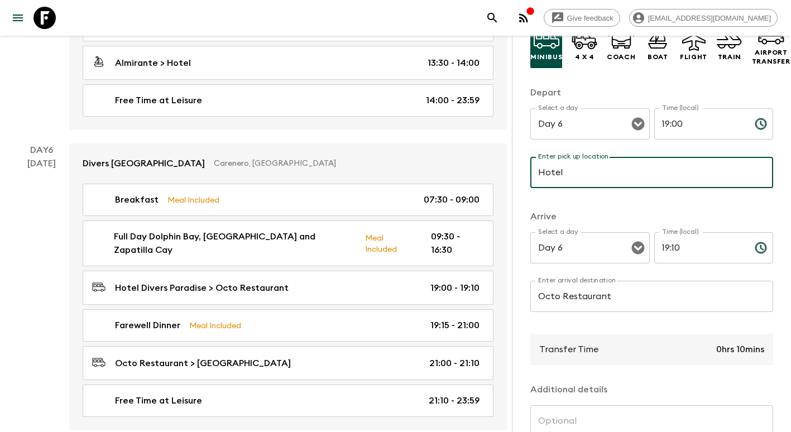
scroll to position [167, 0]
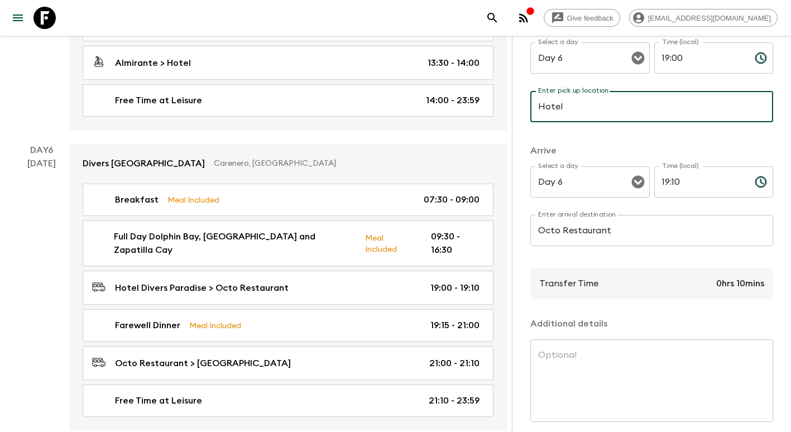
type input "Hotel"
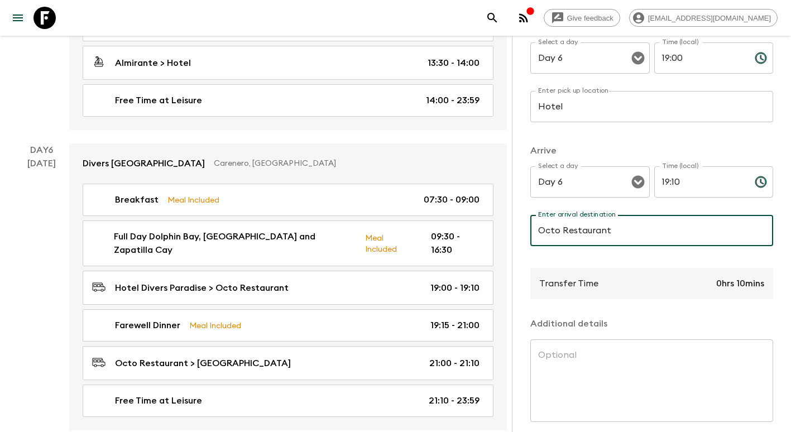
click at [561, 233] on input "Octo Restaurant" at bounding box center [651, 230] width 243 height 31
drag, startPoint x: 561, startPoint y: 233, endPoint x: 508, endPoint y: 233, distance: 53.6
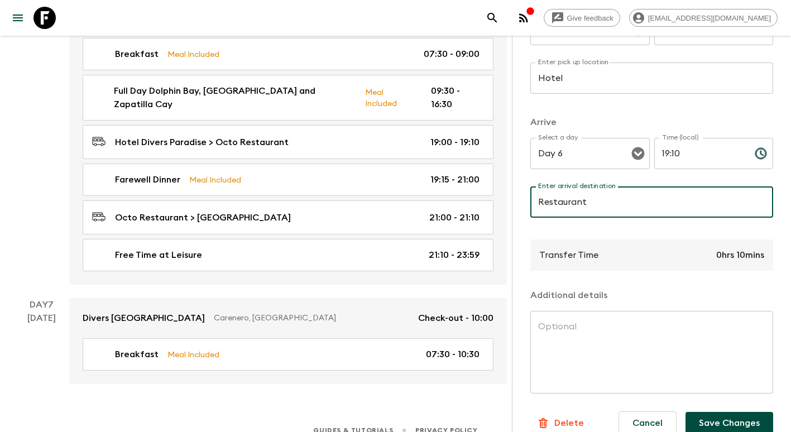
scroll to position [222, 0]
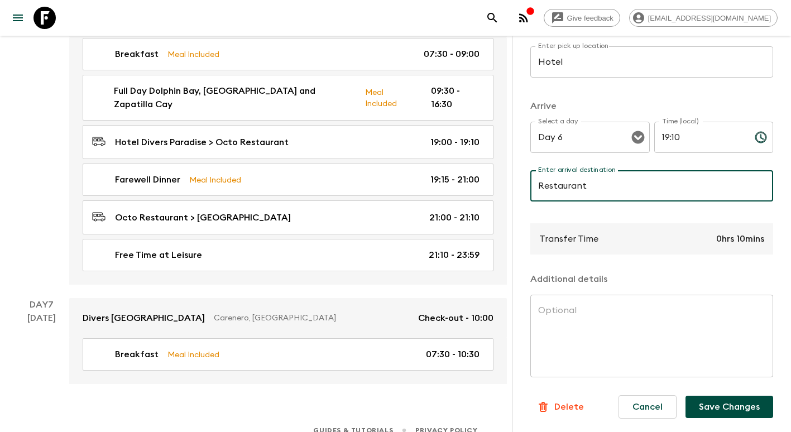
type input "Restaurant"
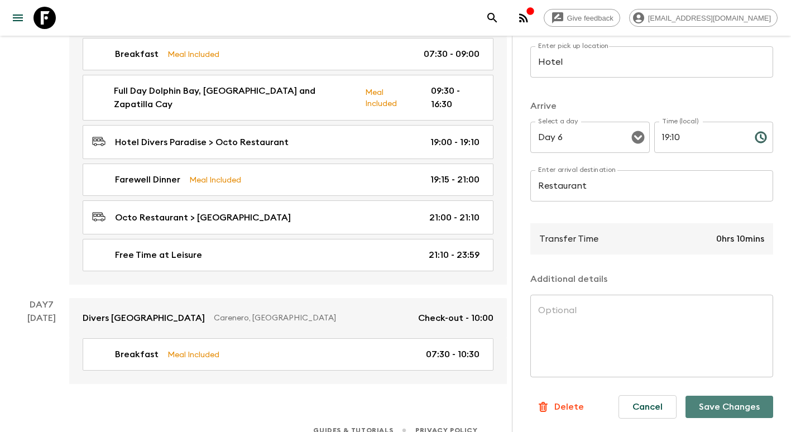
click at [723, 399] on button "Save Changes" at bounding box center [729, 407] width 88 height 22
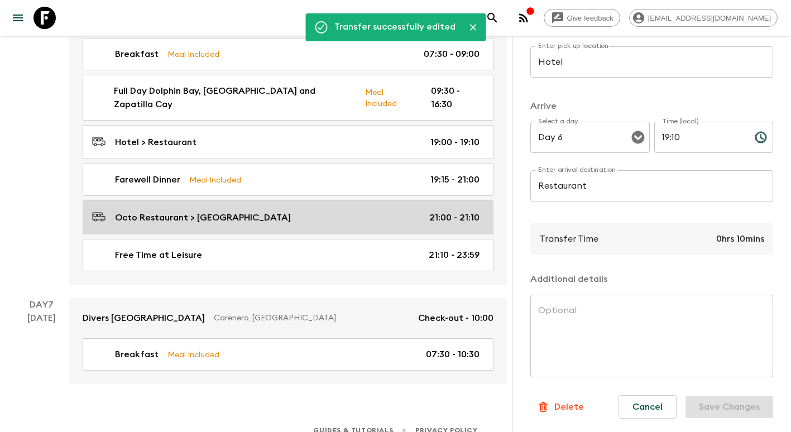
click at [224, 211] on p "Octo Restaurant > [GEOGRAPHIC_DATA]" at bounding box center [203, 217] width 176 height 13
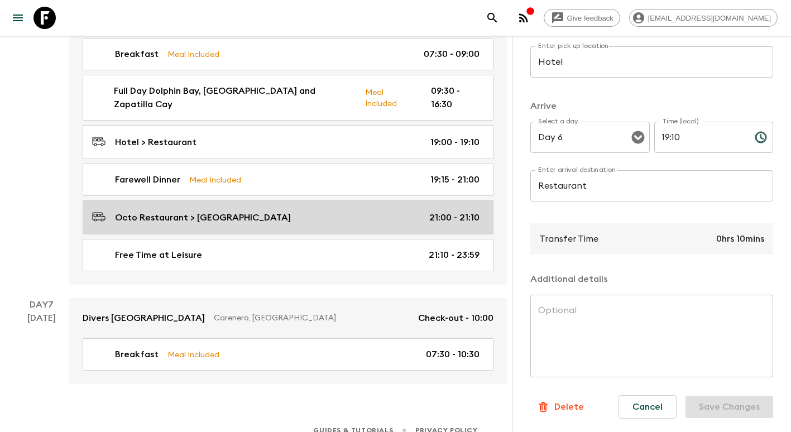
type input "Octo Restaurant"
type input "[GEOGRAPHIC_DATA]"
type input "21:00"
type input "21:10"
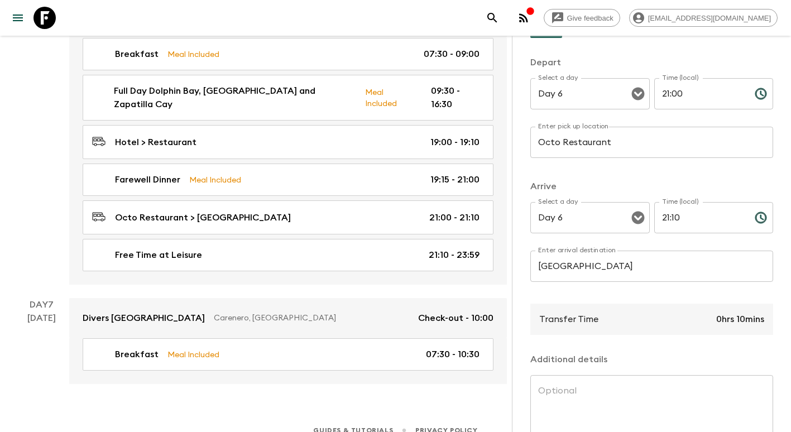
scroll to position [110, 0]
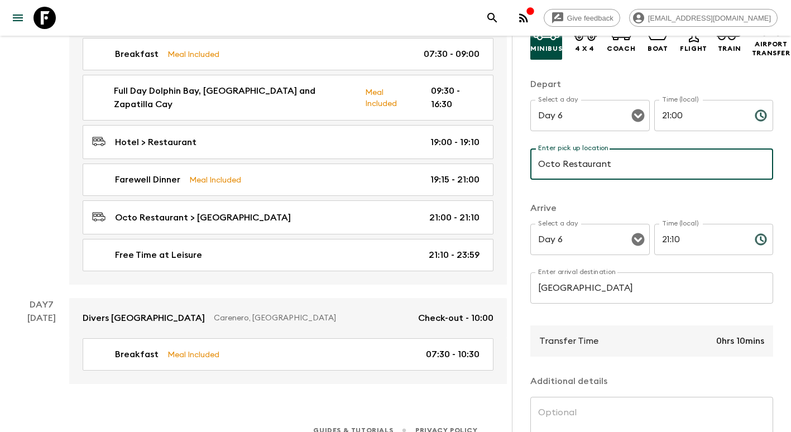
click at [560, 165] on input "Octo Restaurant" at bounding box center [651, 163] width 243 height 31
type input "Restaurant"
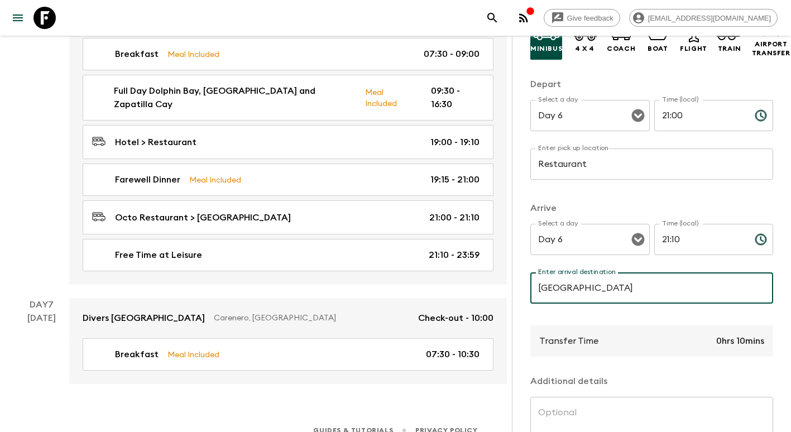
click at [637, 285] on input "[GEOGRAPHIC_DATA]" at bounding box center [651, 287] width 243 height 31
drag, startPoint x: 637, startPoint y: 285, endPoint x: 563, endPoint y: 287, distance: 73.7
click at [563, 287] on input "[GEOGRAPHIC_DATA]" at bounding box center [651, 287] width 243 height 31
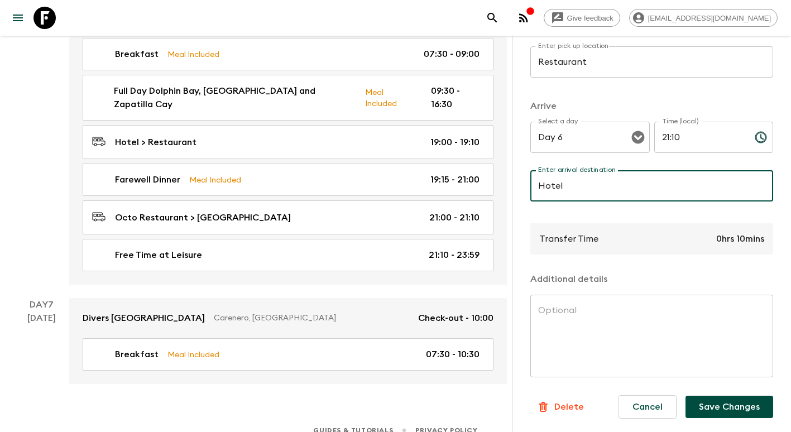
type input "Hotel"
click at [737, 396] on button "Save Changes" at bounding box center [729, 407] width 88 height 22
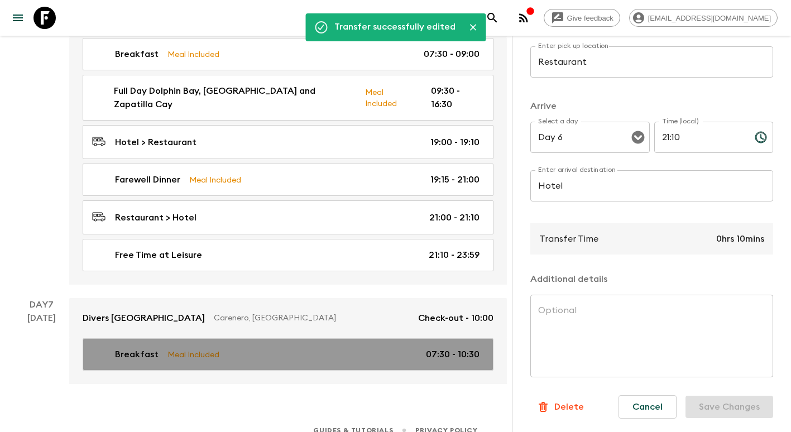
click at [467, 348] on p "07:30 - 10:30" at bounding box center [453, 354] width 54 height 13
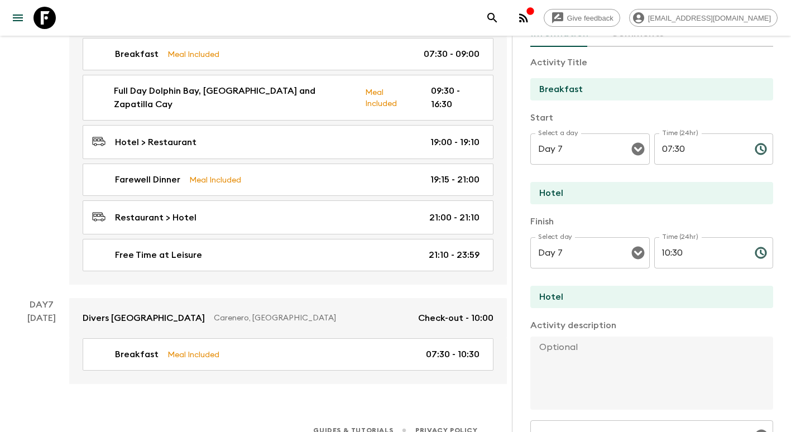
scroll to position [44, 0]
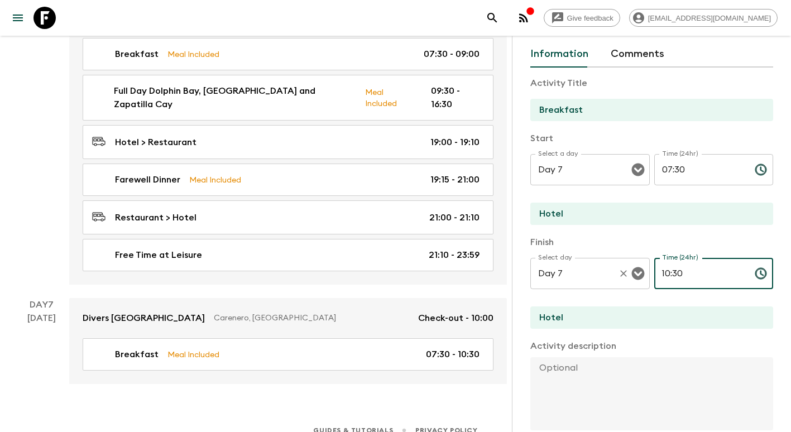
drag, startPoint x: 695, startPoint y: 281, endPoint x: 549, endPoint y: 271, distance: 146.0
click at [549, 272] on div "Select day Day 7 Select day ​ Time (24hr) 10:30 Time (24hr) ​" at bounding box center [651, 280] width 243 height 44
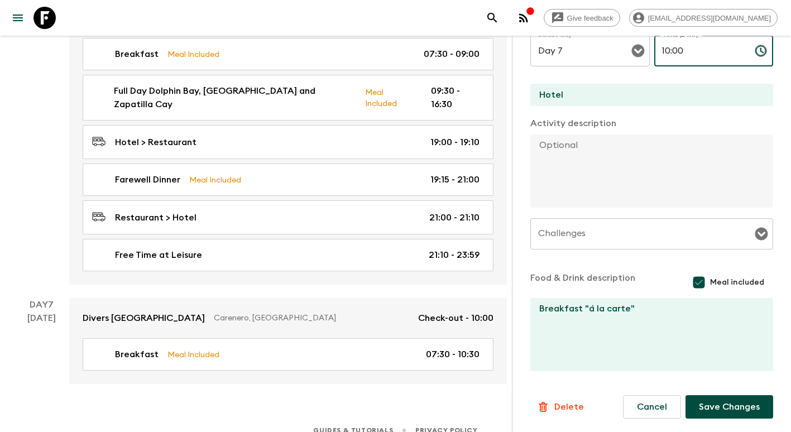
type input "10:00"
click at [734, 410] on button "Save Changes" at bounding box center [729, 406] width 88 height 23
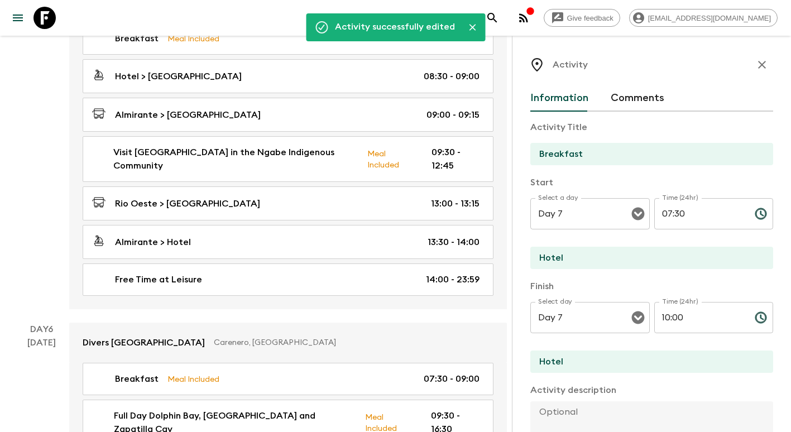
scroll to position [1206, 0]
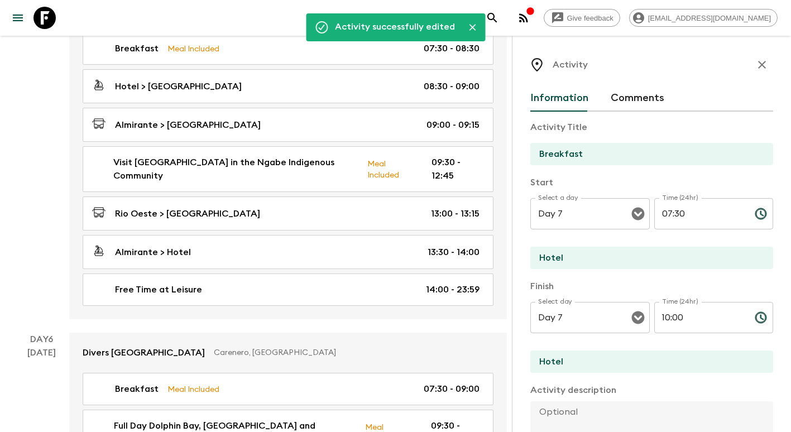
click at [755, 69] on icon "button" at bounding box center [761, 64] width 13 height 13
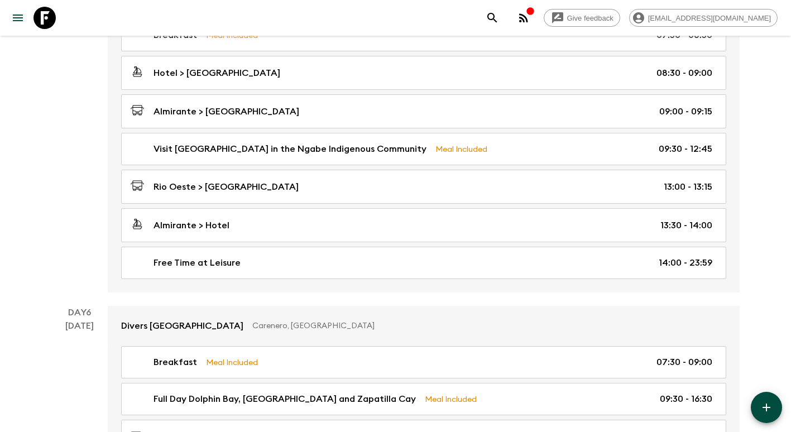
click at [770, 417] on button "button" at bounding box center [766, 407] width 31 height 31
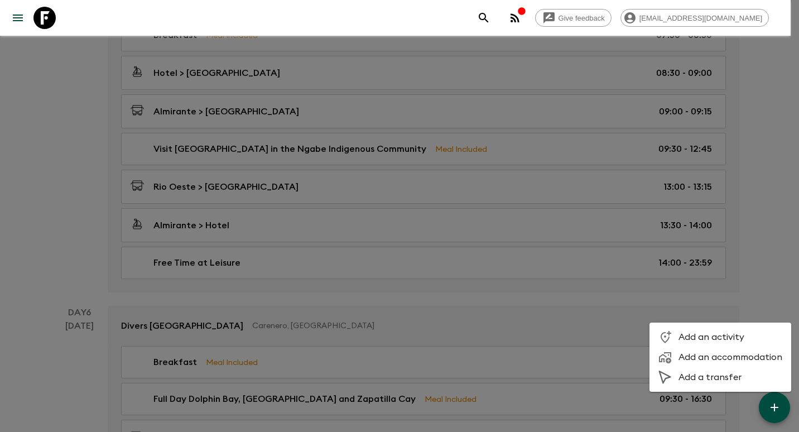
click at [723, 380] on span "Add a transfer" at bounding box center [731, 377] width 104 height 11
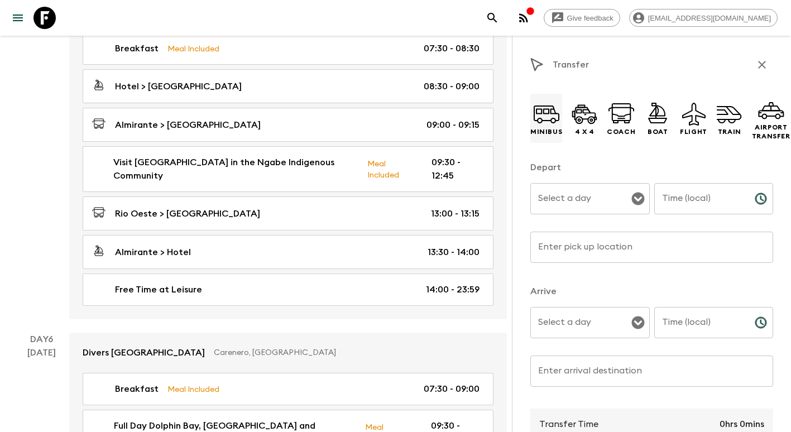
click at [548, 120] on icon at bounding box center [546, 113] width 27 height 27
click at [581, 202] on input "Select a day" at bounding box center [581, 198] width 93 height 21
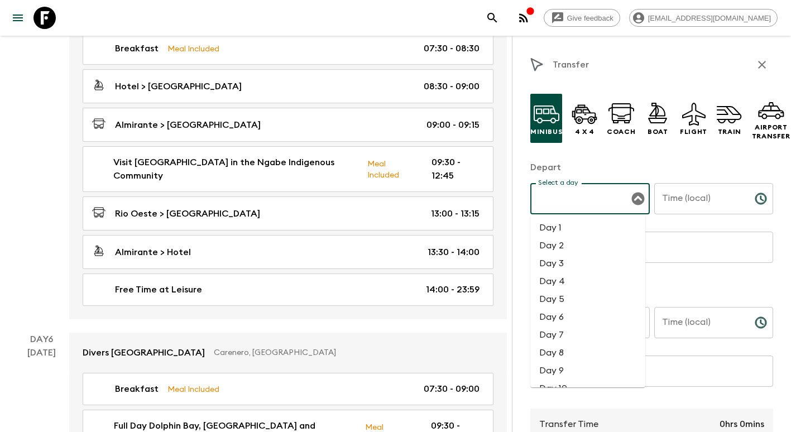
click at [566, 329] on li "Day 7" at bounding box center [587, 335] width 115 height 18
type input "Day 7"
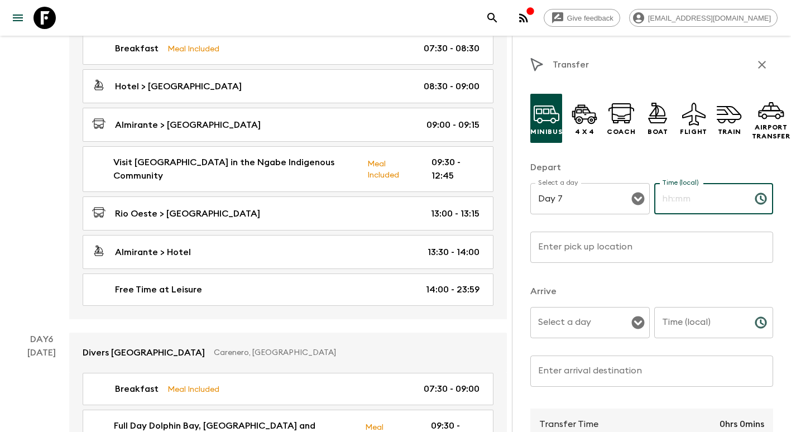
click at [694, 196] on input "Time (local)" at bounding box center [700, 198] width 92 height 31
type input "10:00"
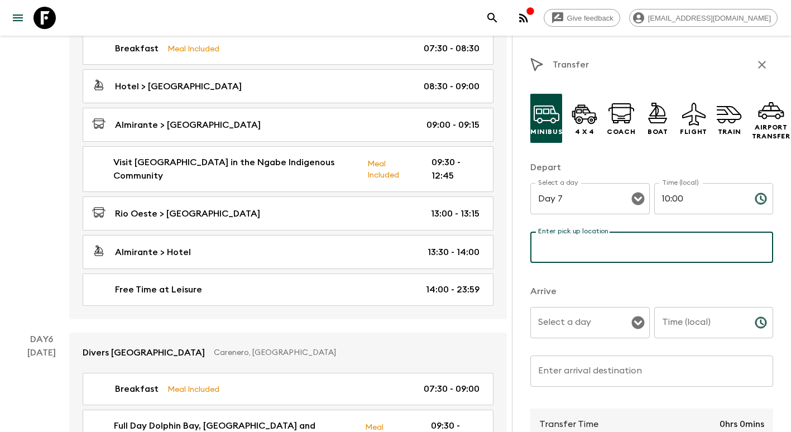
click at [630, 252] on input "Enter pick up location" at bounding box center [651, 247] width 243 height 31
type input "Hotel"
click at [582, 333] on input "Select a day" at bounding box center [581, 322] width 93 height 21
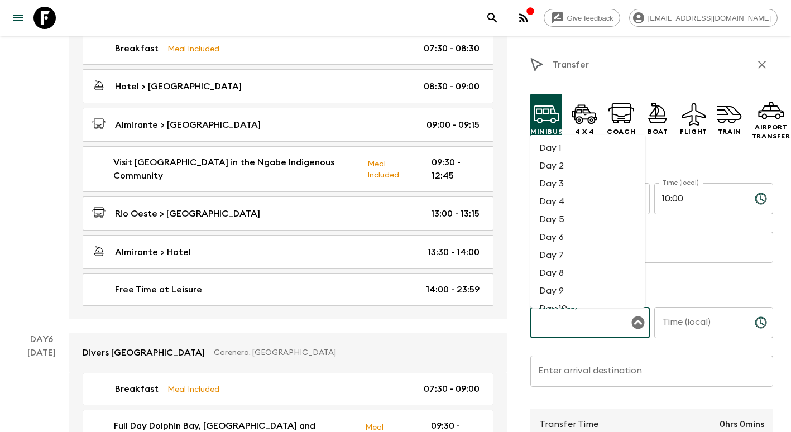
click at [566, 248] on li "Day 7" at bounding box center [587, 255] width 115 height 18
type input "Day 7"
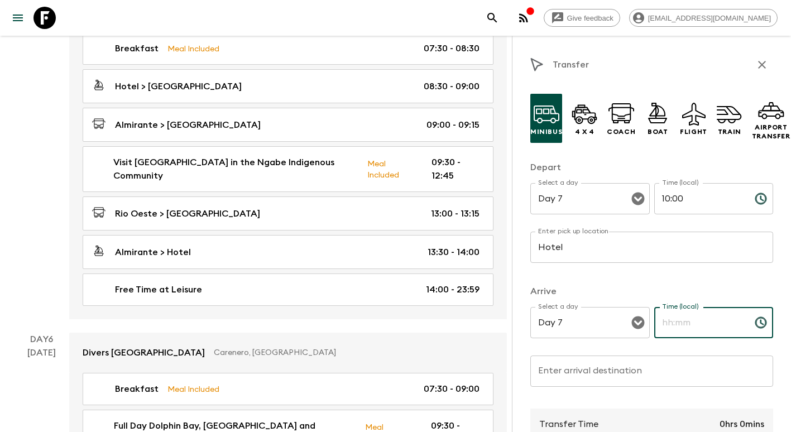
click at [681, 325] on input "Time (local)" at bounding box center [700, 322] width 92 height 31
type input "10:15"
click at [614, 372] on input "Enter arrival destination" at bounding box center [651, 371] width 243 height 31
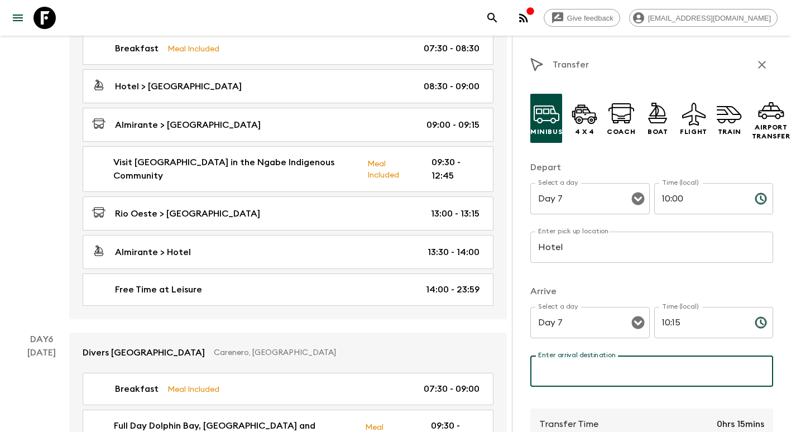
type input "[GEOGRAPHIC_DATA]"
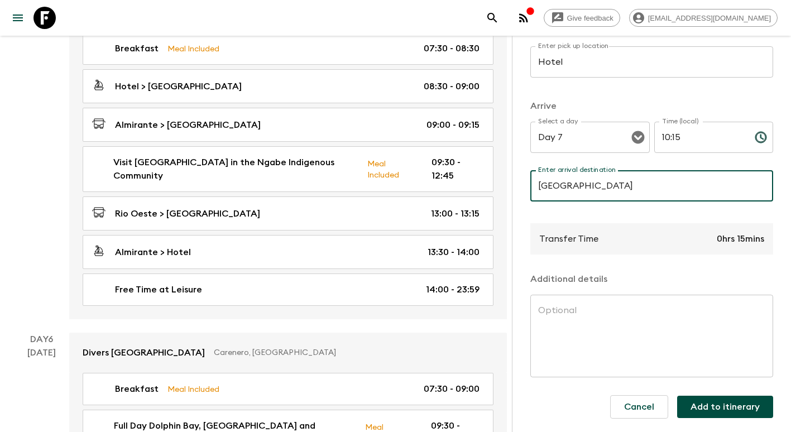
scroll to position [195, 0]
click at [712, 402] on button "Add to itinerary" at bounding box center [725, 407] width 96 height 22
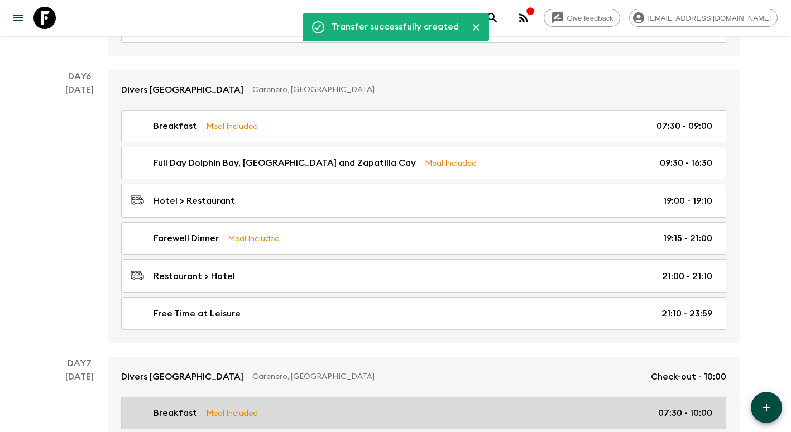
scroll to position [1562, 0]
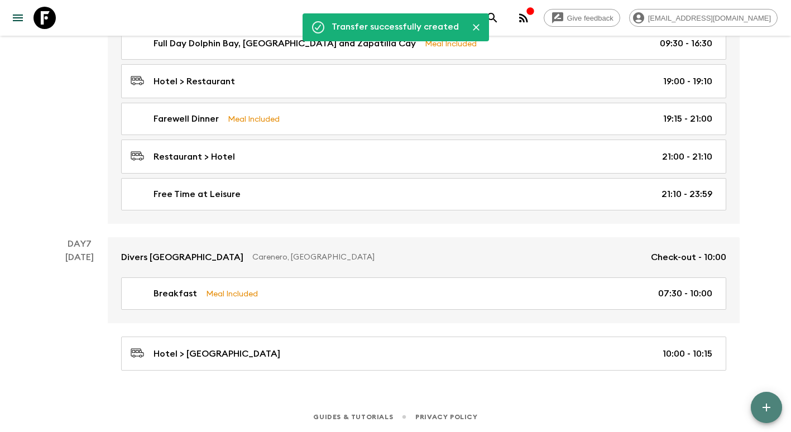
click at [768, 411] on icon "button" at bounding box center [766, 407] width 13 height 13
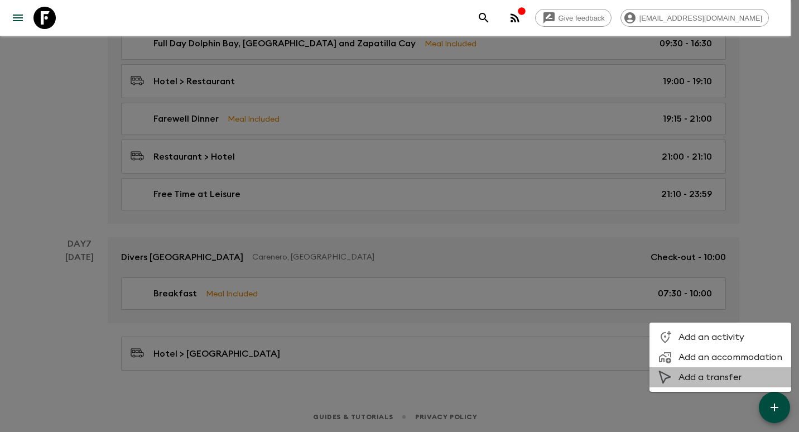
click at [728, 380] on span "Add a transfer" at bounding box center [731, 377] width 104 height 11
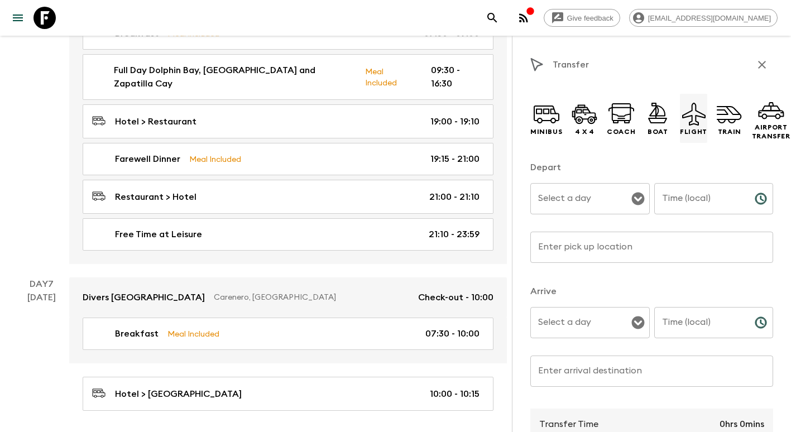
click at [695, 118] on icon at bounding box center [693, 113] width 27 height 27
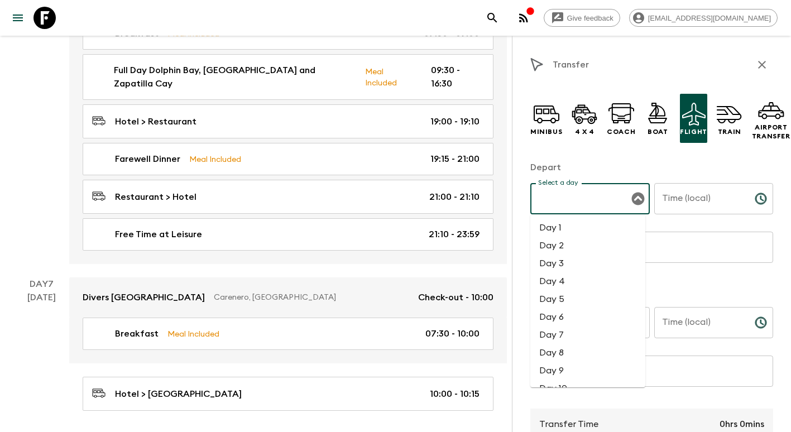
click at [574, 203] on input "Select a day" at bounding box center [581, 198] width 93 height 21
click at [573, 333] on li "Day 7" at bounding box center [587, 335] width 115 height 18
type input "Day 7"
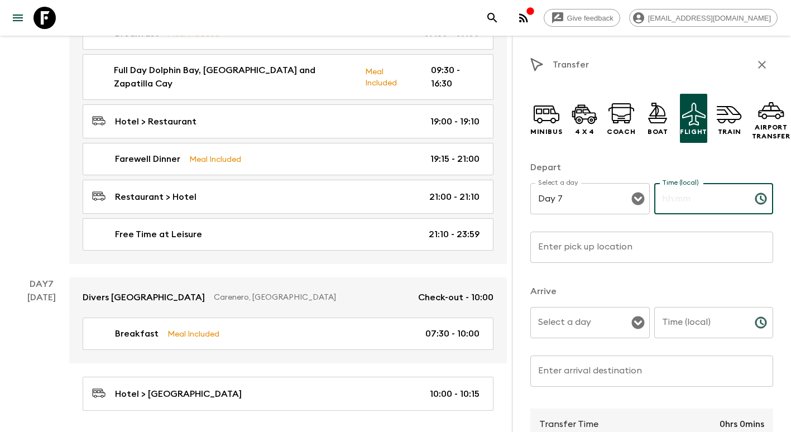
click at [695, 198] on input "Time (local)" at bounding box center [700, 198] width 92 height 31
type input "11:30"
click at [572, 258] on input "Enter pick up location" at bounding box center [651, 247] width 243 height 31
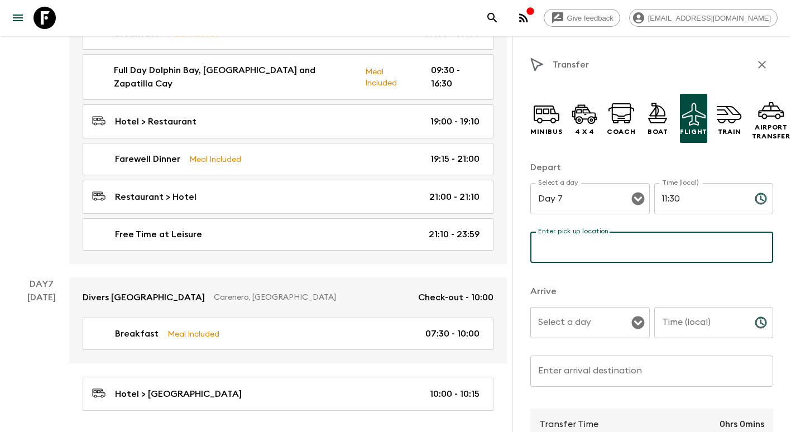
type input "[GEOGRAPHIC_DATA] "[GEOGRAPHIC_DATA]""
click at [583, 323] on input "Select a day" at bounding box center [581, 322] width 93 height 21
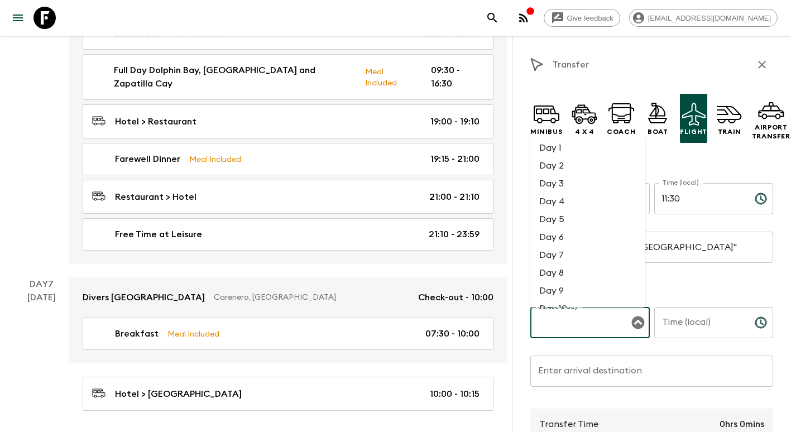
click at [564, 251] on li "Day 7" at bounding box center [587, 255] width 115 height 18
type input "Day 7"
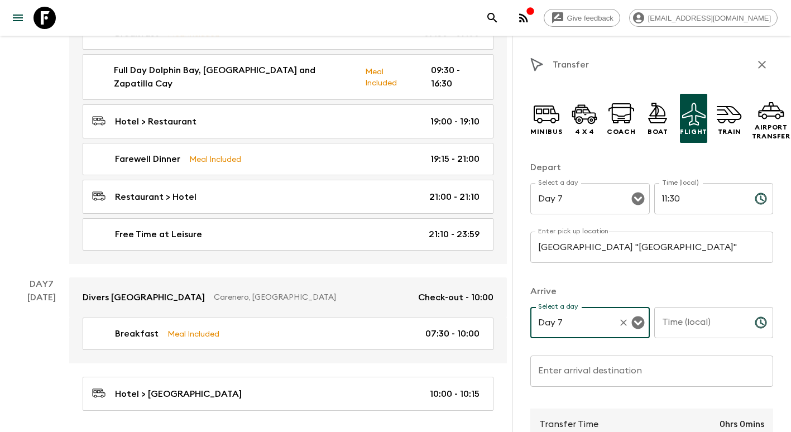
click at [677, 326] on input "Time (local)" at bounding box center [700, 322] width 92 height 31
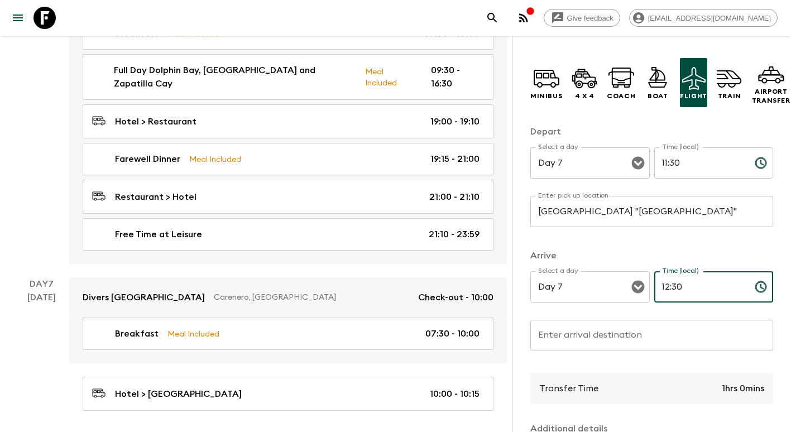
scroll to position [112, 0]
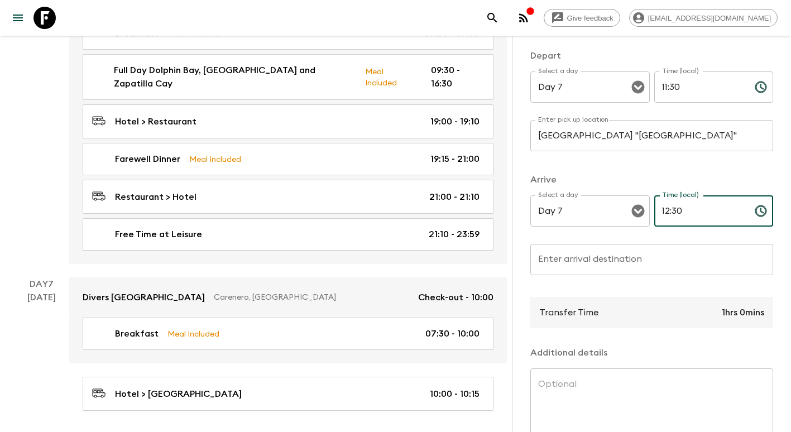
type input "12:30"
drag, startPoint x: 584, startPoint y: 256, endPoint x: 583, endPoint y: 261, distance: 5.7
click at [584, 256] on input "Enter arrival destination" at bounding box center [651, 259] width 243 height 31
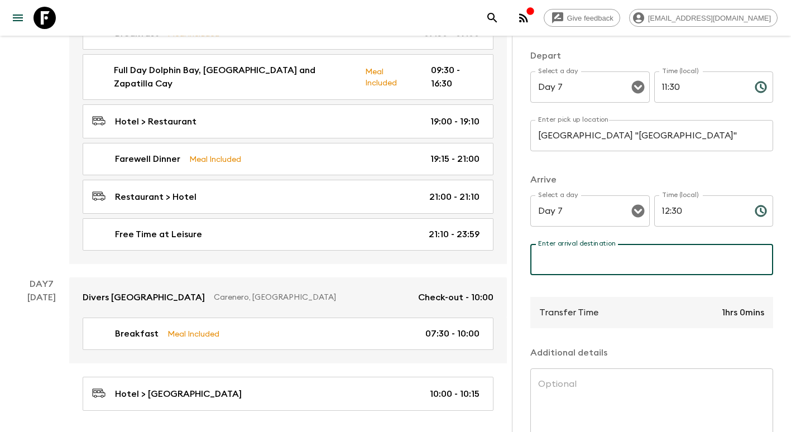
type input "[GEOGRAPHIC_DATA] "[PERSON_NAME]""
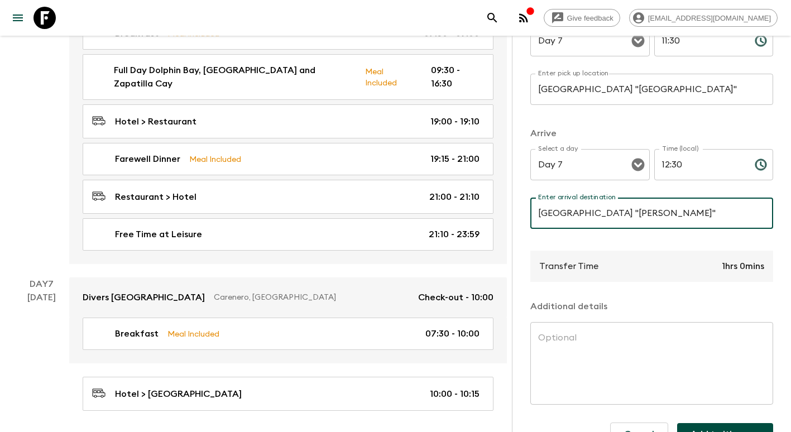
scroll to position [195, 0]
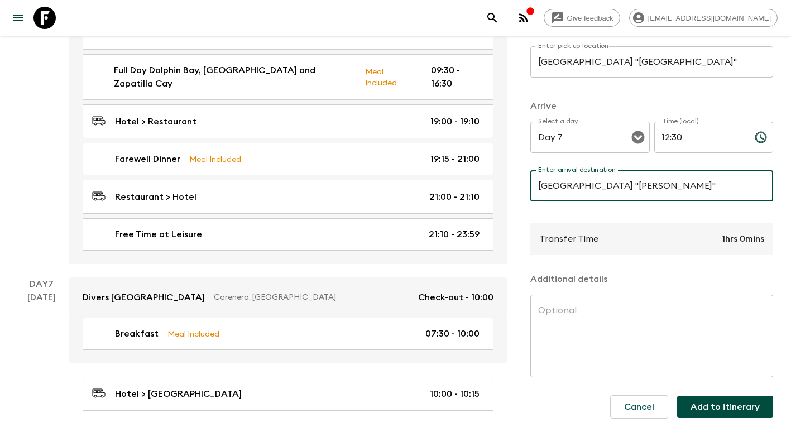
click at [725, 402] on button "Add to itinerary" at bounding box center [725, 407] width 96 height 22
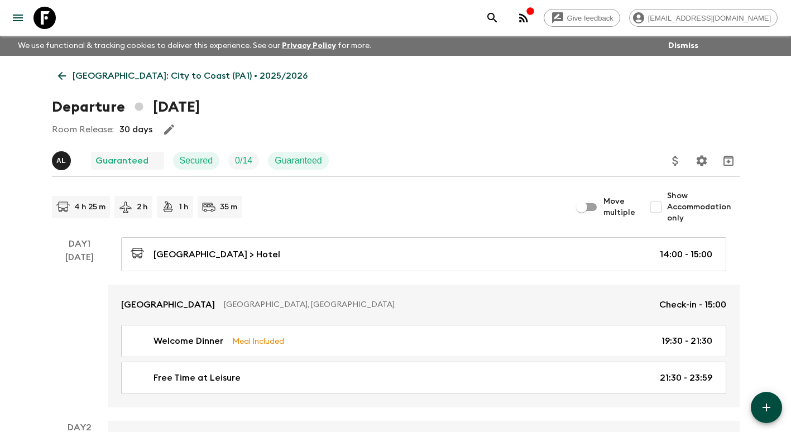
click at [54, 74] on link "[GEOGRAPHIC_DATA]: City to Coast (PA1) • 2025/2026" at bounding box center [183, 76] width 262 height 22
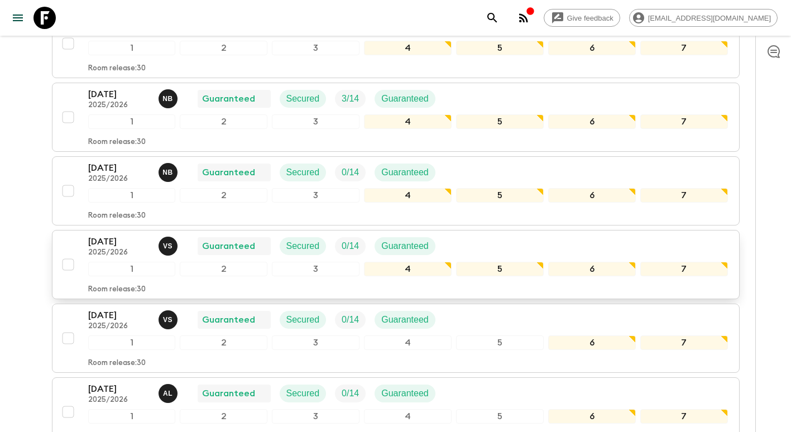
scroll to position [502, 0]
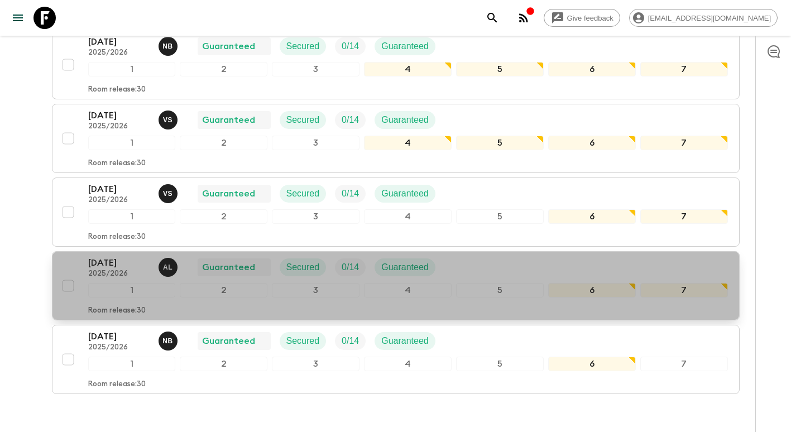
click at [123, 258] on p "[DATE]" at bounding box center [118, 262] width 61 height 13
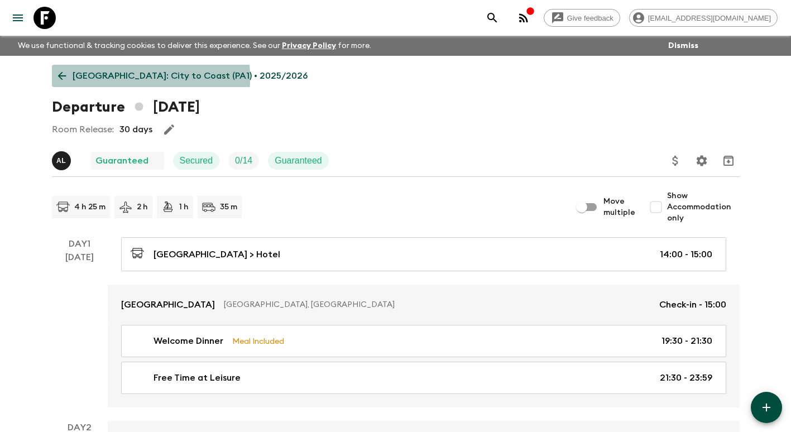
click at [71, 78] on link "[GEOGRAPHIC_DATA]: City to Coast (PA1) • 2025/2026" at bounding box center [183, 76] width 262 height 22
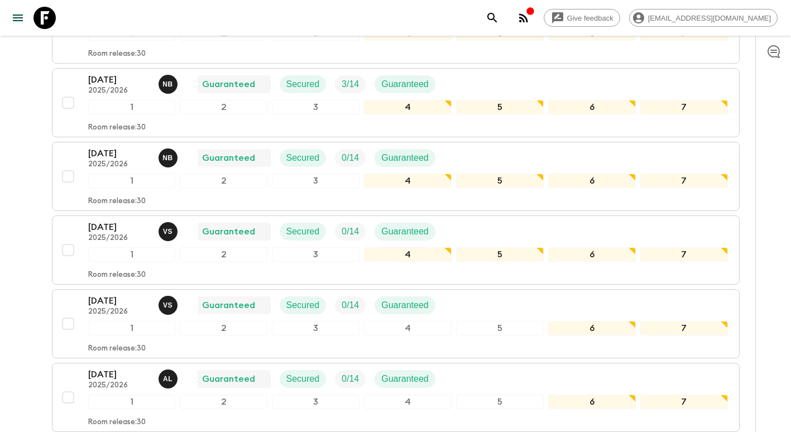
scroll to position [566, 0]
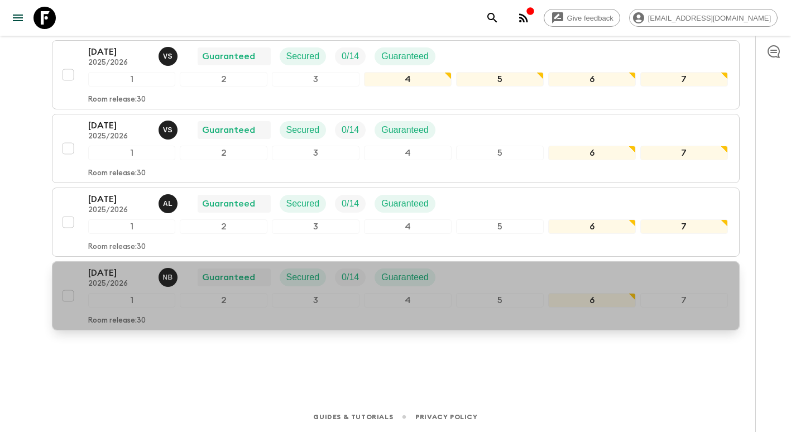
click at [116, 276] on p "[DATE]" at bounding box center [118, 272] width 61 height 13
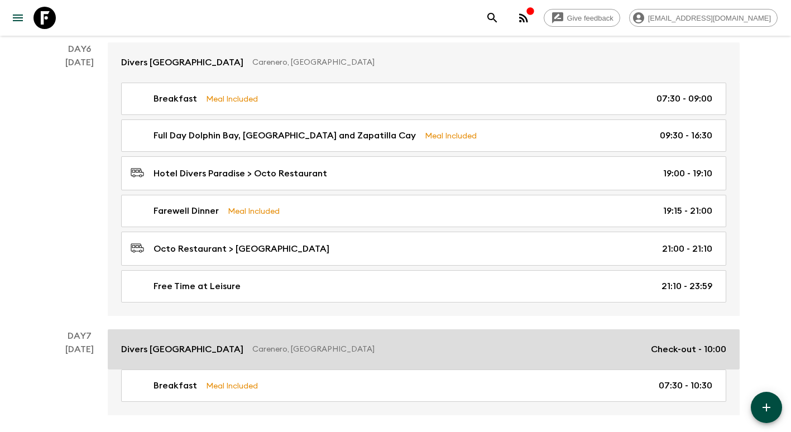
scroll to position [1514, 0]
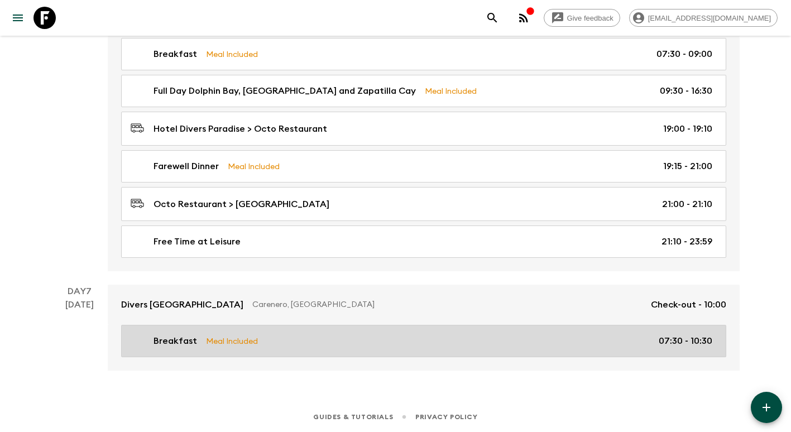
click at [392, 329] on link "Breakfast Meal Included 07:30 - 10:30" at bounding box center [423, 341] width 605 height 32
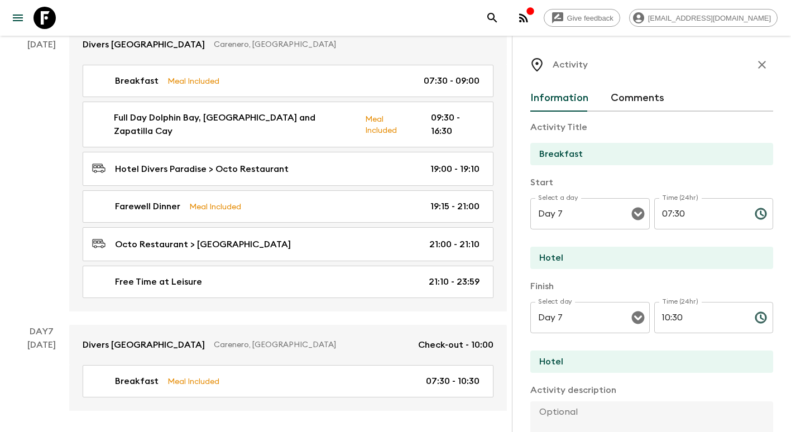
click at [704, 319] on input "10:30" at bounding box center [700, 317] width 92 height 31
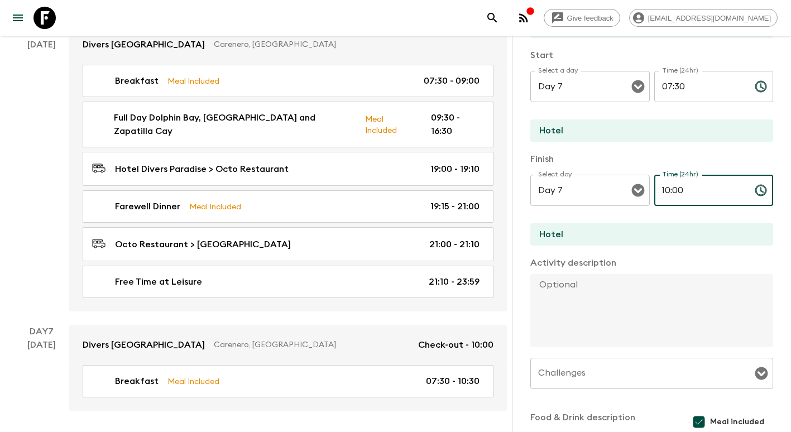
scroll to position [267, 0]
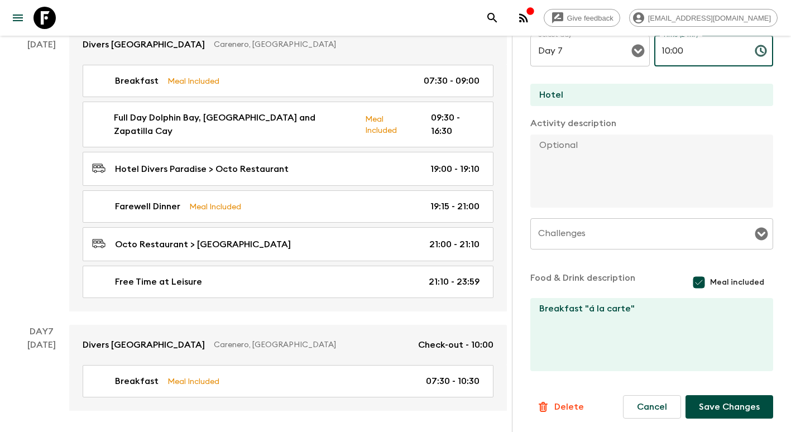
type input "10:00"
click at [746, 403] on button "Save Changes" at bounding box center [729, 406] width 88 height 23
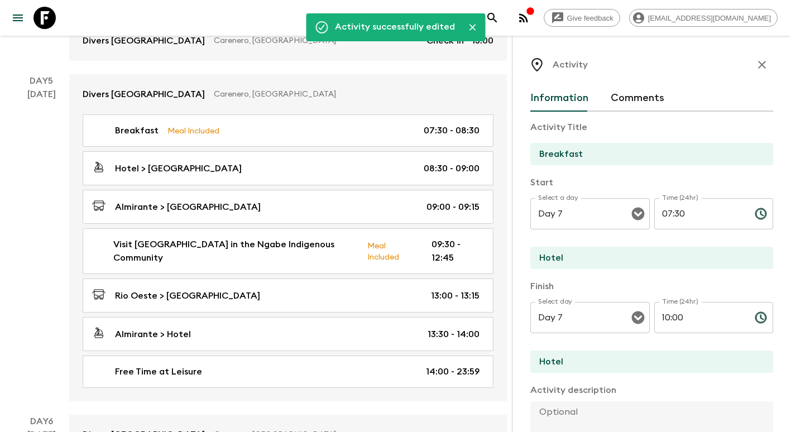
scroll to position [1123, 0]
click at [755, 63] on icon "button" at bounding box center [761, 64] width 13 height 13
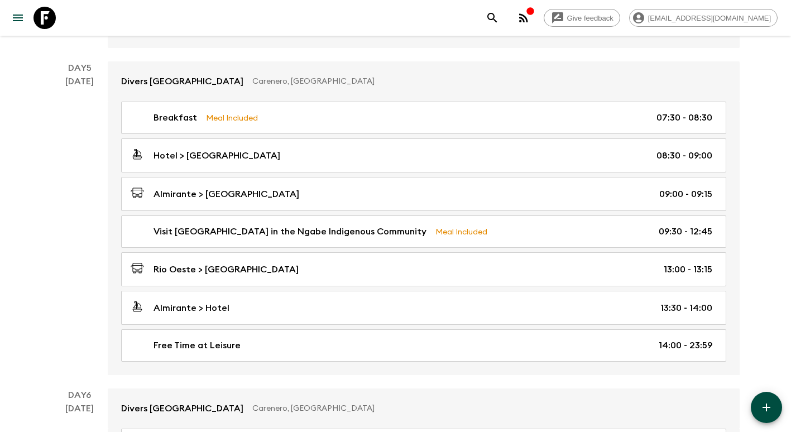
click at [768, 411] on icon "button" at bounding box center [766, 407] width 13 height 13
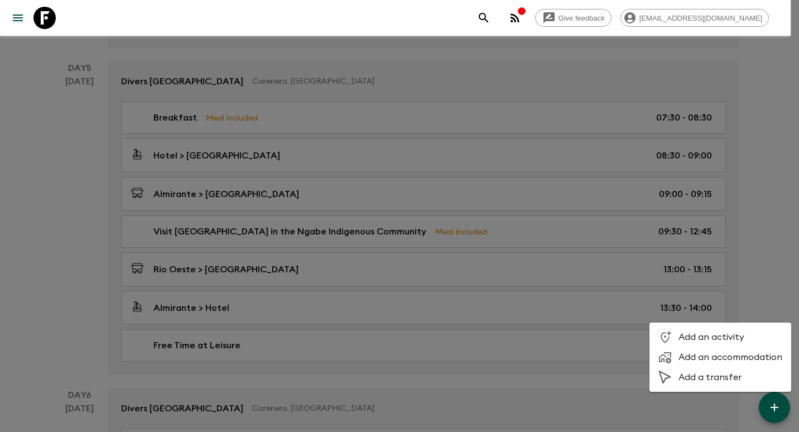
click at [698, 377] on span "Add a transfer" at bounding box center [731, 377] width 104 height 11
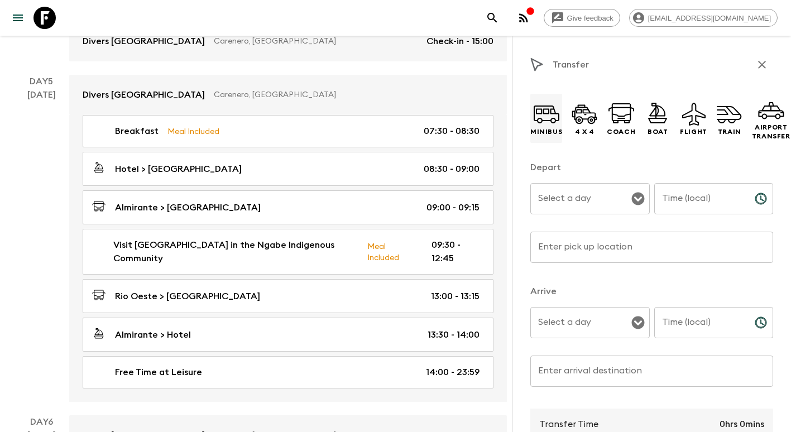
click at [546, 115] on icon at bounding box center [546, 113] width 27 height 27
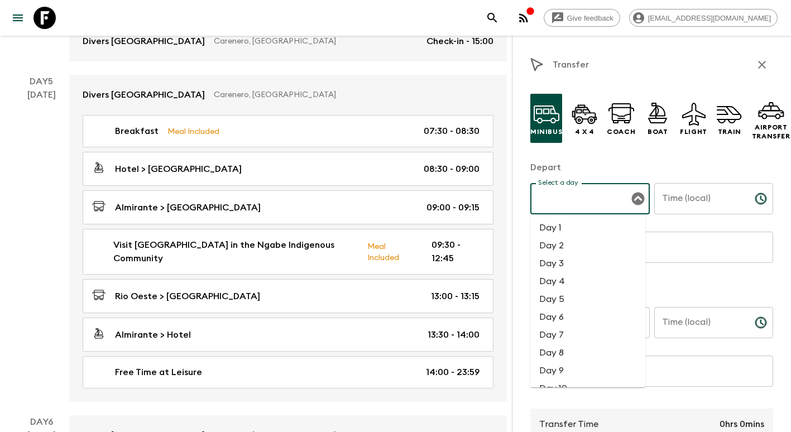
click at [580, 208] on input "Select a day" at bounding box center [581, 198] width 93 height 21
click at [572, 331] on li "Day 7" at bounding box center [587, 335] width 115 height 18
type input "Day 7"
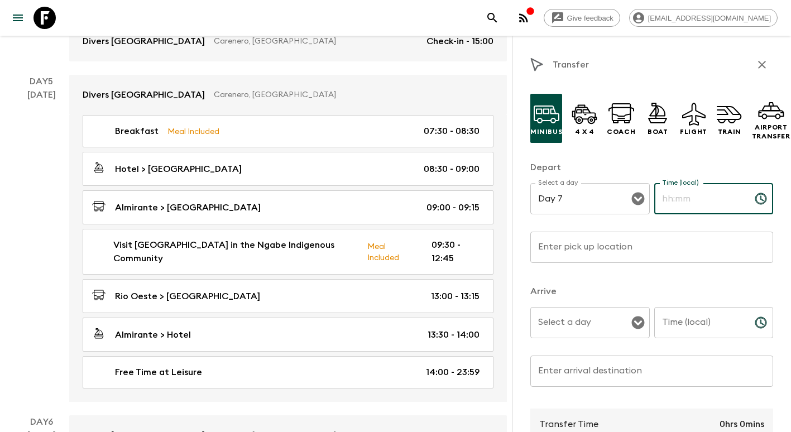
click at [703, 198] on input "Time (local)" at bounding box center [700, 198] width 92 height 31
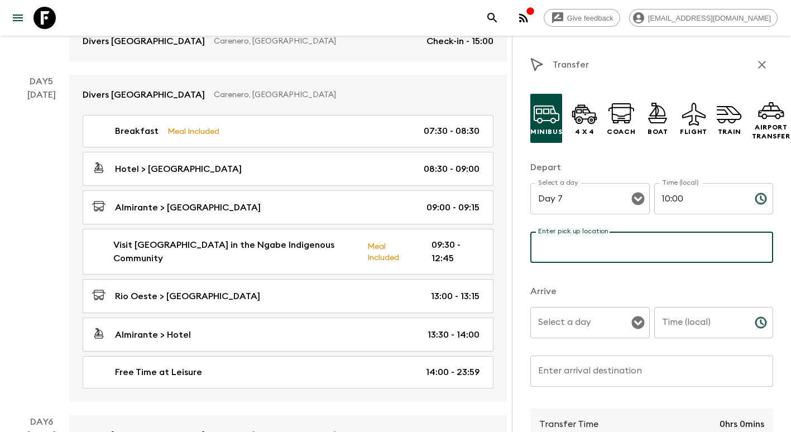
click at [633, 241] on input "Enter pick up location" at bounding box center [651, 247] width 243 height 31
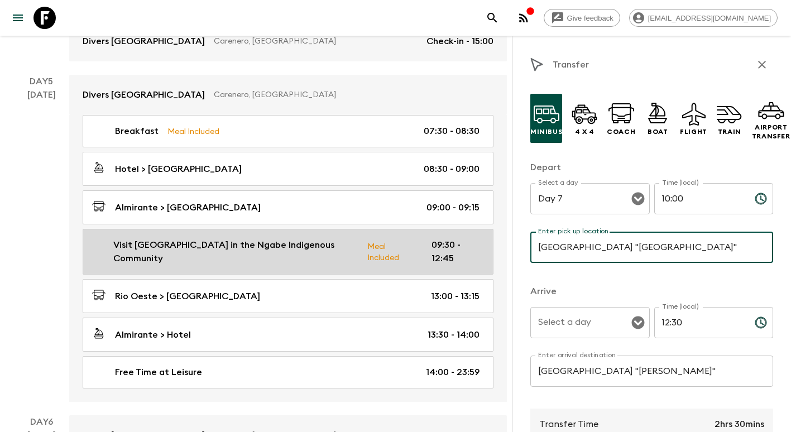
drag, startPoint x: 679, startPoint y: 245, endPoint x: 448, endPoint y: 241, distance: 230.5
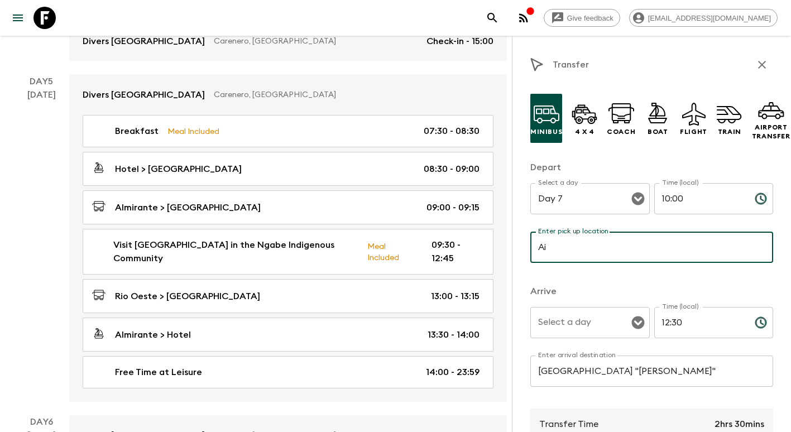
drag, startPoint x: 586, startPoint y: 250, endPoint x: 511, endPoint y: 246, distance: 74.9
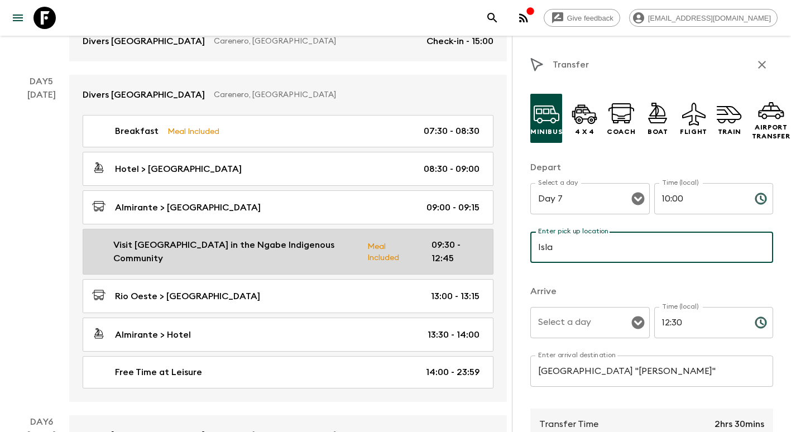
drag, startPoint x: 588, startPoint y: 256, endPoint x: 451, endPoint y: 237, distance: 138.6
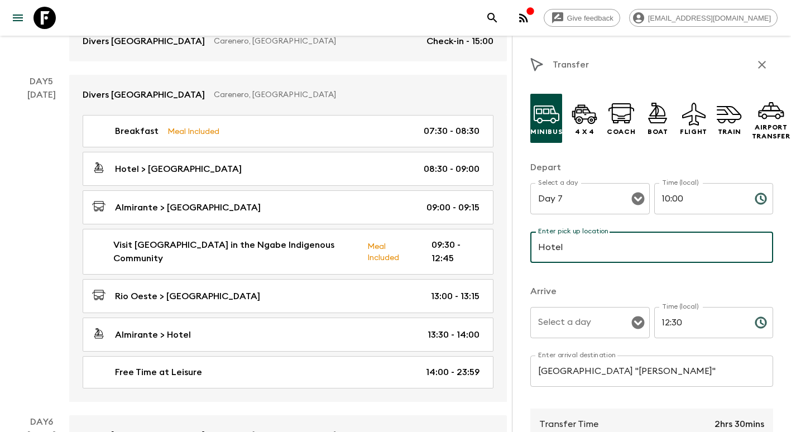
click at [574, 325] on input "Select a day" at bounding box center [581, 322] width 93 height 21
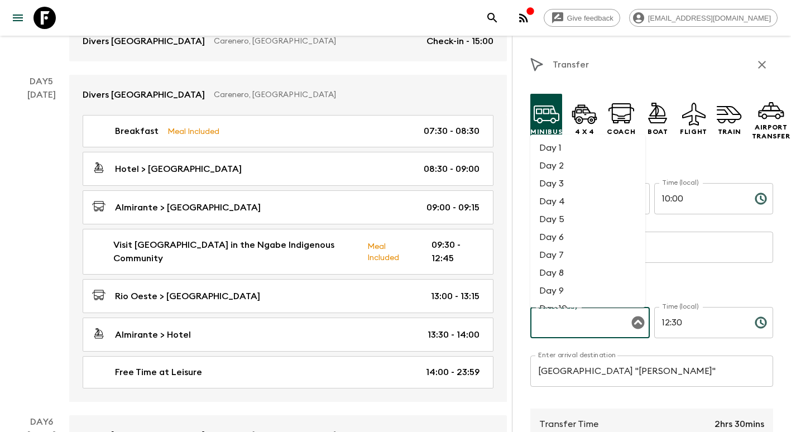
click at [556, 251] on li "Day 7" at bounding box center [587, 255] width 115 height 18
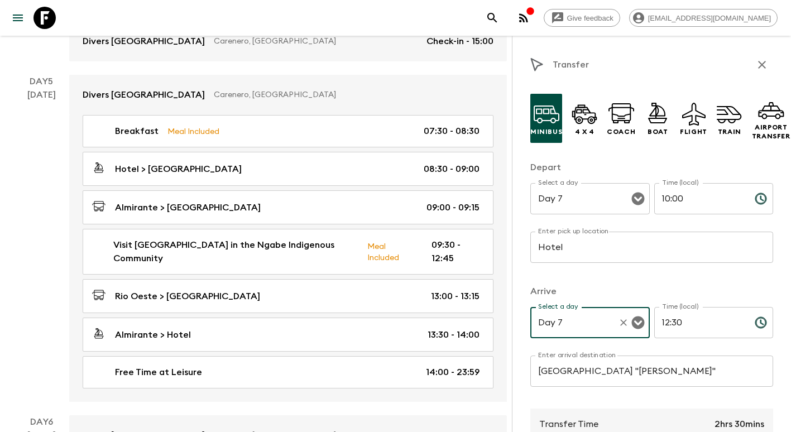
click at [687, 329] on input "12:30" at bounding box center [700, 322] width 92 height 31
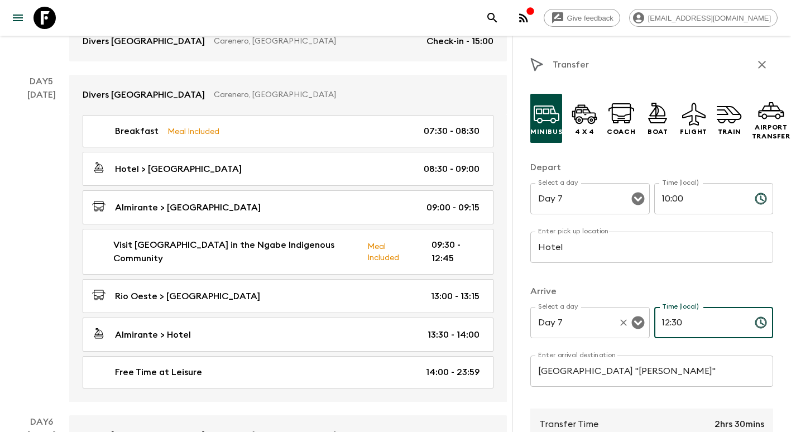
drag, startPoint x: 686, startPoint y: 324, endPoint x: 603, endPoint y: 320, distance: 83.8
click at [603, 320] on div "Select a day Day 7 Select a day ​ Time (local) 12:30 Time (local) ​" at bounding box center [651, 329] width 243 height 44
click at [721, 372] on input "[GEOGRAPHIC_DATA] "[PERSON_NAME]"" at bounding box center [651, 371] width 243 height 31
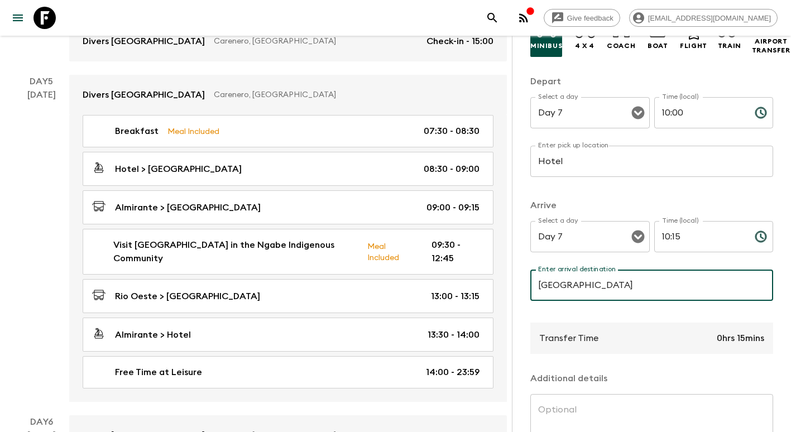
scroll to position [195, 0]
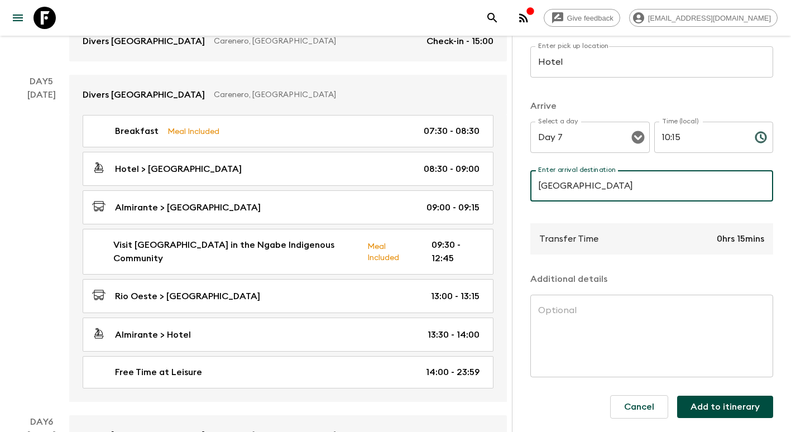
click at [715, 396] on button "Add to itinerary" at bounding box center [725, 407] width 96 height 22
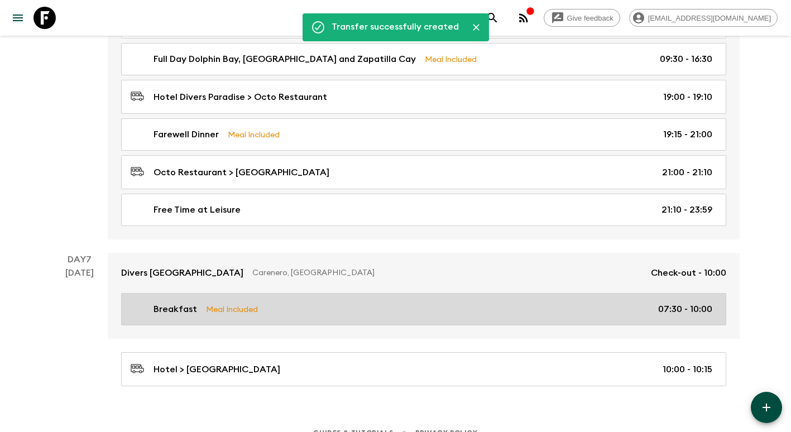
scroll to position [1562, 0]
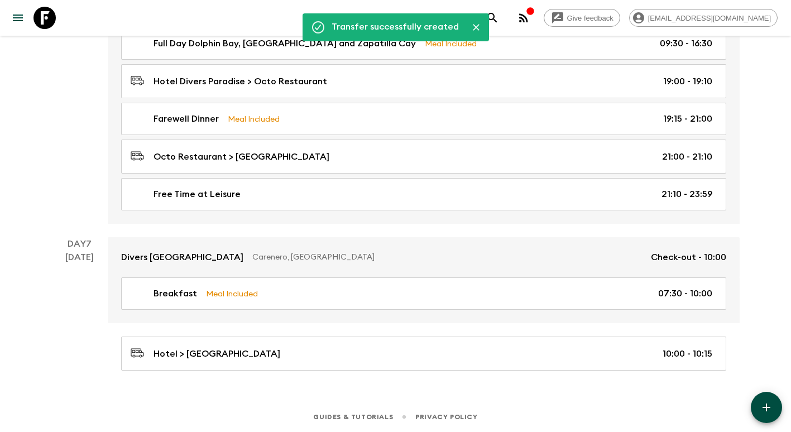
click at [766, 407] on icon "button" at bounding box center [766, 408] width 8 height 8
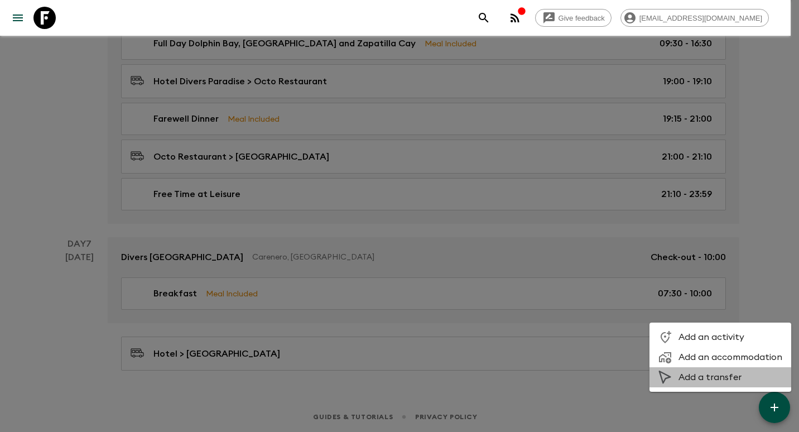
click at [733, 377] on span "Add a transfer" at bounding box center [731, 377] width 104 height 11
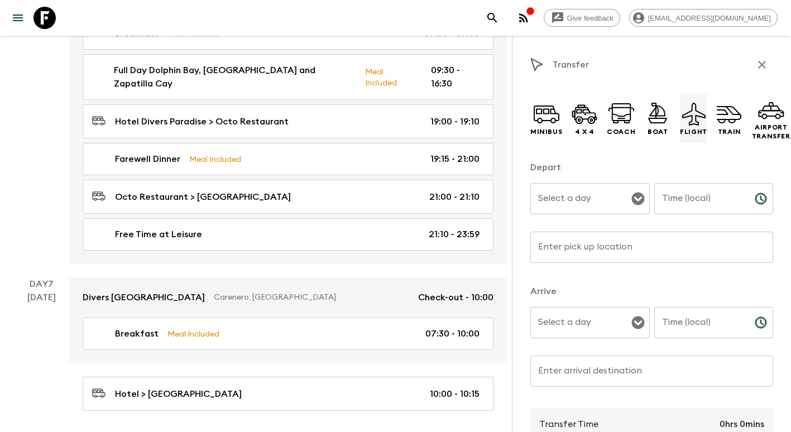
click at [694, 133] on p "Flight" at bounding box center [693, 131] width 27 height 9
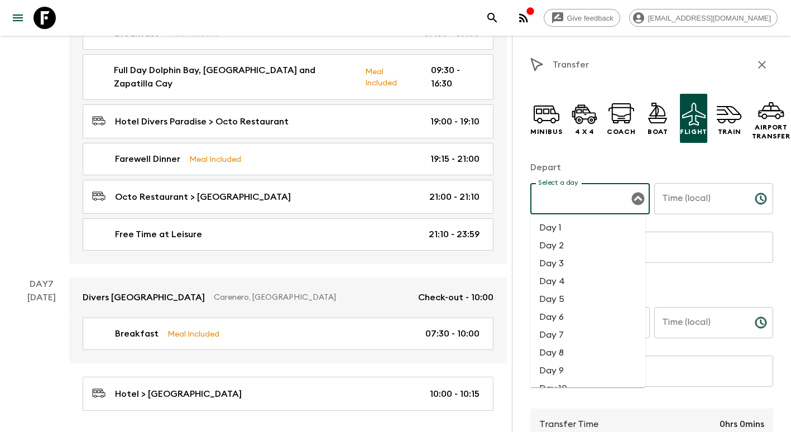
click at [578, 200] on input "Select a day" at bounding box center [581, 198] width 93 height 21
click at [569, 339] on li "Day 7" at bounding box center [587, 335] width 115 height 18
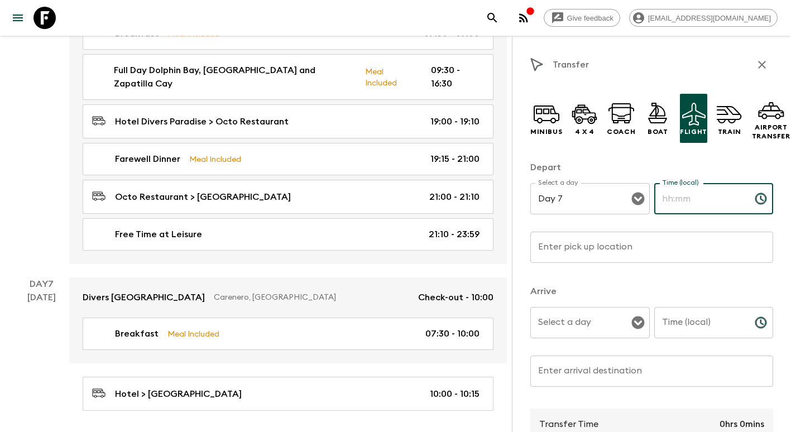
click at [705, 193] on input "Time (local)" at bounding box center [700, 198] width 92 height 31
click at [627, 247] on input "Enter pick up location" at bounding box center [651, 247] width 243 height 31
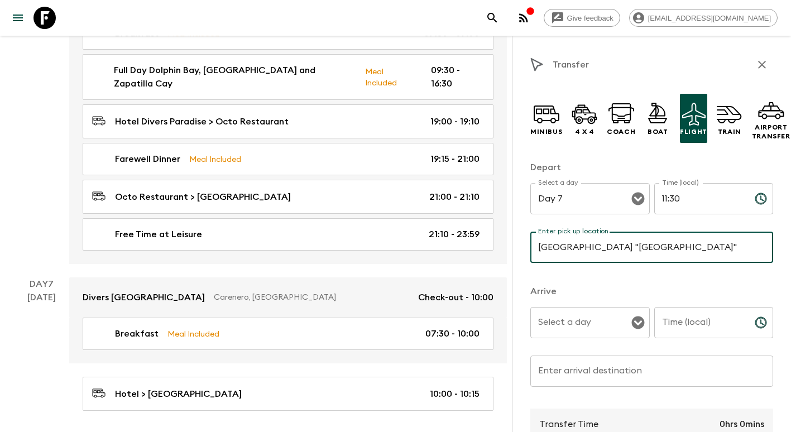
click at [604, 337] on div "Select a day" at bounding box center [589, 322] width 119 height 31
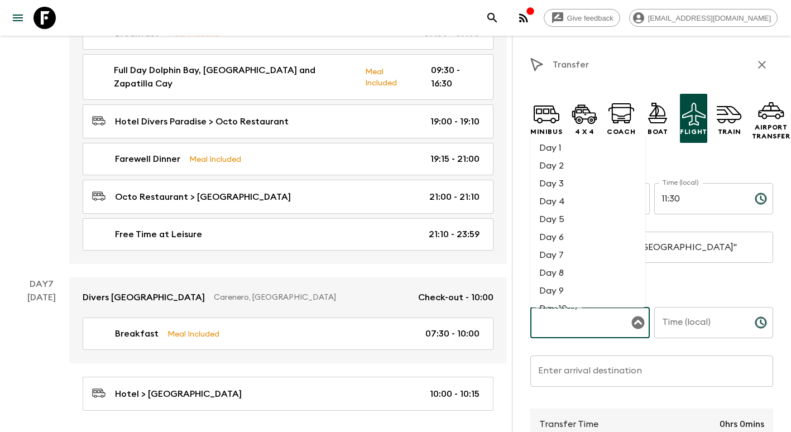
click at [565, 260] on li "Day 7" at bounding box center [587, 255] width 115 height 18
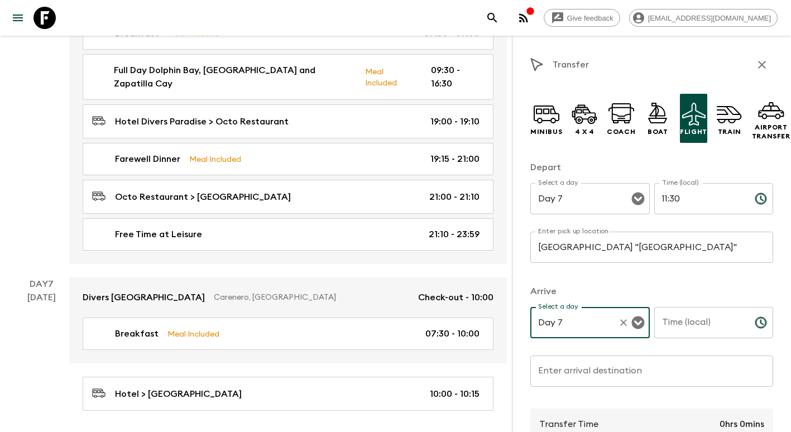
click at [682, 331] on input "Time (local)" at bounding box center [700, 322] width 92 height 31
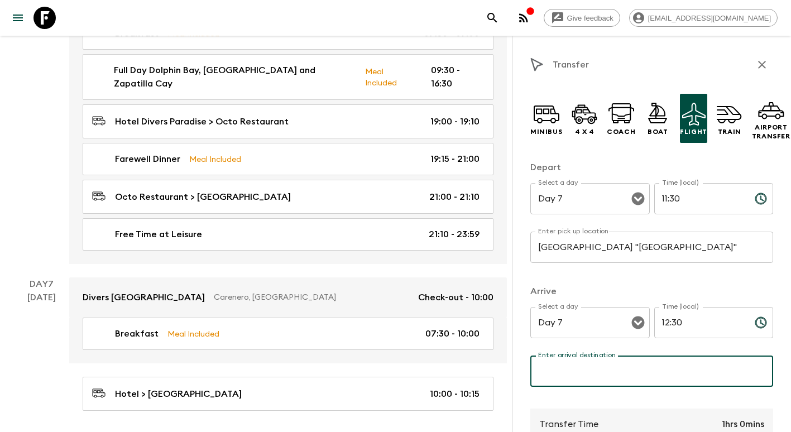
click at [633, 376] on input "Enter arrival destination" at bounding box center [651, 371] width 243 height 31
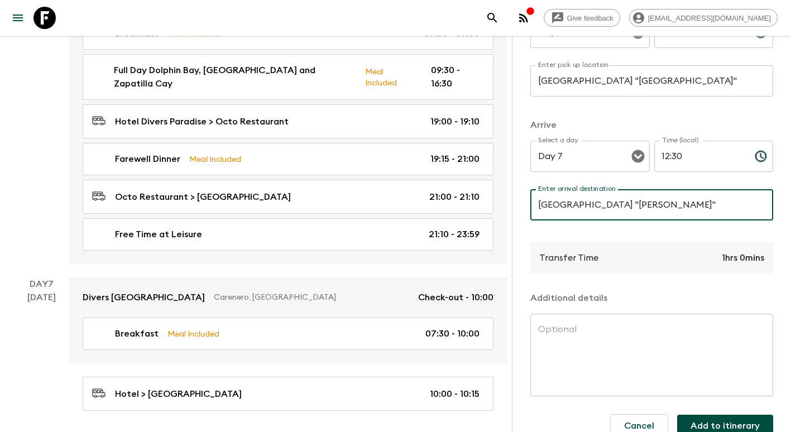
scroll to position [167, 0]
click at [719, 424] on button "Add to itinerary" at bounding box center [725, 425] width 96 height 22
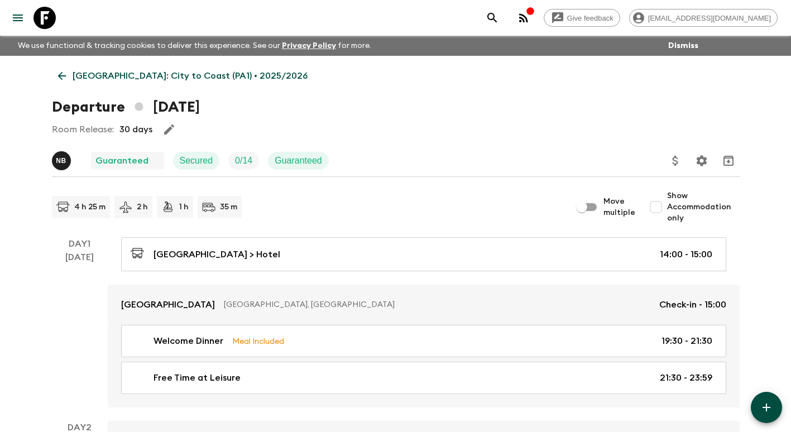
click at [74, 77] on p "[GEOGRAPHIC_DATA]: City to Coast (PA1) • 2025/2026" at bounding box center [190, 75] width 235 height 13
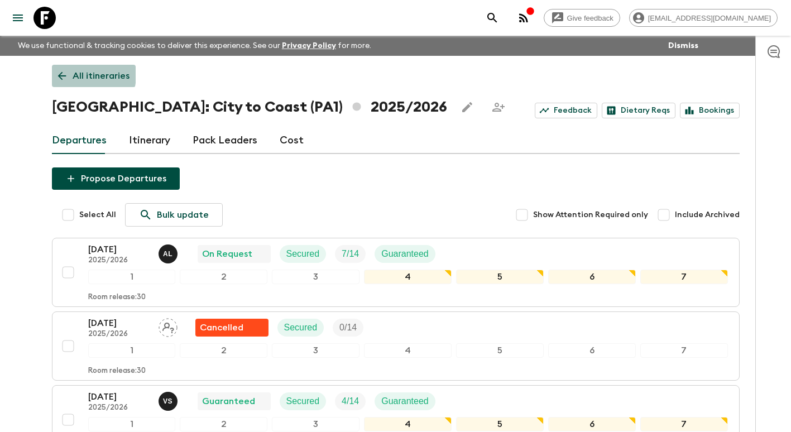
click at [65, 74] on icon at bounding box center [62, 76] width 12 height 12
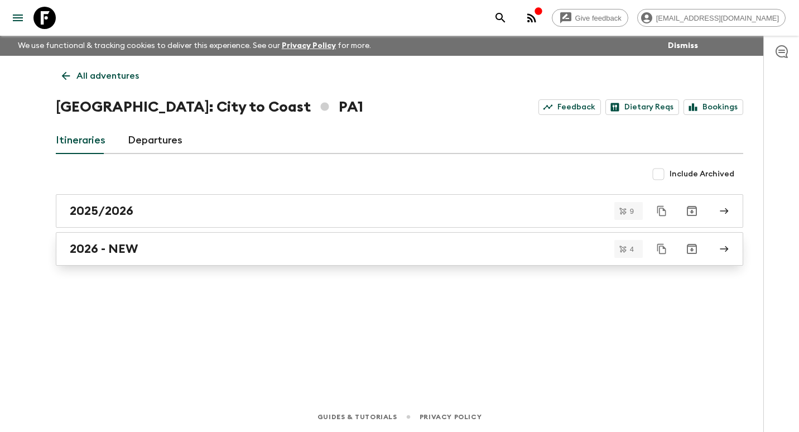
click at [117, 242] on h2 "2026 - NEW" at bounding box center [104, 249] width 68 height 15
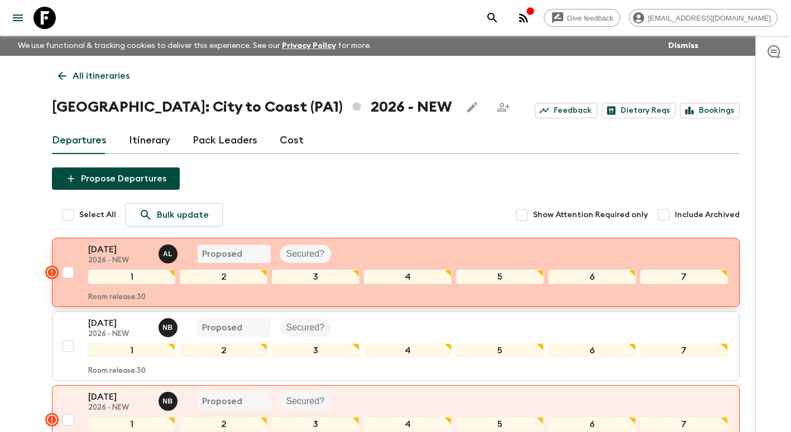
click at [124, 251] on p "[DATE]" at bounding box center [118, 249] width 61 height 13
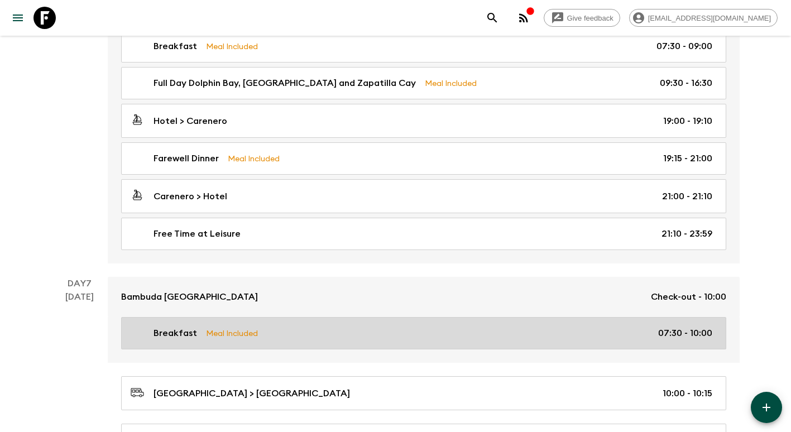
scroll to position [1507, 0]
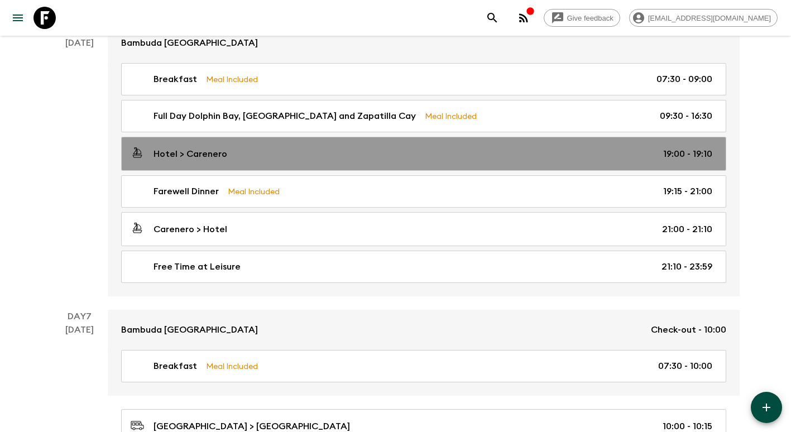
click at [170, 153] on p "Hotel > Carenero" at bounding box center [190, 153] width 74 height 13
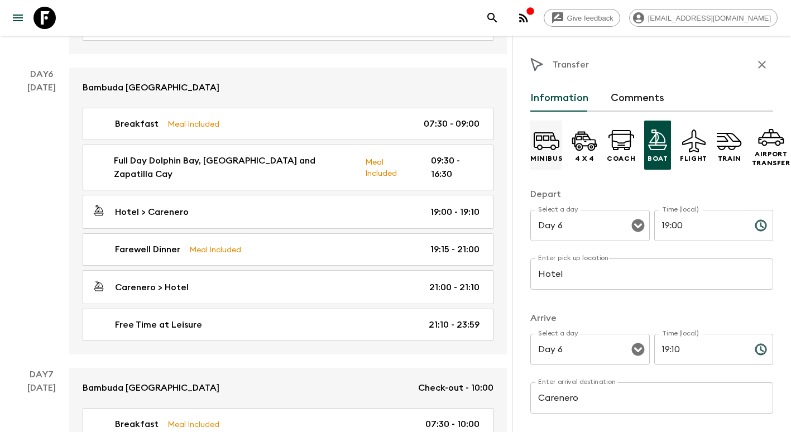
click at [551, 152] on icon at bounding box center [546, 140] width 27 height 27
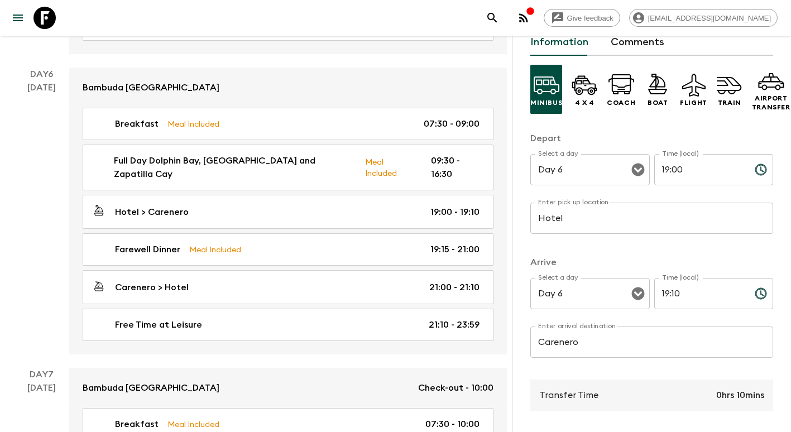
scroll to position [222, 0]
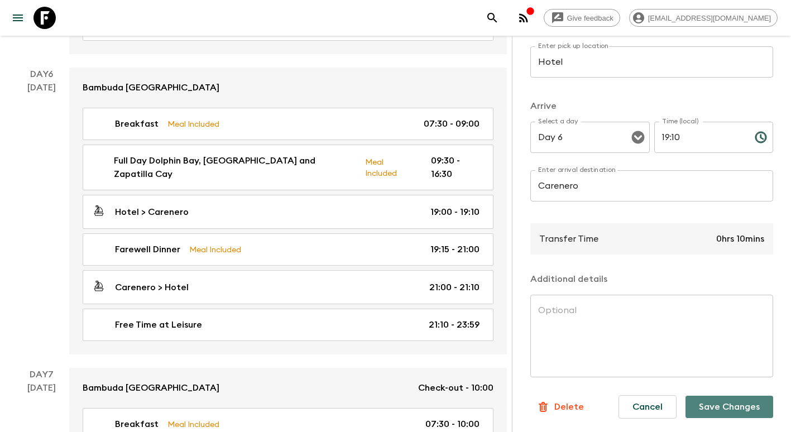
click at [723, 404] on button "Save Changes" at bounding box center [729, 407] width 88 height 22
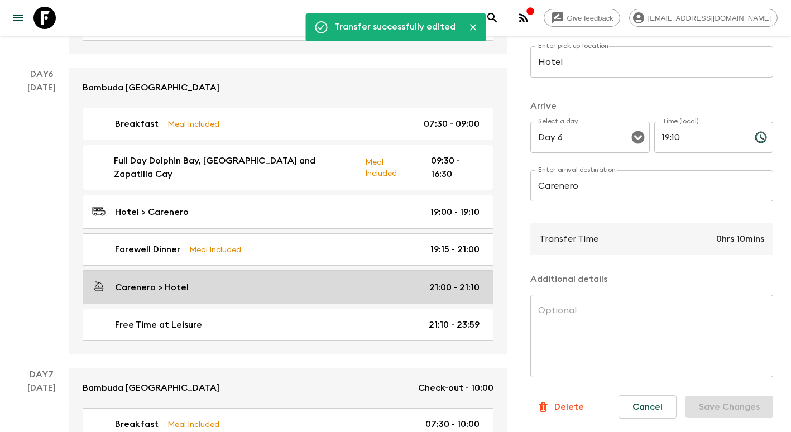
drag, startPoint x: 284, startPoint y: 252, endPoint x: 289, endPoint y: 252, distance: 5.6
click at [284, 280] on div "Carenero > Hotel 21:00 - 21:10" at bounding box center [285, 287] width 387 height 15
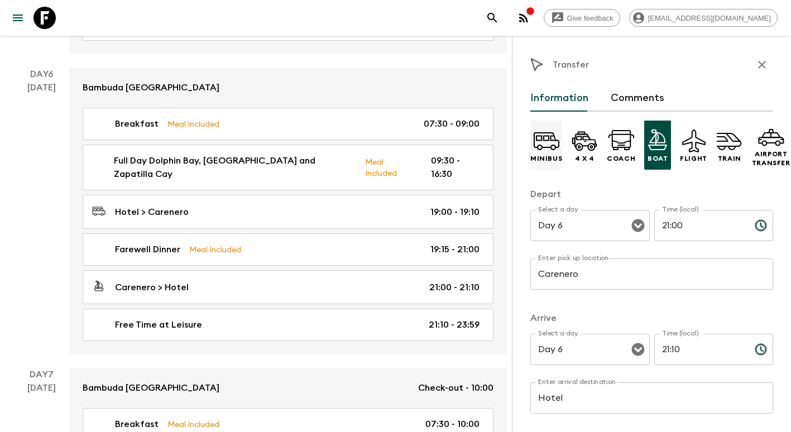
click at [555, 146] on icon at bounding box center [553, 148] width 6 height 6
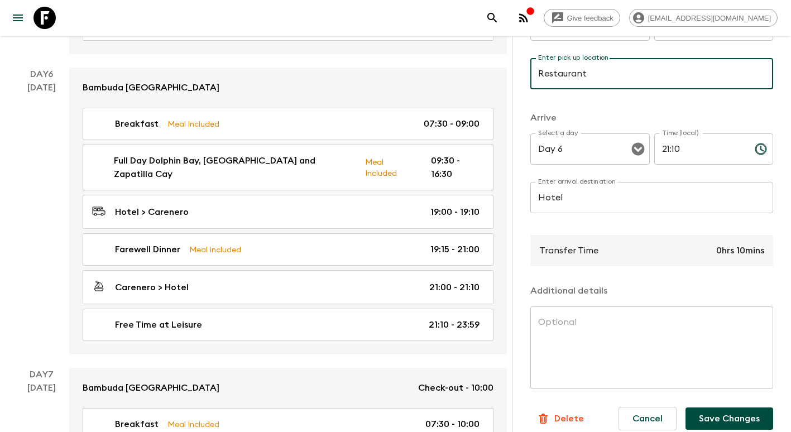
scroll to position [222, 0]
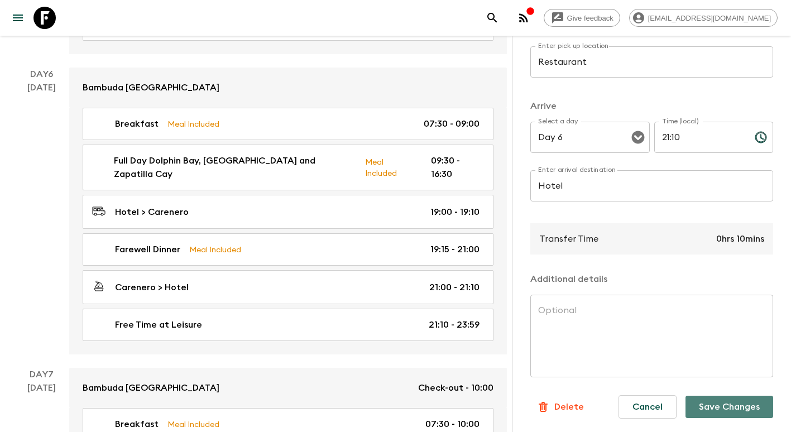
click at [732, 403] on button "Save Changes" at bounding box center [729, 407] width 88 height 22
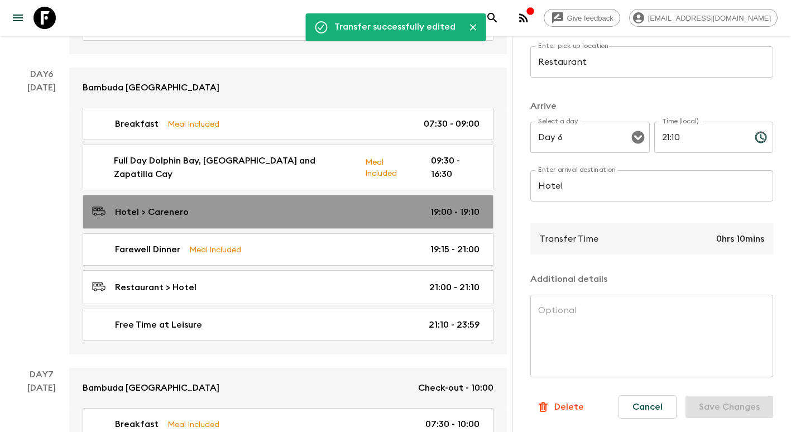
click at [183, 205] on p "Hotel > Carenero" at bounding box center [152, 211] width 74 height 13
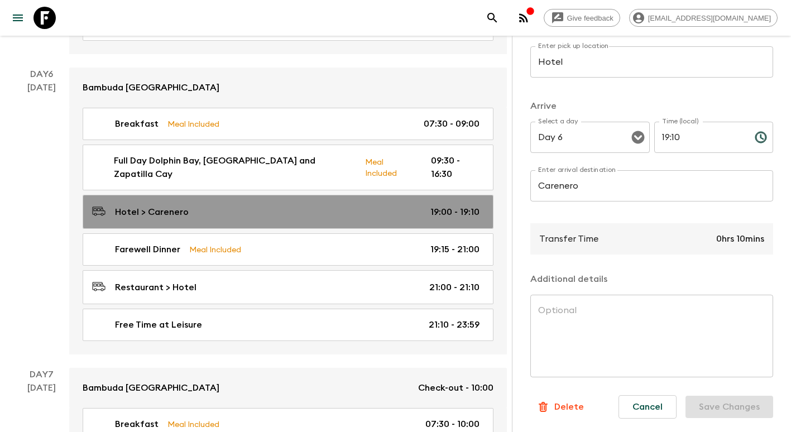
click at [443, 205] on p "19:00 - 19:10" at bounding box center [454, 211] width 49 height 13
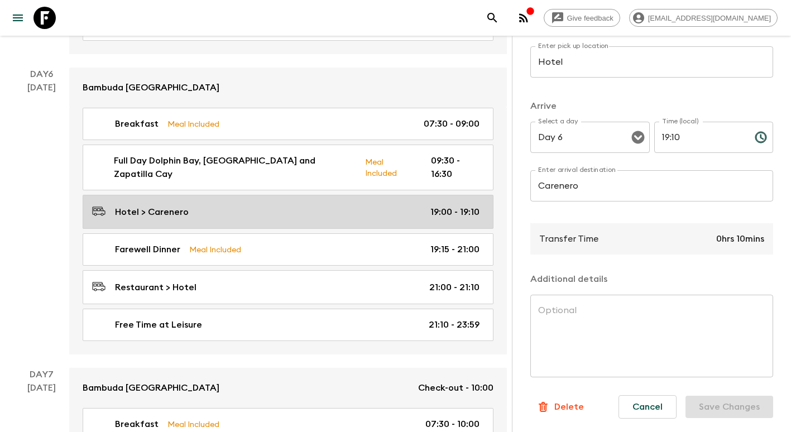
click at [201, 204] on div "Hotel > Carenero 19:00 - 19:10" at bounding box center [285, 211] width 387 height 15
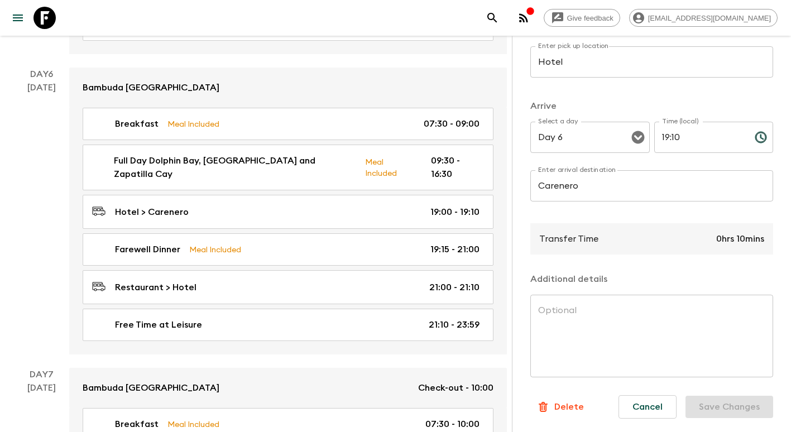
click at [594, 175] on input "Carenero" at bounding box center [651, 185] width 243 height 31
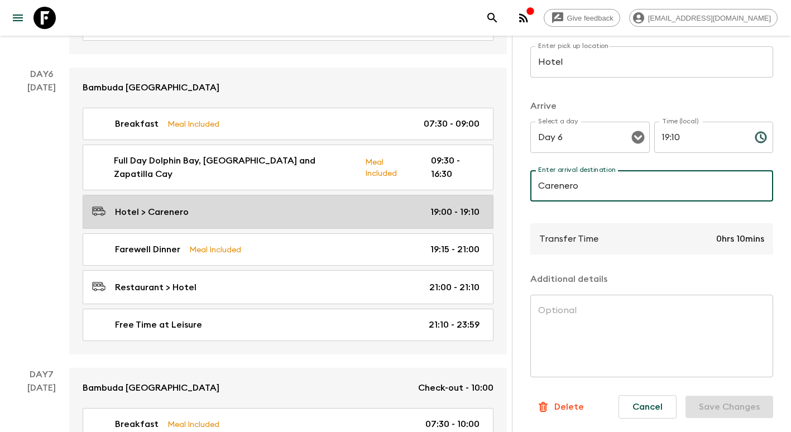
drag, startPoint x: 594, startPoint y: 175, endPoint x: 468, endPoint y: 166, distance: 125.9
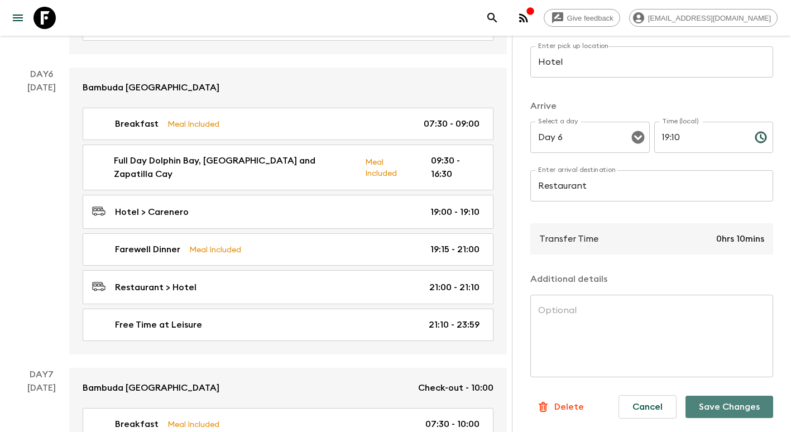
click at [718, 396] on button "Save Changes" at bounding box center [729, 407] width 88 height 22
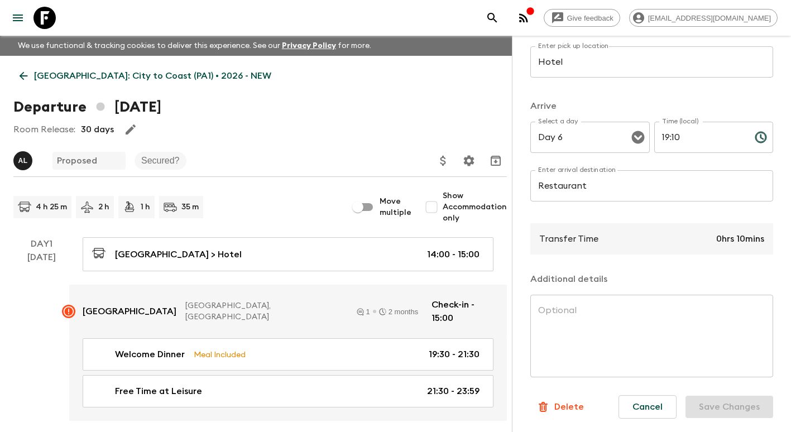
click at [30, 78] on link "[GEOGRAPHIC_DATA]: City to Coast (PA1) • 2026 - NEW" at bounding box center [145, 76] width 264 height 22
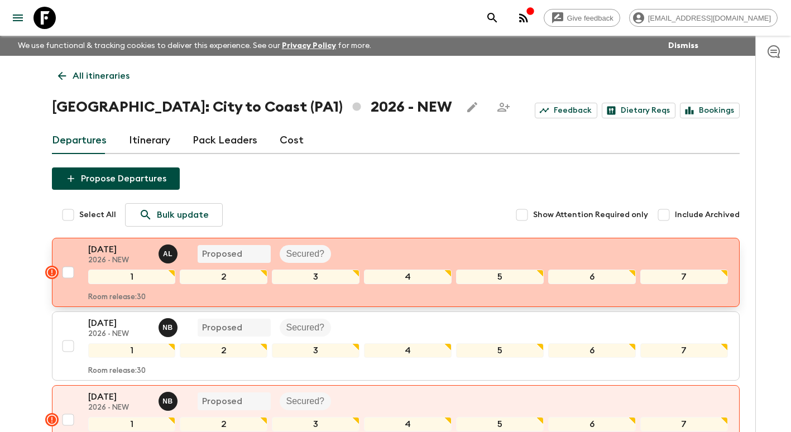
click at [132, 254] on p "[DATE]" at bounding box center [118, 249] width 61 height 13
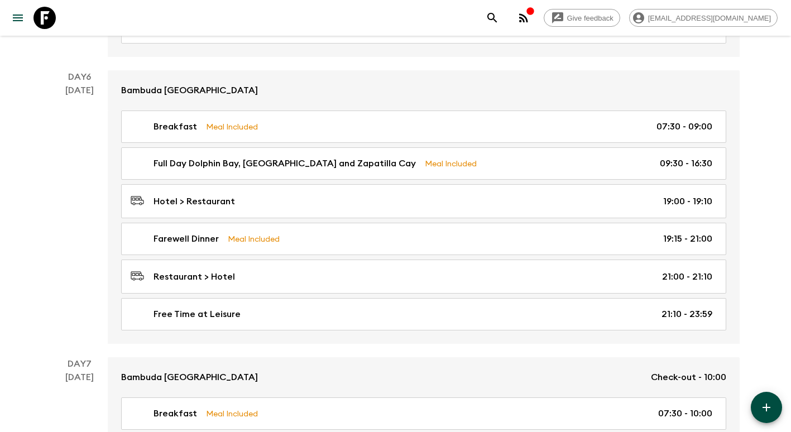
scroll to position [1404, 0]
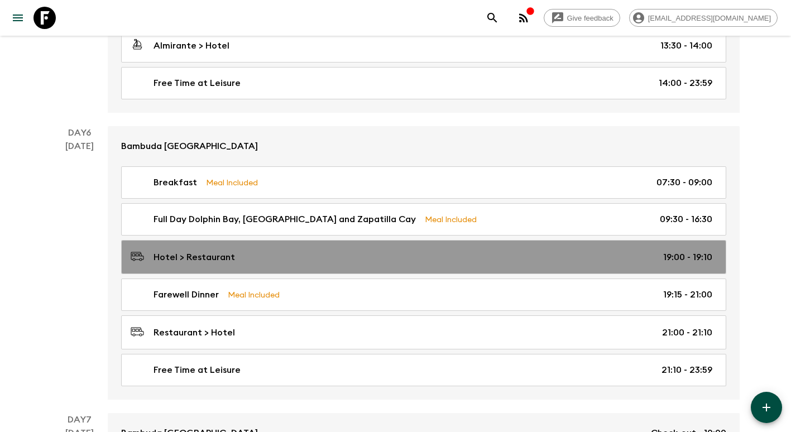
click at [427, 252] on div "Hotel > Restaurant 19:00 - 19:10" at bounding box center [422, 256] width 582 height 15
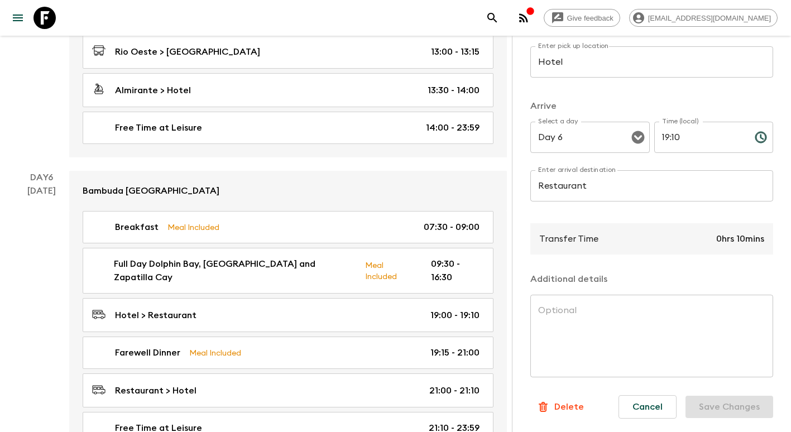
scroll to position [1627, 0]
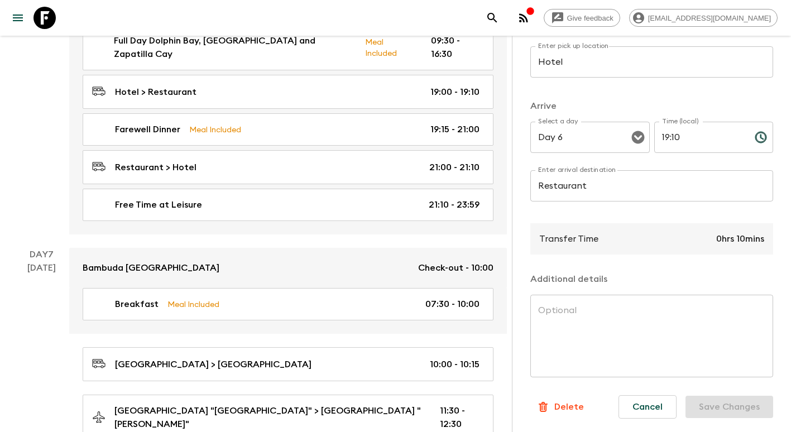
click at [566, 400] on p "Delete" at bounding box center [569, 406] width 30 height 13
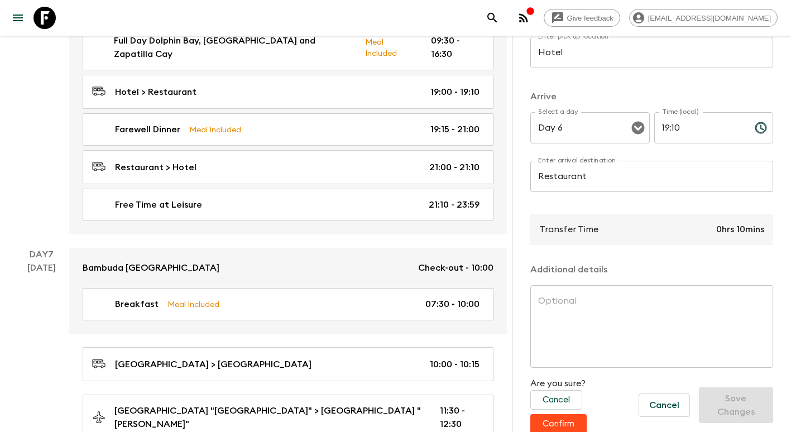
click at [566, 419] on button "Confirm" at bounding box center [558, 424] width 56 height 20
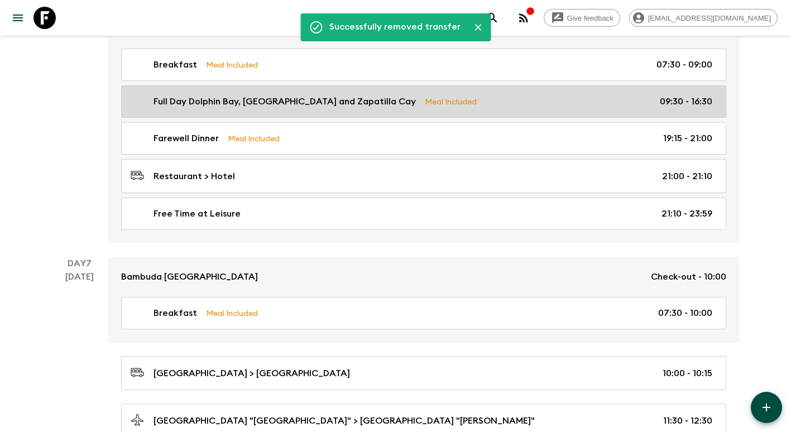
scroll to position [1421, 0]
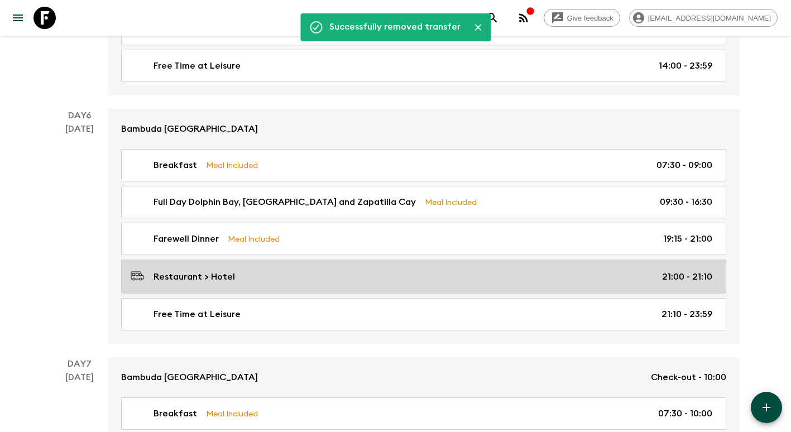
click at [256, 278] on div "Restaurant > Hotel 21:00 - 21:10" at bounding box center [422, 276] width 582 height 15
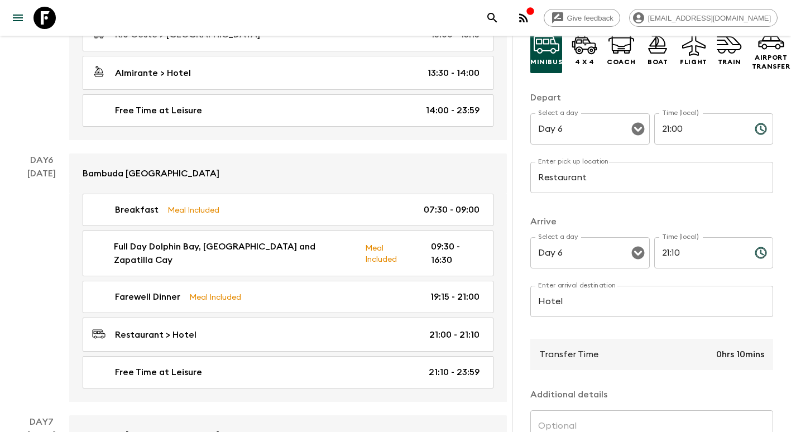
scroll to position [222, 0]
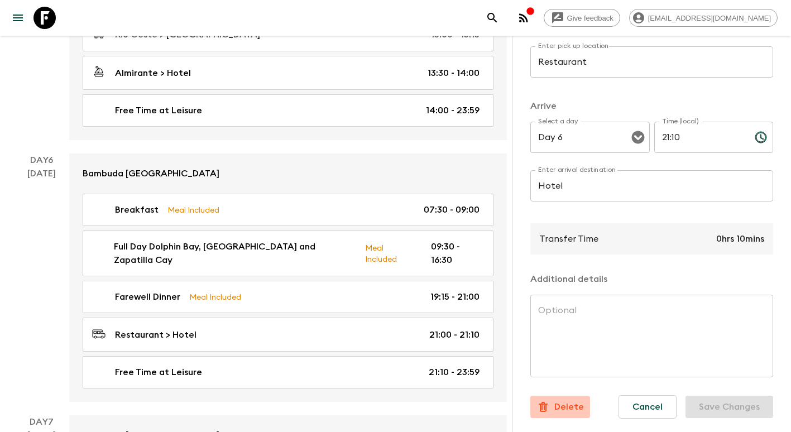
click at [561, 400] on p "Delete" at bounding box center [569, 406] width 30 height 13
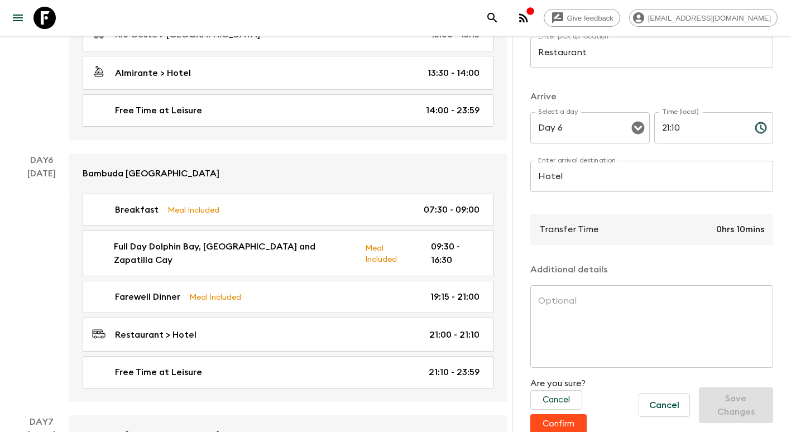
click at [568, 420] on button "Confirm" at bounding box center [558, 424] width 56 height 20
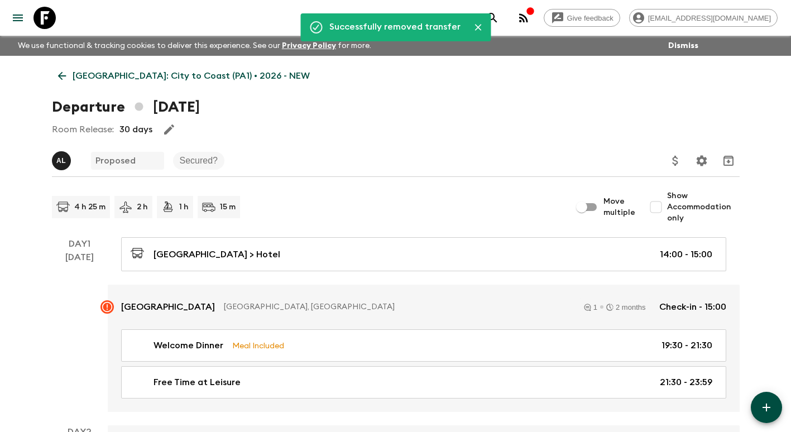
click at [76, 75] on p "[GEOGRAPHIC_DATA]: City to Coast (PA1) • 2026 - NEW" at bounding box center [191, 75] width 237 height 13
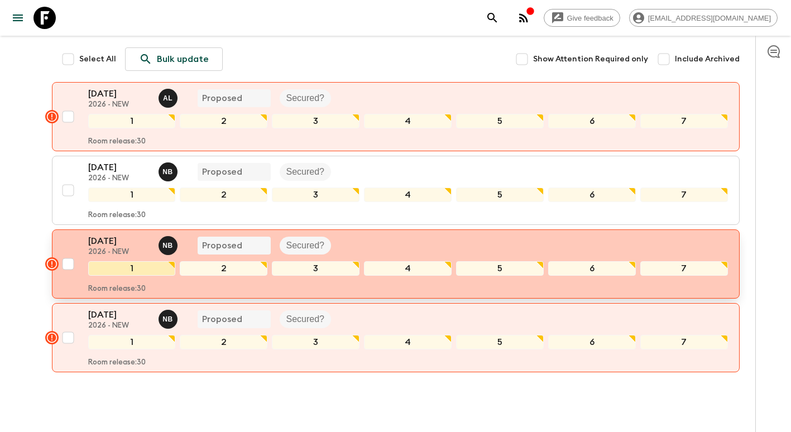
scroll to position [167, 0]
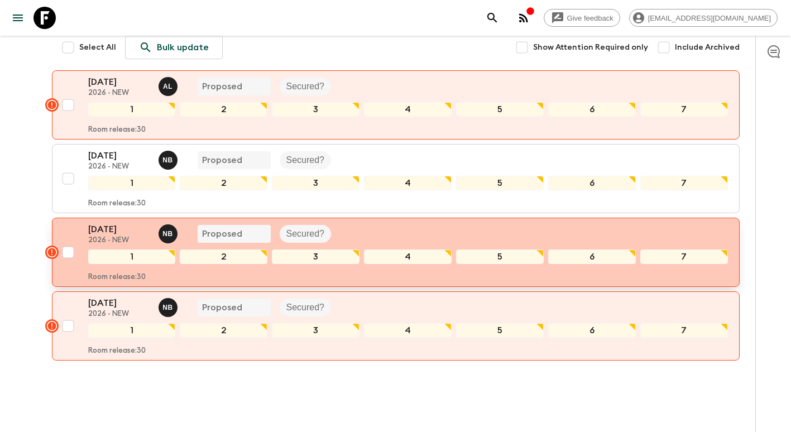
click at [112, 233] on p "[DATE]" at bounding box center [118, 229] width 61 height 13
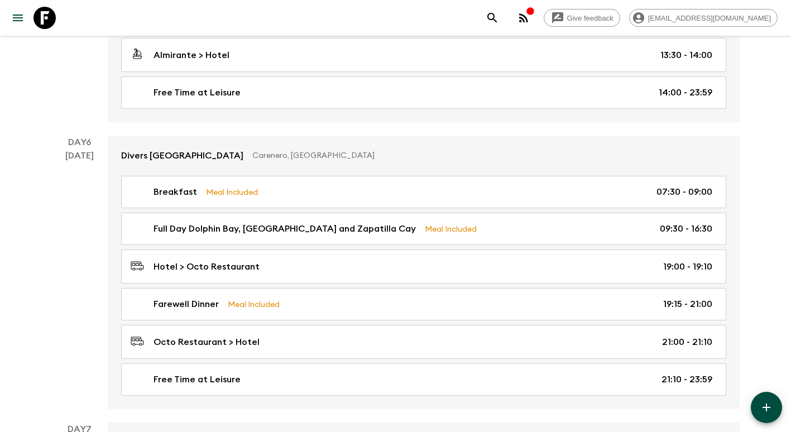
scroll to position [1395, 0]
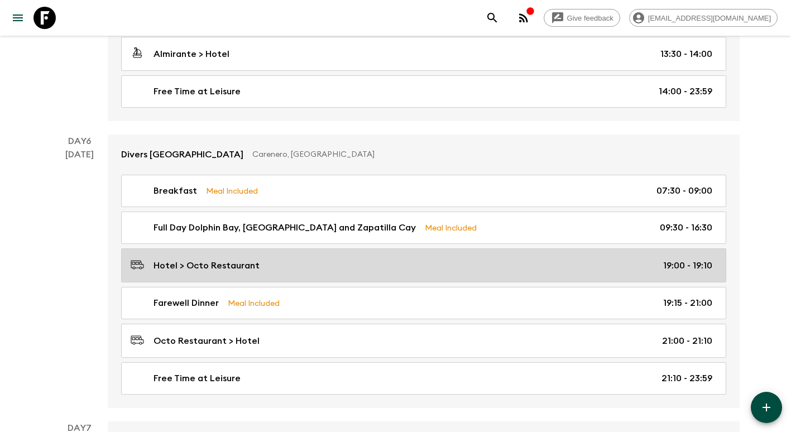
click at [215, 263] on p "Hotel > Octo Restaurant" at bounding box center [206, 265] width 106 height 13
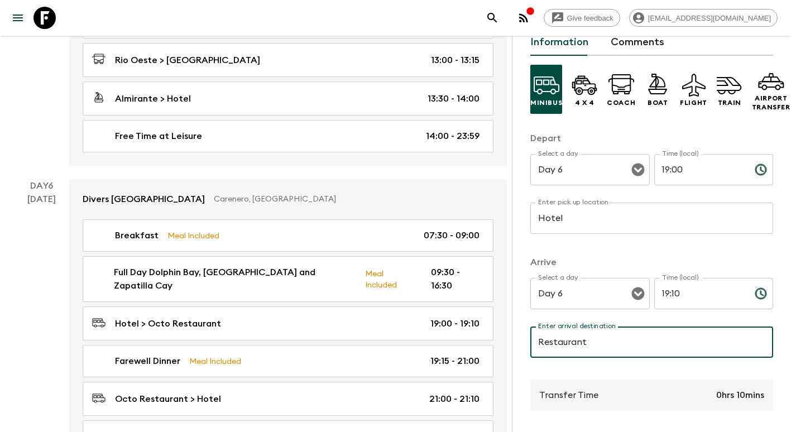
scroll to position [222, 0]
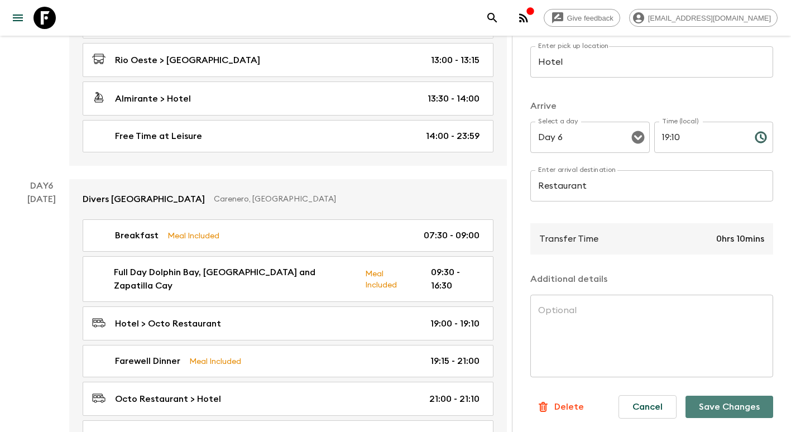
click at [723, 408] on button "Save Changes" at bounding box center [729, 407] width 88 height 22
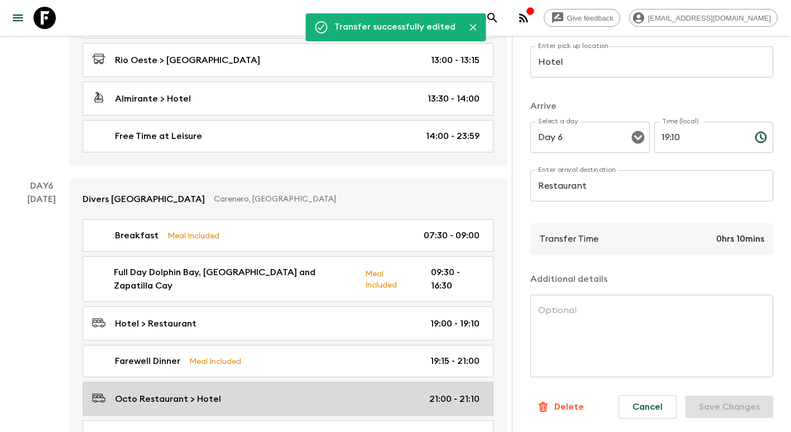
click at [267, 391] on div "Octo Restaurant > Hotel 21:00 - 21:10" at bounding box center [285, 398] width 387 height 15
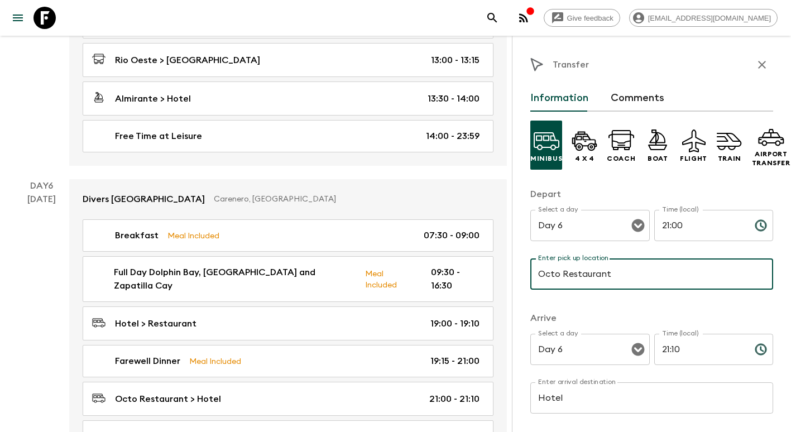
click at [563, 273] on input "Octo Restaurant" at bounding box center [651, 273] width 243 height 31
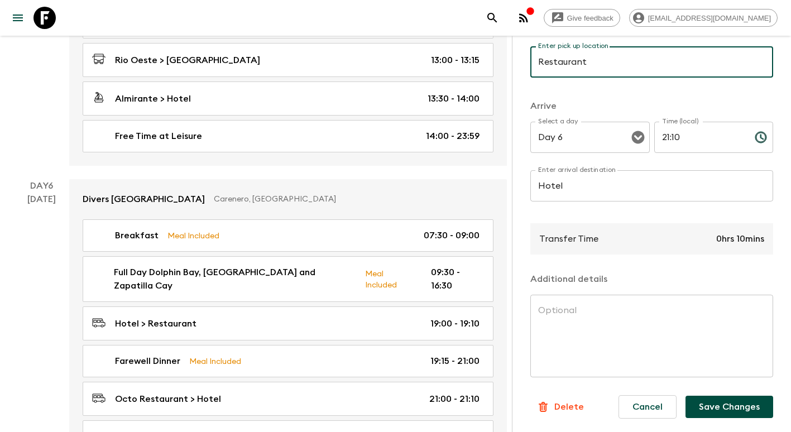
scroll to position [222, 0]
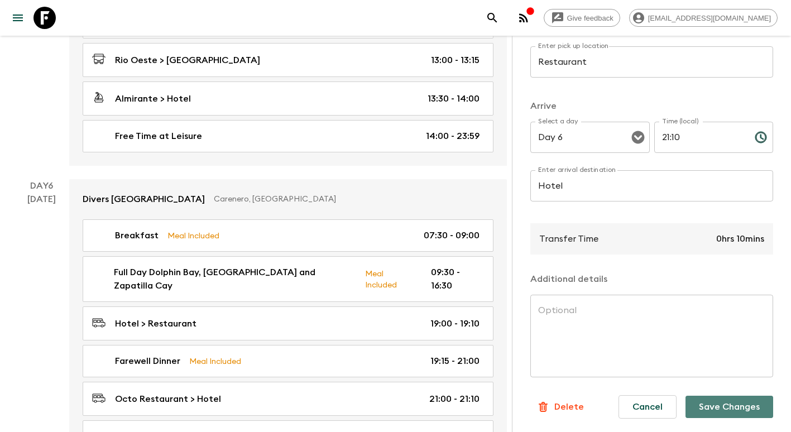
click at [720, 404] on button "Save Changes" at bounding box center [729, 407] width 88 height 22
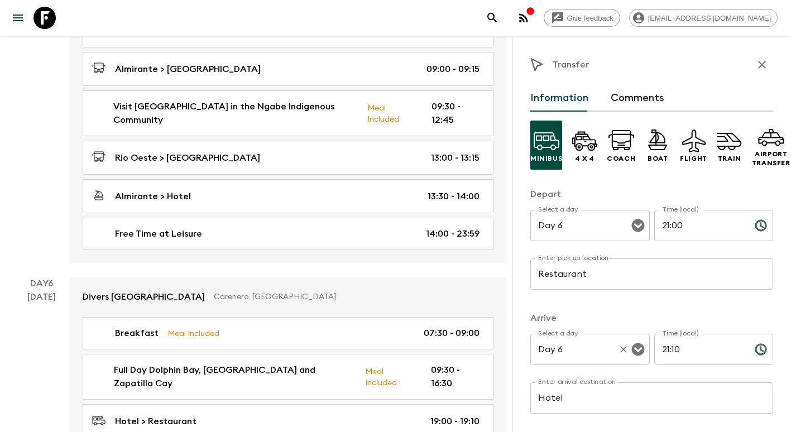
scroll to position [1275, 0]
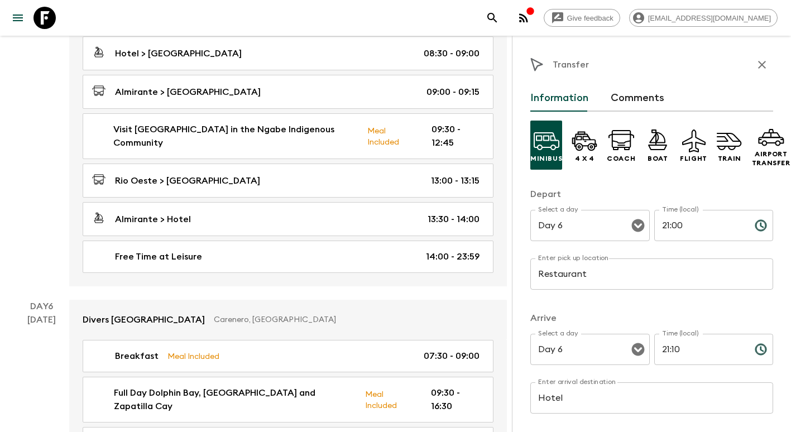
click at [755, 64] on icon "button" at bounding box center [761, 64] width 13 height 13
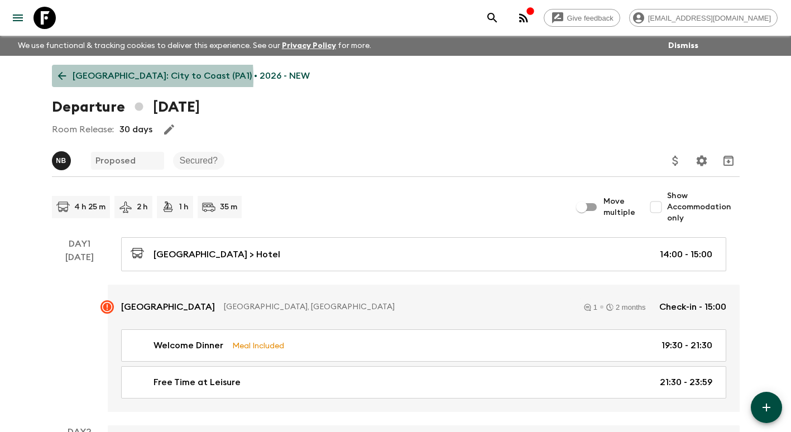
click at [69, 78] on link "[GEOGRAPHIC_DATA]: City to Coast (PA1) • 2026 - NEW" at bounding box center [184, 76] width 264 height 22
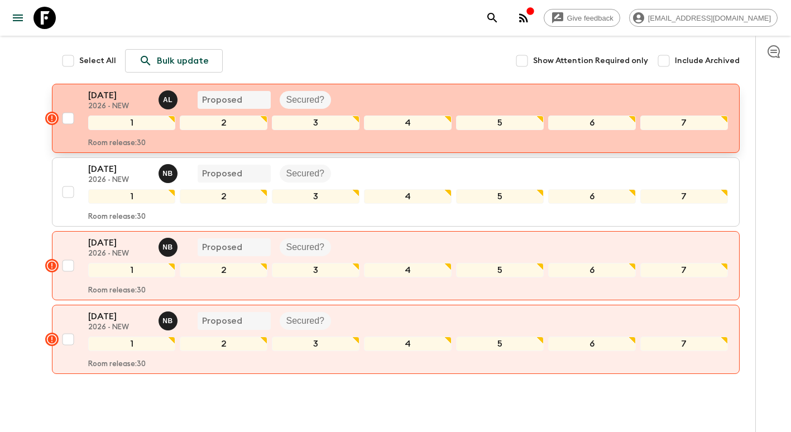
scroll to position [167, 0]
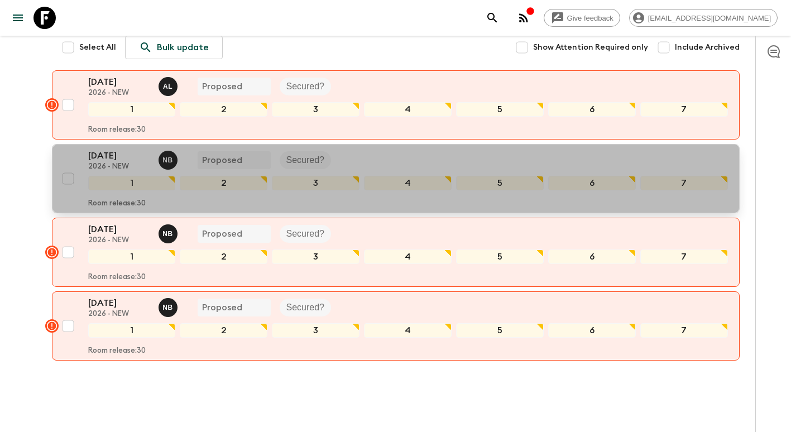
click at [117, 156] on p "[DATE]" at bounding box center [118, 155] width 61 height 13
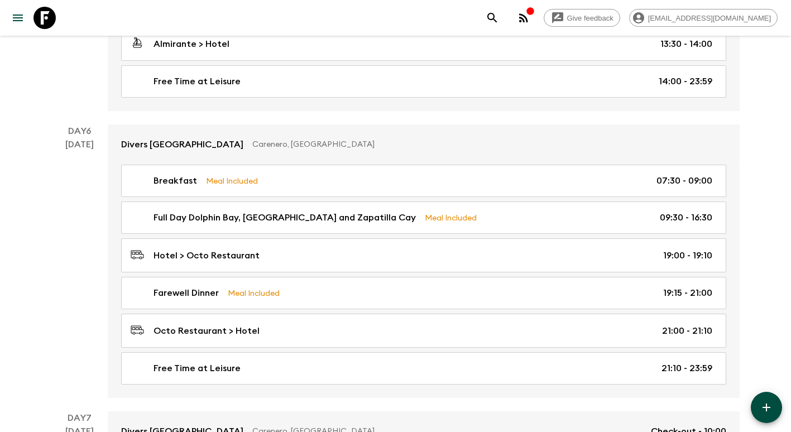
scroll to position [1395, 0]
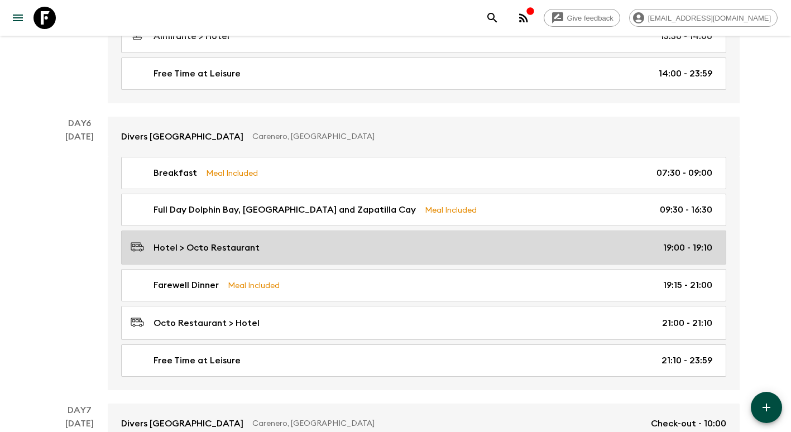
click at [270, 243] on div "Hotel > Octo Restaurant 19:00 - 19:10" at bounding box center [422, 247] width 582 height 15
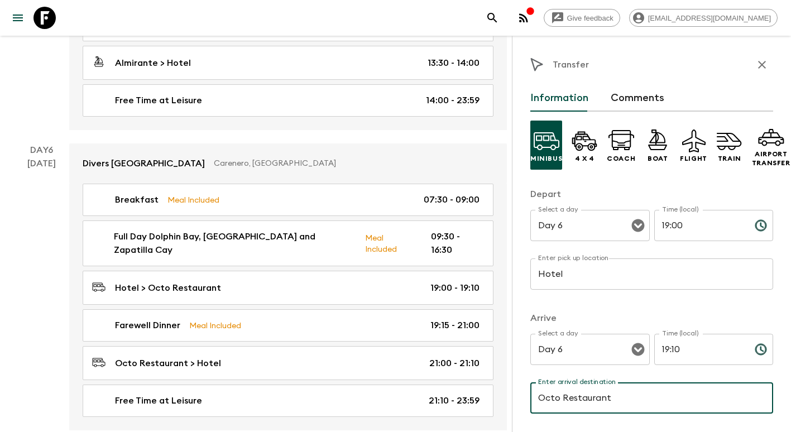
click at [562, 399] on input "Octo Restaurant" at bounding box center [651, 397] width 243 height 31
click at [561, 397] on input "Octo Restaurant" at bounding box center [651, 397] width 243 height 31
click at [561, 399] on input "Octo Restaurant" at bounding box center [651, 397] width 243 height 31
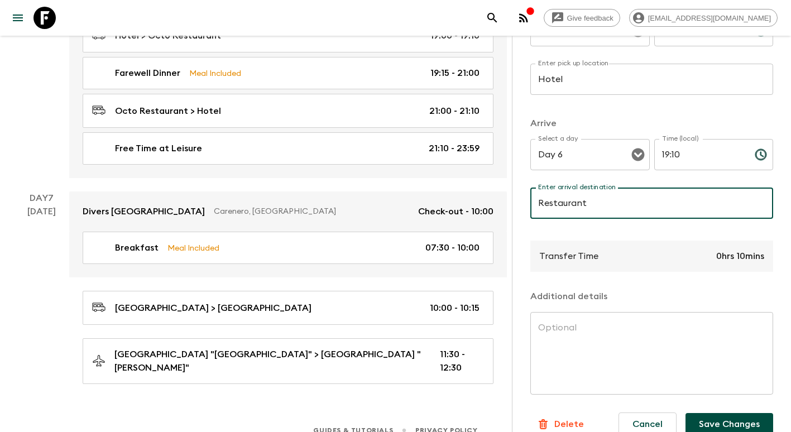
scroll to position [222, 0]
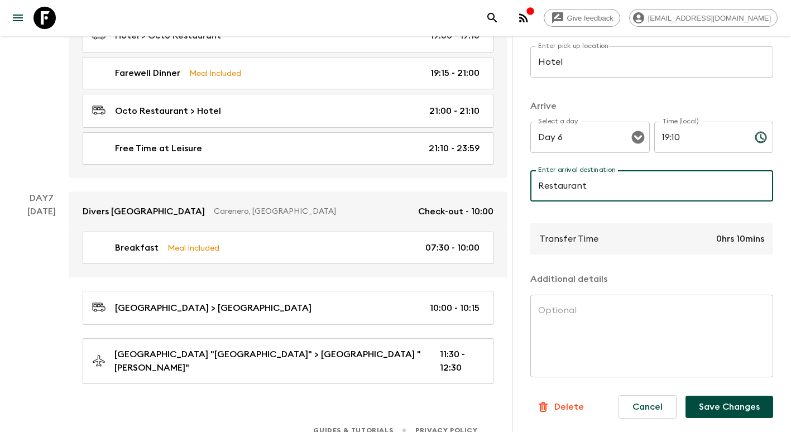
click at [737, 398] on button "Save Changes" at bounding box center [729, 407] width 88 height 22
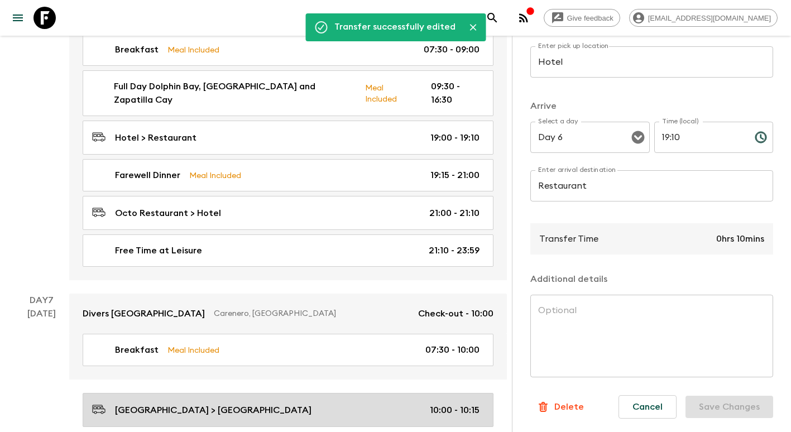
scroll to position [1424, 0]
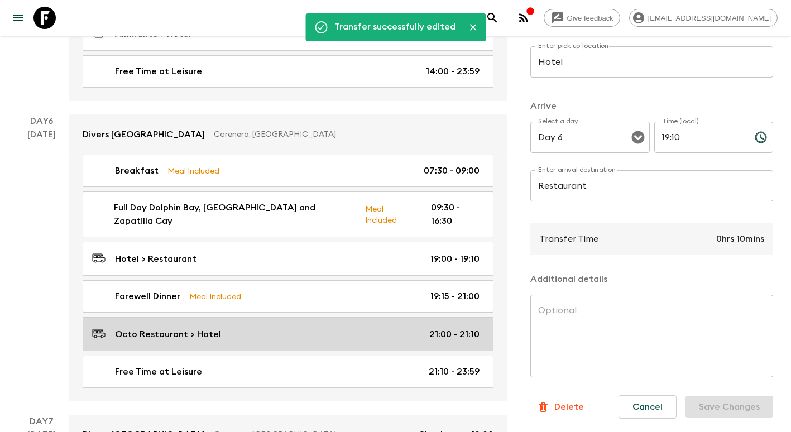
click at [223, 329] on link "Octo Restaurant > Hotel 21:00 - 21:10" at bounding box center [288, 334] width 411 height 34
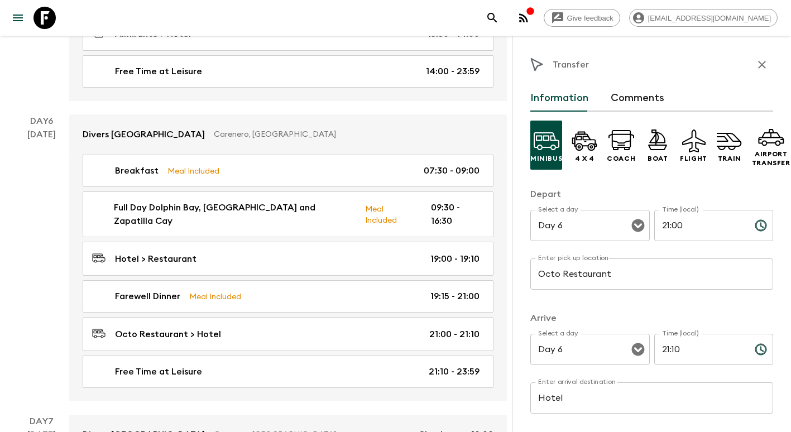
click at [562, 273] on input "Octo Restaurant" at bounding box center [651, 273] width 243 height 31
click at [560, 272] on input "Octo Restaurant" at bounding box center [651, 273] width 243 height 31
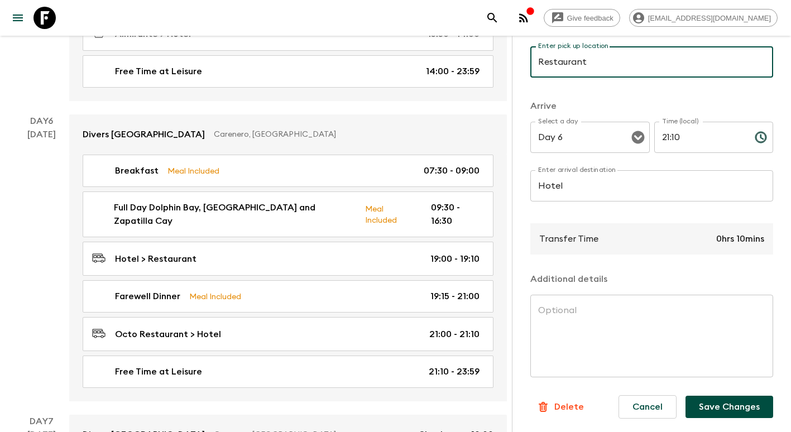
scroll to position [222, 0]
click at [712, 396] on button "Save Changes" at bounding box center [729, 407] width 88 height 22
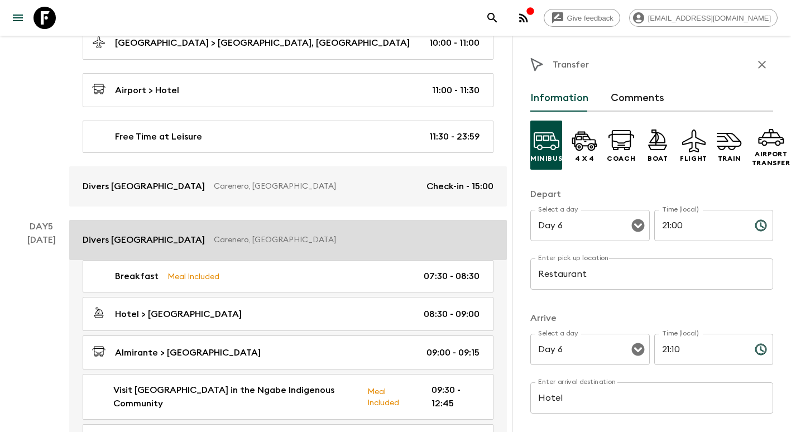
scroll to position [978, 0]
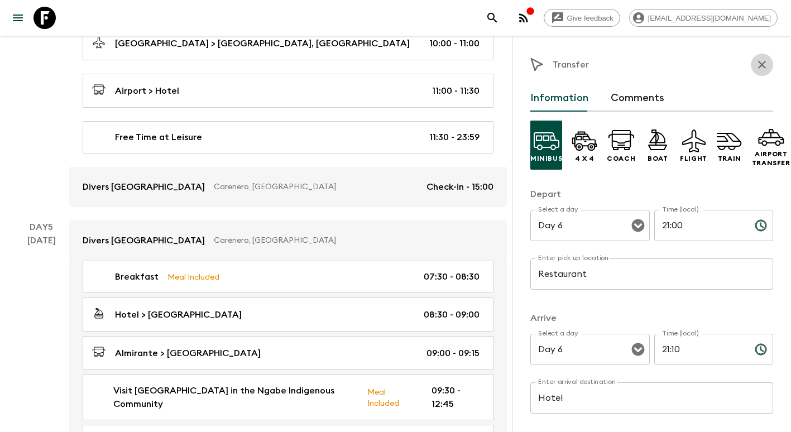
click at [761, 65] on button "button" at bounding box center [762, 65] width 22 height 22
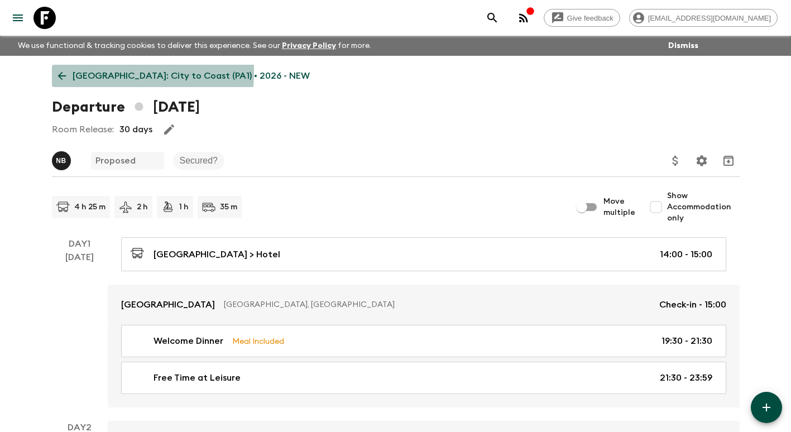
click at [65, 72] on icon at bounding box center [62, 76] width 12 height 12
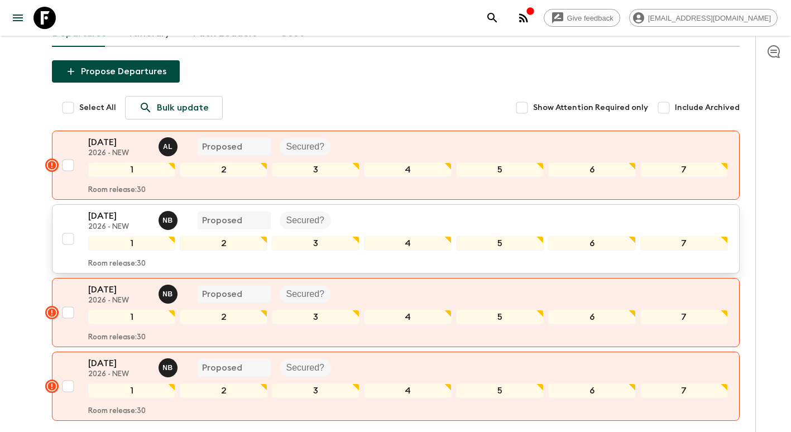
scroll to position [112, 0]
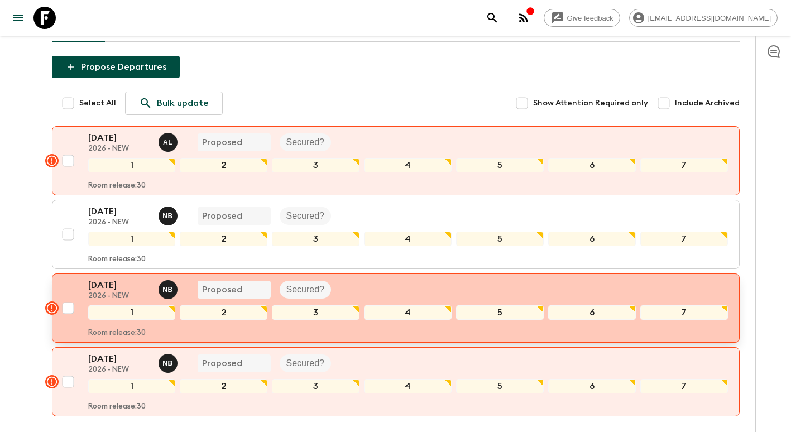
click at [115, 296] on p "2026 - NEW" at bounding box center [118, 296] width 61 height 9
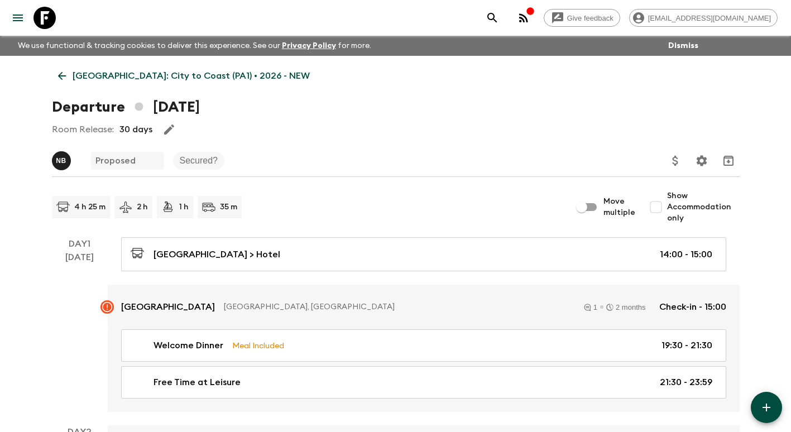
click at [69, 78] on link "[GEOGRAPHIC_DATA]: City to Coast (PA1) • 2026 - NEW" at bounding box center [184, 76] width 264 height 22
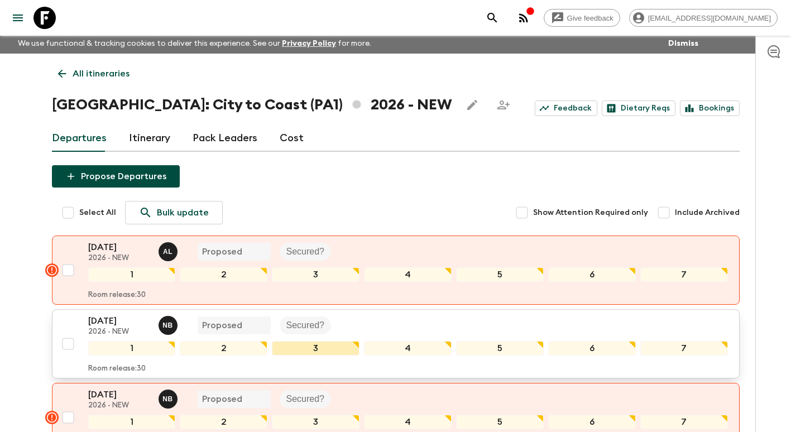
scroll to position [112, 0]
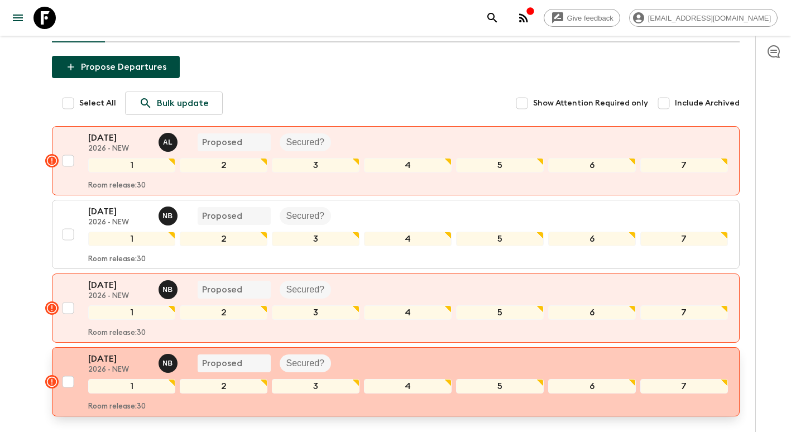
click at [121, 367] on p "2026 - NEW" at bounding box center [118, 370] width 61 height 9
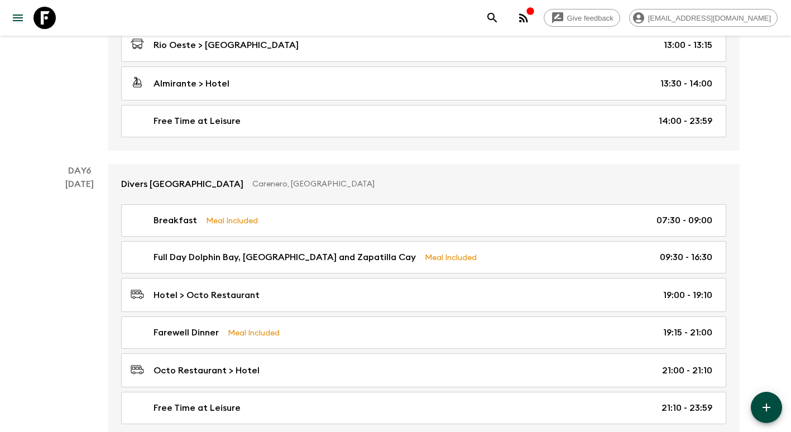
scroll to position [1395, 0]
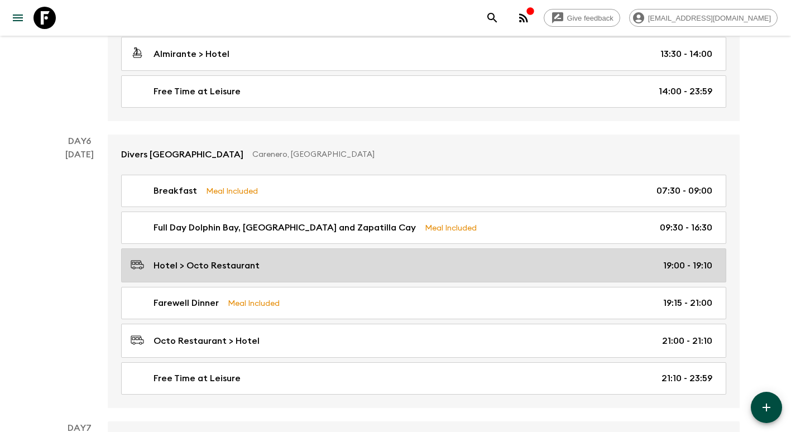
click at [262, 261] on div "Hotel > Octo Restaurant 19:00 - 19:10" at bounding box center [422, 265] width 582 height 15
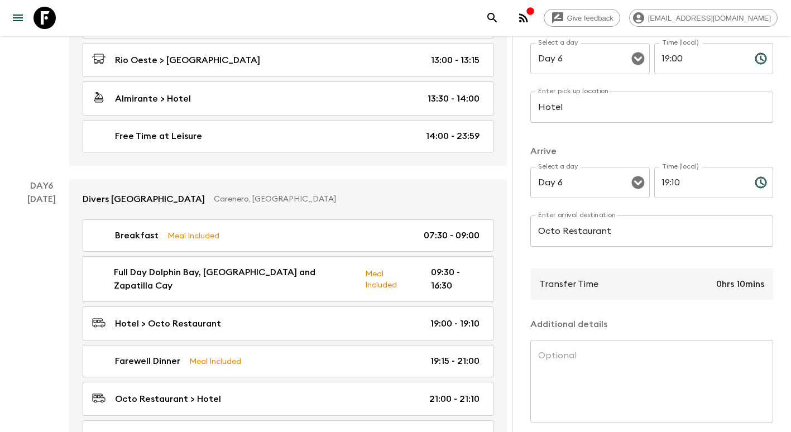
scroll to position [167, 0]
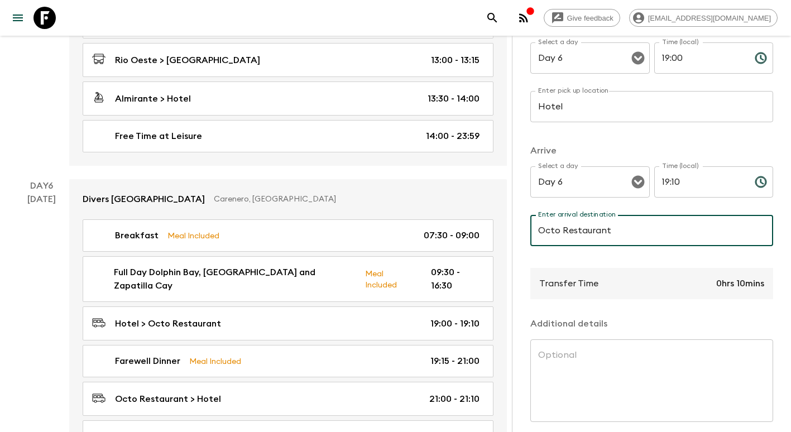
click at [563, 233] on input "Octo Restaurant" at bounding box center [651, 230] width 243 height 31
drag, startPoint x: 562, startPoint y: 232, endPoint x: 495, endPoint y: 232, distance: 67.0
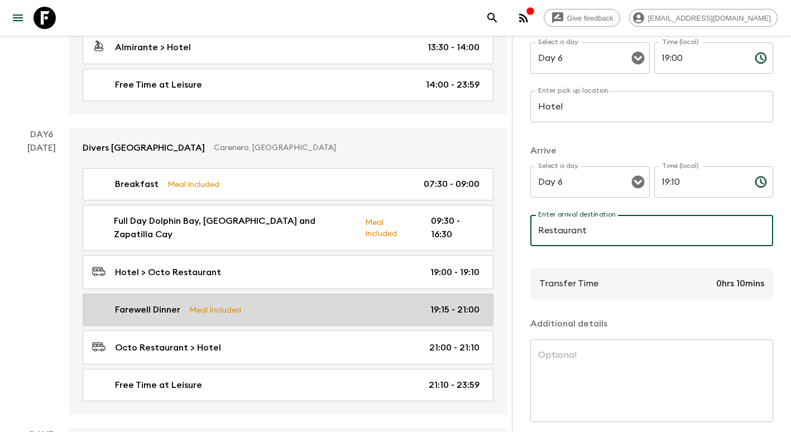
scroll to position [1507, 0]
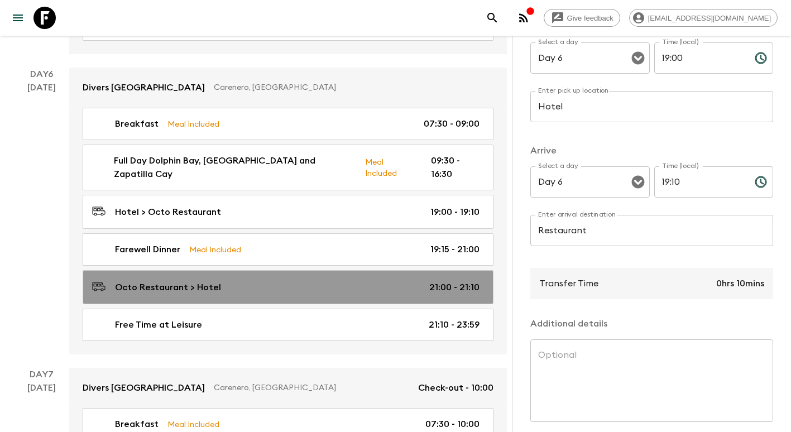
click at [193, 281] on p "Octo Restaurant > Hotel" at bounding box center [168, 287] width 106 height 13
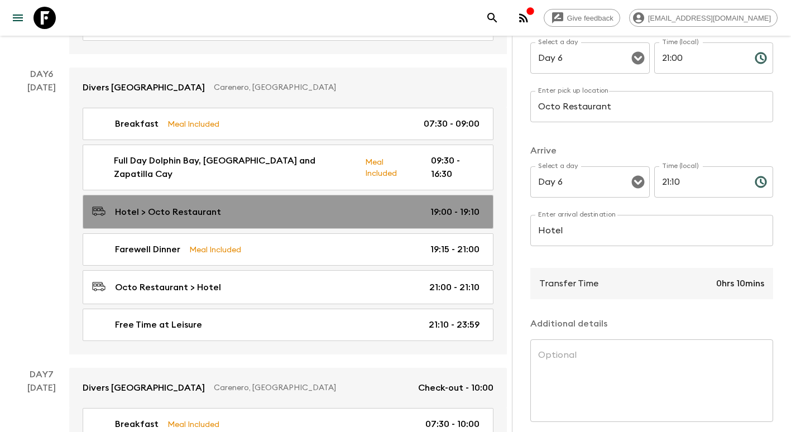
click at [226, 204] on div "Hotel > Octo Restaurant 19:00 - 19:10" at bounding box center [285, 211] width 387 height 15
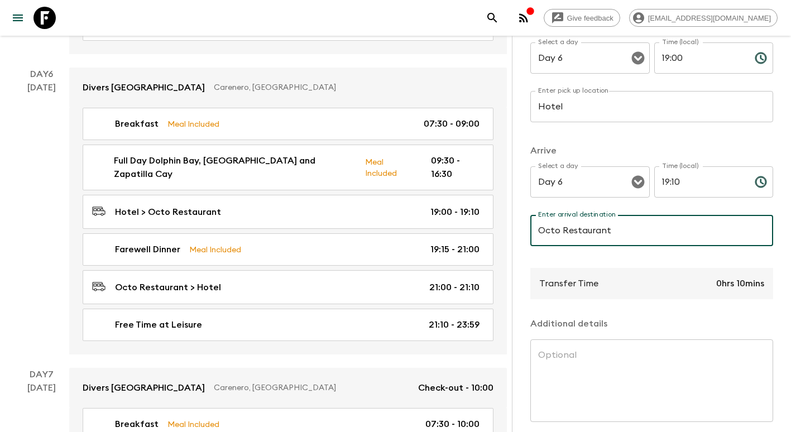
click at [559, 230] on input "Octo Restaurant" at bounding box center [651, 230] width 243 height 31
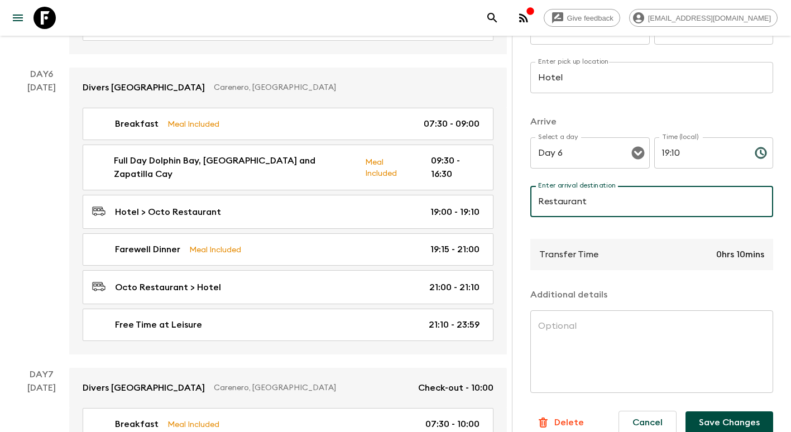
scroll to position [222, 0]
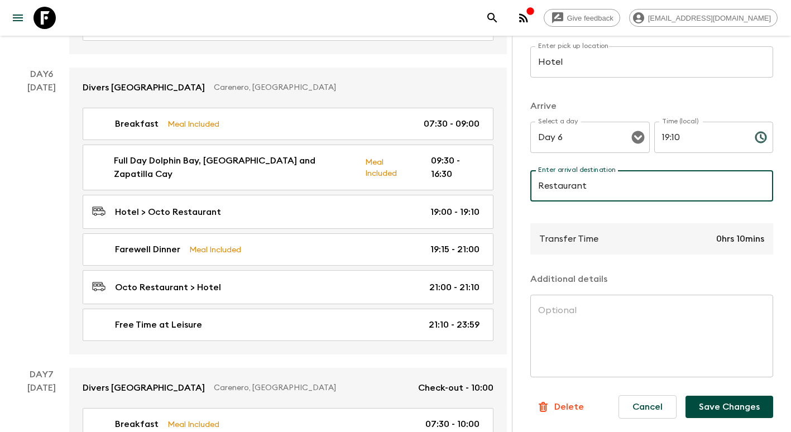
click at [732, 397] on button "Save Changes" at bounding box center [729, 407] width 88 height 22
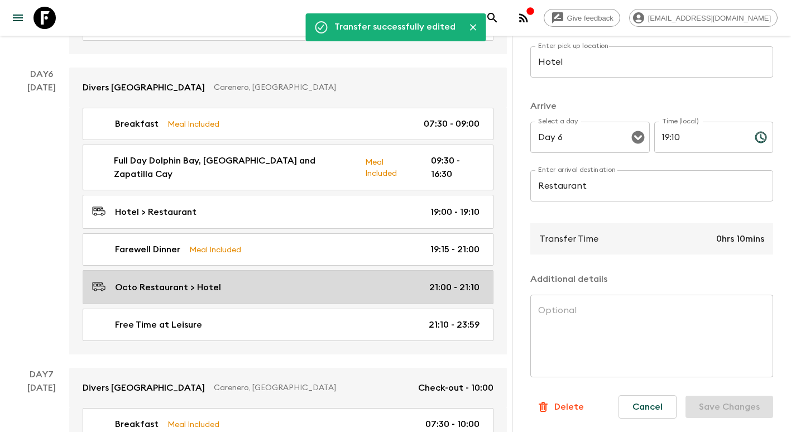
click at [190, 281] on p "Octo Restaurant > Hotel" at bounding box center [168, 287] width 106 height 13
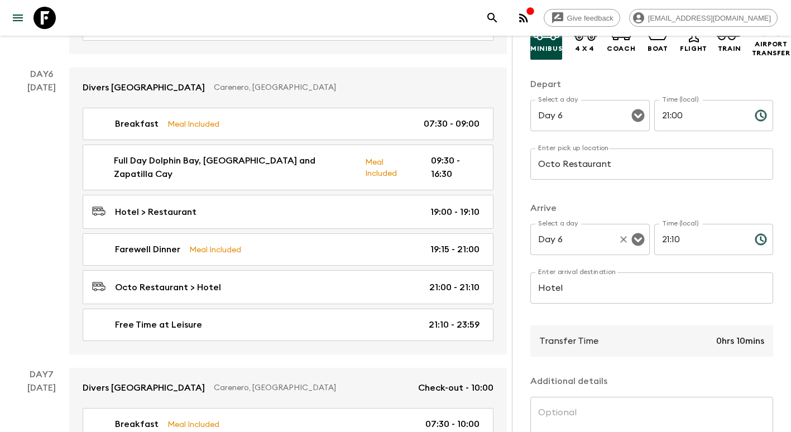
scroll to position [110, 0]
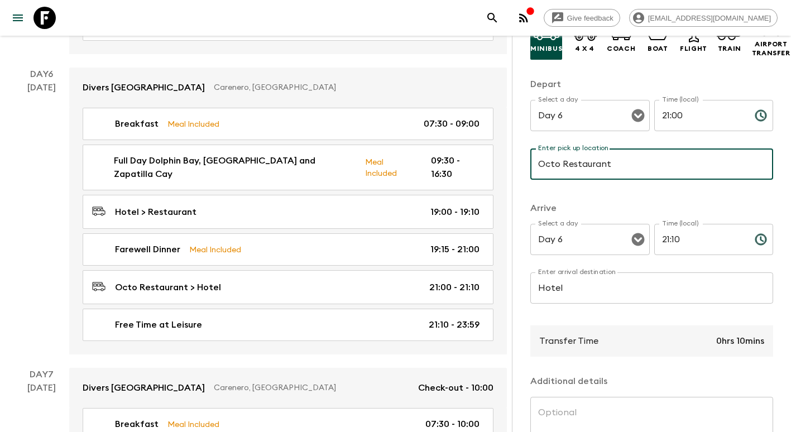
click at [563, 164] on input "Octo Restaurant" at bounding box center [651, 163] width 243 height 31
click at [562, 164] on input "Octo Restaurant" at bounding box center [651, 163] width 243 height 31
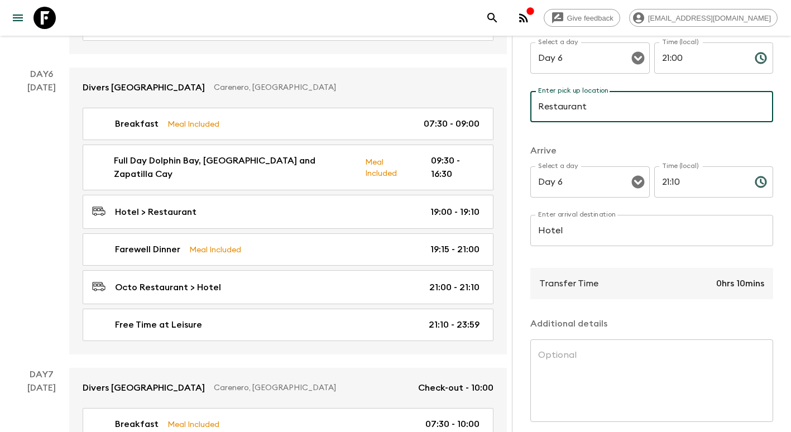
scroll to position [222, 0]
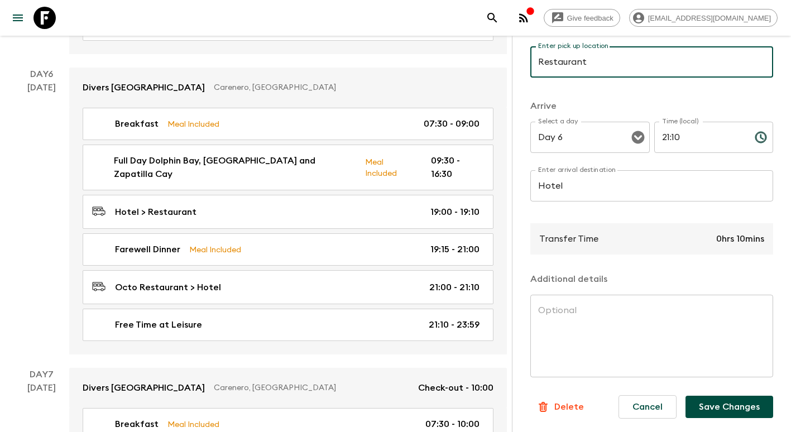
click at [712, 400] on button "Save Changes" at bounding box center [729, 407] width 88 height 22
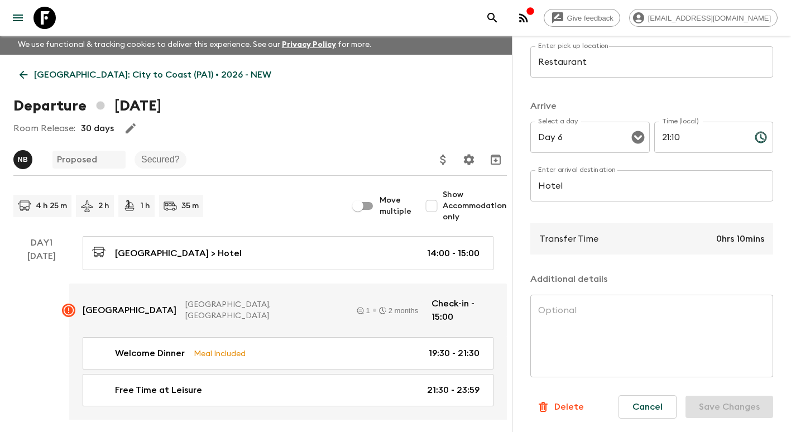
scroll to position [0, 0]
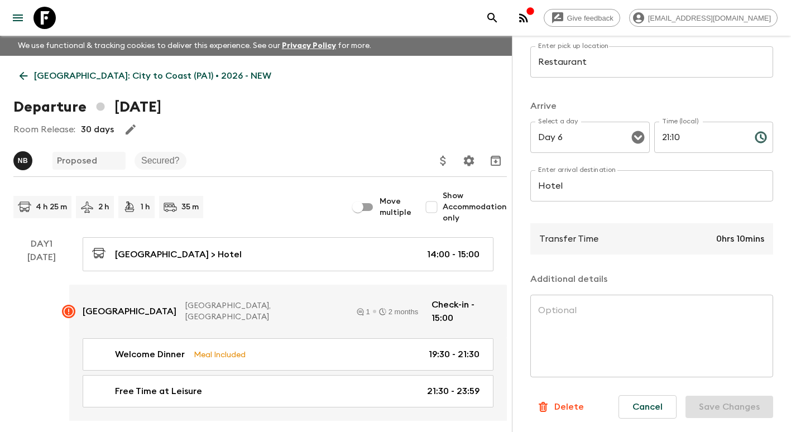
click at [29, 70] on icon at bounding box center [23, 76] width 12 height 12
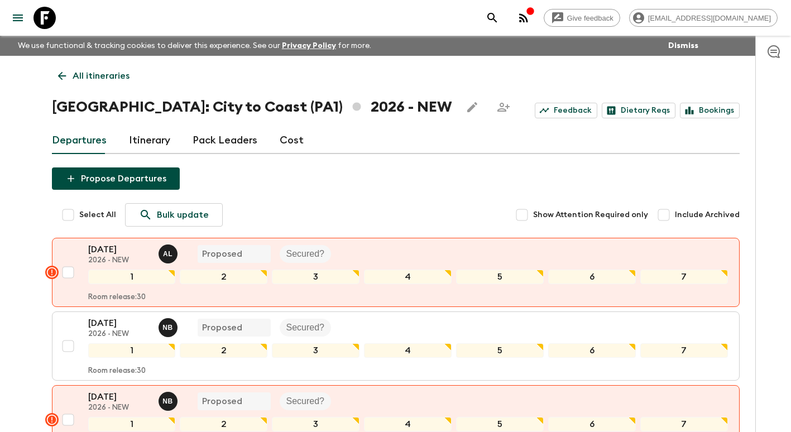
click at [63, 73] on icon at bounding box center [62, 76] width 12 height 12
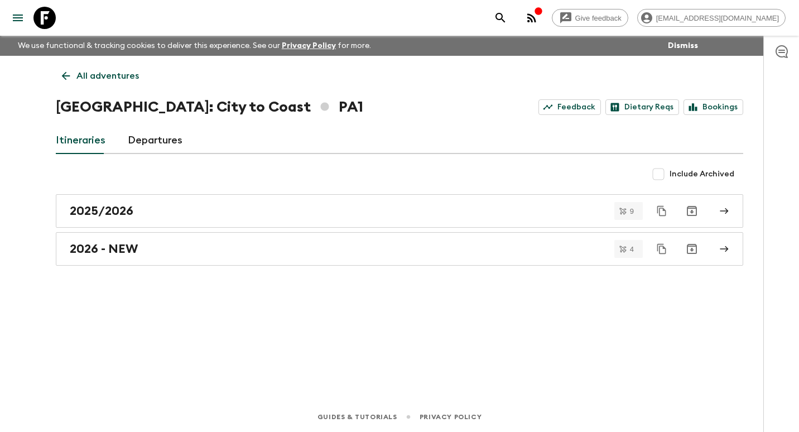
click at [69, 79] on icon at bounding box center [66, 76] width 12 height 12
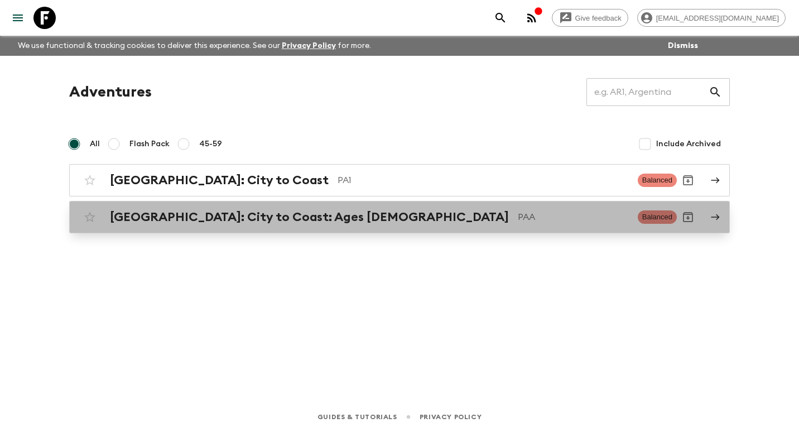
click at [239, 216] on h2 "[GEOGRAPHIC_DATA]: City to Coast: Ages [DEMOGRAPHIC_DATA]" at bounding box center [309, 217] width 399 height 15
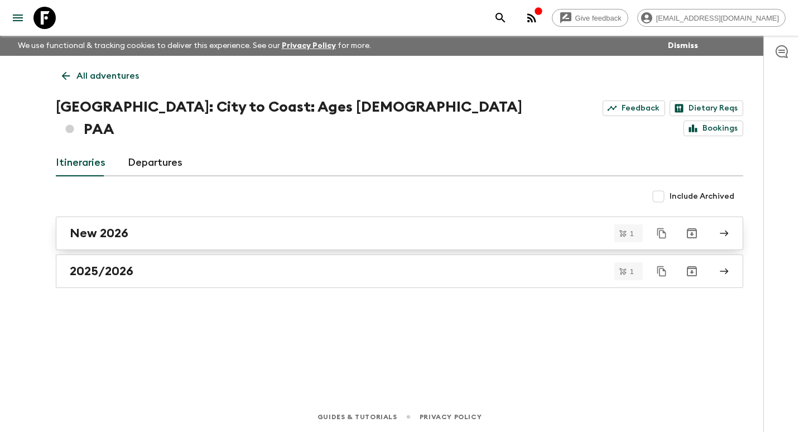
click at [157, 226] on div "New 2026" at bounding box center [389, 233] width 638 height 15
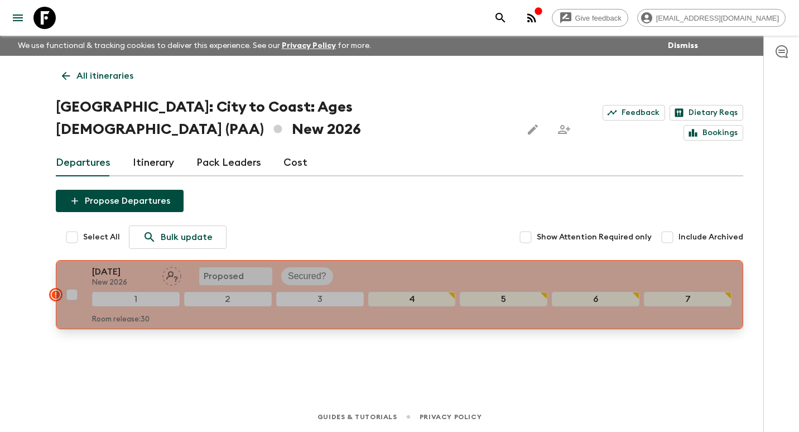
click at [130, 265] on p "[DATE]" at bounding box center [122, 271] width 61 height 13
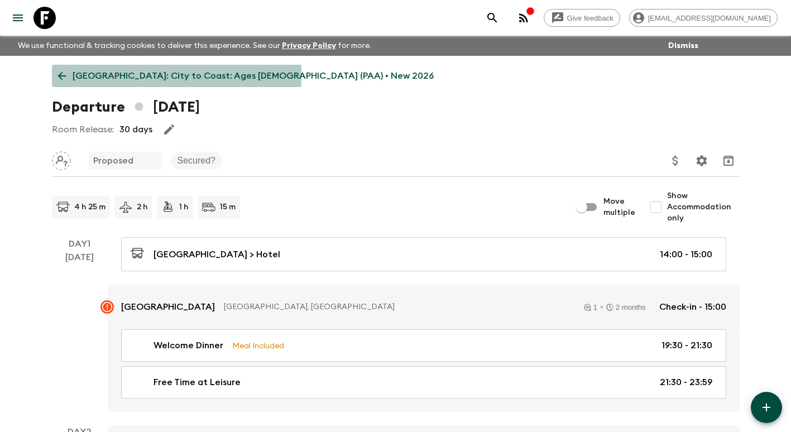
click at [61, 74] on icon at bounding box center [62, 76] width 12 height 12
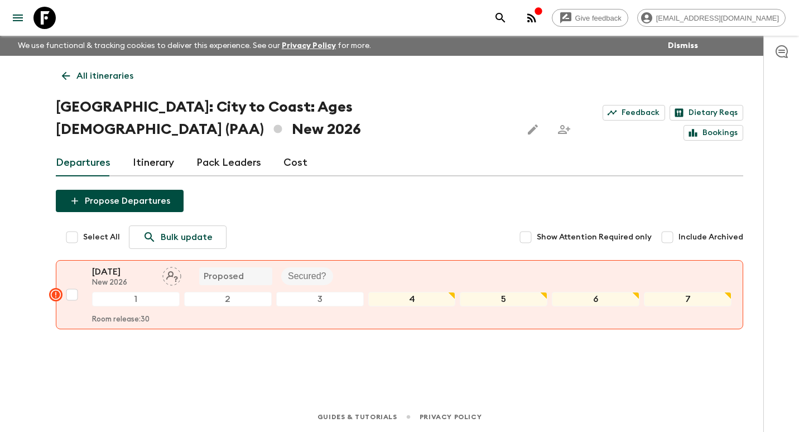
click at [76, 82] on p "All itineraries" at bounding box center [104, 75] width 57 height 13
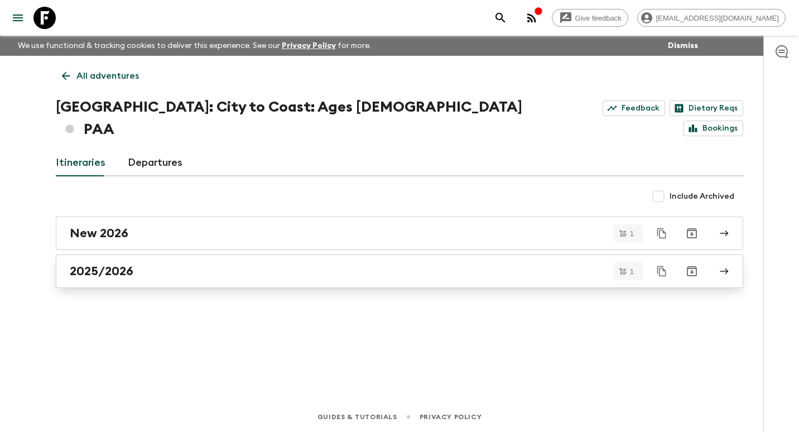
click at [160, 264] on div "2025/2026" at bounding box center [389, 271] width 638 height 15
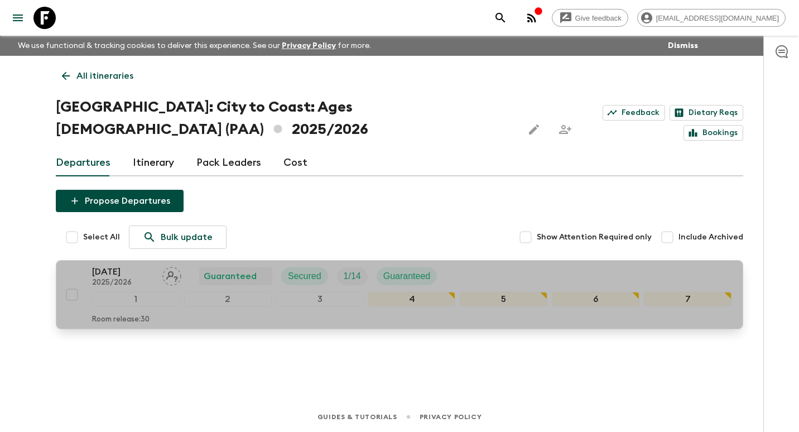
click at [117, 265] on p "[DATE]" at bounding box center [122, 271] width 61 height 13
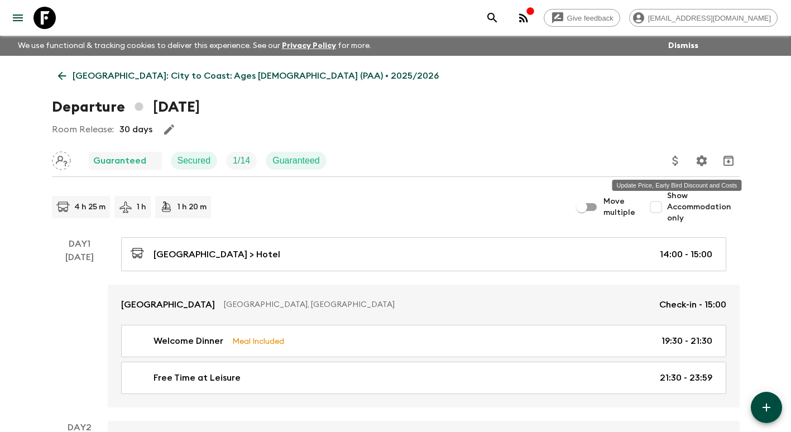
click at [678, 152] on button "Update Price, Early Bird Discount and Costs" at bounding box center [675, 161] width 22 height 22
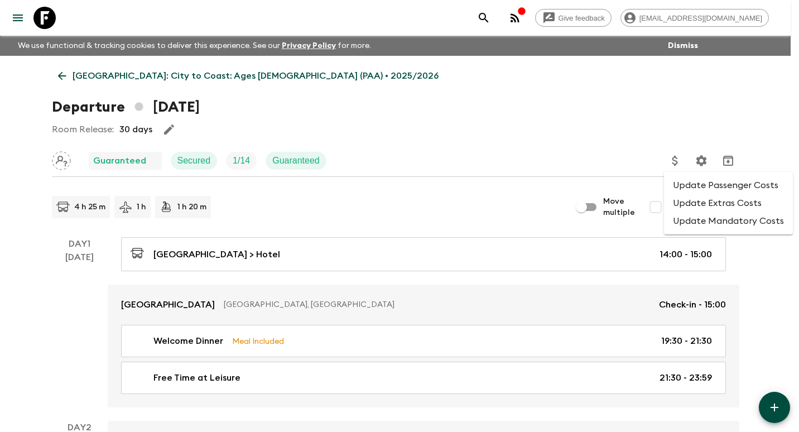
click at [706, 177] on li "Update Passenger Costs" at bounding box center [728, 185] width 129 height 18
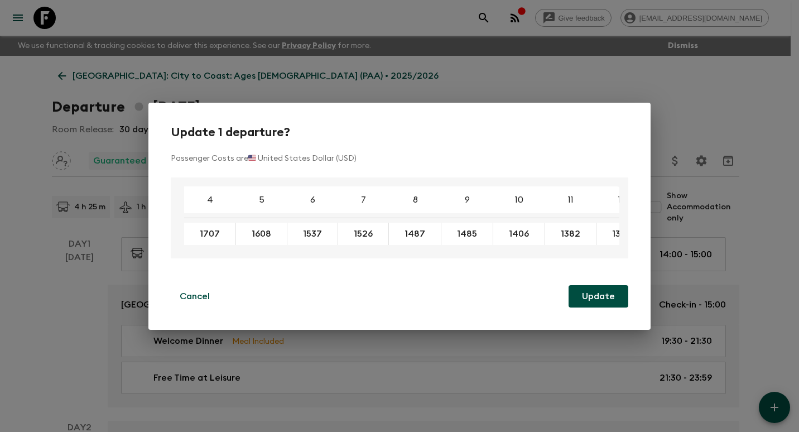
click at [524, 73] on div "Update 1 departure? Passenger Costs are 🇺🇸 United States Dollar (USD) 4 5 6 7 8…" at bounding box center [399, 216] width 799 height 432
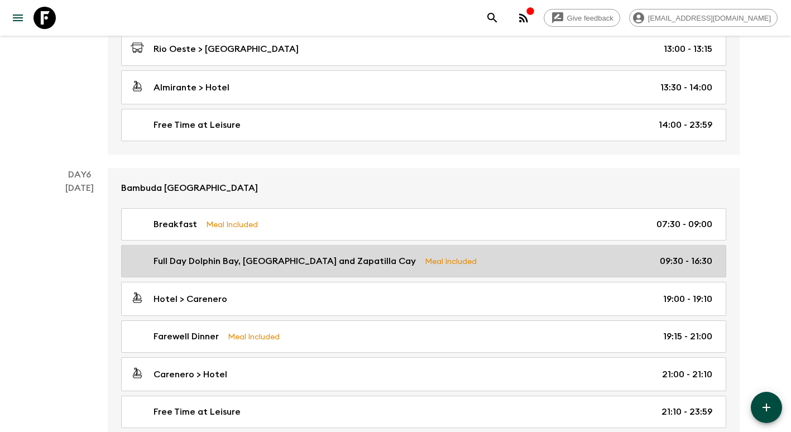
scroll to position [1507, 0]
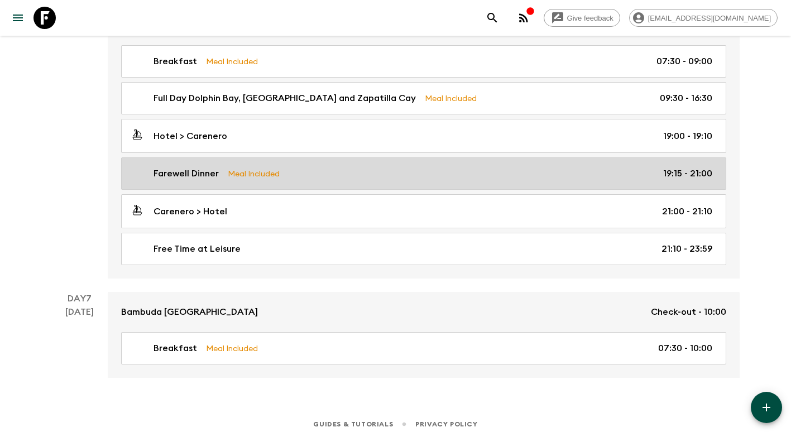
click at [225, 174] on div "Farewell Dinner Meal Included 19:15 - 21:00" at bounding box center [422, 173] width 582 height 13
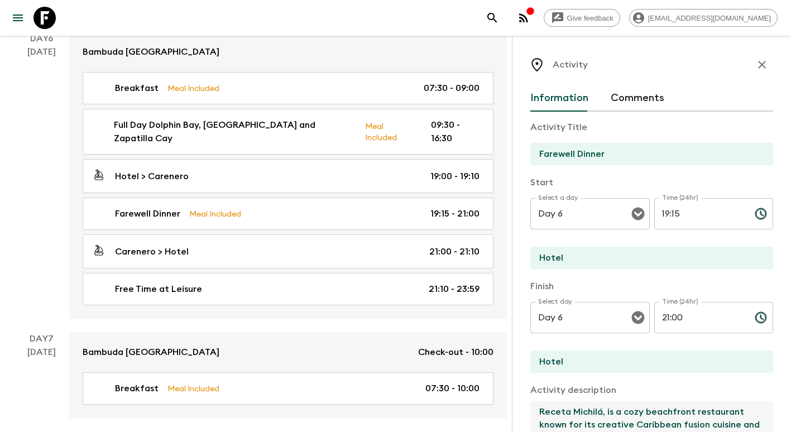
drag, startPoint x: 540, startPoint y: 412, endPoint x: 768, endPoint y: 447, distance: 230.3
paste textarea
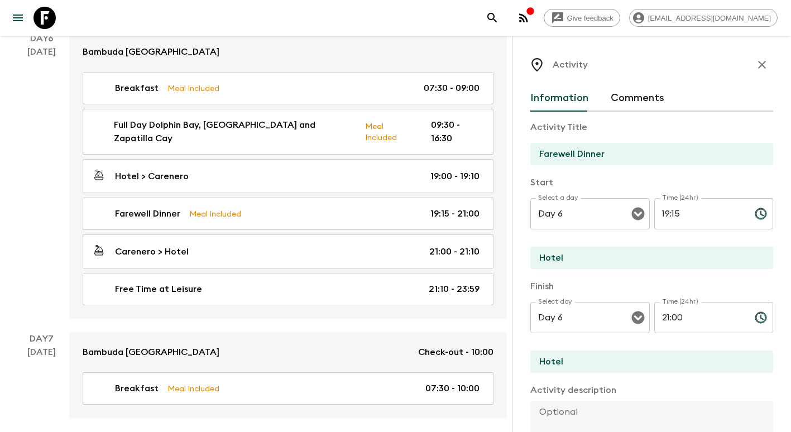
drag, startPoint x: 679, startPoint y: 405, endPoint x: 665, endPoint y: 391, distance: 19.7
click at [676, 402] on textarea at bounding box center [647, 437] width 234 height 73
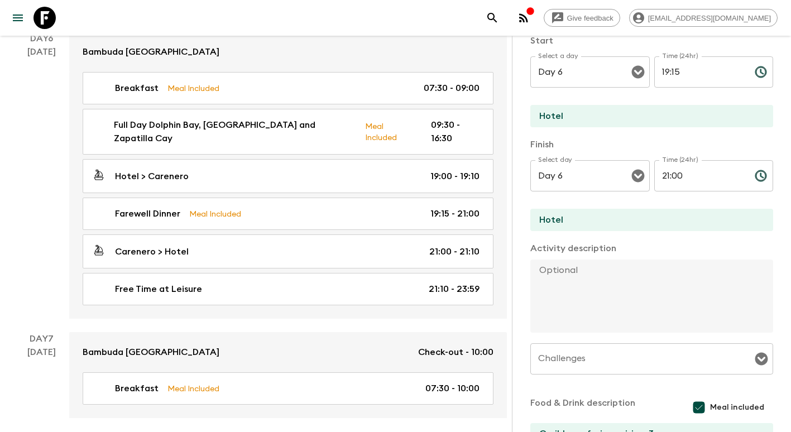
scroll to position [188, 0]
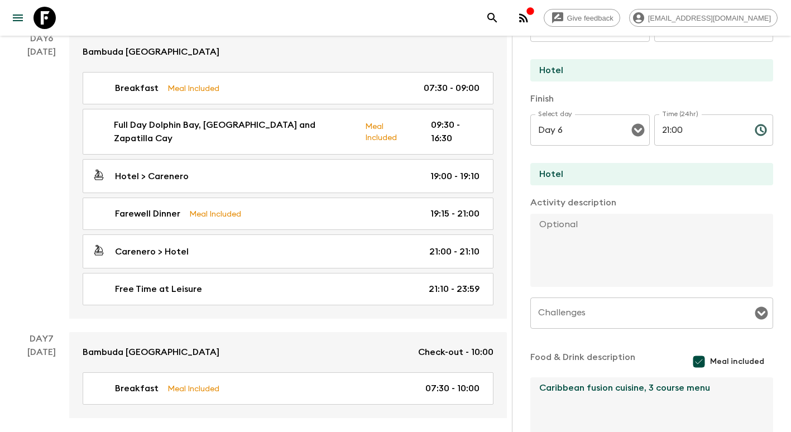
drag, startPoint x: 541, startPoint y: 387, endPoint x: 737, endPoint y: 386, distance: 195.9
click at [737, 386] on textarea "Caribbean fusion cuisine, 3 course menu" at bounding box center [647, 413] width 234 height 73
paste textarea "Octo Caribbean Grill, known locally as Octo, is a vibrant and beloved Caribbean…"
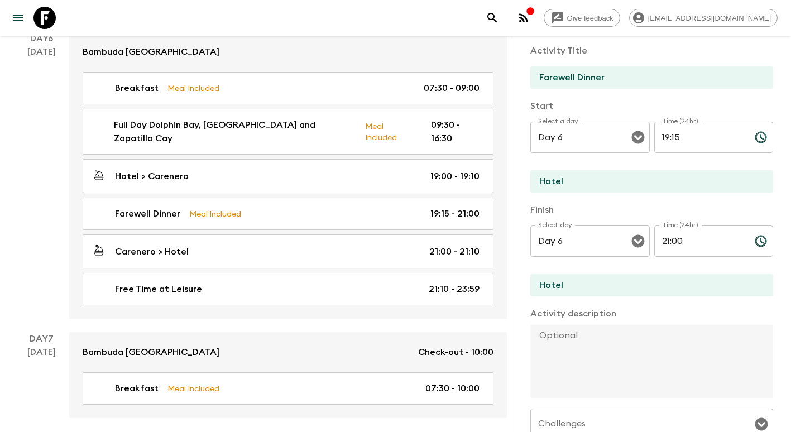
scroll to position [76, 0]
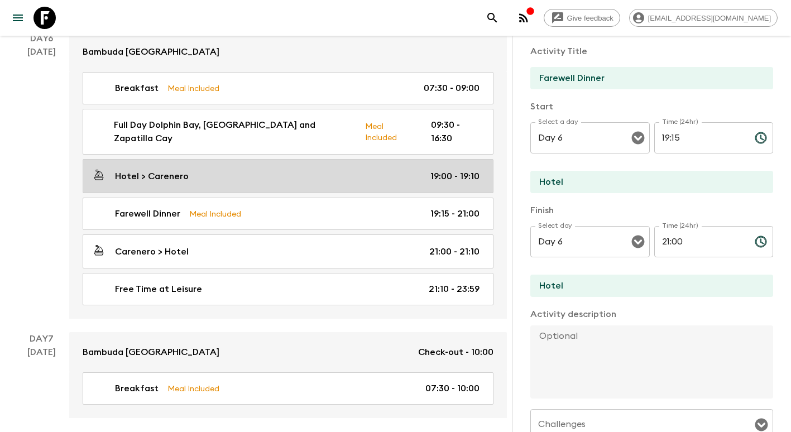
click at [180, 170] on p "Hotel > Carenero" at bounding box center [152, 176] width 74 height 13
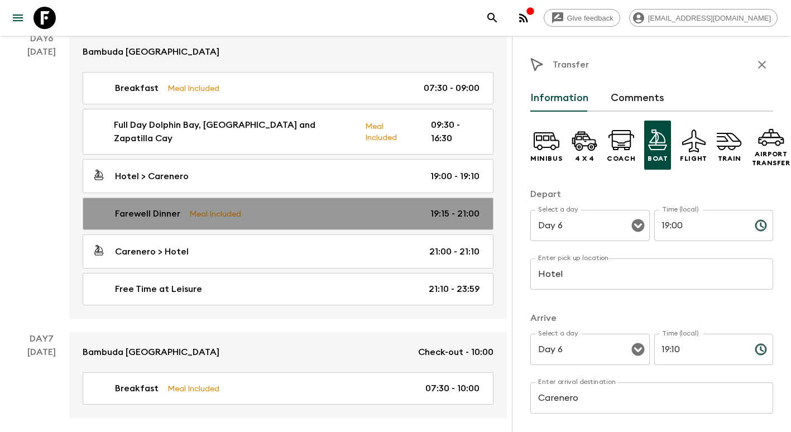
click at [254, 207] on div "Farewell Dinner Meal Included 19:15 - 21:00" at bounding box center [285, 213] width 387 height 13
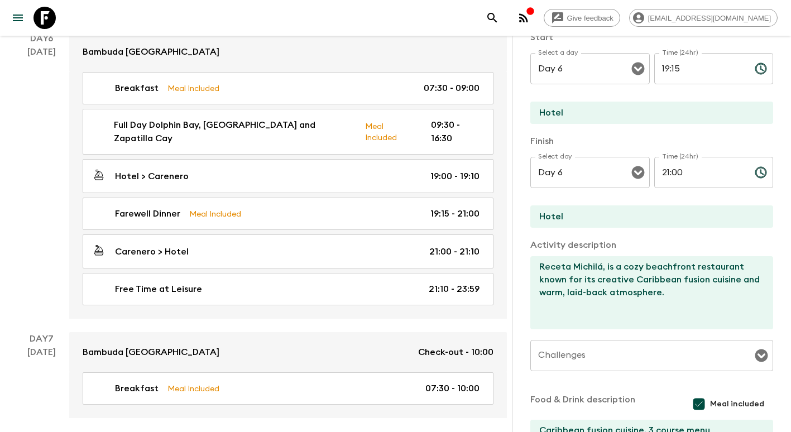
scroll to position [167, 0]
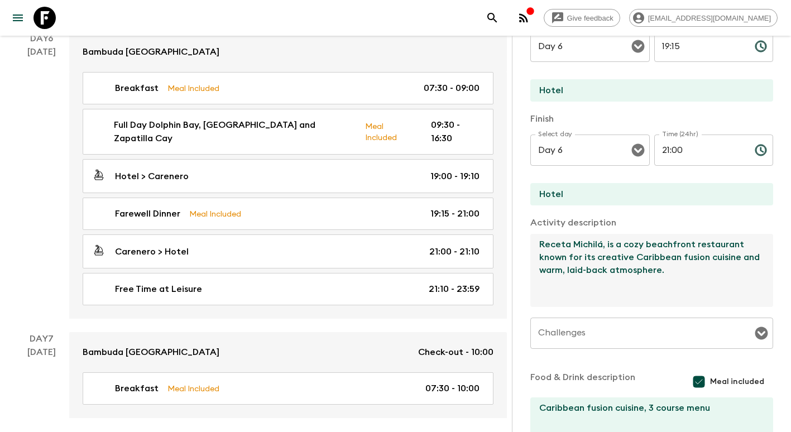
drag, startPoint x: 537, startPoint y: 245, endPoint x: 766, endPoint y: 304, distance: 236.9
click at [766, 304] on div "Activity Information Comments Activity Title Farewell Dinner Start Select a day…" at bounding box center [651, 252] width 279 height 432
paste textarea "Octo Caribbean Grill, known locally as Octo, is a vibrant and beloved Caribbean…"
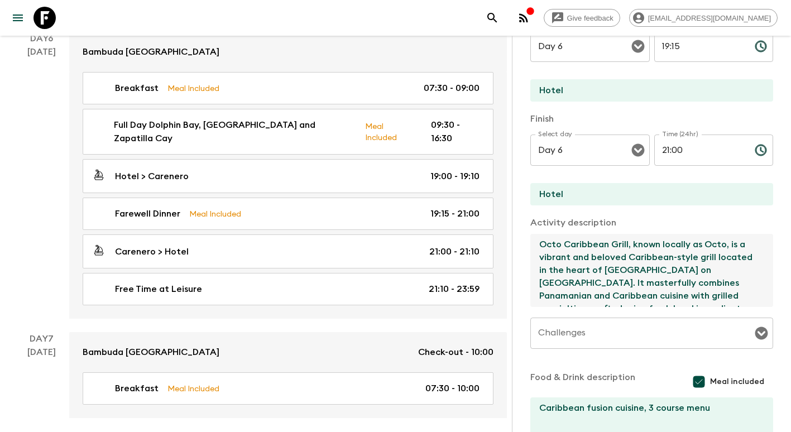
scroll to position [32, 0]
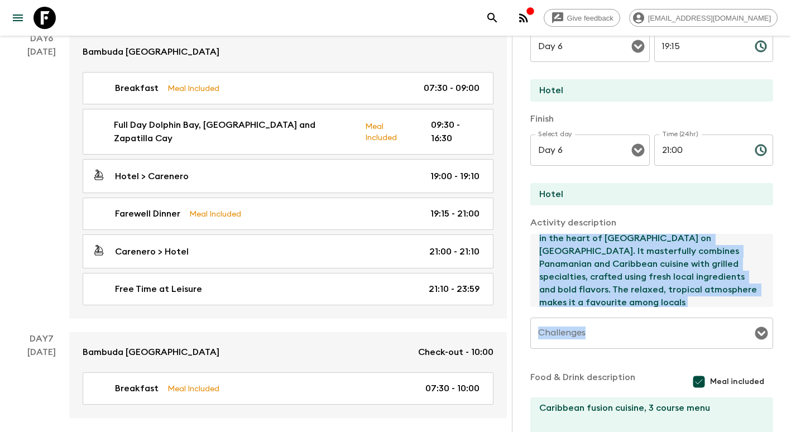
drag, startPoint x: 766, startPoint y: 316, endPoint x: 768, endPoint y: 329, distance: 13.0
click at [768, 328] on div "Activity Information Comments Activity Title Farewell Dinner Start Select a day…" at bounding box center [651, 252] width 279 height 432
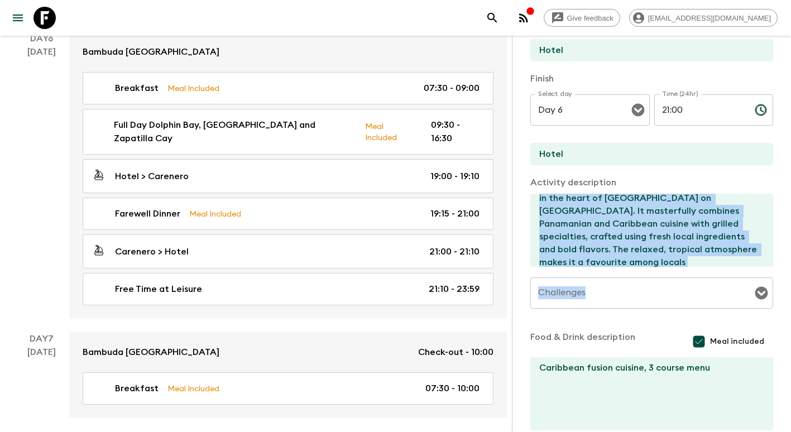
scroll to position [267, 0]
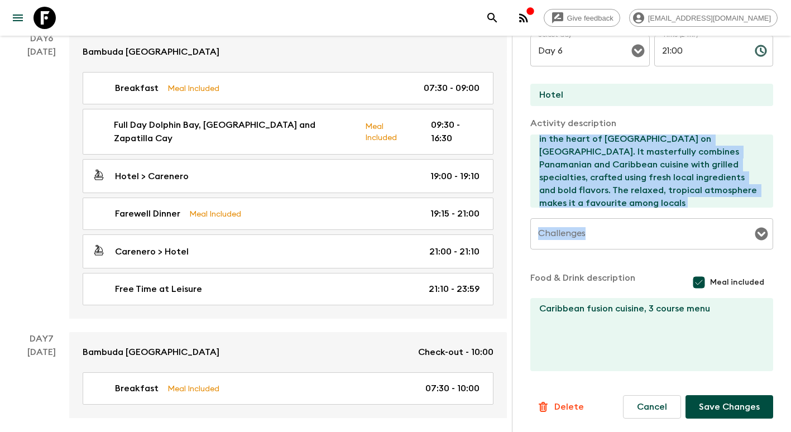
click at [739, 402] on button "Save Changes" at bounding box center [729, 406] width 88 height 23
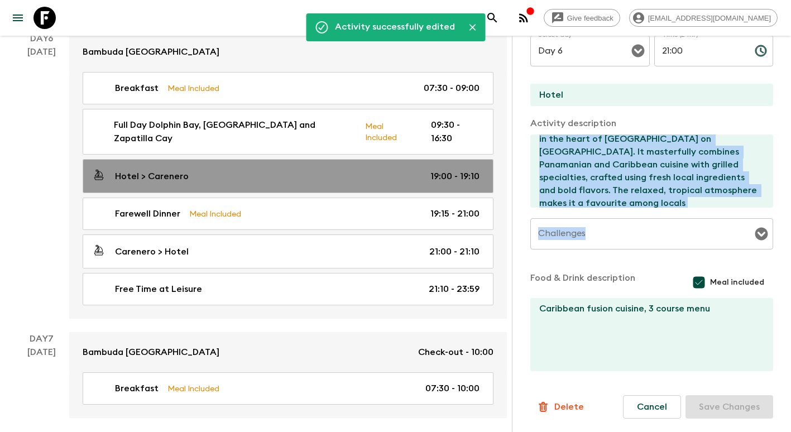
click at [175, 159] on link "Hotel > Carenero 19:00 - 19:10" at bounding box center [288, 176] width 411 height 34
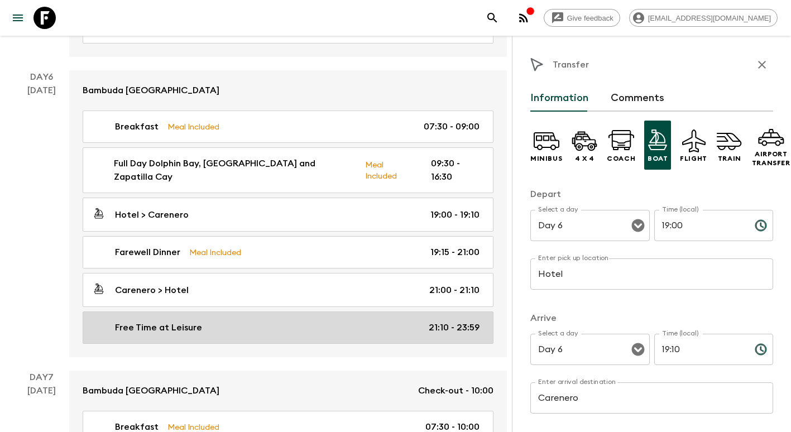
scroll to position [1507, 0]
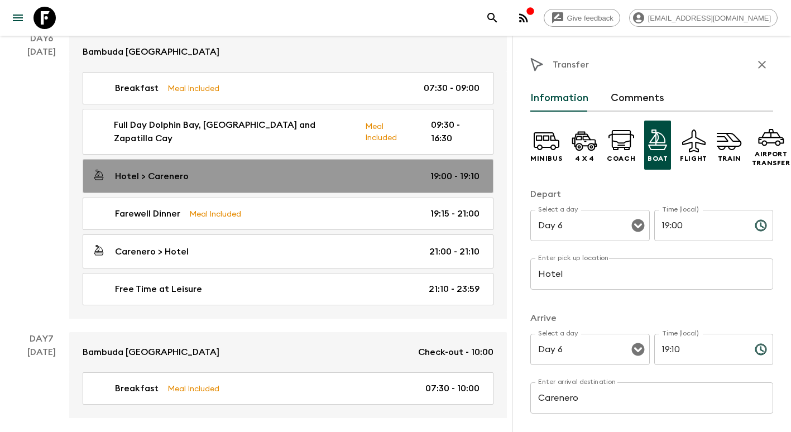
click at [222, 169] on div "Hotel > Carenero 19:00 - 19:10" at bounding box center [285, 176] width 387 height 15
click at [373, 169] on div "Hotel > Carenero 19:00 - 19:10" at bounding box center [285, 176] width 387 height 15
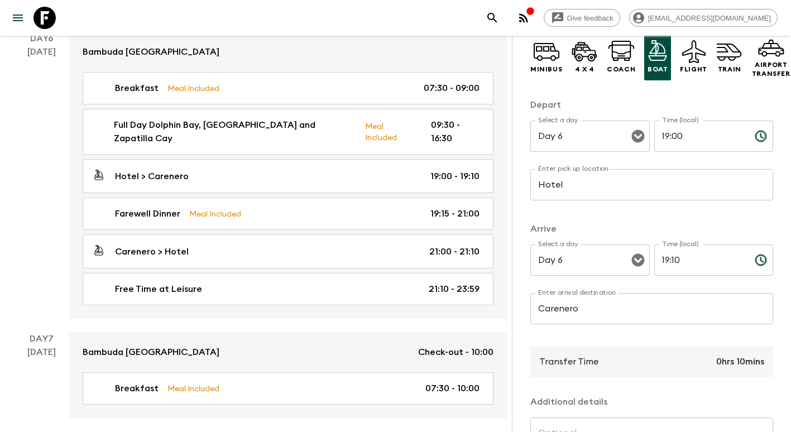
scroll to position [222, 0]
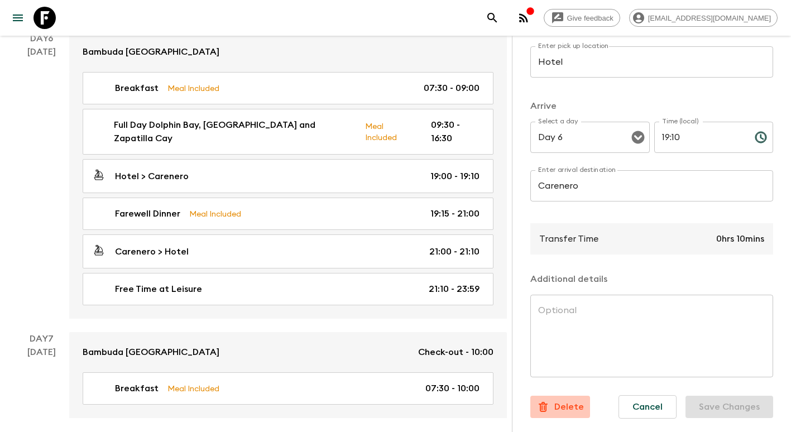
click at [560, 400] on p "Delete" at bounding box center [569, 406] width 30 height 13
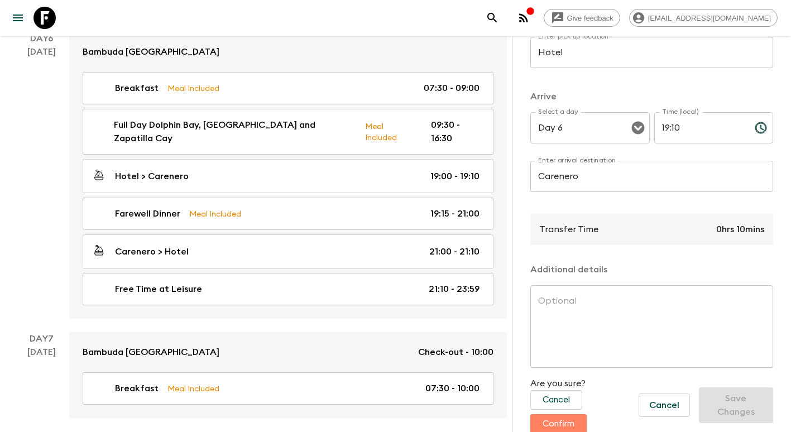
click at [565, 421] on button "Confirm" at bounding box center [558, 424] width 56 height 20
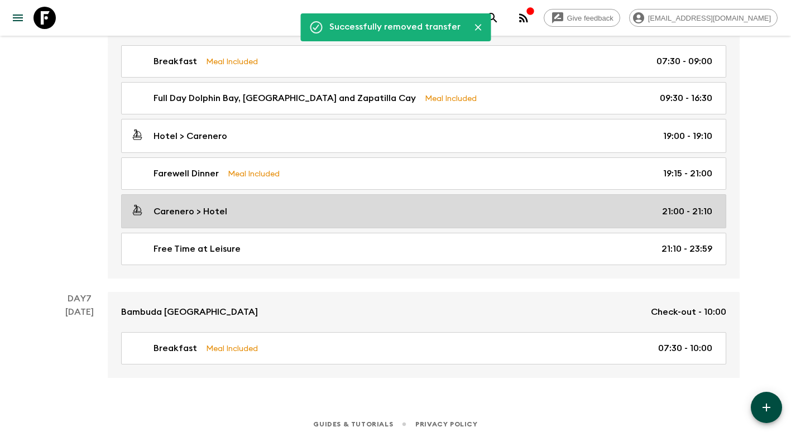
scroll to position [1476, 0]
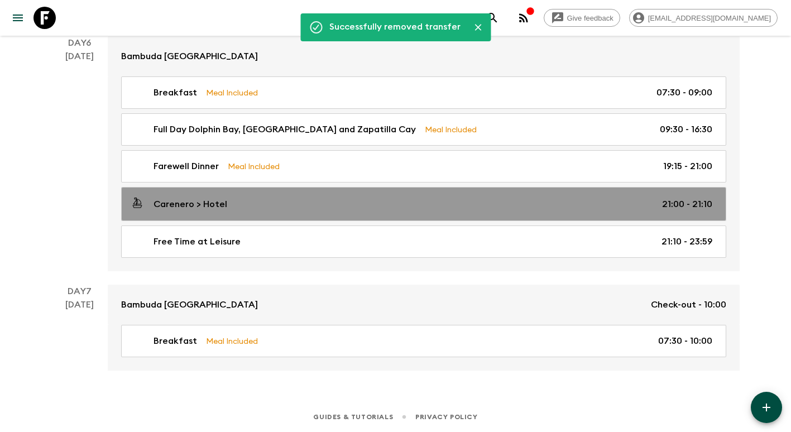
click at [217, 200] on p "Carenero > Hotel" at bounding box center [190, 204] width 74 height 13
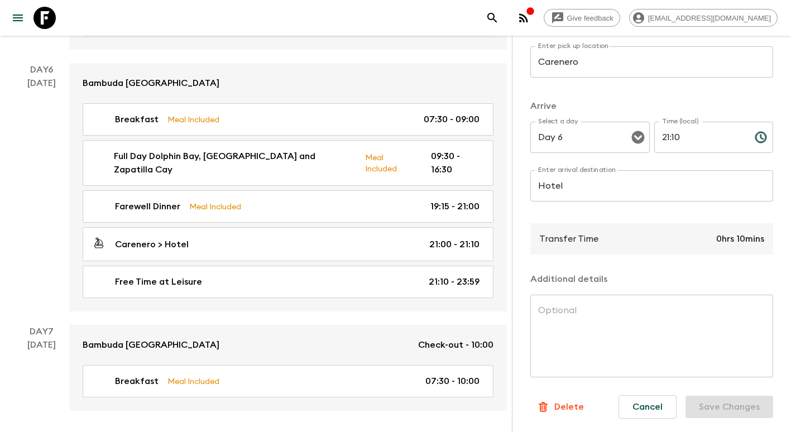
scroll to position [222, 0]
click at [641, 405] on button "Cancel" at bounding box center [647, 406] width 58 height 23
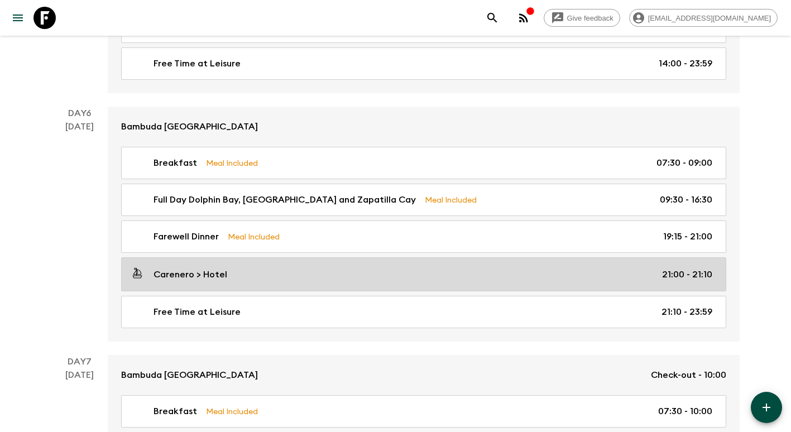
scroll to position [1476, 0]
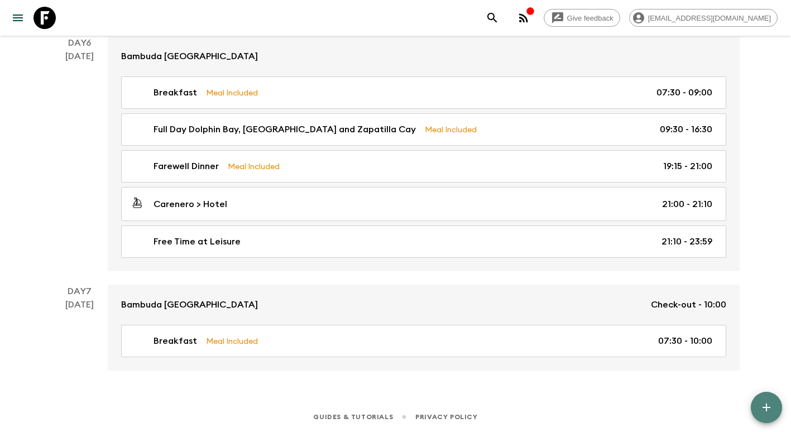
click at [765, 410] on icon "button" at bounding box center [766, 407] width 13 height 13
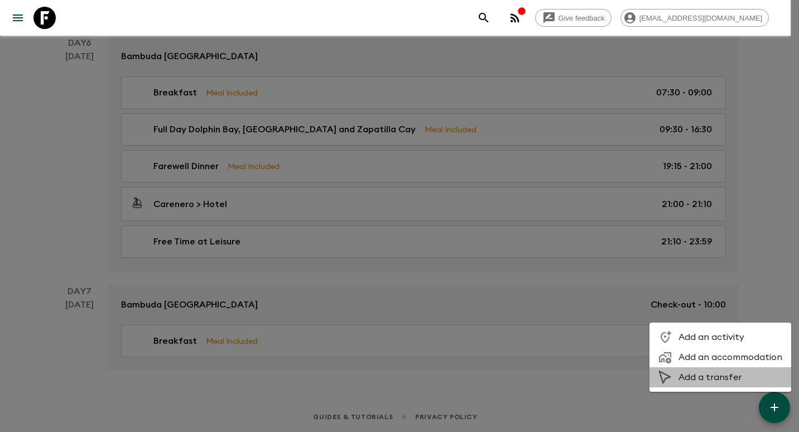
click at [729, 378] on span "Add a transfer" at bounding box center [731, 377] width 104 height 11
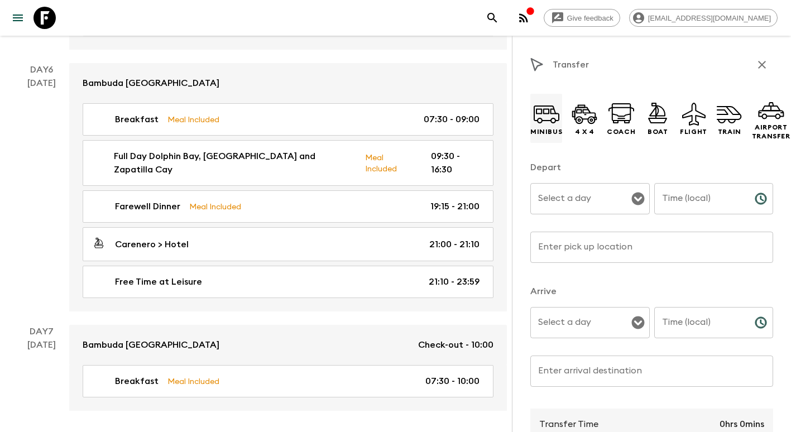
click at [558, 122] on icon at bounding box center [546, 113] width 27 height 27
click at [579, 196] on input "Select a day" at bounding box center [581, 198] width 93 height 21
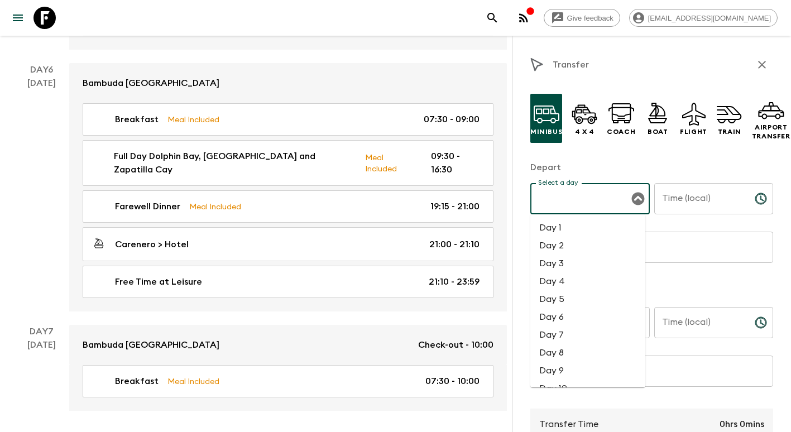
click at [584, 337] on li "Day 7" at bounding box center [587, 335] width 115 height 18
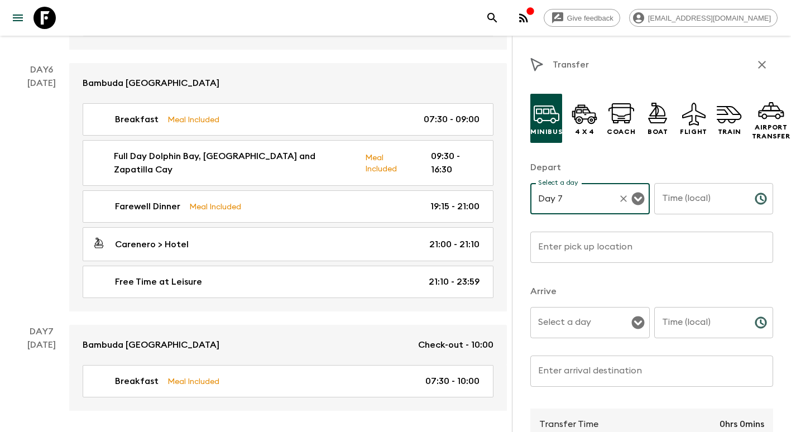
click at [689, 204] on input "Time (local)" at bounding box center [700, 198] width 92 height 31
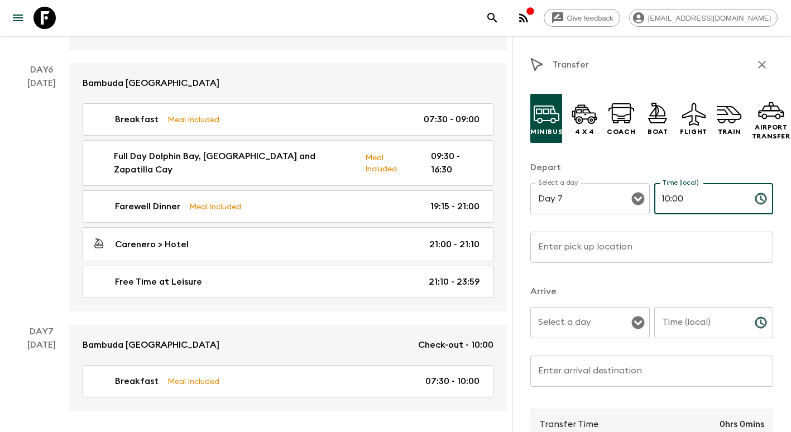
click at [602, 247] on input "Enter pick up location" at bounding box center [651, 247] width 243 height 31
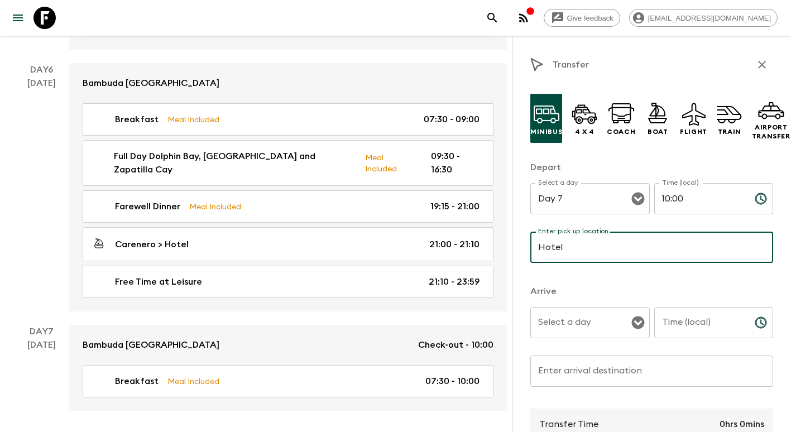
click at [580, 327] on input "Select a day" at bounding box center [581, 322] width 93 height 21
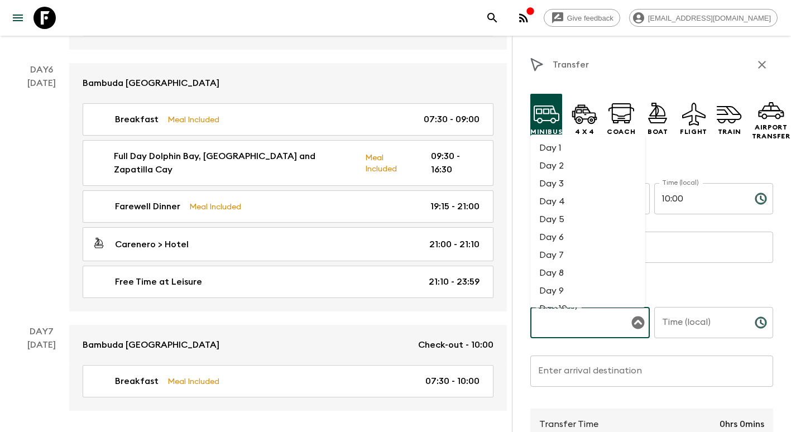
click at [559, 253] on li "Day 7" at bounding box center [587, 255] width 115 height 18
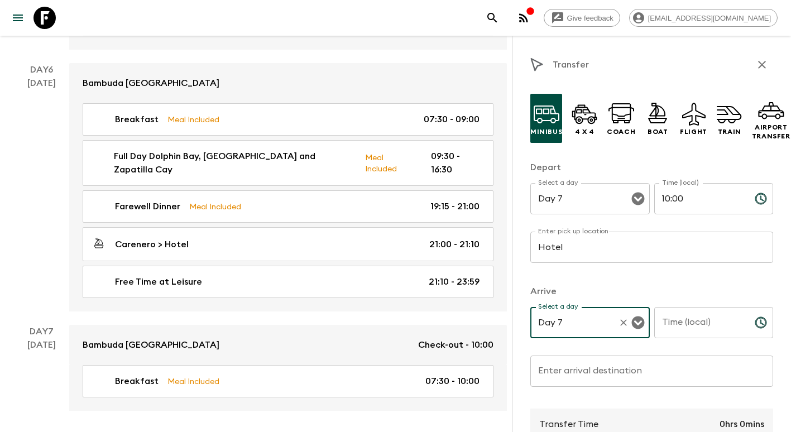
click at [671, 325] on input "Time (local)" at bounding box center [700, 322] width 92 height 31
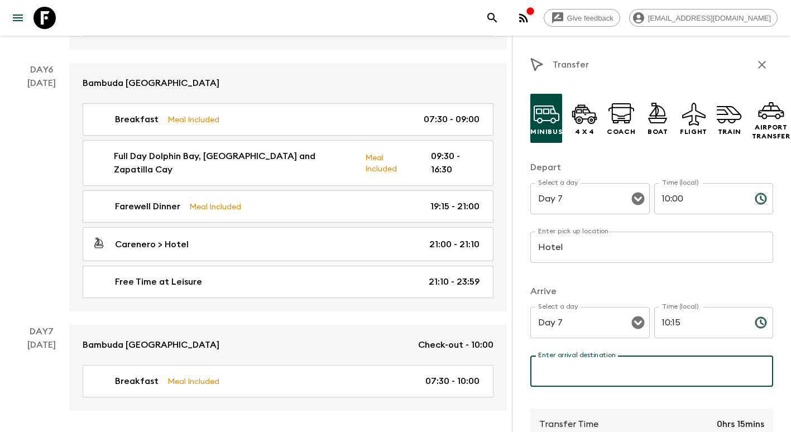
click at [607, 382] on input "Enter arrival destination" at bounding box center [651, 371] width 243 height 31
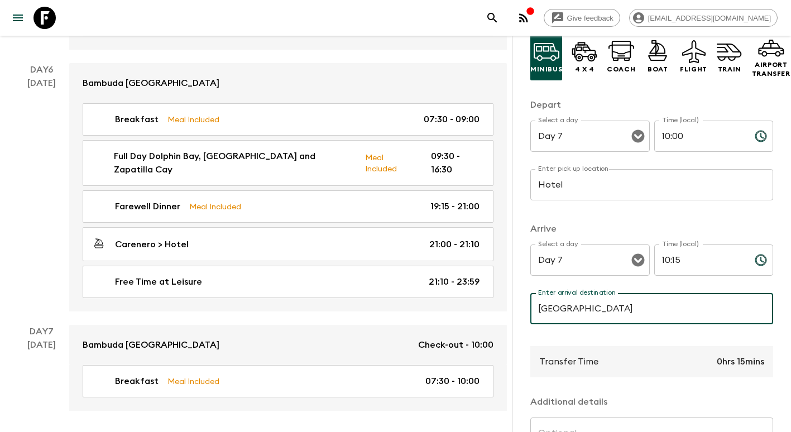
scroll to position [167, 0]
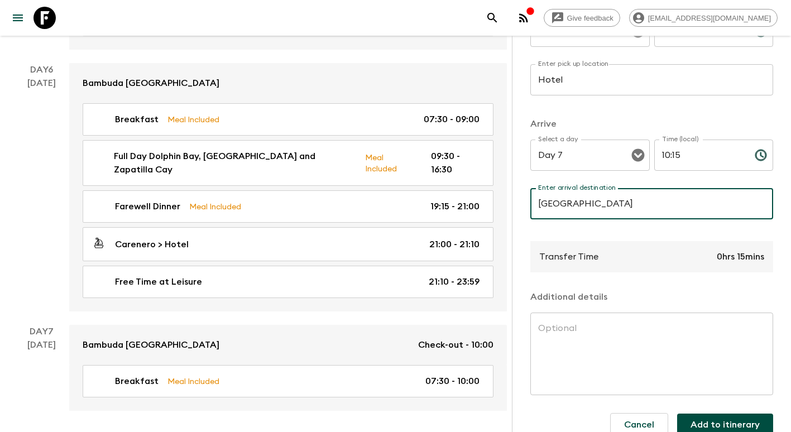
click at [743, 420] on button "Add to itinerary" at bounding box center [725, 425] width 96 height 22
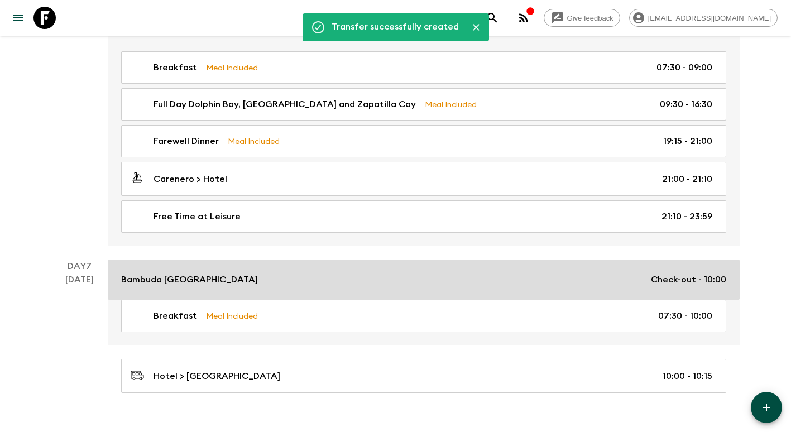
scroll to position [1523, 0]
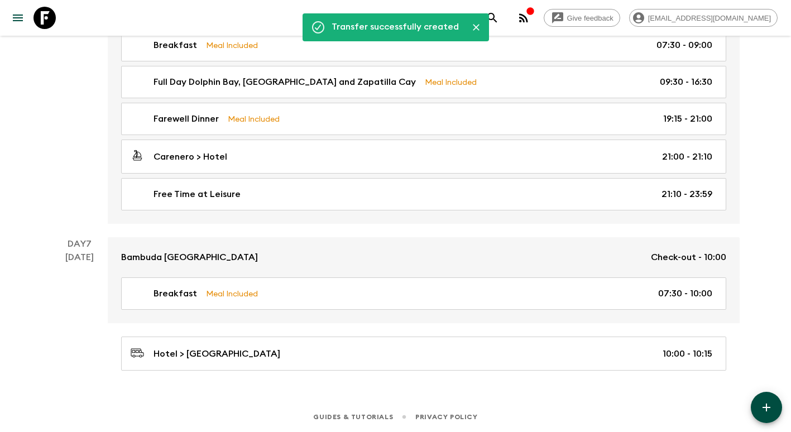
click at [777, 401] on button "button" at bounding box center [766, 407] width 31 height 31
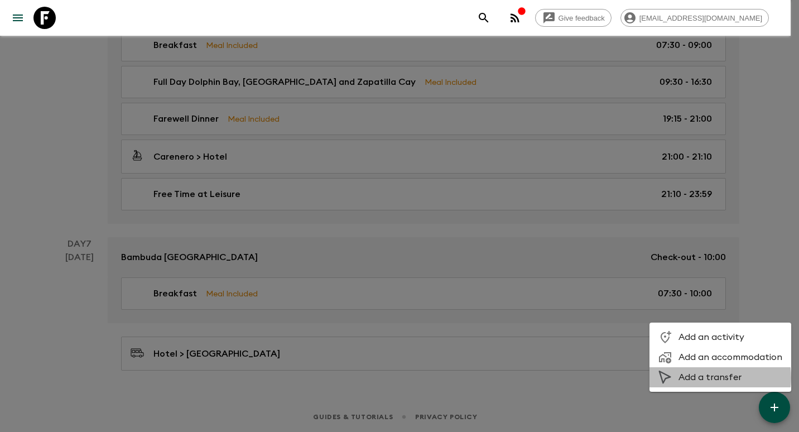
click at [707, 378] on span "Add a transfer" at bounding box center [731, 377] width 104 height 11
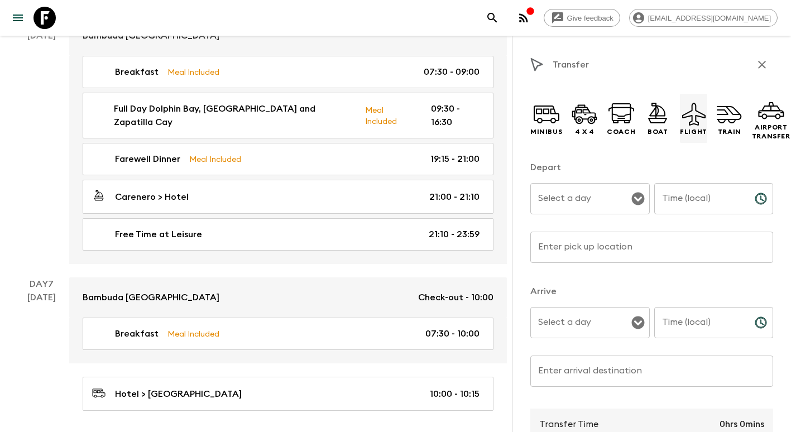
click at [688, 121] on icon at bounding box center [693, 114] width 23 height 23
click at [560, 200] on input "Select a day" at bounding box center [581, 198] width 93 height 21
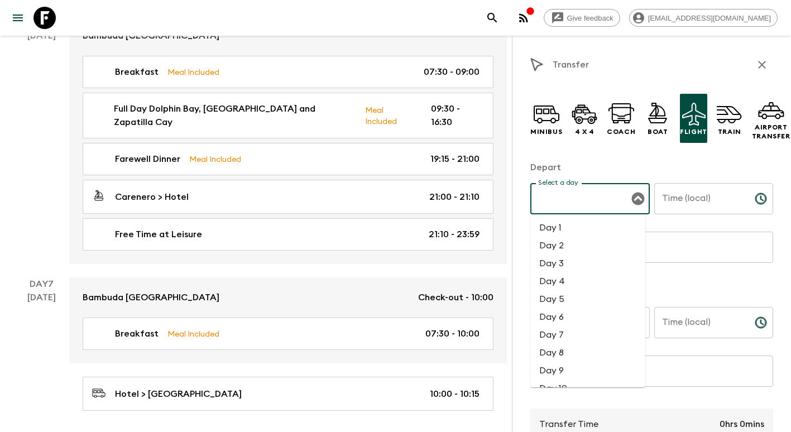
click at [572, 332] on li "Day 7" at bounding box center [587, 335] width 115 height 18
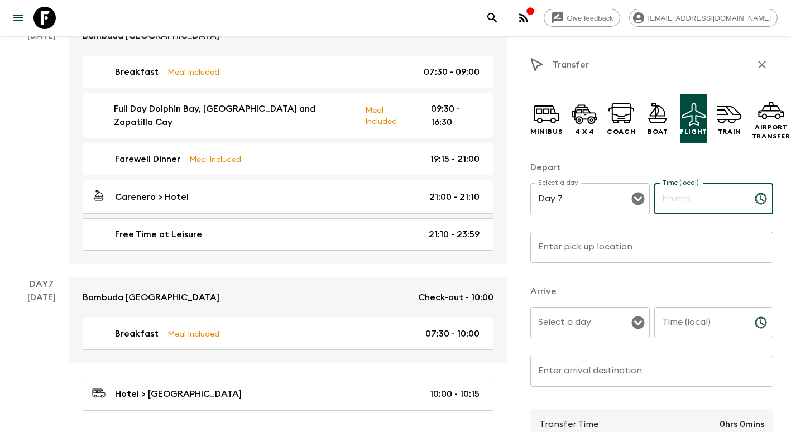
click at [690, 198] on input "Time (local)" at bounding box center [700, 198] width 92 height 31
click at [557, 247] on input "Enter pick up location" at bounding box center [651, 247] width 243 height 31
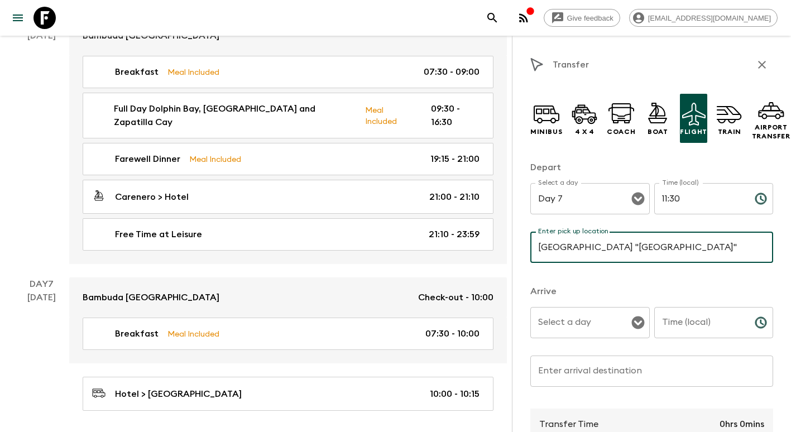
click at [575, 328] on input "Select a day" at bounding box center [581, 322] width 93 height 21
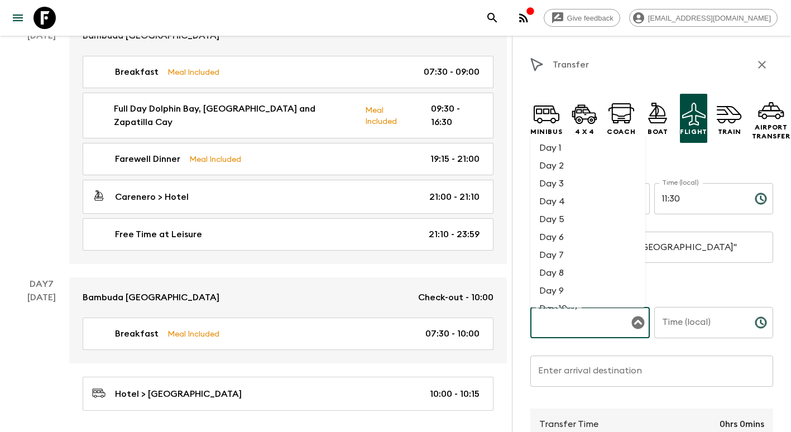
click at [559, 251] on li "Day 7" at bounding box center [587, 255] width 115 height 18
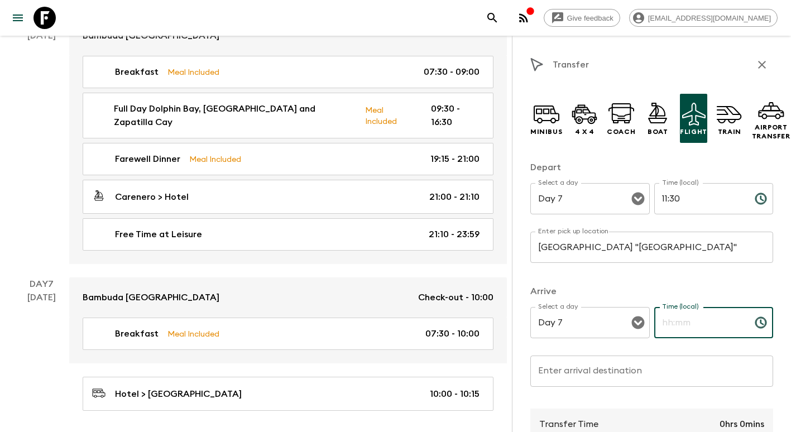
click at [681, 325] on input "Time (local)" at bounding box center [700, 322] width 92 height 31
click at [615, 370] on input "Enter arrival destination" at bounding box center [651, 371] width 243 height 31
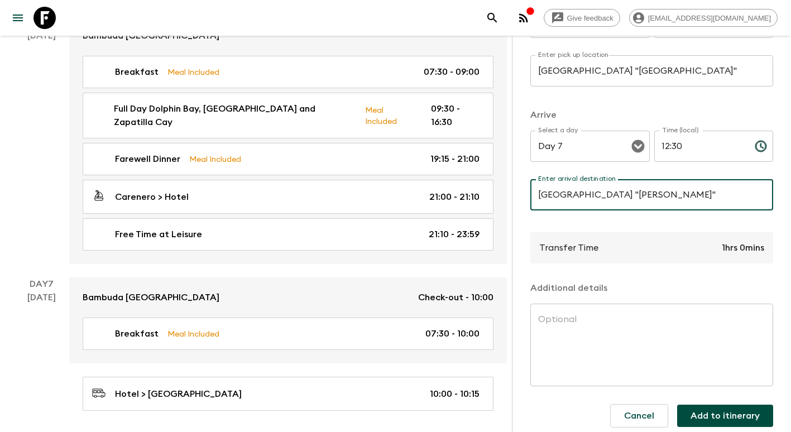
scroll to position [195, 0]
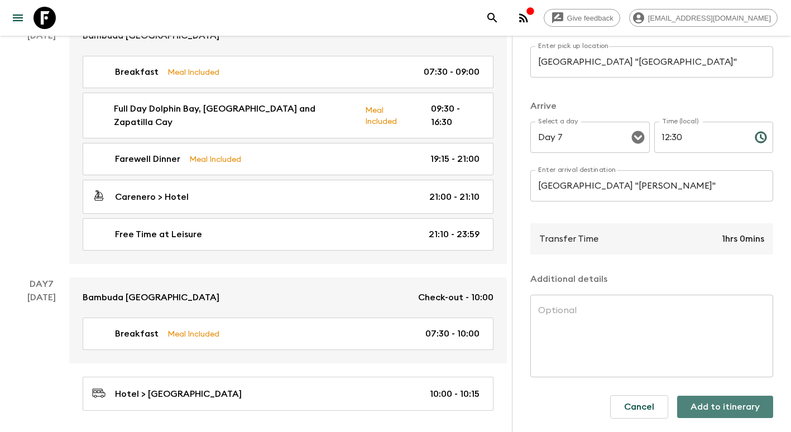
click at [736, 397] on button "Add to itinerary" at bounding box center [725, 407] width 96 height 22
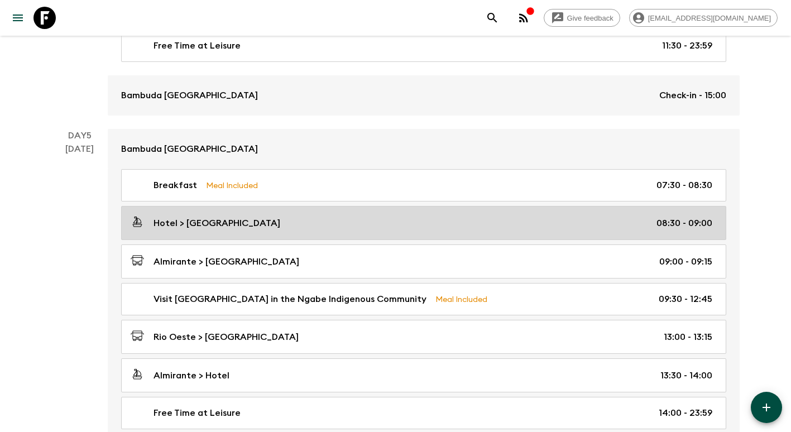
scroll to position [1060, 0]
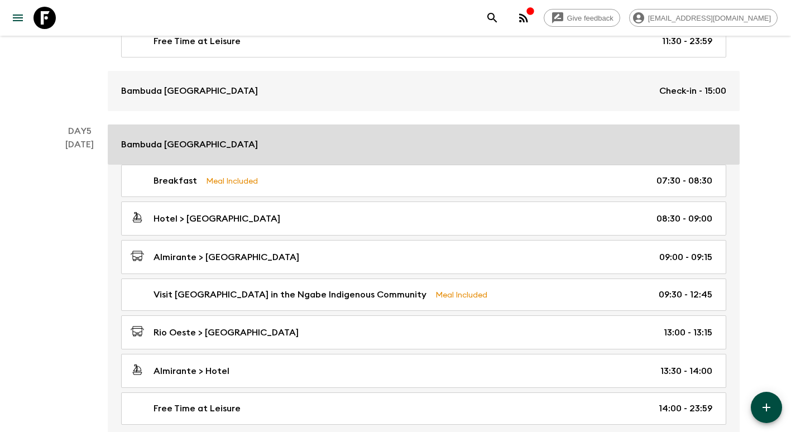
click at [243, 144] on div "Bambuda [GEOGRAPHIC_DATA]" at bounding box center [423, 144] width 605 height 13
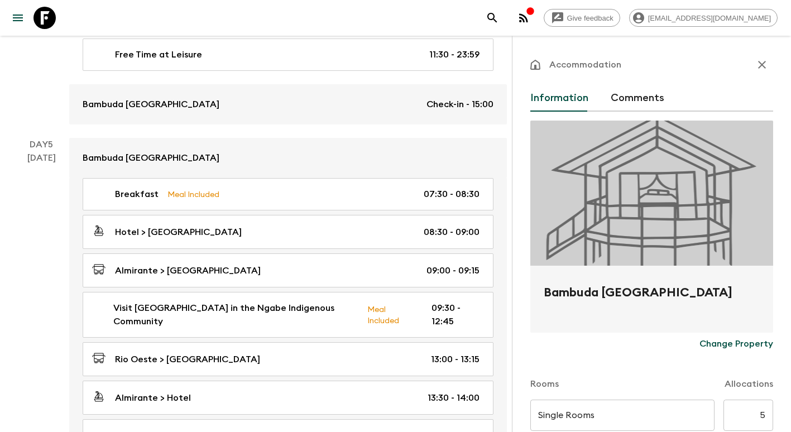
click at [752, 340] on p "Change Property" at bounding box center [736, 343] width 74 height 13
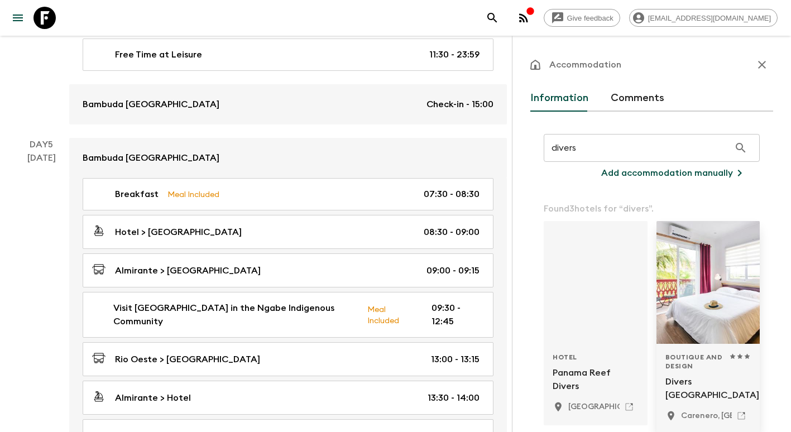
click at [713, 294] on div at bounding box center [708, 282] width 104 height 123
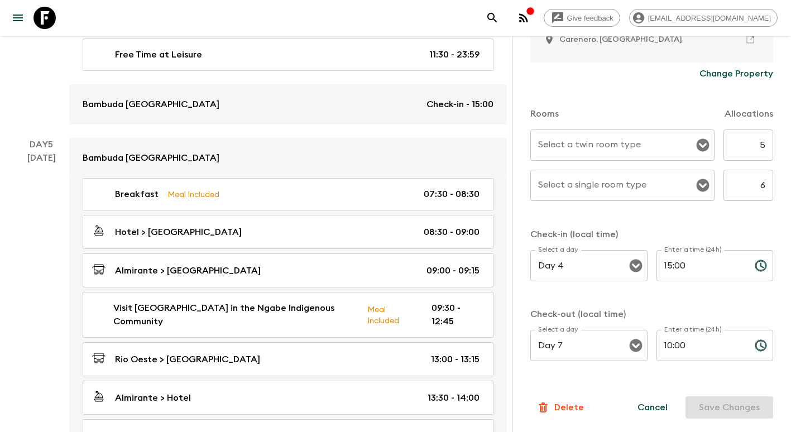
scroll to position [303, 0]
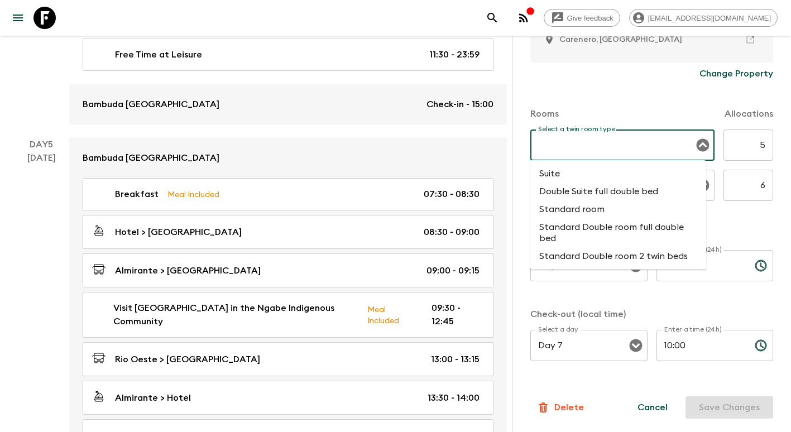
click at [599, 140] on div "Select a twin room type Select a twin room type" at bounding box center [622, 144] width 184 height 31
click at [579, 141] on div "Select a twin room type Select a twin room type" at bounding box center [622, 144] width 184 height 31
click at [677, 145] on input "Select a twin room type" at bounding box center [613, 145] width 157 height 21
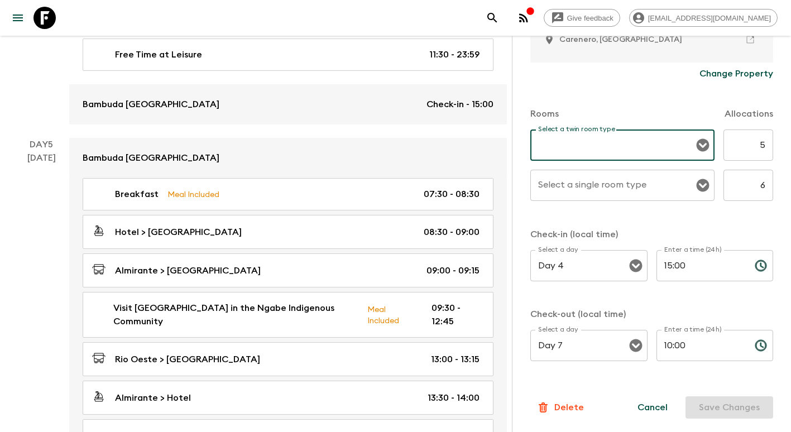
click at [643, 177] on input "Select a single room type" at bounding box center [613, 185] width 157 height 21
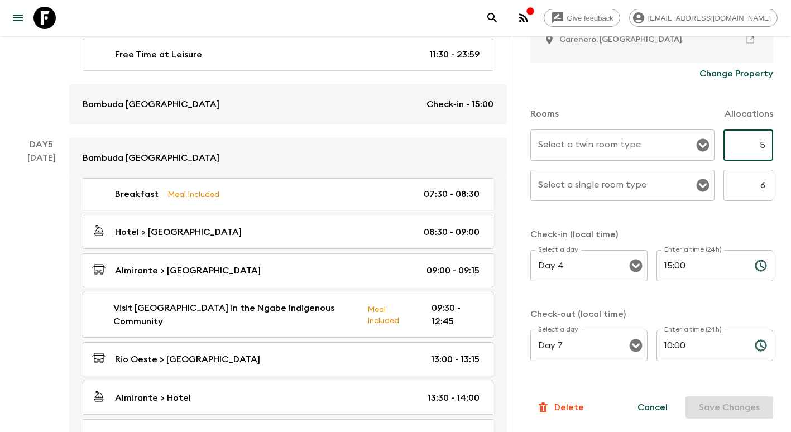
click at [751, 143] on input "5" at bounding box center [748, 144] width 50 height 31
click at [646, 156] on div "Select a twin room type" at bounding box center [622, 144] width 184 height 31
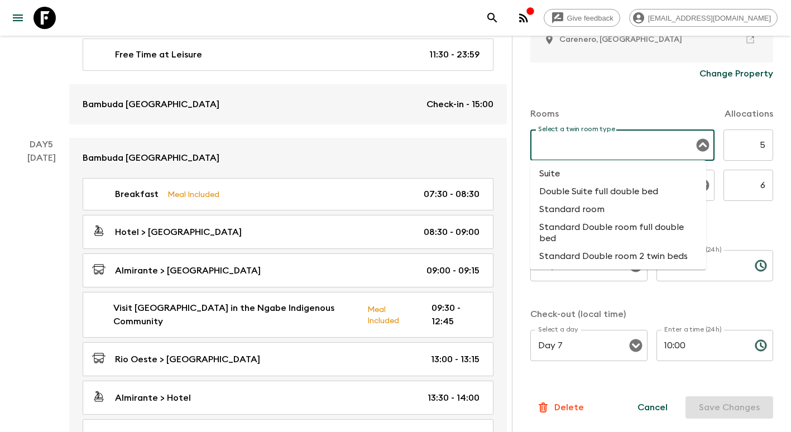
click at [570, 206] on li "Standard room" at bounding box center [618, 209] width 176 height 18
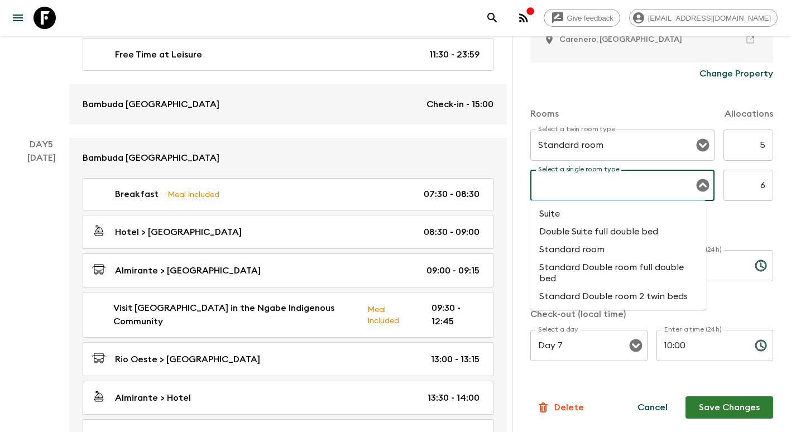
click at [571, 180] on input "Select a single room type" at bounding box center [613, 185] width 157 height 21
click at [622, 295] on li "Standard Double room 2 twin beds" at bounding box center [618, 296] width 176 height 18
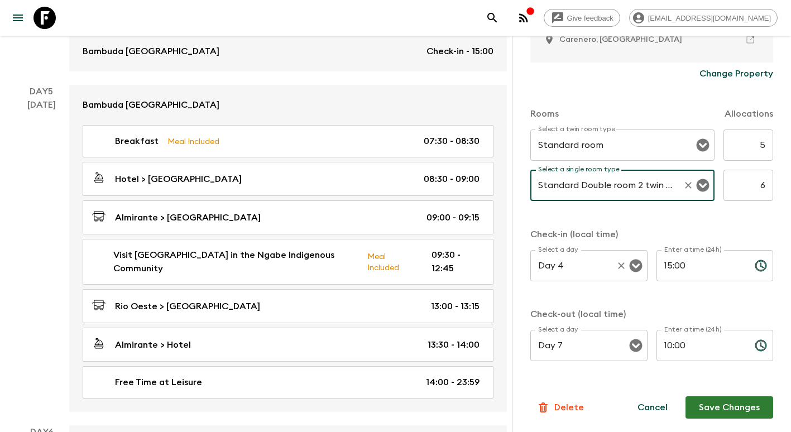
scroll to position [1228, 0]
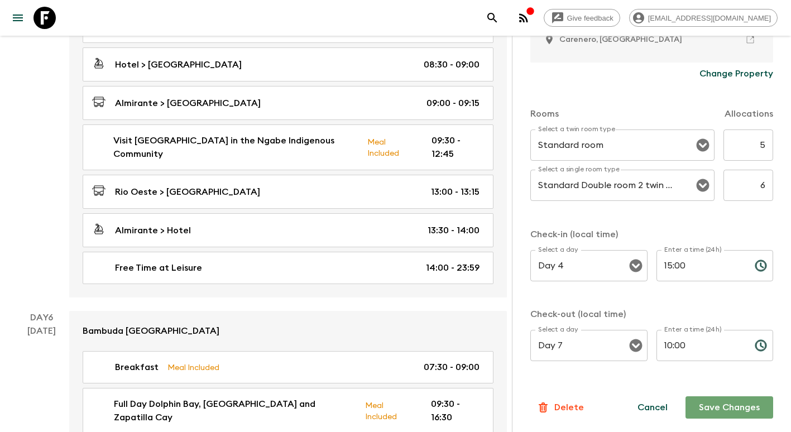
click at [717, 409] on button "Save Changes" at bounding box center [729, 407] width 88 height 22
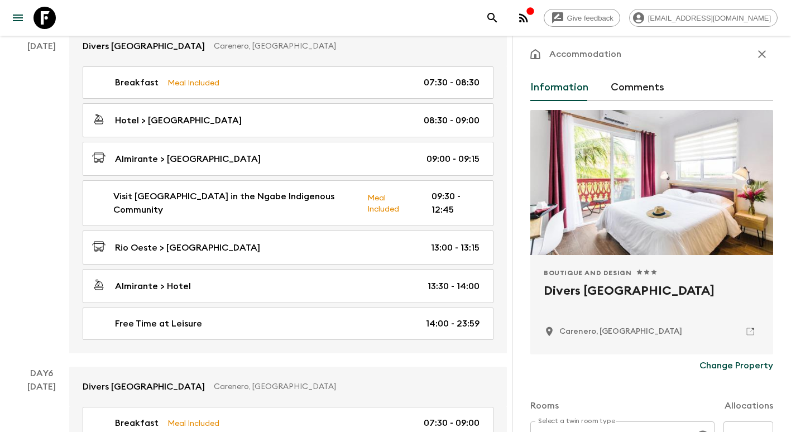
scroll to position [0, 0]
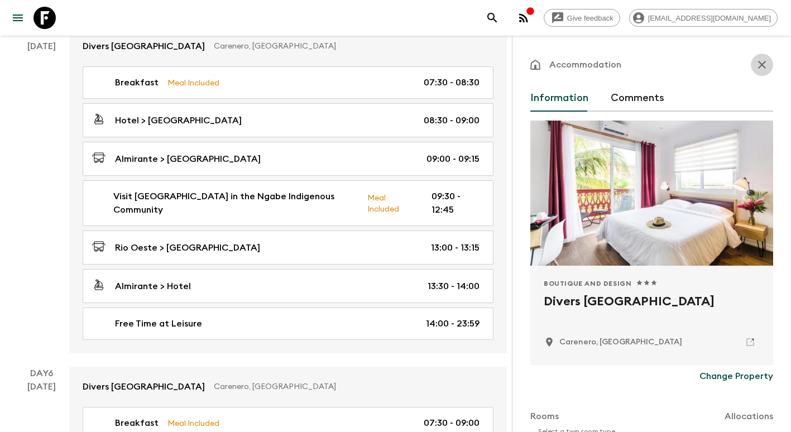
click at [757, 69] on icon "button" at bounding box center [761, 64] width 13 height 13
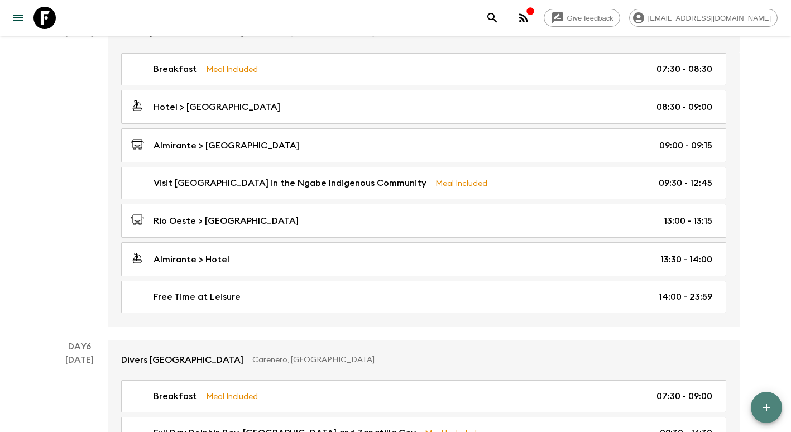
click at [767, 406] on icon "button" at bounding box center [766, 407] width 13 height 13
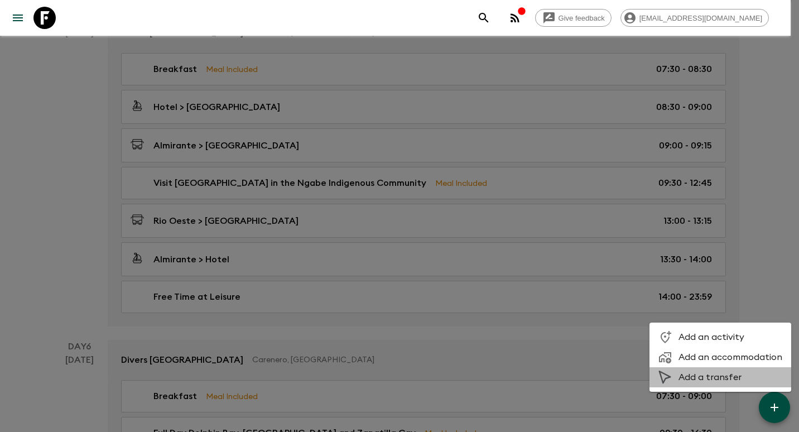
click at [725, 375] on span "Add a transfer" at bounding box center [731, 377] width 104 height 11
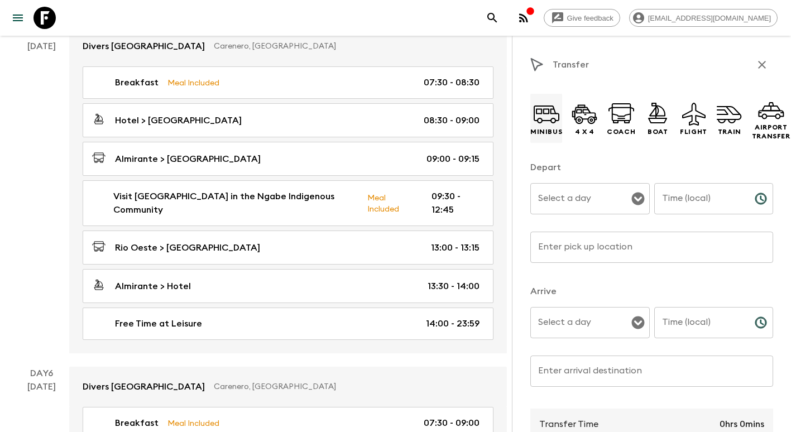
click at [544, 119] on icon at bounding box center [546, 113] width 27 height 27
click at [582, 205] on input "Select a day" at bounding box center [581, 198] width 93 height 21
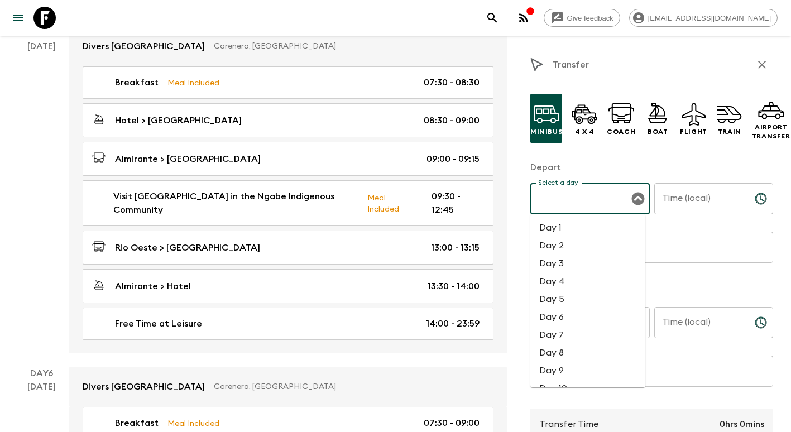
click at [583, 317] on li "Day 6" at bounding box center [587, 317] width 115 height 18
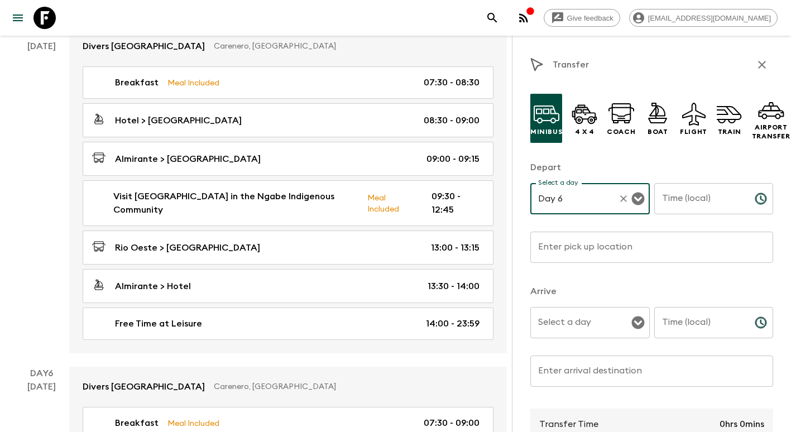
click at [683, 200] on input "Time (local)" at bounding box center [700, 198] width 92 height 31
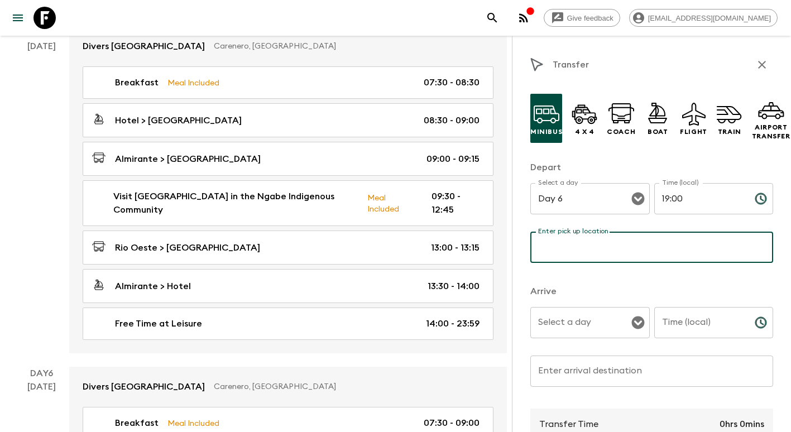
click at [614, 237] on input "Enter pick up location" at bounding box center [651, 247] width 243 height 31
click at [573, 324] on input "Select a day" at bounding box center [581, 322] width 93 height 21
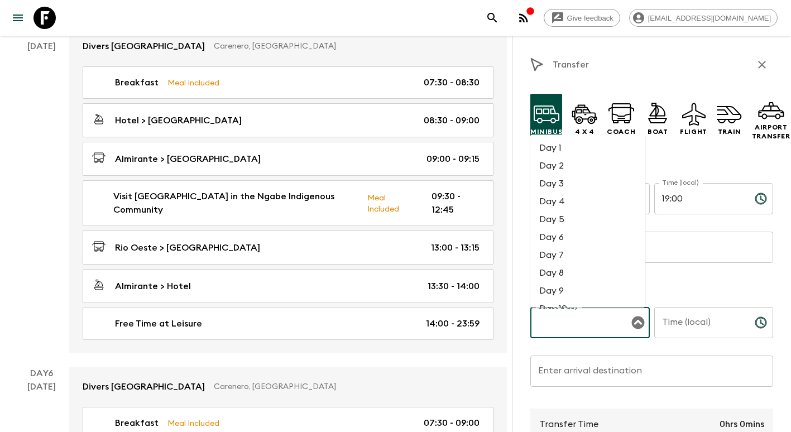
click at [565, 230] on li "Day 6" at bounding box center [587, 237] width 115 height 18
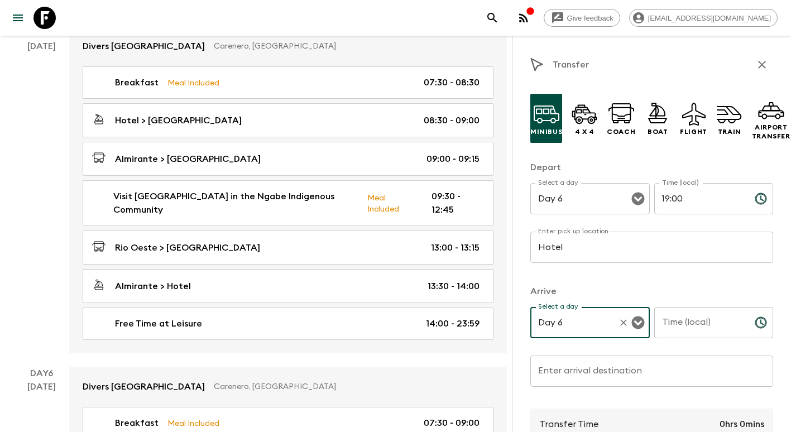
click at [679, 323] on input "Time (local)" at bounding box center [700, 322] width 92 height 31
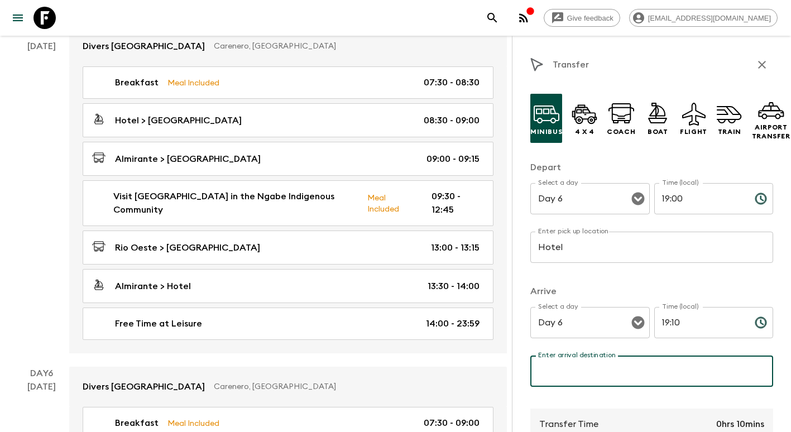
click at [620, 377] on input "Enter arrival destination" at bounding box center [651, 371] width 243 height 31
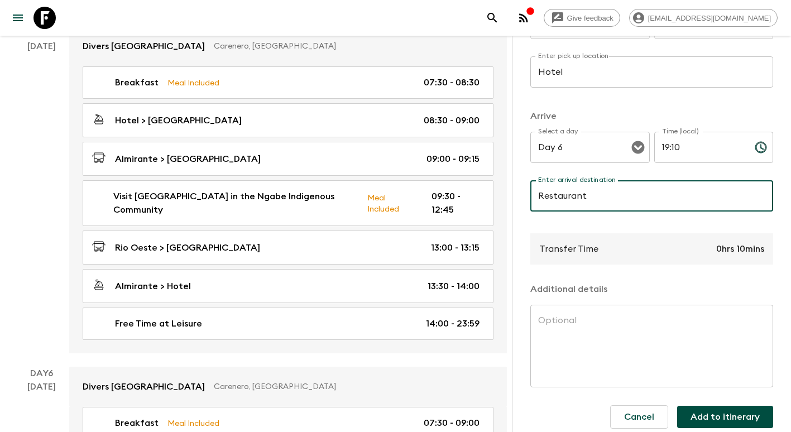
scroll to position [195, 0]
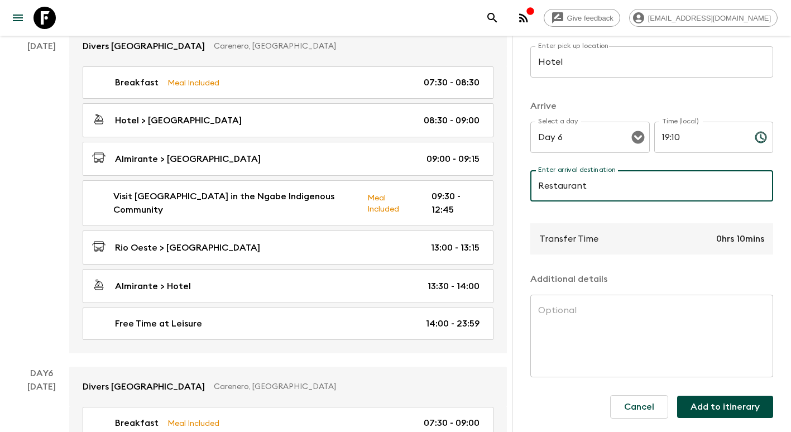
click at [717, 398] on button "Add to itinerary" at bounding box center [725, 407] width 96 height 22
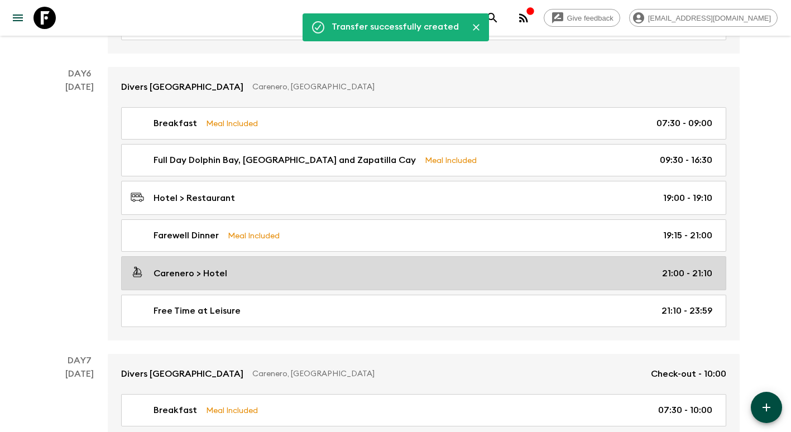
scroll to position [1451, 0]
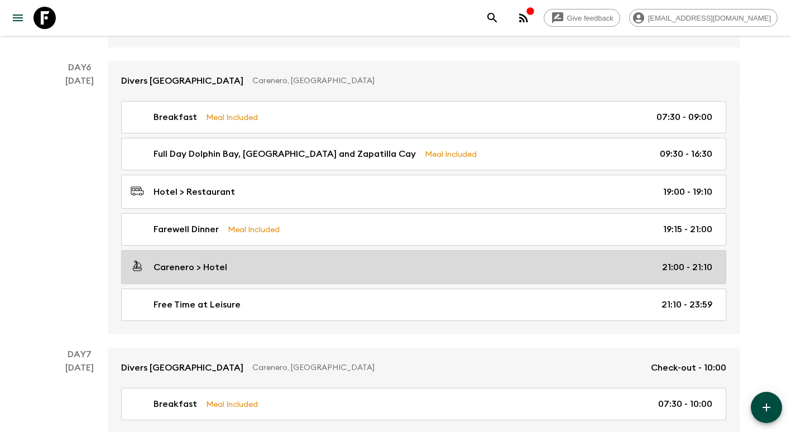
click at [208, 258] on link "Carenero > Hotel 21:00 - 21:10" at bounding box center [423, 267] width 605 height 34
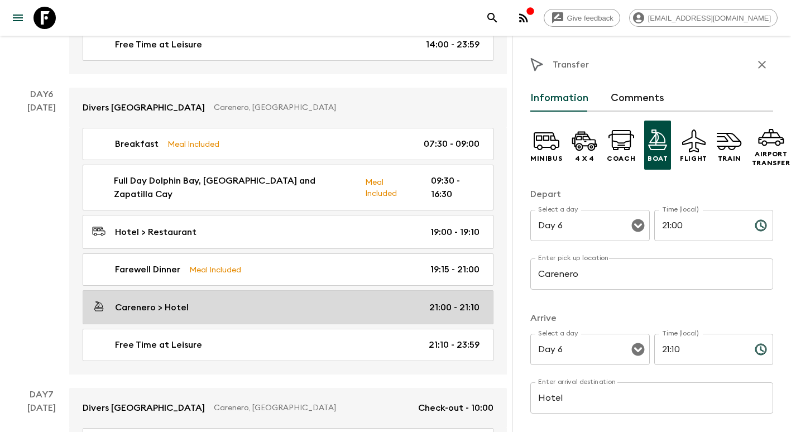
click at [217, 300] on div "Carenero > Hotel 21:00 - 21:10" at bounding box center [285, 307] width 387 height 15
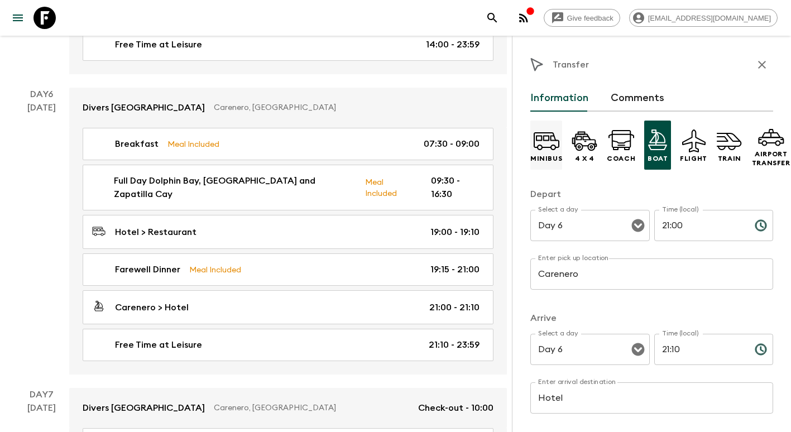
click at [539, 153] on icon at bounding box center [546, 140] width 27 height 27
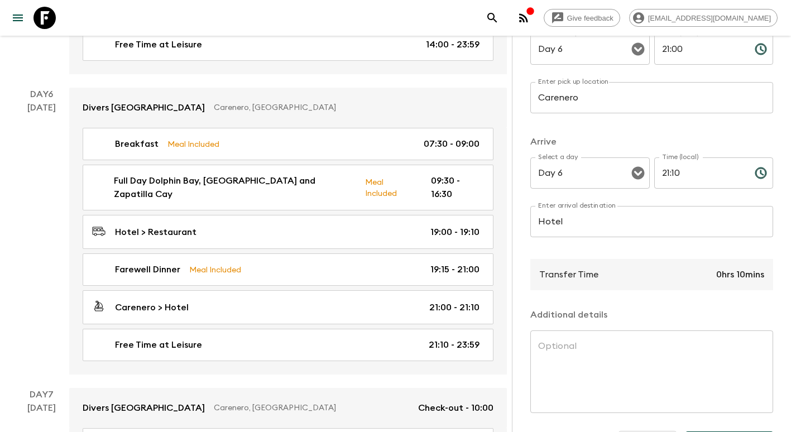
scroll to position [54, 0]
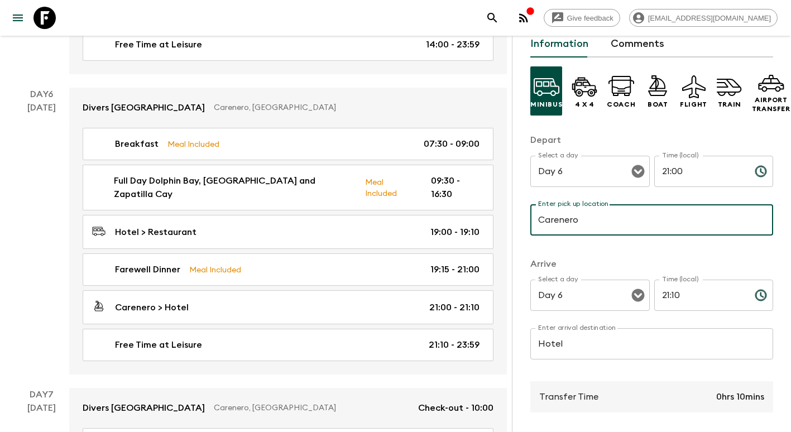
click at [587, 222] on input "Carenero" at bounding box center [651, 219] width 243 height 31
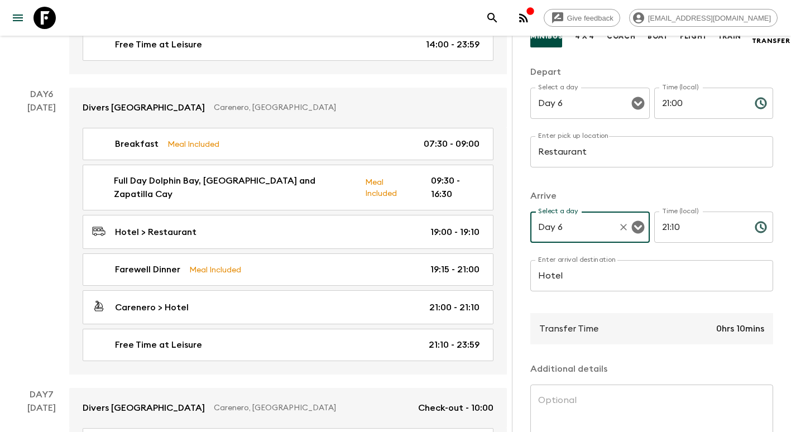
scroll to position [222, 0]
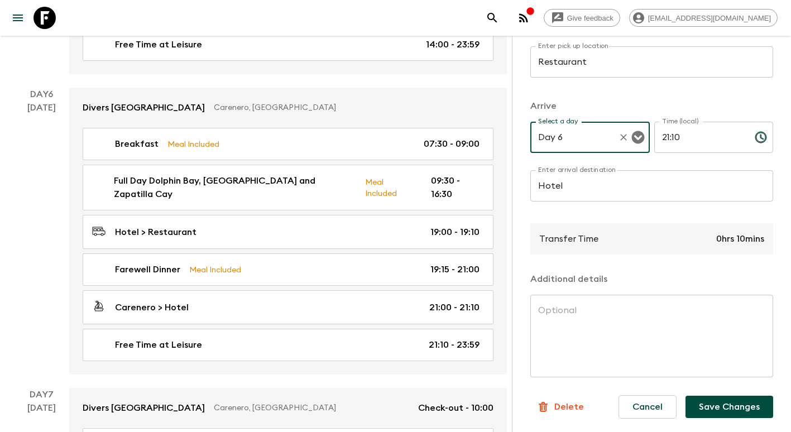
click at [718, 397] on button "Save Changes" at bounding box center [729, 407] width 88 height 22
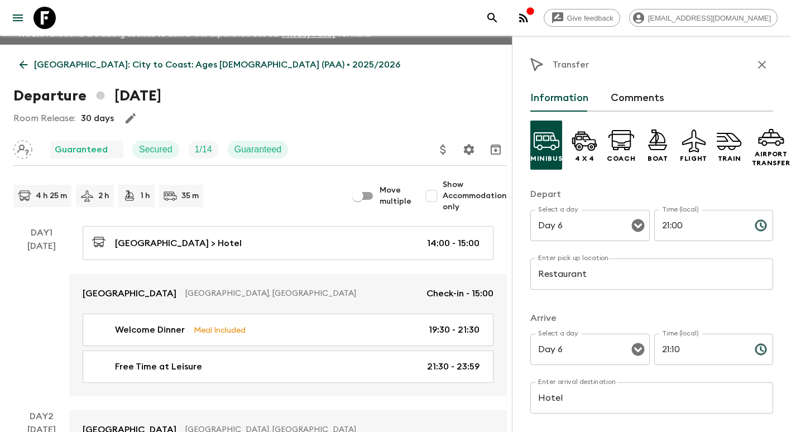
scroll to position [0, 0]
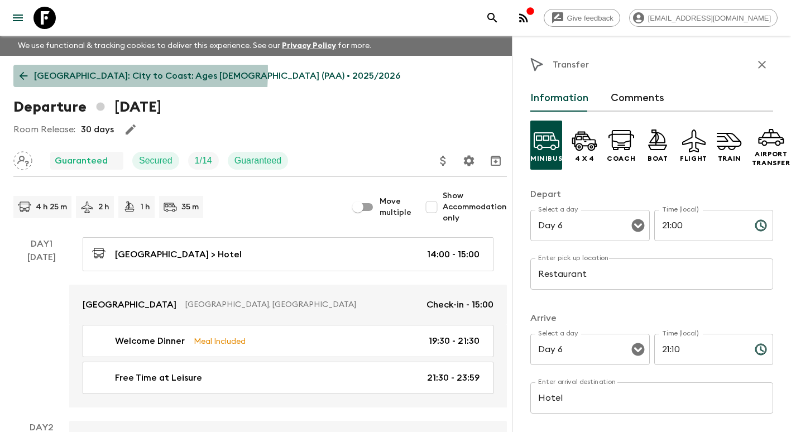
click at [17, 71] on link "[GEOGRAPHIC_DATA]: City to Coast: Ages [DEMOGRAPHIC_DATA] (PAA) • 2025/2026" at bounding box center [209, 76] width 393 height 22
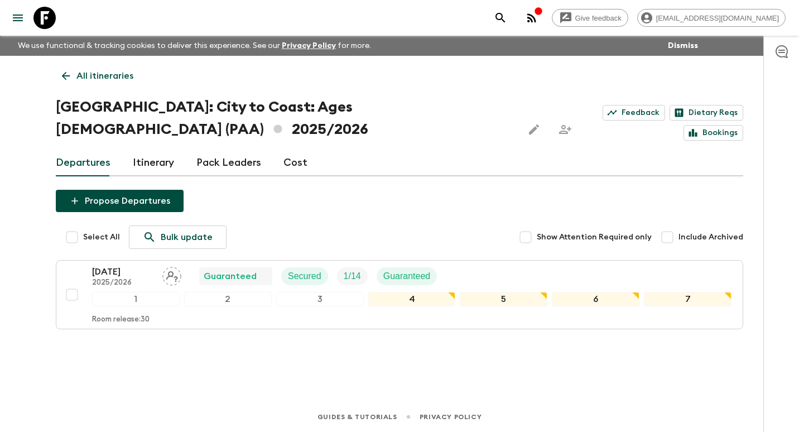
click at [66, 71] on icon at bounding box center [66, 76] width 12 height 12
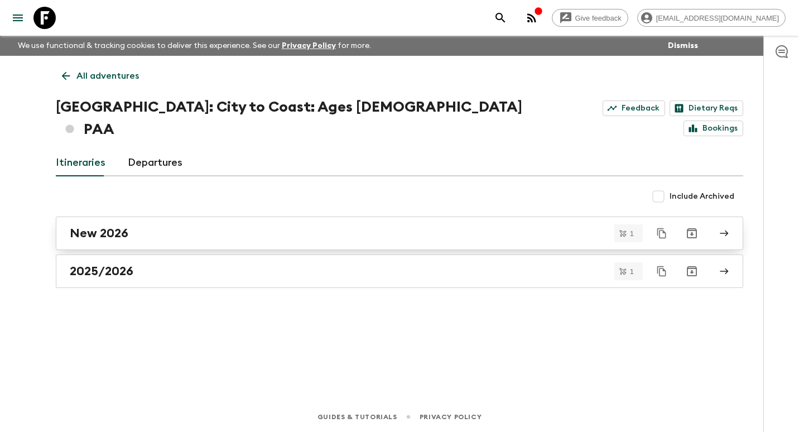
click at [190, 226] on div "New 2026" at bounding box center [389, 233] width 638 height 15
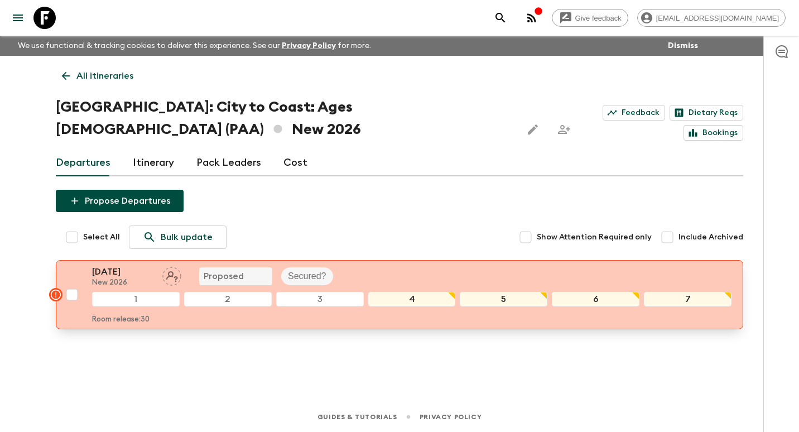
click at [127, 260] on button "[DATE] New 2026 Proposed Secured? 1 2 3 4 5 6 7 Room release: 30" at bounding box center [400, 294] width 688 height 69
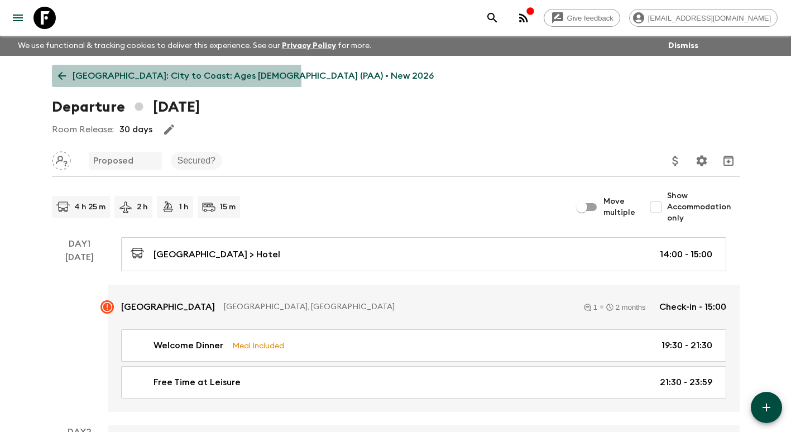
click at [65, 79] on icon at bounding box center [62, 76] width 12 height 12
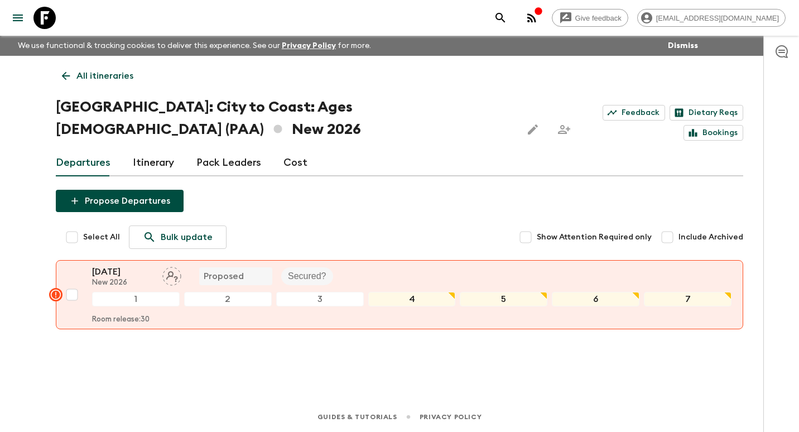
click at [66, 78] on icon at bounding box center [66, 76] width 12 height 12
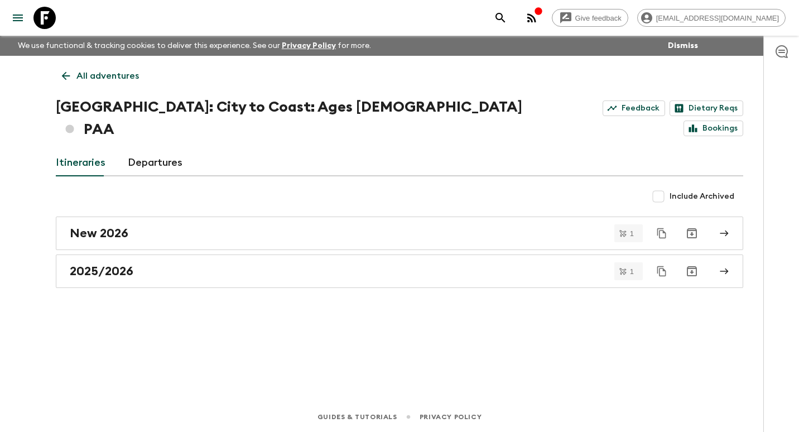
click at [66, 78] on icon at bounding box center [66, 76] width 12 height 12
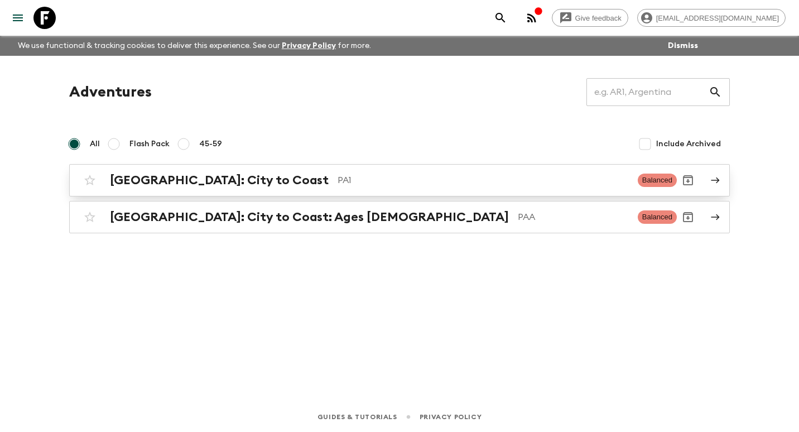
click at [165, 180] on h2 "[GEOGRAPHIC_DATA]: City to Coast" at bounding box center [219, 180] width 219 height 15
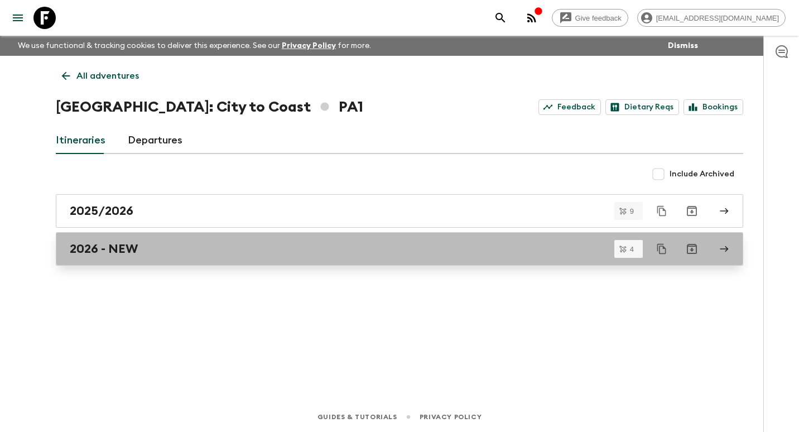
click at [155, 251] on div "2026 - NEW" at bounding box center [389, 249] width 638 height 15
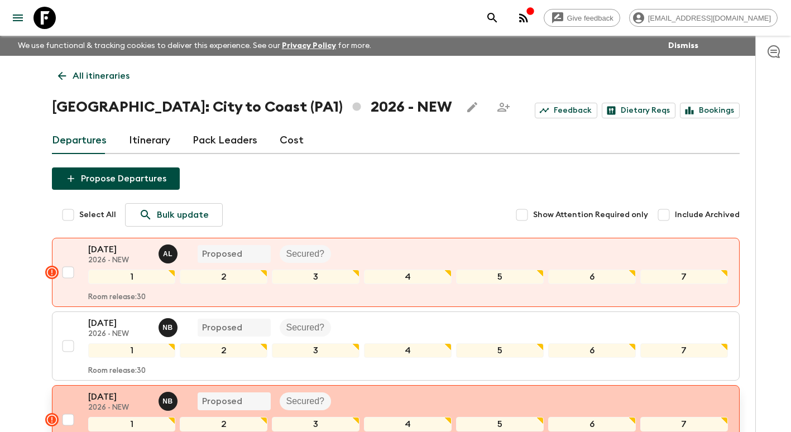
click at [503, 401] on div "[DATE] 2026 - NEW N B Proposed Secured?" at bounding box center [408, 401] width 640 height 22
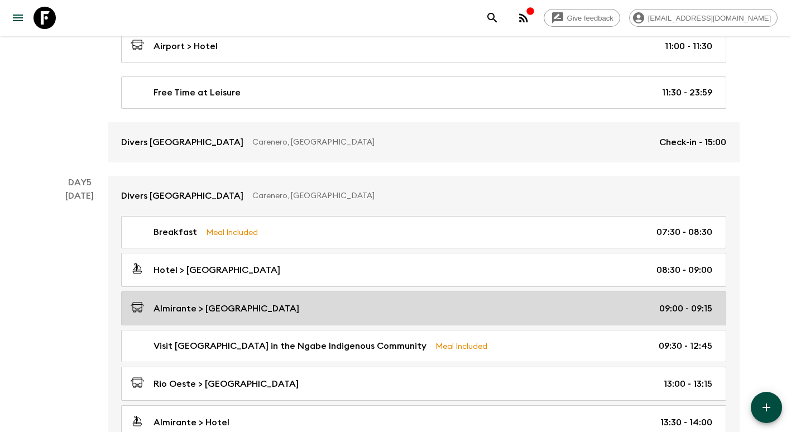
scroll to position [1060, 0]
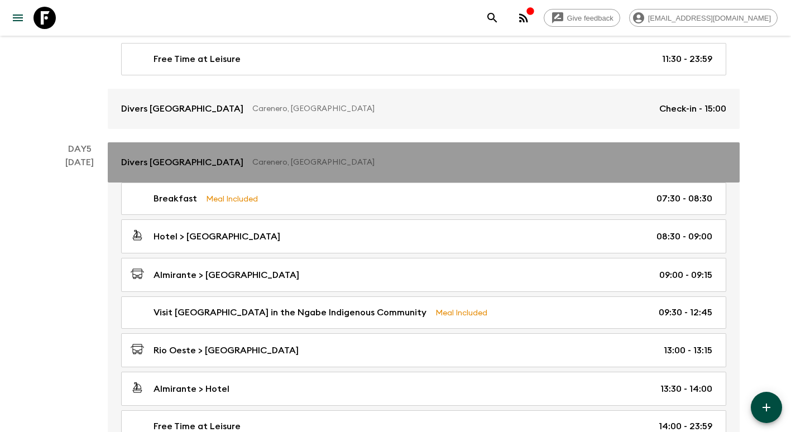
click at [198, 151] on link "Divers [GEOGRAPHIC_DATA], [GEOGRAPHIC_DATA]" at bounding box center [424, 162] width 632 height 40
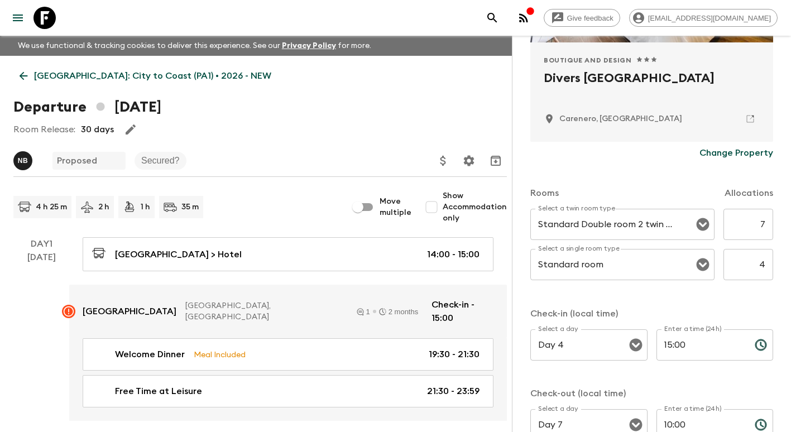
click at [39, 70] on p "[GEOGRAPHIC_DATA]: City to Coast (PA1) • 2026 - NEW" at bounding box center [152, 75] width 237 height 13
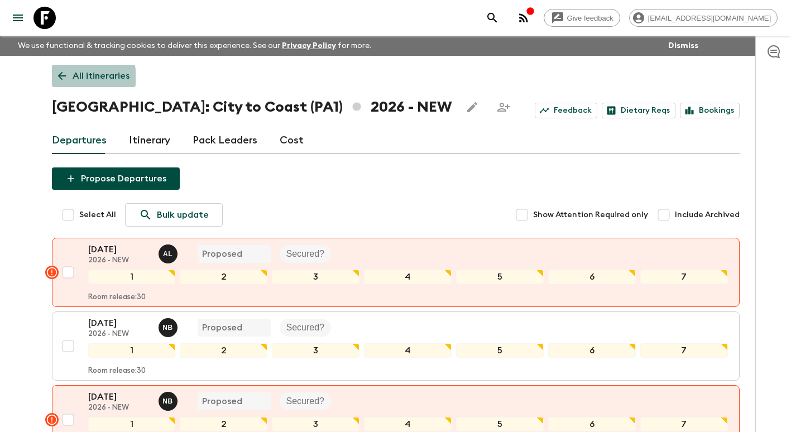
click at [65, 79] on icon at bounding box center [62, 76] width 12 height 12
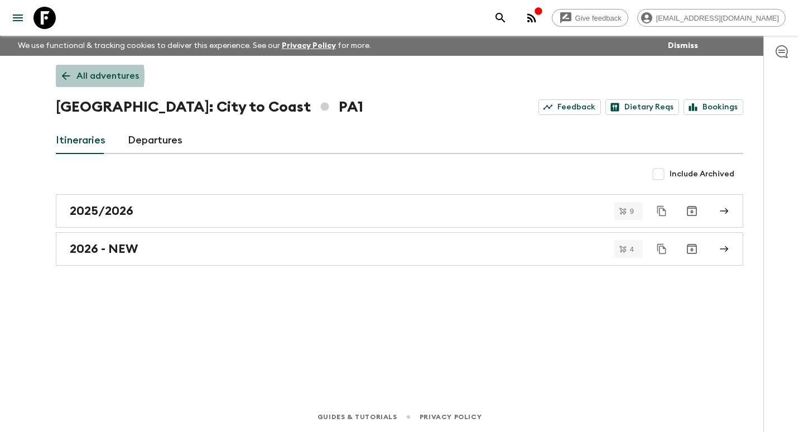
click at [62, 76] on icon at bounding box center [66, 76] width 12 height 12
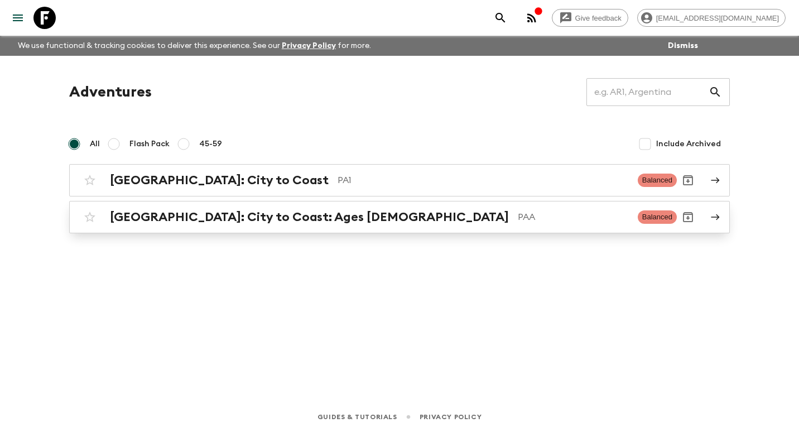
click at [162, 212] on h2 "[GEOGRAPHIC_DATA]: City to Coast: Ages [DEMOGRAPHIC_DATA]" at bounding box center [309, 217] width 399 height 15
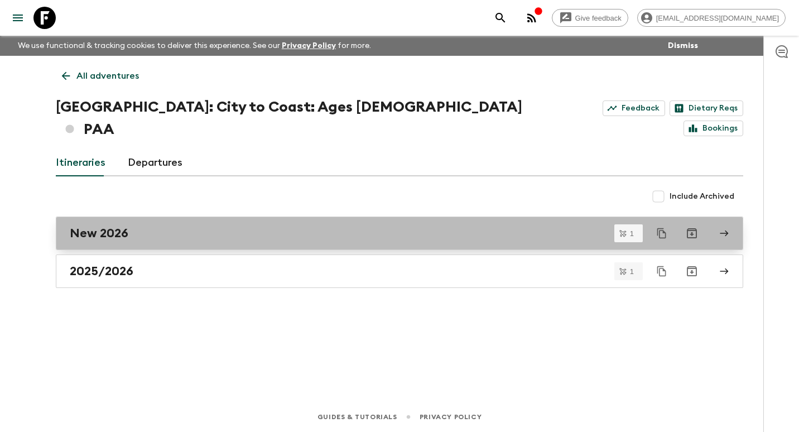
click at [156, 219] on link "New 2026" at bounding box center [400, 233] width 688 height 33
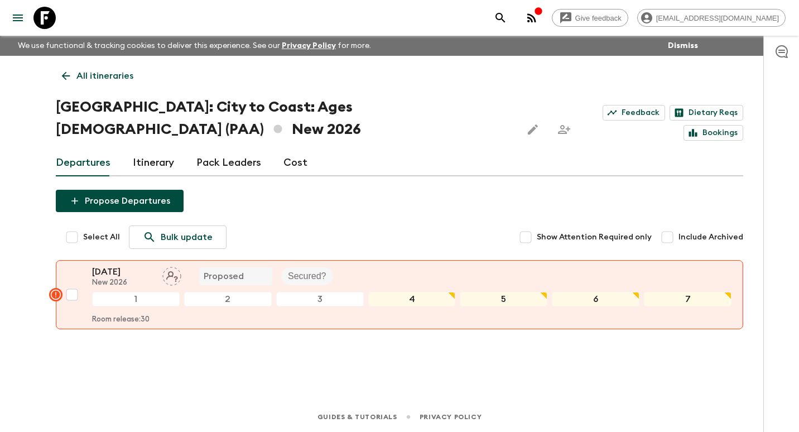
click at [60, 82] on link "All itineraries" at bounding box center [98, 76] width 84 height 22
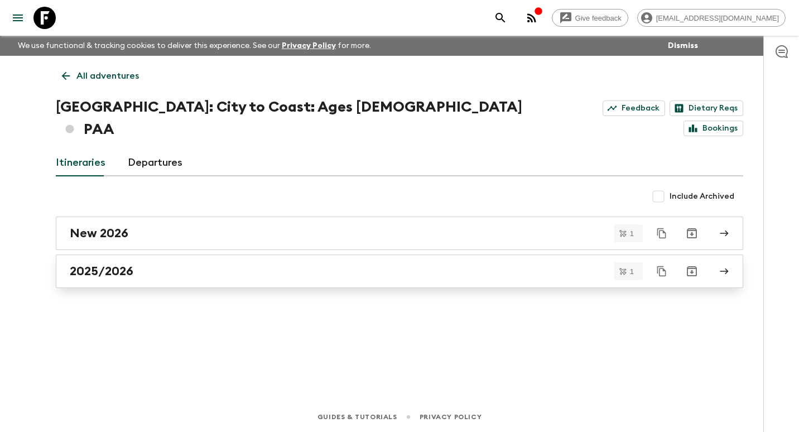
click at [119, 264] on h2 "2025/2026" at bounding box center [102, 271] width 64 height 15
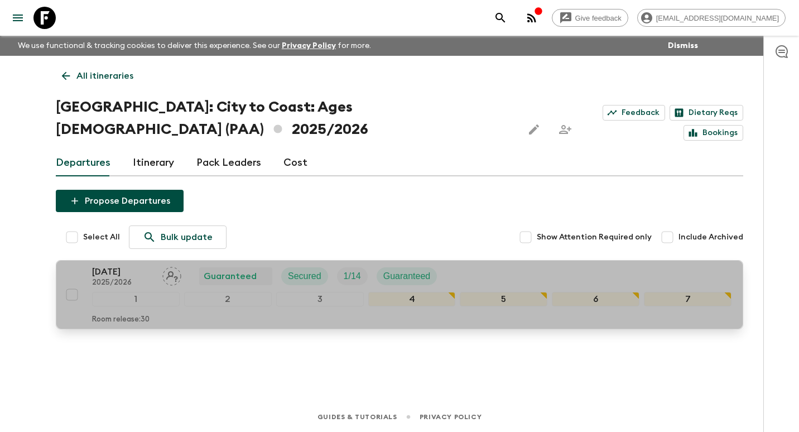
click at [497, 265] on div "[DATE] 2025/2026 Guaranteed Secured 1 / 14 Guaranteed" at bounding box center [412, 276] width 640 height 22
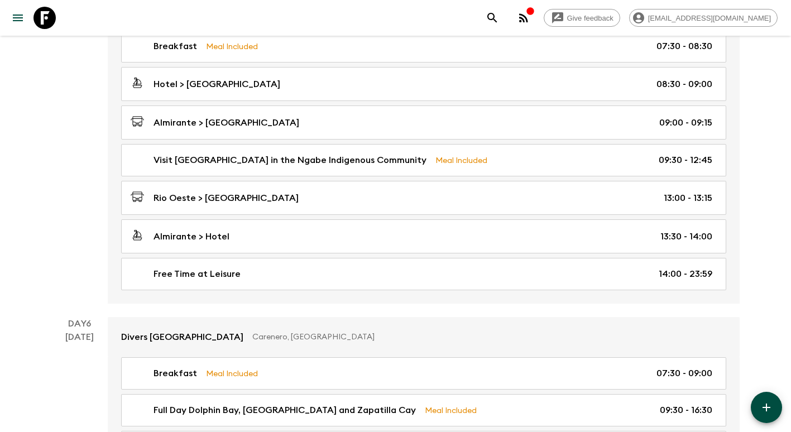
scroll to position [1228, 0]
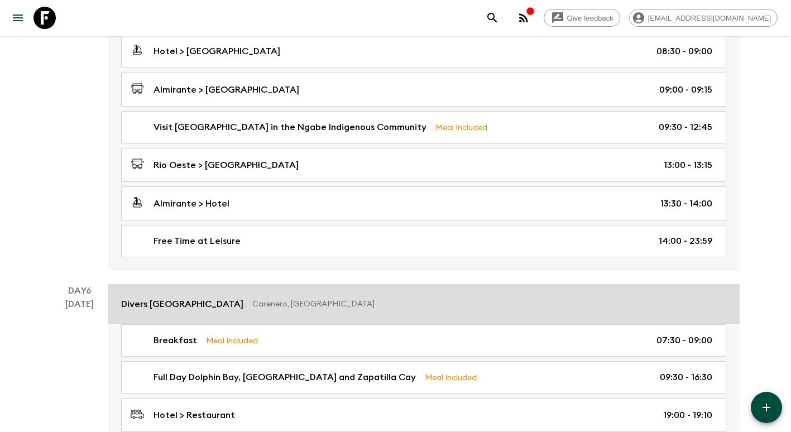
click at [285, 292] on link "Divers [GEOGRAPHIC_DATA], [GEOGRAPHIC_DATA]" at bounding box center [424, 304] width 632 height 40
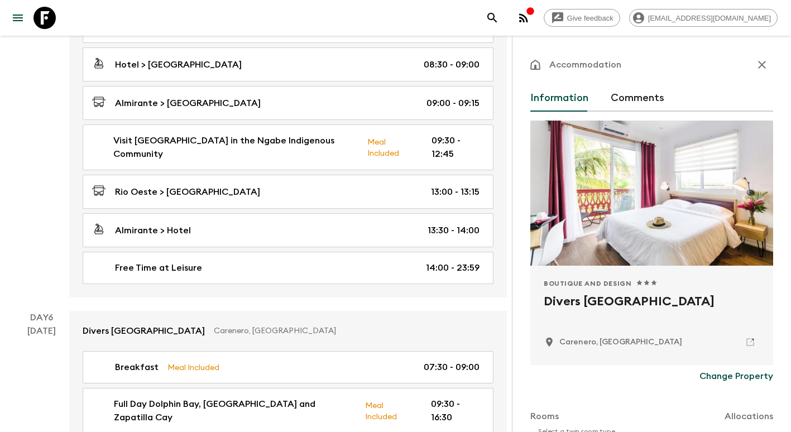
scroll to position [223, 0]
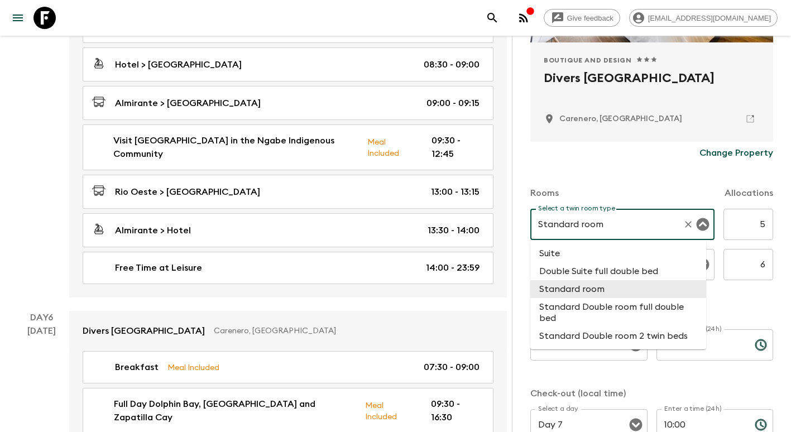
click at [606, 223] on input "Standard room" at bounding box center [606, 224] width 143 height 21
click at [683, 225] on icon "Clear" at bounding box center [688, 224] width 11 height 11
click at [617, 334] on li "Standard Double room 2 twin beds" at bounding box center [618, 336] width 176 height 18
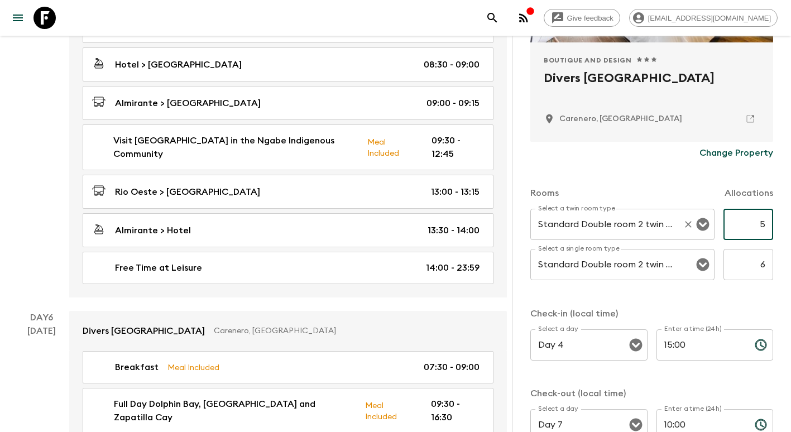
click at [739, 222] on input "5" at bounding box center [748, 224] width 50 height 31
click at [577, 270] on input "Standard Double room 2 twin beds" at bounding box center [606, 264] width 143 height 21
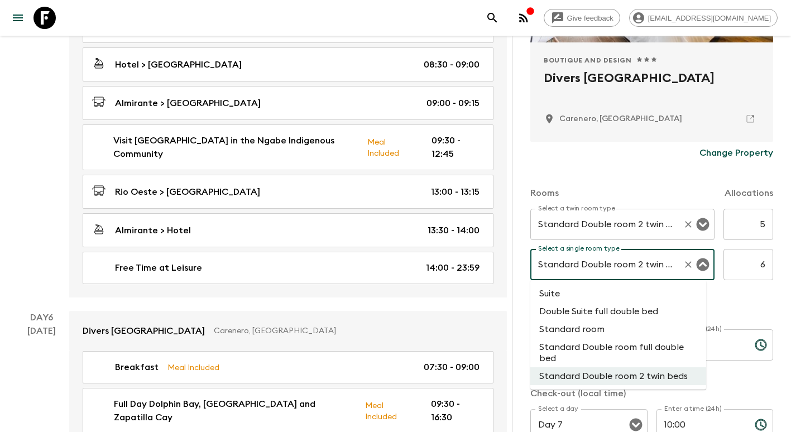
click at [583, 334] on li "Standard room" at bounding box center [618, 329] width 176 height 18
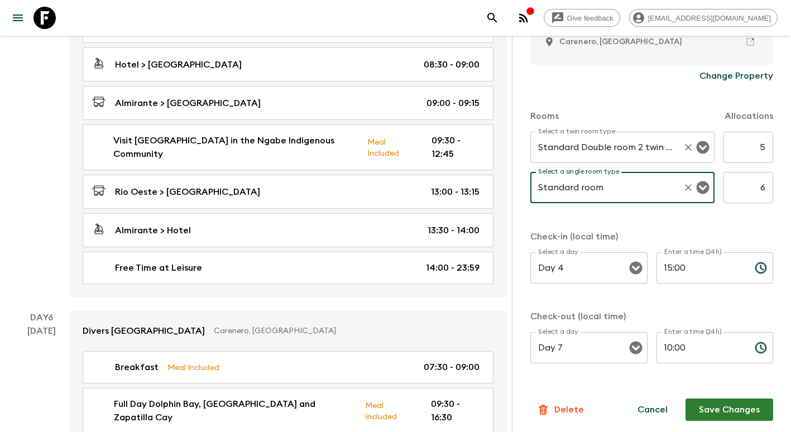
scroll to position [303, 0]
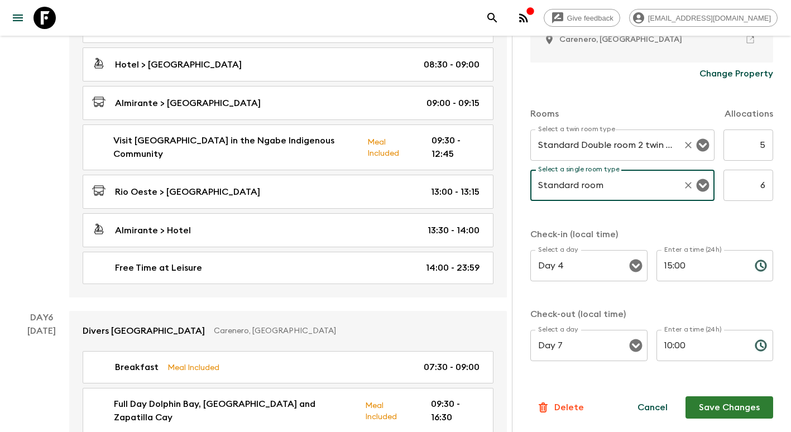
click at [717, 404] on button "Save Changes" at bounding box center [729, 407] width 88 height 22
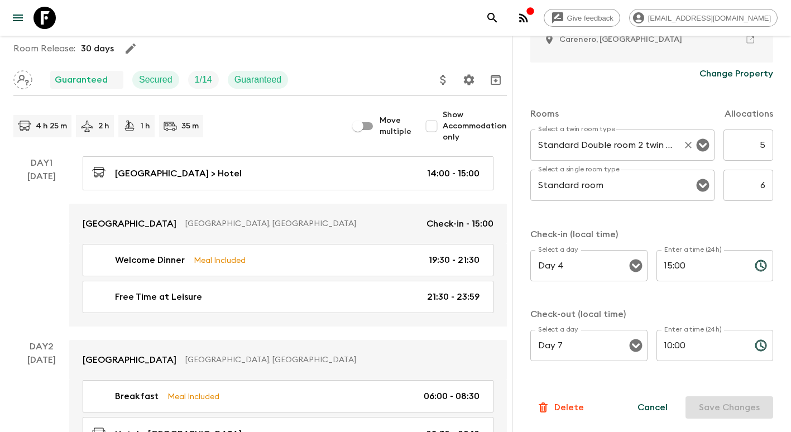
scroll to position [0, 0]
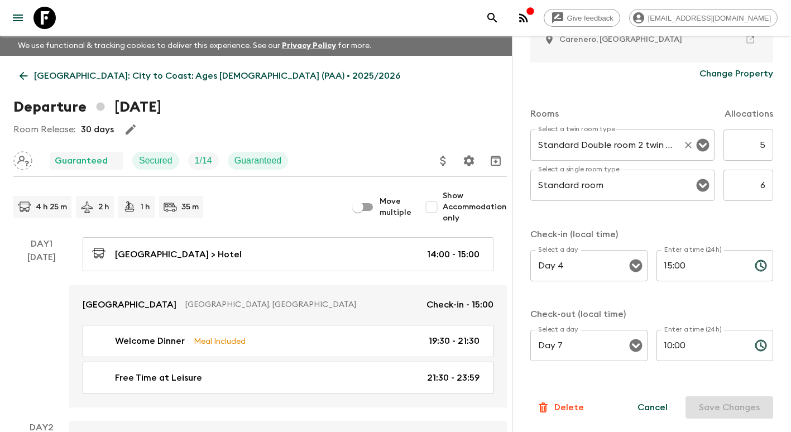
click at [26, 72] on icon at bounding box center [23, 76] width 12 height 12
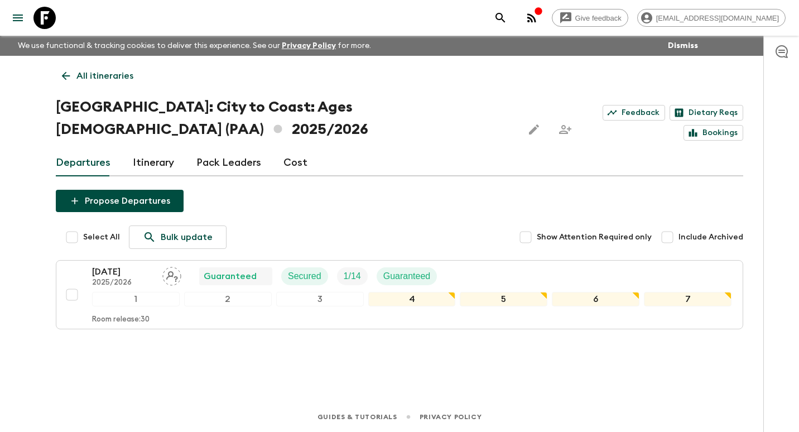
click at [70, 71] on icon at bounding box center [66, 76] width 12 height 12
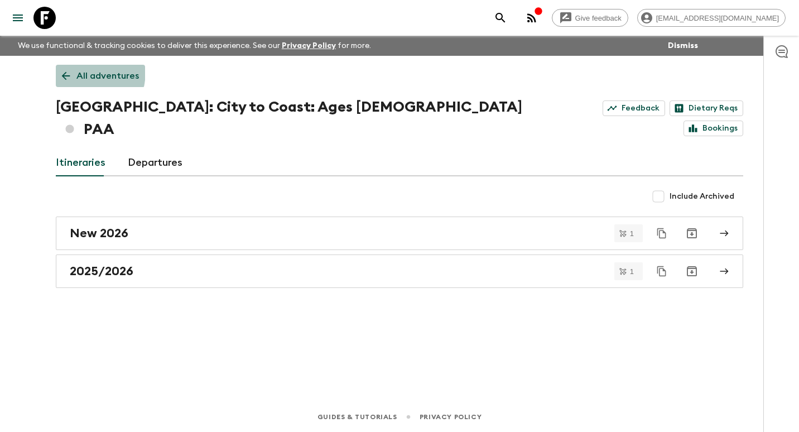
click at [70, 71] on icon at bounding box center [66, 76] width 12 height 12
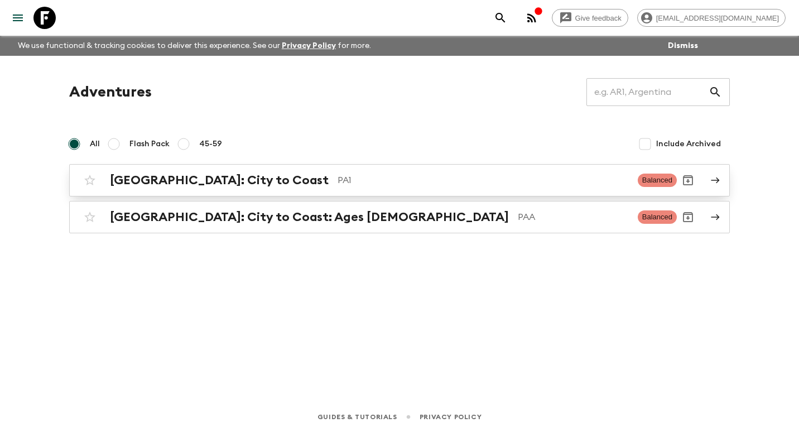
click at [189, 184] on h2 "[GEOGRAPHIC_DATA]: City to Coast" at bounding box center [219, 180] width 219 height 15
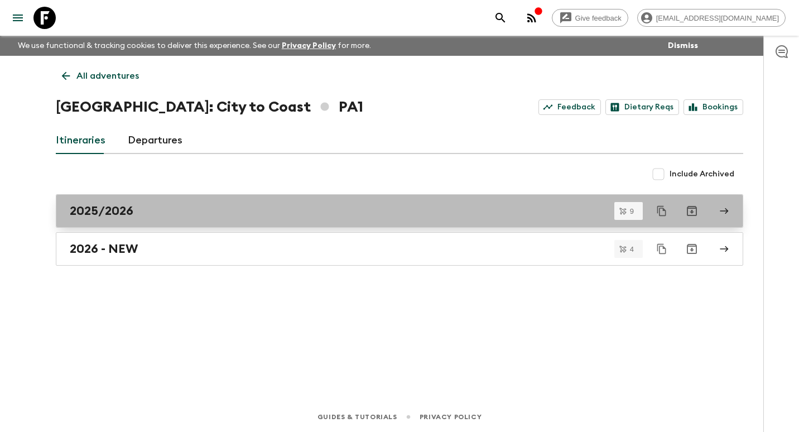
click at [139, 212] on div "2025/2026" at bounding box center [389, 211] width 638 height 15
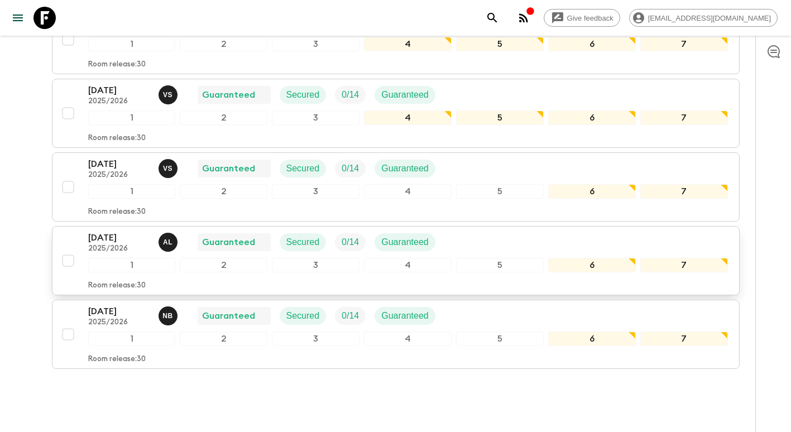
scroll to position [558, 0]
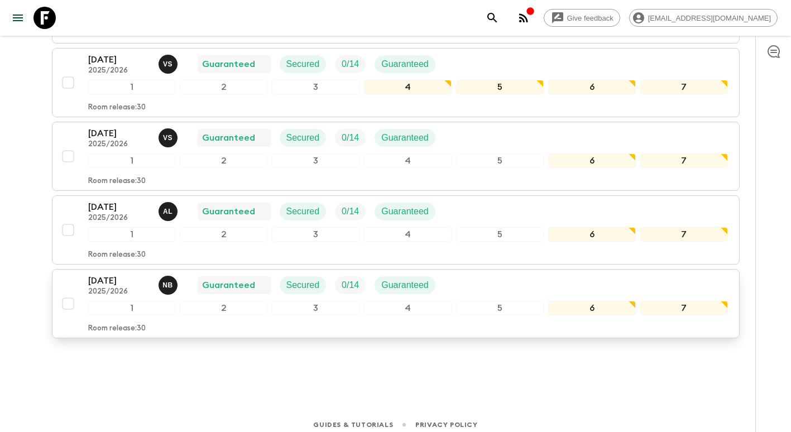
click at [118, 286] on p "[DATE]" at bounding box center [118, 280] width 61 height 13
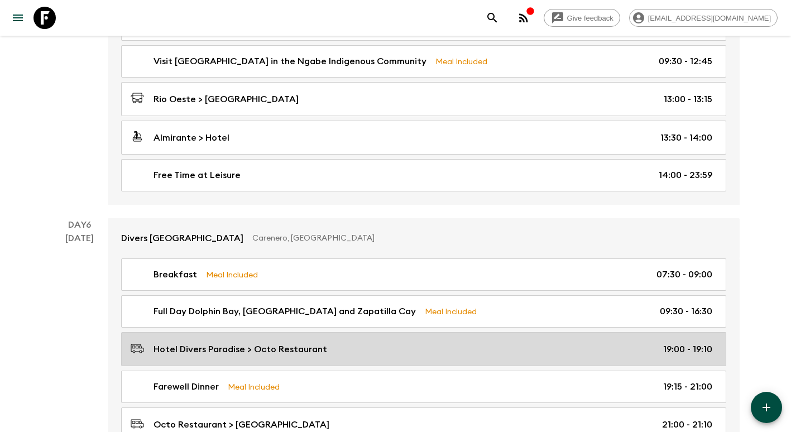
scroll to position [1395, 0]
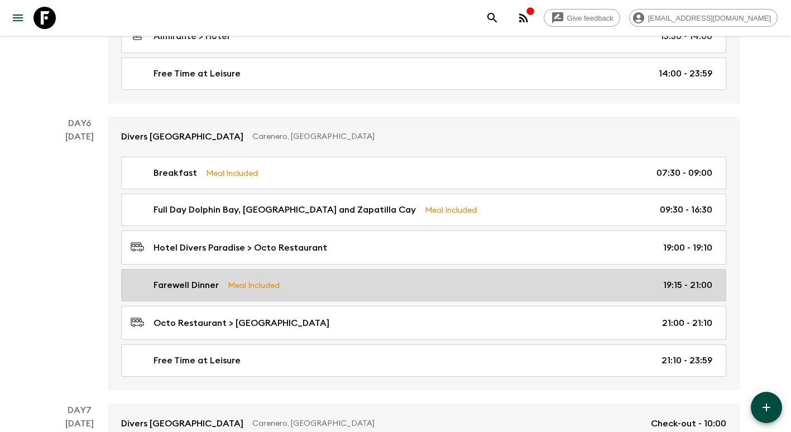
click at [274, 290] on p "Meal Included" at bounding box center [254, 285] width 52 height 12
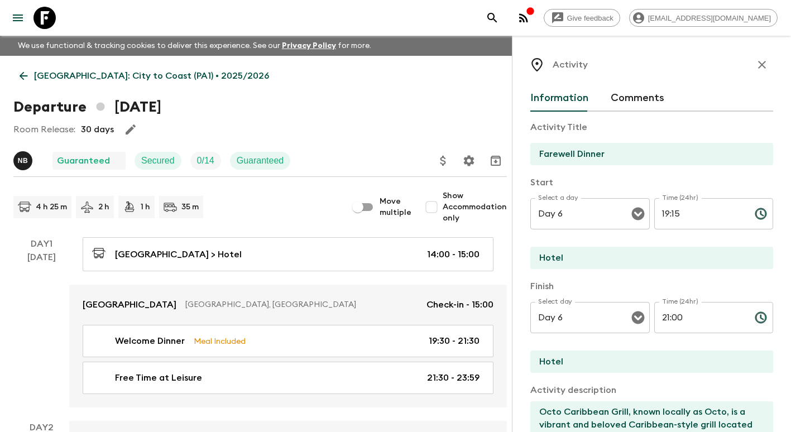
click at [30, 78] on link "[GEOGRAPHIC_DATA]: City to Coast (PA1) • 2025/2026" at bounding box center [144, 76] width 262 height 22
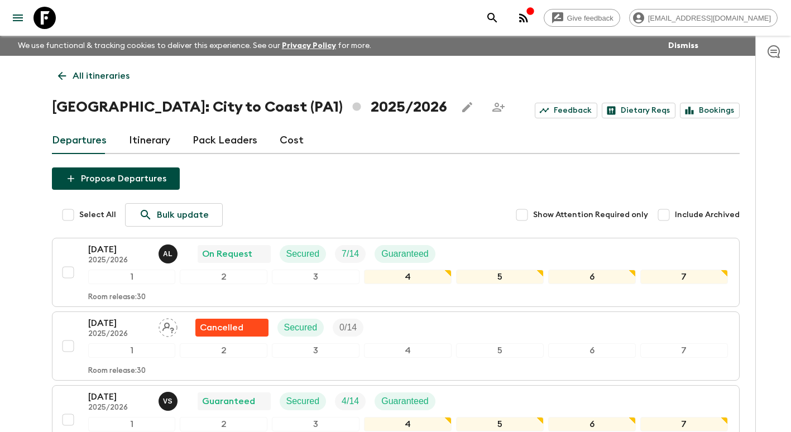
click at [63, 78] on icon at bounding box center [62, 76] width 12 height 12
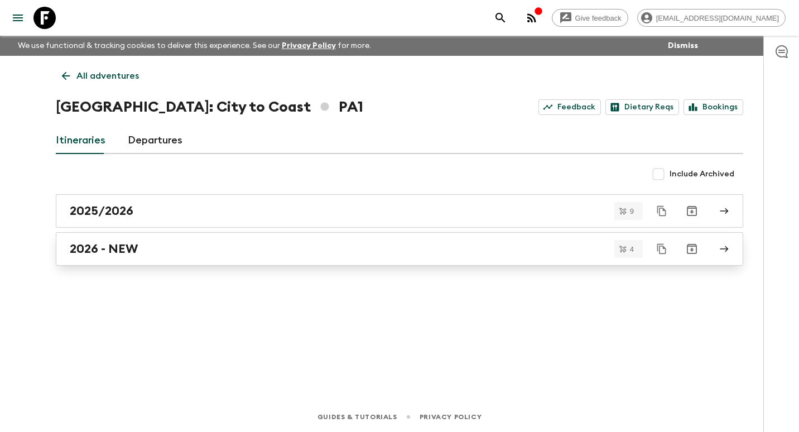
click at [147, 241] on link "2026 - NEW" at bounding box center [400, 248] width 688 height 33
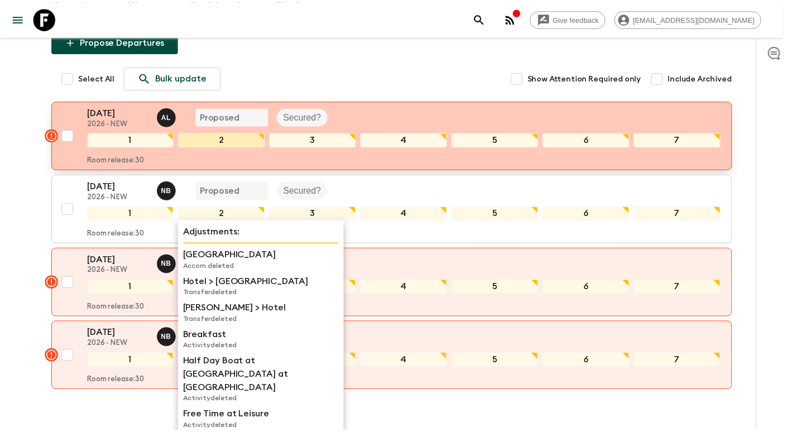
scroll to position [167, 0]
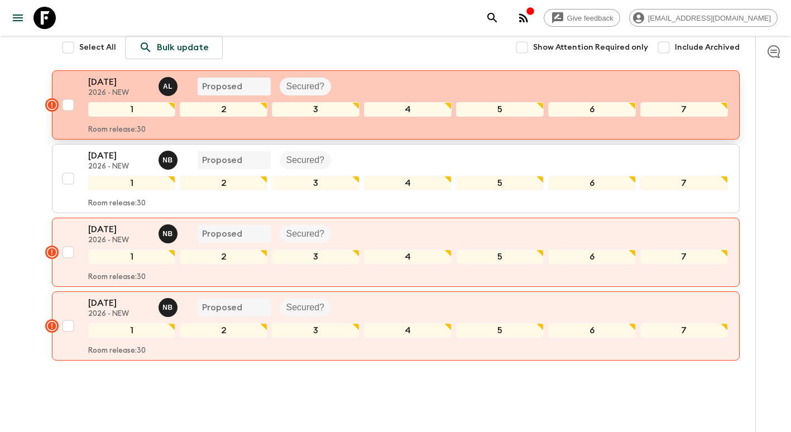
click at [119, 99] on div "[DATE] 2026 - NEW A L Proposed Secured? 1 2 3 4 5 6 7 Room release: 30" at bounding box center [408, 104] width 640 height 59
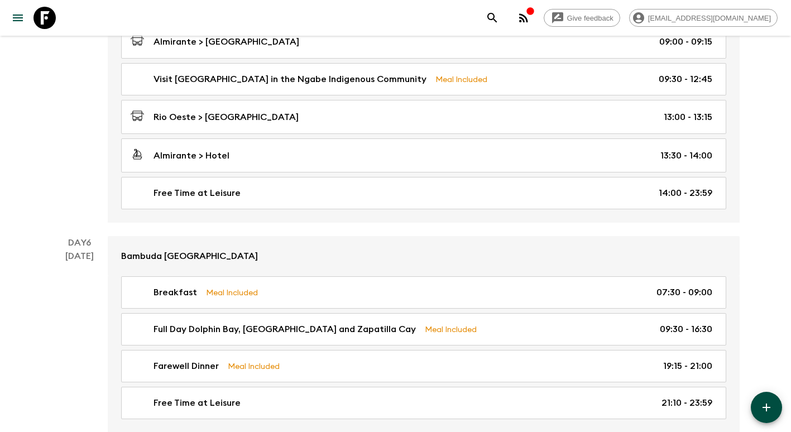
scroll to position [1395, 0]
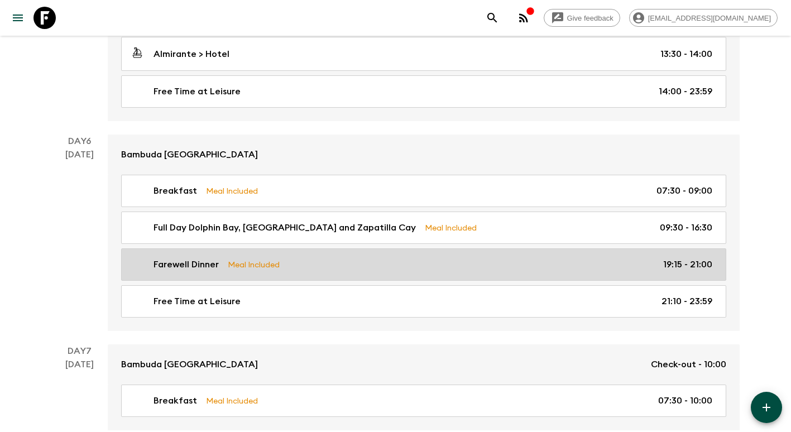
click at [246, 276] on link "Farewell Dinner Meal Included 19:15 - 21:00" at bounding box center [423, 264] width 605 height 32
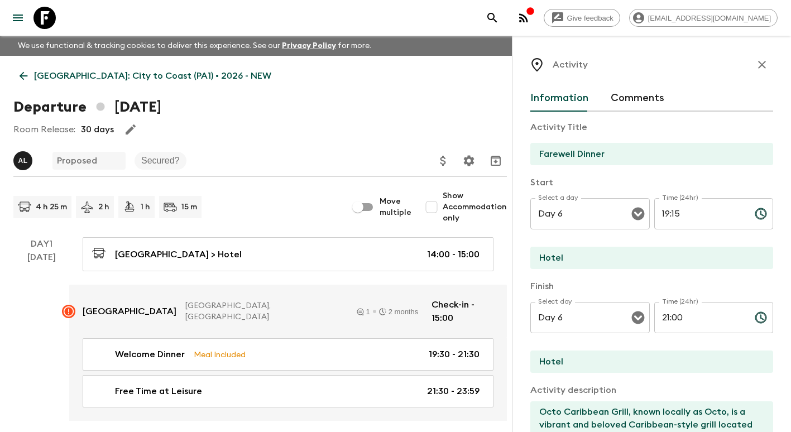
click at [26, 78] on icon at bounding box center [23, 76] width 12 height 12
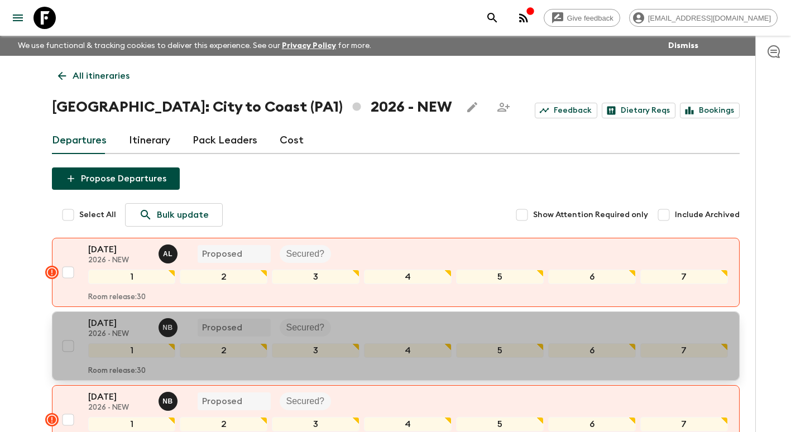
click at [126, 327] on p "[DATE]" at bounding box center [118, 322] width 61 height 13
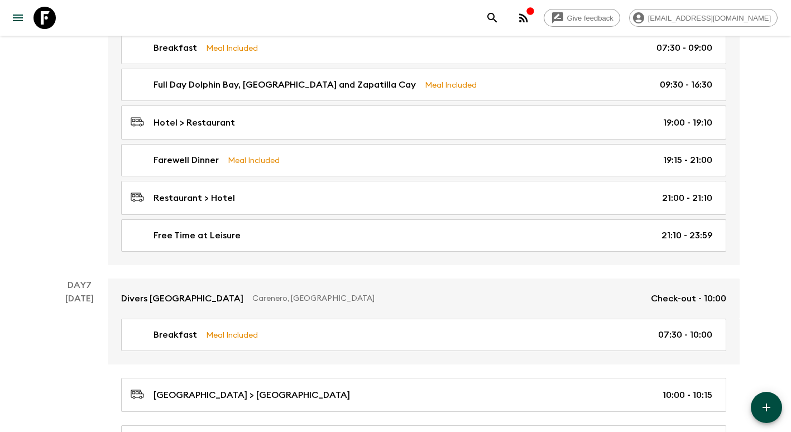
scroll to position [1386, 0]
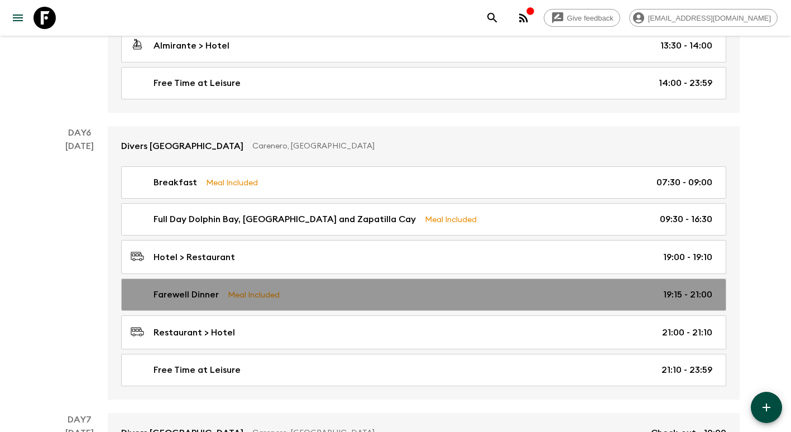
click at [232, 289] on p "Meal Included" at bounding box center [254, 295] width 52 height 12
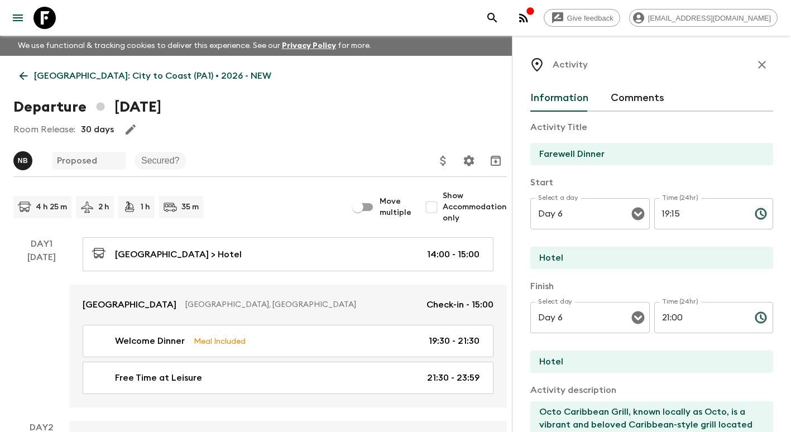
click at [21, 75] on icon at bounding box center [24, 76] width 8 height 8
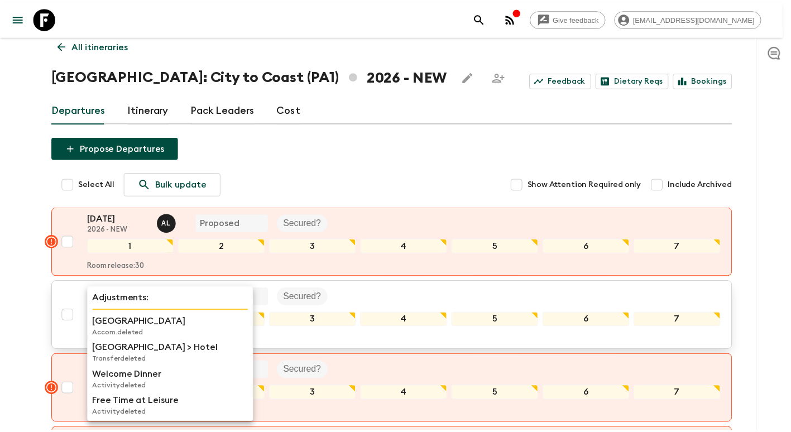
scroll to position [56, 0]
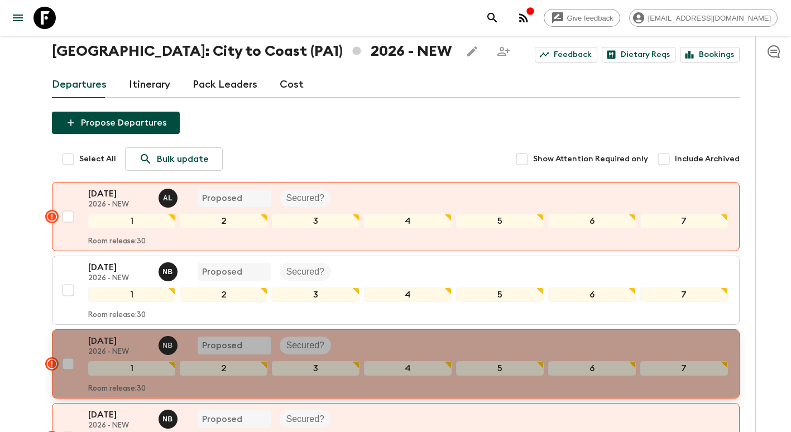
click at [78, 340] on div "[DATE] 2026 - NEW N B Proposed Secured? 1 2 3 4 5 6 7 Room release: 30" at bounding box center [392, 363] width 671 height 59
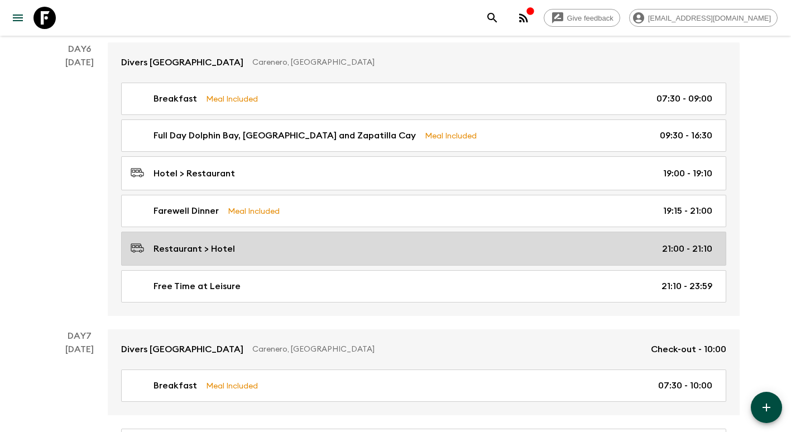
scroll to position [1451, 0]
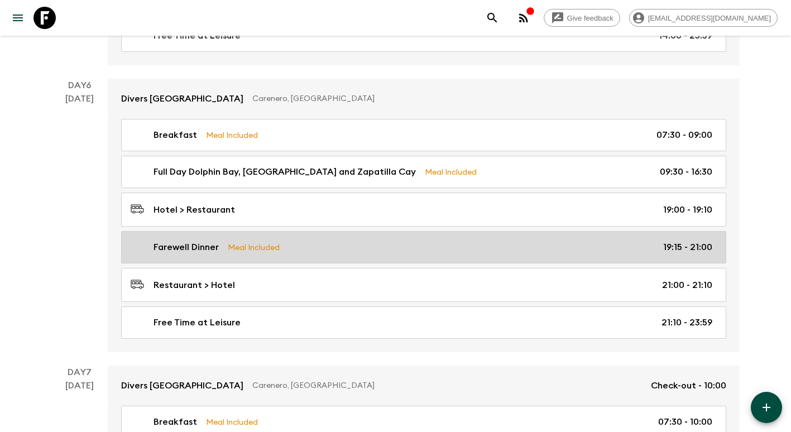
click at [230, 255] on link "Farewell Dinner Meal Included 19:15 - 21:00" at bounding box center [423, 247] width 605 height 32
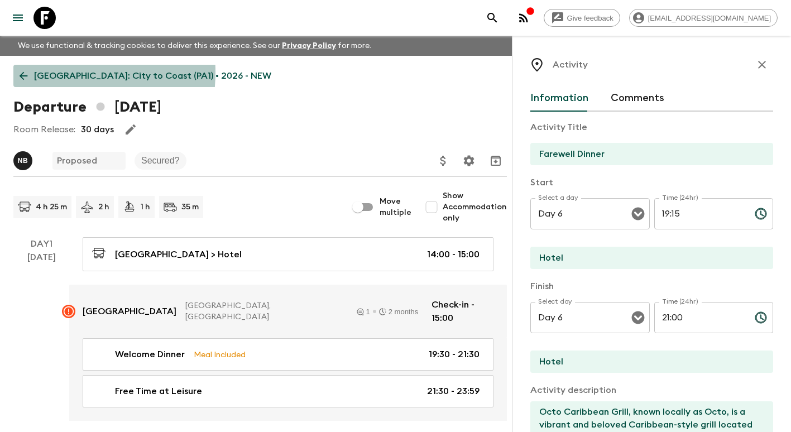
click at [28, 72] on icon at bounding box center [23, 76] width 12 height 12
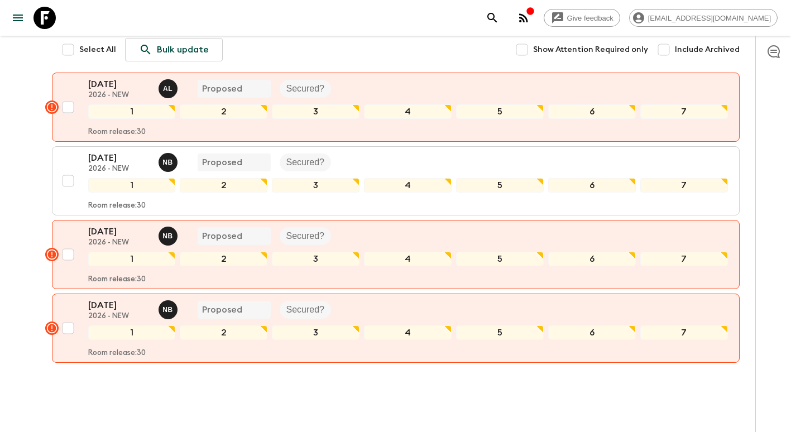
scroll to position [167, 0]
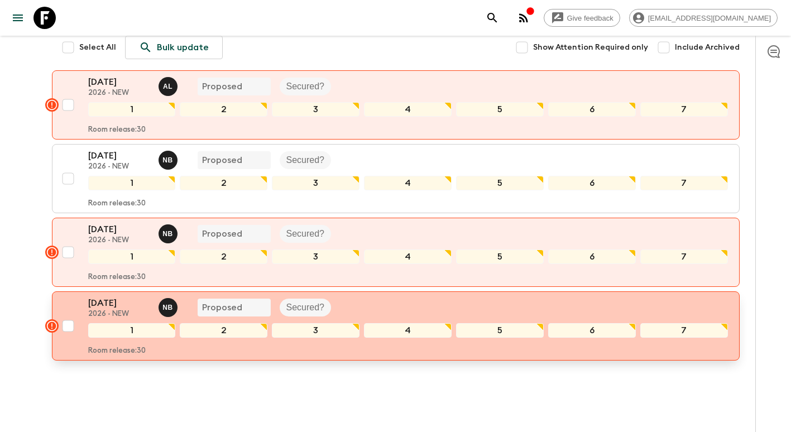
click at [80, 306] on div "[DATE] 2026 - NEW N B Proposed Secured? 1 2 3 4 5 6 7 Room release: 30" at bounding box center [392, 325] width 671 height 59
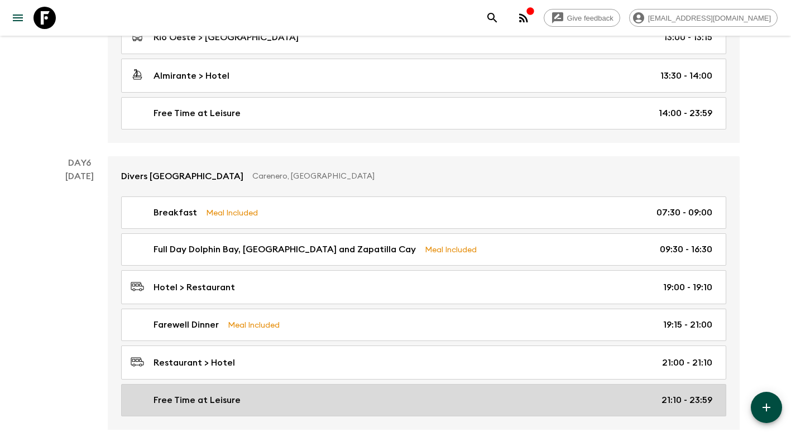
scroll to position [1451, 0]
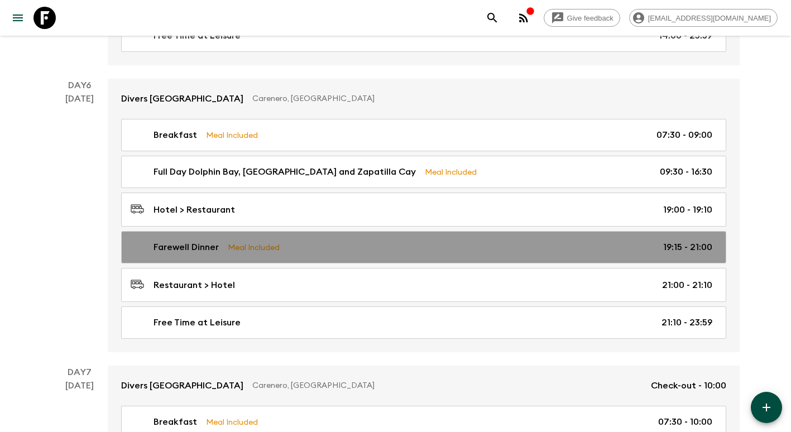
click at [194, 255] on link "Farewell Dinner Meal Included 19:15 - 21:00" at bounding box center [423, 247] width 605 height 32
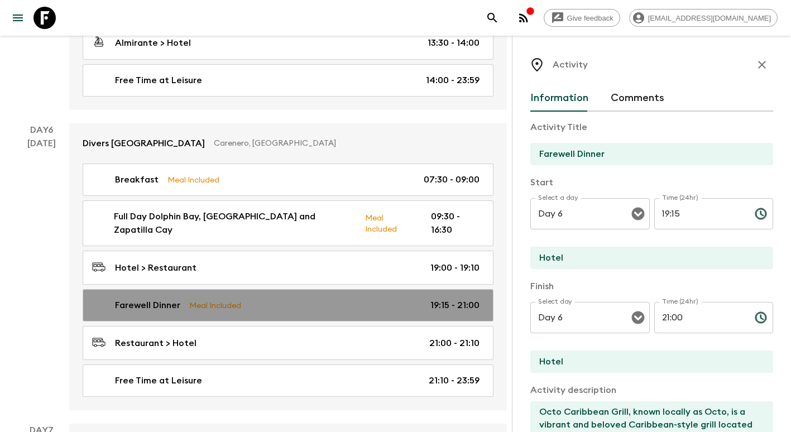
click at [188, 289] on link "Farewell Dinner Meal Included 19:15 - 21:00" at bounding box center [288, 305] width 411 height 32
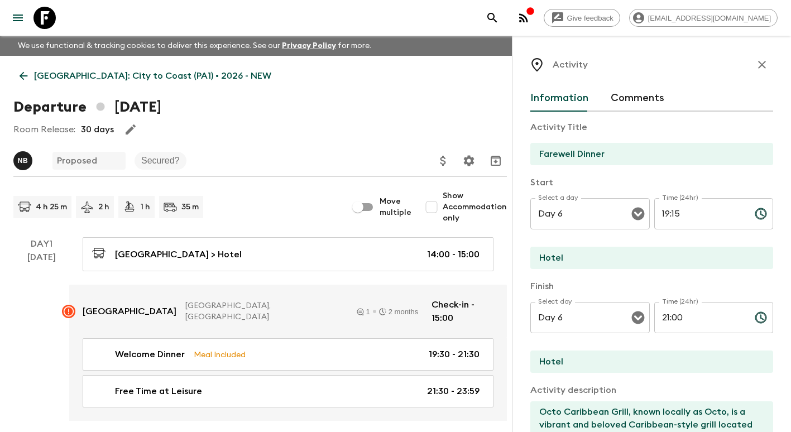
click at [29, 76] on icon at bounding box center [23, 76] width 12 height 12
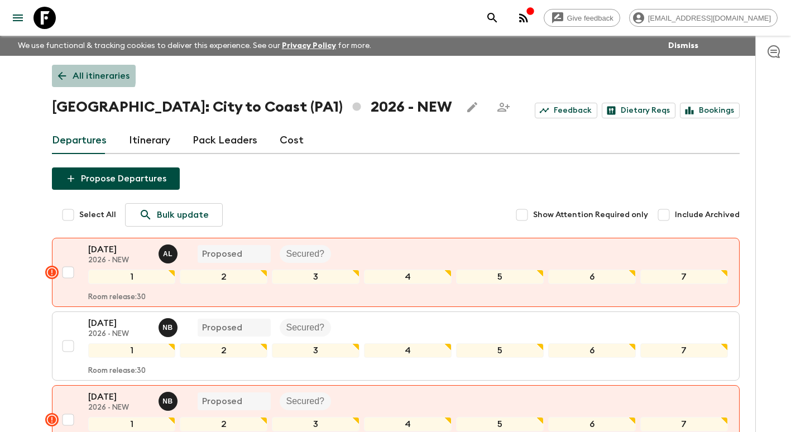
click at [66, 74] on icon at bounding box center [62, 76] width 12 height 12
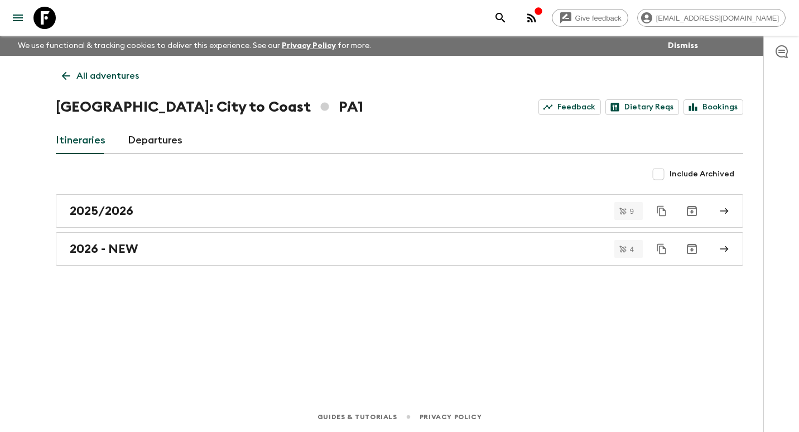
click at [70, 75] on icon at bounding box center [66, 76] width 8 height 8
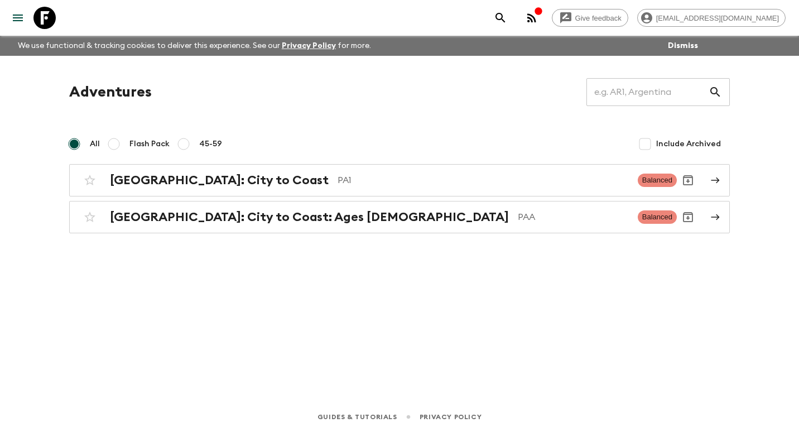
click at [180, 139] on input "45-59" at bounding box center [183, 143] width 13 height 13
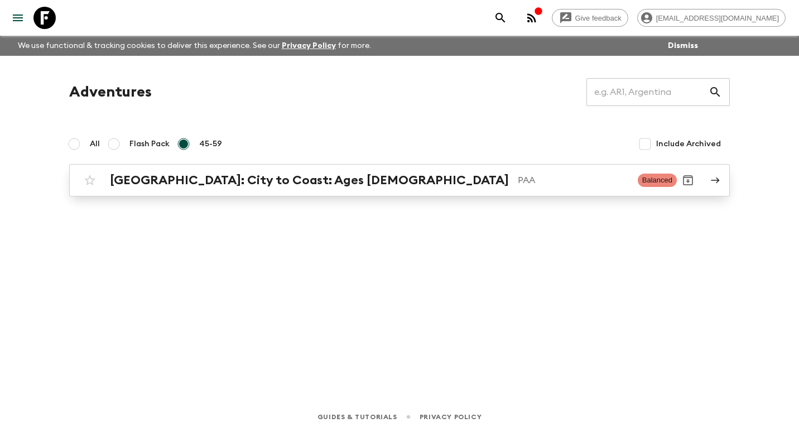
click at [217, 185] on h2 "[GEOGRAPHIC_DATA]: City to Coast: Ages [DEMOGRAPHIC_DATA]" at bounding box center [309, 180] width 399 height 15
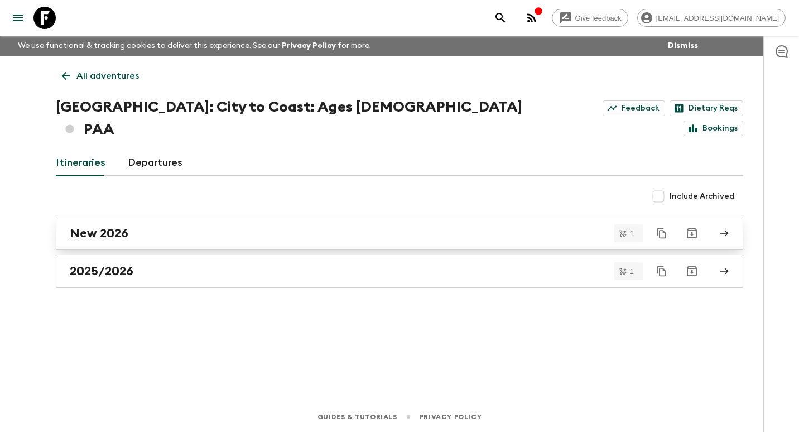
click at [176, 226] on div "New 2026" at bounding box center [389, 233] width 638 height 15
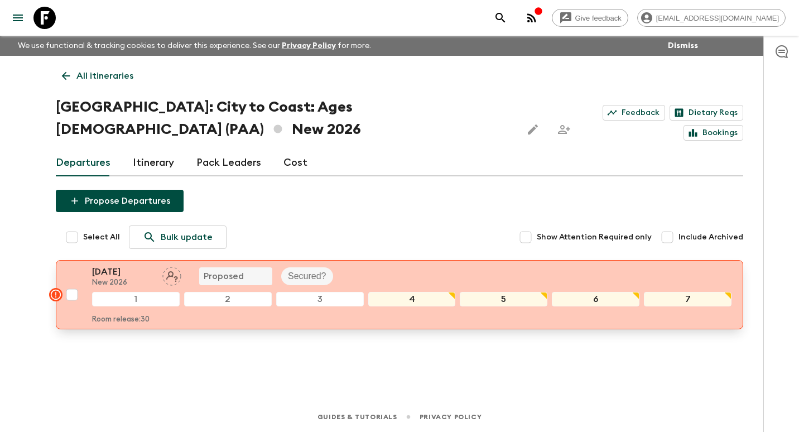
click at [147, 265] on p "[DATE]" at bounding box center [122, 271] width 61 height 13
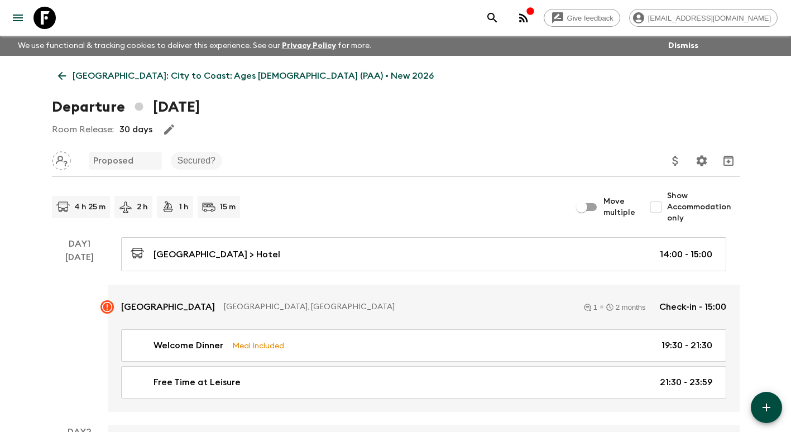
click at [65, 81] on icon at bounding box center [62, 76] width 12 height 12
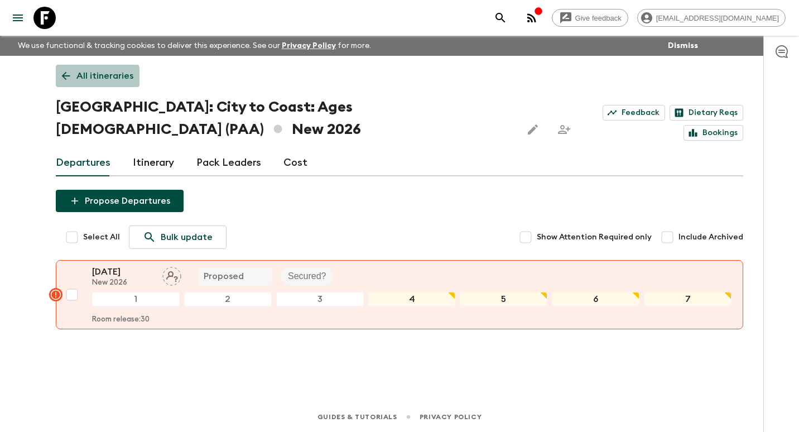
click at [64, 78] on icon at bounding box center [66, 76] width 12 height 12
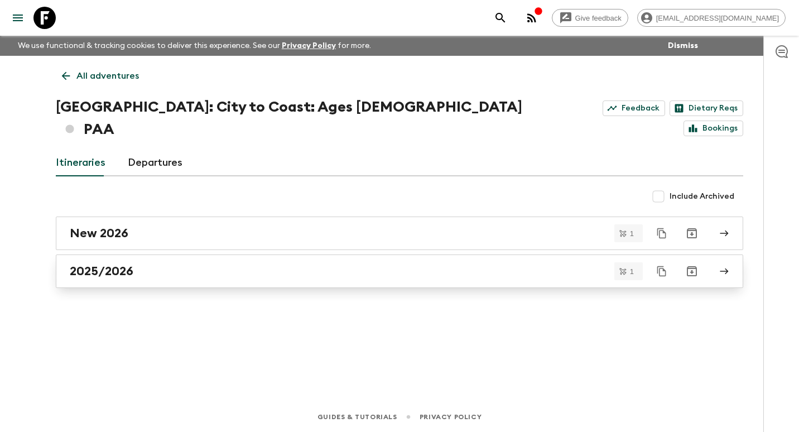
click at [129, 264] on h2 "2025/2026" at bounding box center [102, 271] width 64 height 15
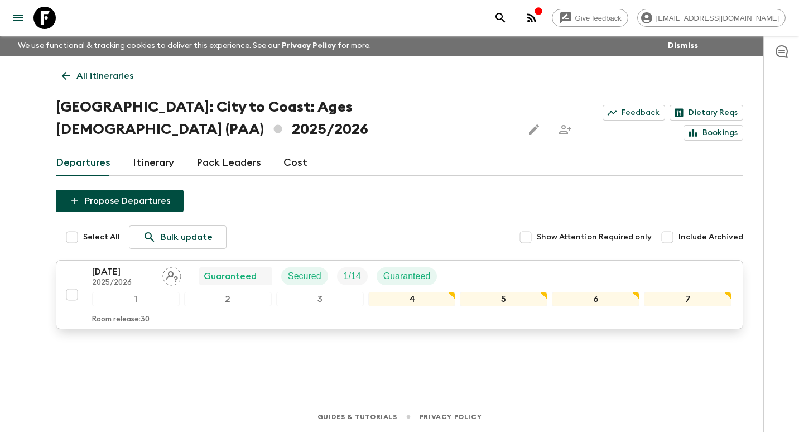
click at [131, 265] on p "[DATE]" at bounding box center [122, 271] width 61 height 13
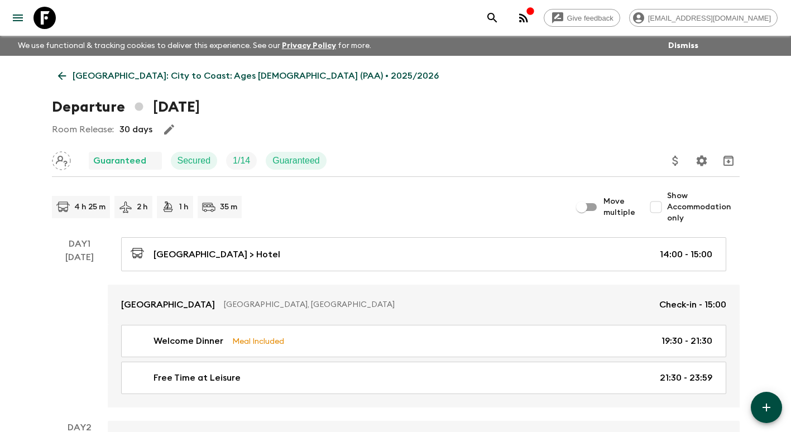
click at [64, 75] on icon at bounding box center [62, 76] width 12 height 12
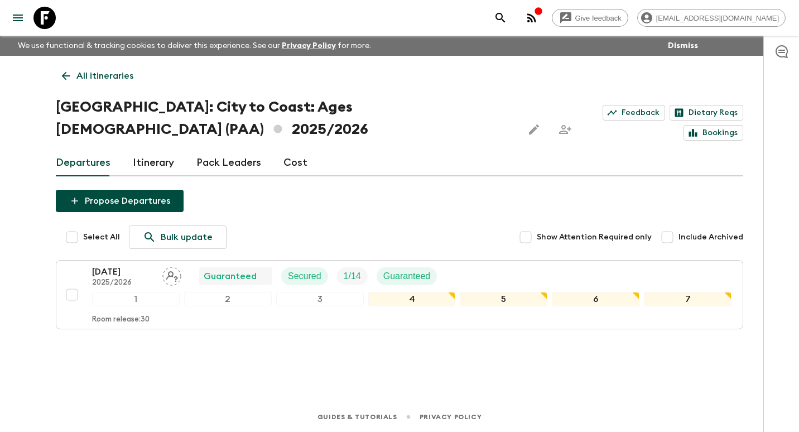
click at [72, 78] on link "All itineraries" at bounding box center [98, 76] width 84 height 22
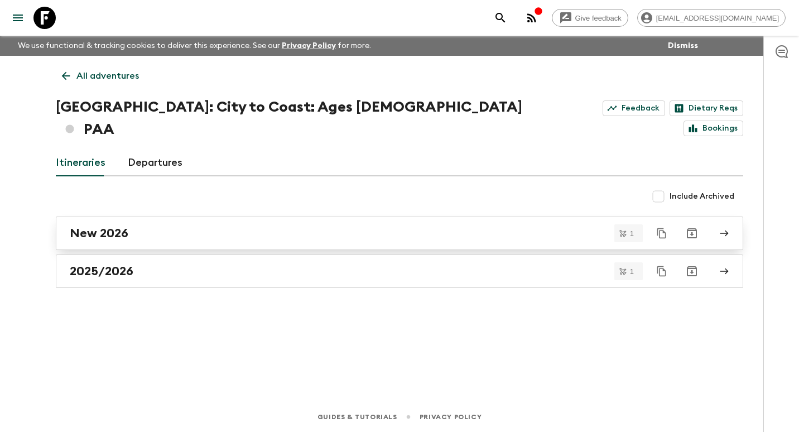
click at [121, 226] on h2 "New 2026" at bounding box center [99, 233] width 59 height 15
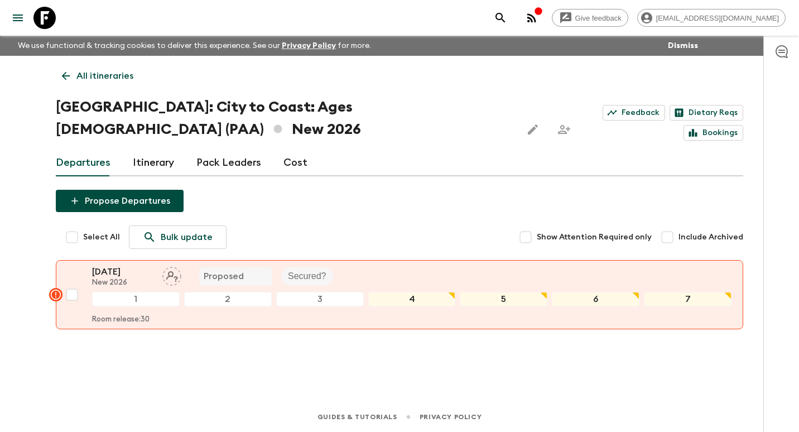
click at [109, 265] on p "[DATE]" at bounding box center [122, 271] width 61 height 13
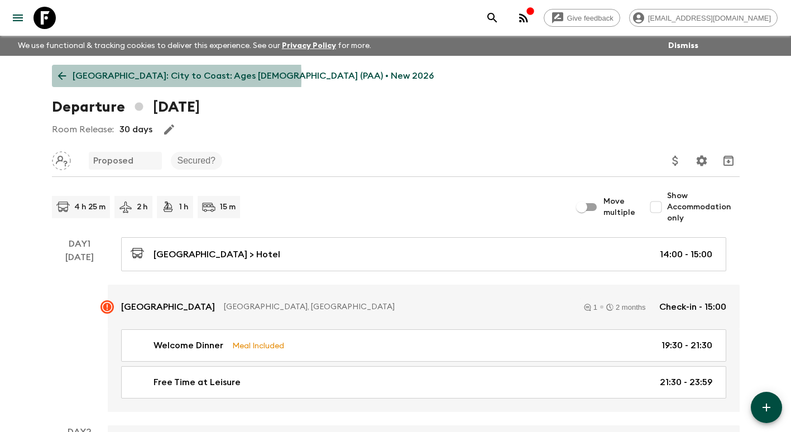
click at [69, 77] on link "[GEOGRAPHIC_DATA]: City to Coast: Ages [DEMOGRAPHIC_DATA] (PAA) • New 2026" at bounding box center [246, 76] width 388 height 22
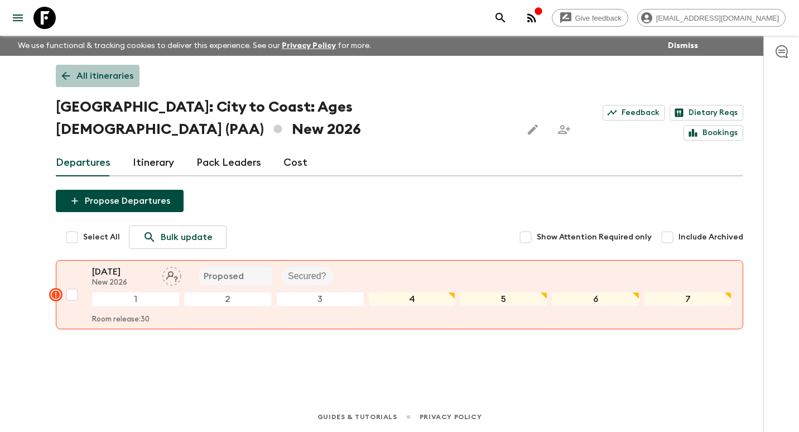
click at [66, 77] on icon at bounding box center [66, 76] width 12 height 12
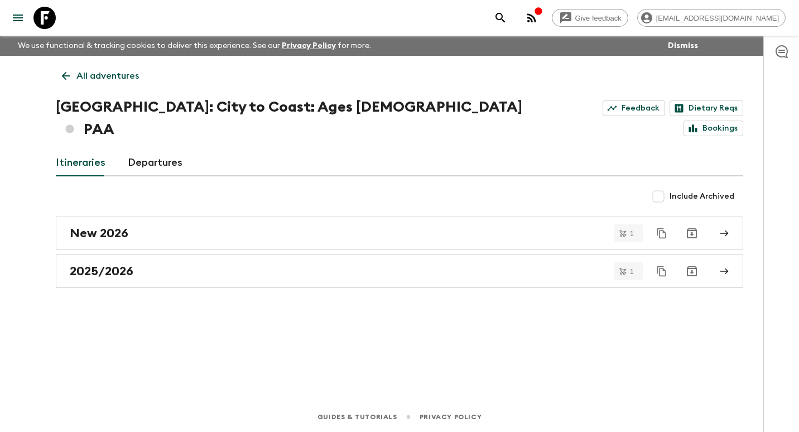
click at [66, 77] on icon at bounding box center [66, 76] width 12 height 12
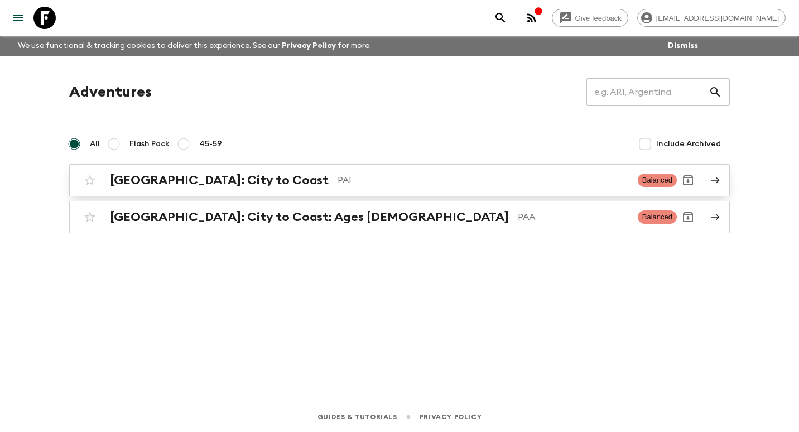
click at [183, 188] on div "[GEOGRAPHIC_DATA]: City to Coast PA1 Balanced" at bounding box center [378, 180] width 598 height 22
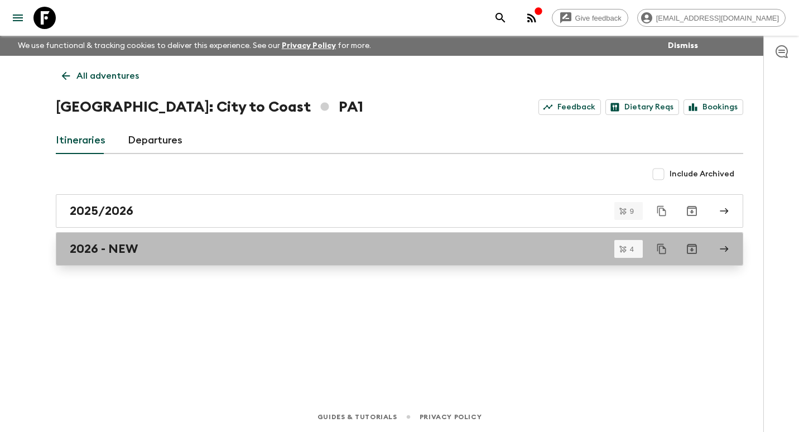
click at [155, 251] on div "2026 - NEW" at bounding box center [389, 249] width 638 height 15
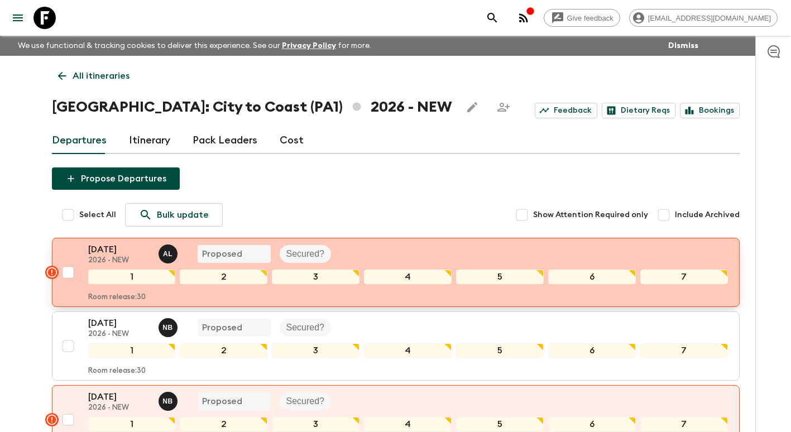
click at [117, 248] on p "[DATE]" at bounding box center [118, 249] width 61 height 13
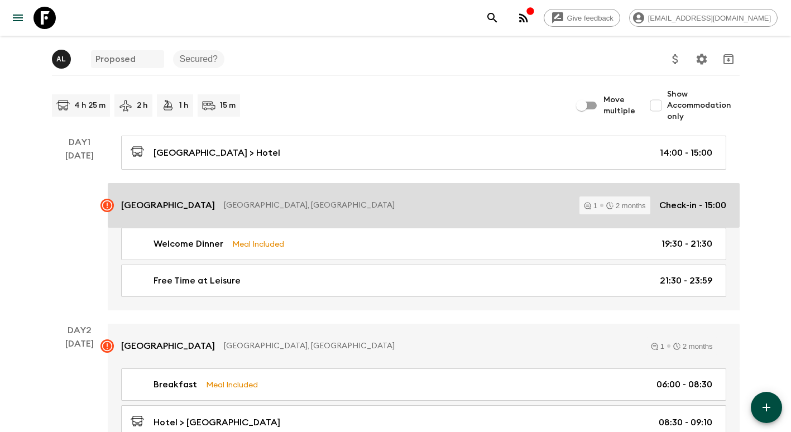
scroll to position [112, 0]
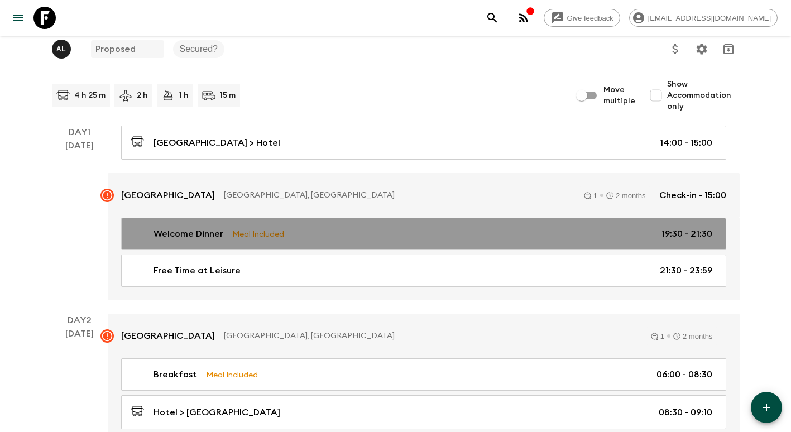
click at [245, 228] on p "Meal Included" at bounding box center [258, 234] width 52 height 12
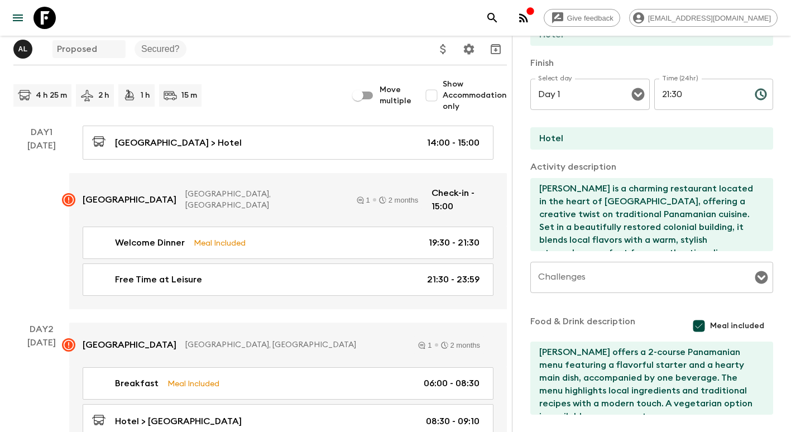
scroll to position [267, 0]
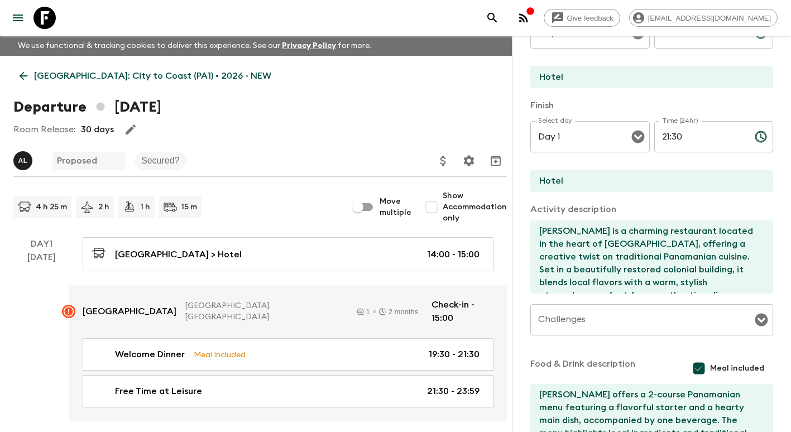
scroll to position [0, 0]
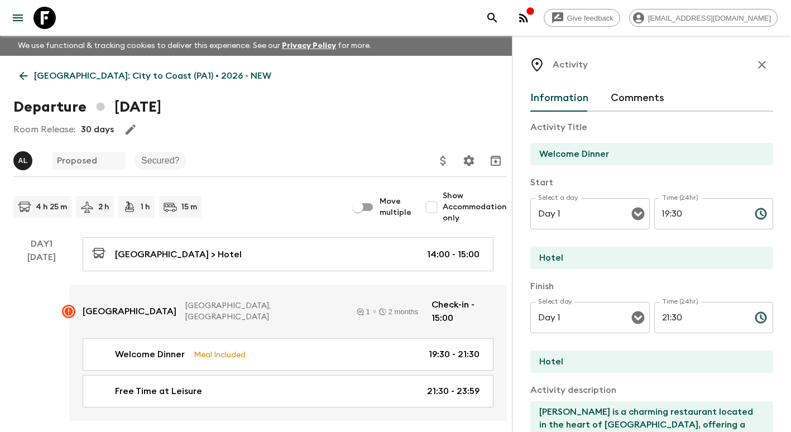
click at [755, 64] on icon "button" at bounding box center [761, 64] width 13 height 13
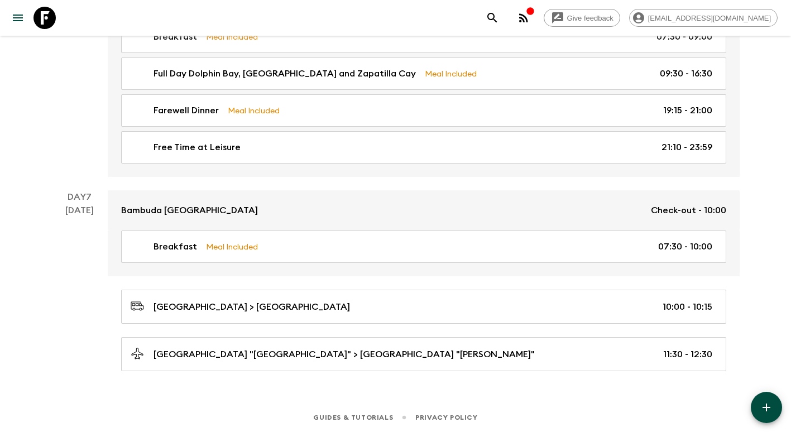
scroll to position [1550, 0]
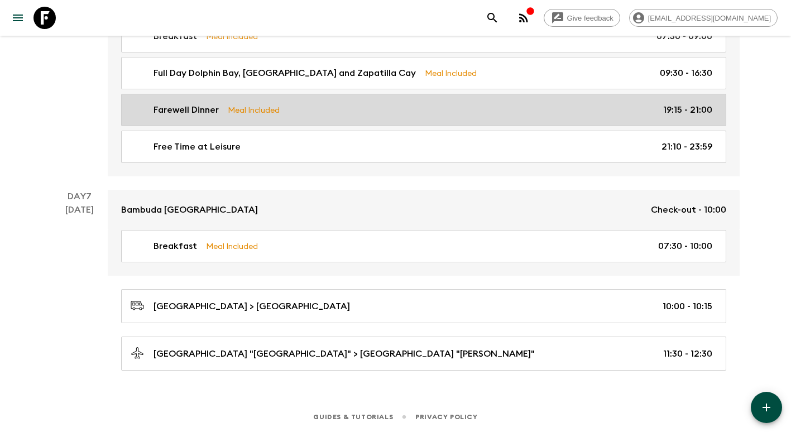
click at [262, 117] on link "Farewell Dinner Meal Included 19:15 - 21:00" at bounding box center [423, 110] width 605 height 32
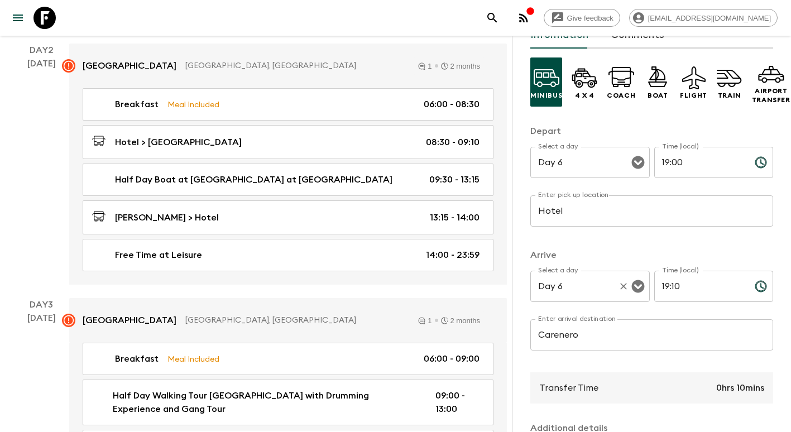
scroll to position [167, 0]
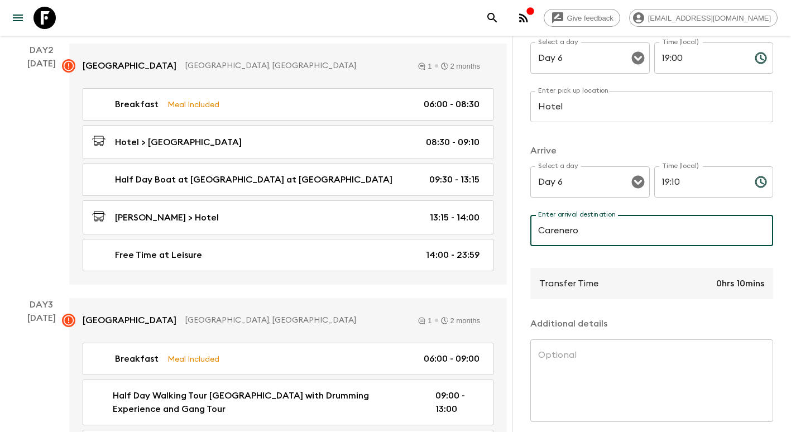
click at [600, 235] on input "Carenero" at bounding box center [651, 230] width 243 height 31
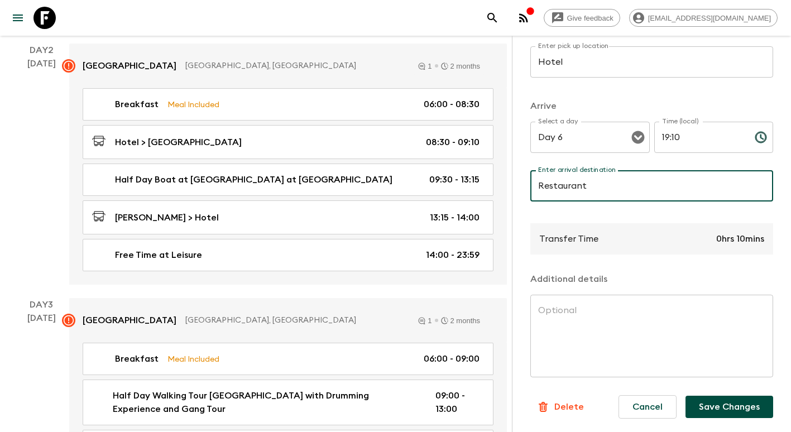
type input "Restaurant"
click at [713, 403] on button "Save Changes" at bounding box center [729, 407] width 88 height 22
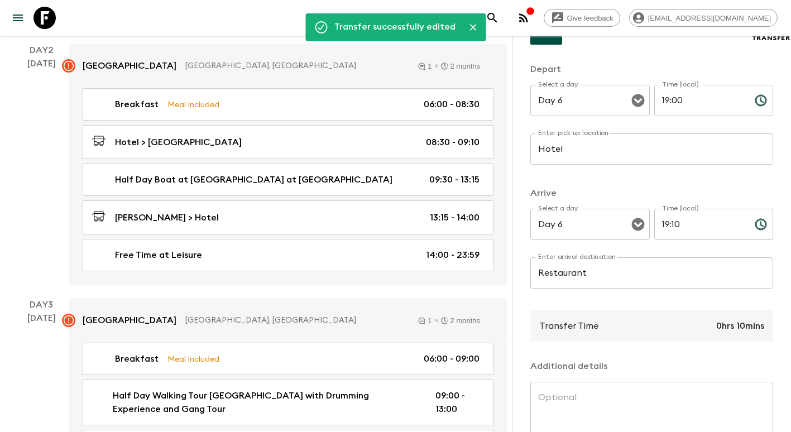
scroll to position [0, 0]
